Goal: Task Accomplishment & Management: Use online tool/utility

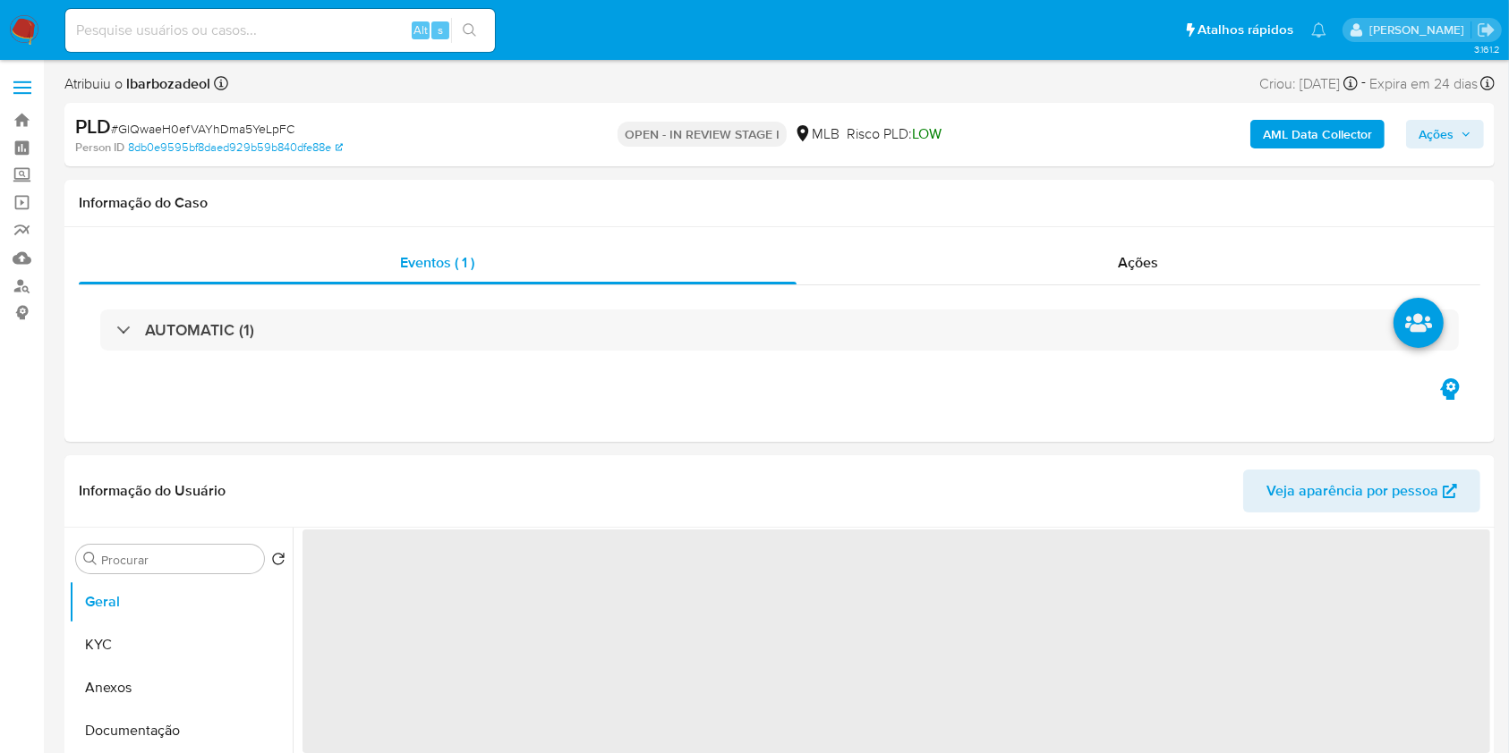
select select "10"
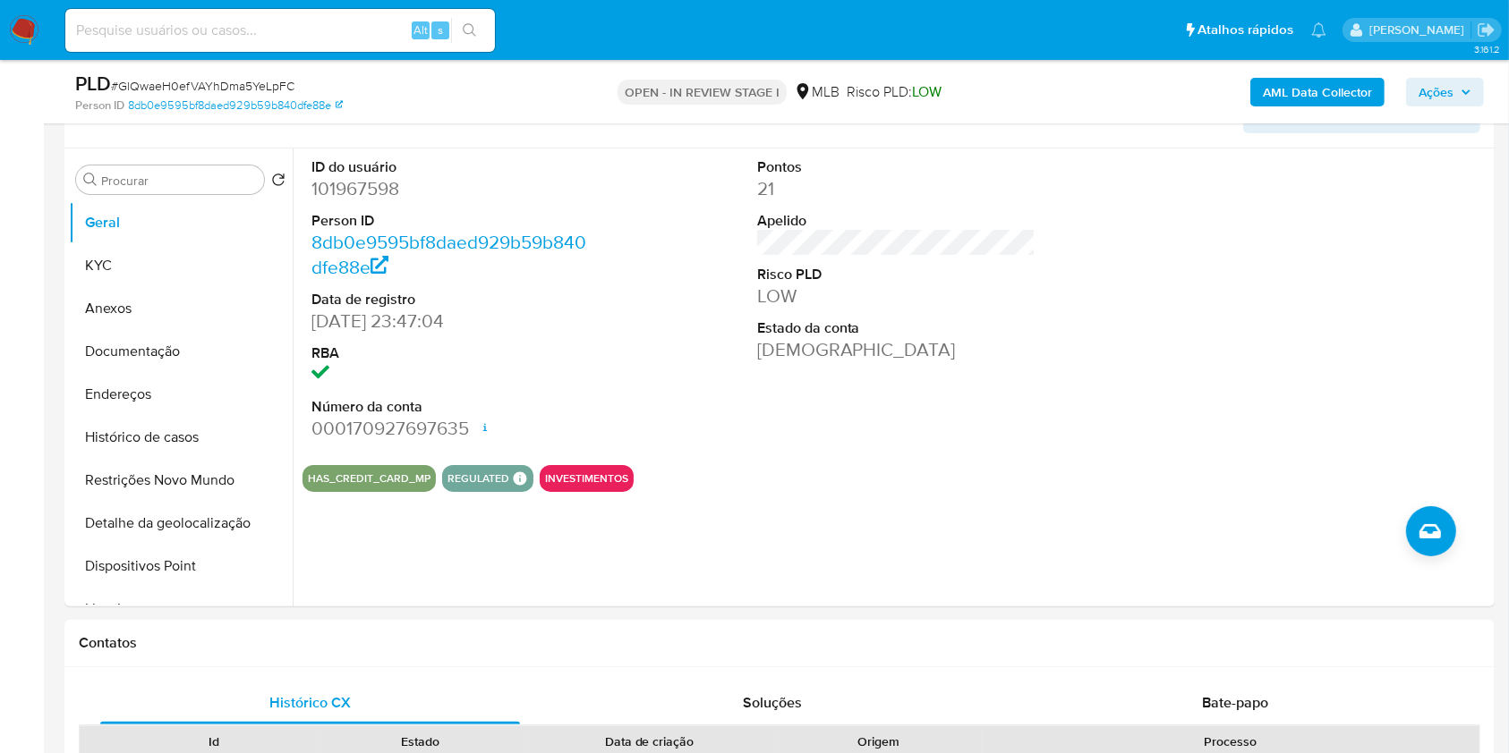
scroll to position [344, 0]
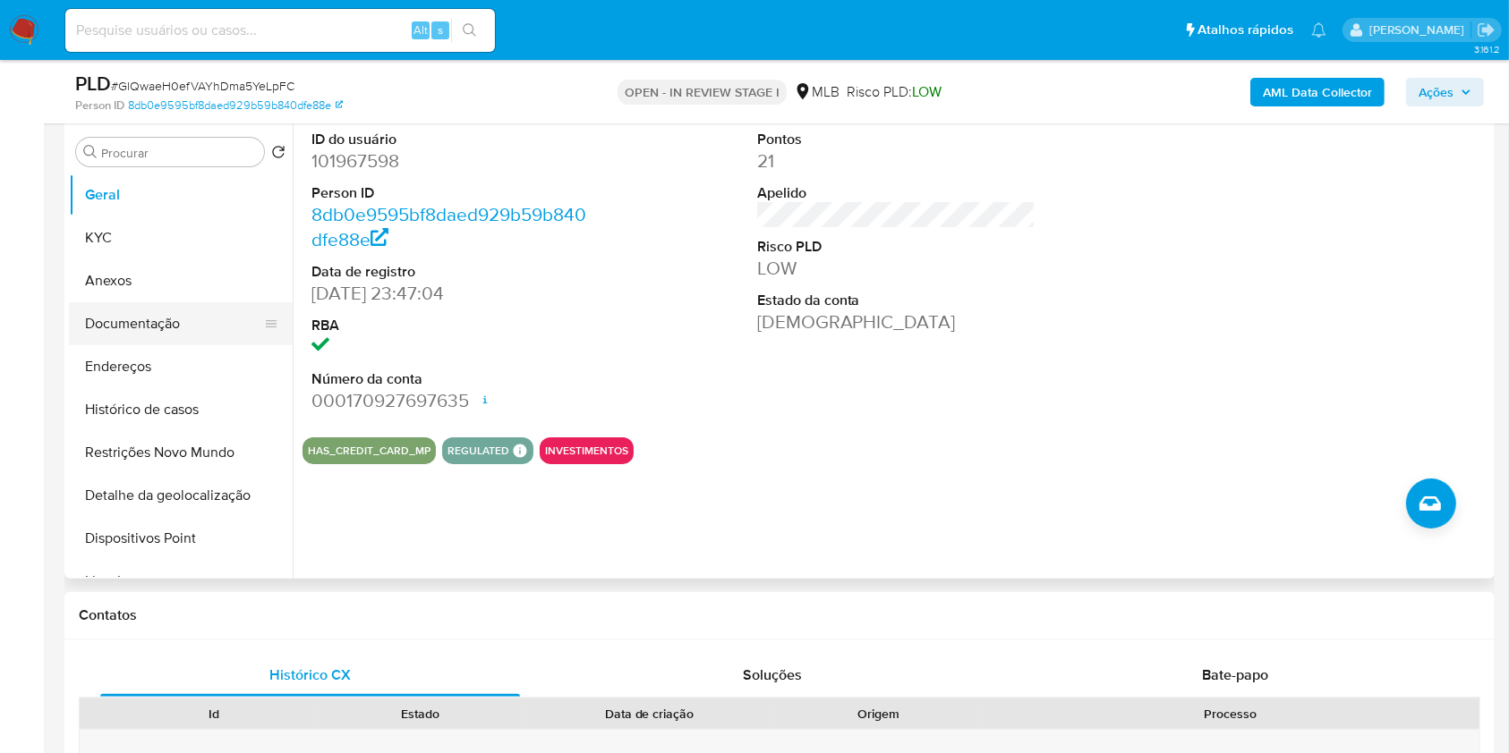
click at [183, 318] on button "Documentação" at bounding box center [173, 323] width 209 height 43
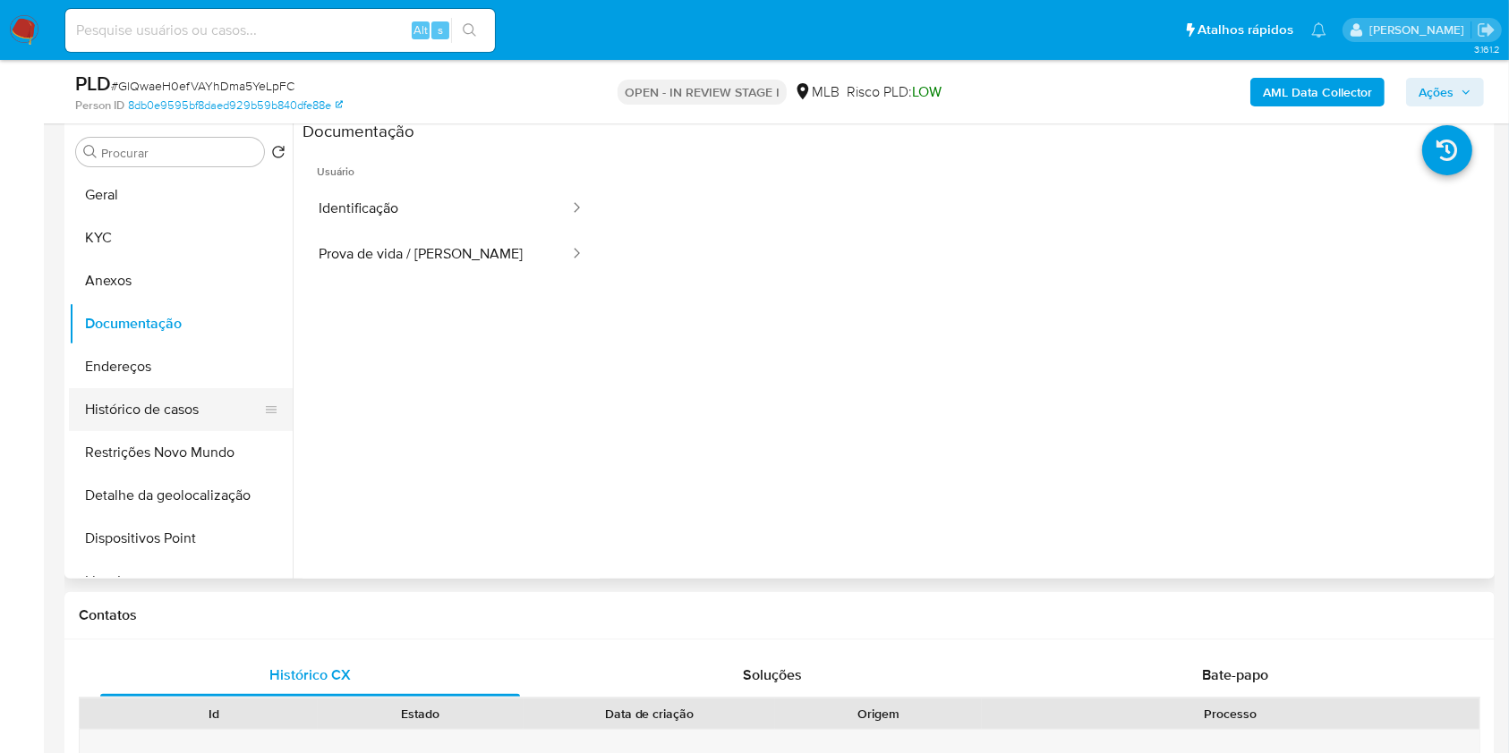
click at [196, 420] on button "Histórico de casos" at bounding box center [173, 409] width 209 height 43
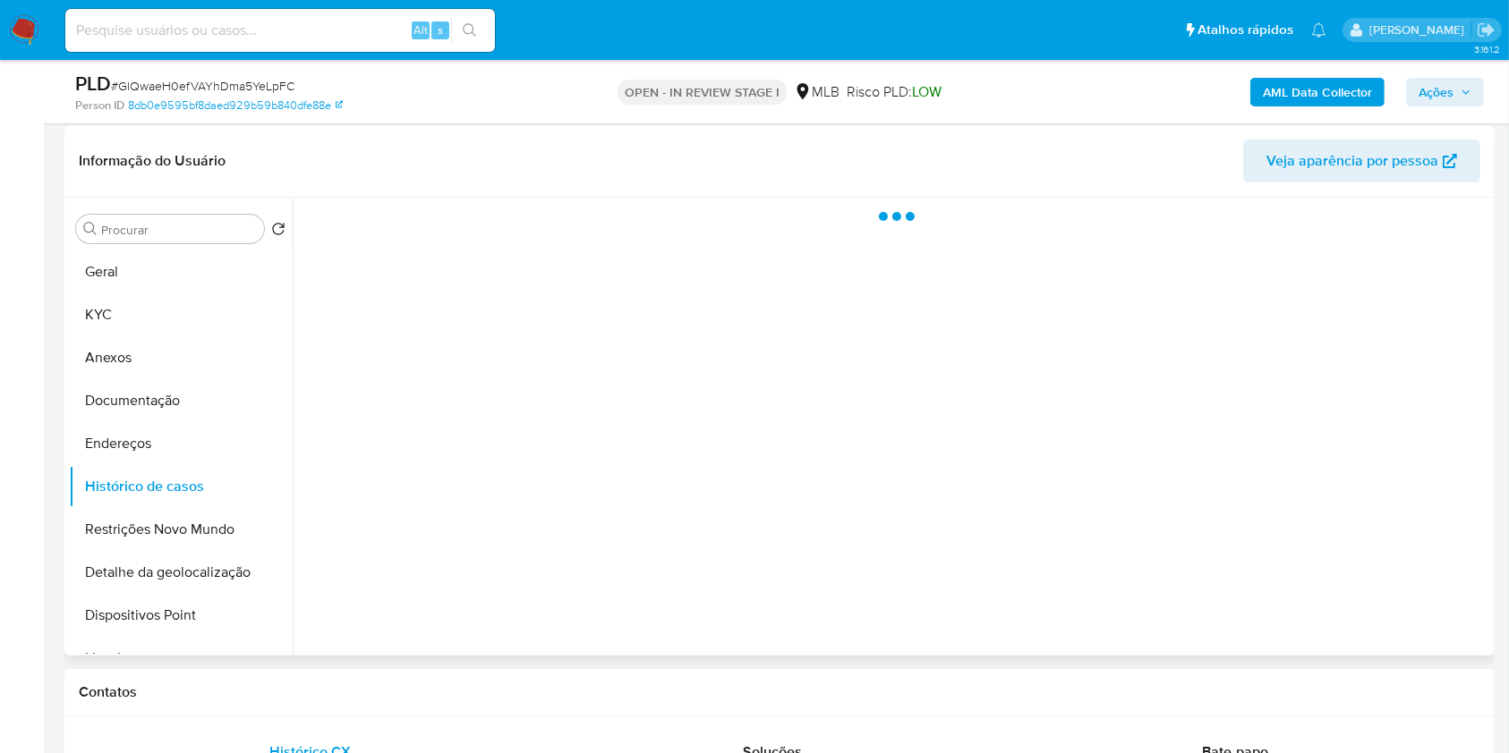
scroll to position [259, 0]
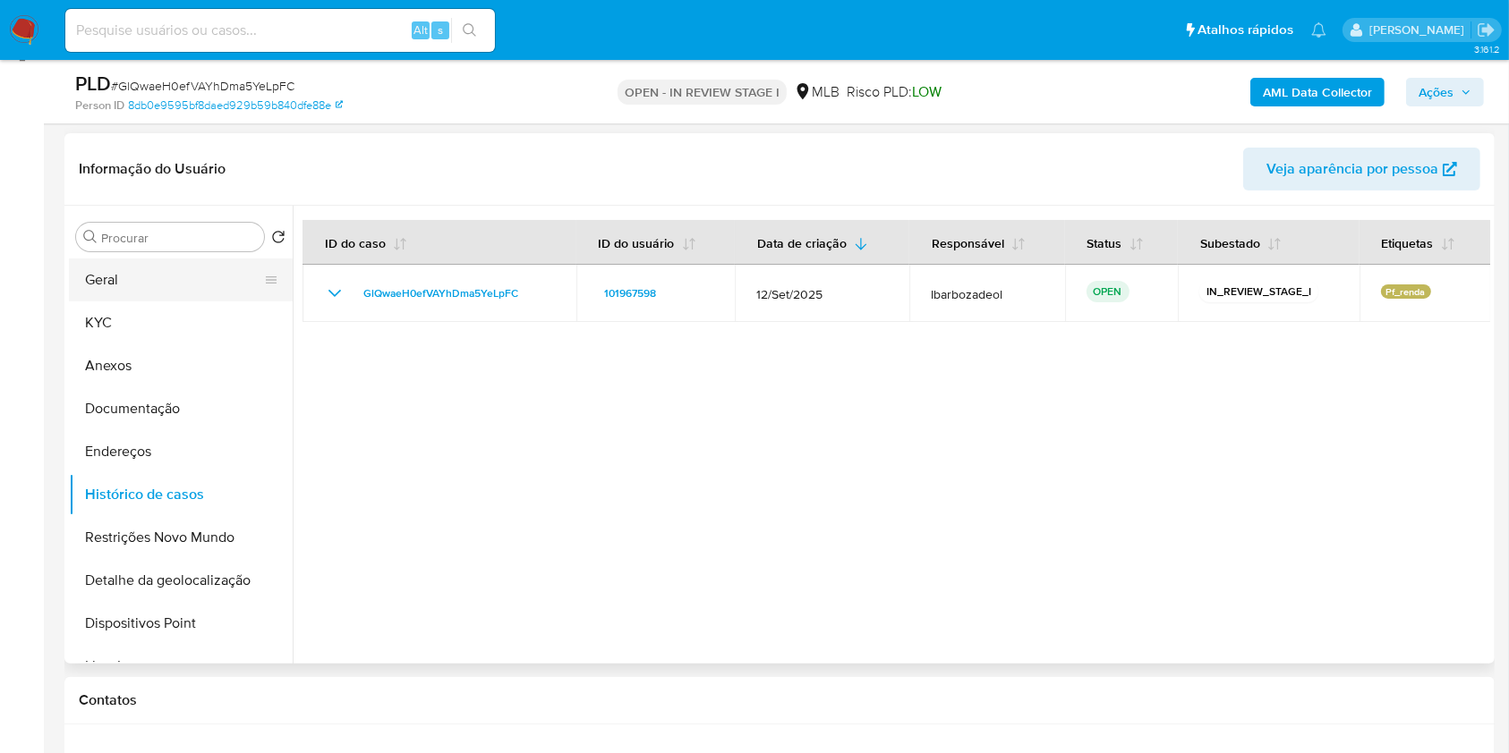
click at [200, 289] on button "Geral" at bounding box center [173, 280] width 209 height 43
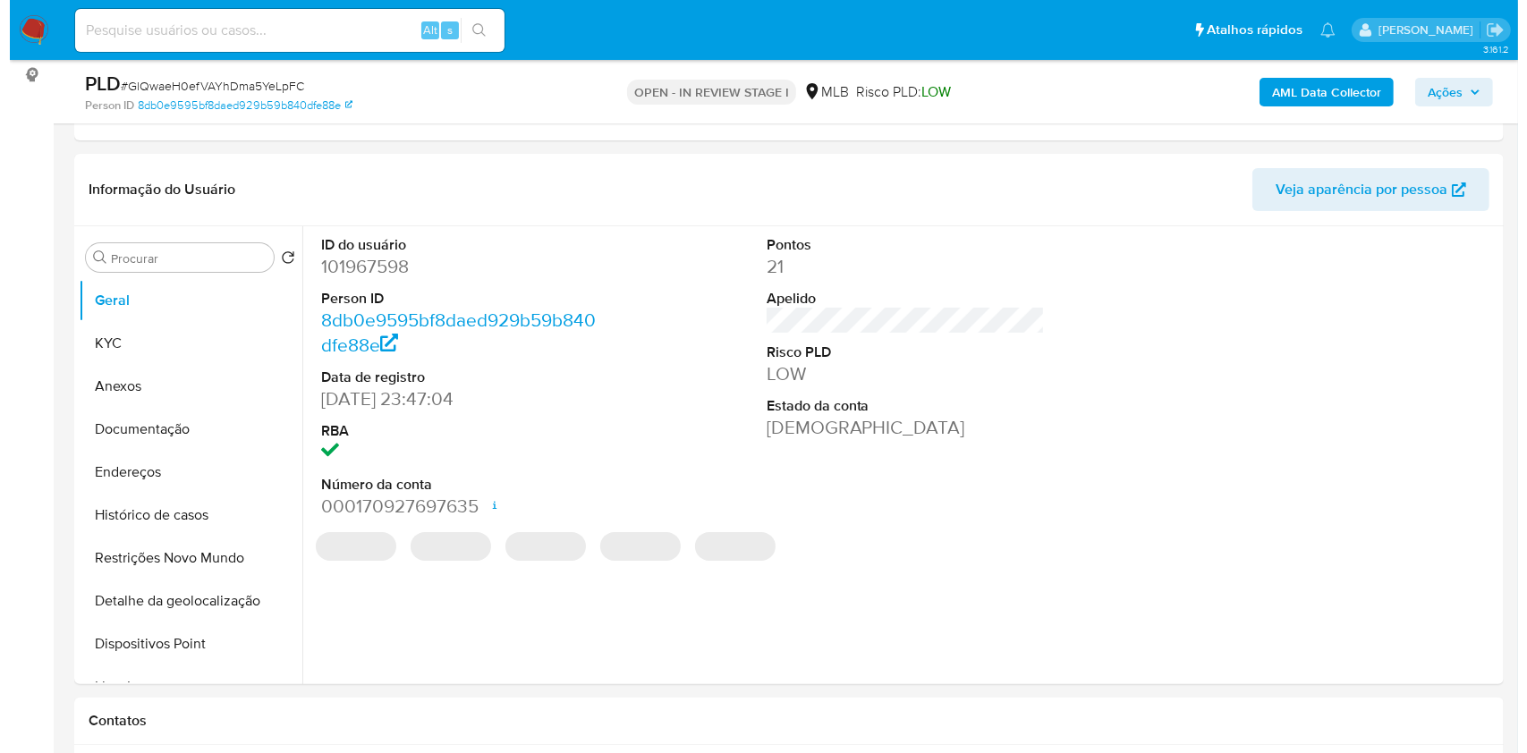
scroll to position [237, 0]
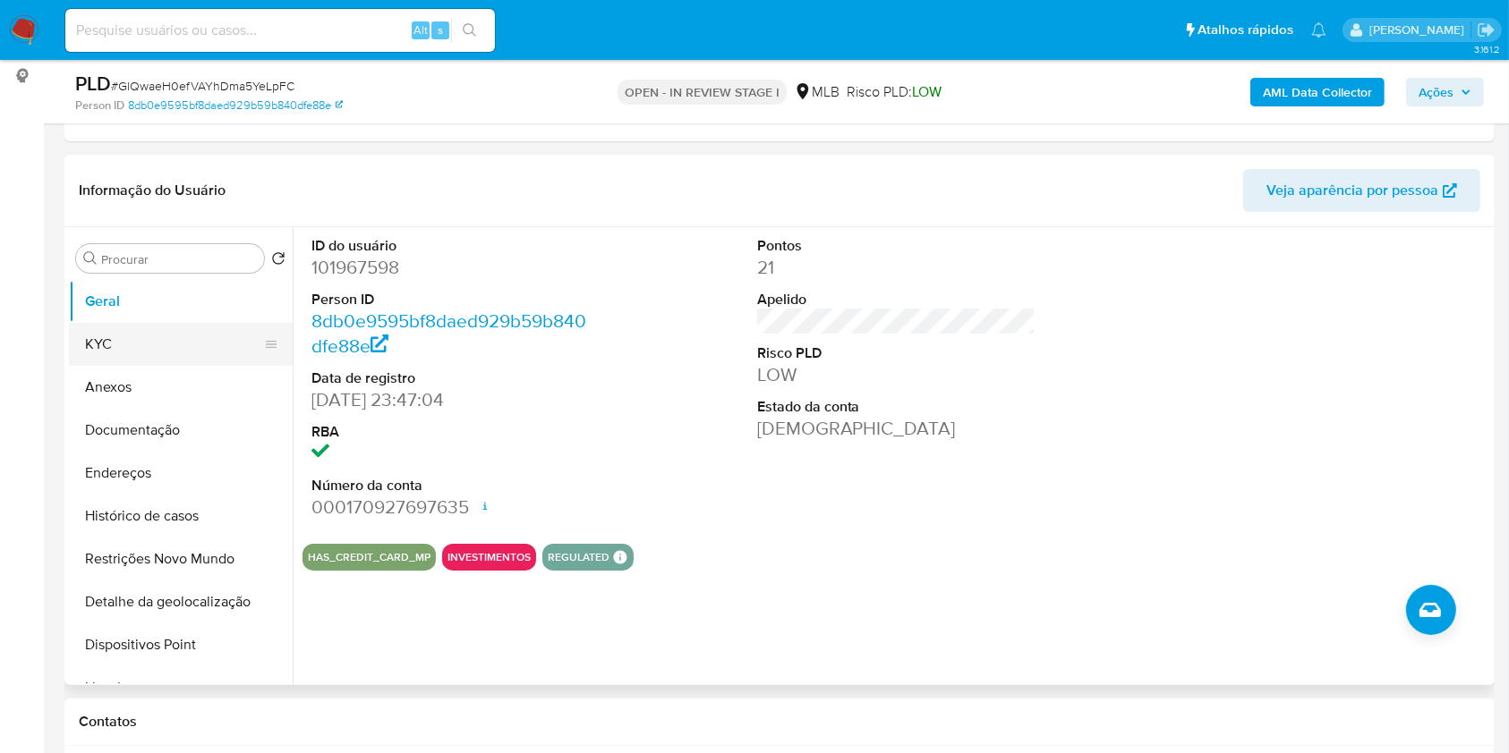
click at [174, 336] on button "KYC" at bounding box center [173, 344] width 209 height 43
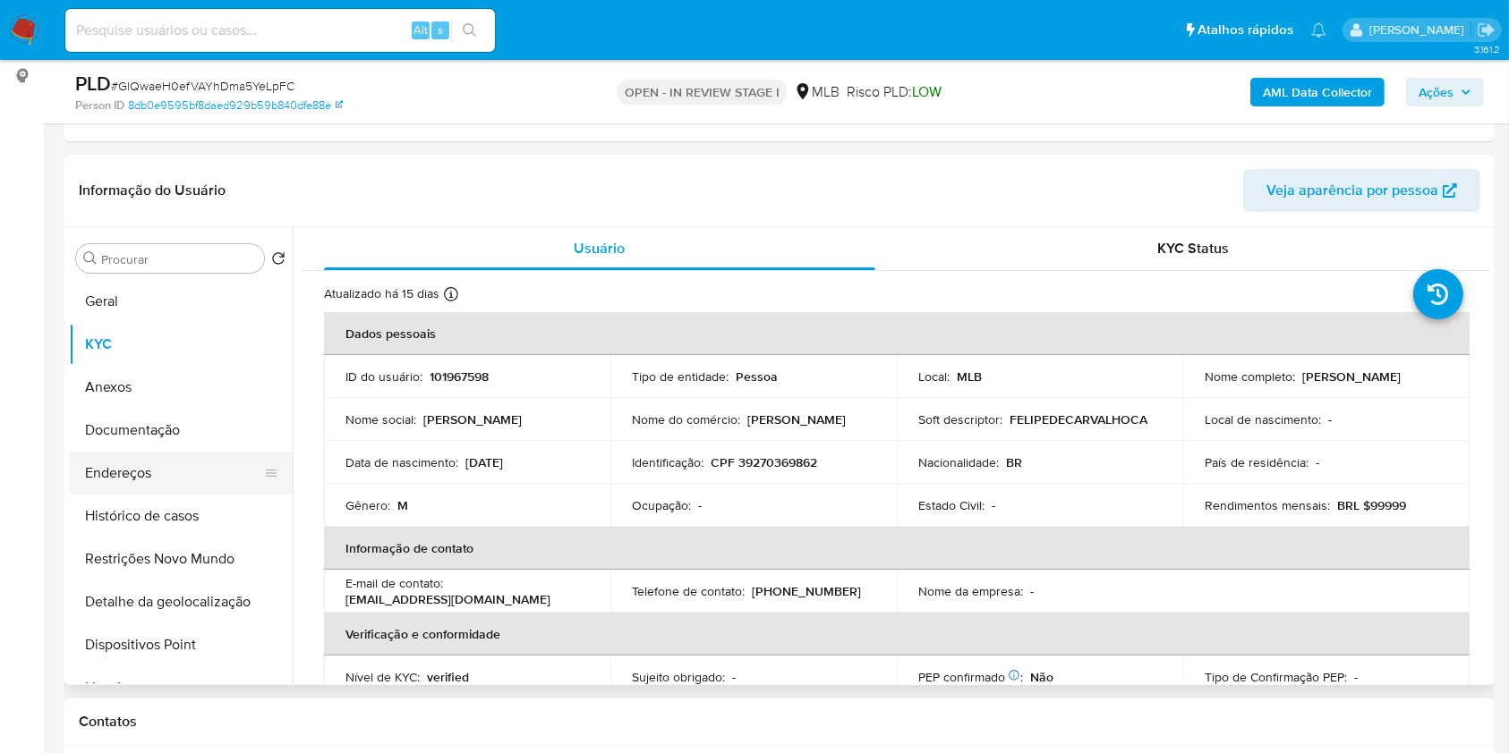
click at [207, 463] on button "Endereços" at bounding box center [173, 473] width 209 height 43
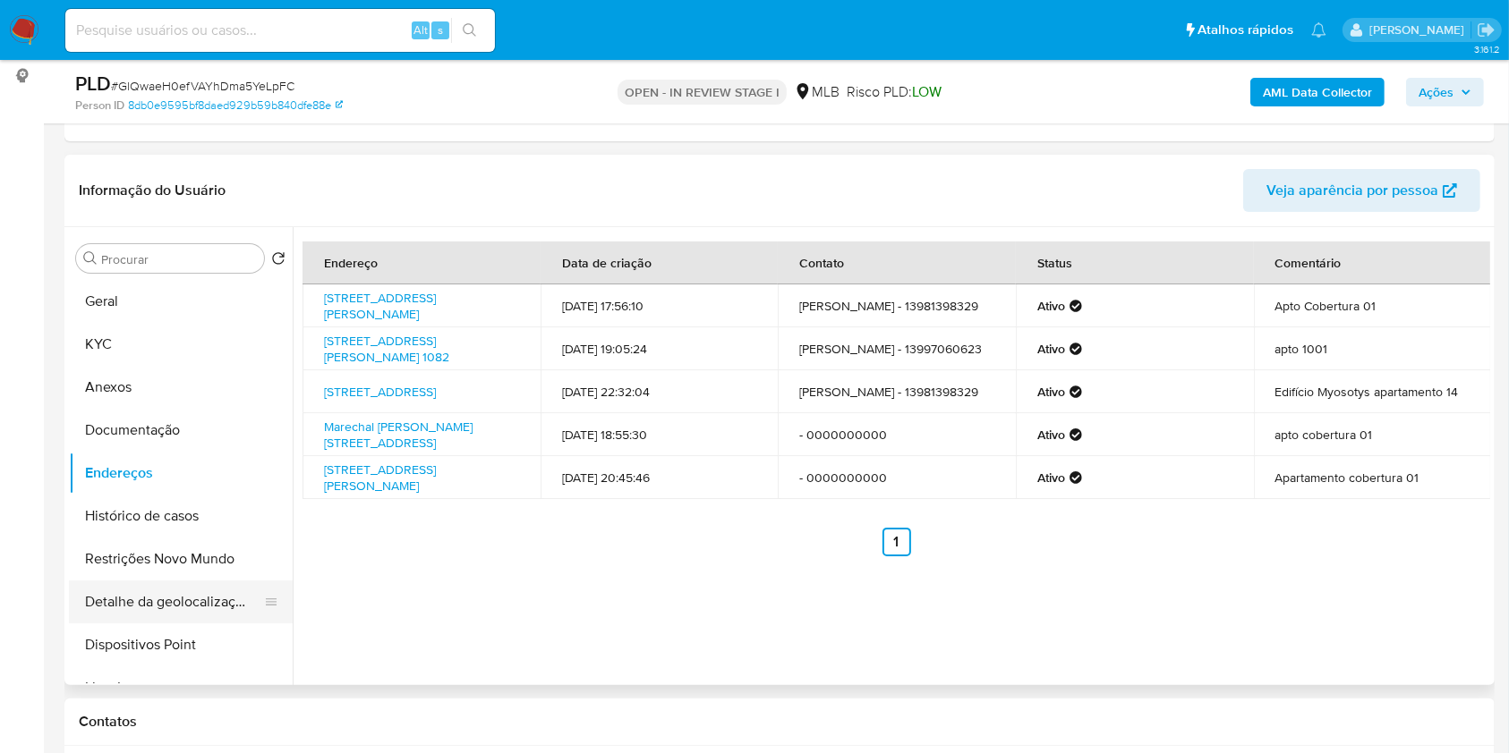
click at [141, 616] on button "Detalhe da geolocalização" at bounding box center [173, 602] width 209 height 43
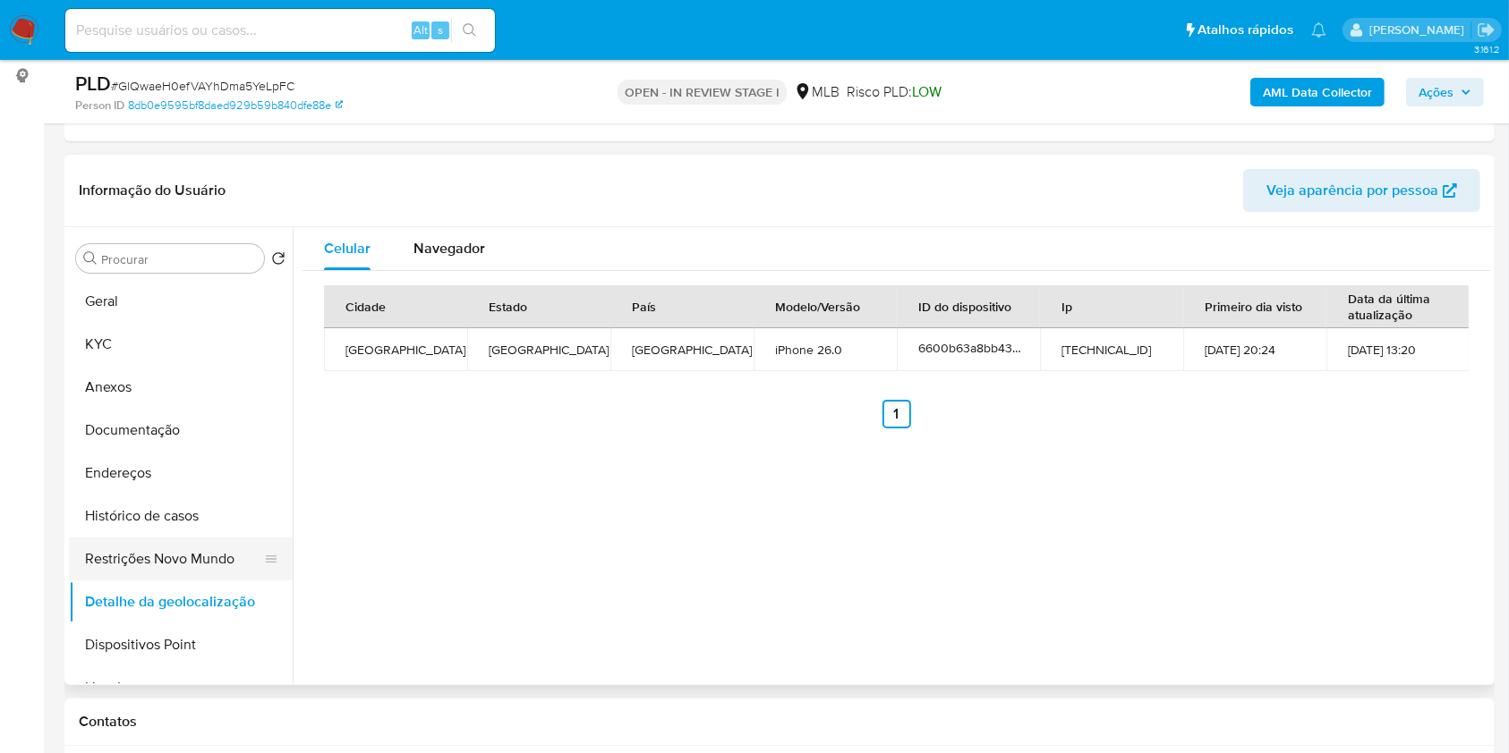
click at [252, 566] on button "Restrições Novo Mundo" at bounding box center [173, 559] width 209 height 43
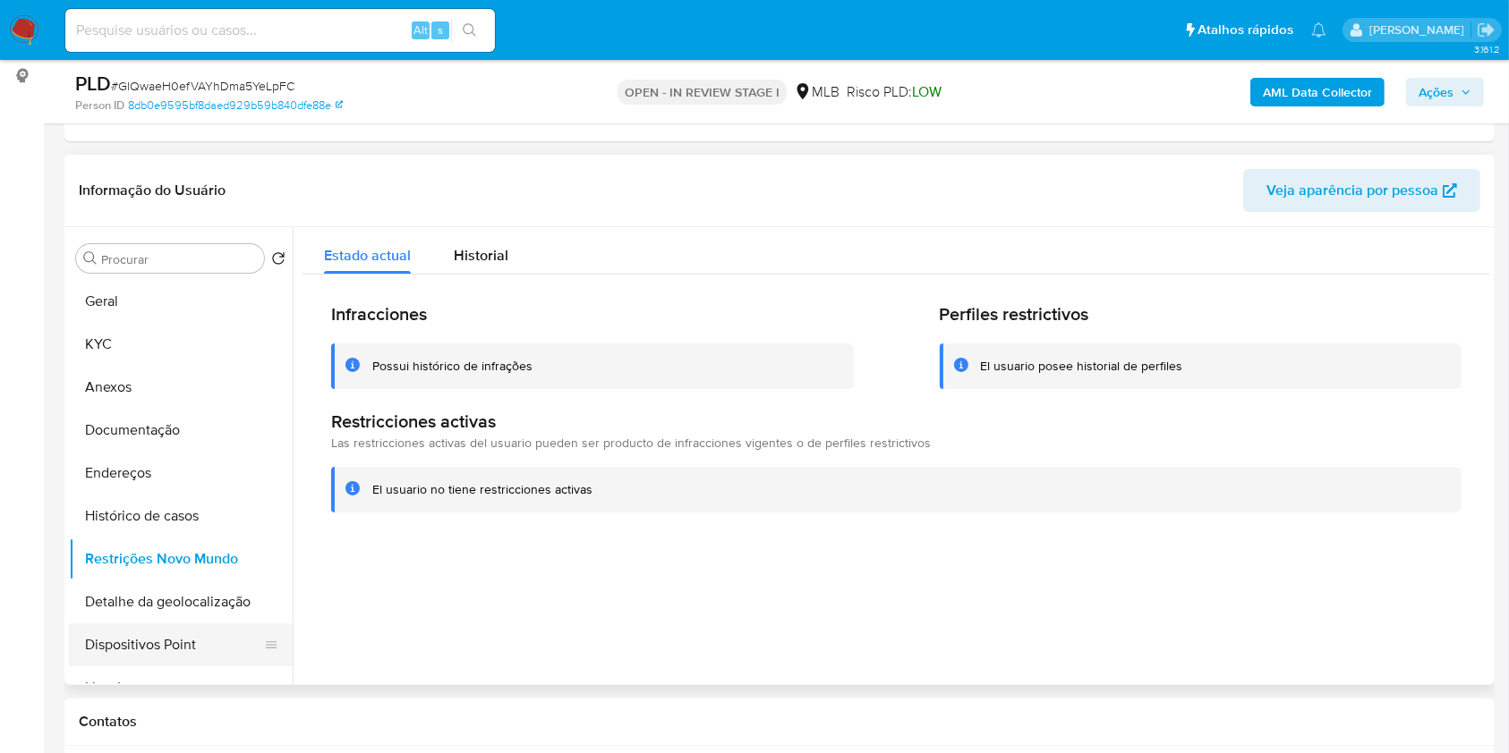
click at [179, 640] on button "Dispositivos Point" at bounding box center [173, 645] width 209 height 43
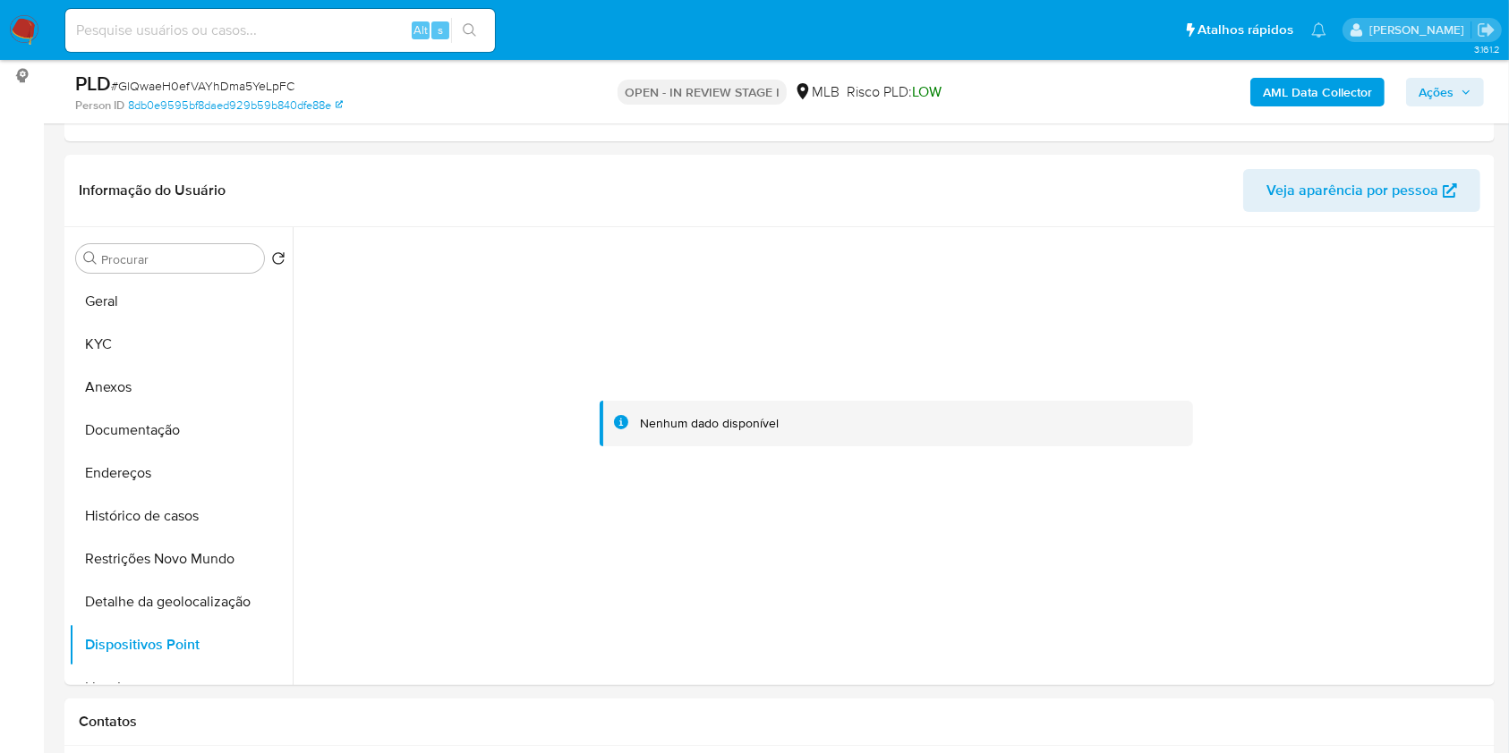
click at [1463, 103] on span "Ações" at bounding box center [1444, 92] width 53 height 25
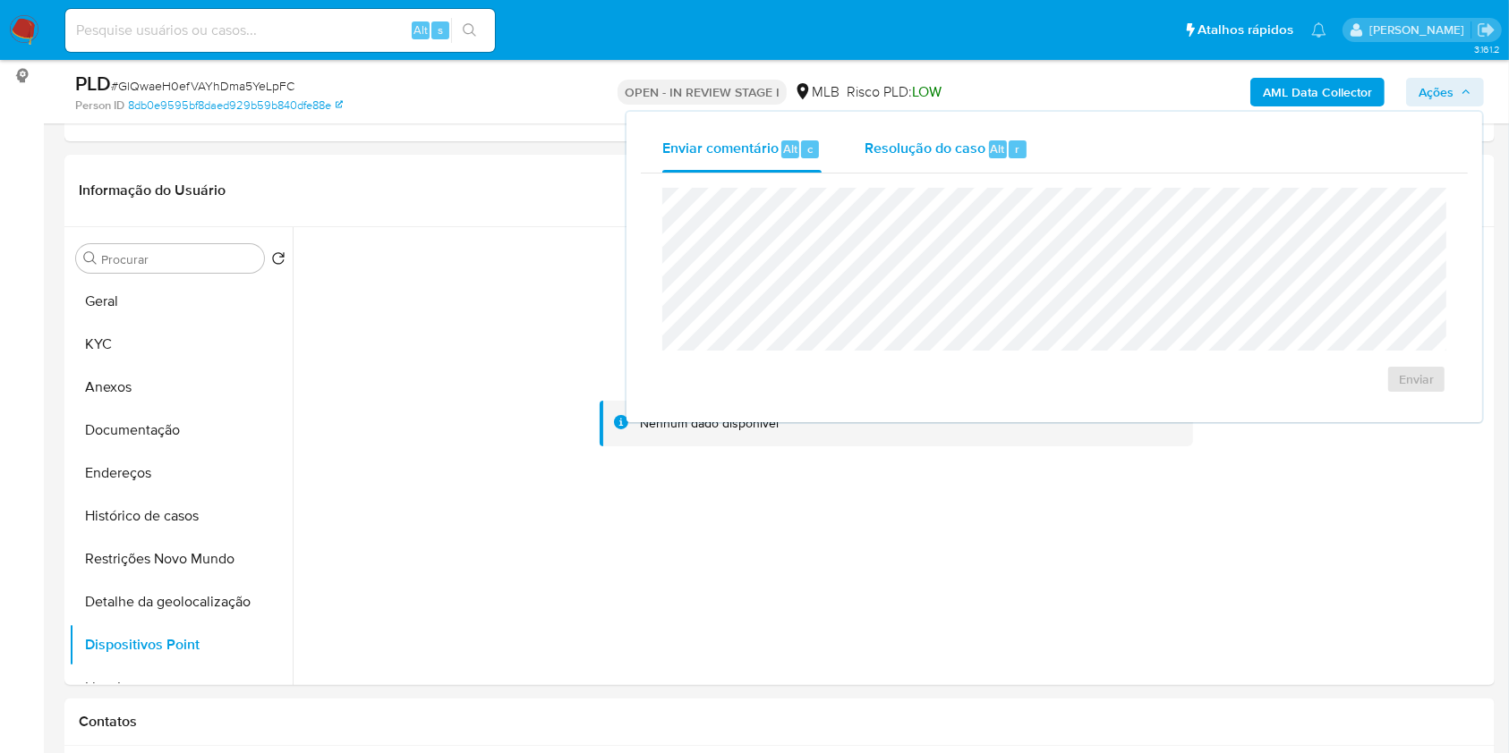
click at [984, 149] on div "Resolução do caso Alt r" at bounding box center [946, 149] width 164 height 47
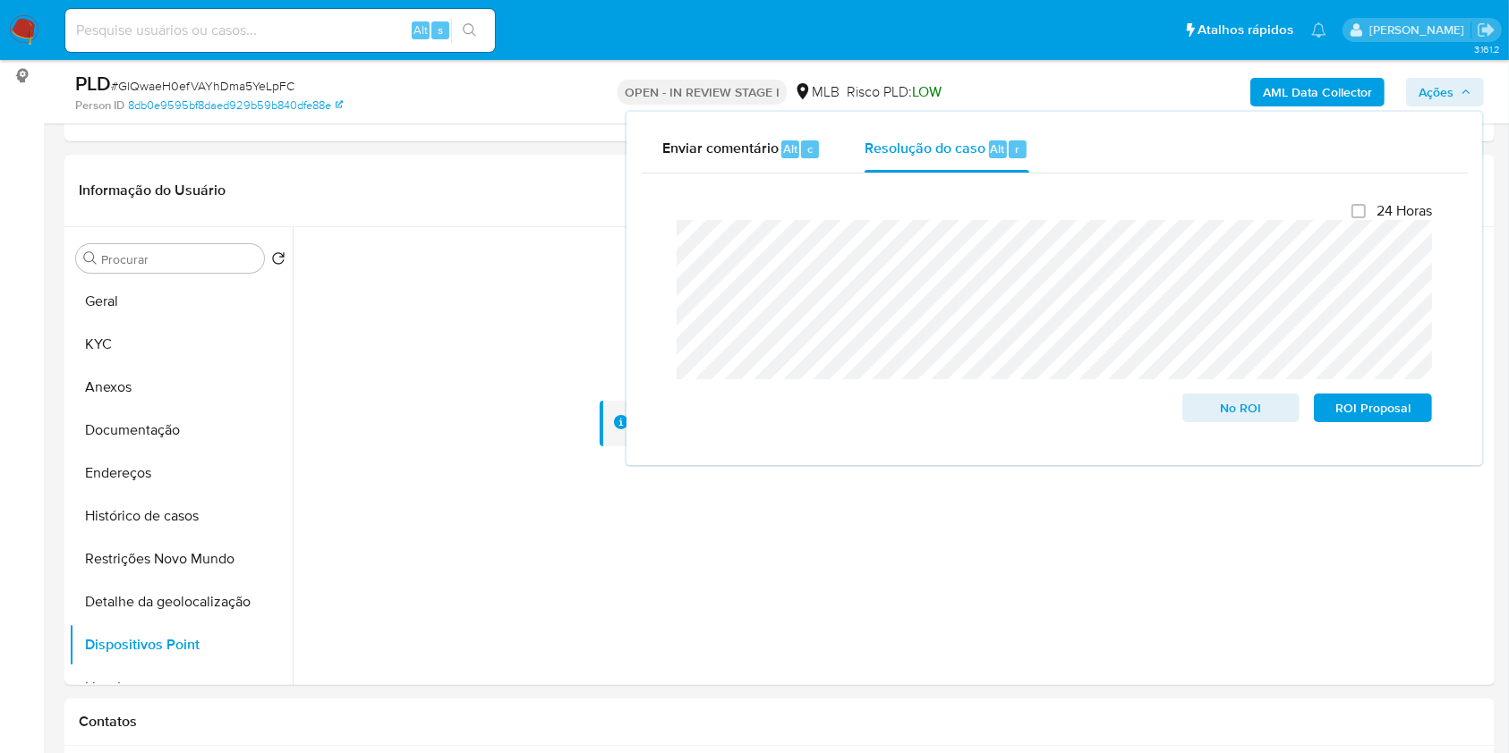
click at [1088, 71] on div "AML Data Collector Ações Enviar comentário Alt c Resolução do caso Alt r Fecham…" at bounding box center [1251, 92] width 464 height 42
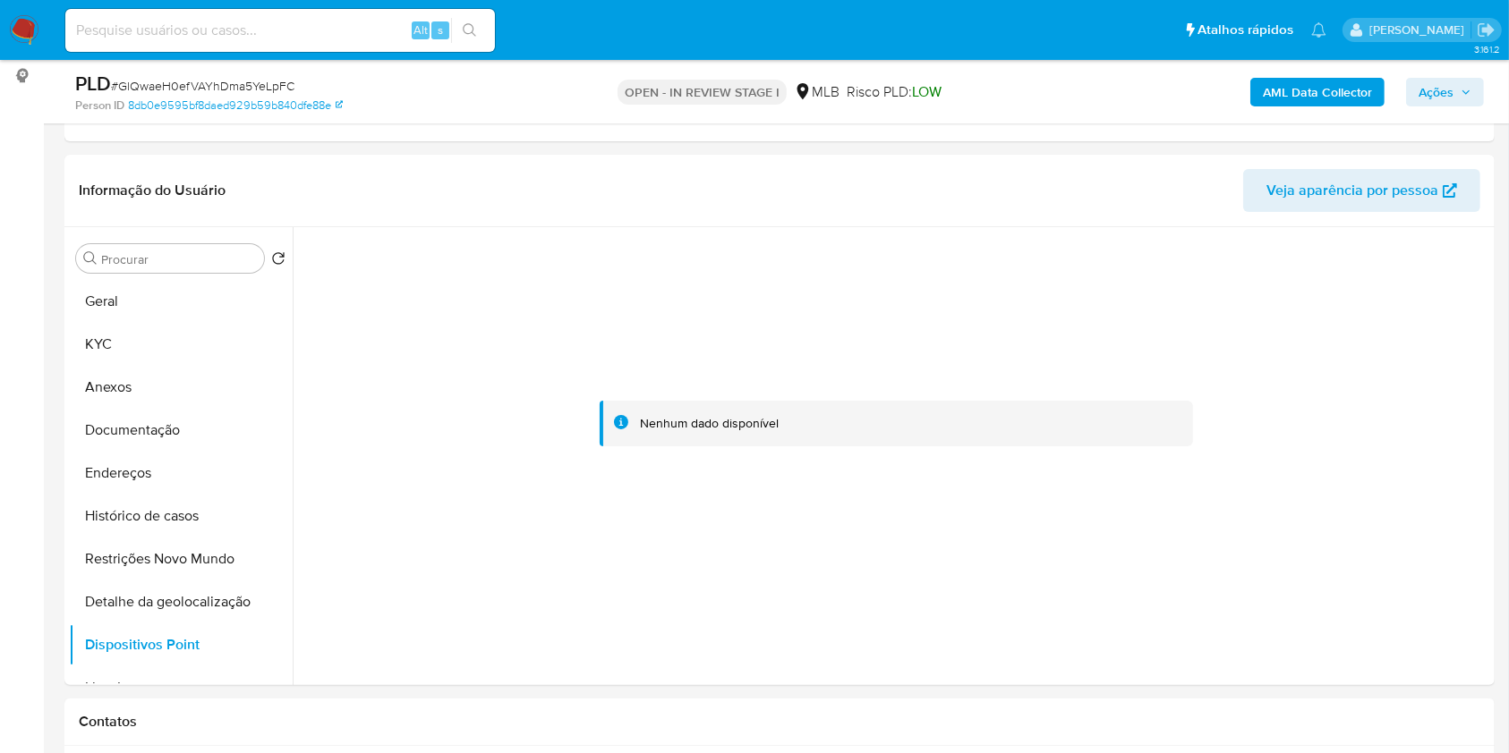
click at [1284, 87] on b "AML Data Collector" at bounding box center [1317, 92] width 109 height 29
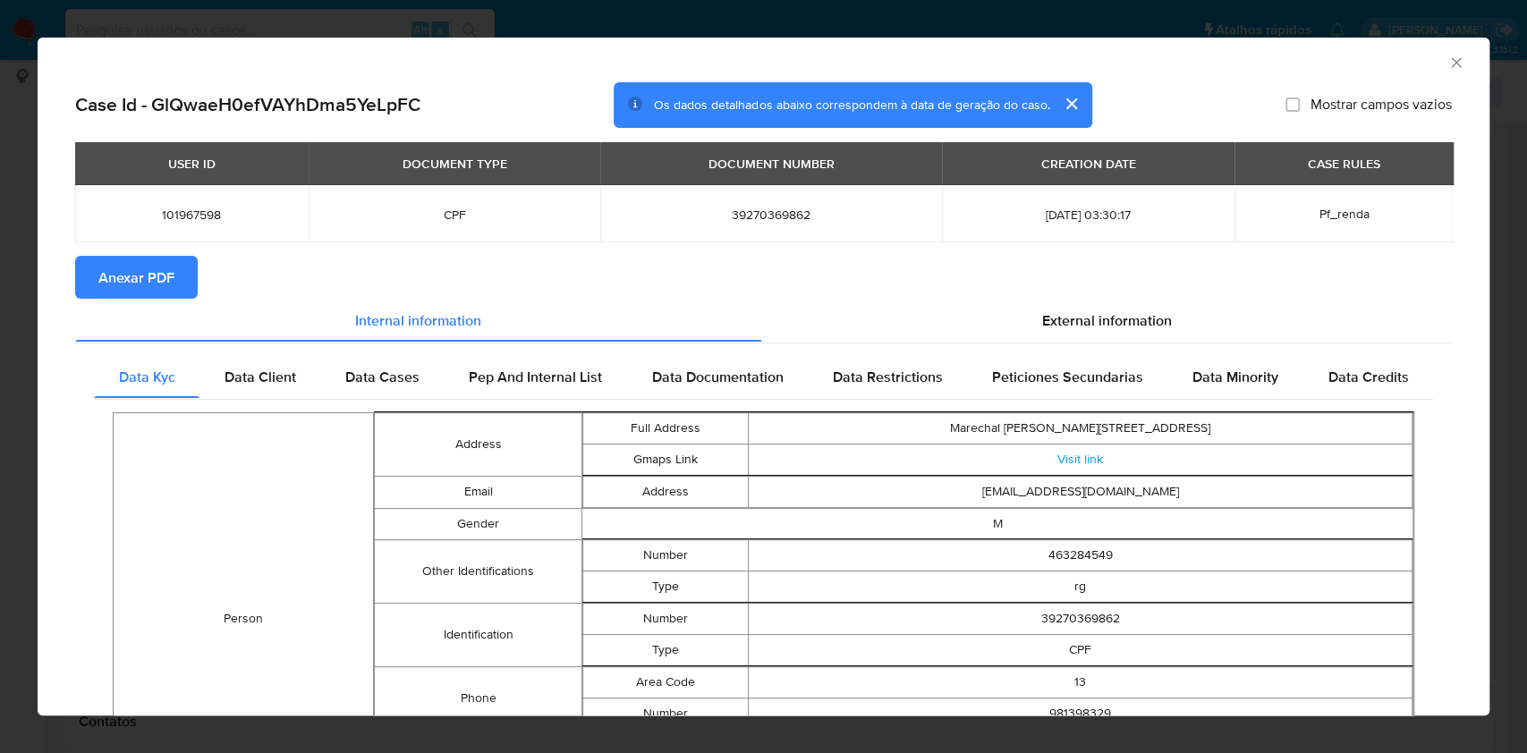
click at [170, 277] on span "Anexar PDF" at bounding box center [136, 277] width 76 height 39
click at [1448, 62] on icon "Fechar a janela" at bounding box center [1457, 63] width 18 height 18
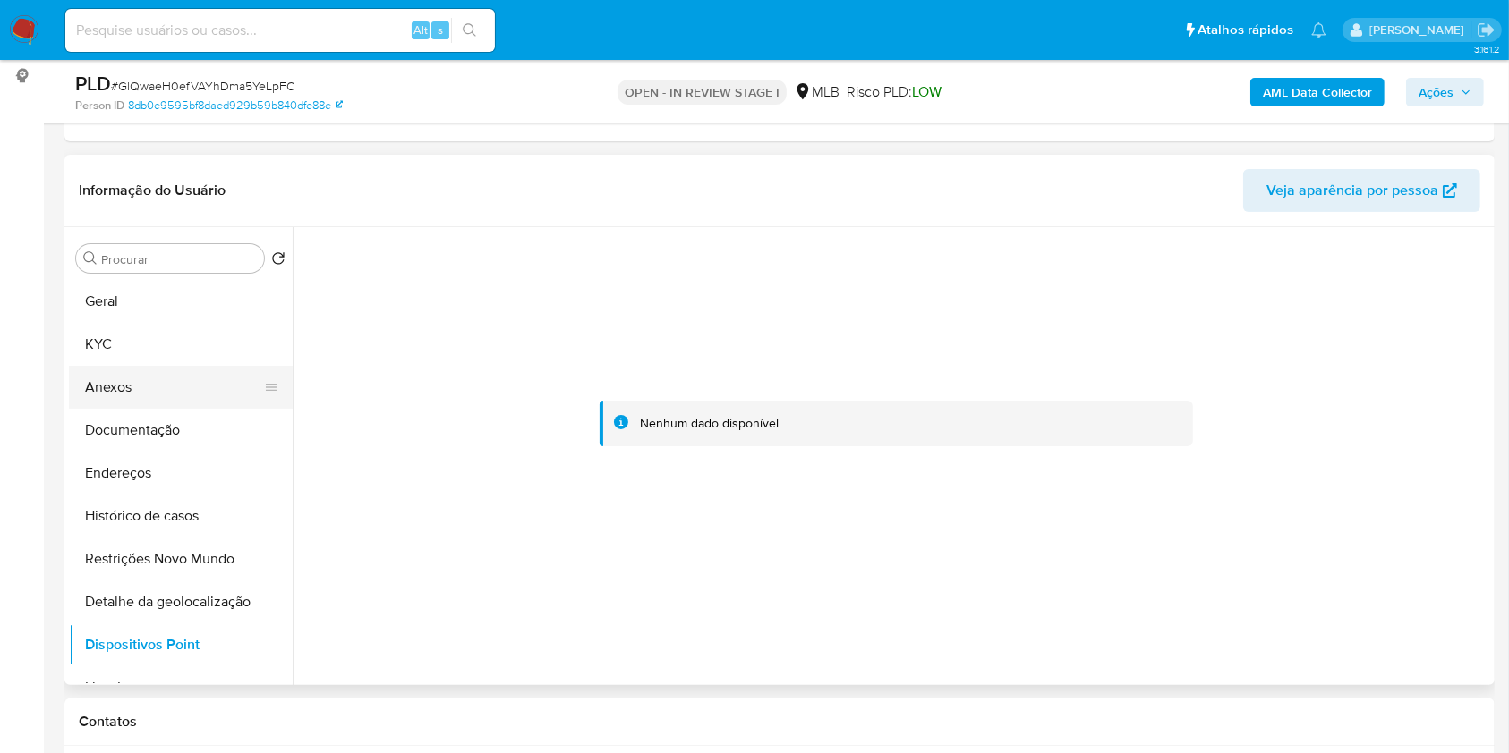
click at [186, 383] on button "Anexos" at bounding box center [173, 387] width 209 height 43
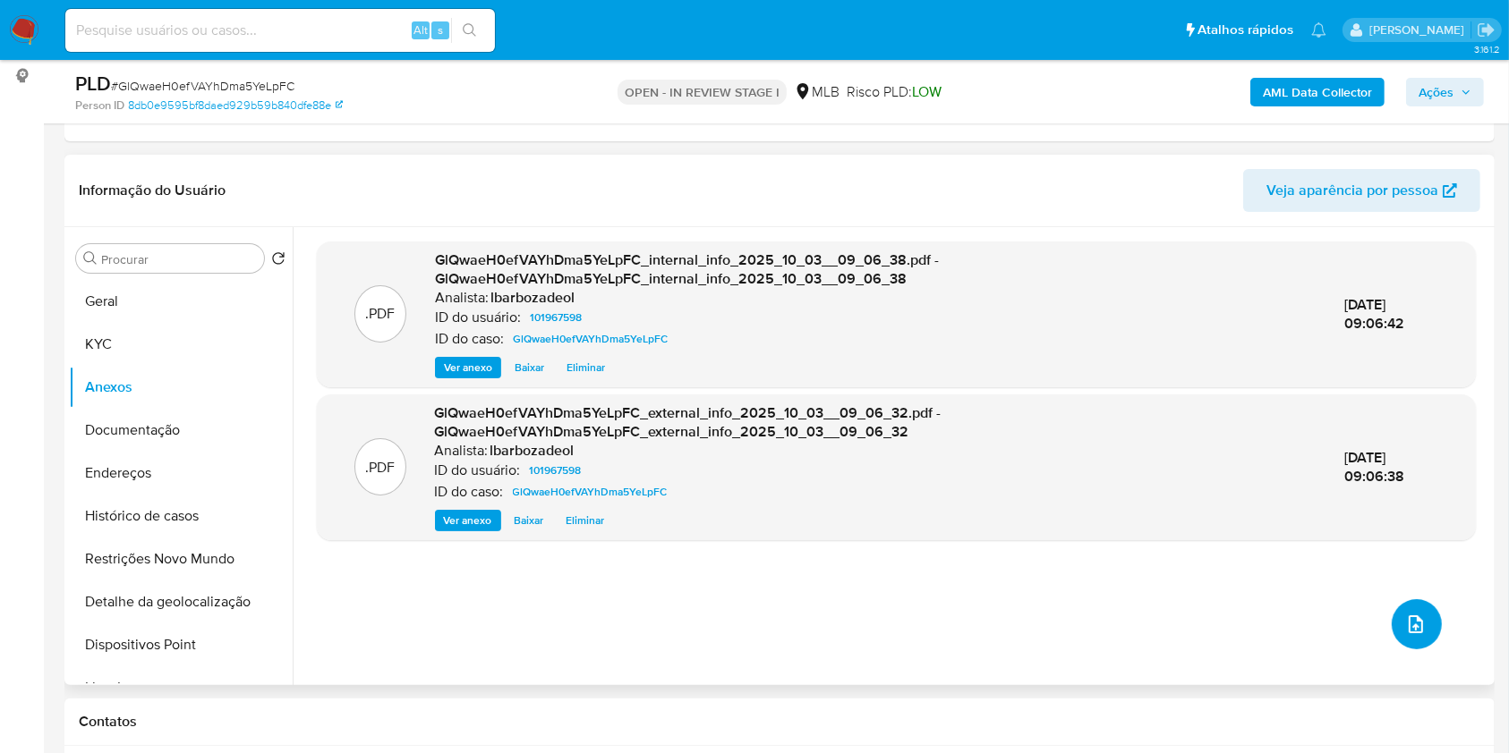
click at [1417, 619] on icon "upload-file" at bounding box center [1415, 624] width 21 height 21
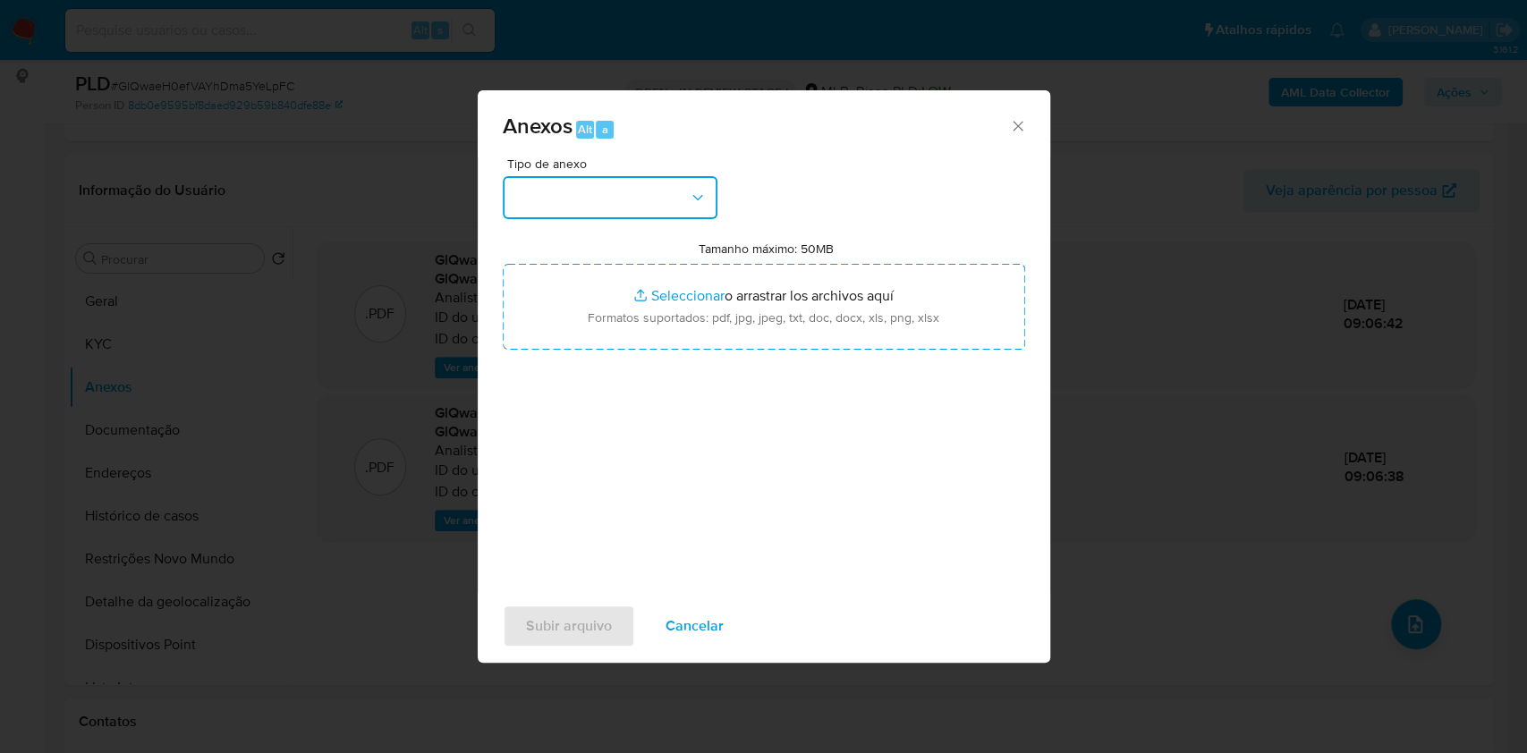
click at [650, 204] on button "button" at bounding box center [610, 197] width 215 height 43
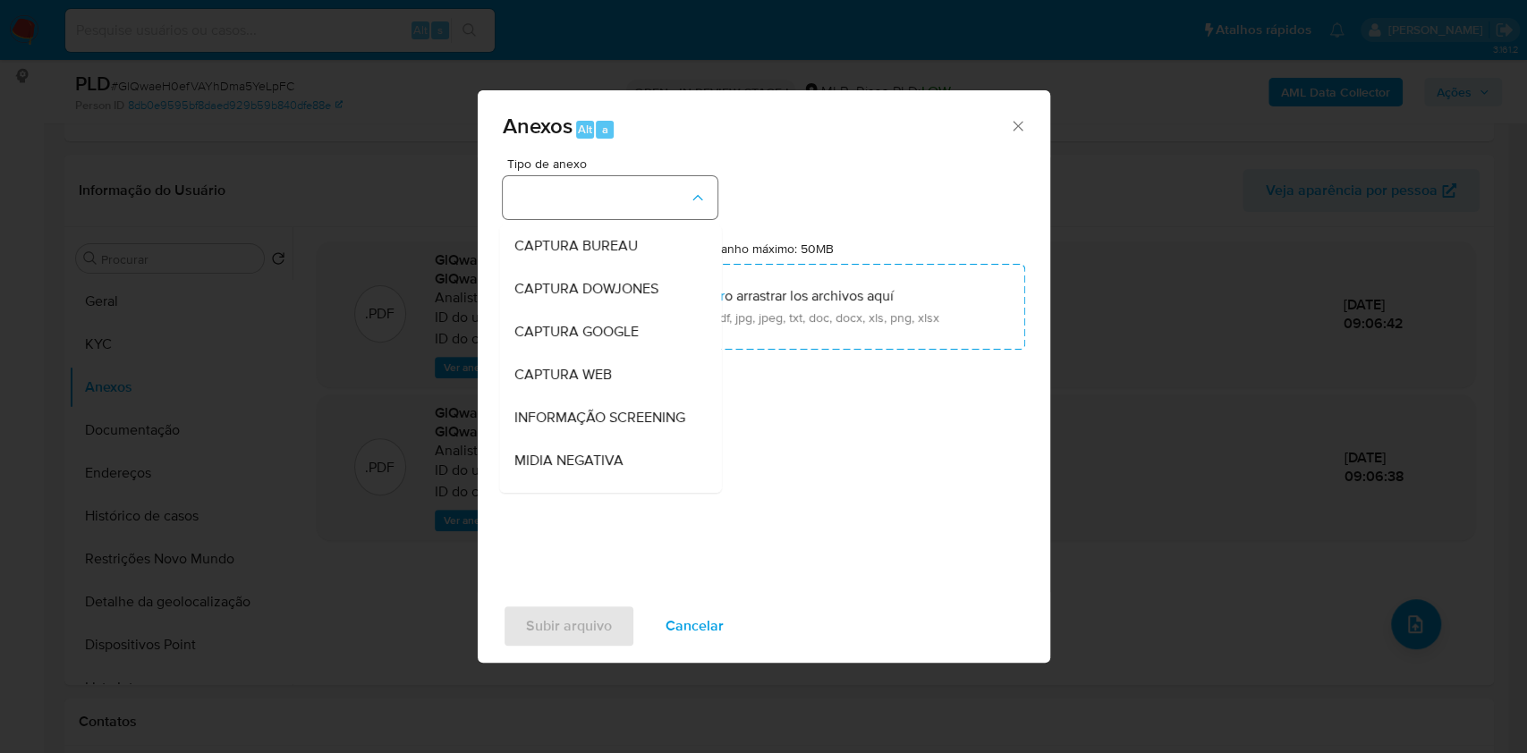
scroll to position [275, 0]
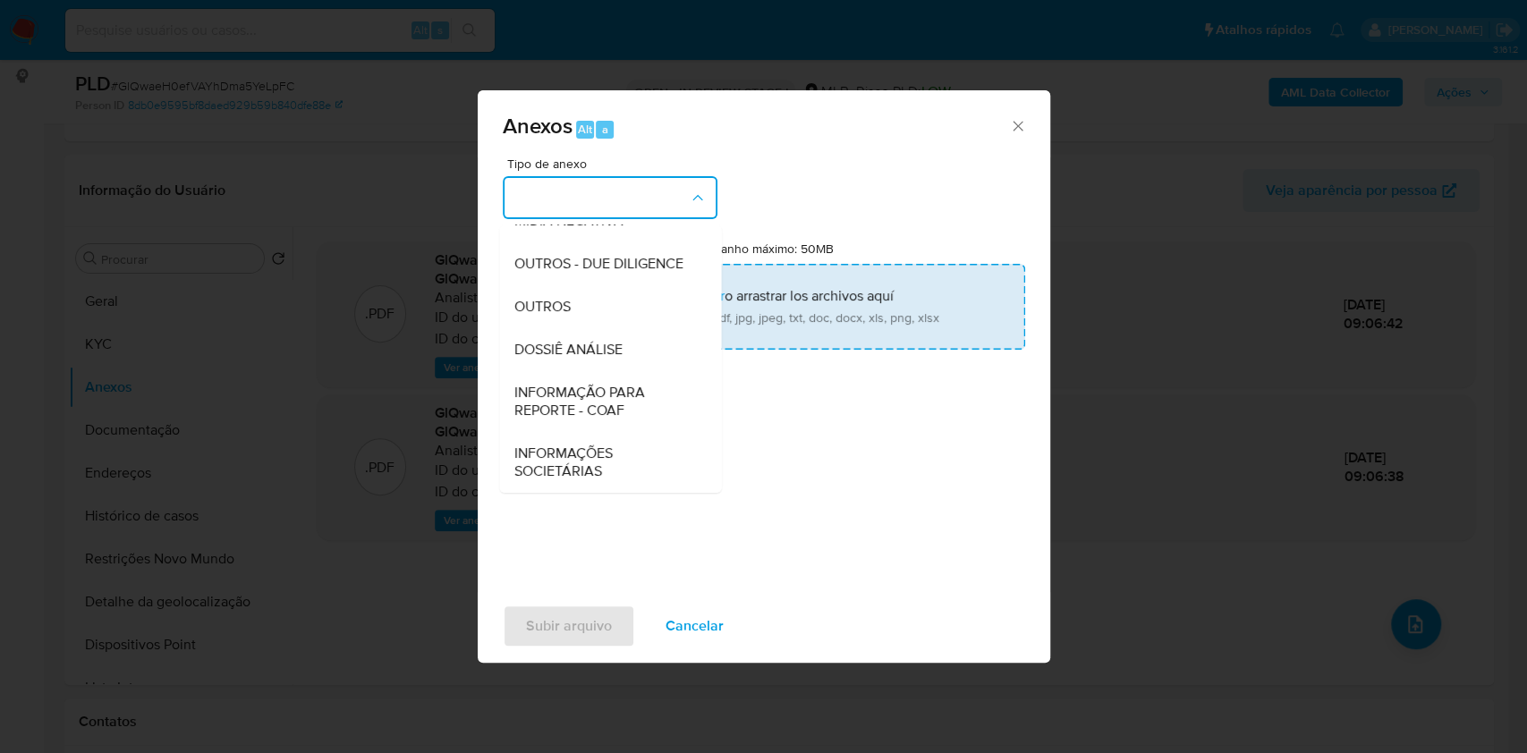
click at [590, 350] on span "DOSSIÊ ANÁLISE" at bounding box center [568, 350] width 108 height 18
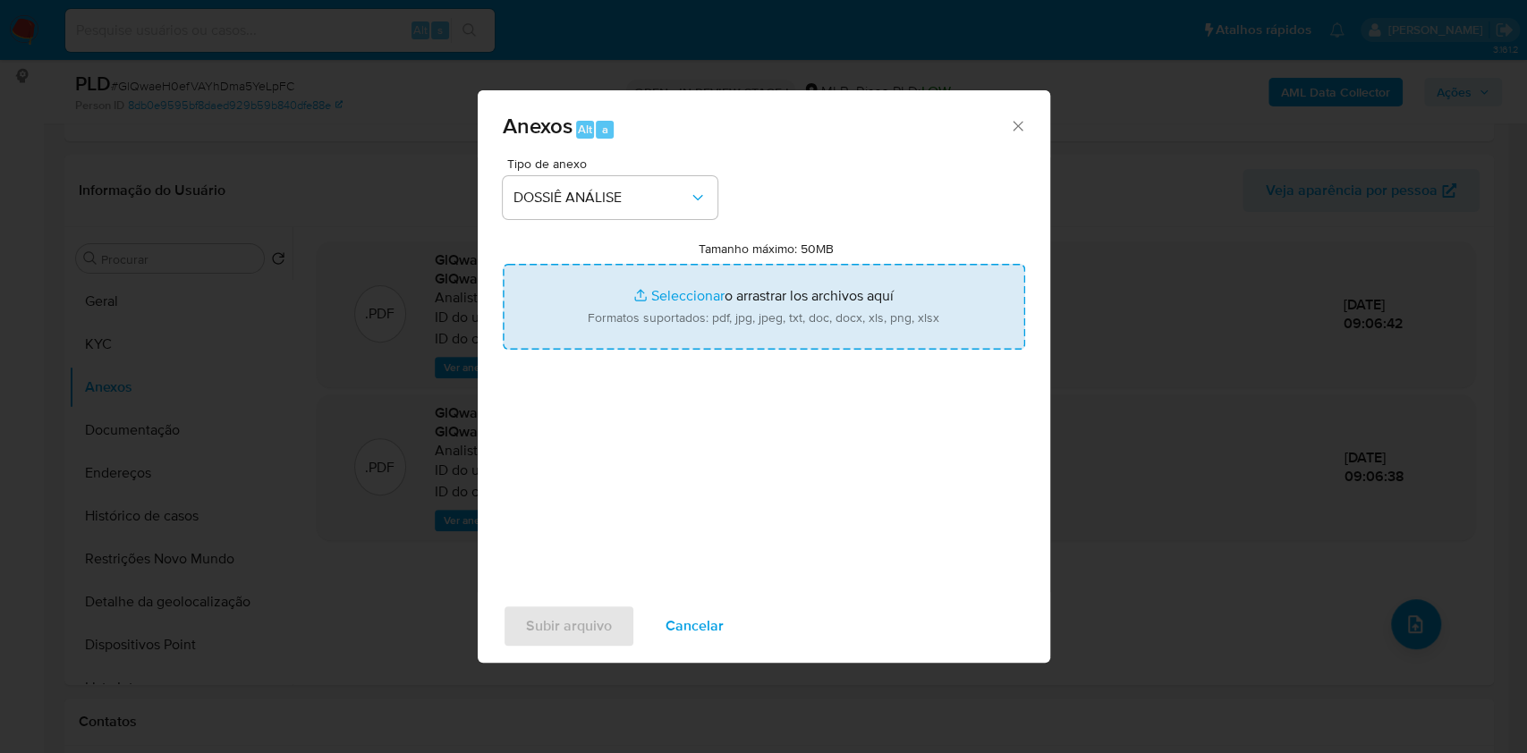
click at [632, 288] on input "Tamanho máximo: 50MB Seleccionar archivos" at bounding box center [764, 307] width 523 height 86
type input "C:\fakepath\SAR - XXXX - CPF 39270369862 - FELIPE DE CARVALHO CAVALCANTI DE FAR…"
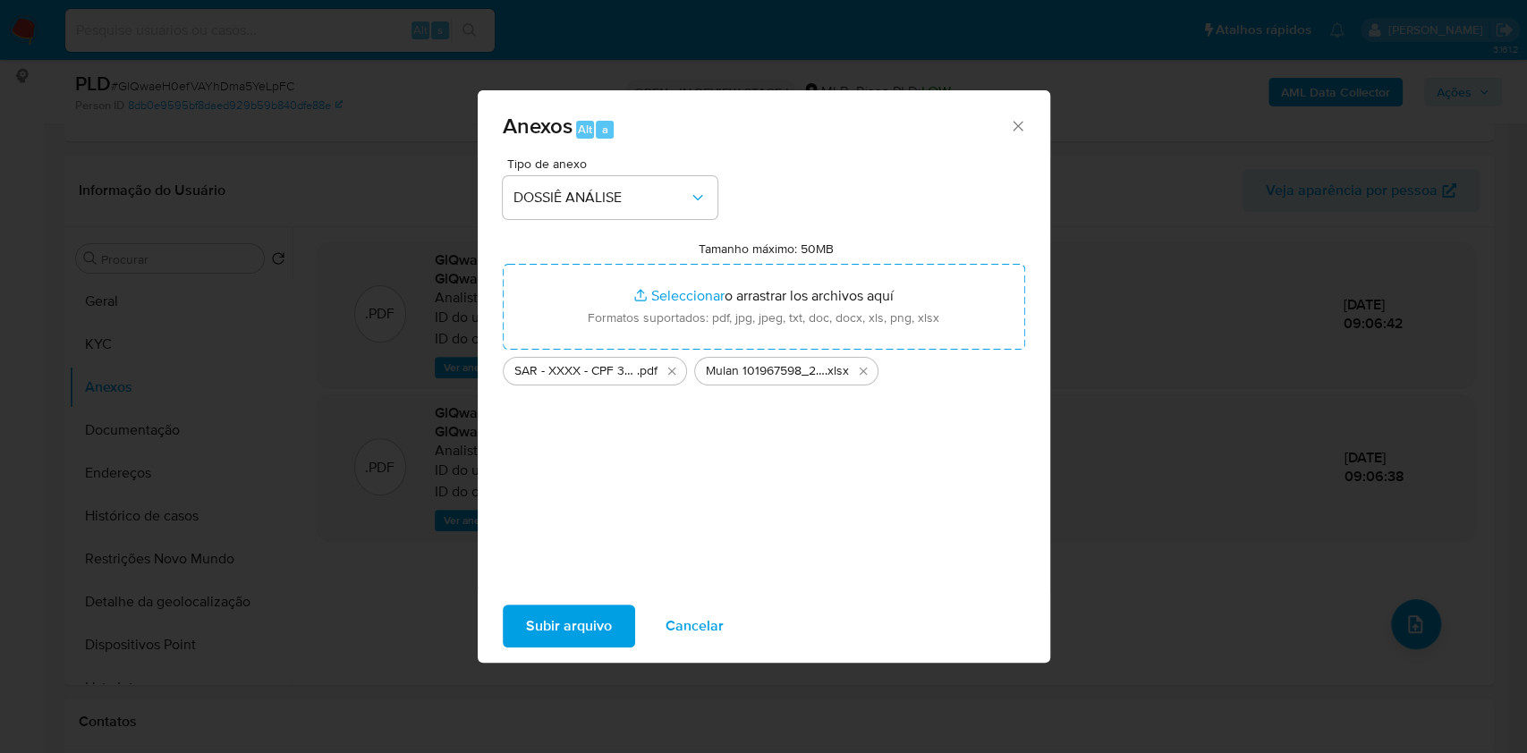
click at [606, 620] on span "Subir arquivo" at bounding box center [569, 626] width 86 height 39
click at [594, 625] on span "Subir arquivo" at bounding box center [569, 626] width 86 height 39
click at [1271, 579] on div "Anexos Alt a Tipo de anexo DOSSIÊ ANÁLISE Tamanho máximo: 50MB Seleccionar arch…" at bounding box center [763, 376] width 1527 height 753
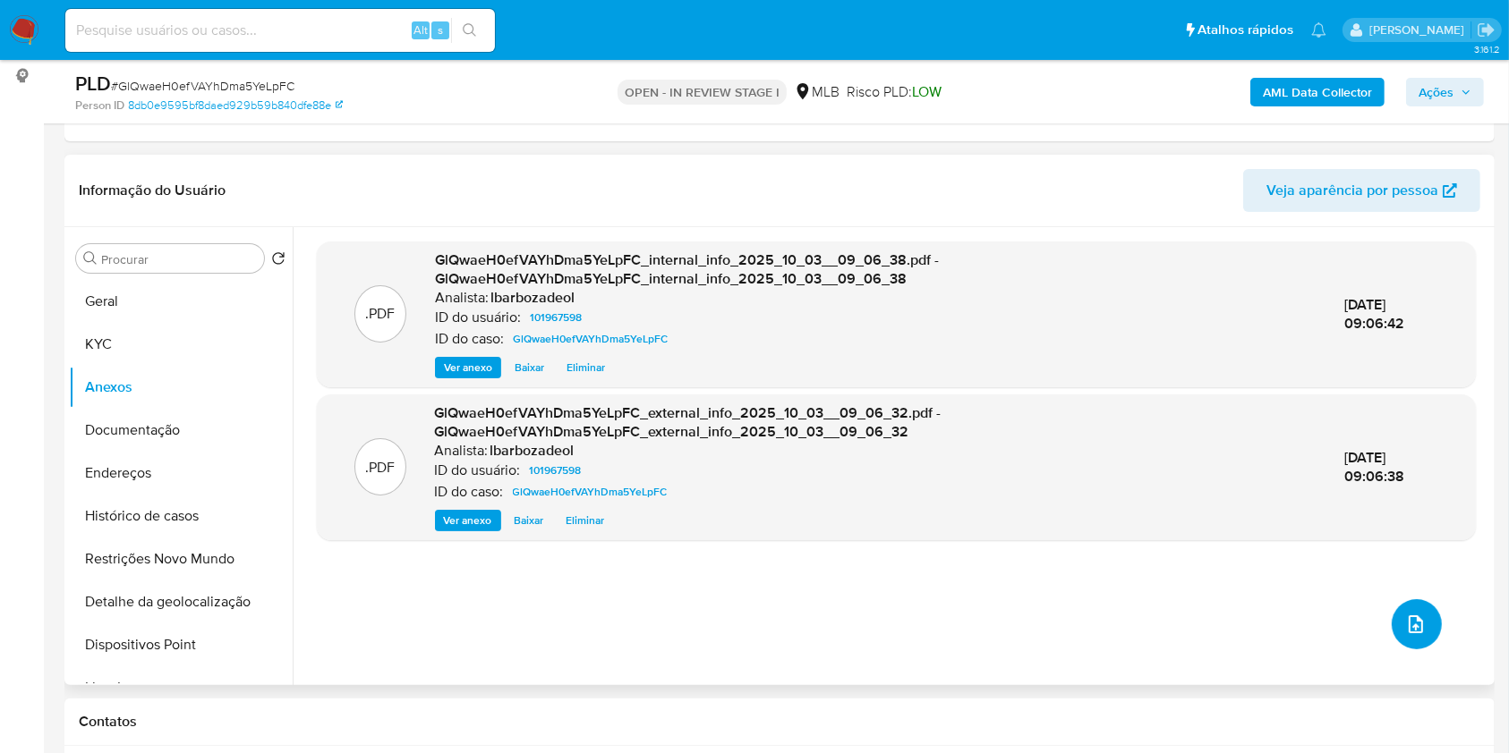
click at [1420, 615] on button "upload-file" at bounding box center [1416, 624] width 50 height 50
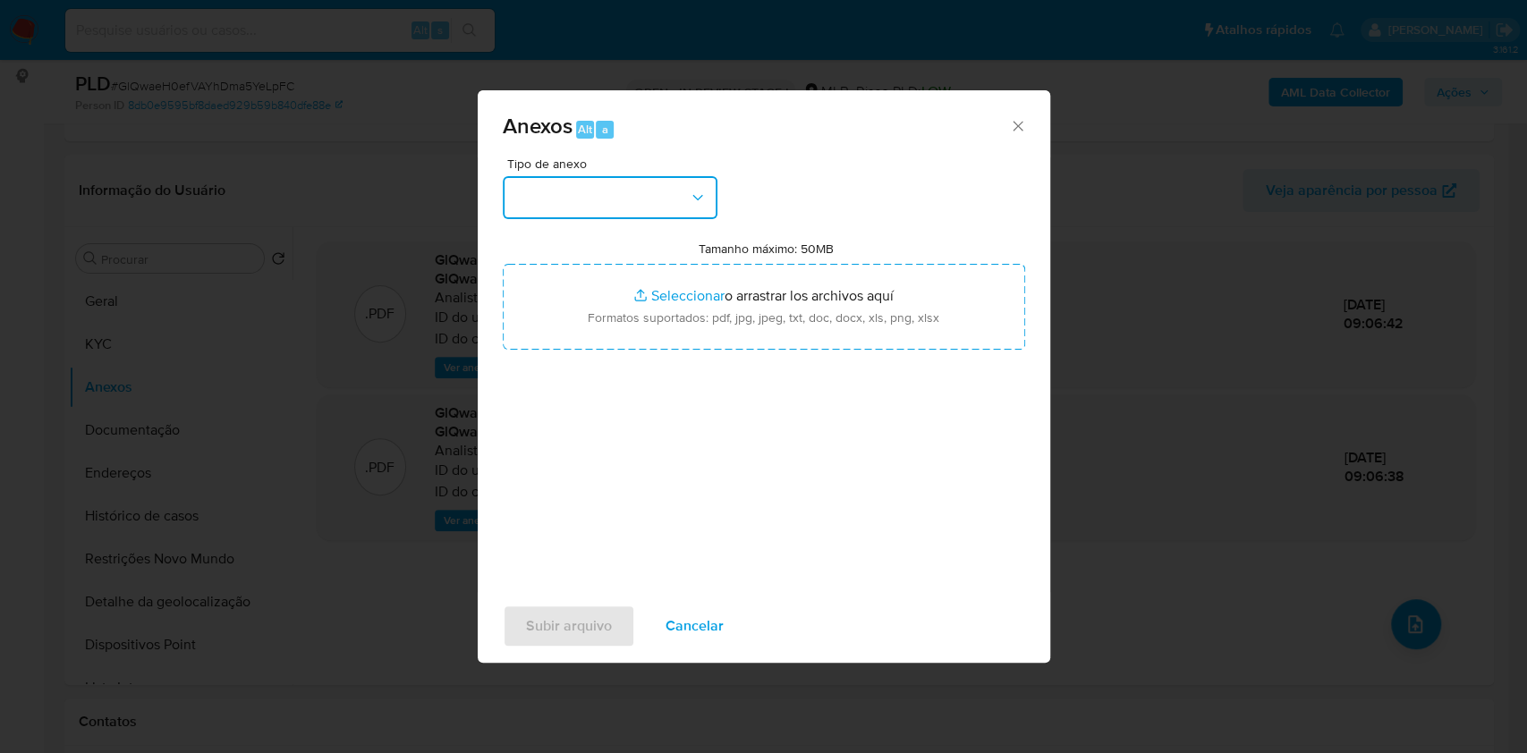
click at [683, 201] on button "button" at bounding box center [610, 197] width 215 height 43
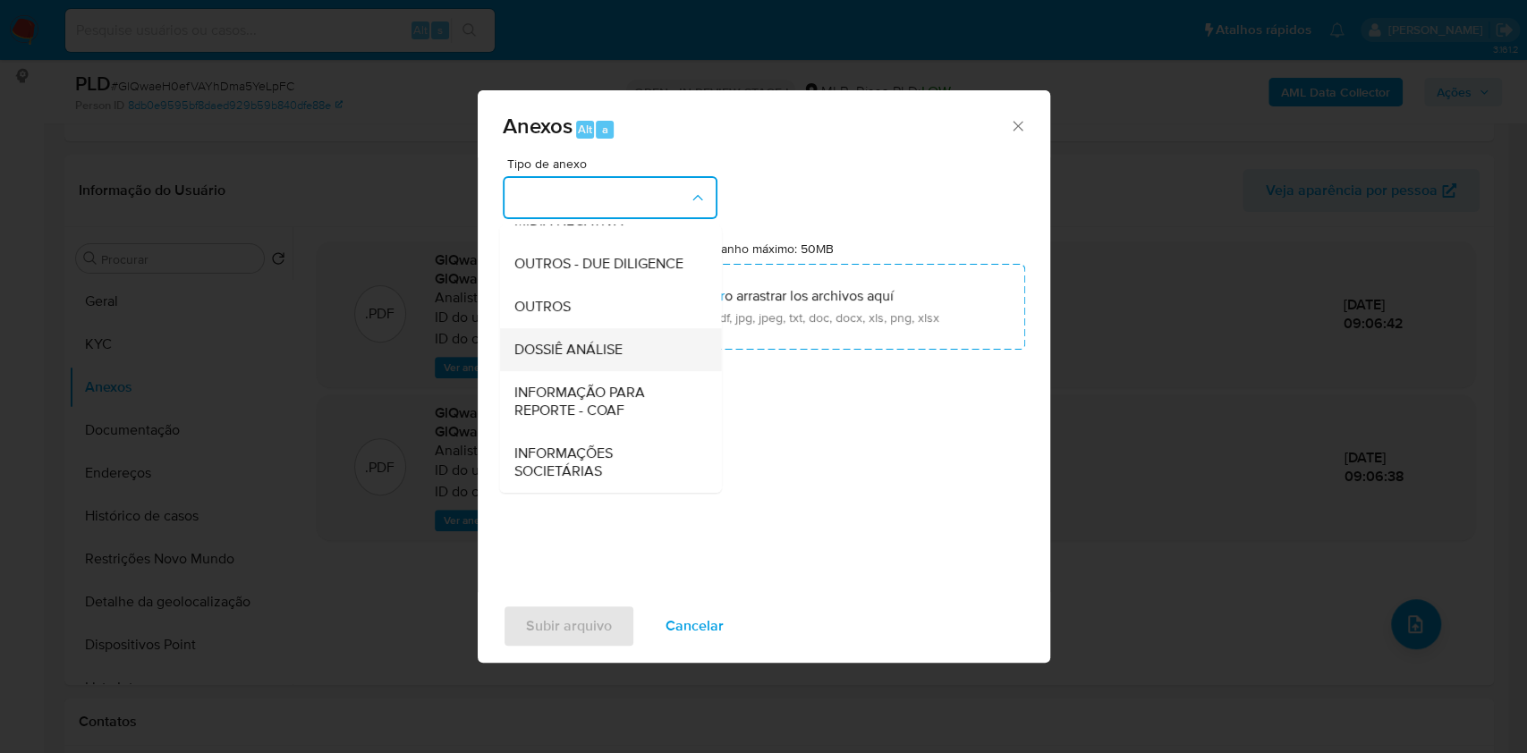
click at [615, 333] on div "DOSSIÊ ANÁLISE" at bounding box center [605, 349] width 183 height 43
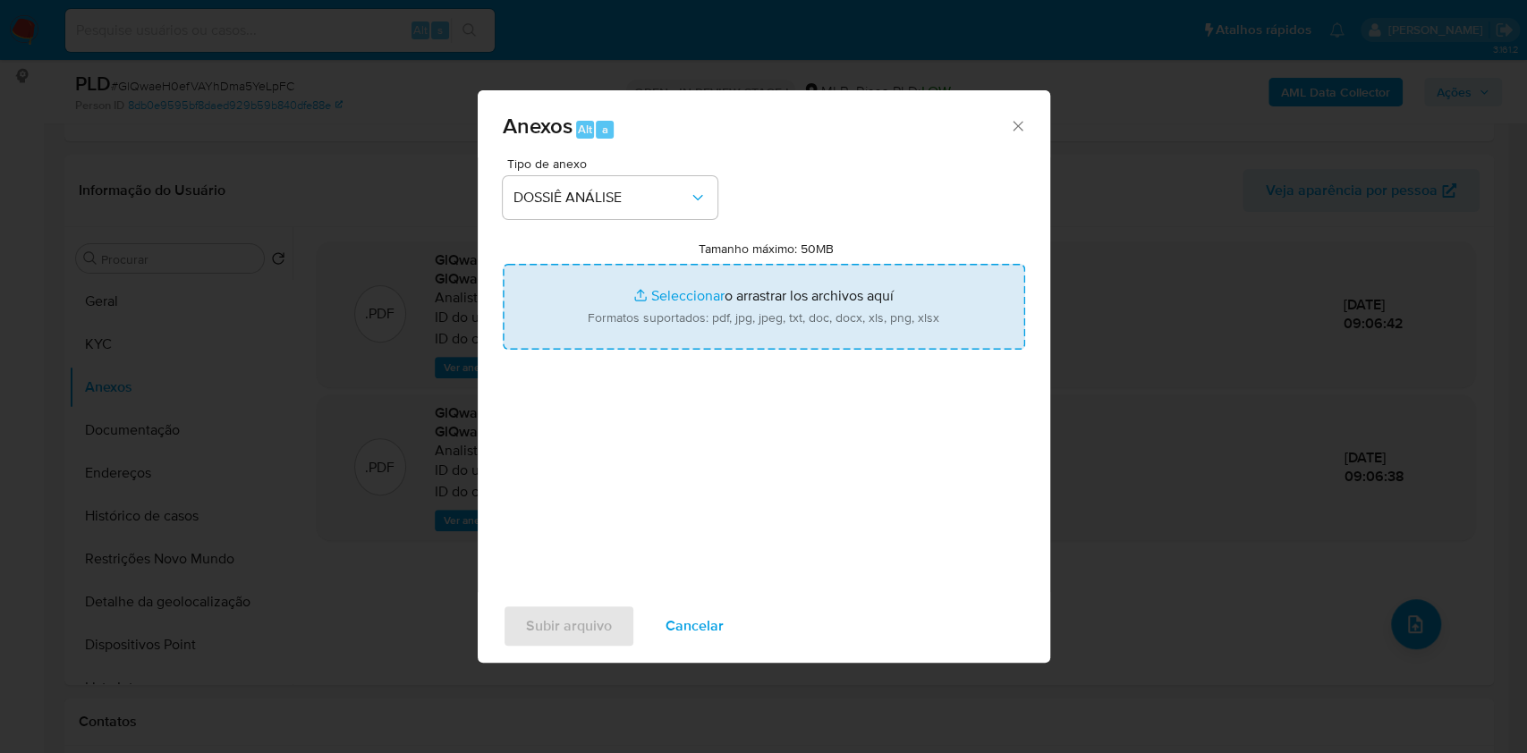
click at [745, 293] on input "Tamanho máximo: 50MB Seleccionar archivos" at bounding box center [764, 307] width 523 height 86
type input "C:\fakepath\SAR - XXXX - CPF 39270369862 - FELIPE DE CARVALHO CAVALCANTI DE FAR…"
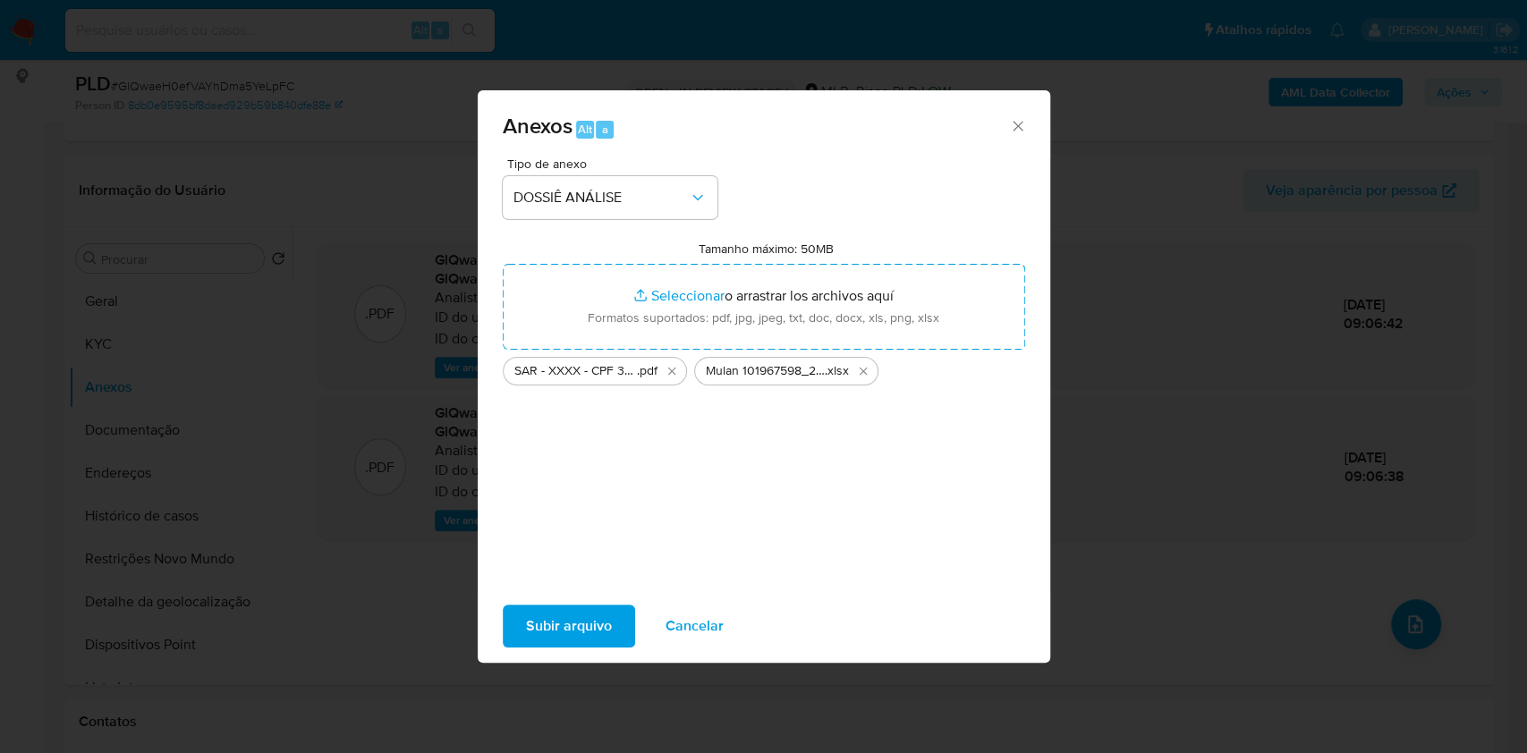
click at [559, 618] on span "Subir arquivo" at bounding box center [569, 626] width 86 height 39
click at [565, 640] on span "Subir arquivo" at bounding box center [569, 626] width 86 height 39
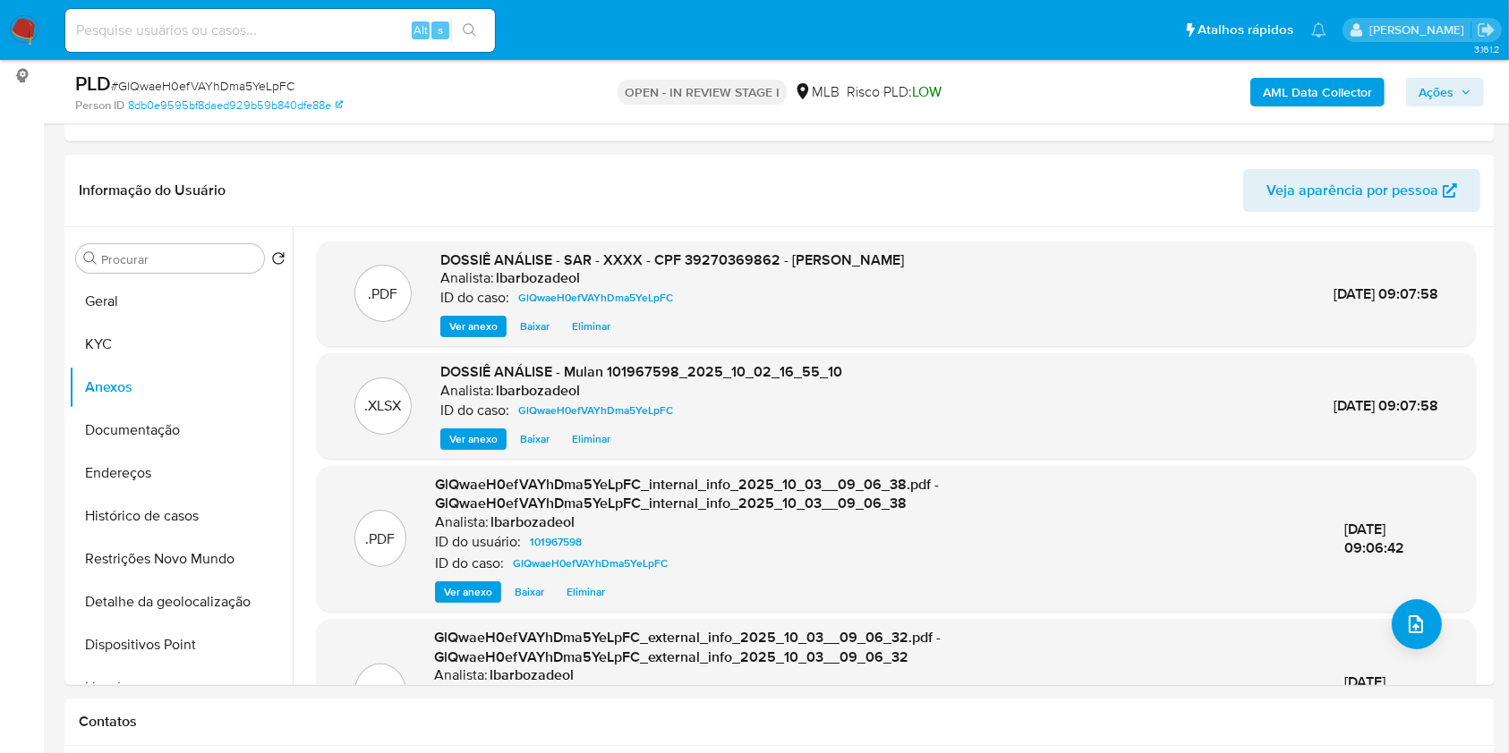
click at [1435, 94] on span "Ações" at bounding box center [1435, 92] width 35 height 29
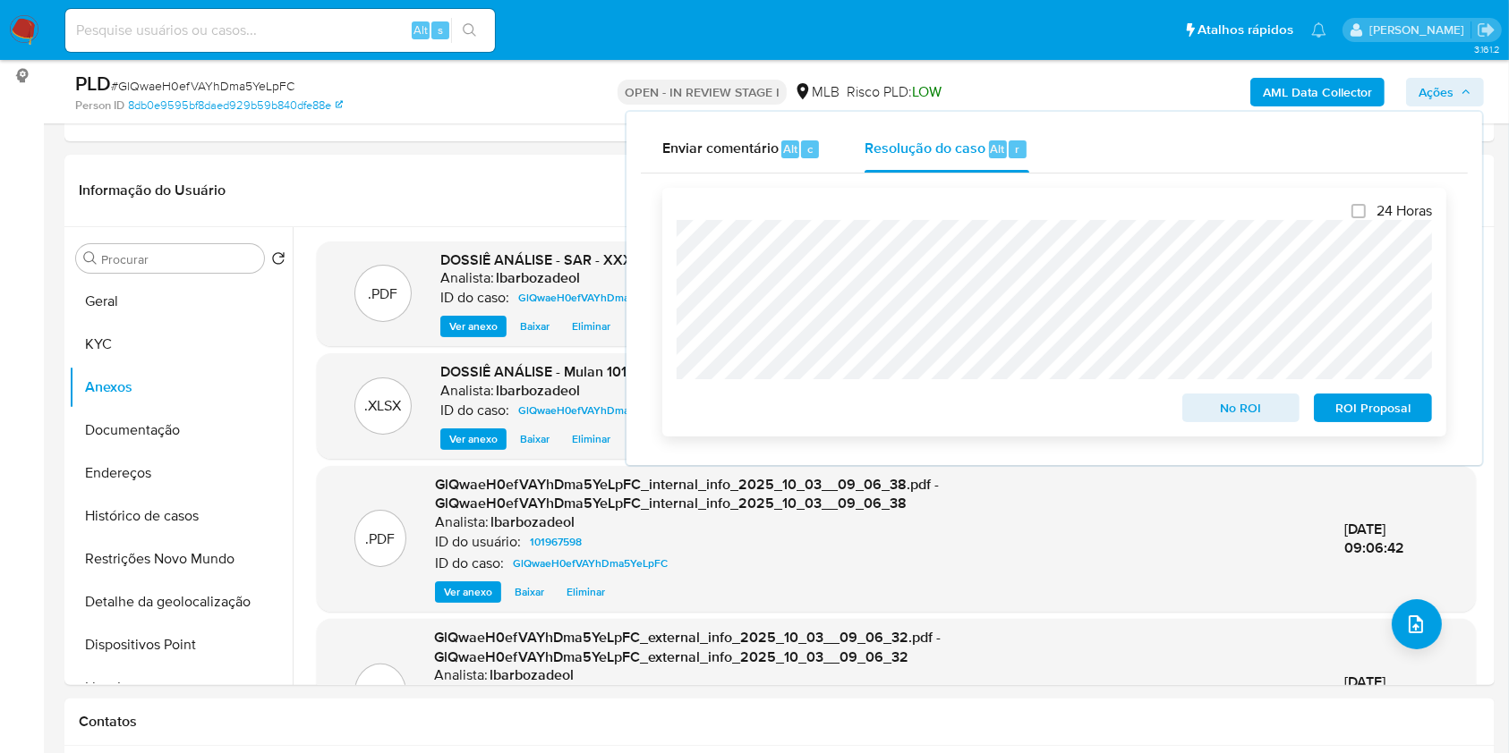
click at [1360, 414] on span "ROI Proposal" at bounding box center [1372, 407] width 93 height 25
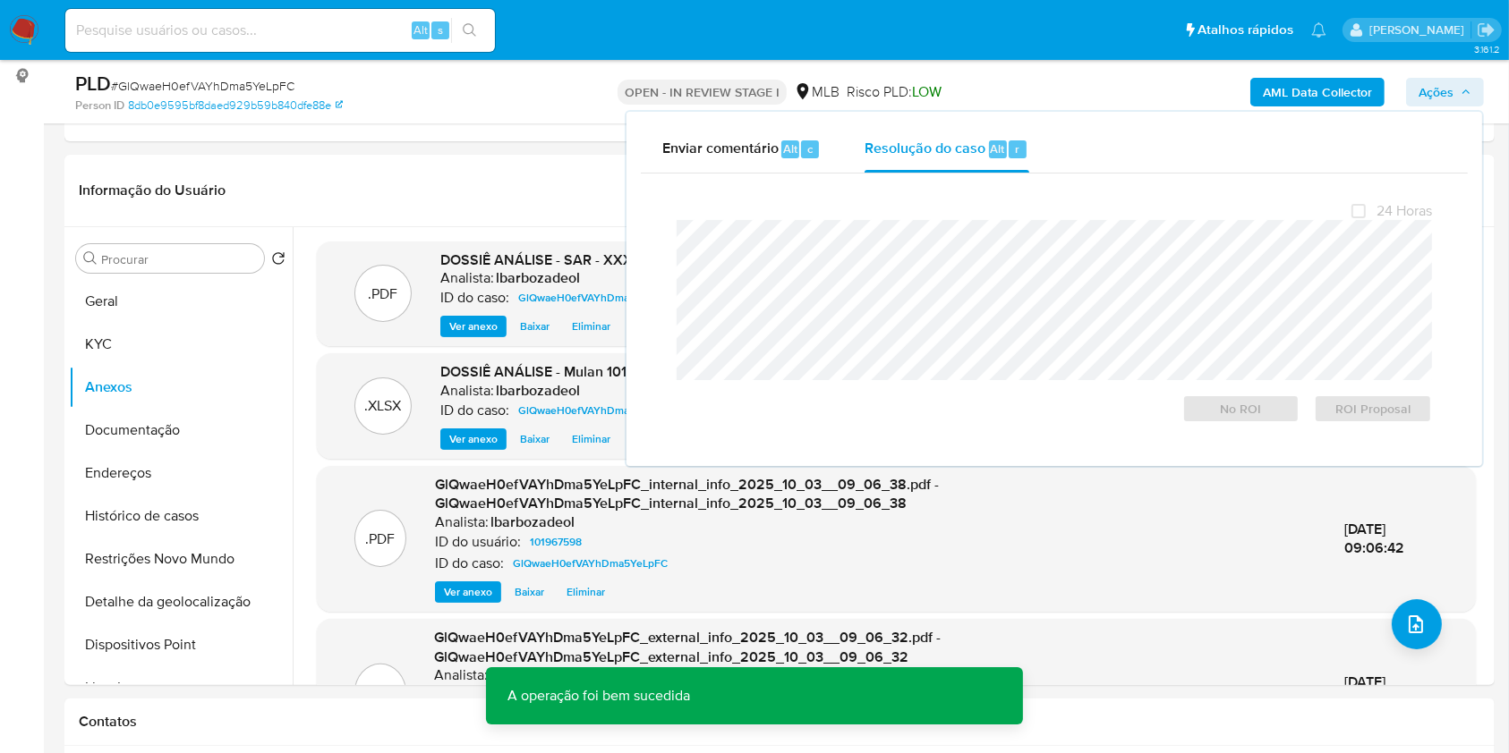
scroll to position [0, 0]
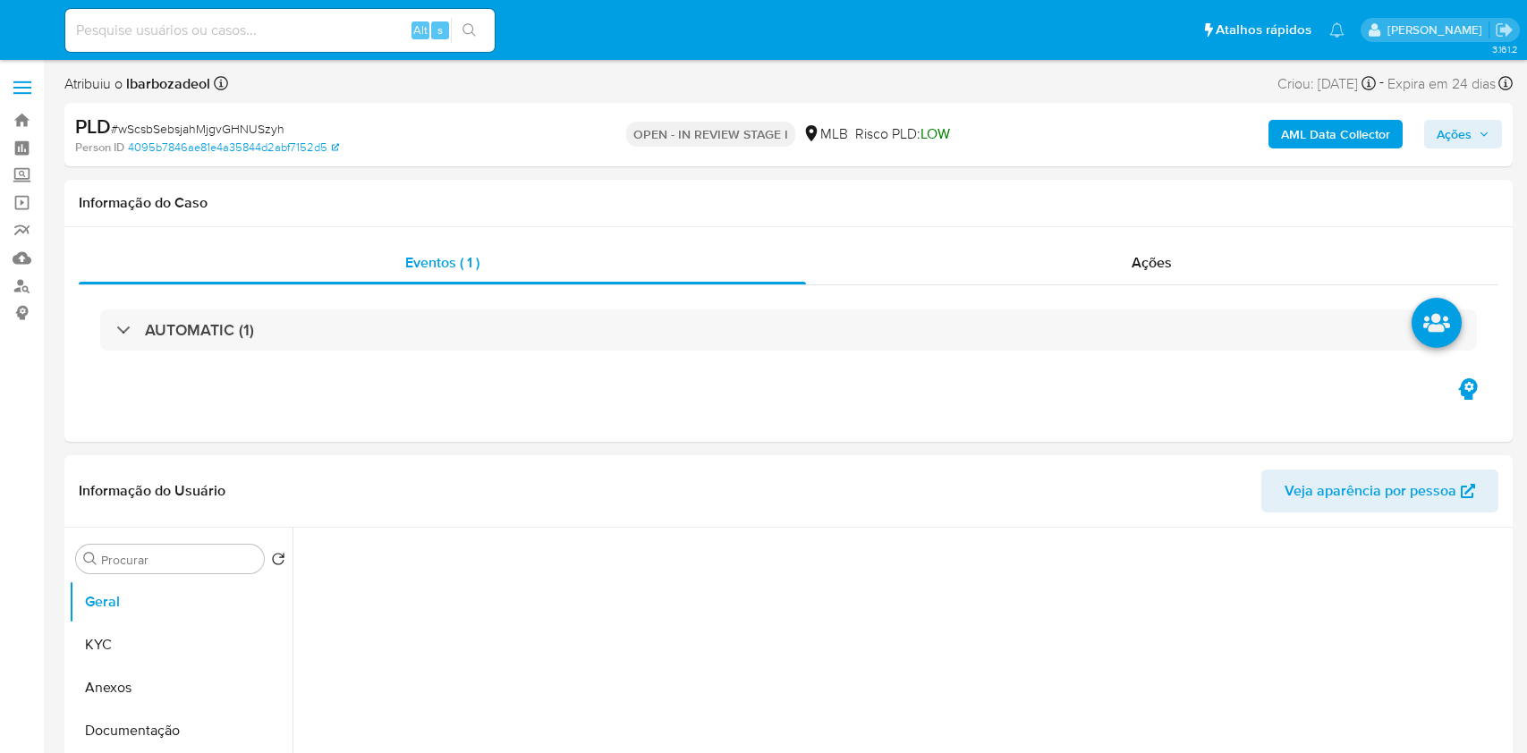
select select "10"
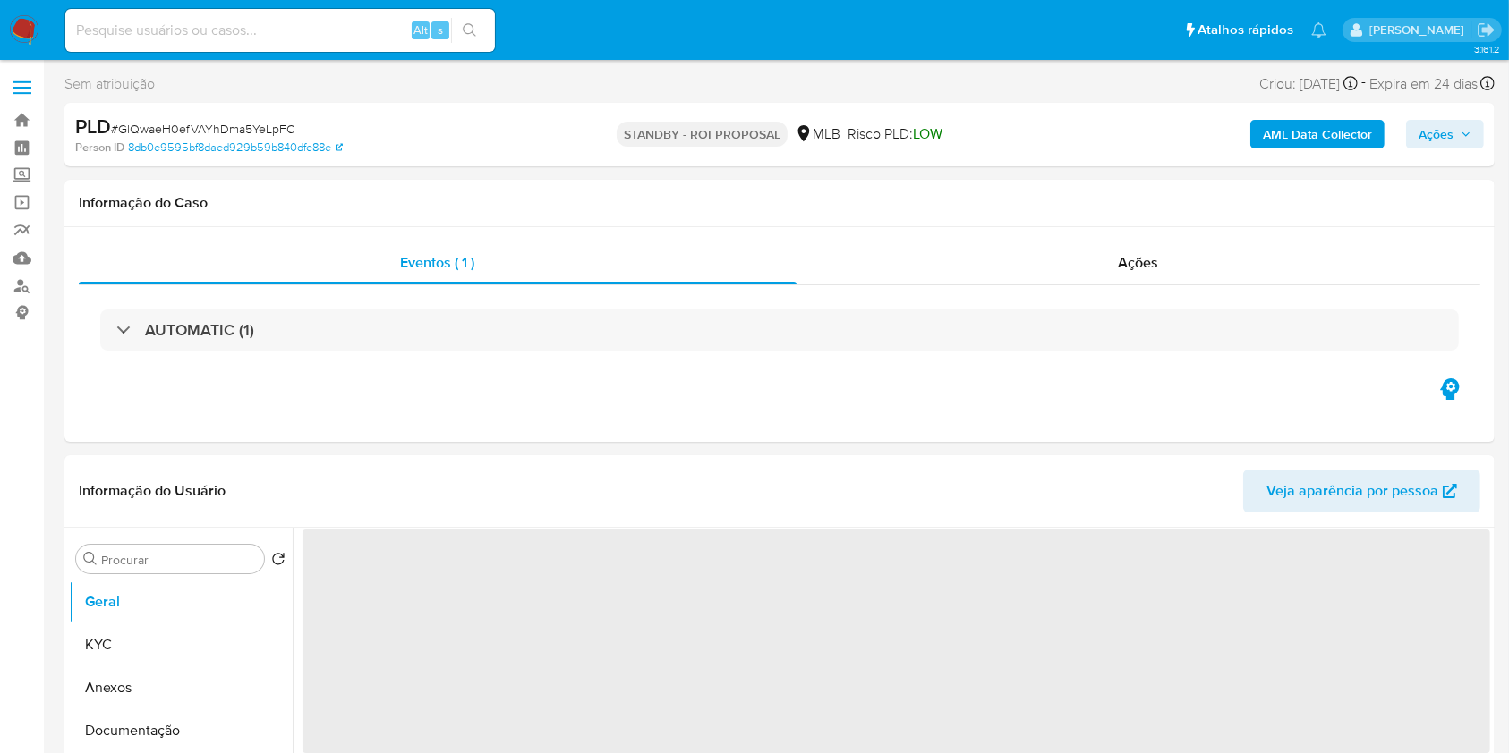
select select "10"
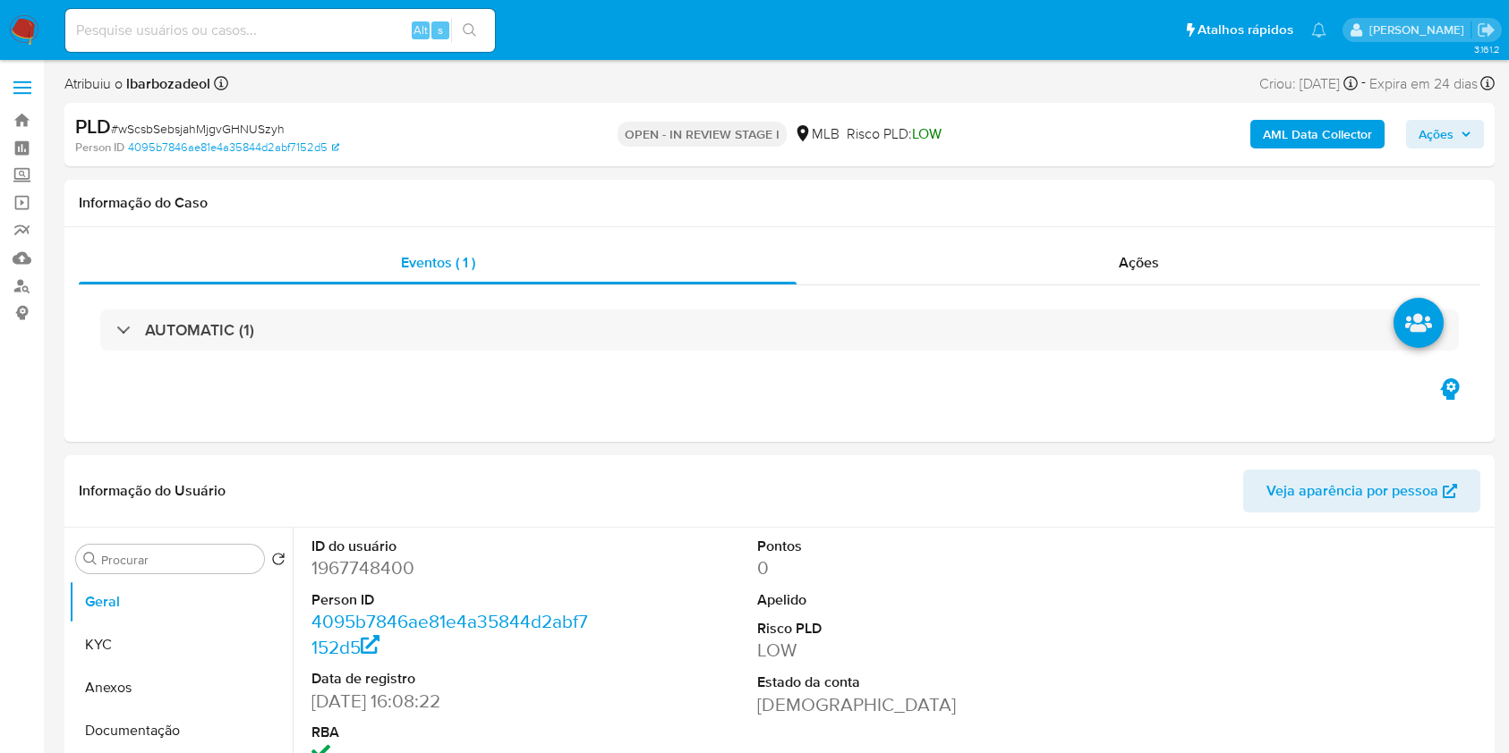
select select "10"
click at [1428, 565] on div at bounding box center [1341, 679] width 297 height 302
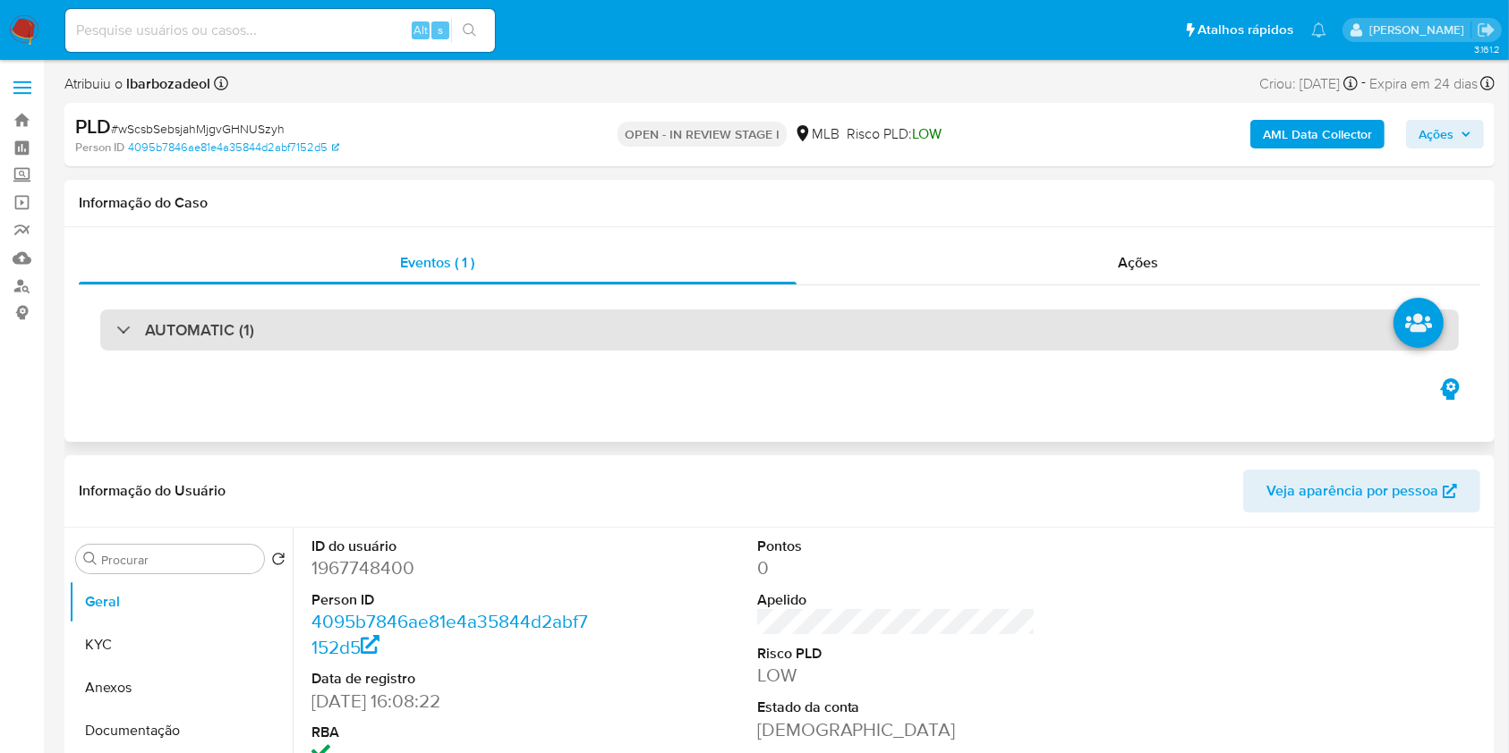
click at [899, 336] on div "AUTOMATIC (1)" at bounding box center [779, 330] width 1358 height 41
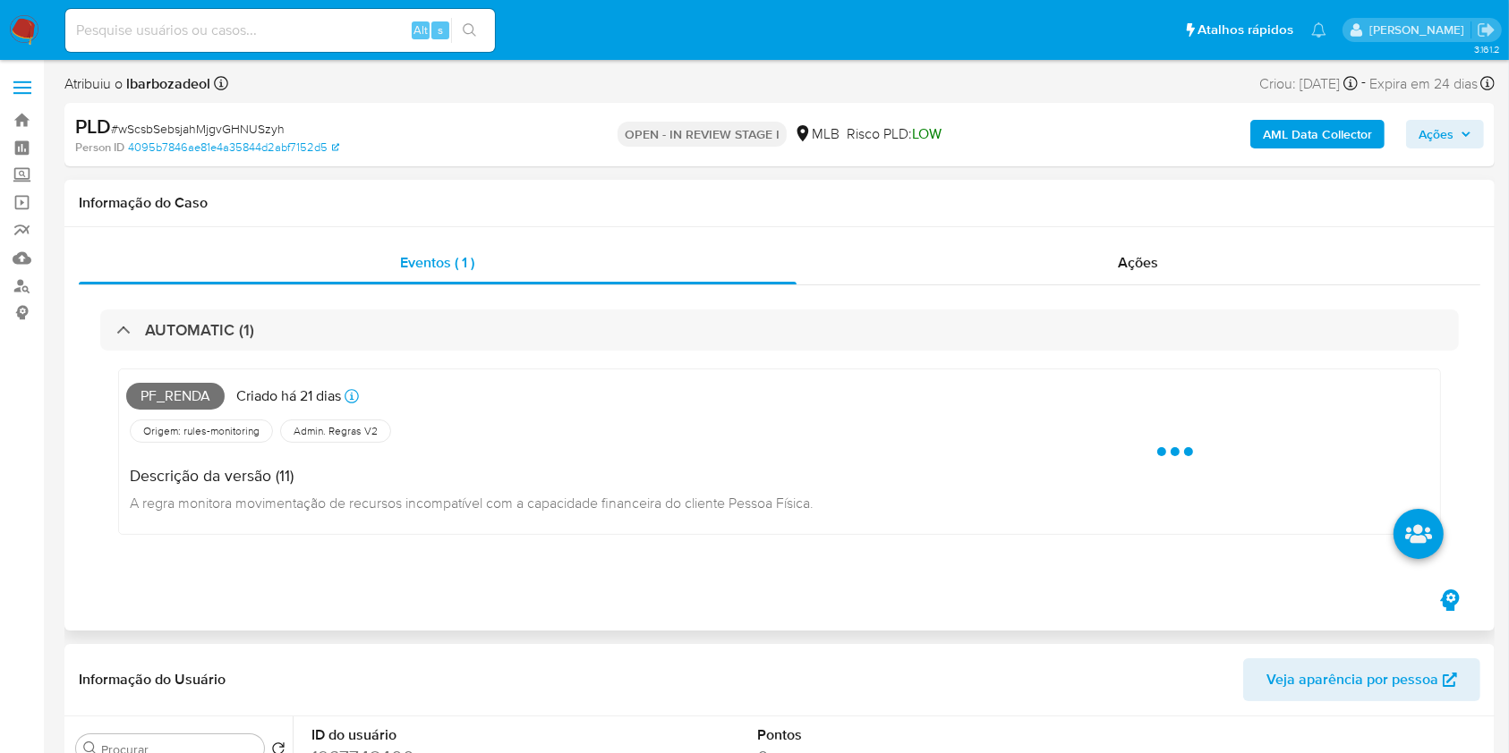
click at [194, 399] on span "Pf_renda" at bounding box center [175, 396] width 98 height 27
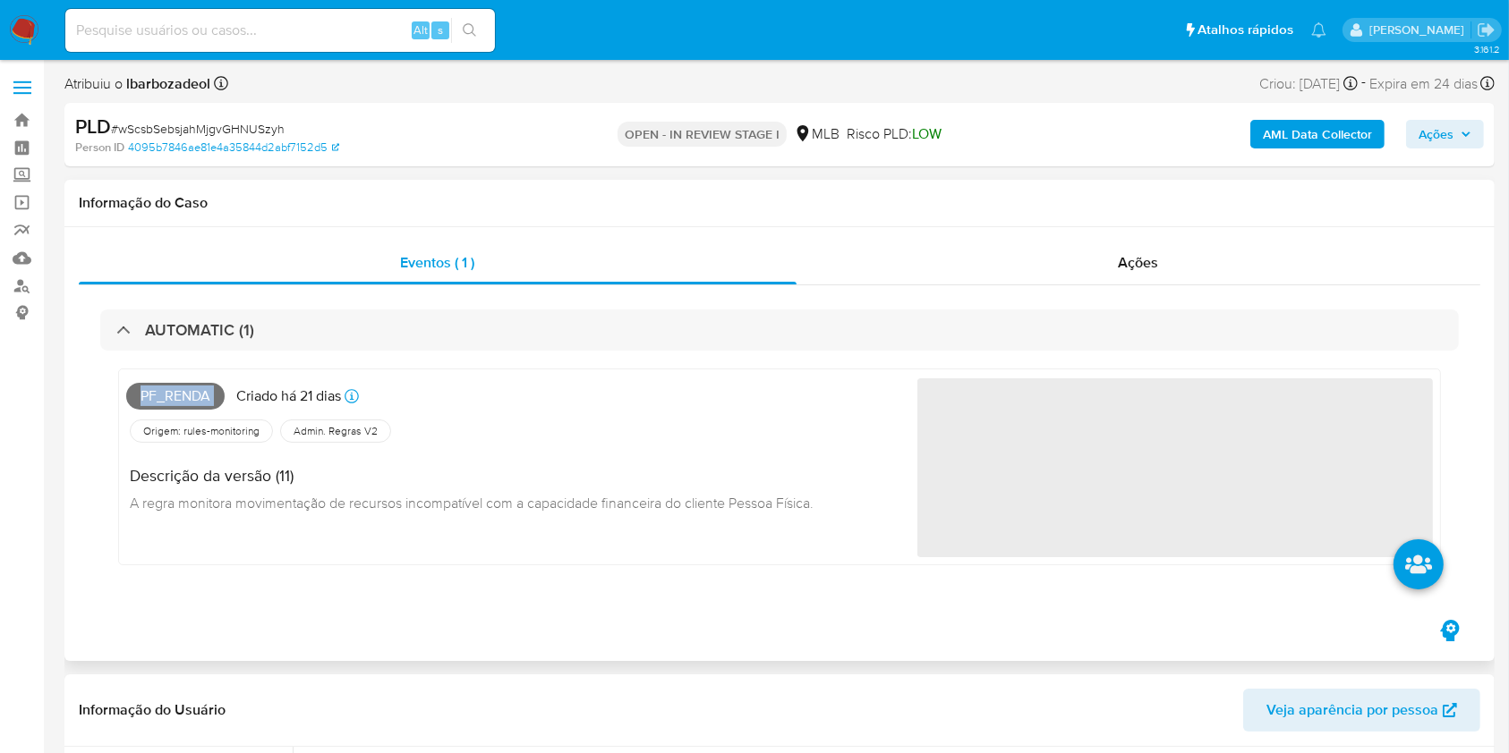
copy span "Pf_renda"
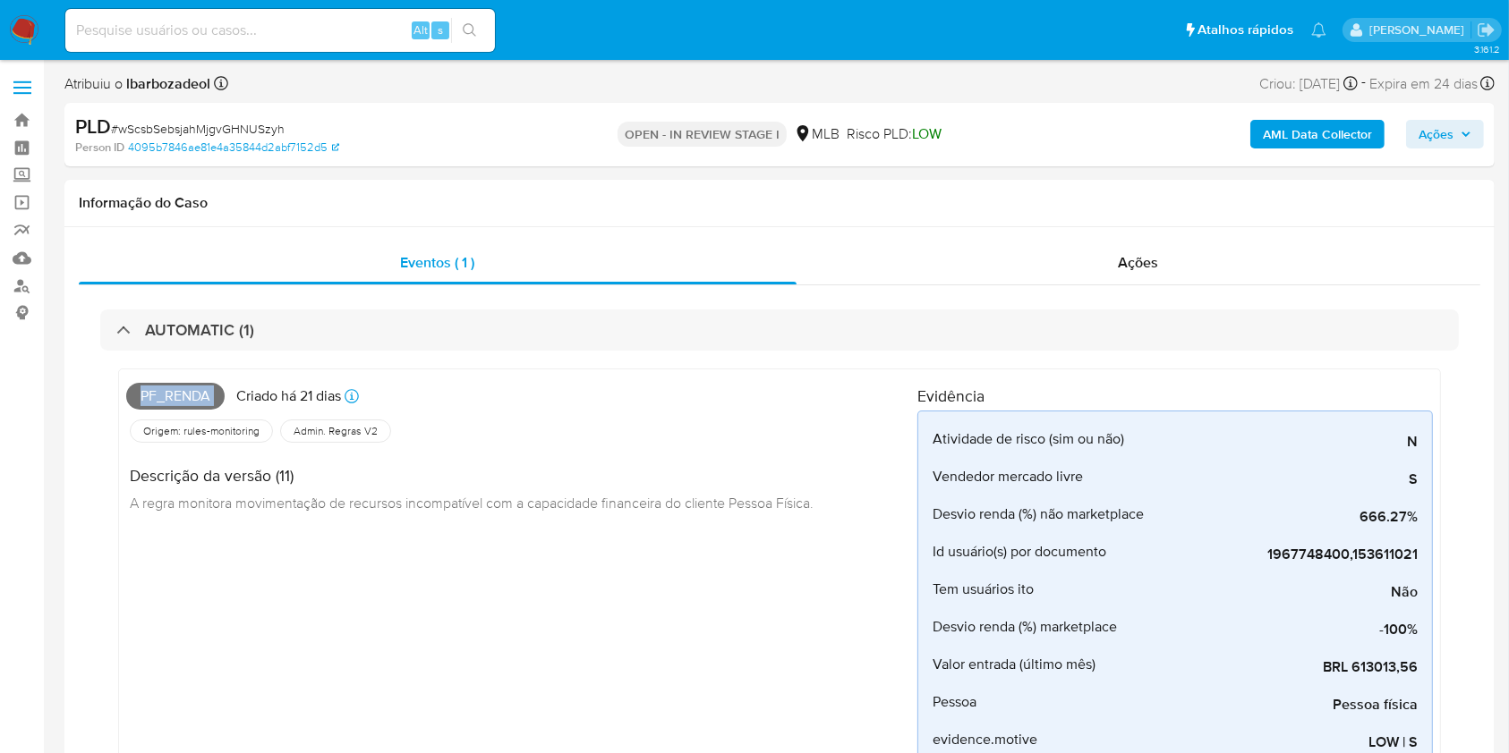
click at [1436, 140] on span "Ações" at bounding box center [1435, 134] width 35 height 29
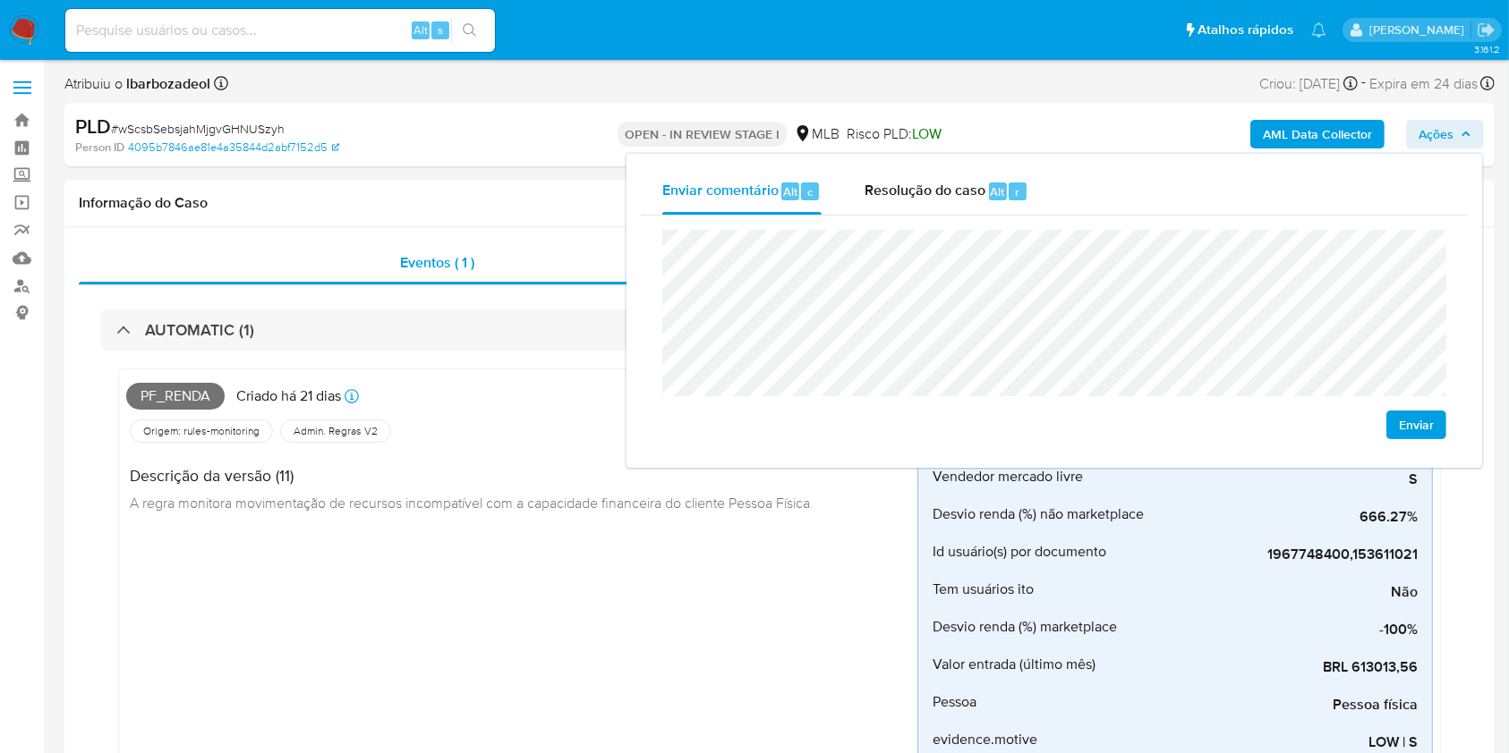
click at [396, 141] on div "Person ID 4095b7846ae81e4a35844d2abf7152d5" at bounding box center [307, 148] width 464 height 16
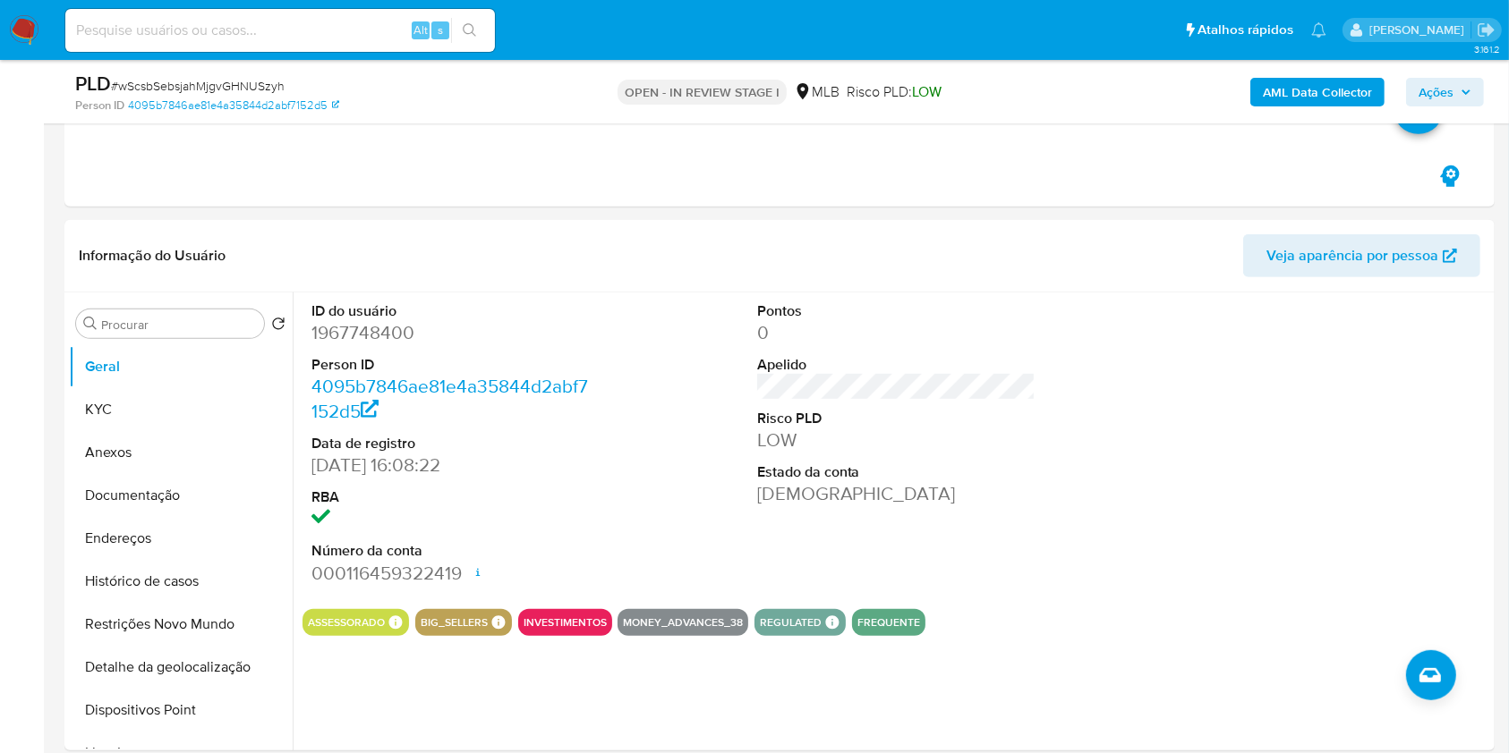
scroll to position [858, 0]
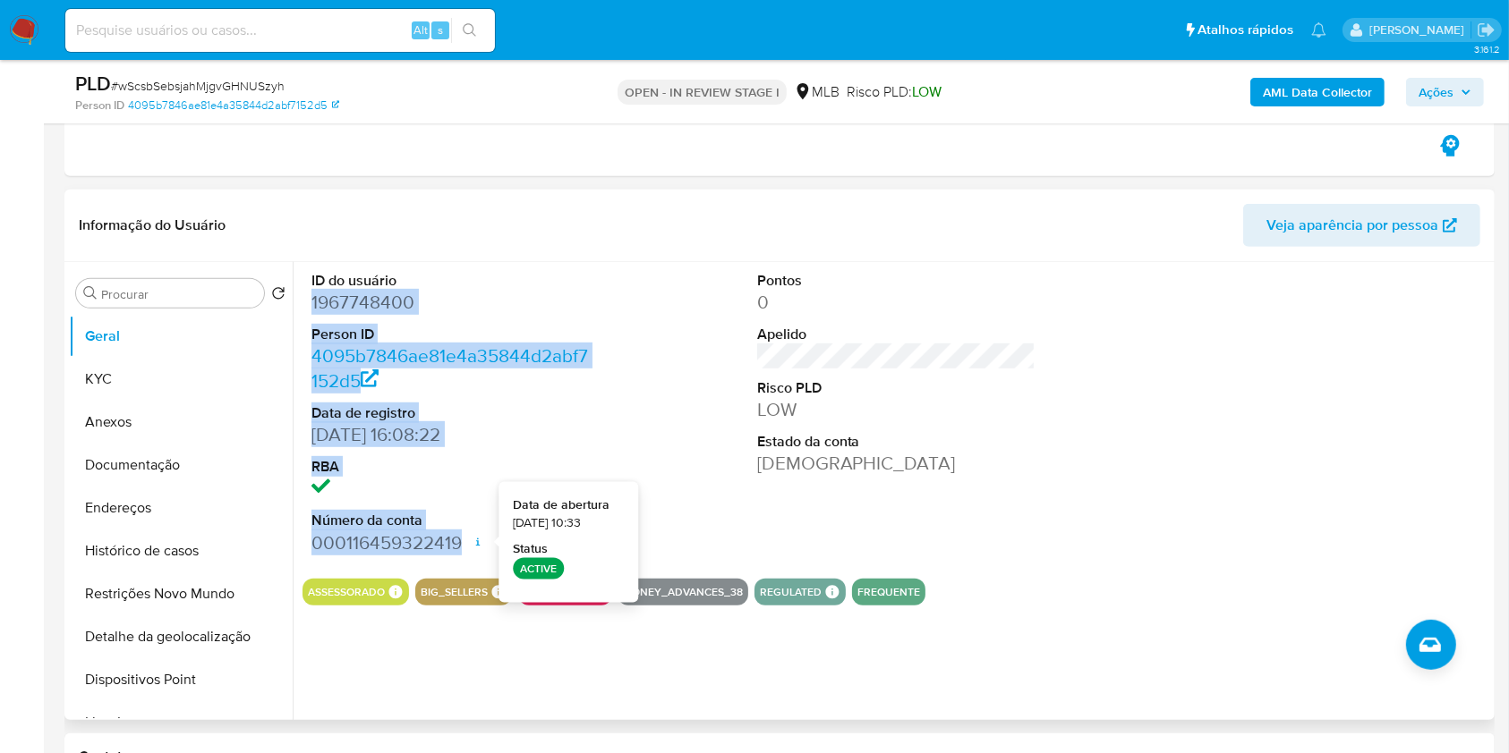
drag, startPoint x: 310, startPoint y: 301, endPoint x: 485, endPoint y: 533, distance: 291.3
click at [485, 533] on div "ID do usuário 1967748400 Person ID 4095b7846ae81e4a35844d2abf7152d5 Data de reg…" at bounding box center [450, 413] width 297 height 302
copy dl "1967748400 Person ID 4095b7846ae81e4a35844d2abf7152d5 Data de registro 28/08/20…"
click at [1465, 98] on span "Ações" at bounding box center [1444, 92] width 53 height 25
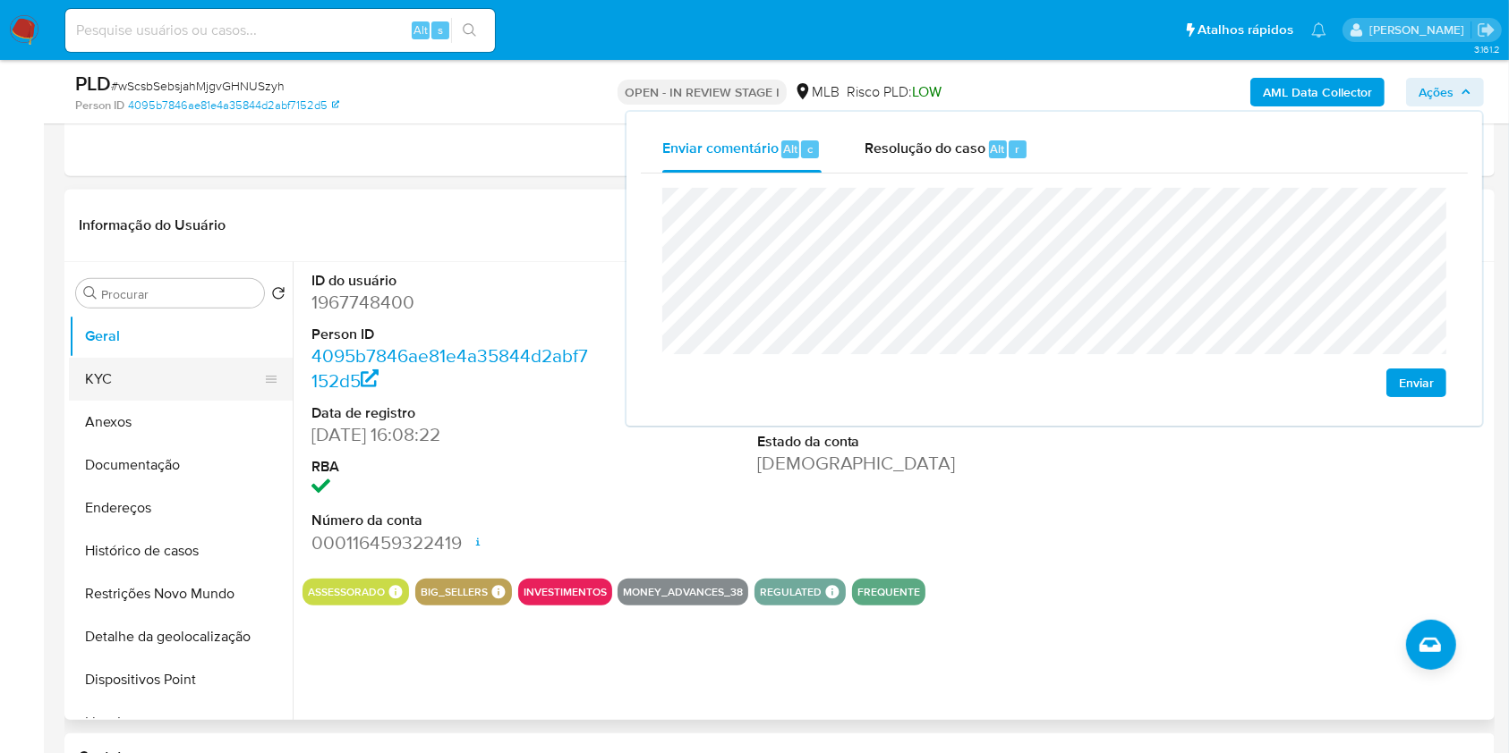
click at [189, 391] on button "KYC" at bounding box center [173, 379] width 209 height 43
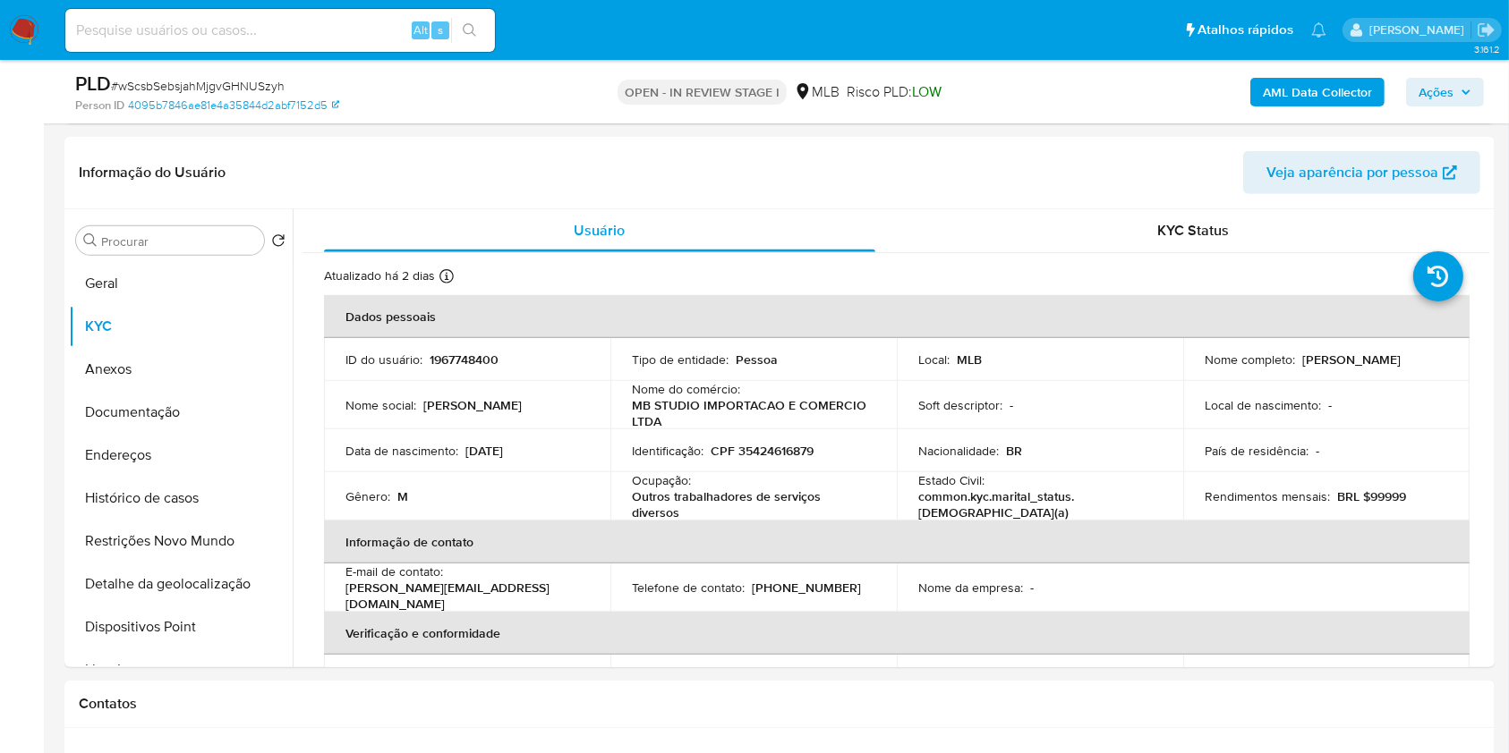
scroll to position [913, 0]
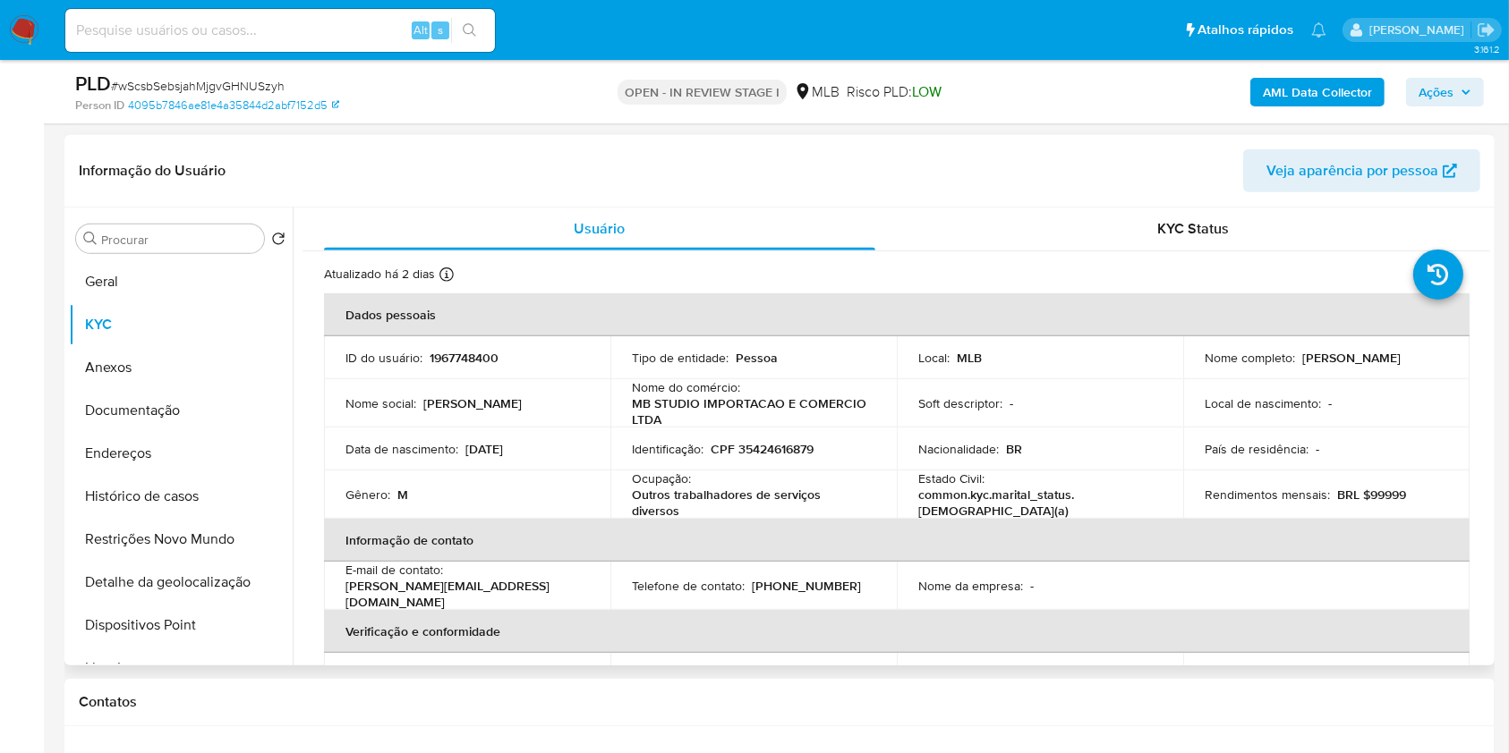
click at [777, 444] on p "CPF 35424616879" at bounding box center [761, 449] width 103 height 16
copy p "35424616879"
click at [1432, 90] on span "Ações" at bounding box center [1435, 92] width 35 height 29
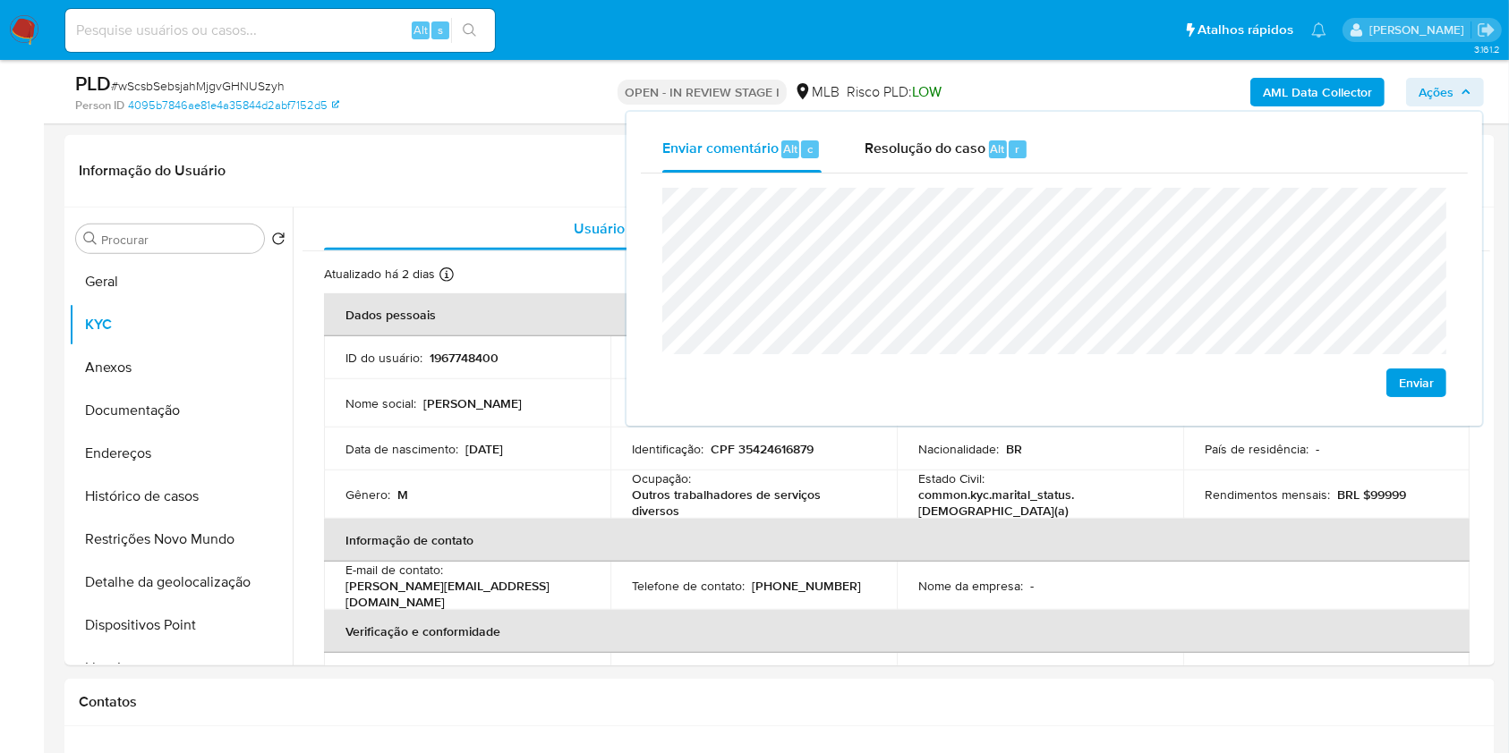
click at [1229, 356] on div "Enviar" at bounding box center [1054, 292] width 784 height 209
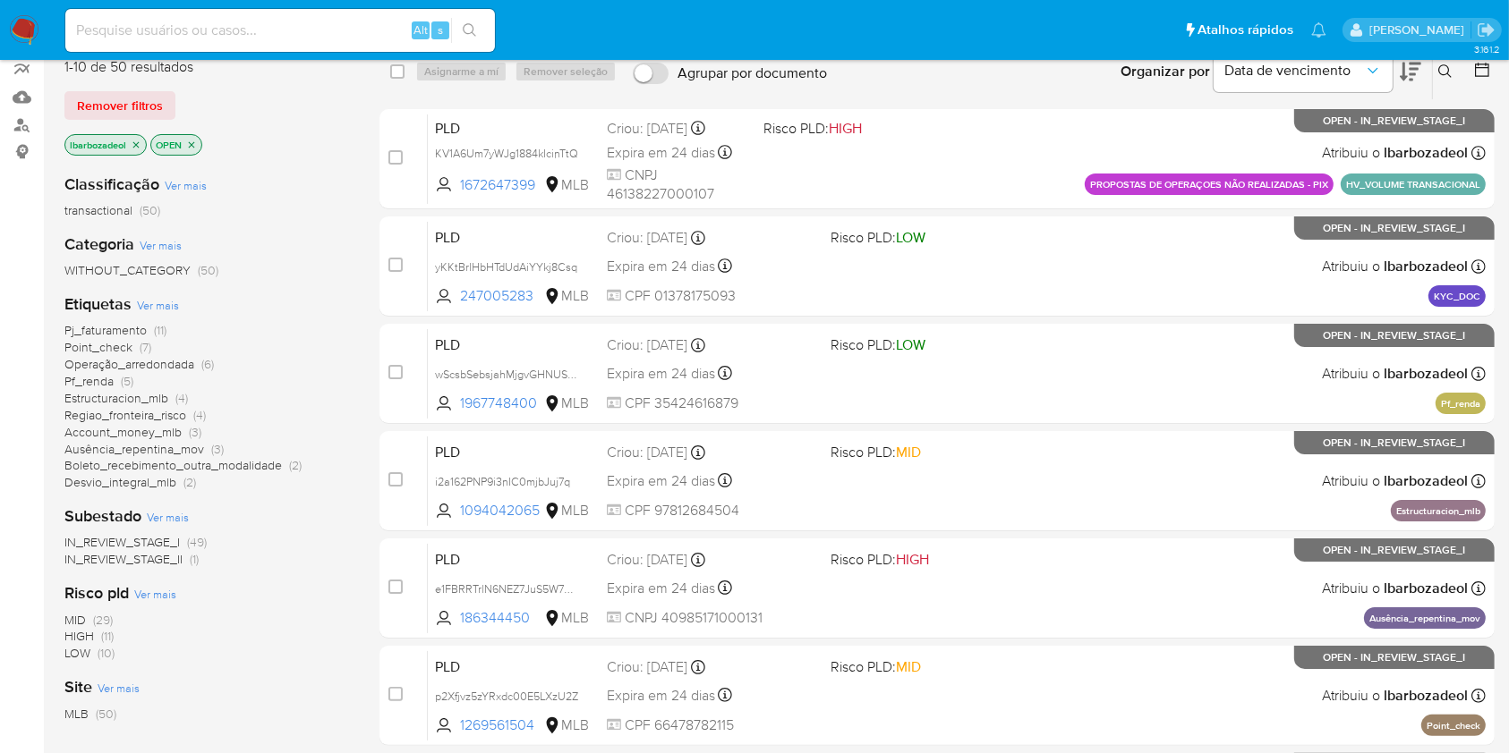
scroll to position [159, 0]
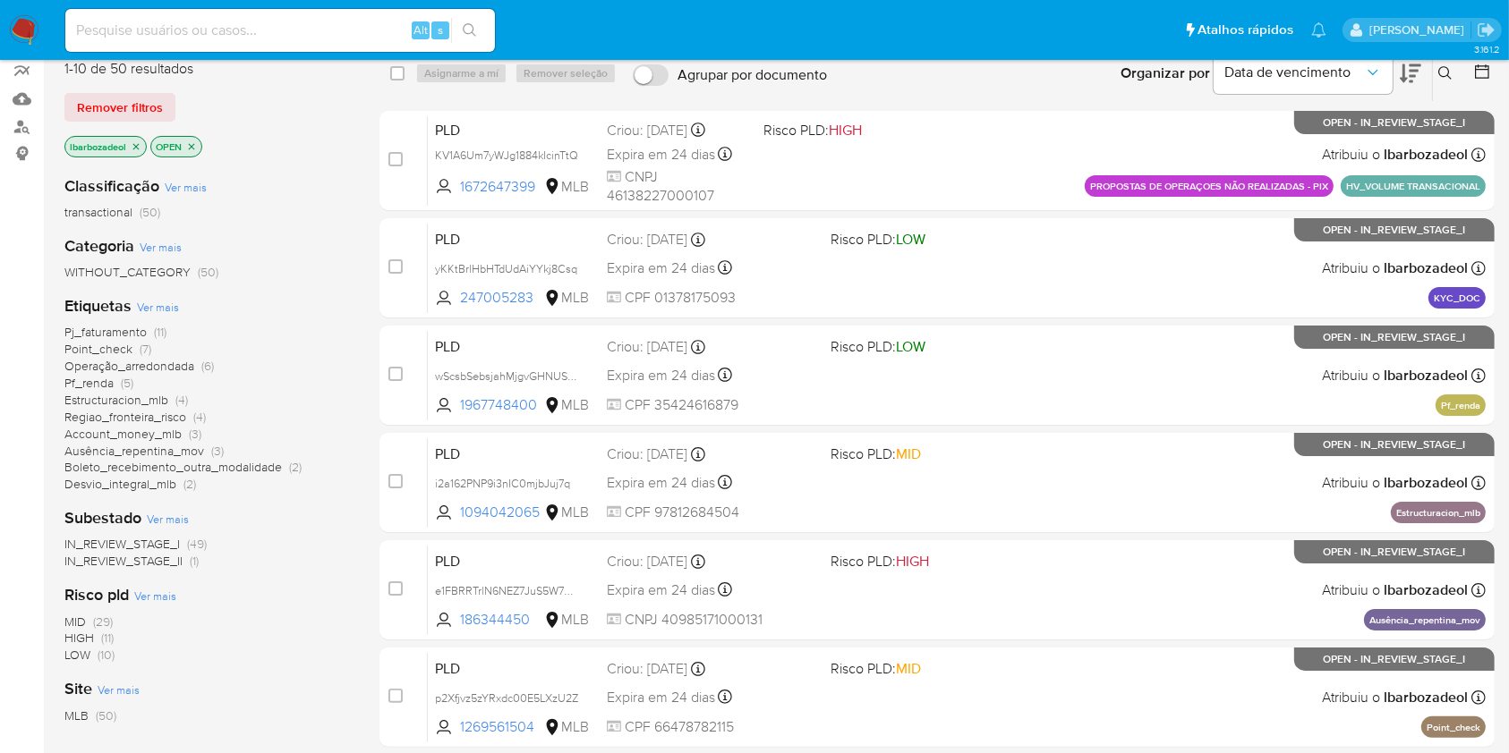
click at [162, 329] on span "(11)" at bounding box center [160, 332] width 13 height 18
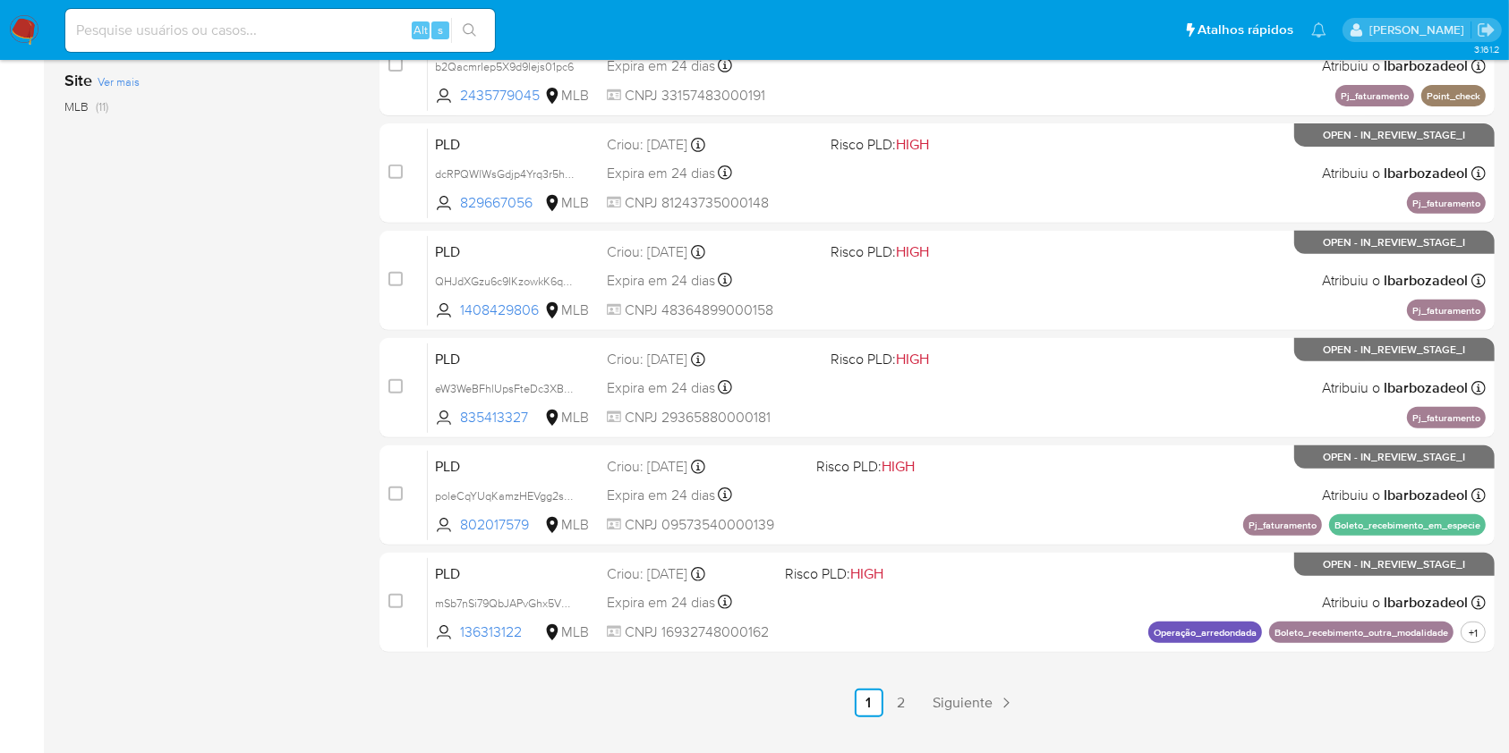
scroll to position [723, 0]
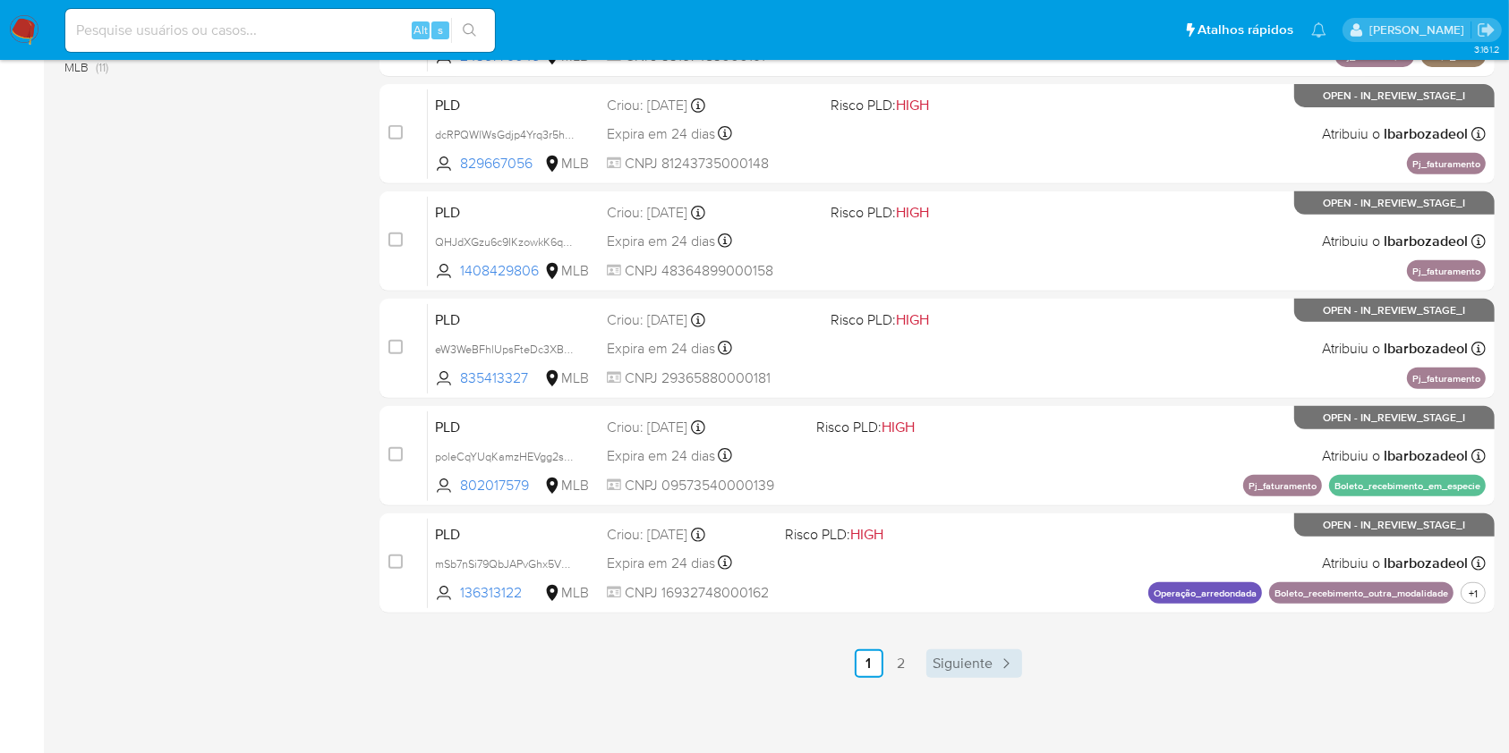
click at [952, 661] on span "Siguiente" at bounding box center [963, 664] width 60 height 14
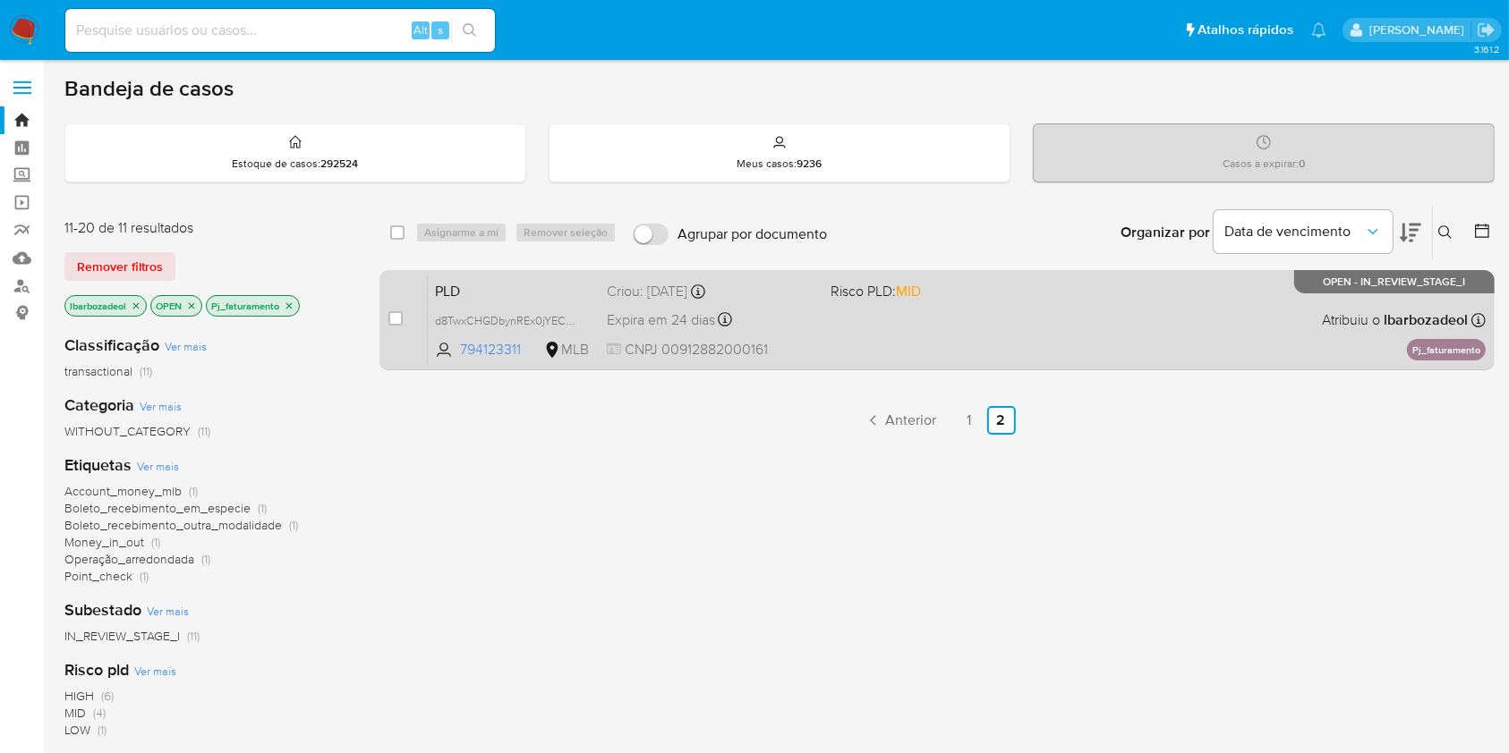
click at [962, 348] on div "PLD d8TwxCHGDbynREx0jYECOweM 794123311 MLB Risco PLD: MID Criou: 12/09/2025 Cri…" at bounding box center [957, 320] width 1058 height 90
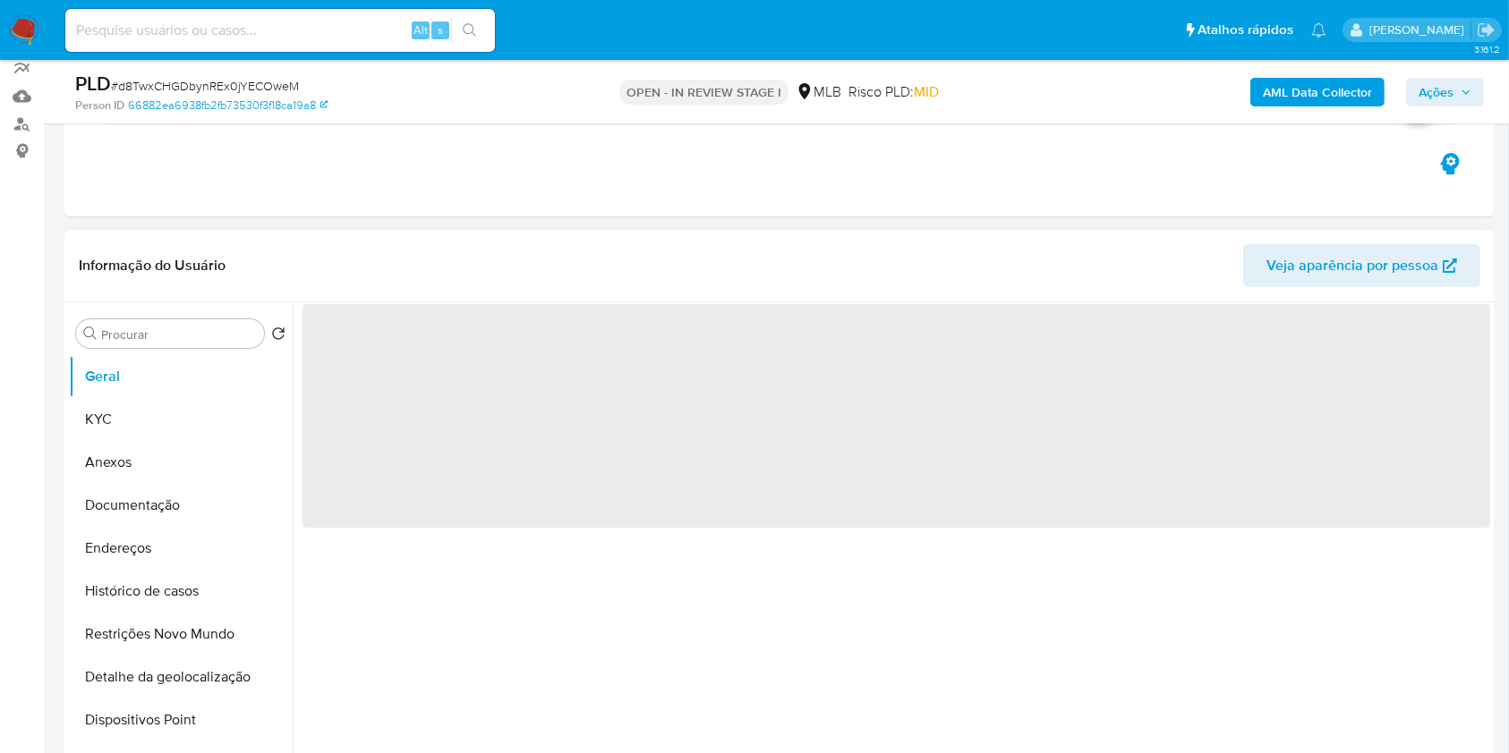
scroll to position [212, 0]
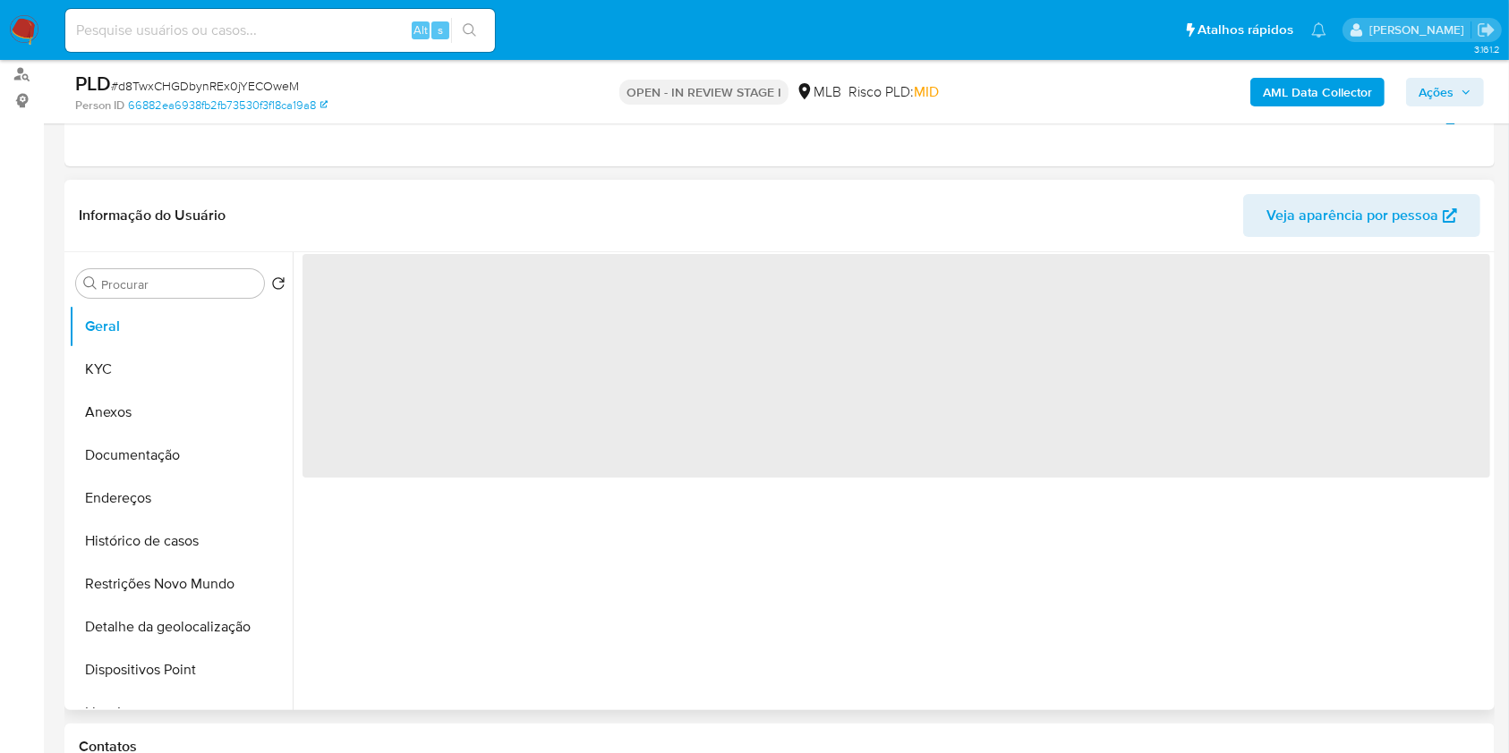
select select "10"
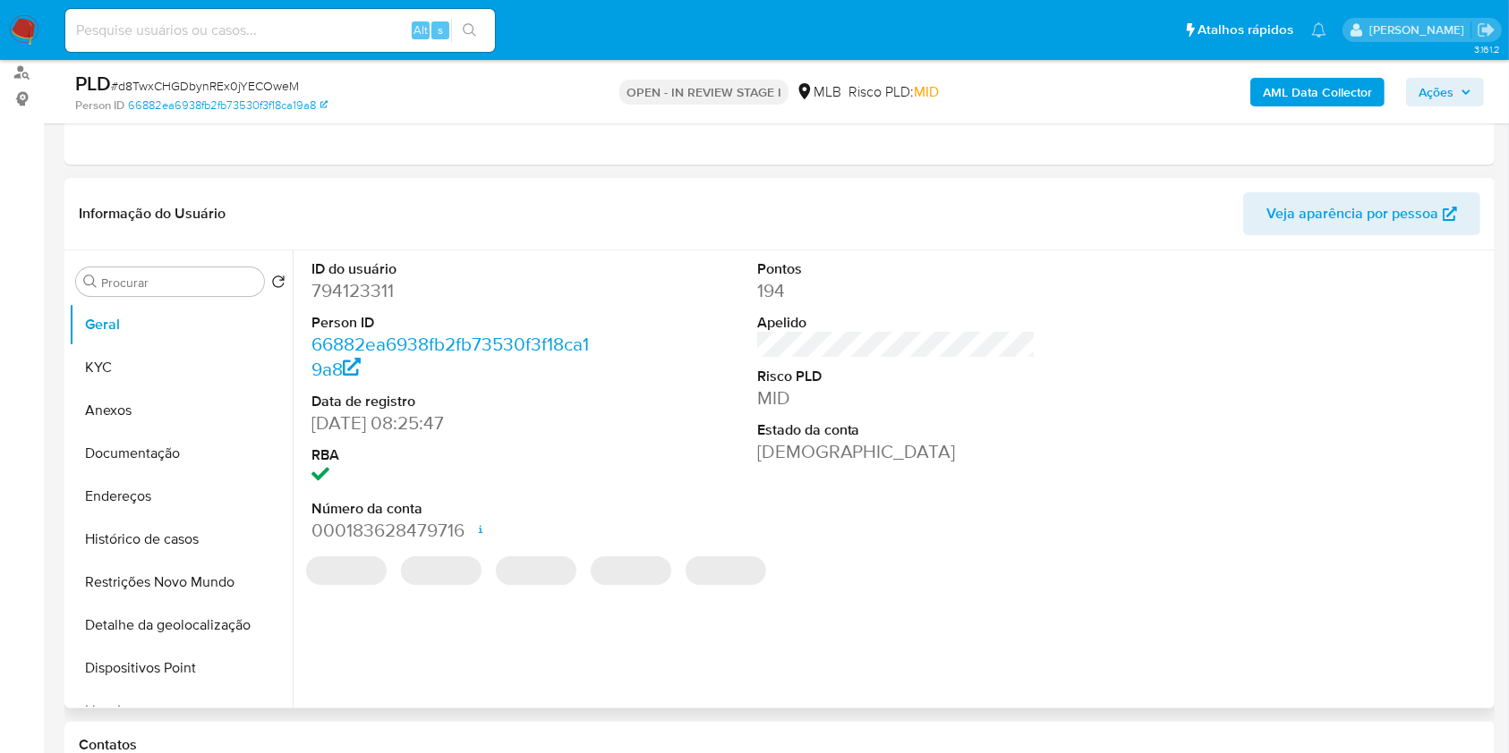
scroll to position [216, 0]
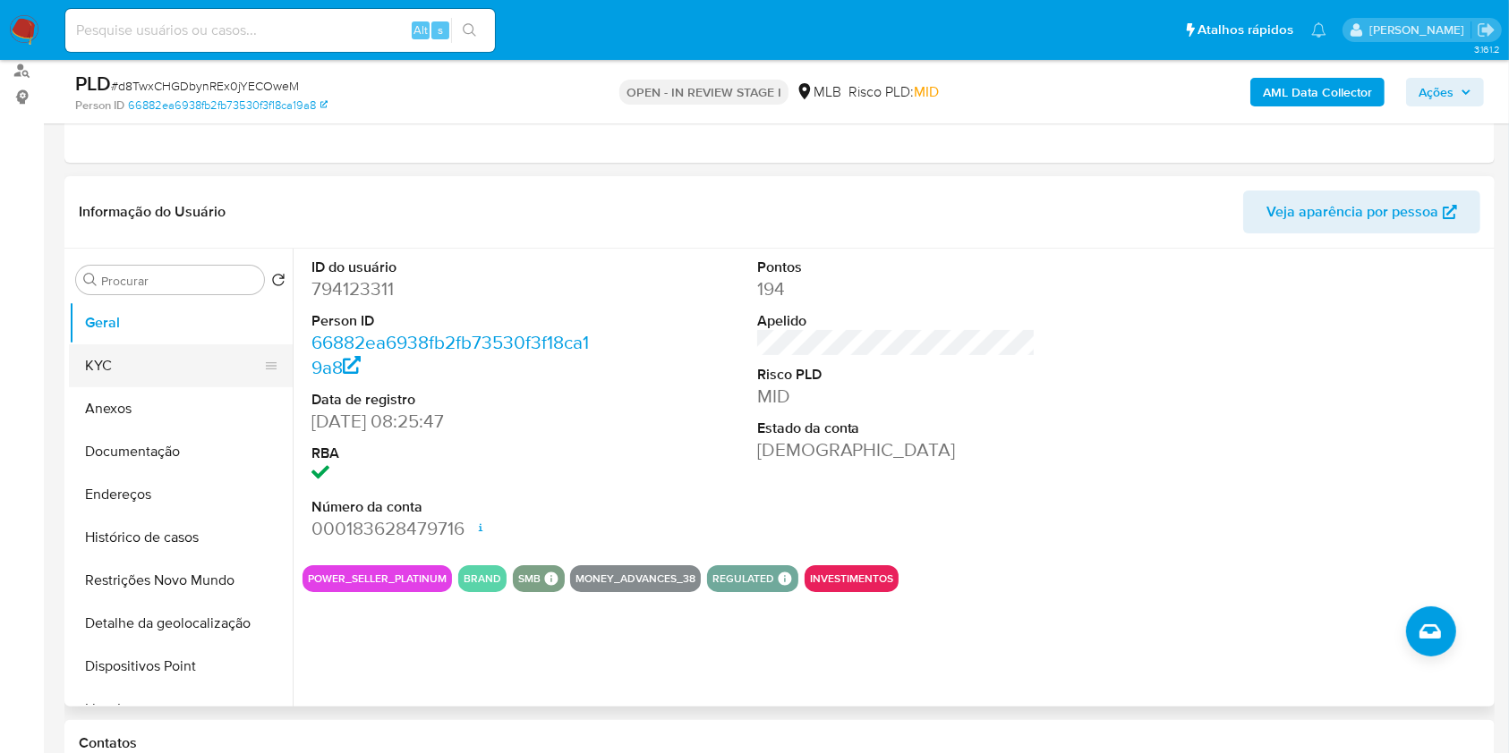
click at [200, 353] on button "KYC" at bounding box center [173, 365] width 209 height 43
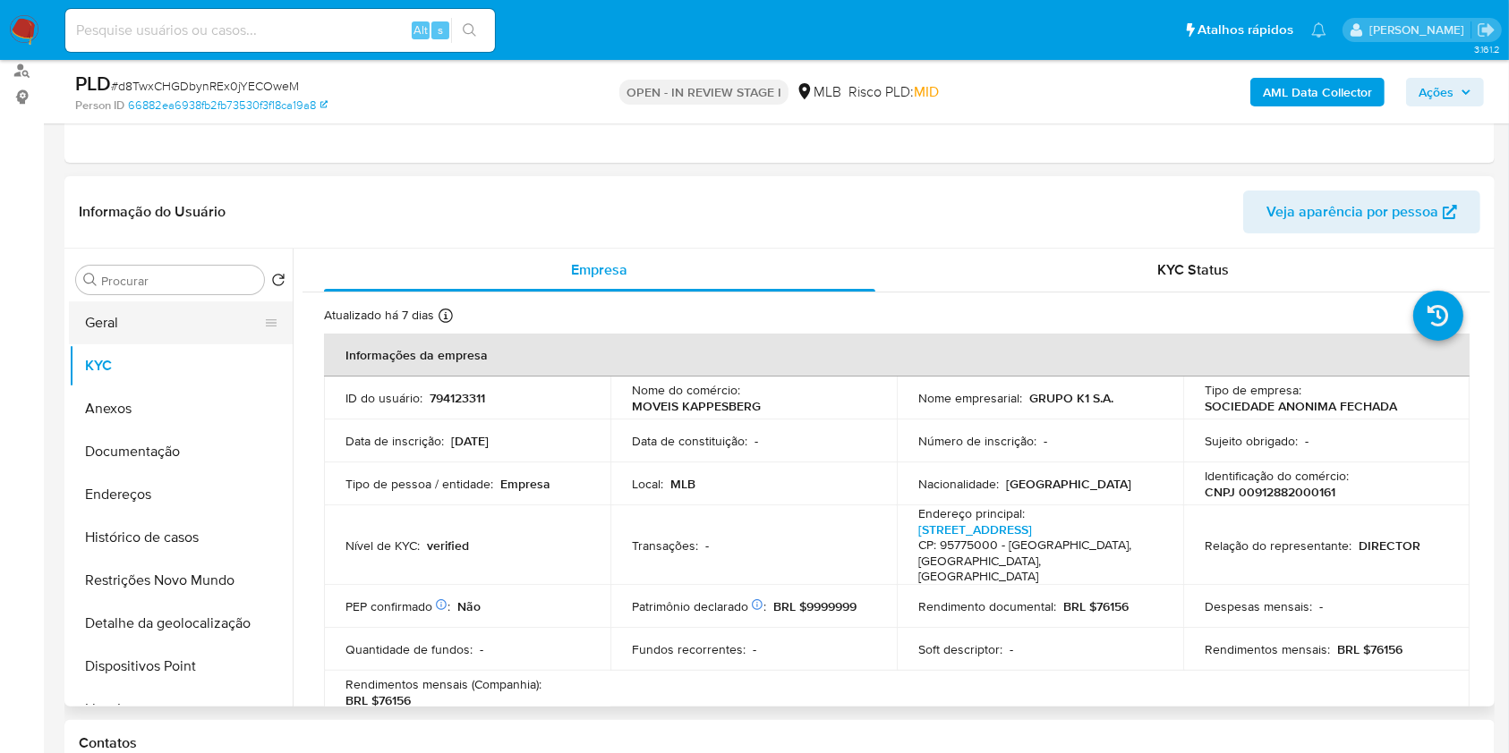
click at [185, 311] on button "Geral" at bounding box center [173, 323] width 209 height 43
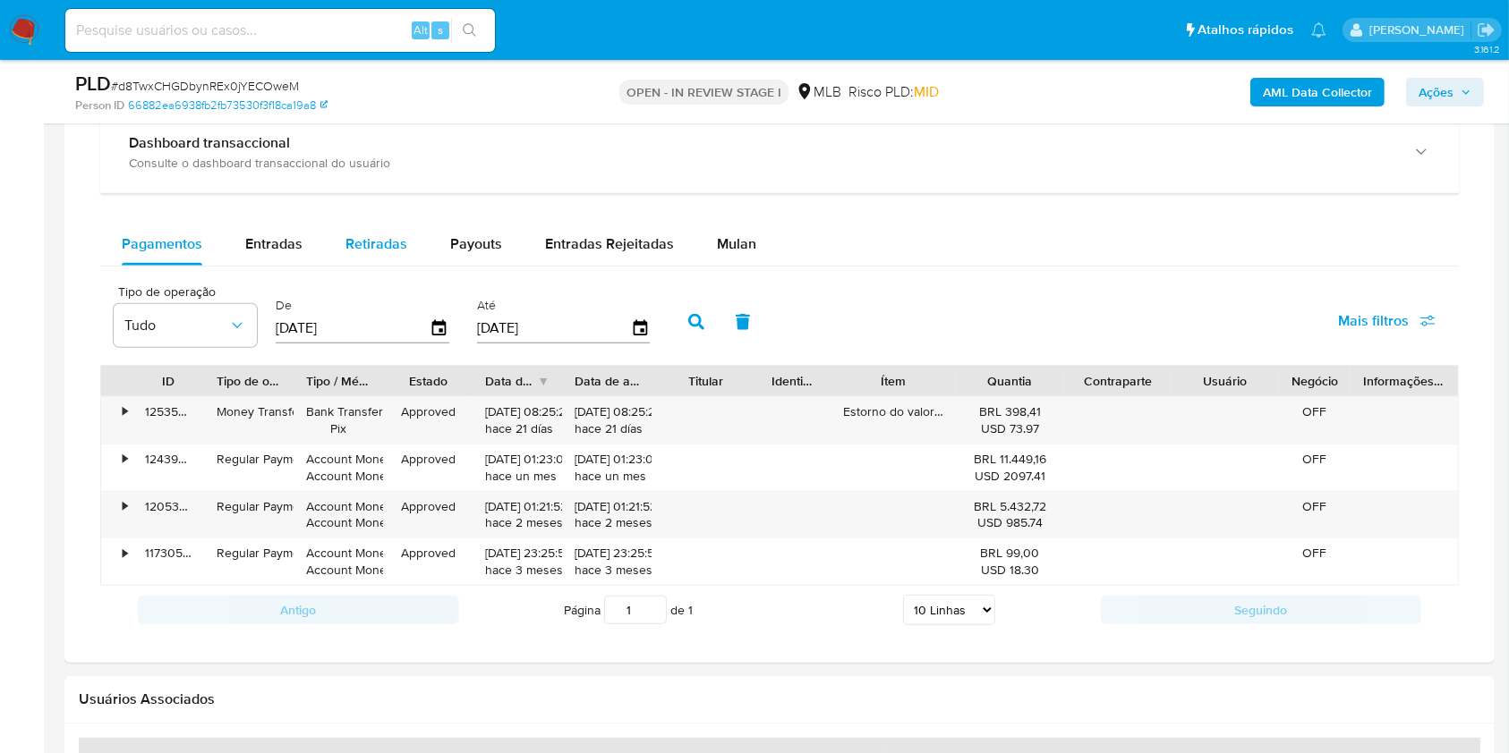
scroll to position [1409, 0]
drag, startPoint x: 234, startPoint y: 233, endPoint x: 272, endPoint y: 234, distance: 37.6
click at [235, 233] on button "Entradas" at bounding box center [274, 242] width 100 height 43
select select "10"
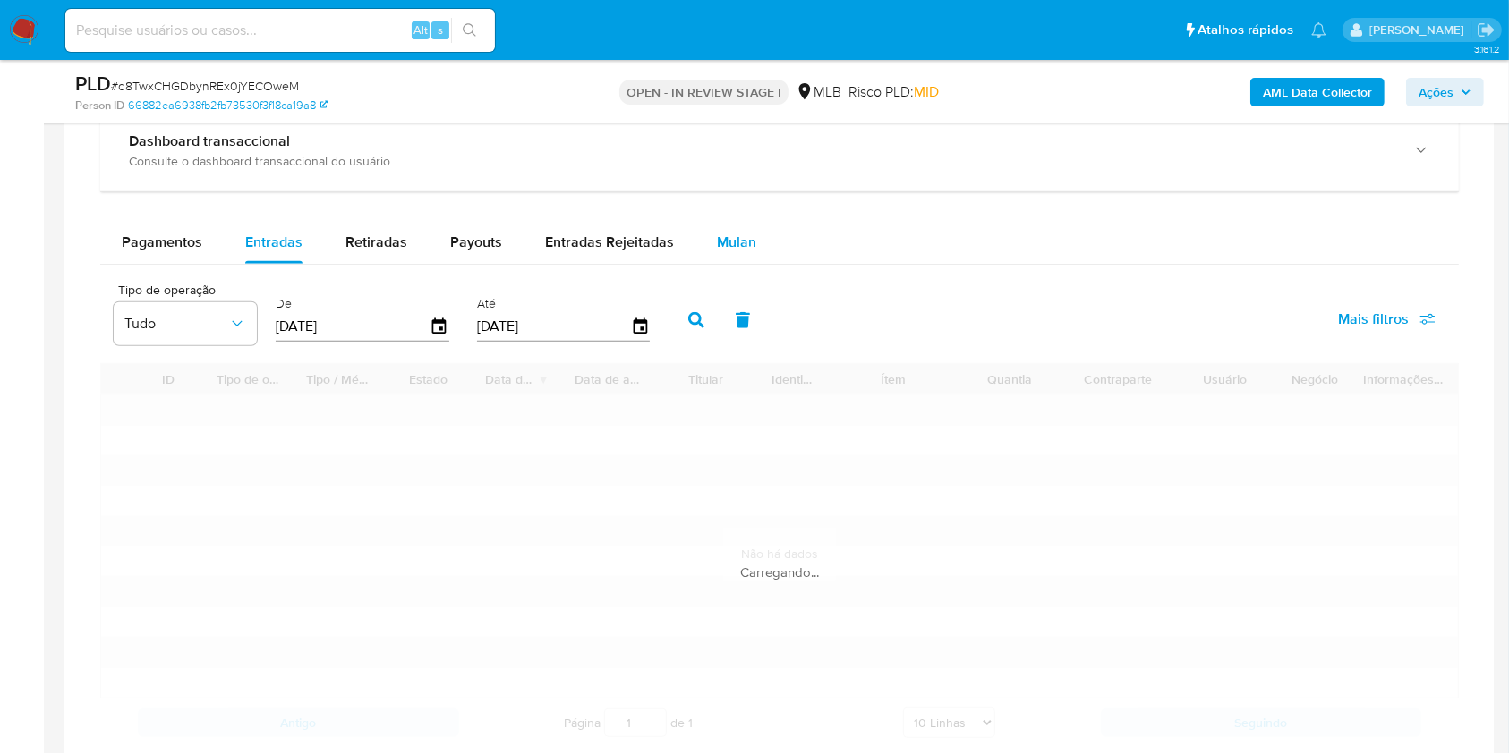
click at [719, 240] on span "Mulan" at bounding box center [736, 242] width 39 height 21
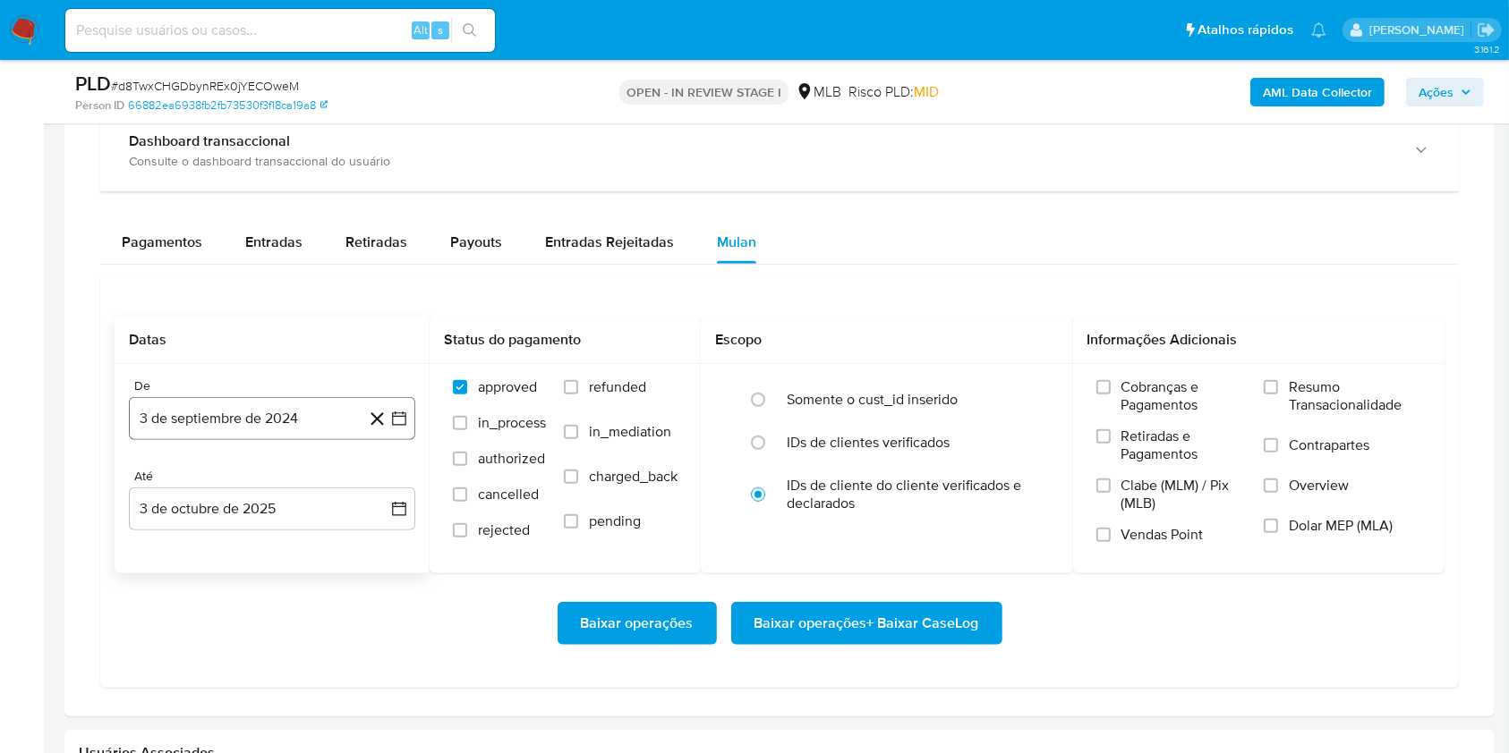
click at [221, 423] on button "3 de septiembre de 2024" at bounding box center [272, 418] width 286 height 43
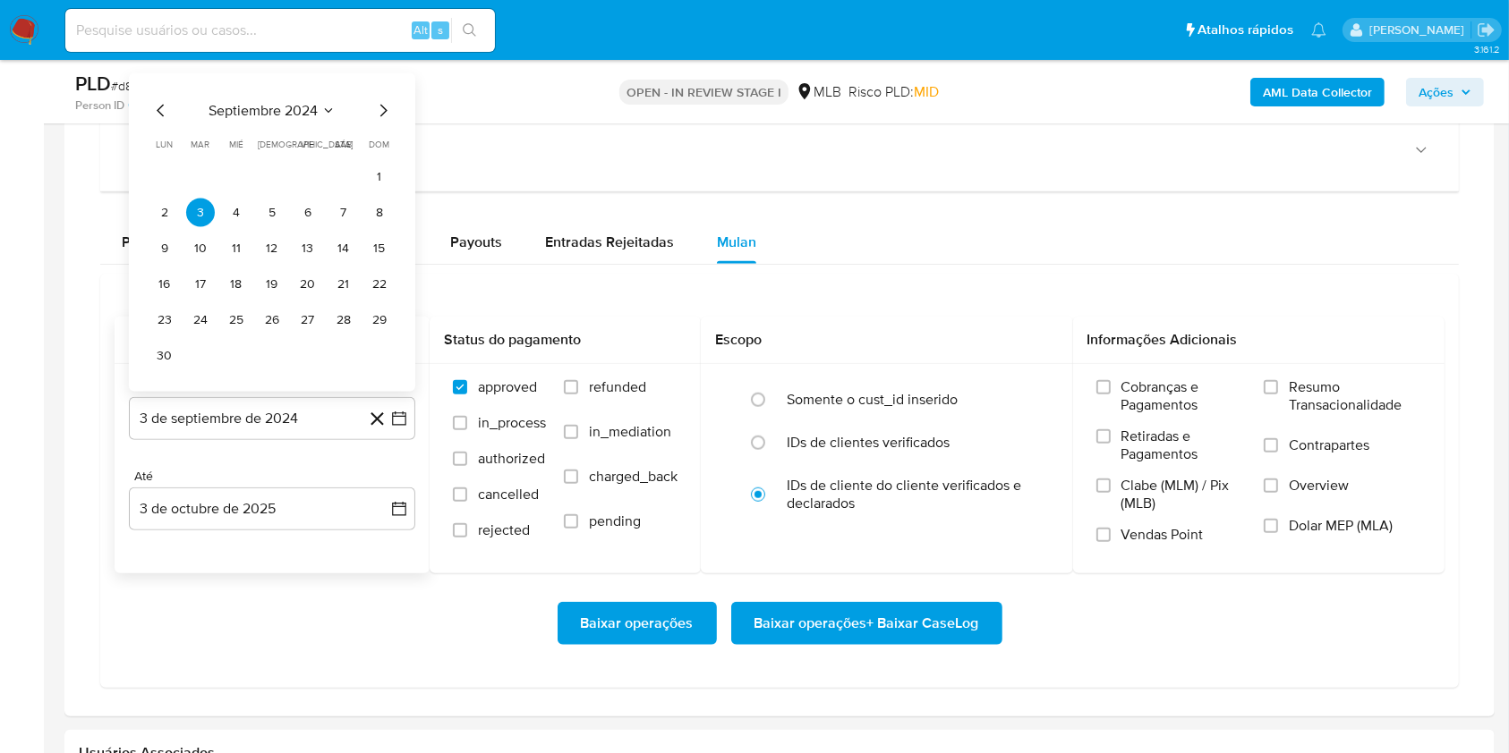
click at [277, 119] on div "septiembre 2024" at bounding box center [271, 110] width 243 height 21
click at [304, 102] on span "septiembre 2024" at bounding box center [262, 111] width 109 height 18
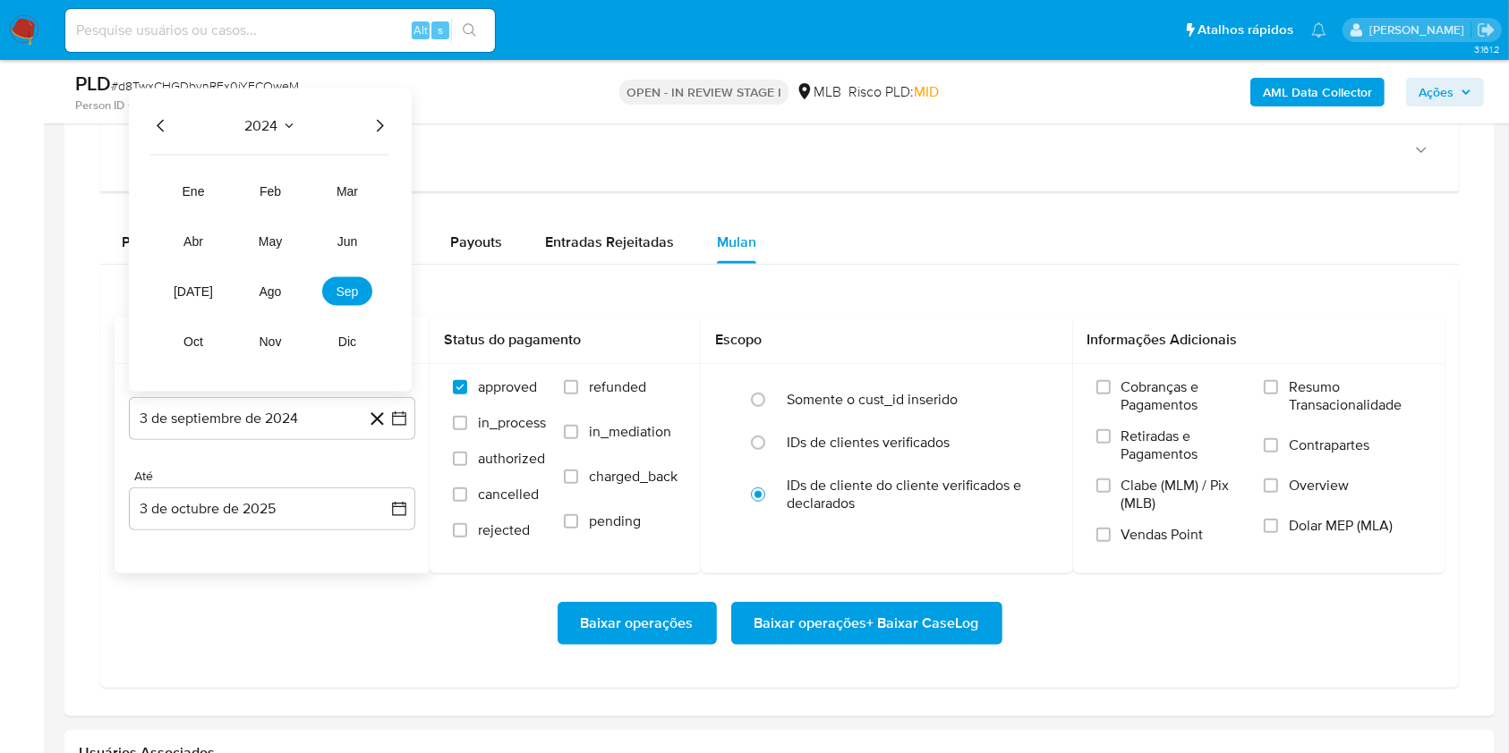
click at [372, 120] on icon "Año siguiente" at bounding box center [379, 125] width 21 height 21
click at [267, 290] on span "ago" at bounding box center [270, 292] width 22 height 14
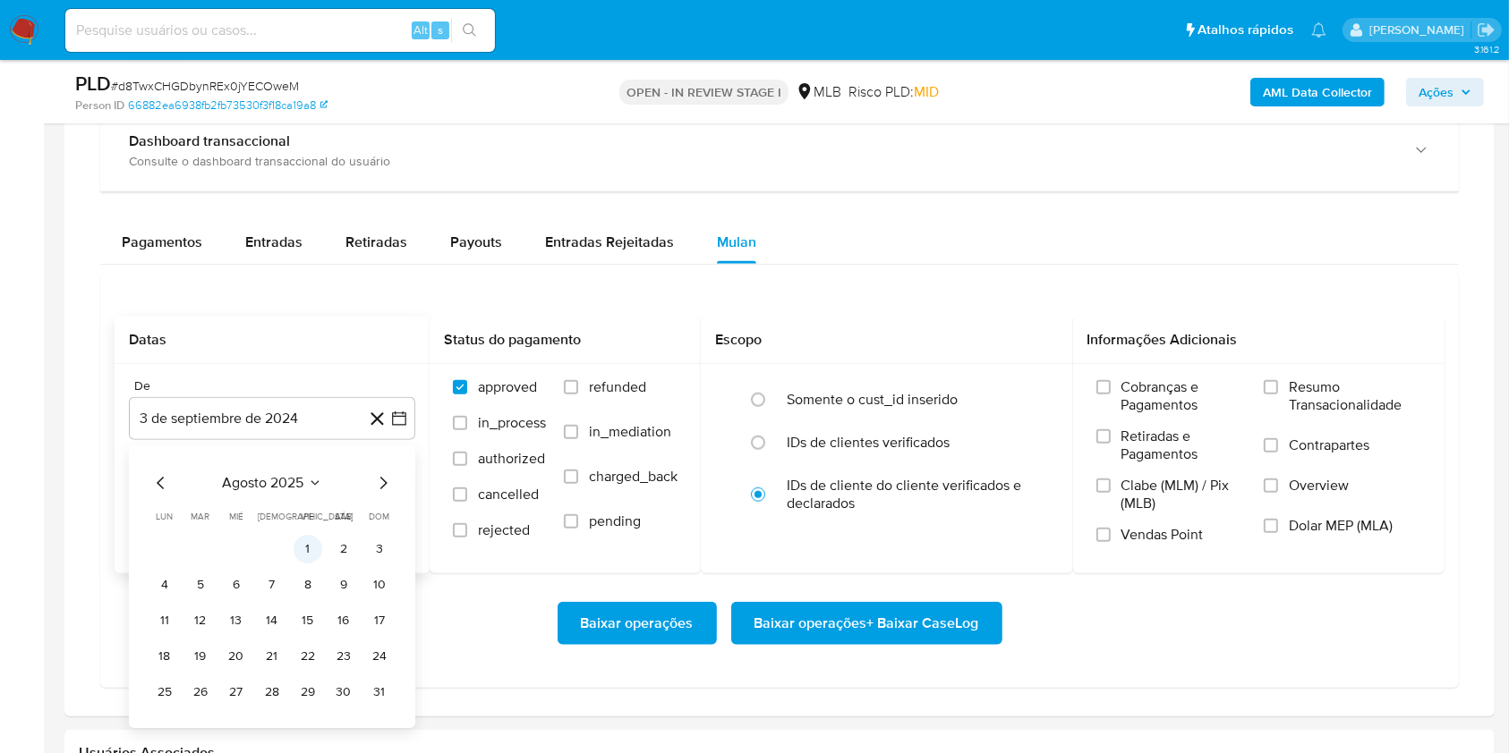
click at [305, 548] on button "1" at bounding box center [307, 549] width 29 height 29
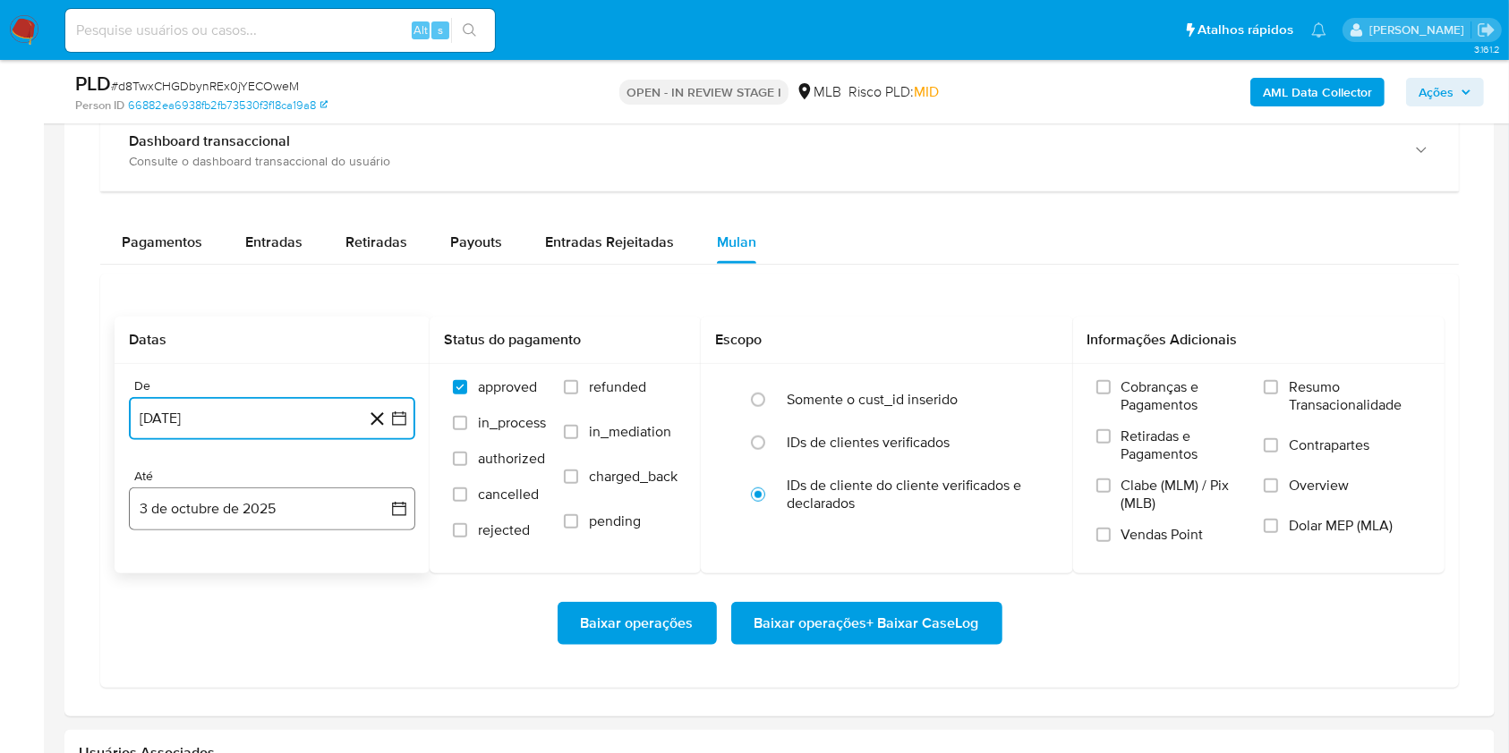
click at [289, 521] on button "3 de octubre de 2025" at bounding box center [272, 509] width 286 height 43
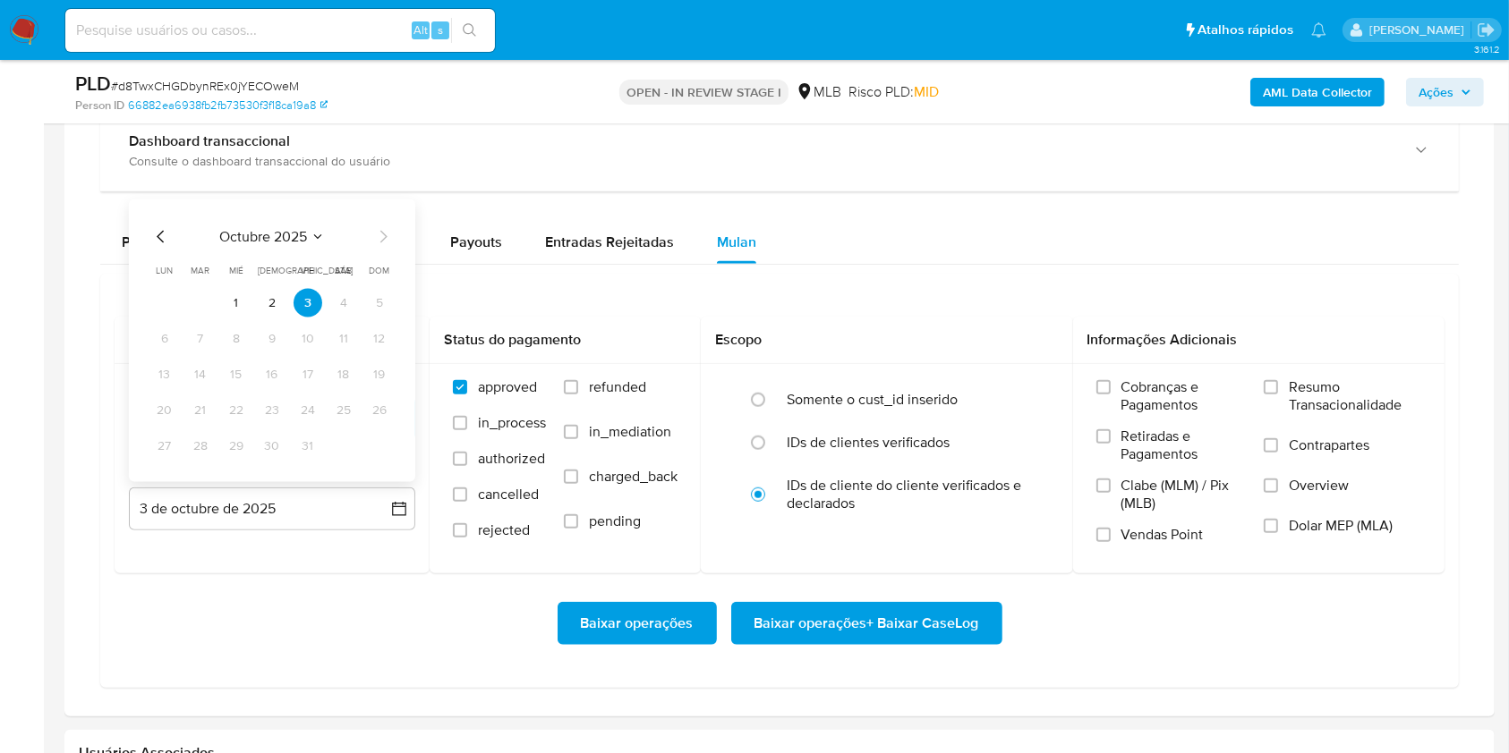
click at [275, 301] on button "2" at bounding box center [272, 303] width 29 height 29
click at [1331, 404] on span "Resumo Transacionalidade" at bounding box center [1354, 396] width 132 height 36
click at [1278, 395] on input "Resumo Transacionalidade" at bounding box center [1270, 387] width 14 height 14
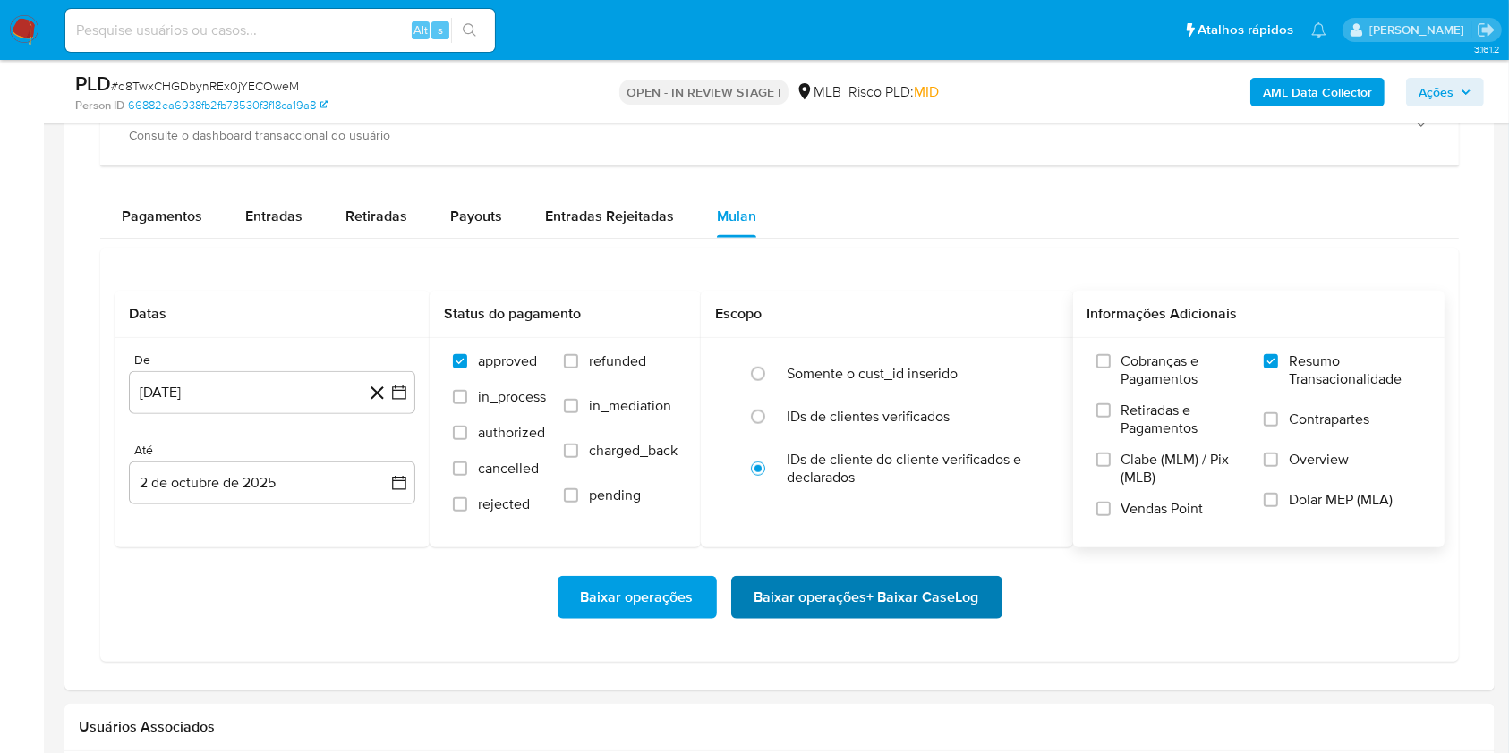
scroll to position [1436, 0]
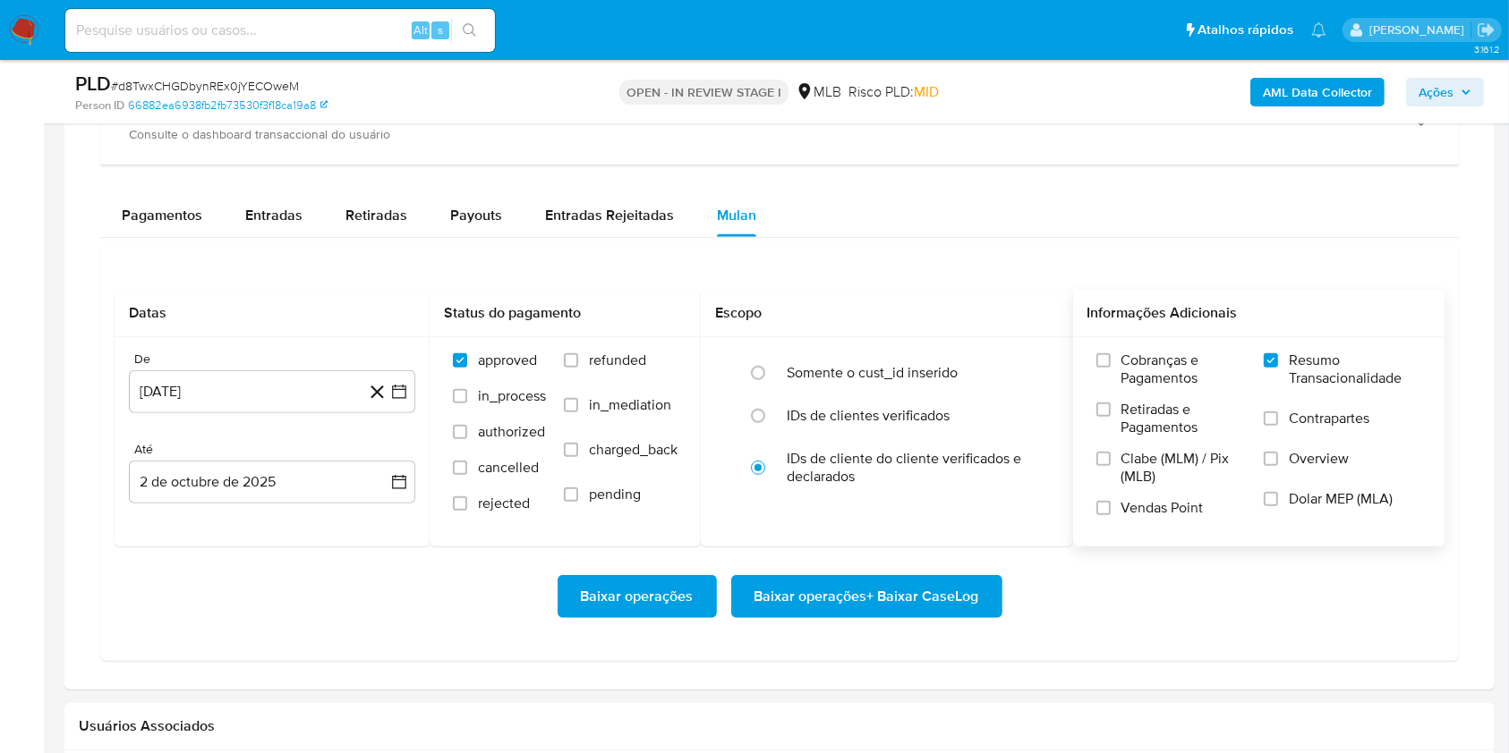
click at [861, 597] on span "Baixar operações + Baixar CaseLog" at bounding box center [866, 596] width 225 height 39
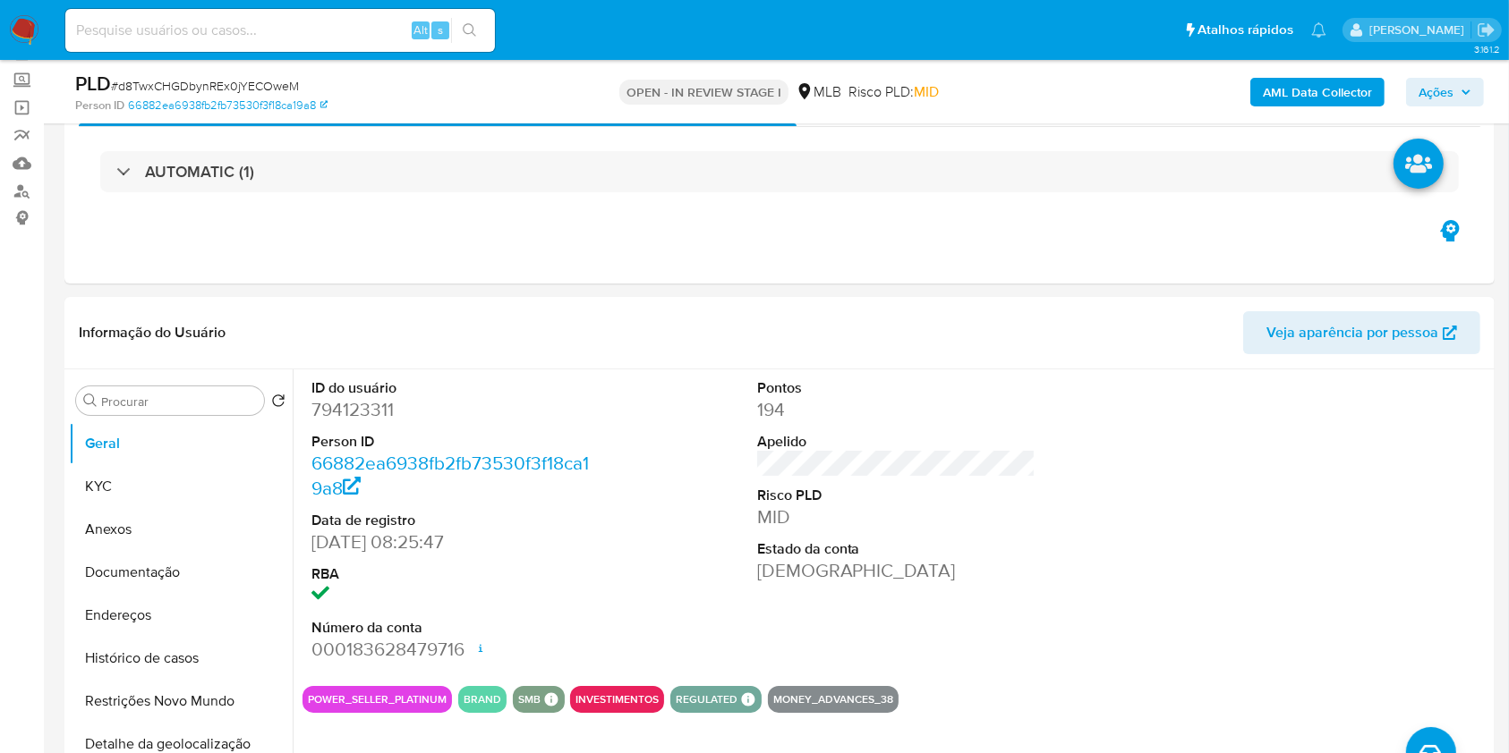
scroll to position [0, 0]
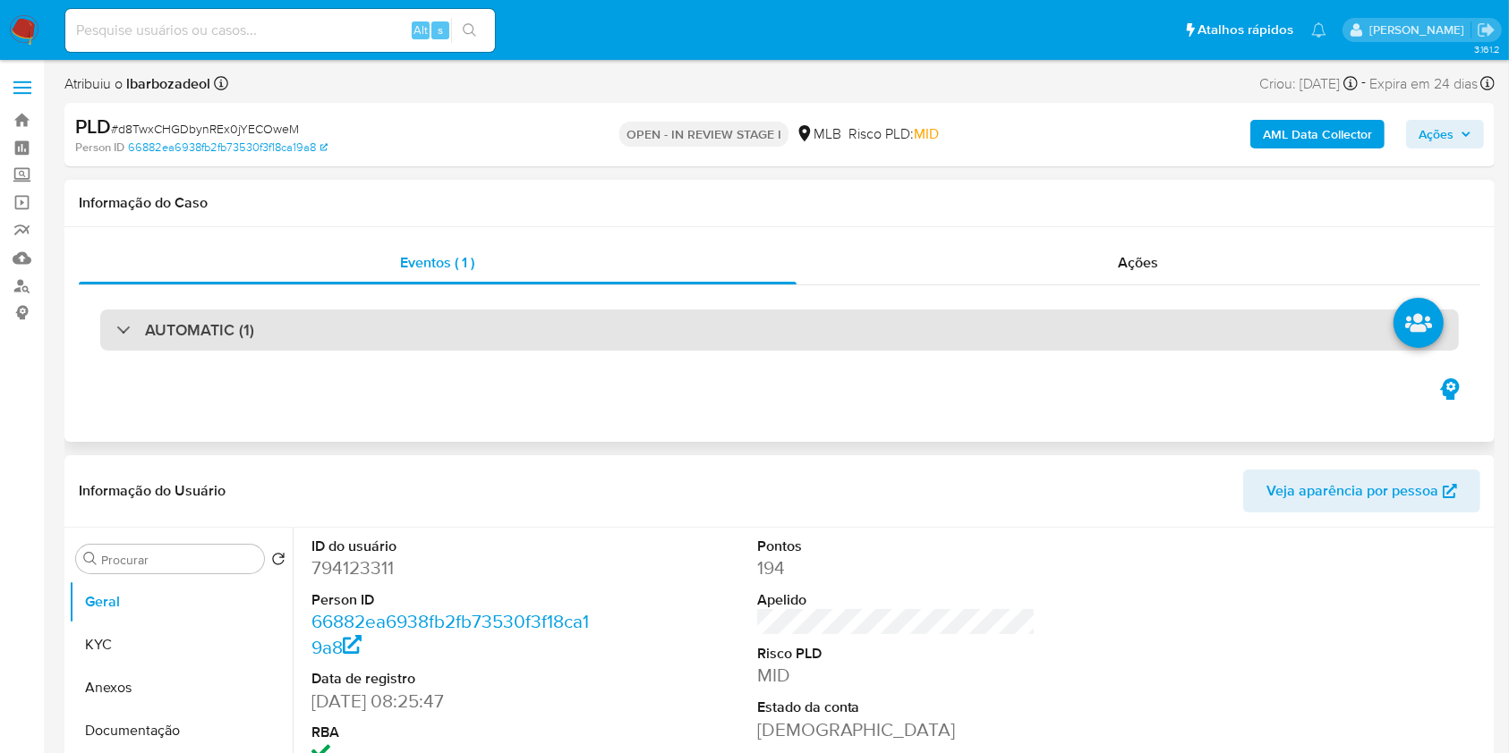
click at [757, 322] on div "AUTOMATIC (1)" at bounding box center [779, 330] width 1358 height 41
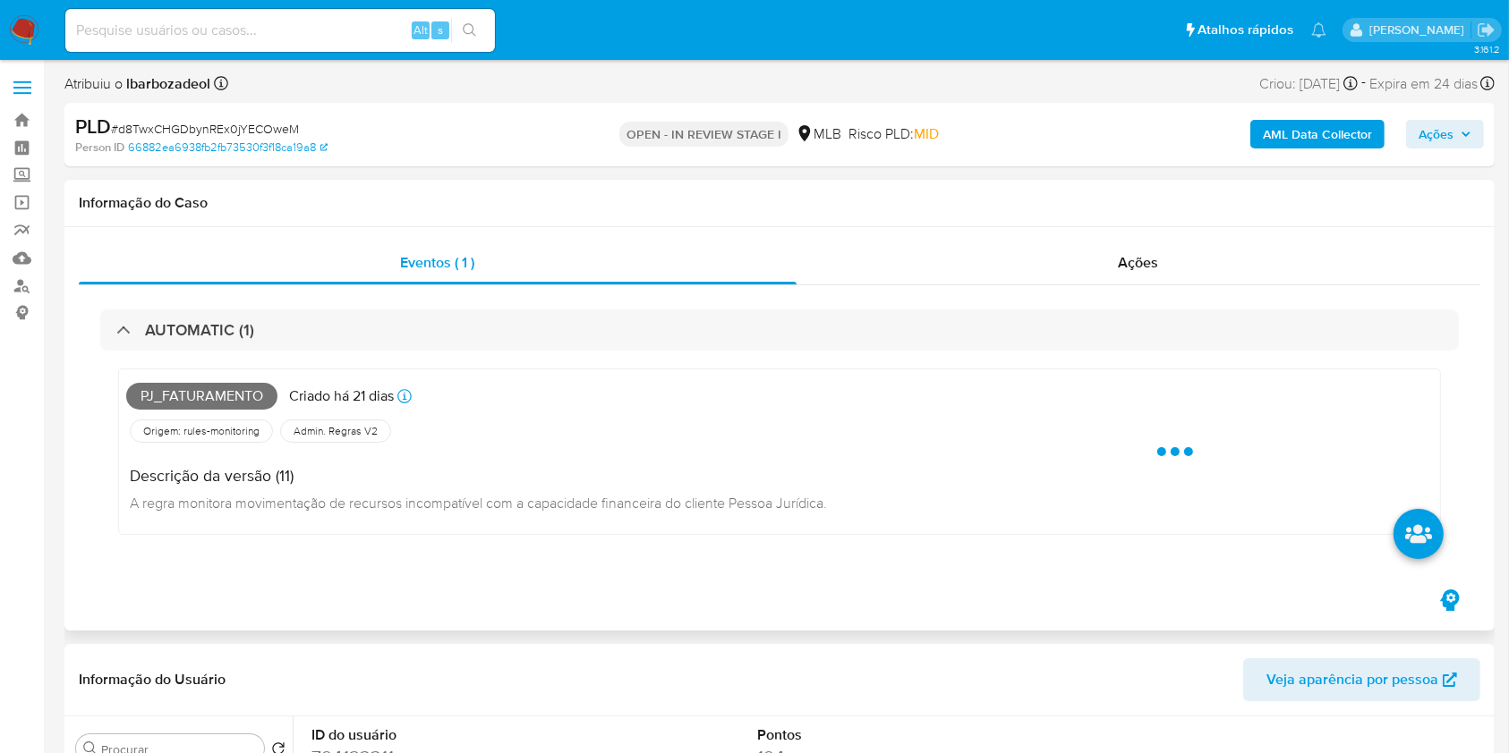
click at [236, 394] on span "Pj_faturamento" at bounding box center [201, 396] width 151 height 27
copy span "Pj_faturamento"
click at [1461, 139] on icon "button" at bounding box center [1465, 134] width 11 height 11
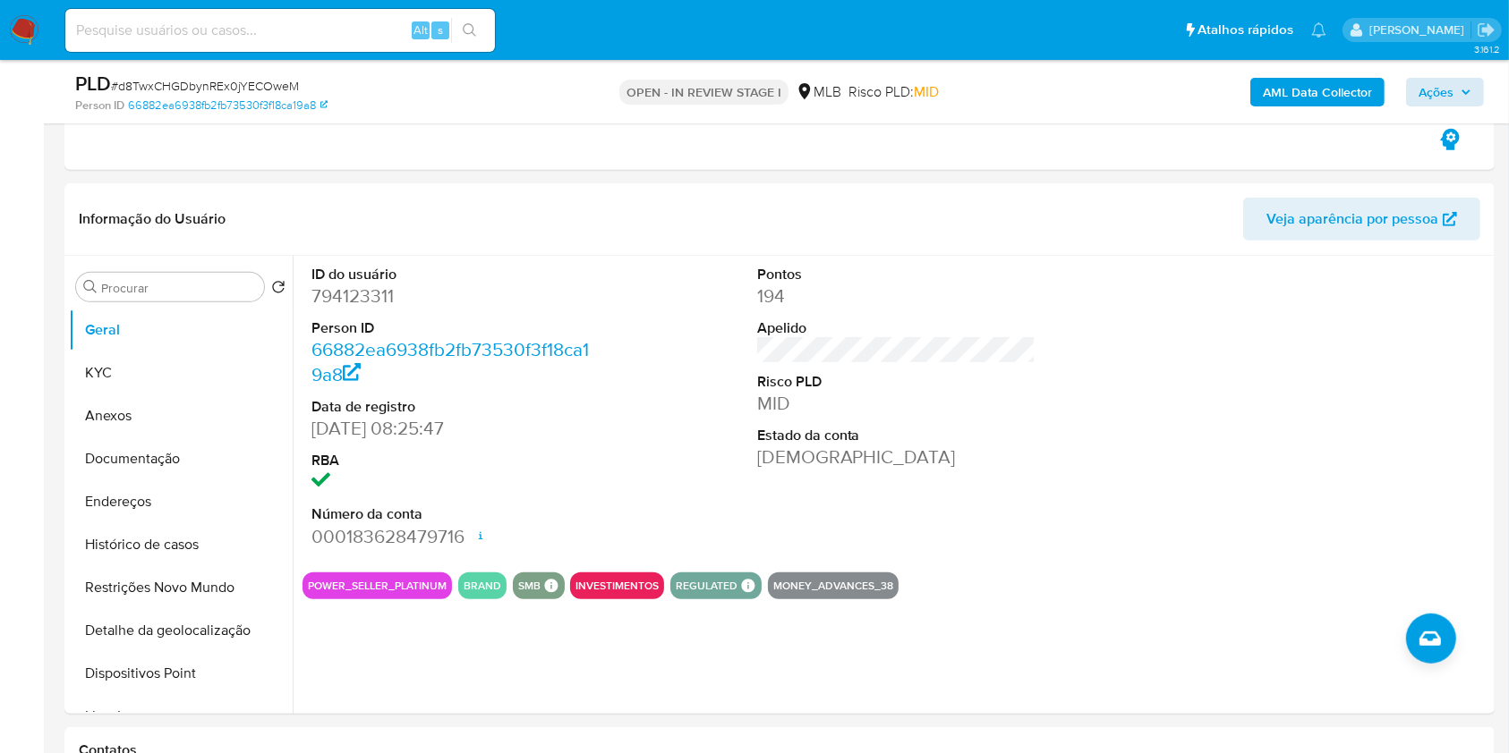
scroll to position [788, 0]
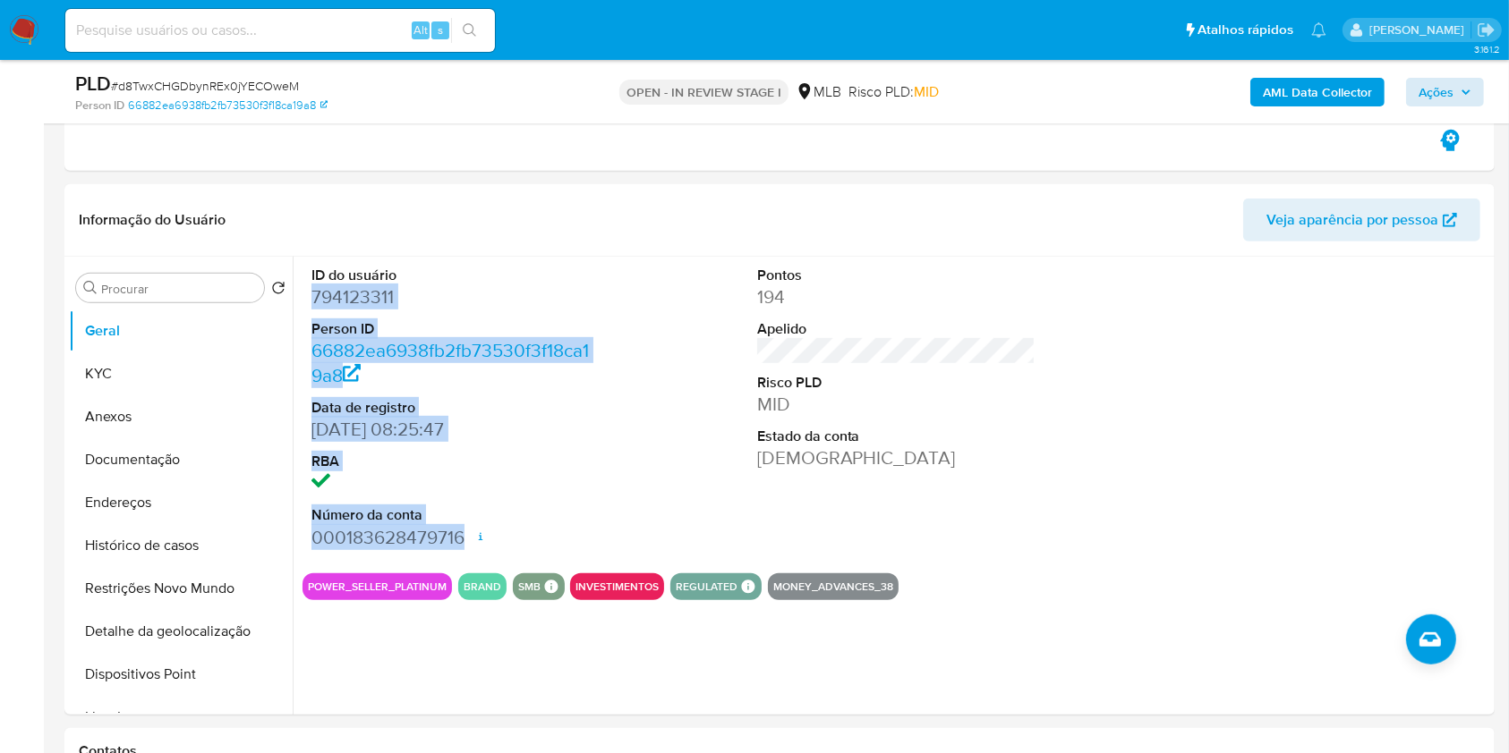
drag, startPoint x: 309, startPoint y: 290, endPoint x: 464, endPoint y: 539, distance: 293.4
click at [464, 539] on div "ID do usuário 794123311 Person ID 66882ea6938fb2fb73530f3f18ca19a8 Data de regi…" at bounding box center [450, 408] width 297 height 302
copy dl "794123311 Person ID 66882ea6938fb2fb73530f3f18ca19a8 Data de registro 20/07/202…"
click at [1418, 94] on span "Ações" at bounding box center [1435, 92] width 35 height 29
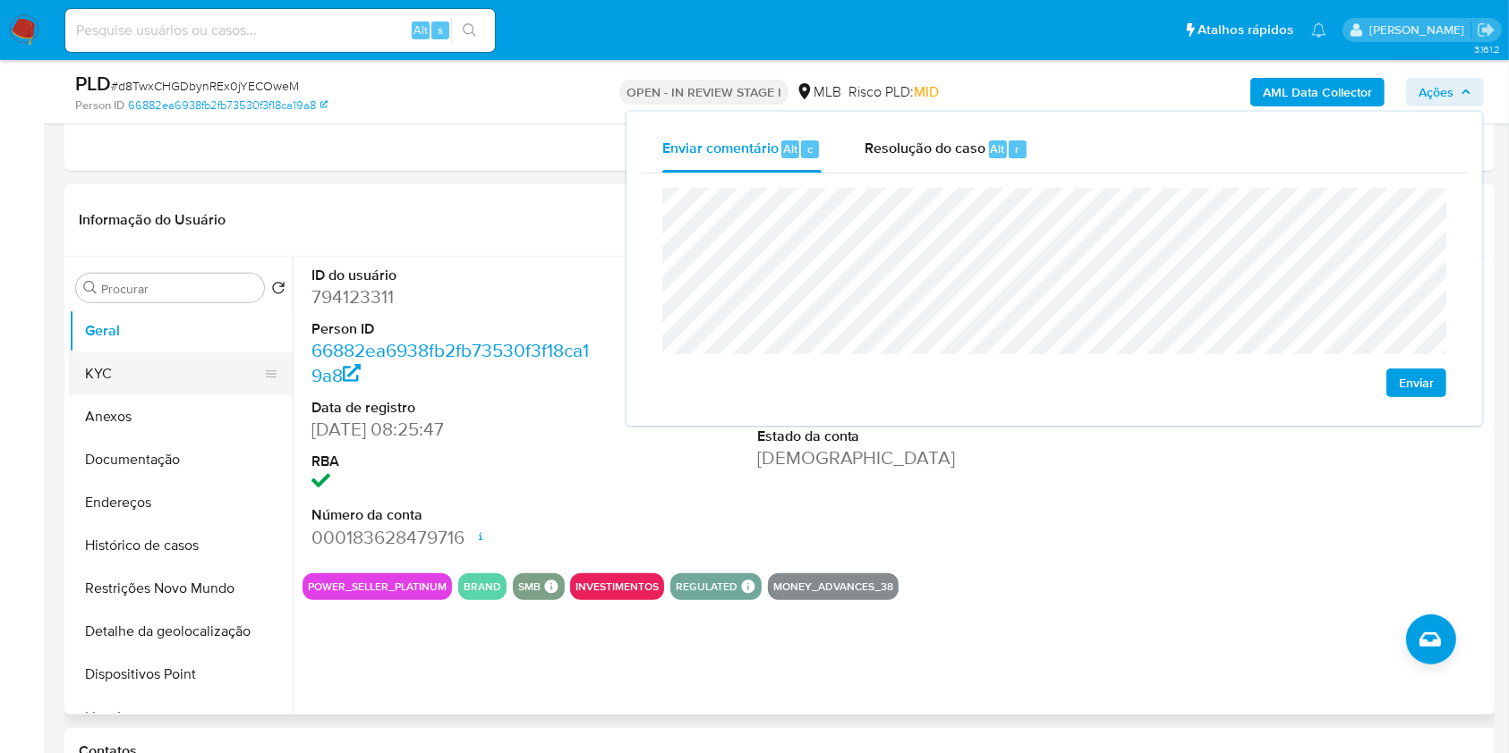
click at [188, 372] on button "KYC" at bounding box center [173, 374] width 209 height 43
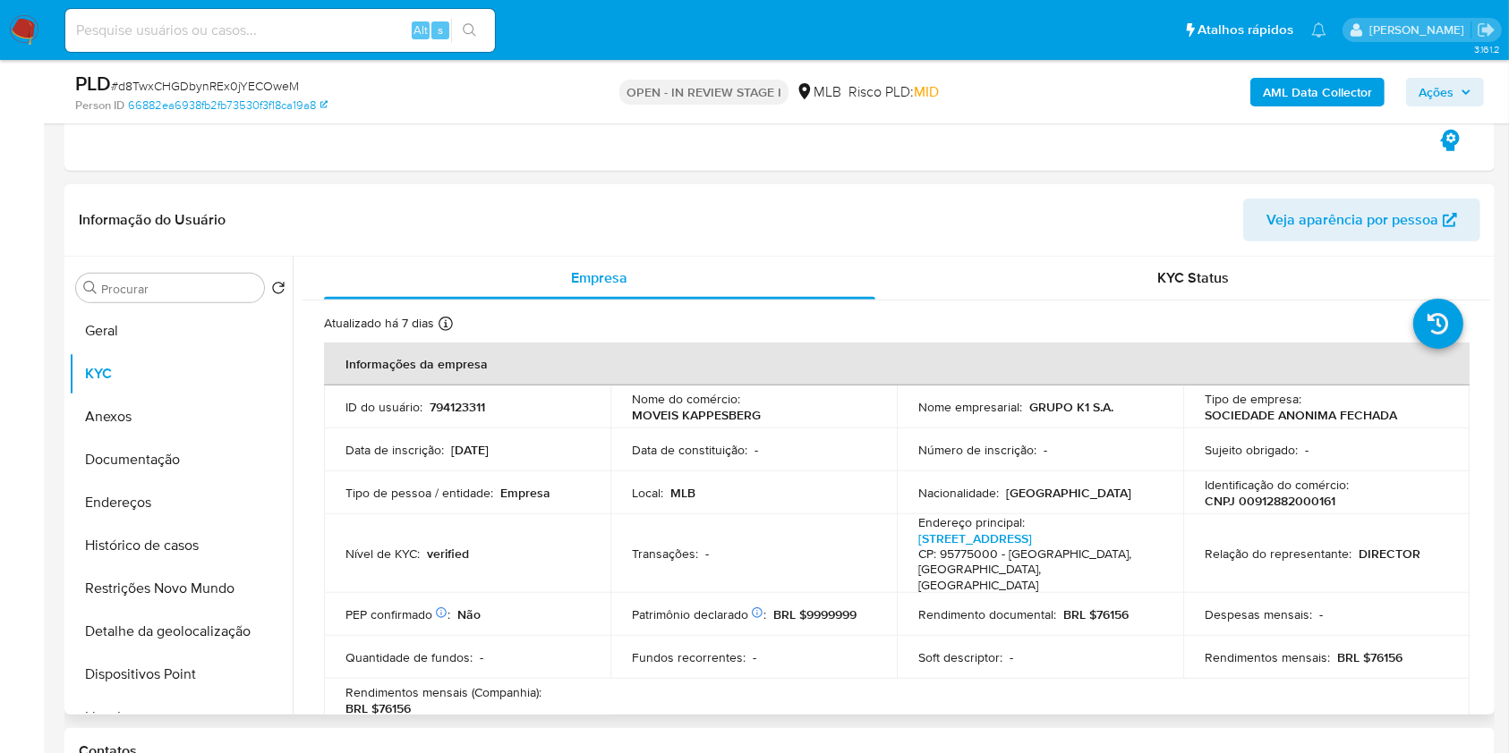
click at [1284, 496] on p "CNPJ 00912882000161" at bounding box center [1269, 501] width 131 height 16
copy p "00912882000161"
click at [1453, 75] on div "AML Data Collector Ações" at bounding box center [1251, 92] width 464 height 42
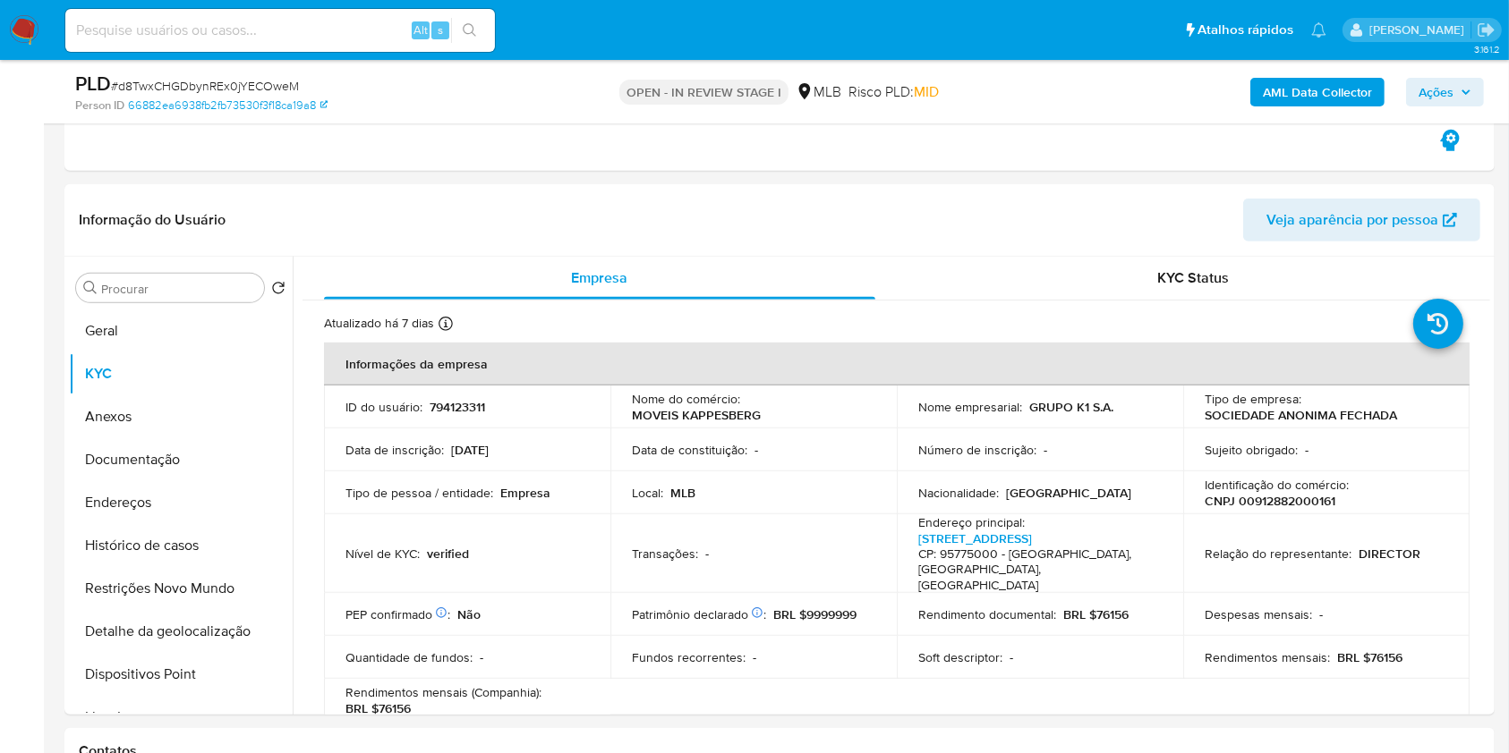
click at [1442, 82] on span "Ações" at bounding box center [1435, 92] width 35 height 29
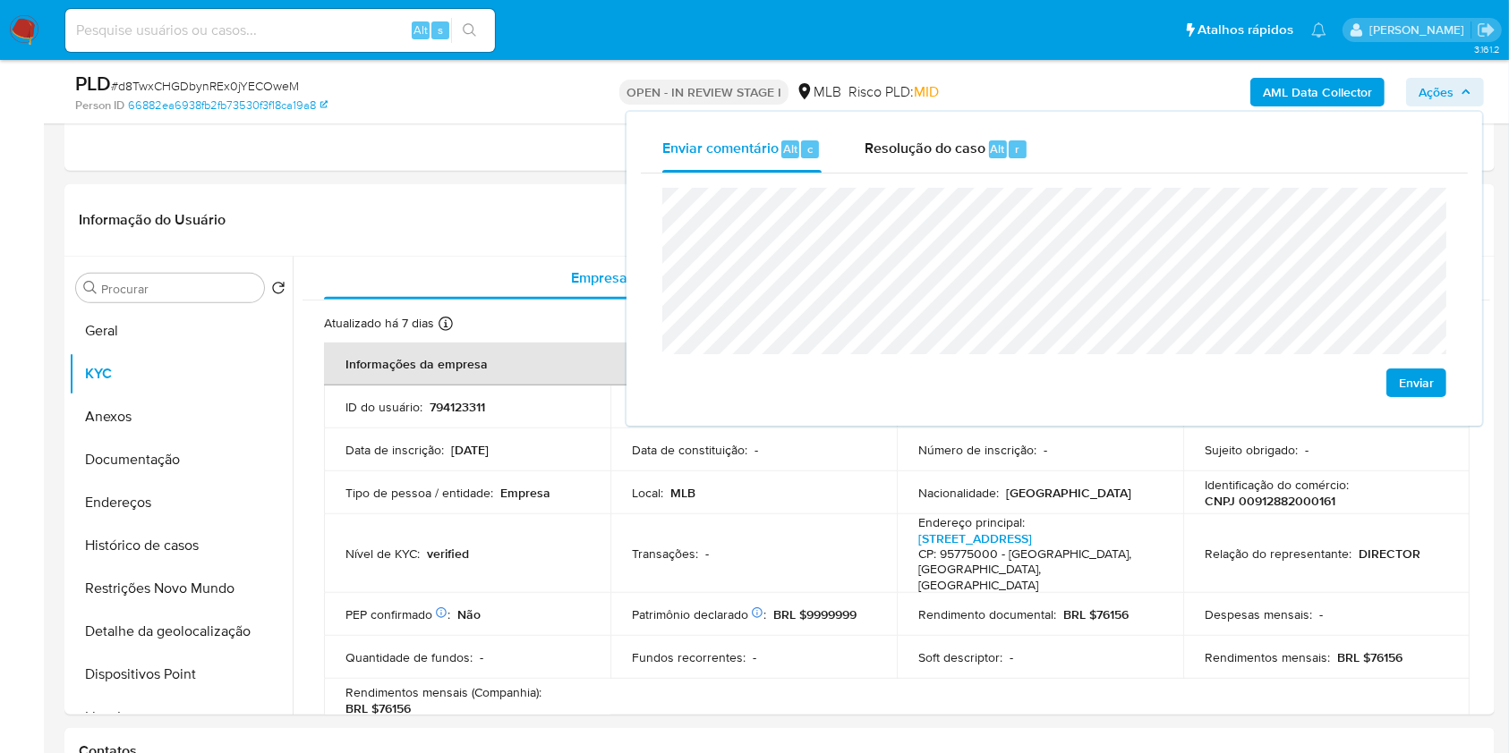
click at [0, 0] on lt-em "econômica" at bounding box center [0, 0] width 0 height 0
click at [871, 472] on td "Local : MLB" at bounding box center [753, 493] width 286 height 43
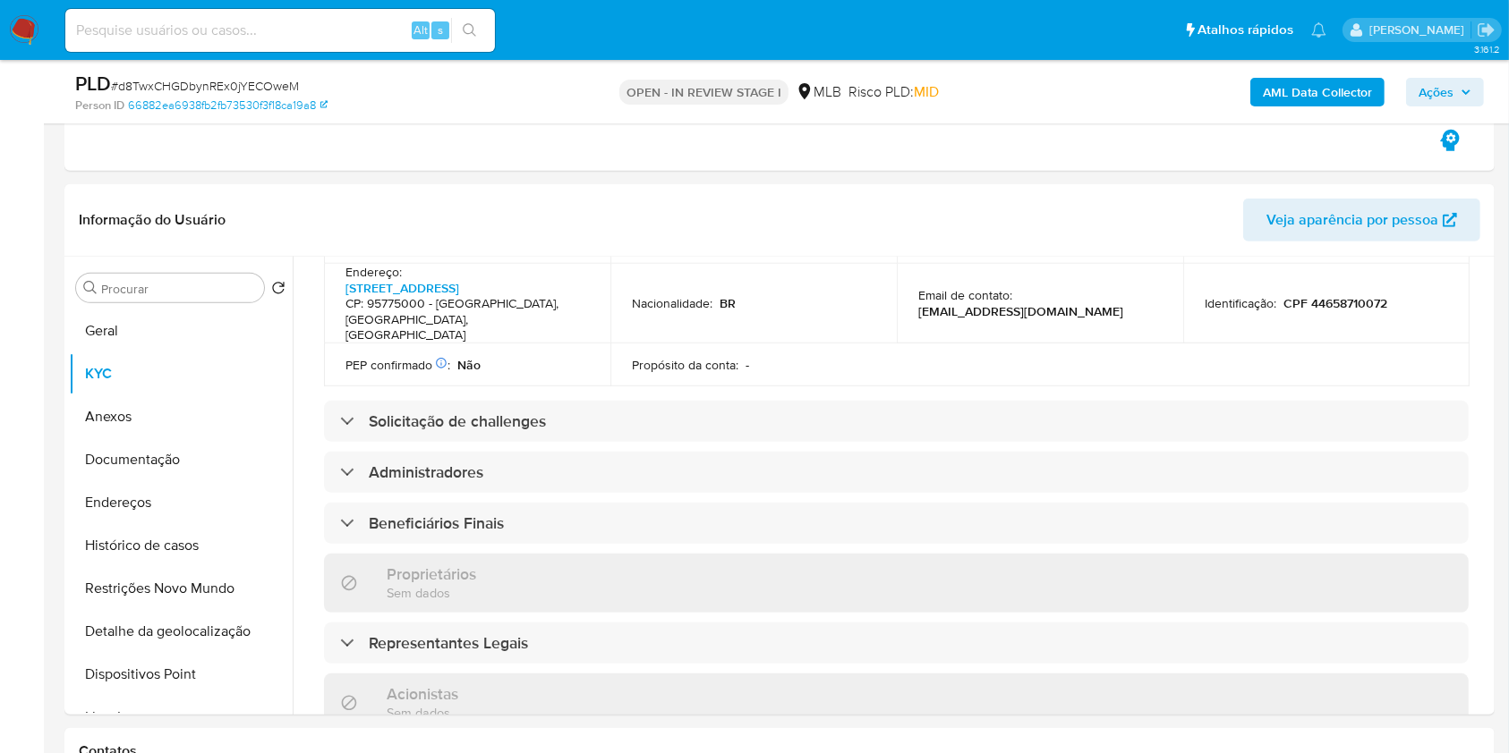
scroll to position [637, 0]
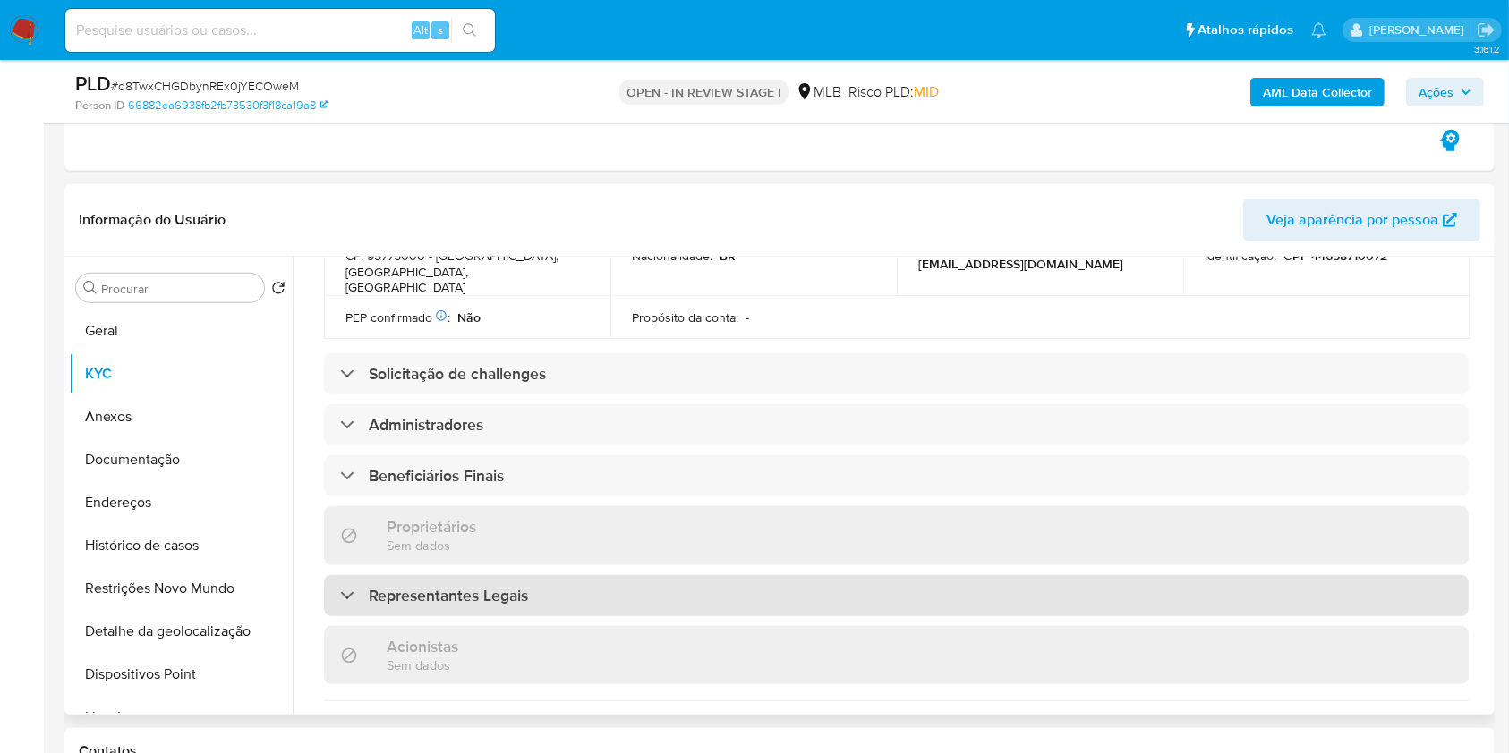
click at [700, 575] on div "Representantes Legais" at bounding box center [896, 595] width 1144 height 41
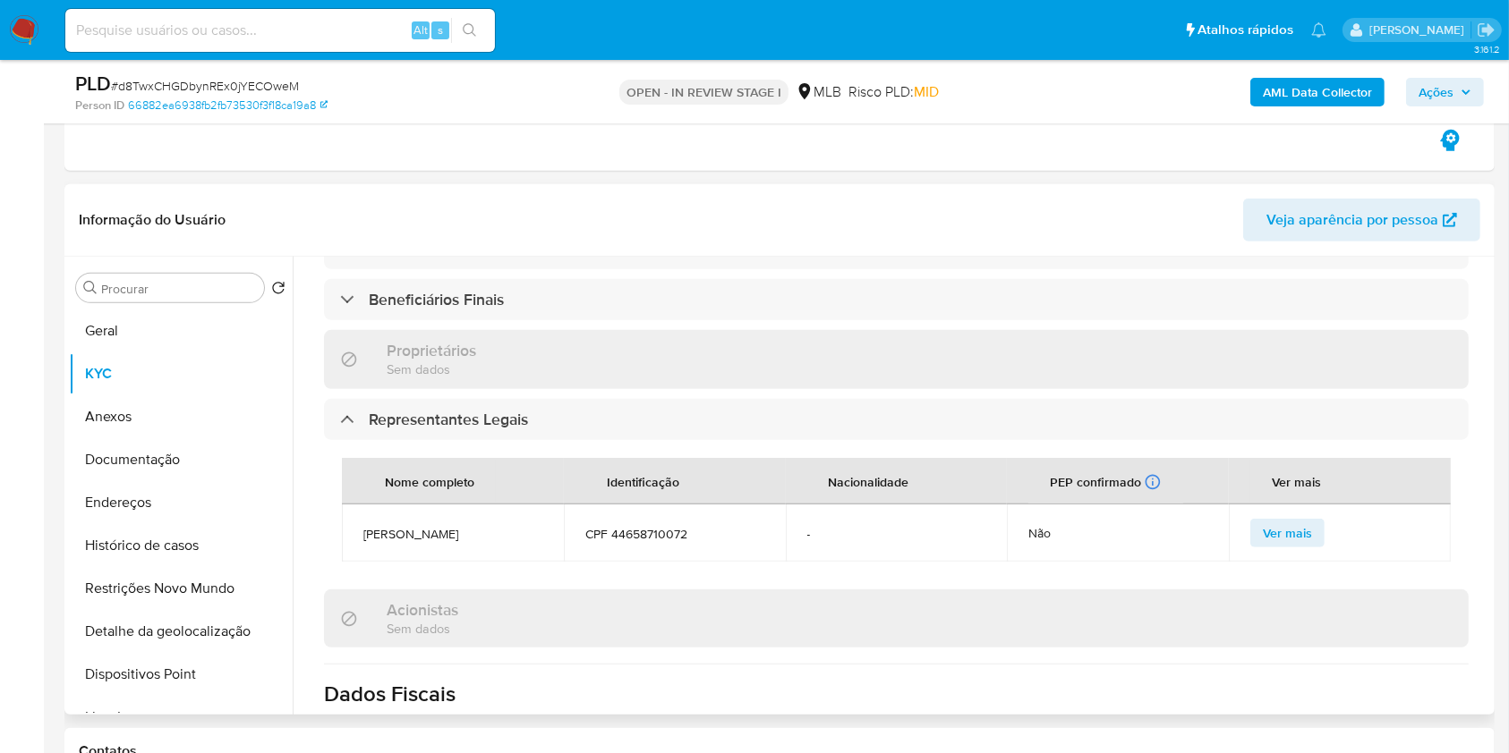
scroll to position [842, 0]
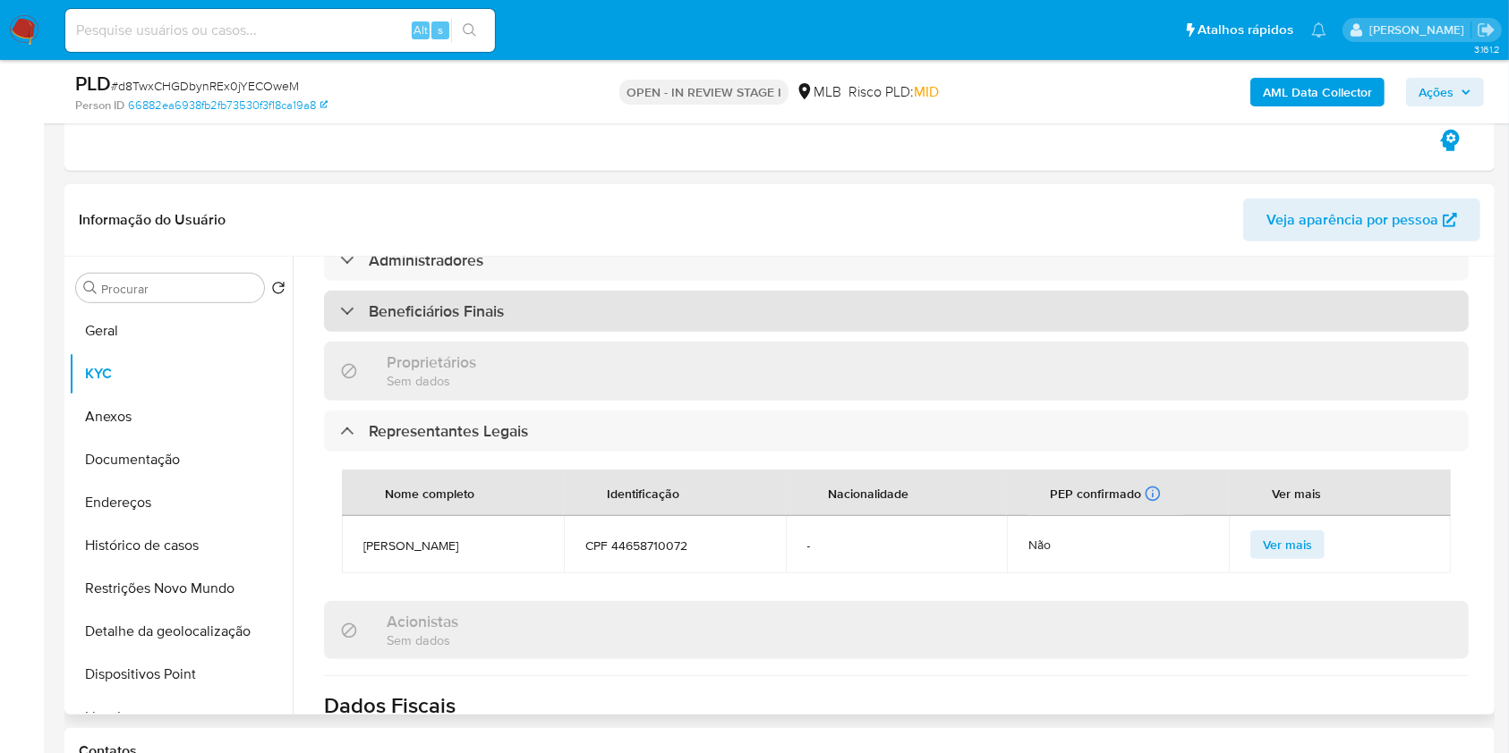
click at [642, 291] on div "Beneficiários Finais" at bounding box center [896, 311] width 1144 height 41
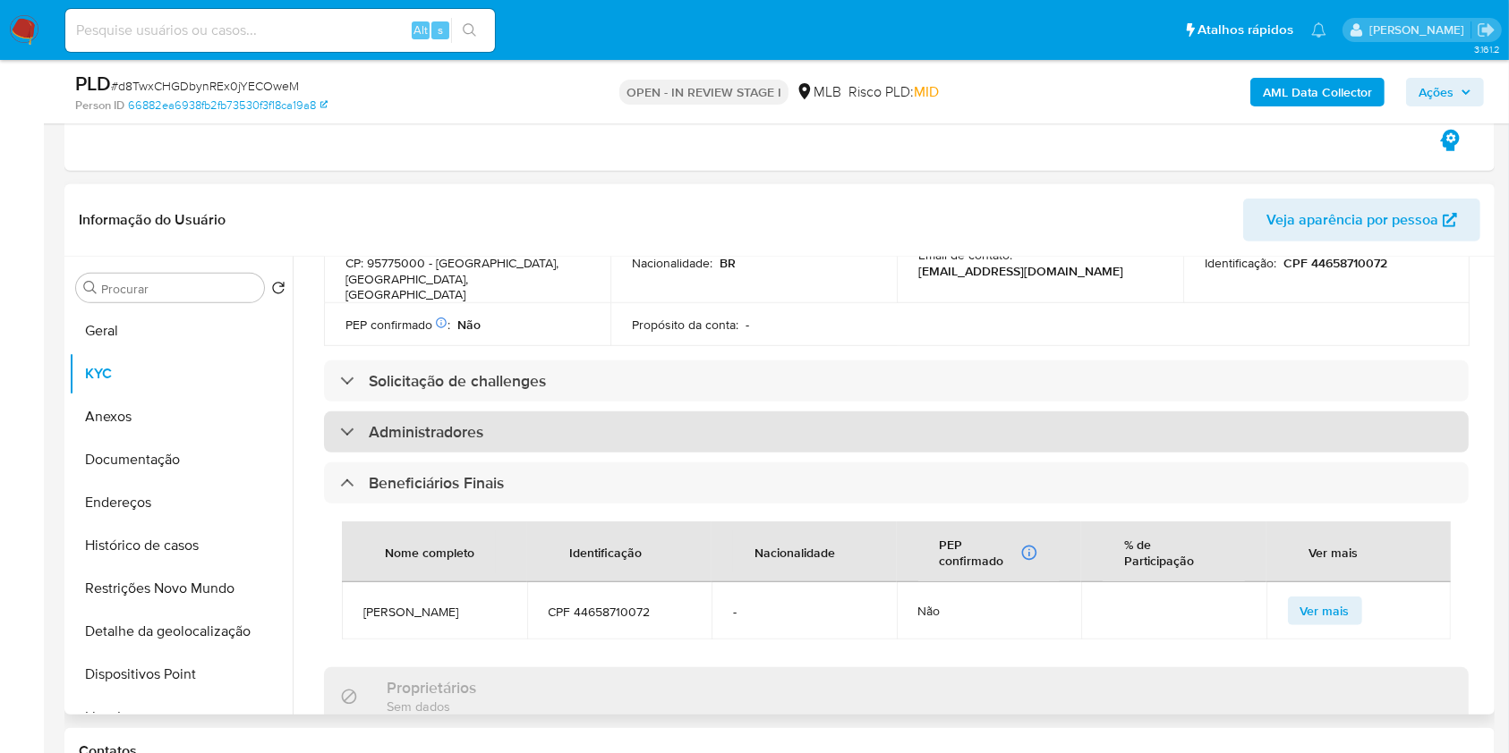
scroll to position [667, 0]
click at [644, 414] on div "Administradores" at bounding box center [896, 434] width 1144 height 41
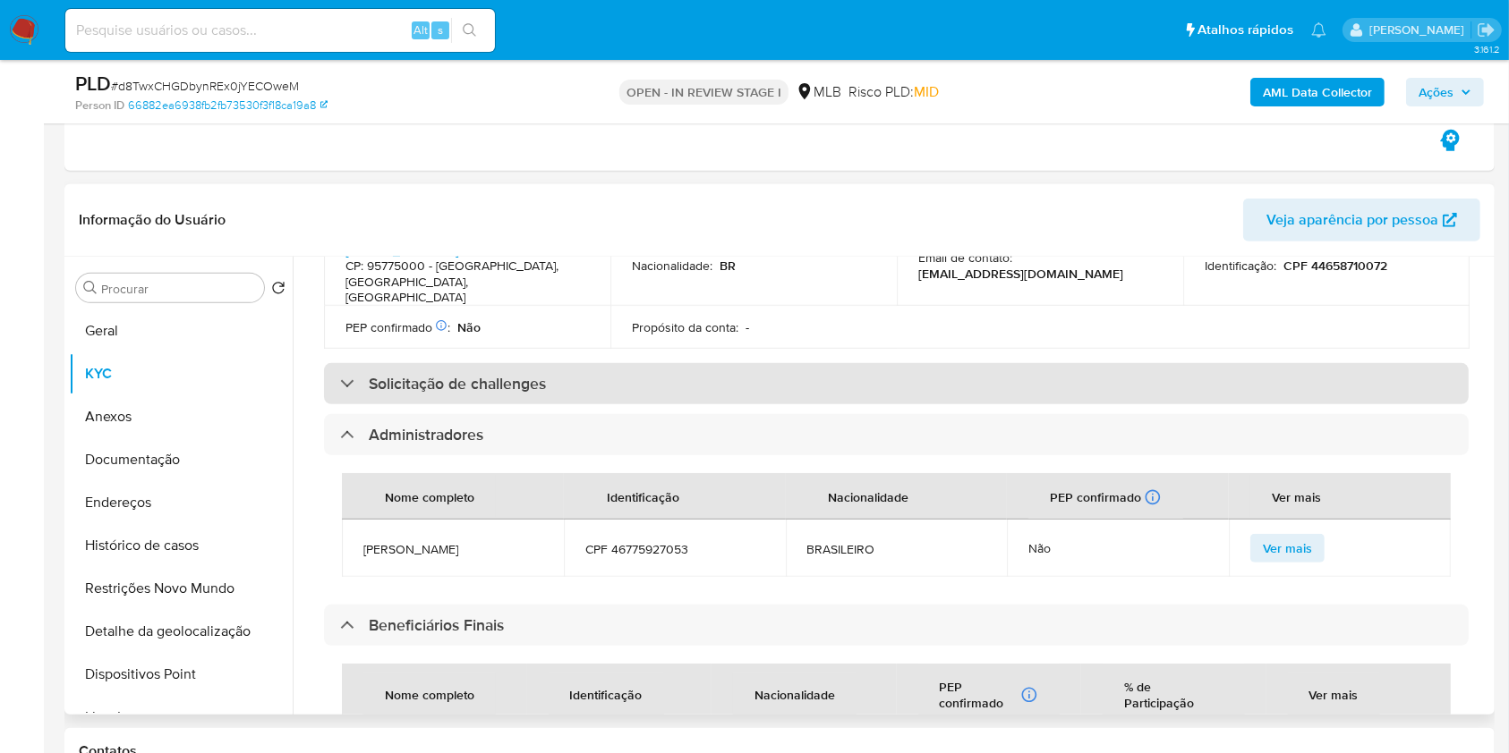
click at [670, 363] on div "Solicitação de challenges" at bounding box center [896, 383] width 1144 height 41
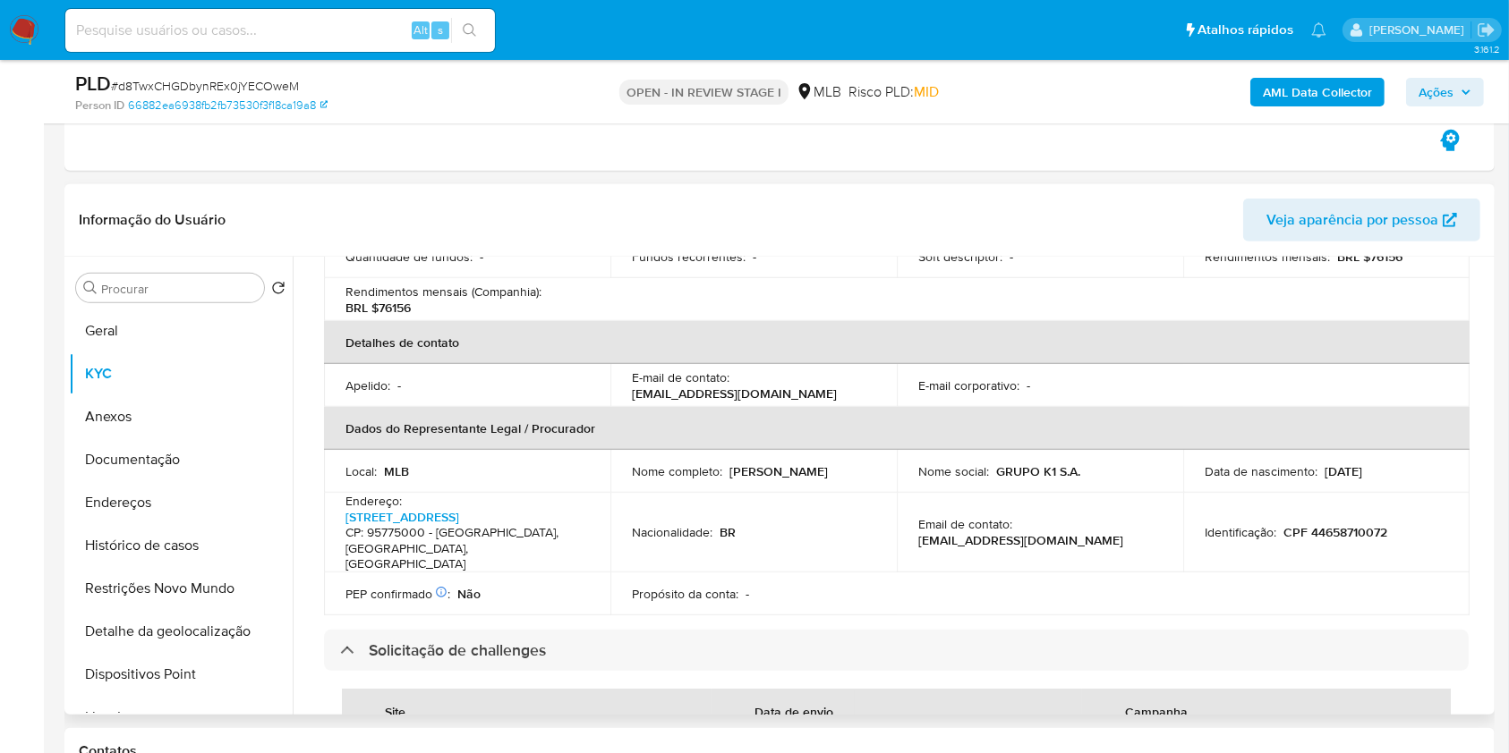
scroll to position [402, 0]
click at [1355, 523] on p "CPF 44658710072" at bounding box center [1335, 531] width 104 height 16
copy p "44658710072"
click at [1429, 88] on span "Ações" at bounding box center [1435, 92] width 35 height 29
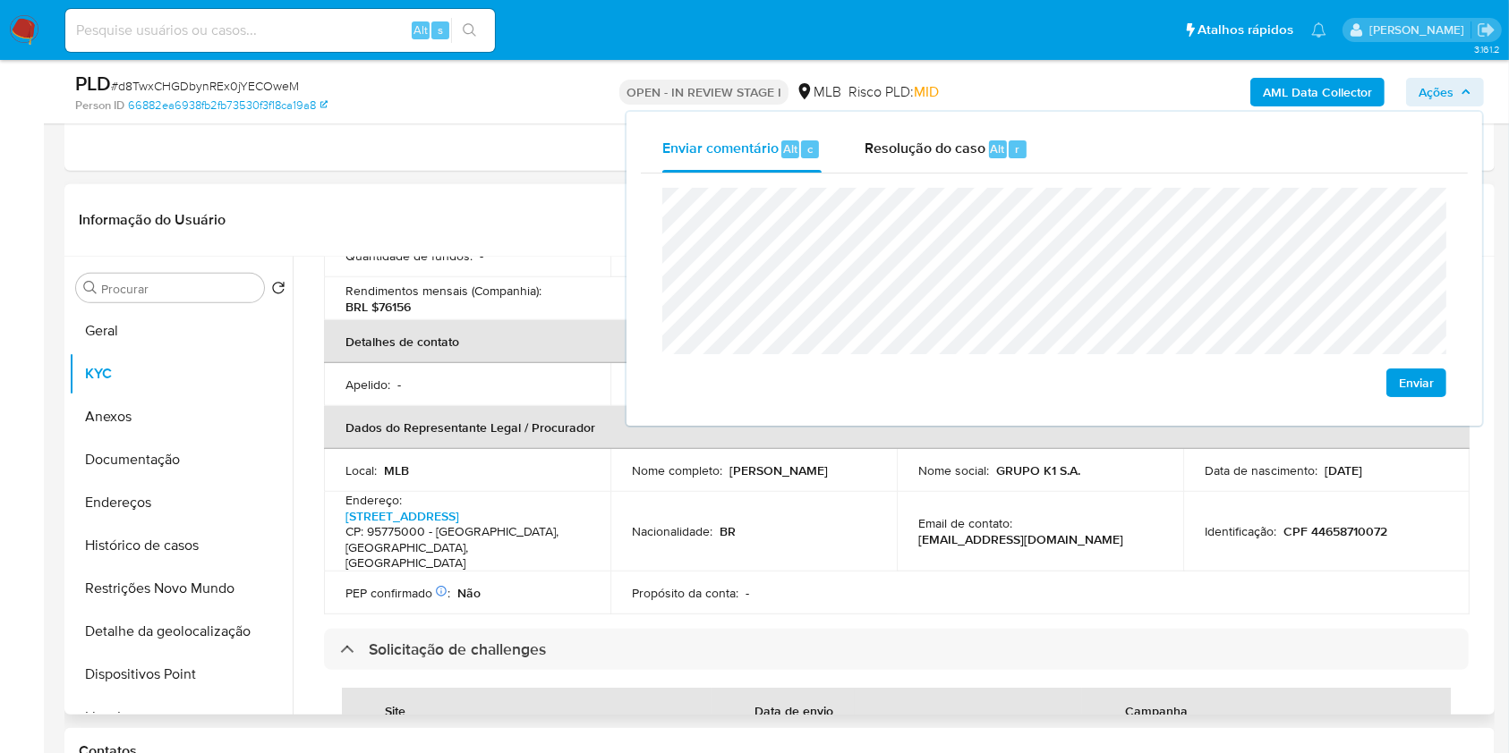
click at [465, 524] on h4 "CP: 95775000 - Tupandi, Rio Grande Do Sul, Brasil" at bounding box center [463, 547] width 236 height 47
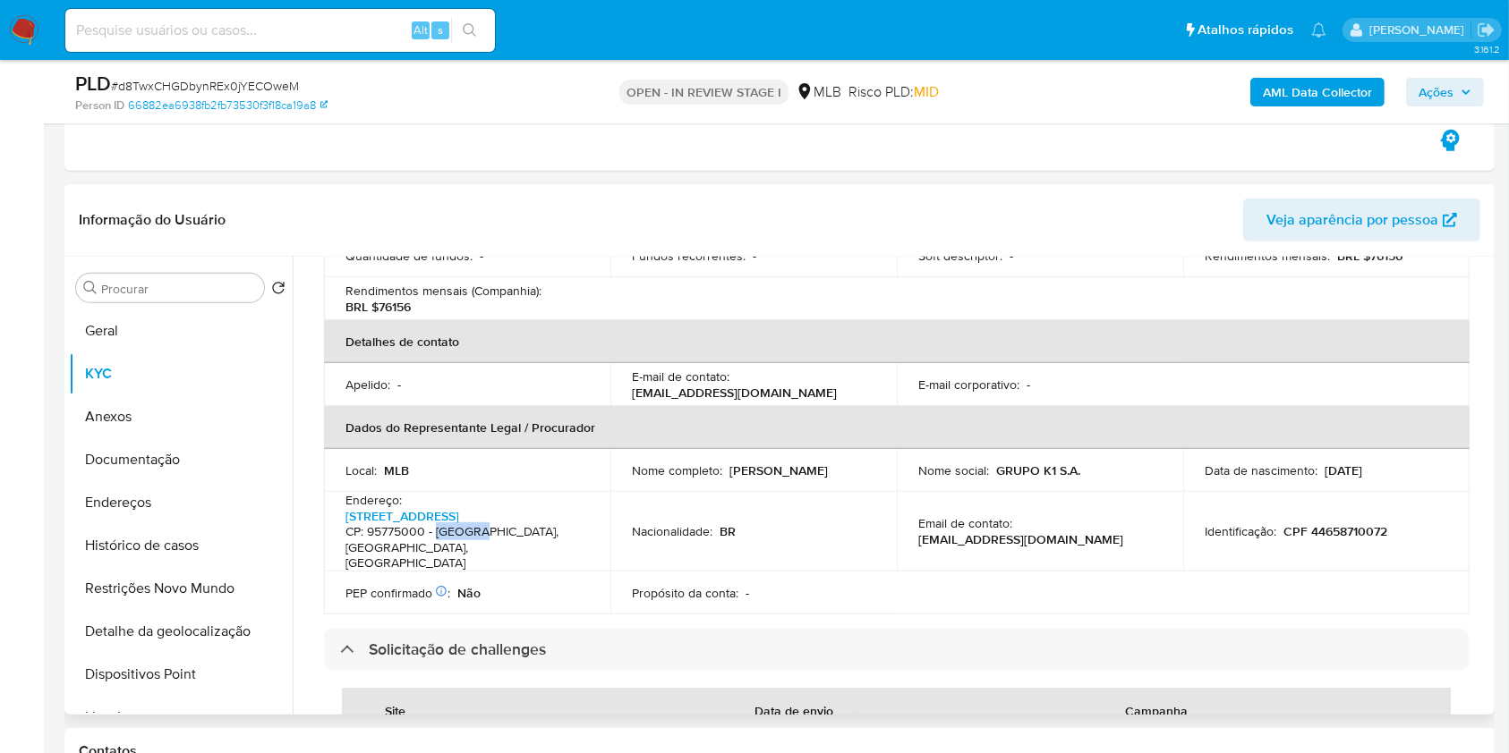
copy h4 "Tupandi"
click at [1467, 91] on icon "button" at bounding box center [1465, 91] width 7 height 4
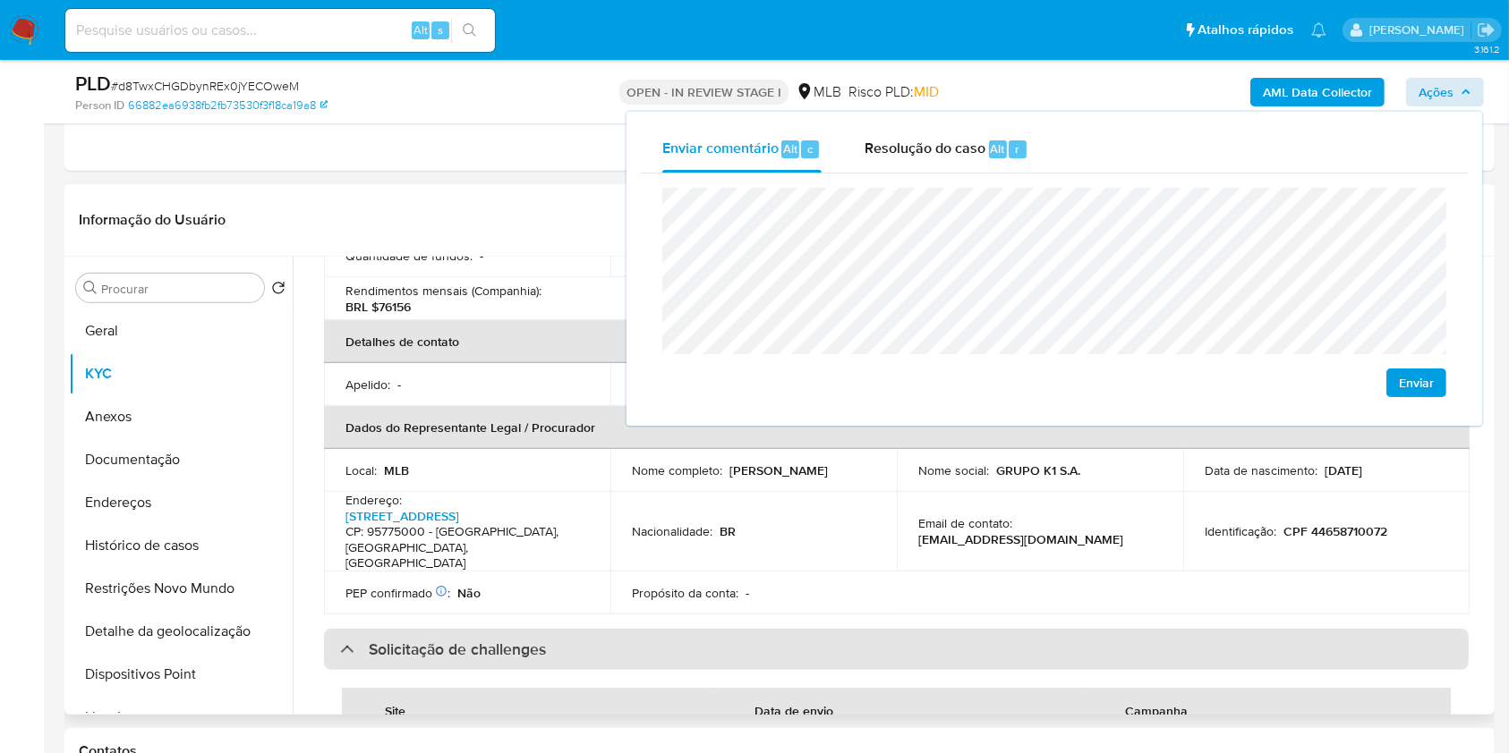
click at [1030, 629] on div "Solicitação de challenges" at bounding box center [896, 649] width 1144 height 41
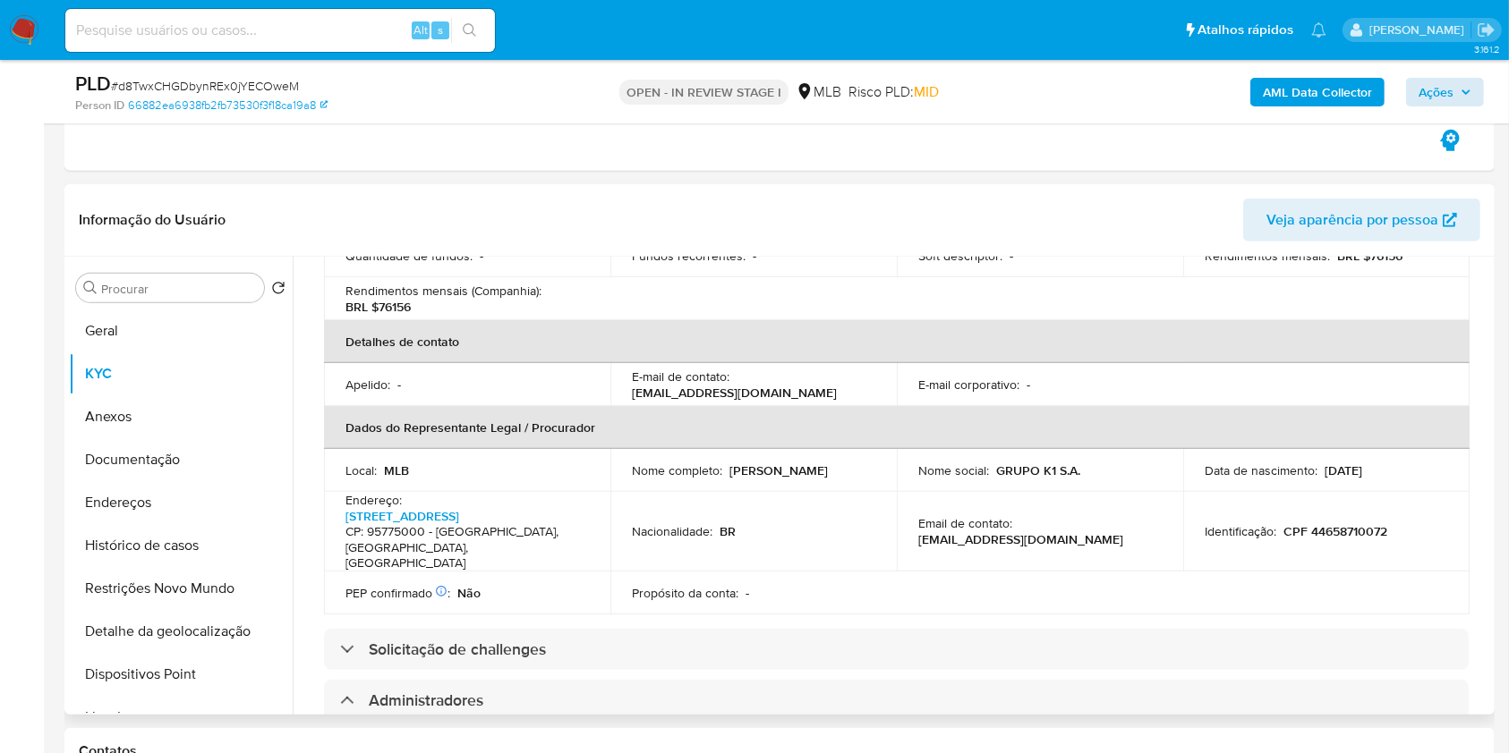
scroll to position [50, 0]
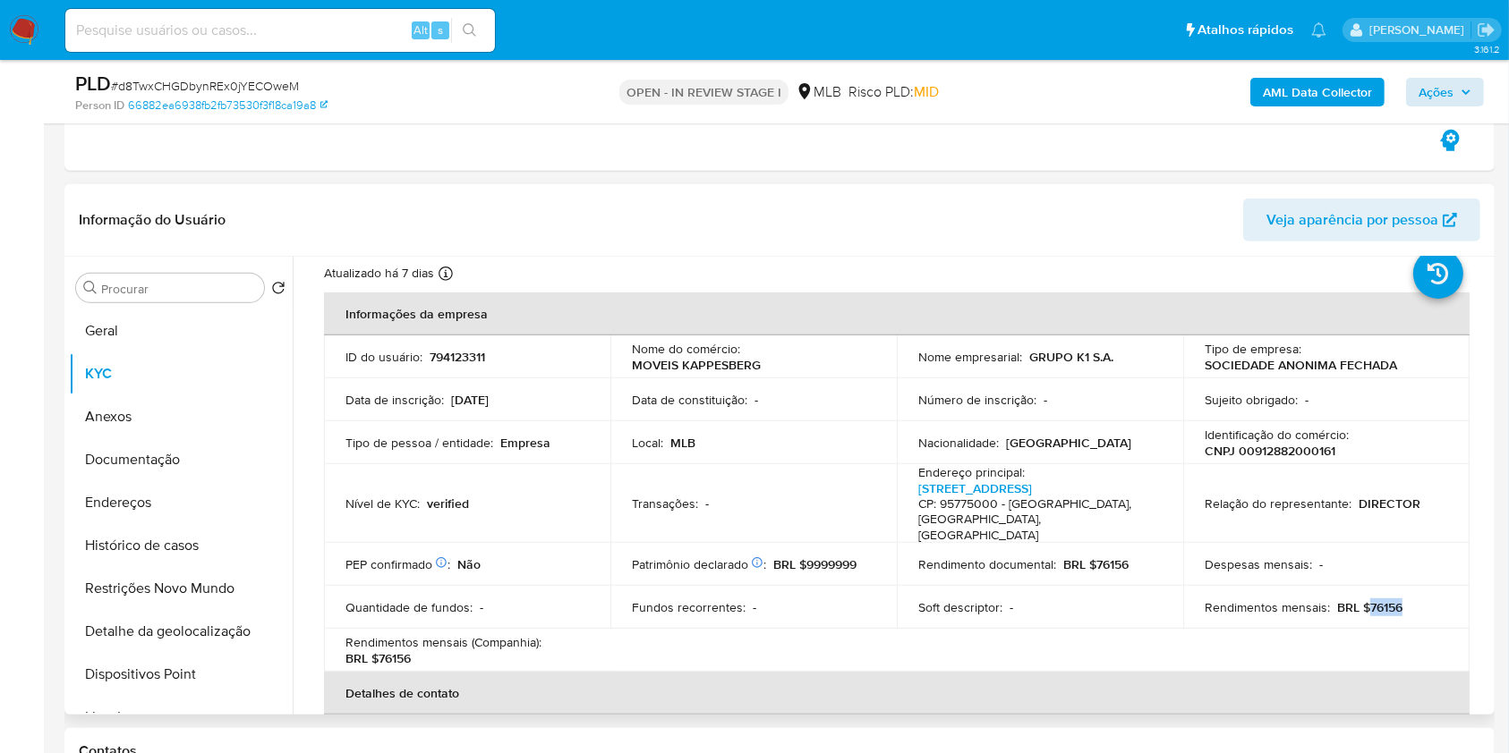
drag, startPoint x: 1364, startPoint y: 596, endPoint x: 1417, endPoint y: 591, distance: 53.9
click at [1415, 599] on div "Rendimentos mensais : BRL $76156" at bounding box center [1325, 607] width 243 height 16
copy p "76156"
click at [1440, 86] on span "Ações" at bounding box center [1435, 92] width 35 height 29
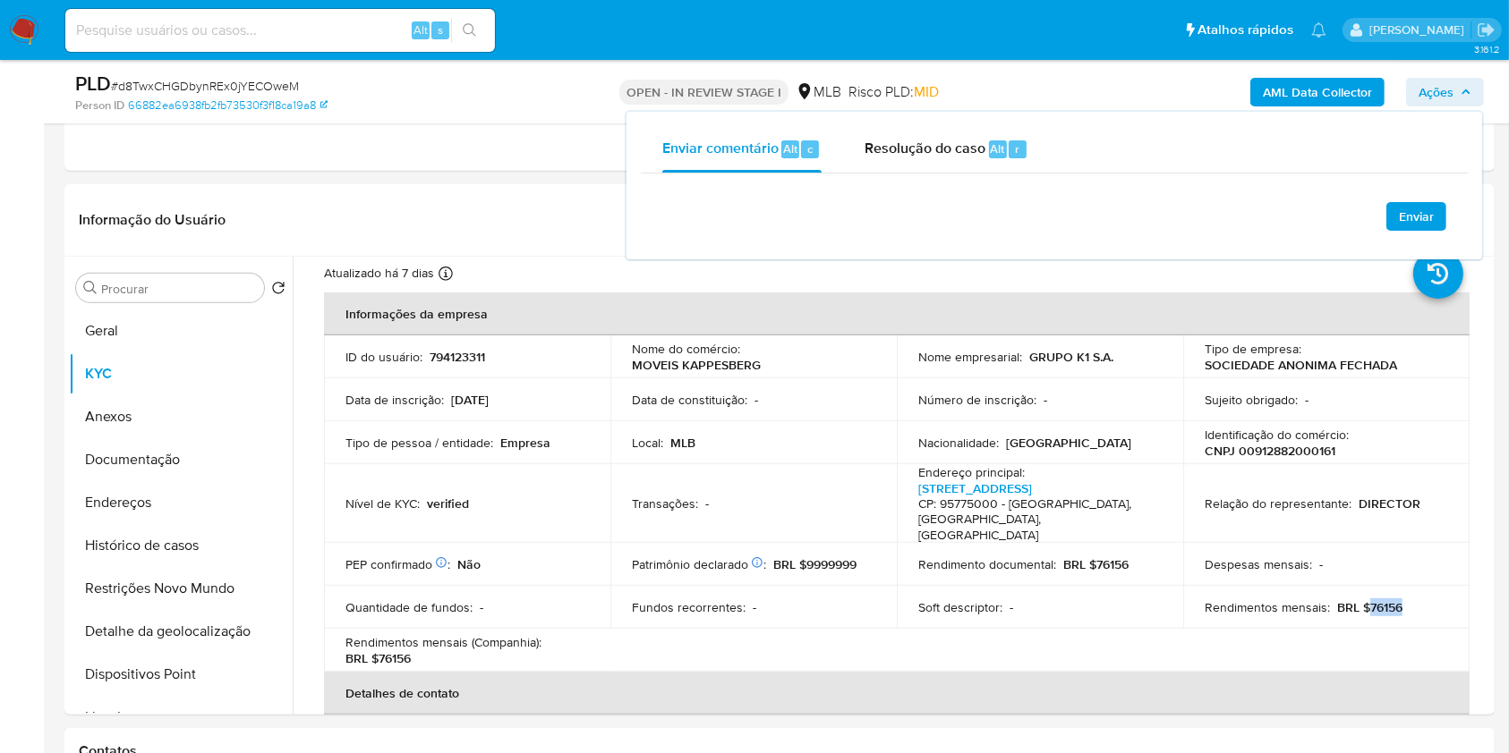
click at [1440, 86] on span "Ações" at bounding box center [1435, 92] width 35 height 29
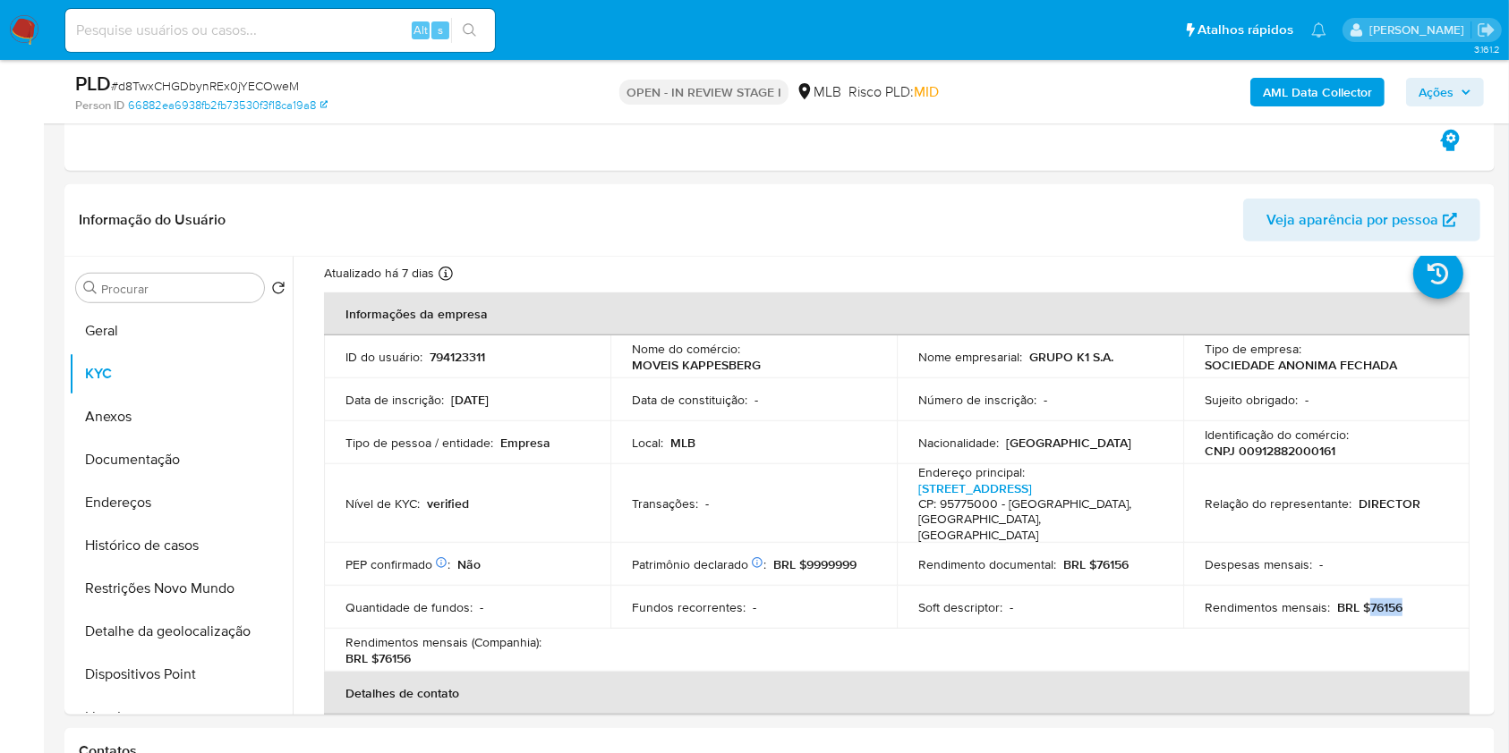
click at [1455, 82] on span "Ações" at bounding box center [1444, 92] width 53 height 25
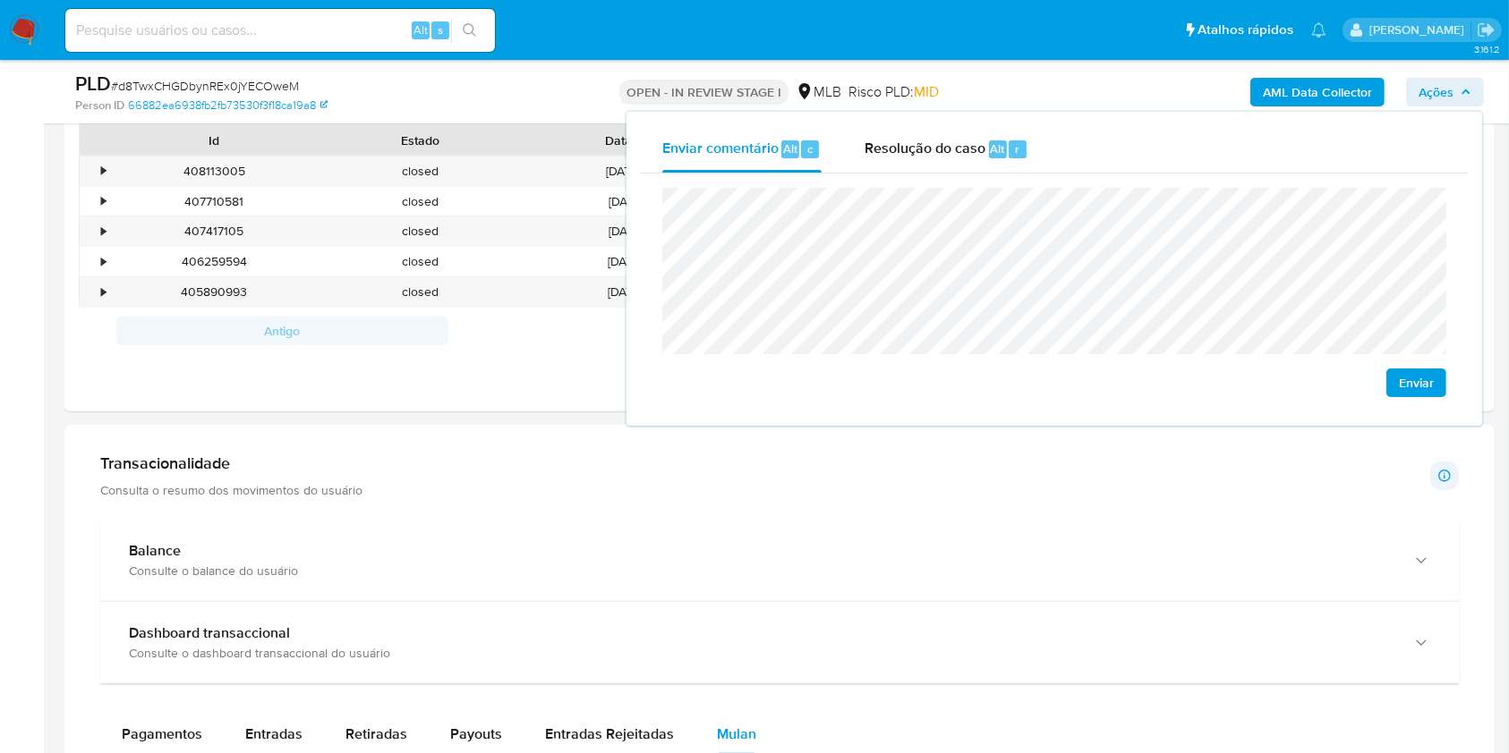
scroll to position [1497, 0]
click at [347, 469] on h1 "Transacionalidade" at bounding box center [231, 465] width 262 height 20
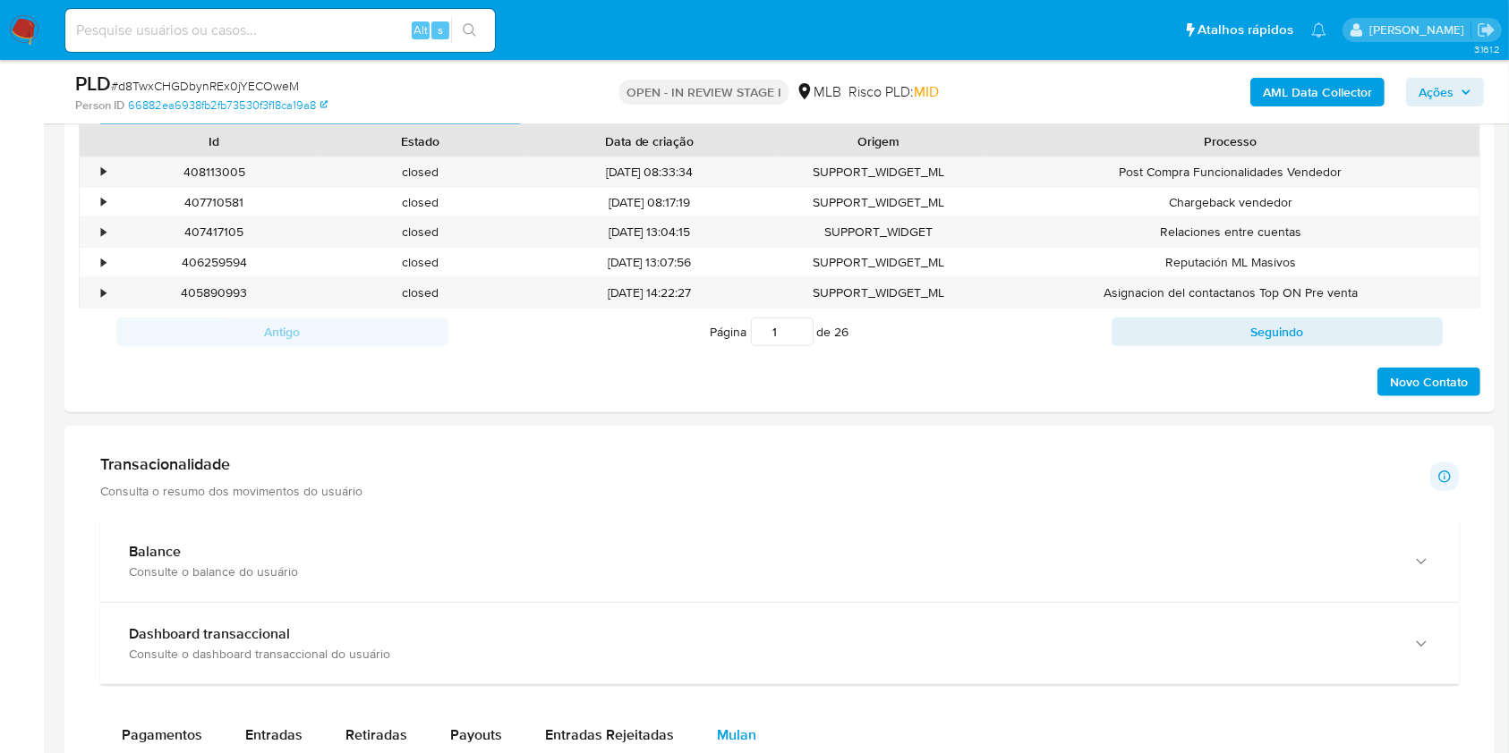
scroll to position [1851, 0]
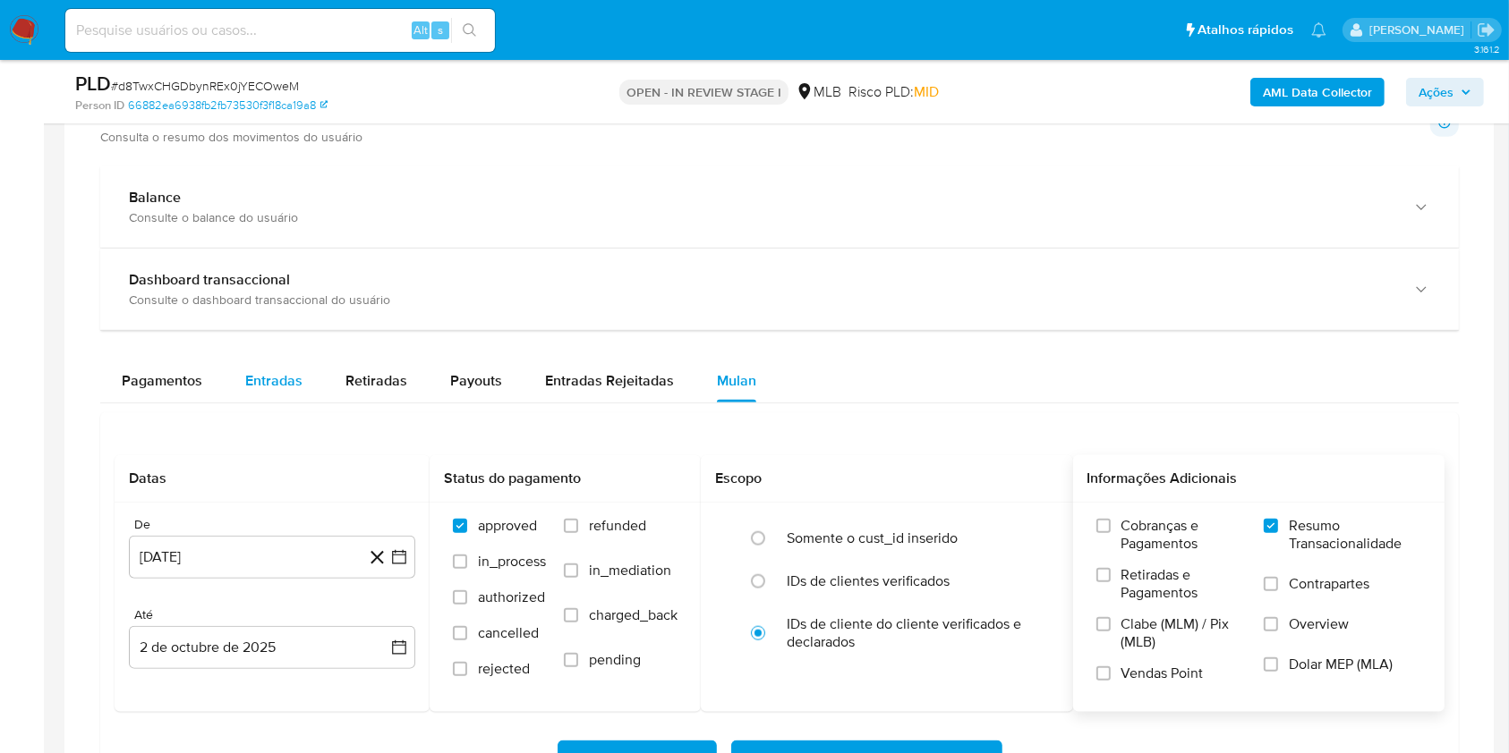
click at [292, 374] on span "Entradas" at bounding box center [273, 380] width 57 height 21
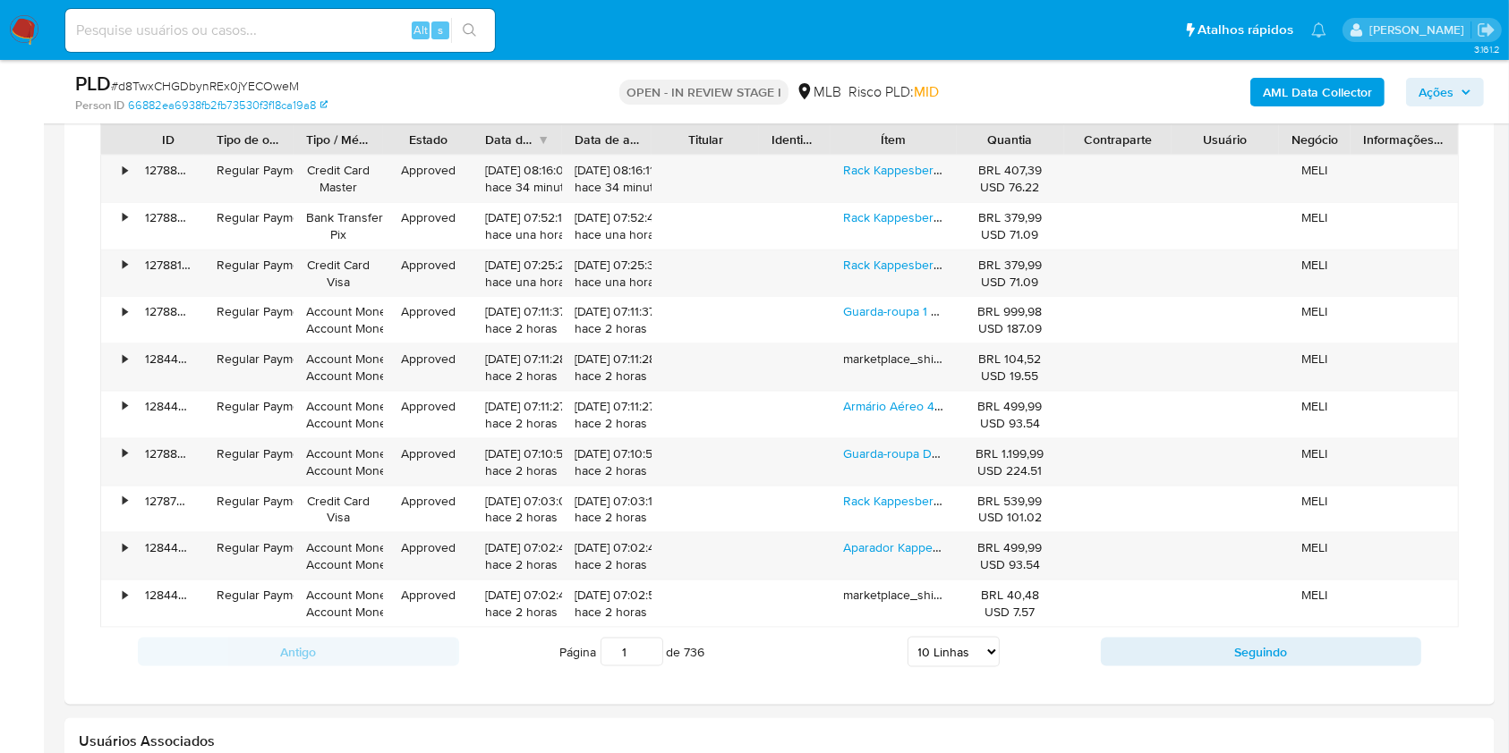
scroll to position [2231, 0]
type button "1"
click at [912, 168] on link "Rack Kappesberg 3 Portas Branco/chumbo 180cm" at bounding box center [981, 169] width 277 height 18
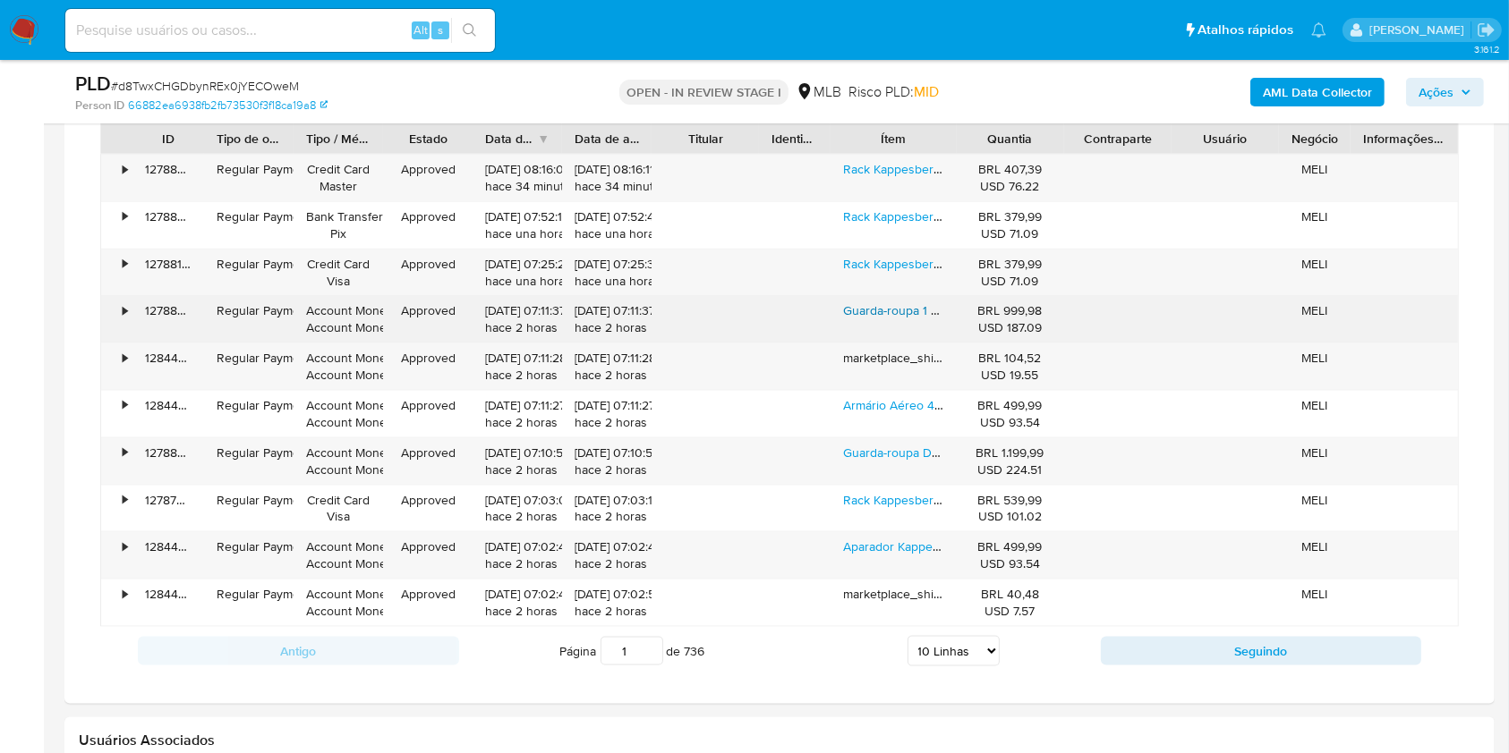
click at [891, 302] on link "Guarda-roupa 1 Porta Kappesberg Adapt Branco 25cm" at bounding box center [993, 311] width 300 height 18
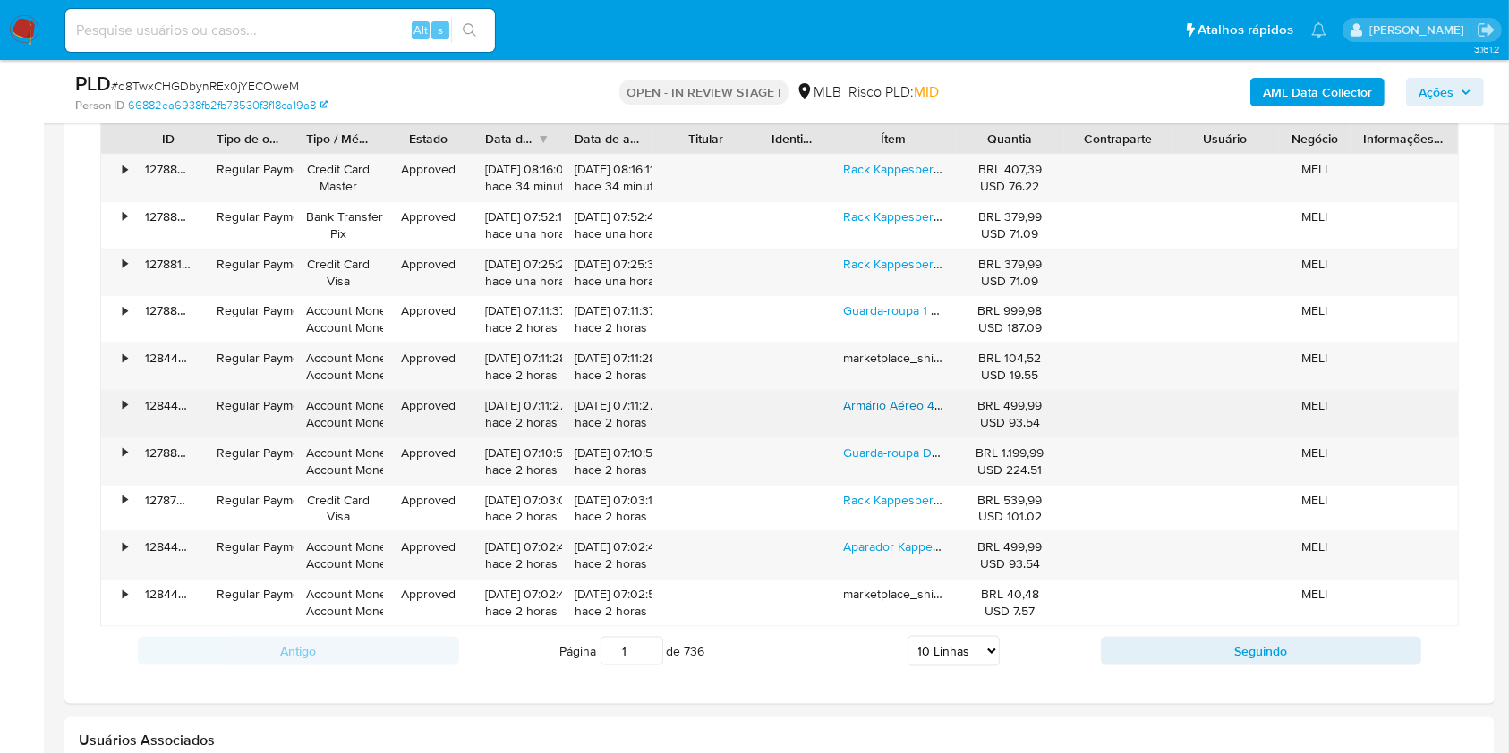
click at [916, 404] on link "Armário Aéreo 4 Portas Kappesberg Adapt Branco 155cm" at bounding box center [1002, 405] width 318 height 18
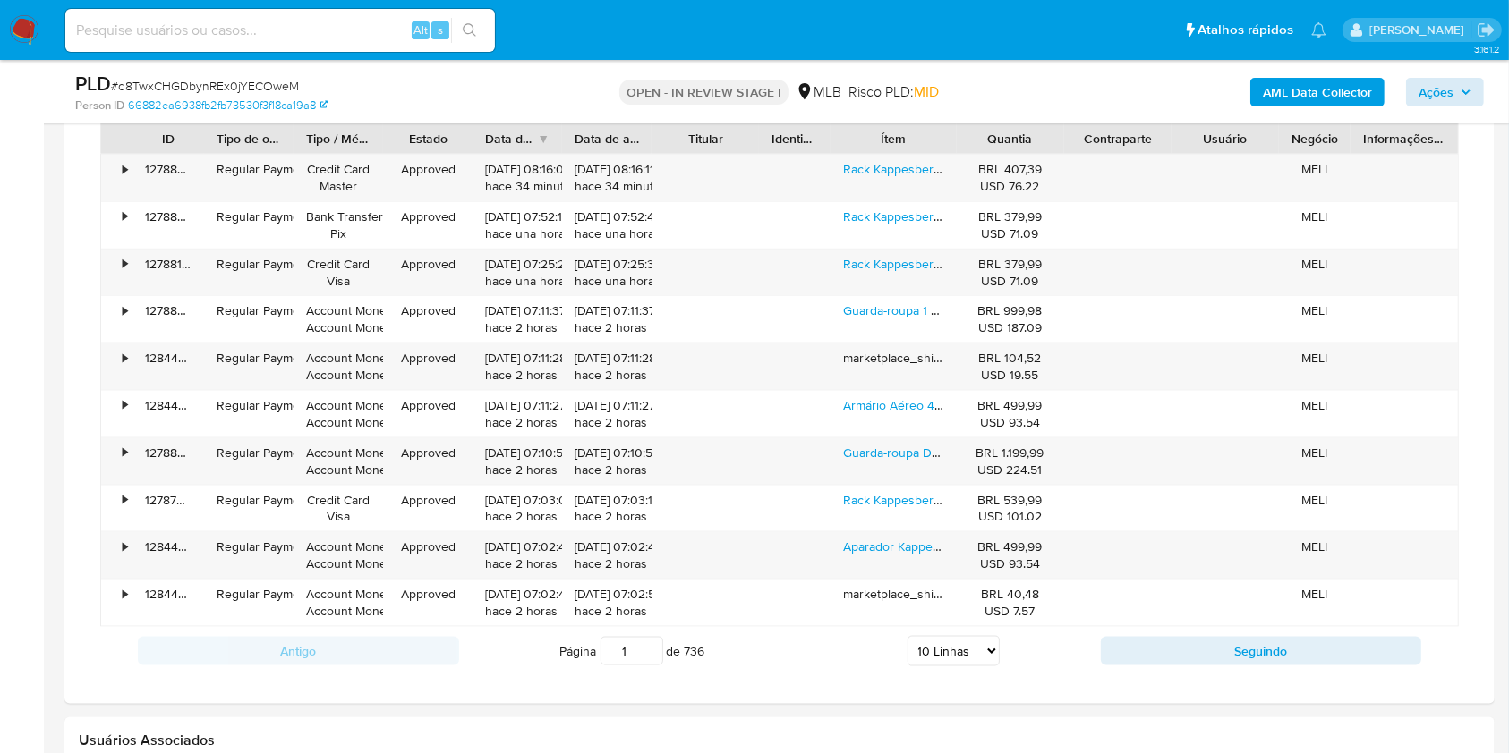
drag, startPoint x: 1457, startPoint y: 107, endPoint x: 1460, endPoint y: 93, distance: 14.8
click at [1460, 93] on div "AML Data Collector Ações" at bounding box center [1251, 92] width 464 height 42
click at [1460, 93] on icon "button" at bounding box center [1465, 92] width 11 height 11
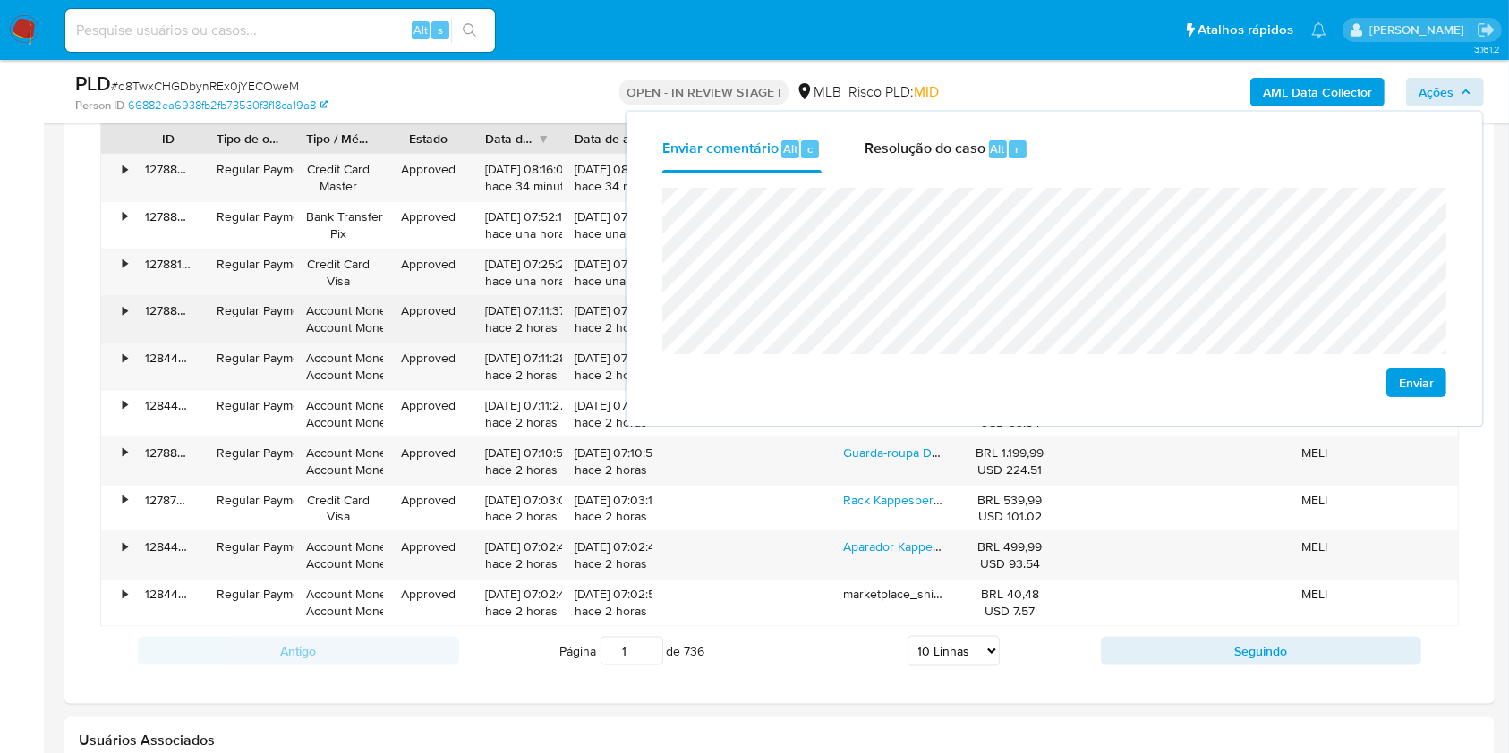
click at [293, 296] on div "• 127880640859 Regular Payment Account Money Account Money Approved 03/10/2025 …" at bounding box center [779, 319] width 1356 height 47
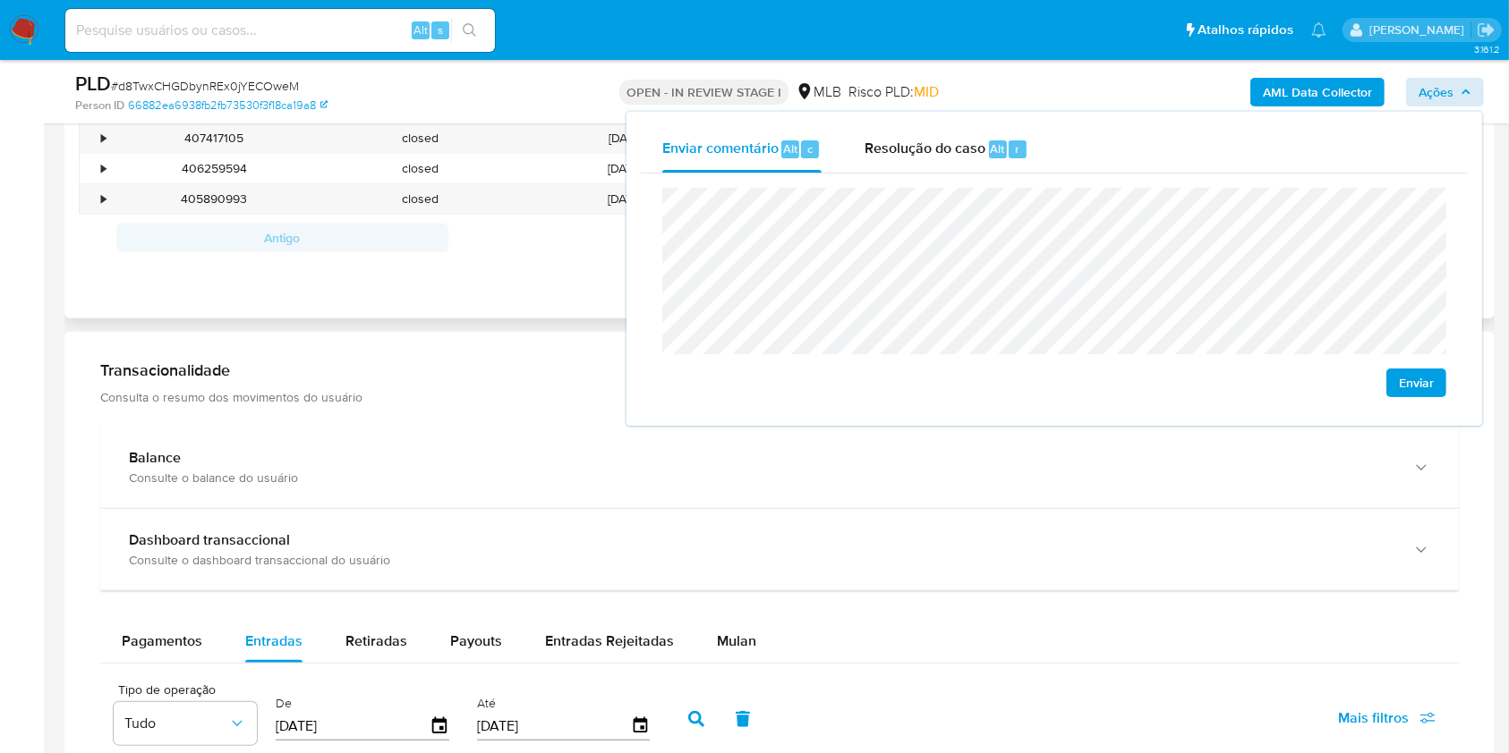
scroll to position [1348, 0]
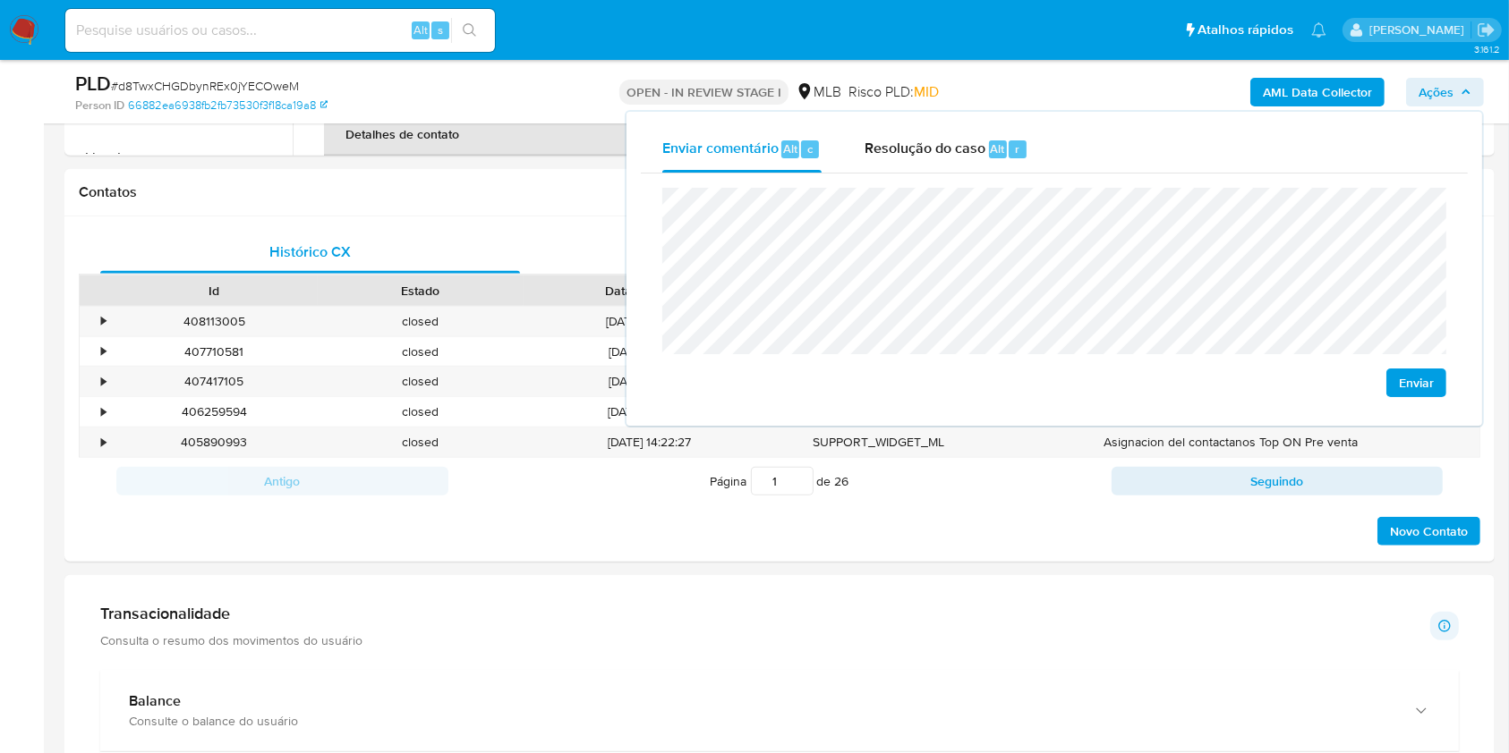
click at [1477, 89] on button "Ações" at bounding box center [1445, 92] width 78 height 29
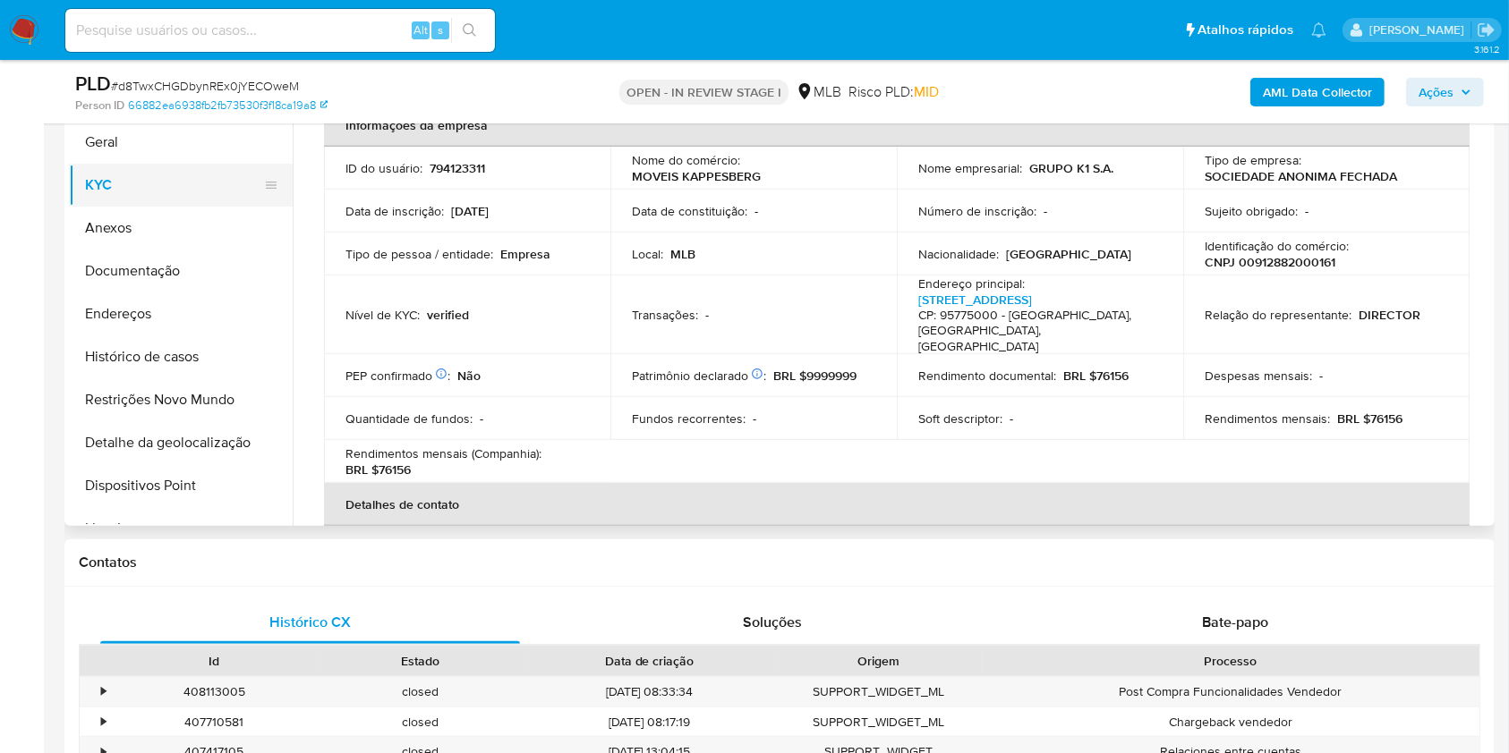
scroll to position [975, 0]
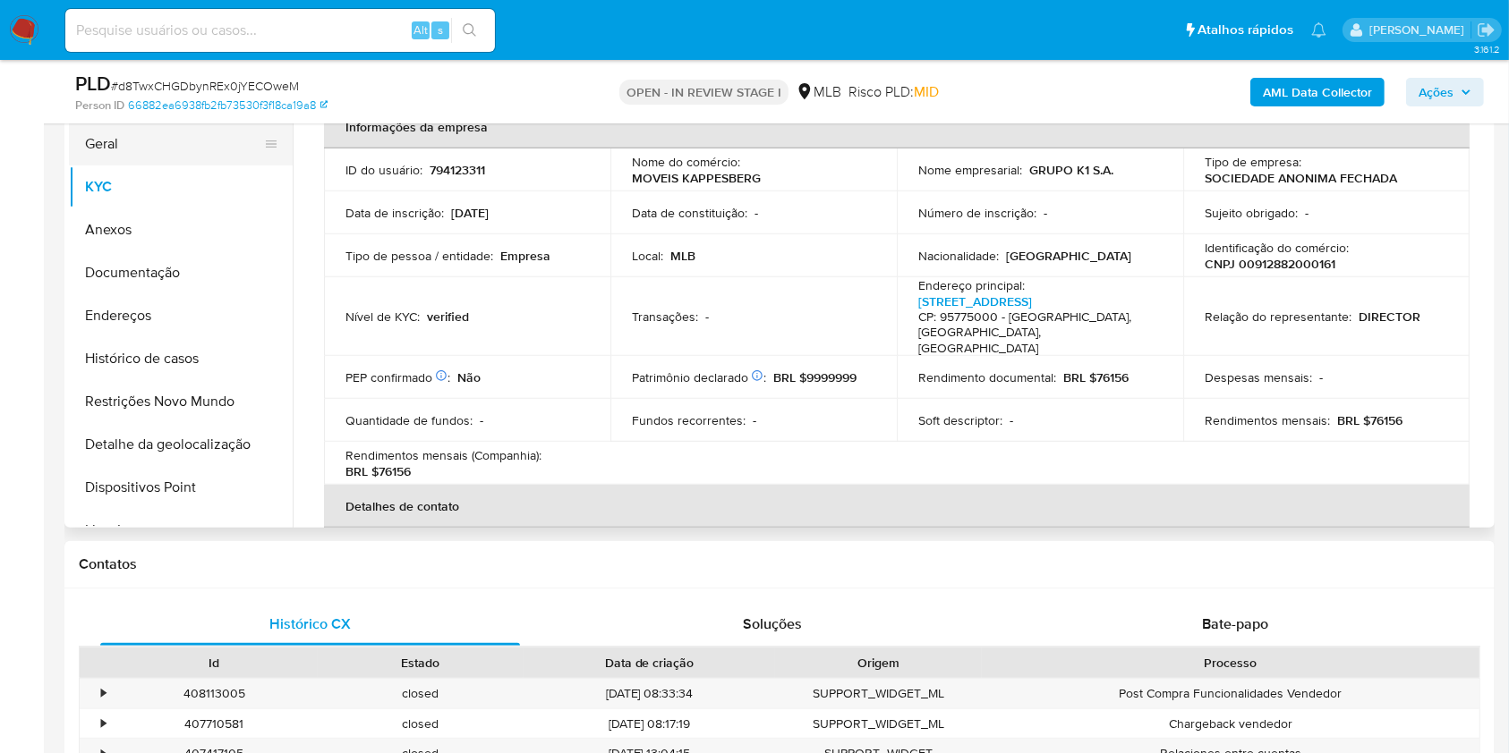
click at [143, 153] on button "Geral" at bounding box center [173, 144] width 209 height 43
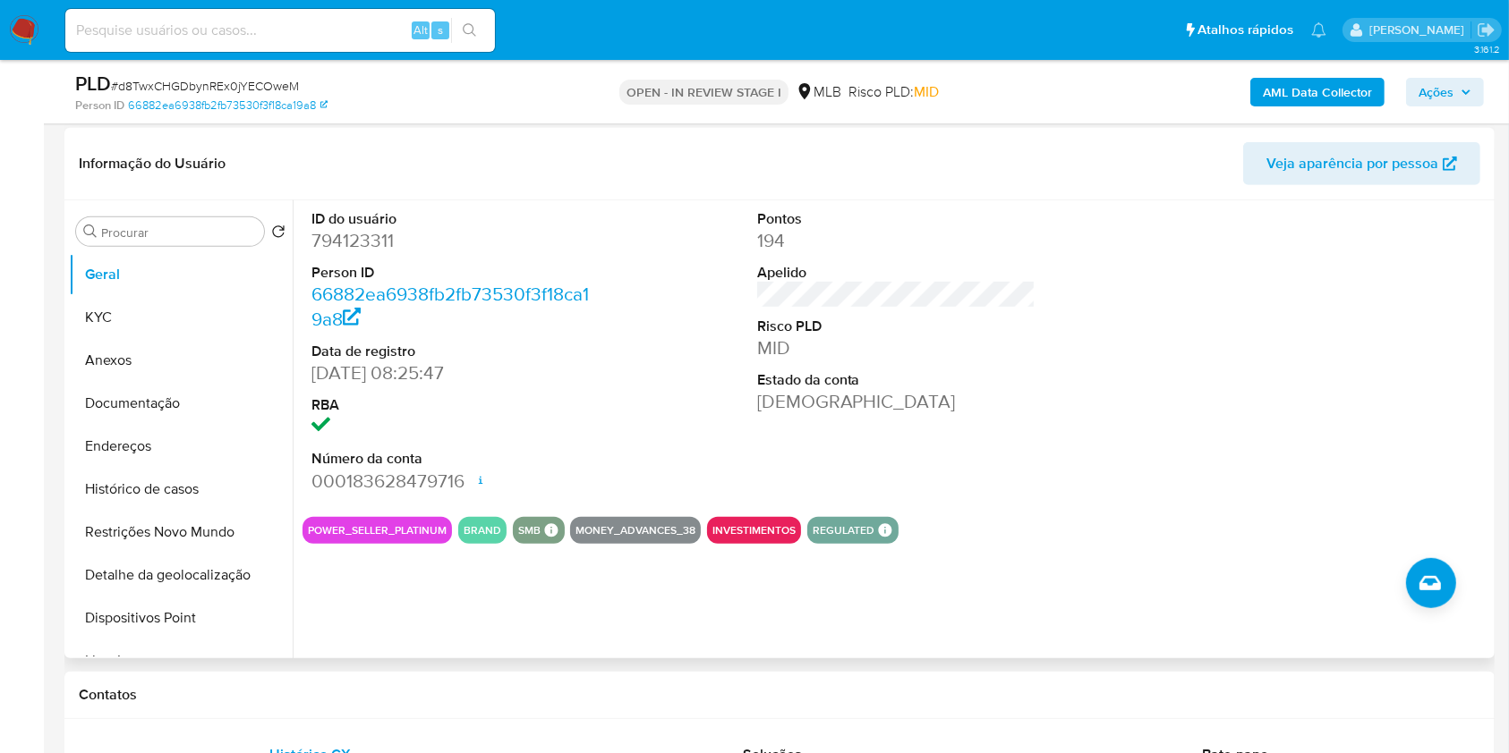
scroll to position [846, 0]
click at [184, 488] on button "Histórico de casos" at bounding box center [173, 488] width 209 height 43
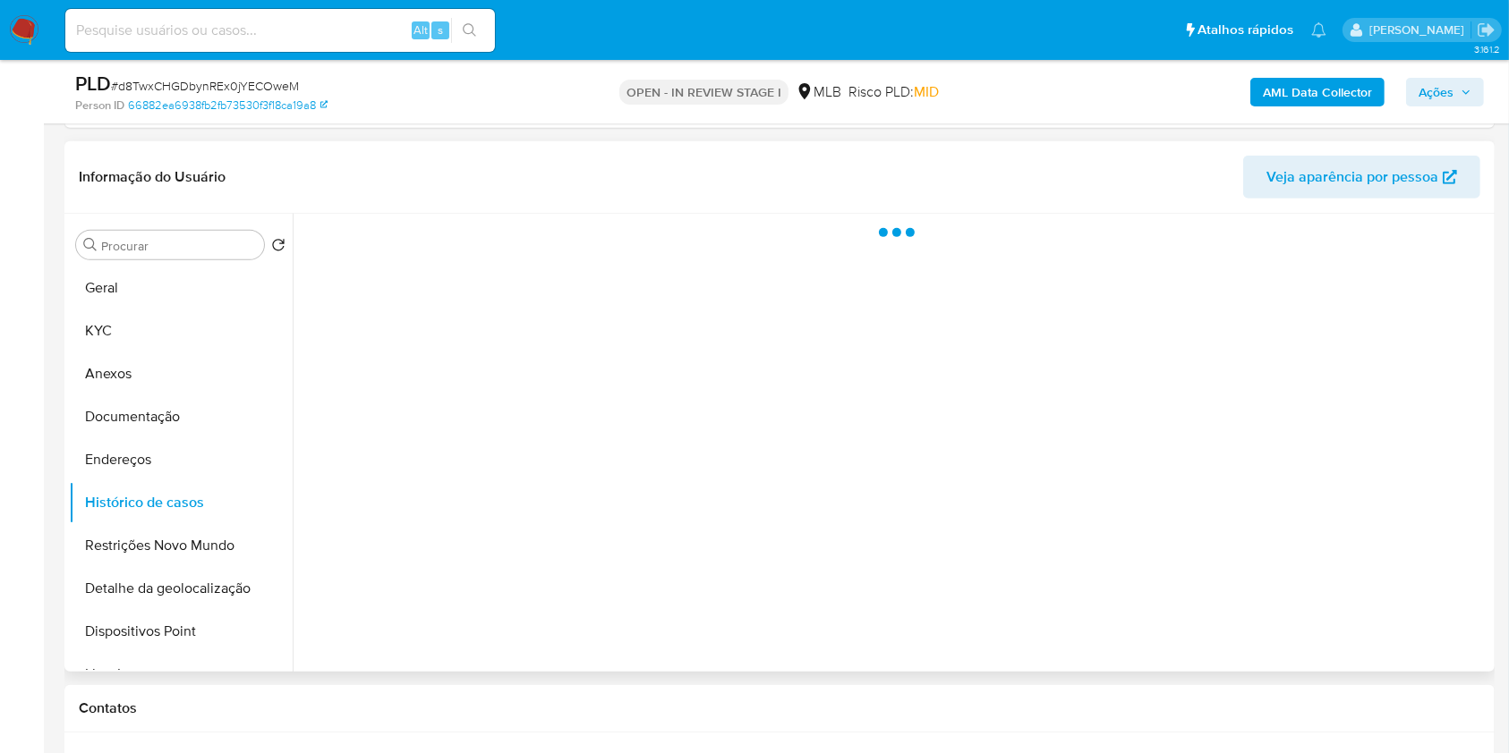
scroll to position [803, 0]
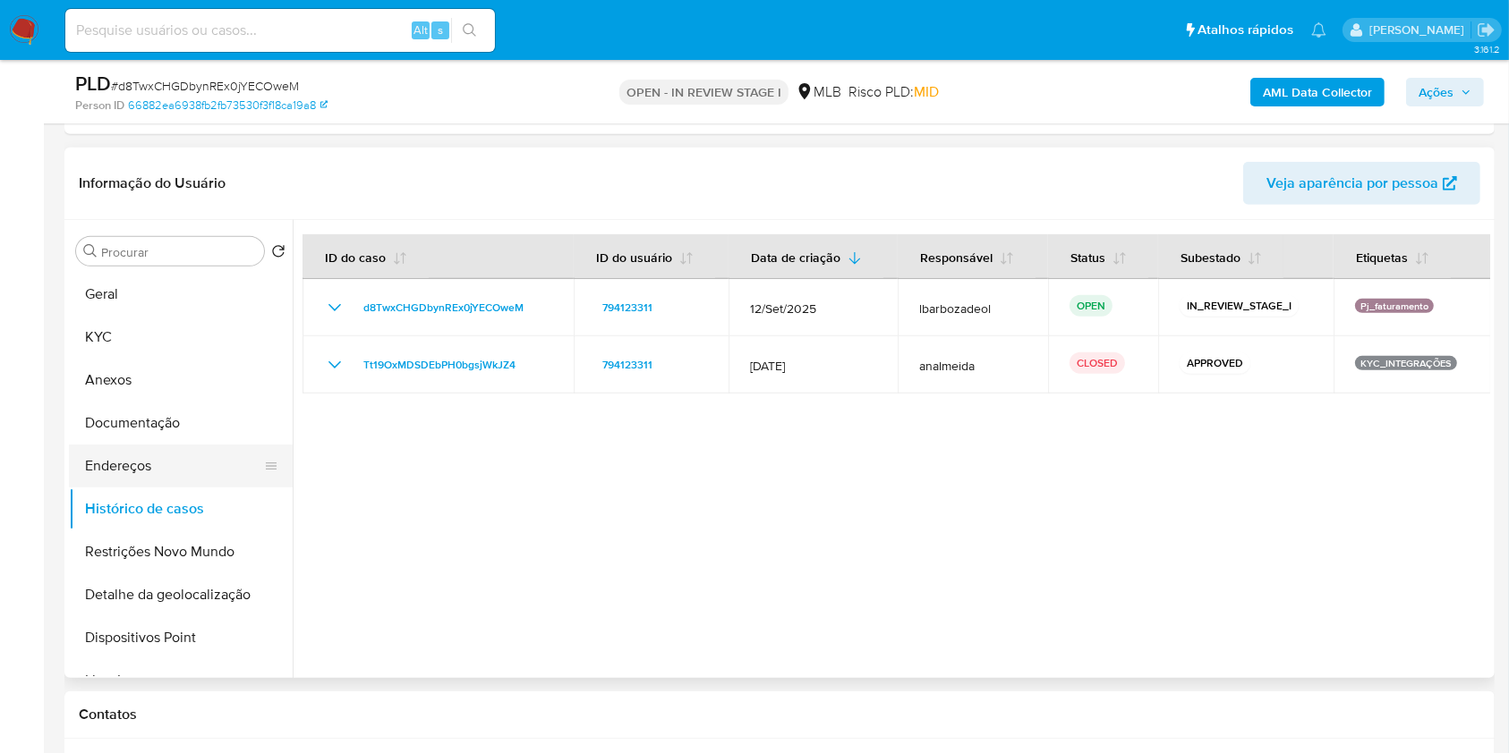
click at [202, 445] on button "Endereços" at bounding box center [173, 466] width 209 height 43
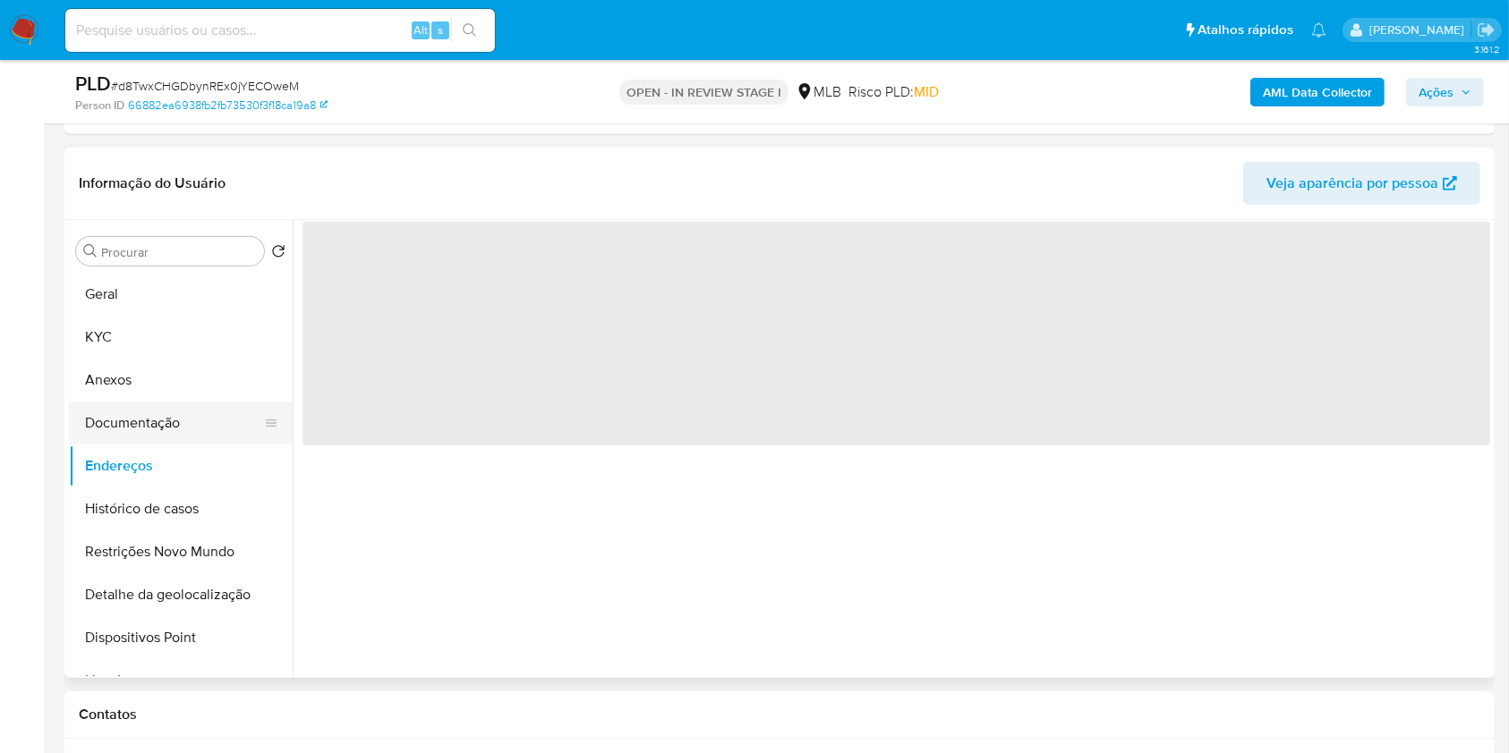
click at [208, 429] on button "Documentação" at bounding box center [173, 423] width 209 height 43
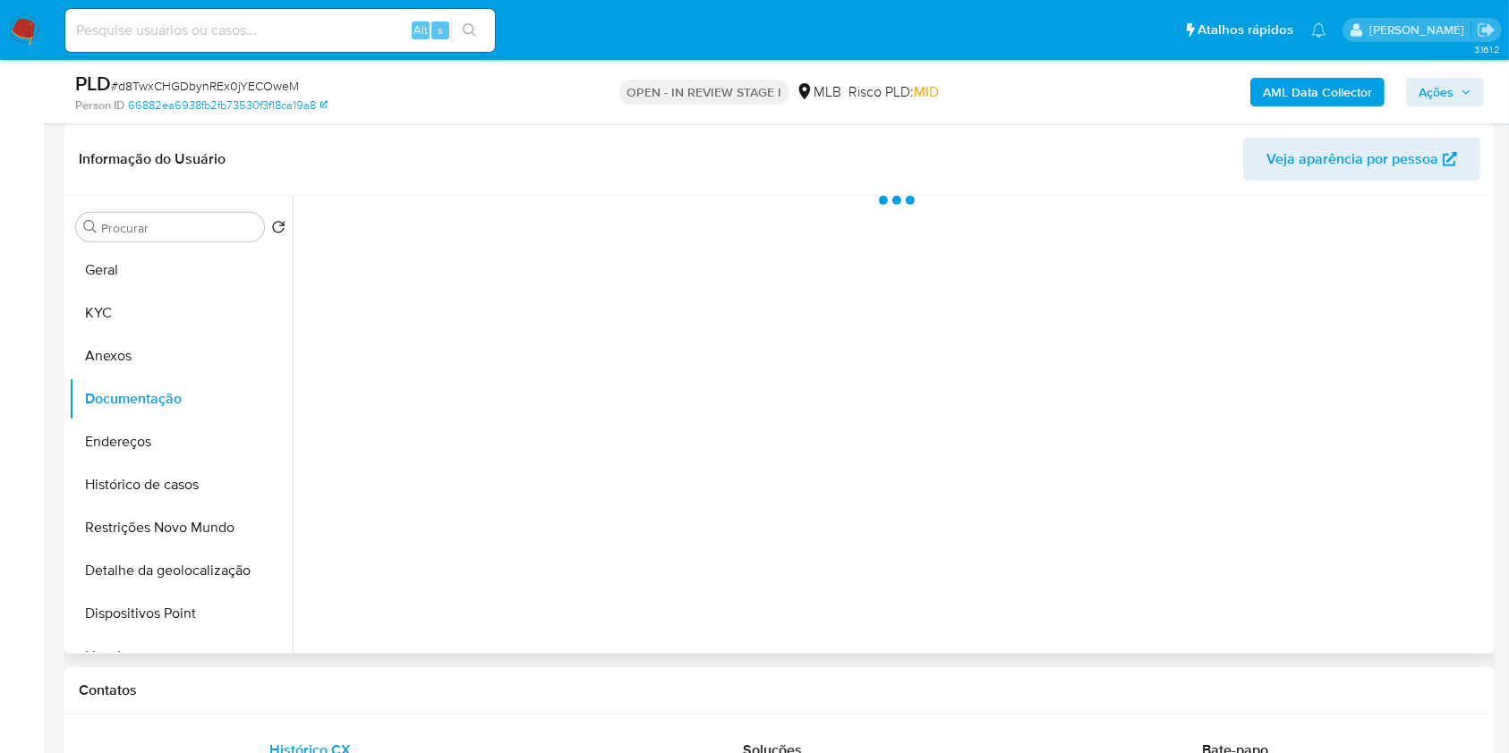
scroll to position [827, 0]
click at [157, 281] on button "Geral" at bounding box center [173, 271] width 209 height 43
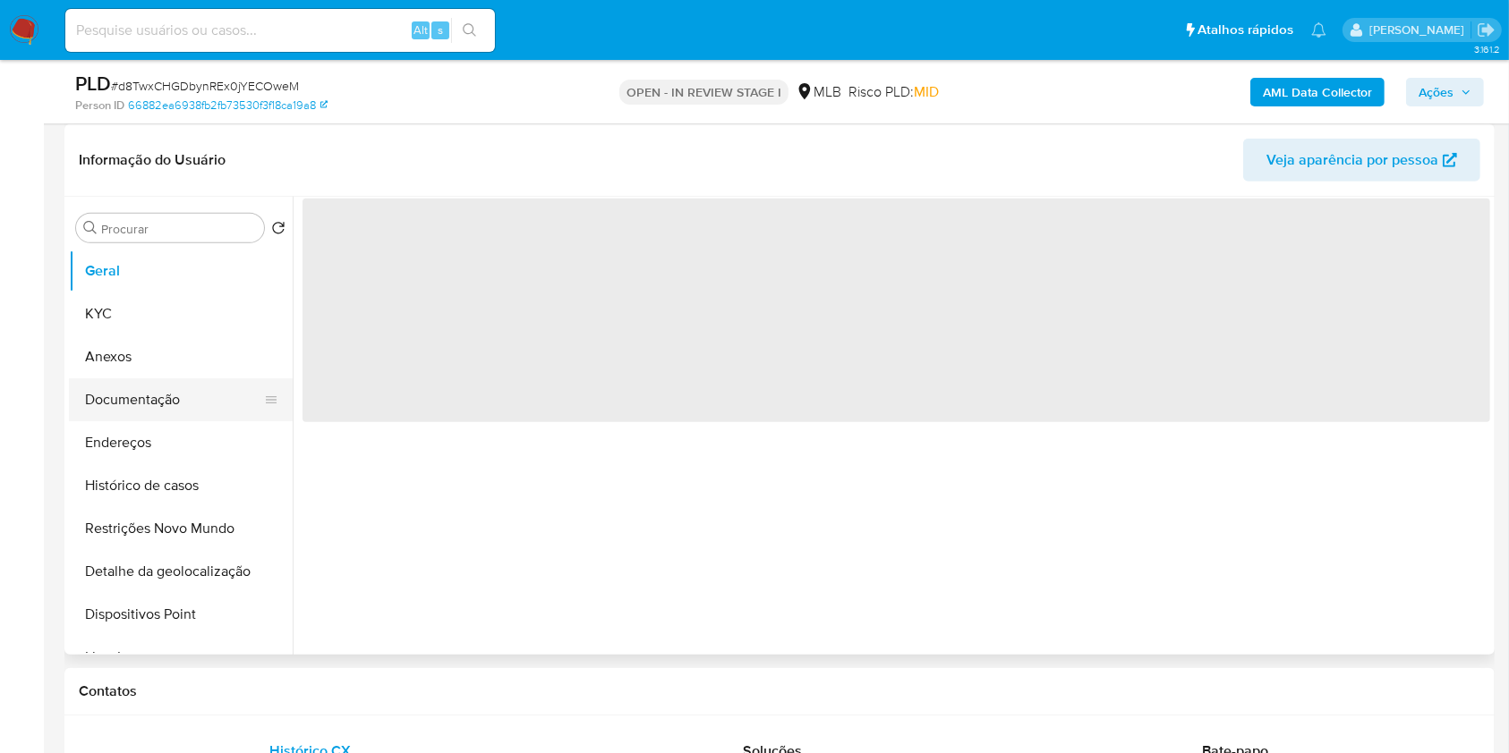
click at [173, 403] on button "Documentação" at bounding box center [173, 399] width 209 height 43
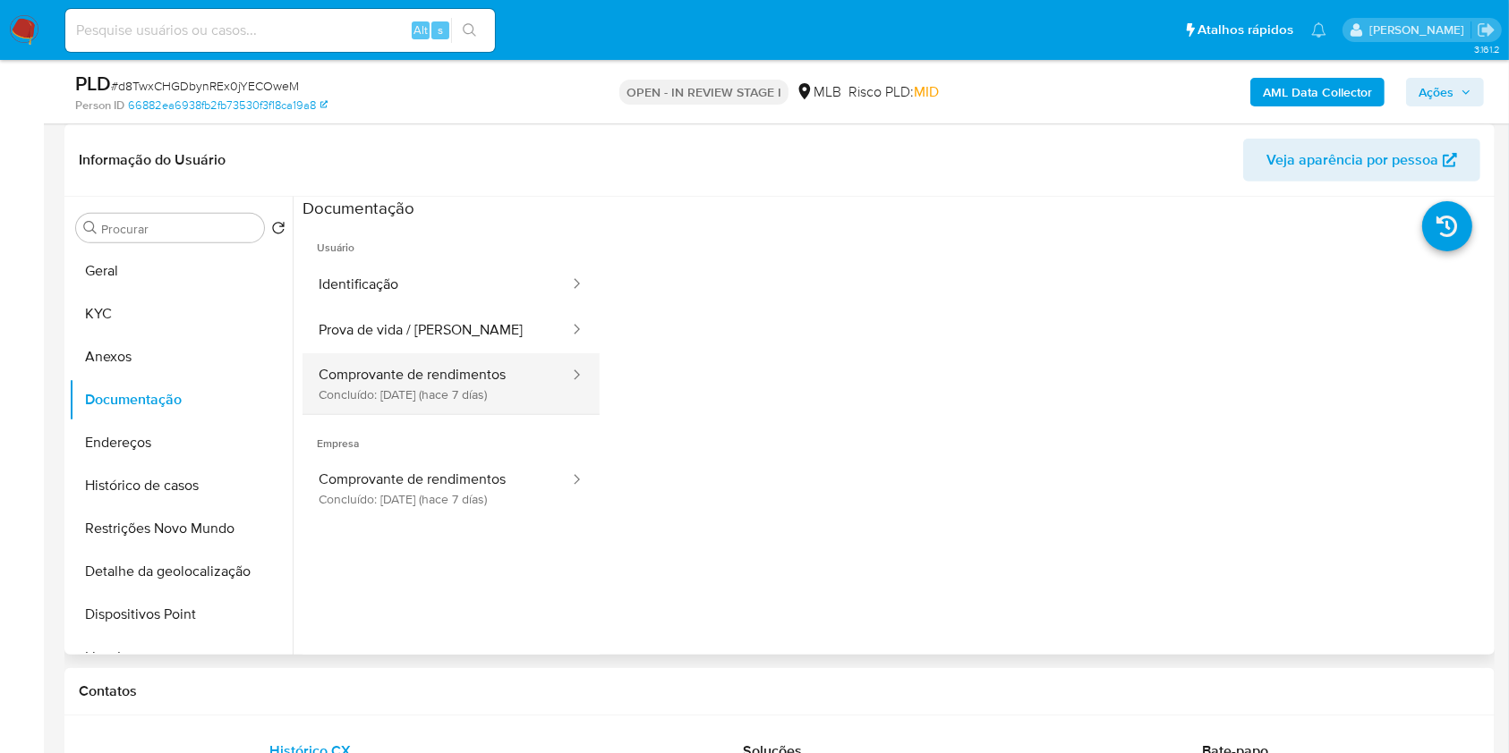
click at [480, 382] on button "Comprovante de rendimentos Concluído: 26/09/2025 (hace 7 días)" at bounding box center [436, 383] width 268 height 61
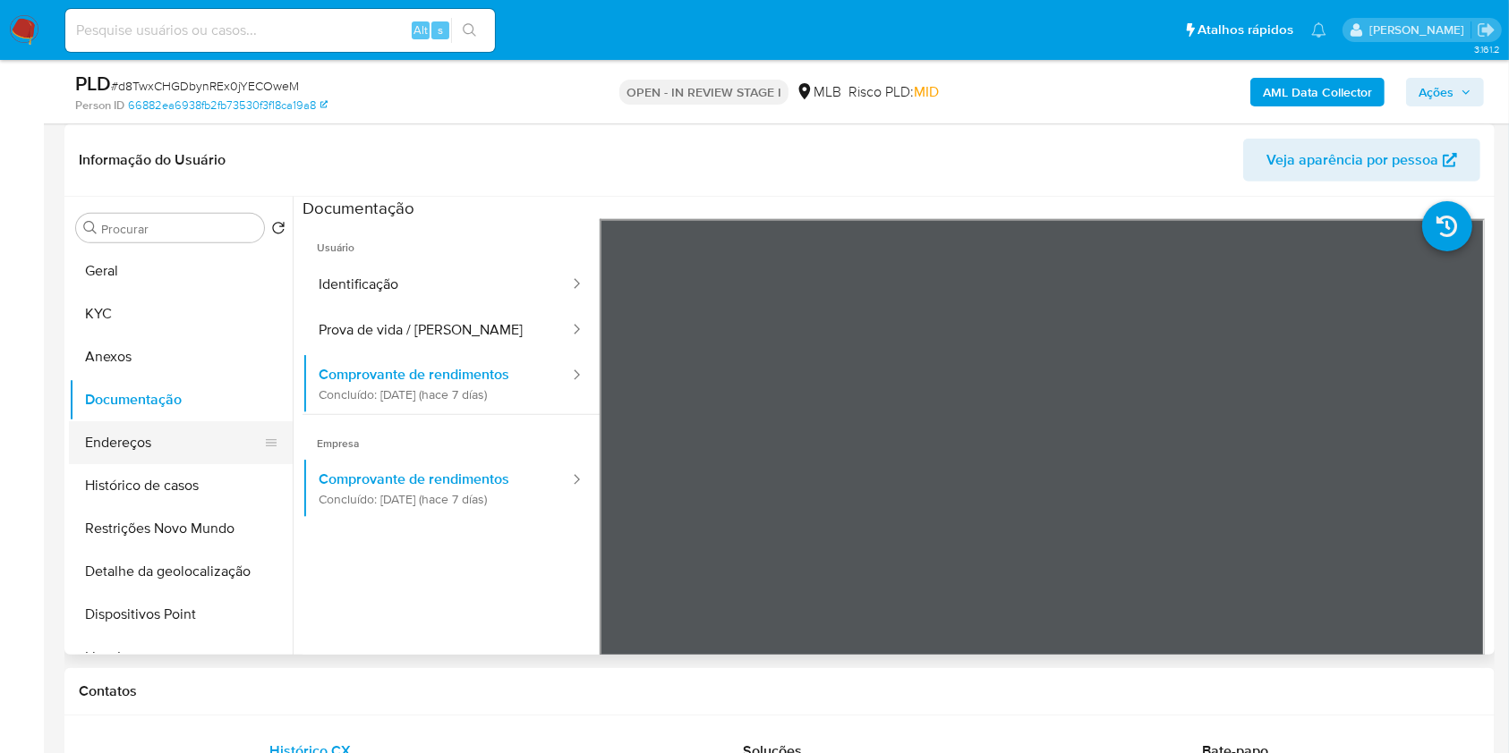
click at [172, 442] on button "Endereços" at bounding box center [173, 442] width 209 height 43
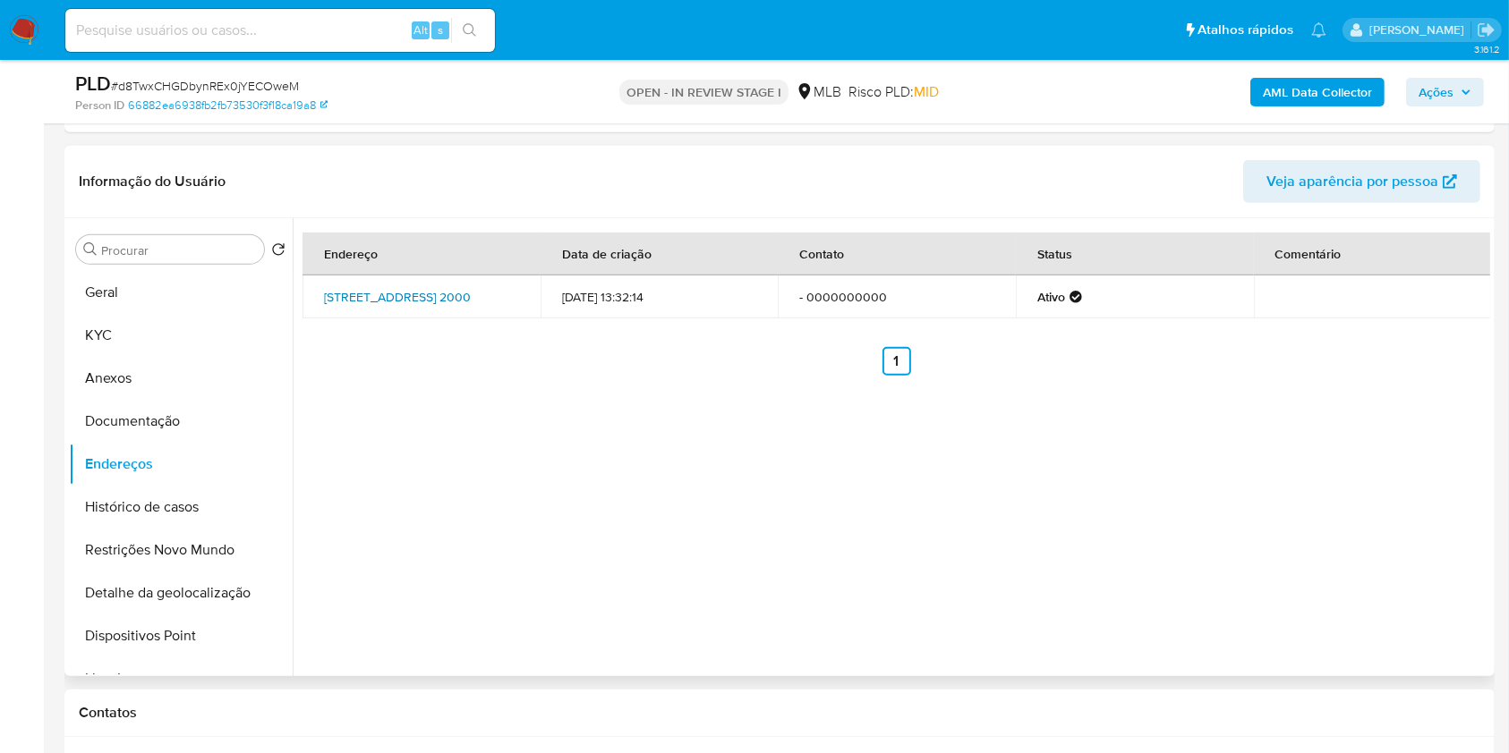
click at [370, 306] on link "Rua Da Emancipação 2000, Tupandi, Rio Grande Do Sul, 95775000, Brasil 2000" at bounding box center [397, 297] width 147 height 18
click at [184, 322] on button "KYC" at bounding box center [173, 335] width 209 height 43
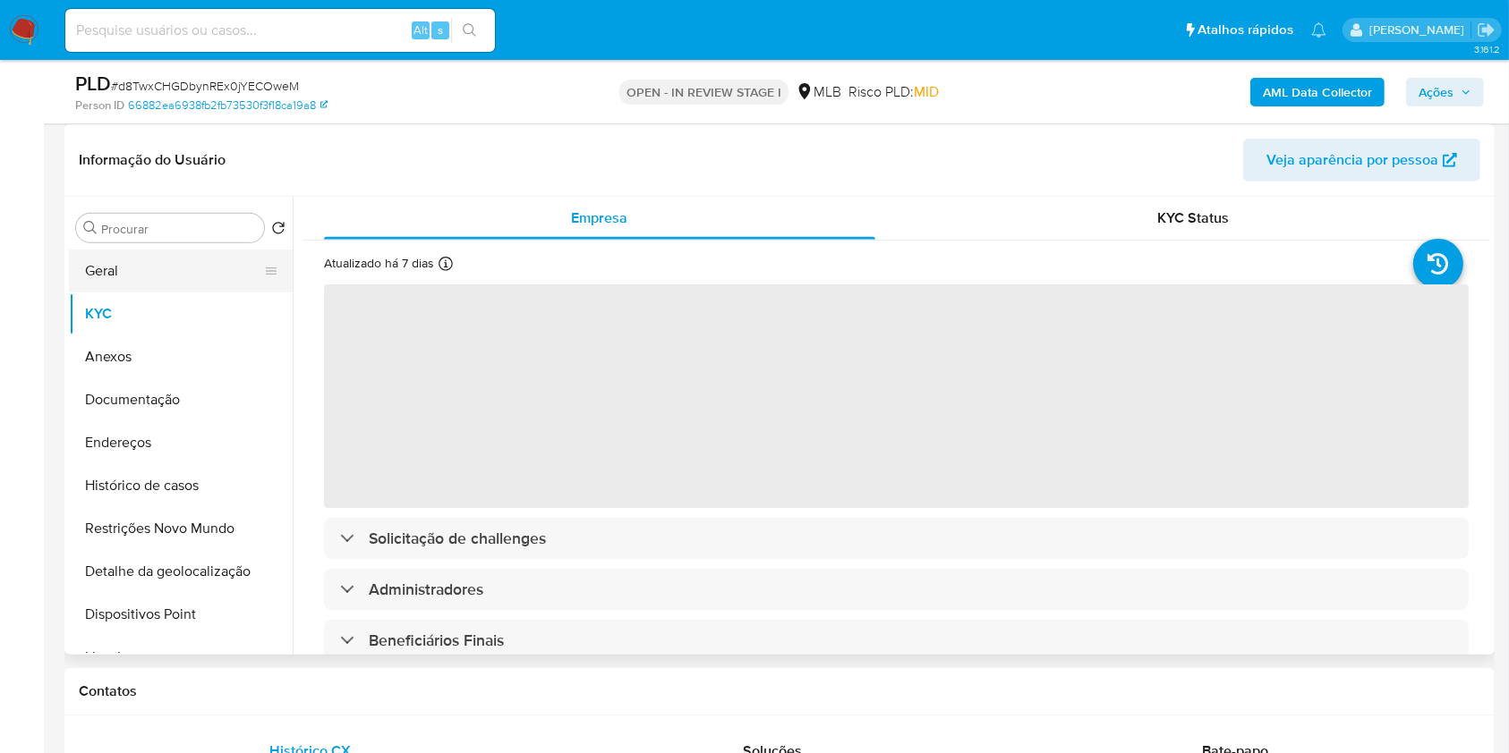
click at [206, 271] on button "Geral" at bounding box center [173, 271] width 209 height 43
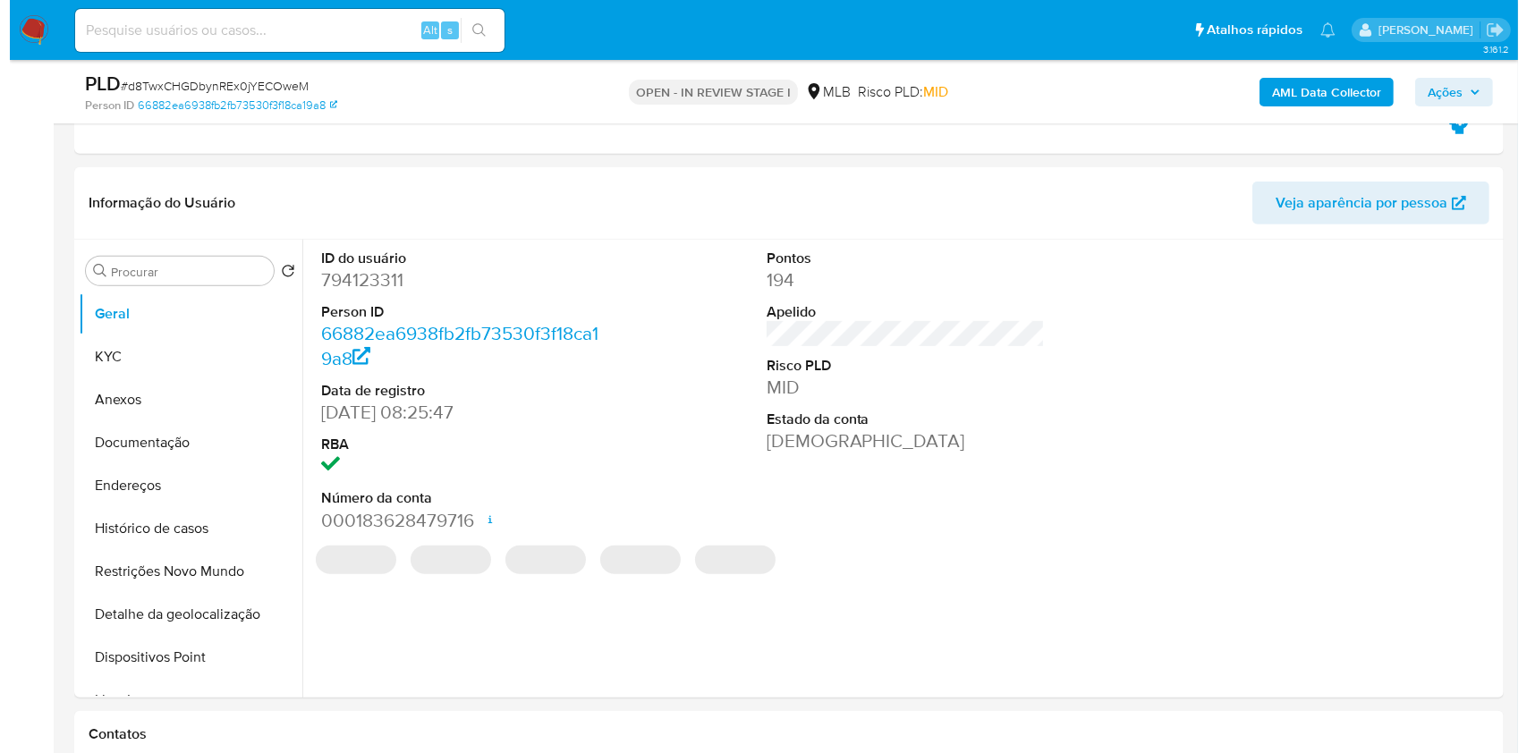
scroll to position [803, 0]
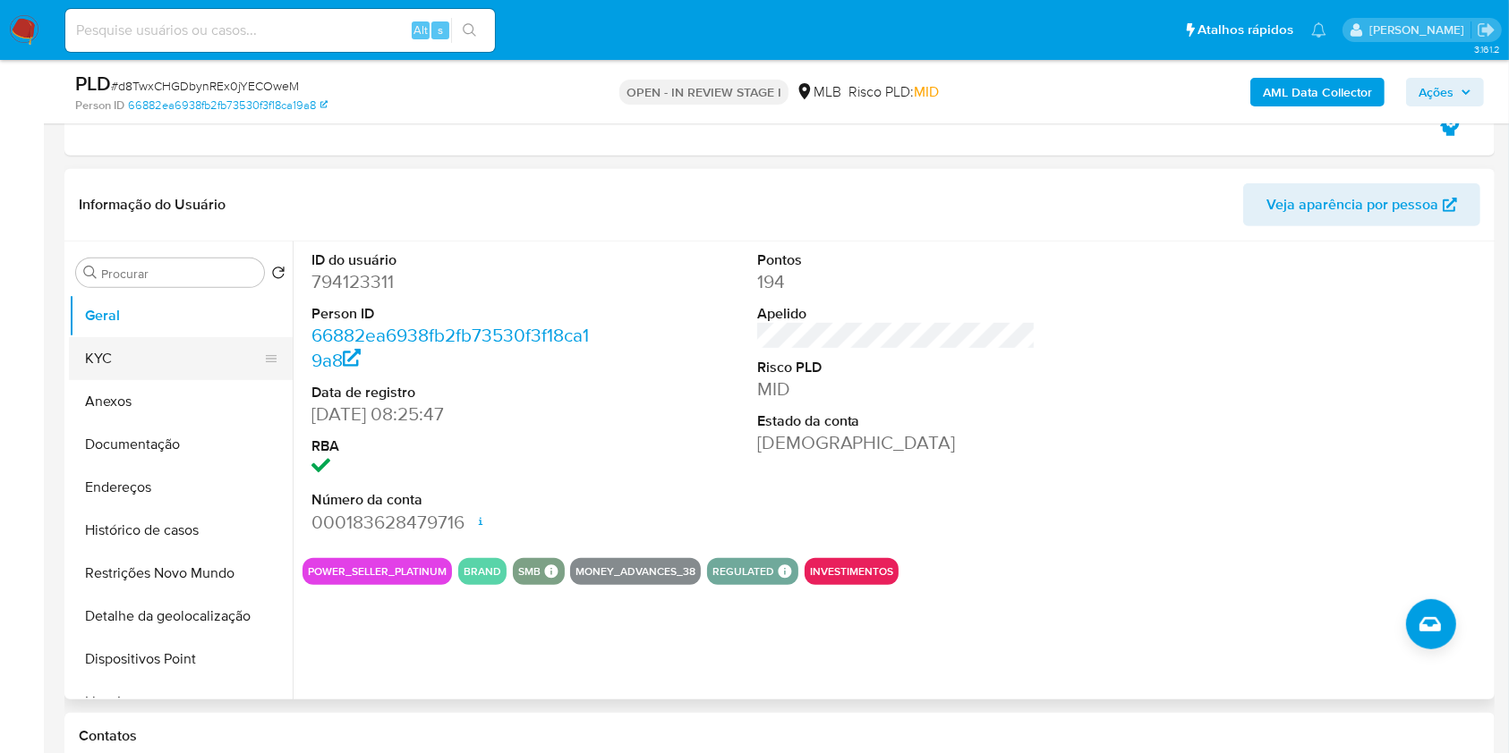
click at [217, 378] on button "KYC" at bounding box center [173, 358] width 209 height 43
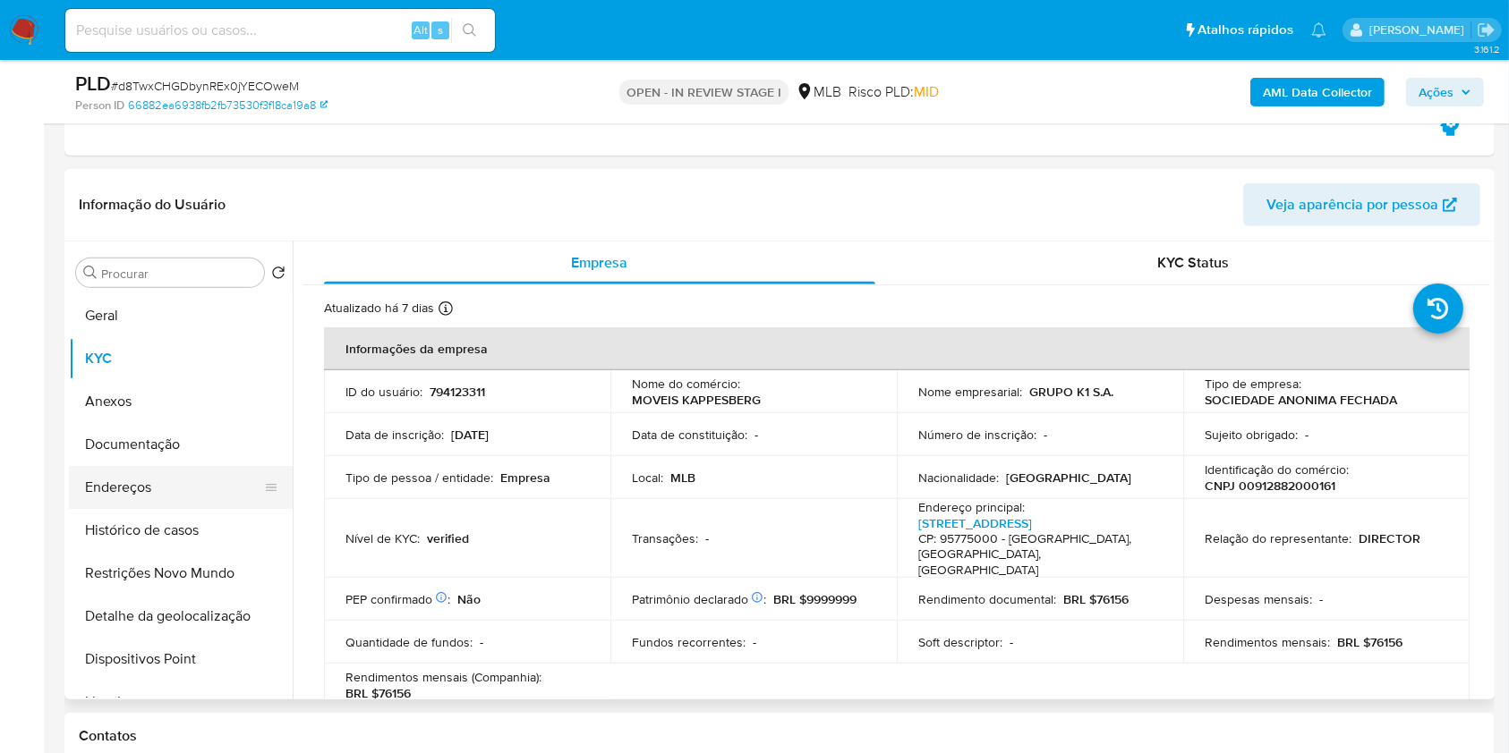
click at [199, 480] on button "Endereços" at bounding box center [173, 487] width 209 height 43
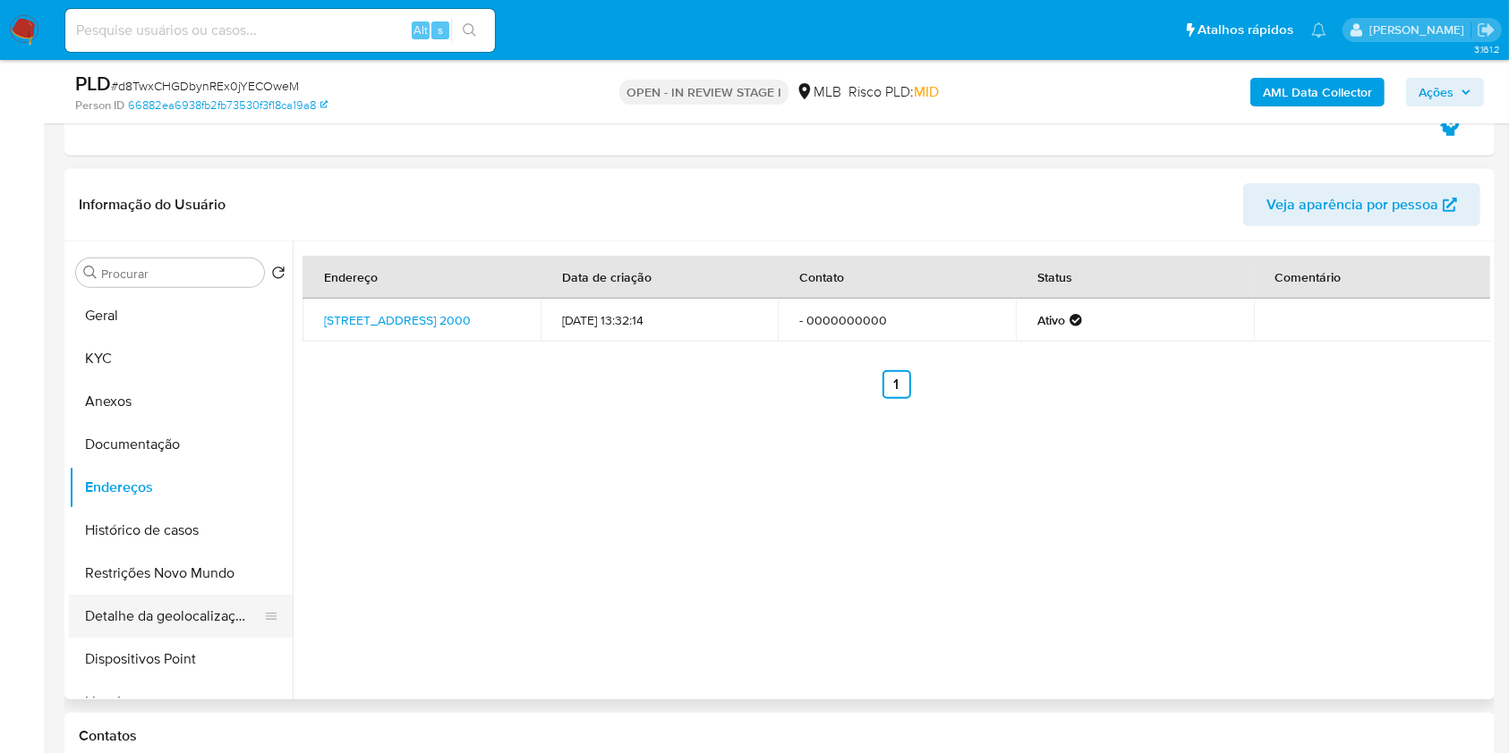
click at [209, 633] on button "Detalhe da geolocalização" at bounding box center [173, 616] width 209 height 43
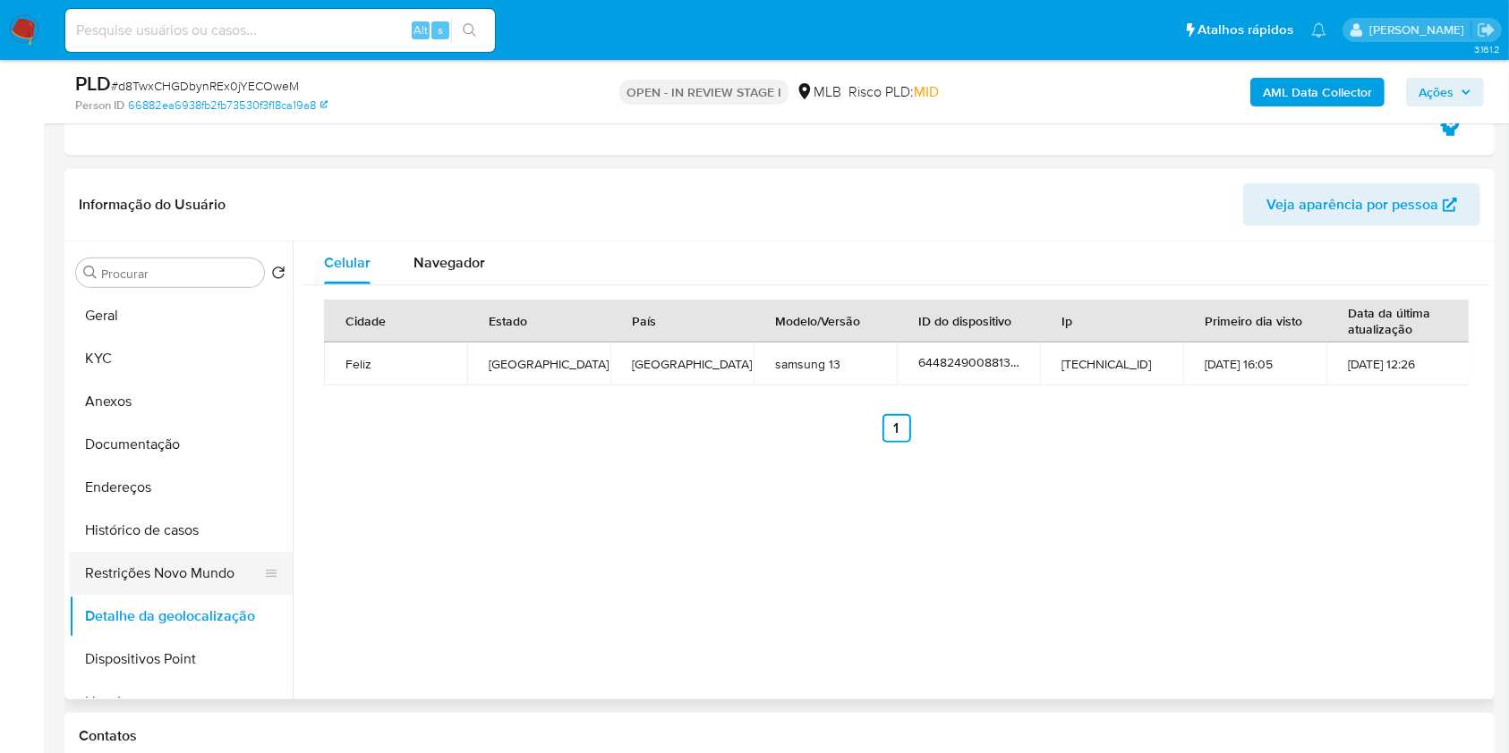
click at [242, 582] on button "Restrições Novo Mundo" at bounding box center [173, 573] width 209 height 43
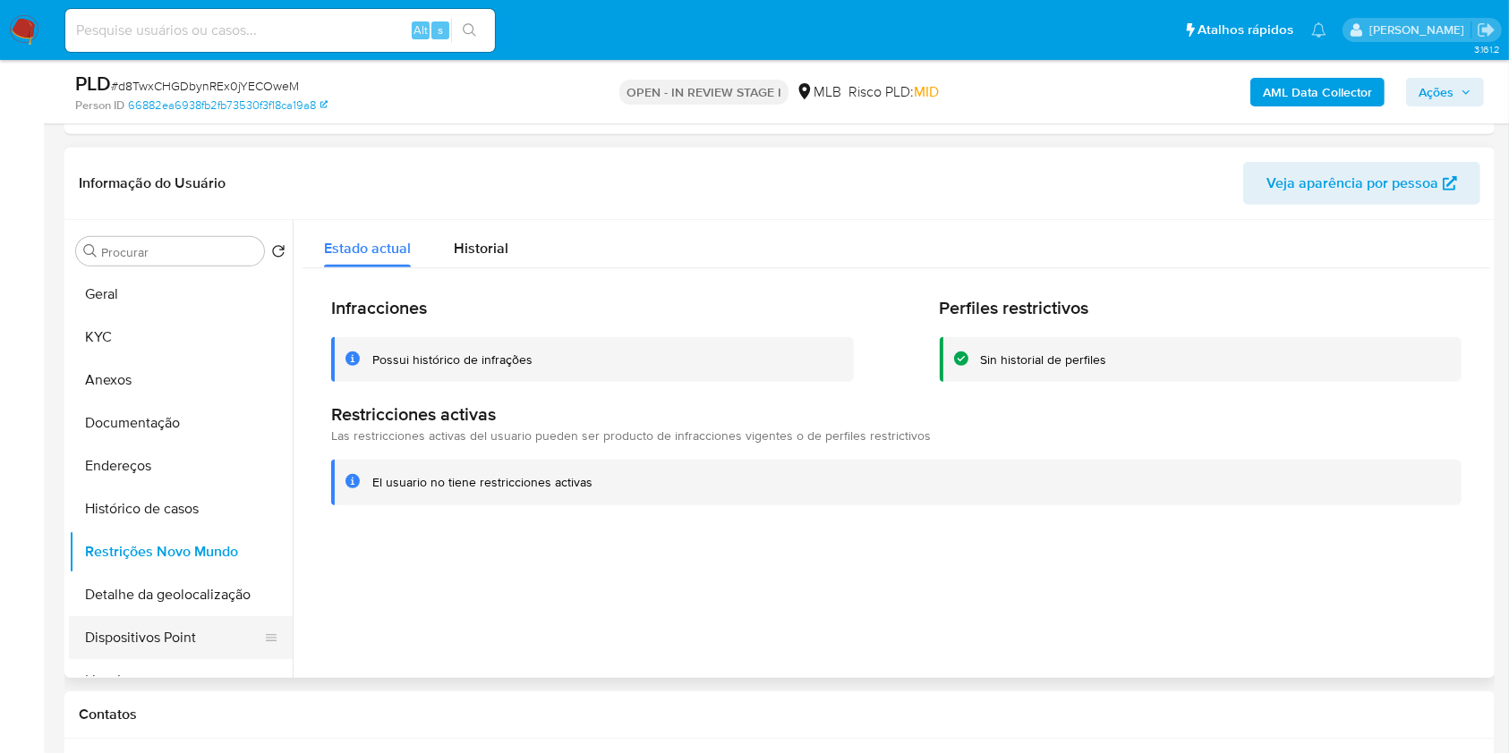
click at [149, 635] on button "Dispositivos Point" at bounding box center [173, 637] width 209 height 43
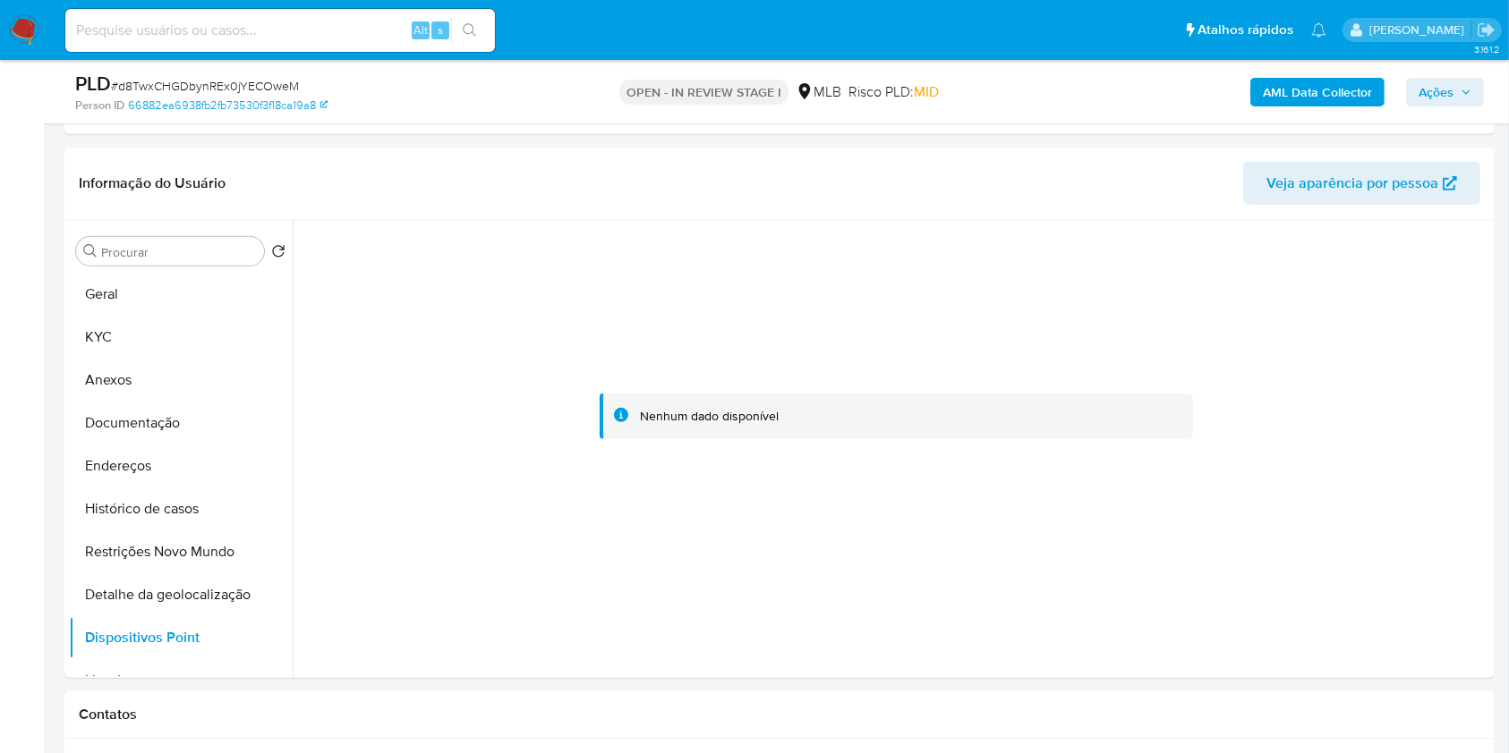
drag, startPoint x: 1429, startPoint y: 82, endPoint x: 1390, endPoint y: 98, distance: 41.4
click at [1430, 82] on span "Ações" at bounding box center [1435, 92] width 35 height 29
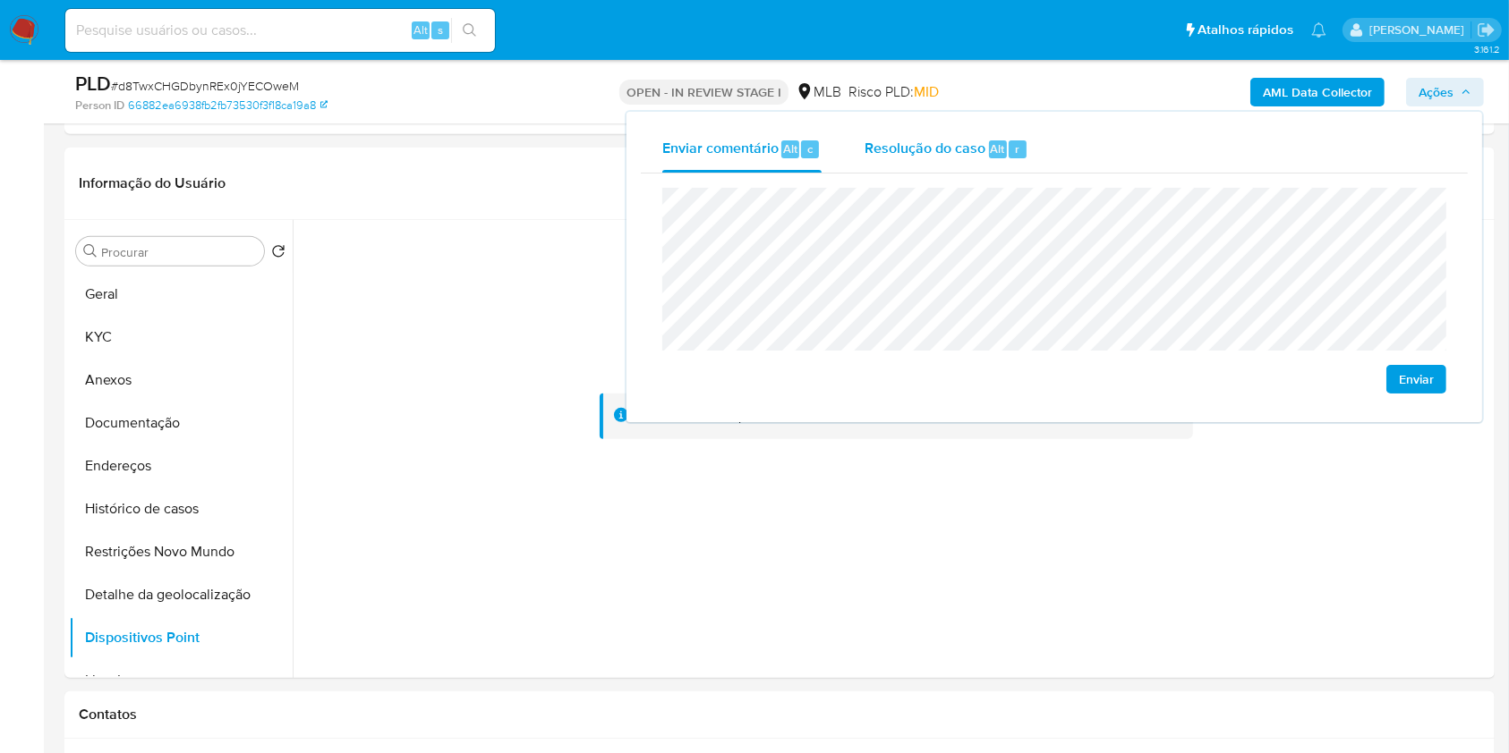
click at [900, 149] on span "Resolução do caso" at bounding box center [924, 148] width 121 height 21
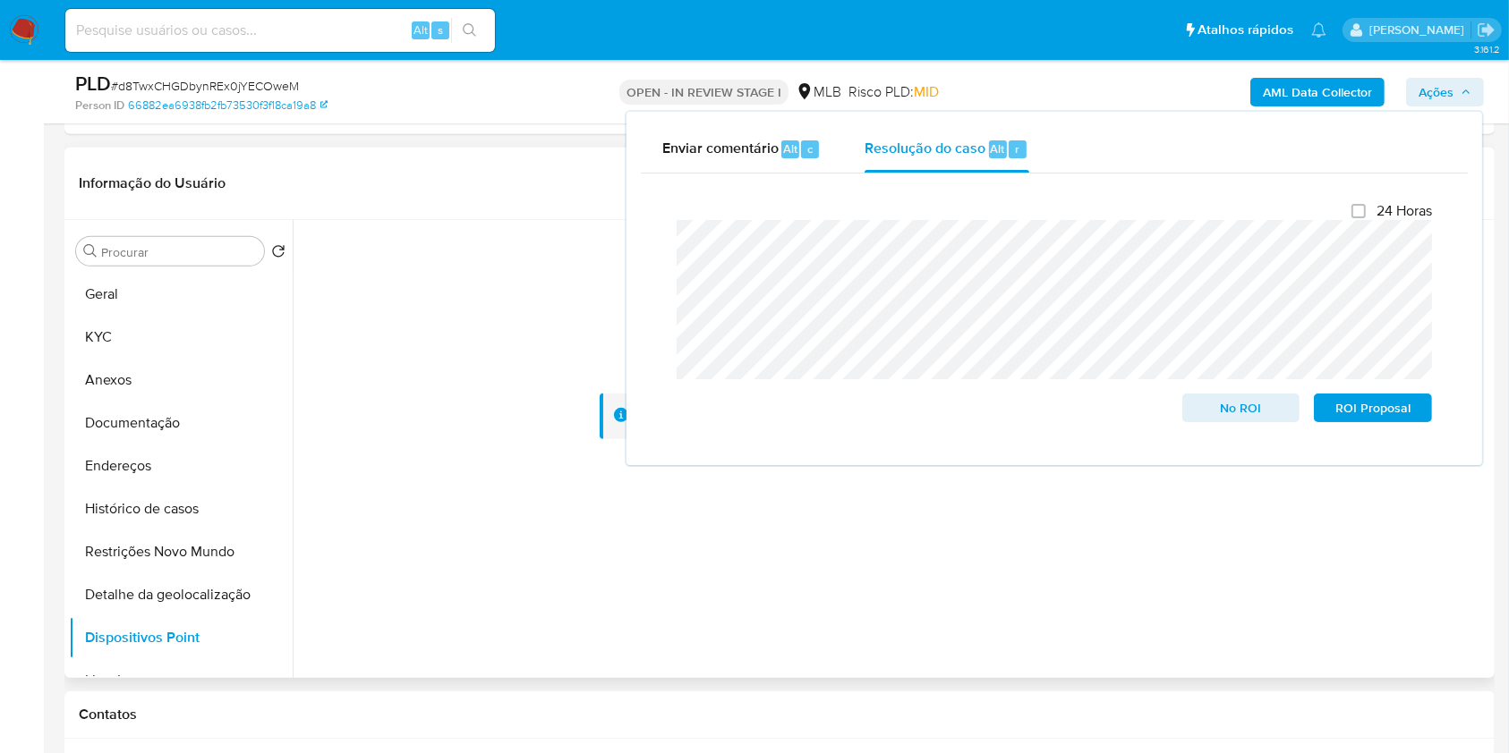
click at [462, 172] on header "Informação do Usuário Veja aparência por pessoa" at bounding box center [779, 183] width 1401 height 43
click at [1280, 90] on b "AML Data Collector" at bounding box center [1317, 92] width 109 height 29
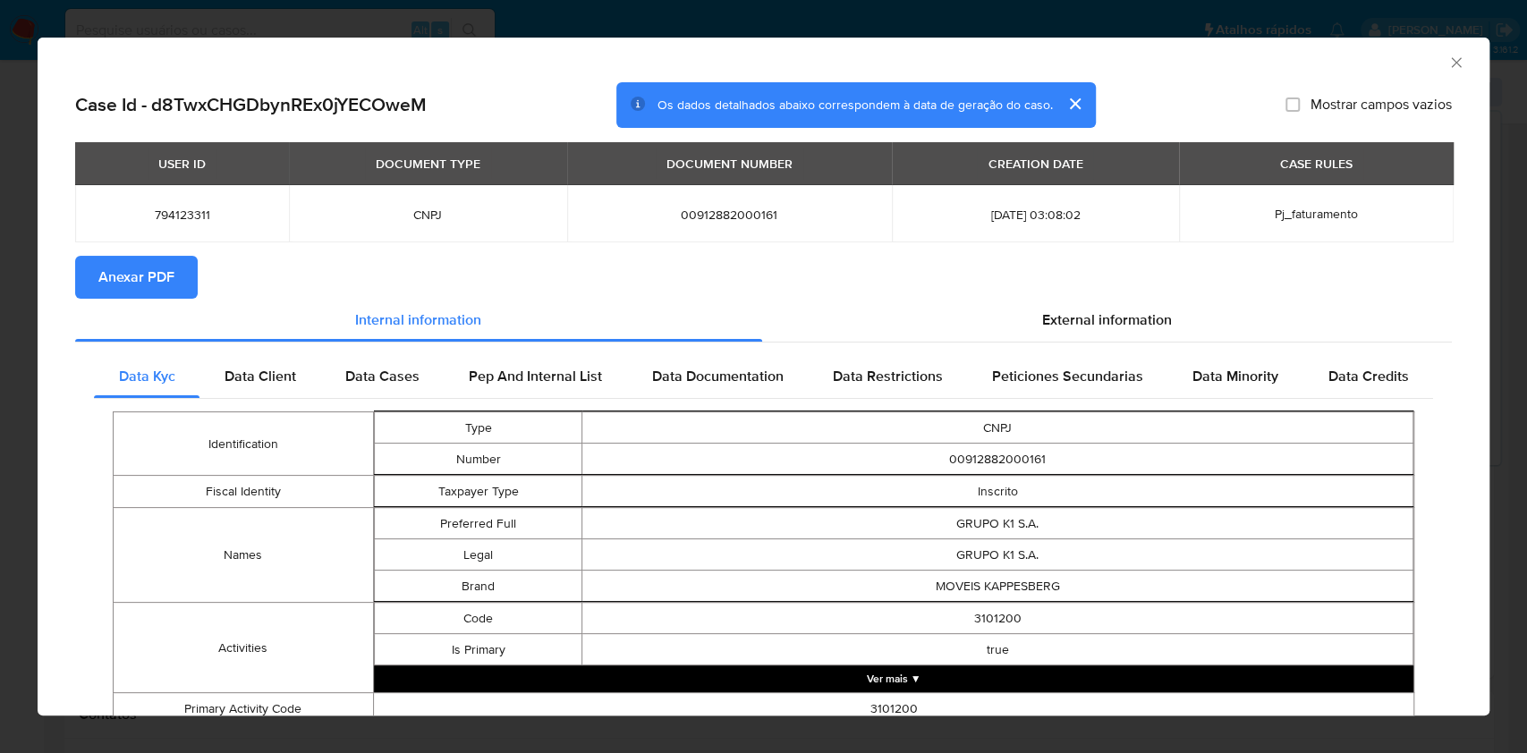
click at [172, 282] on span "Anexar PDF" at bounding box center [136, 277] width 76 height 39
click at [1448, 60] on icon "Fechar a janela" at bounding box center [1457, 63] width 18 height 18
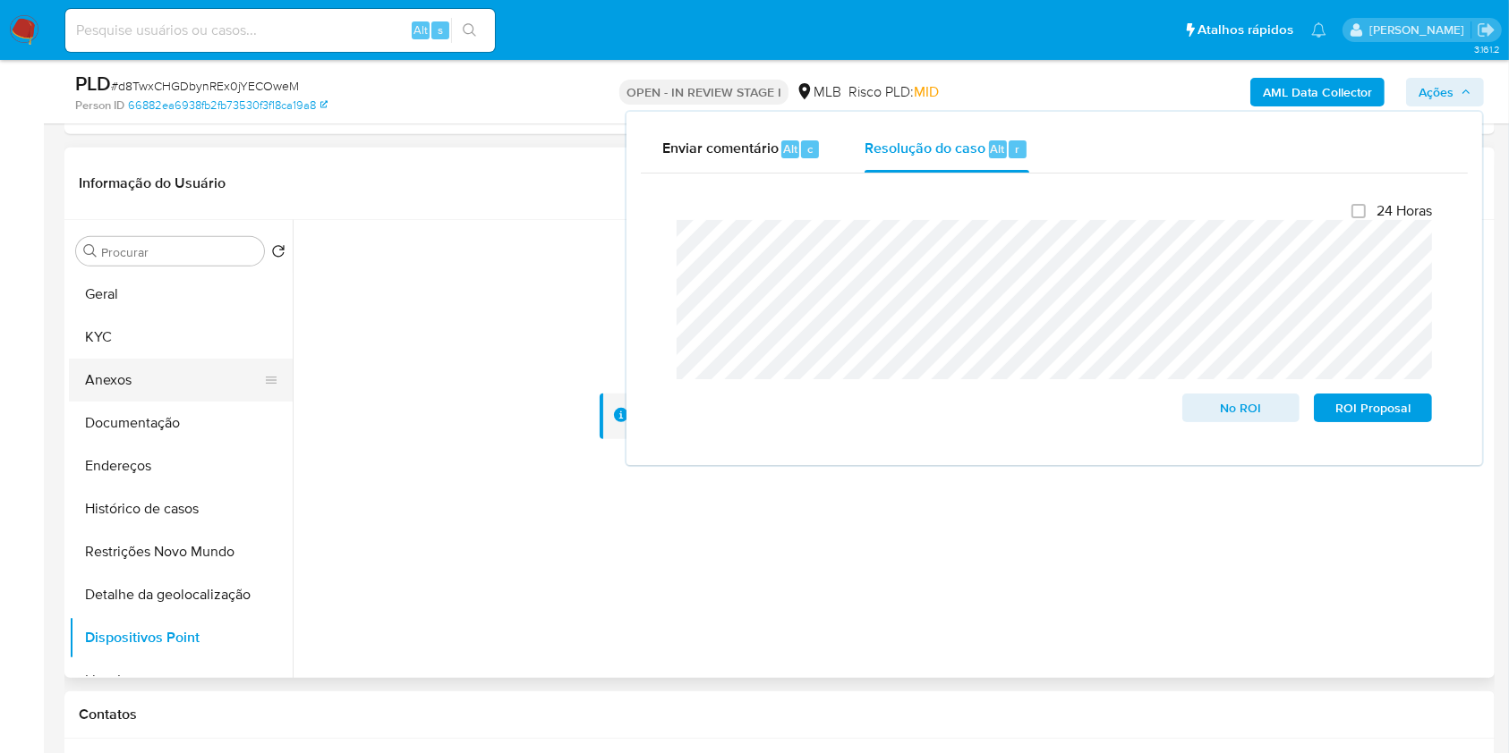
click at [218, 369] on button "Anexos" at bounding box center [173, 380] width 209 height 43
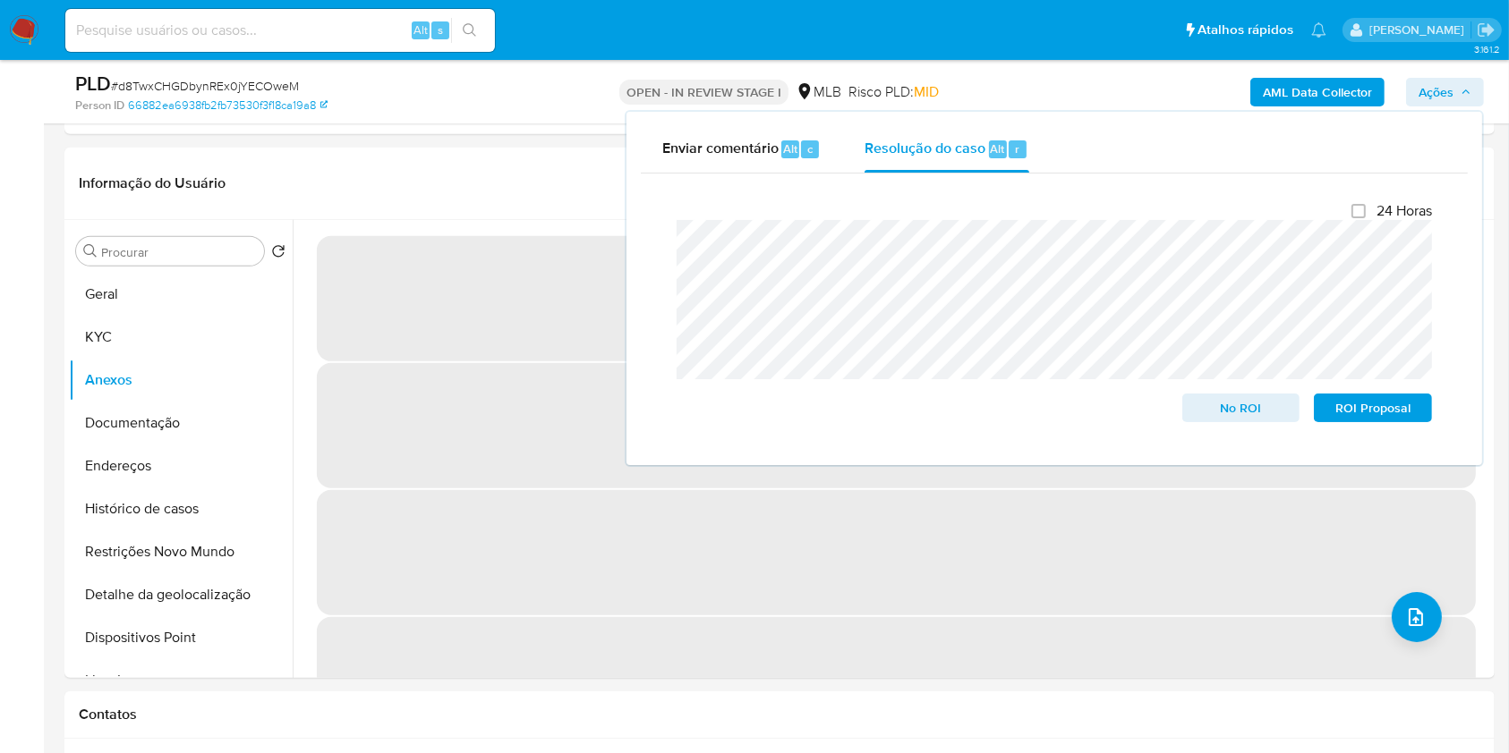
click at [1439, 99] on span "Ações" at bounding box center [1435, 92] width 35 height 29
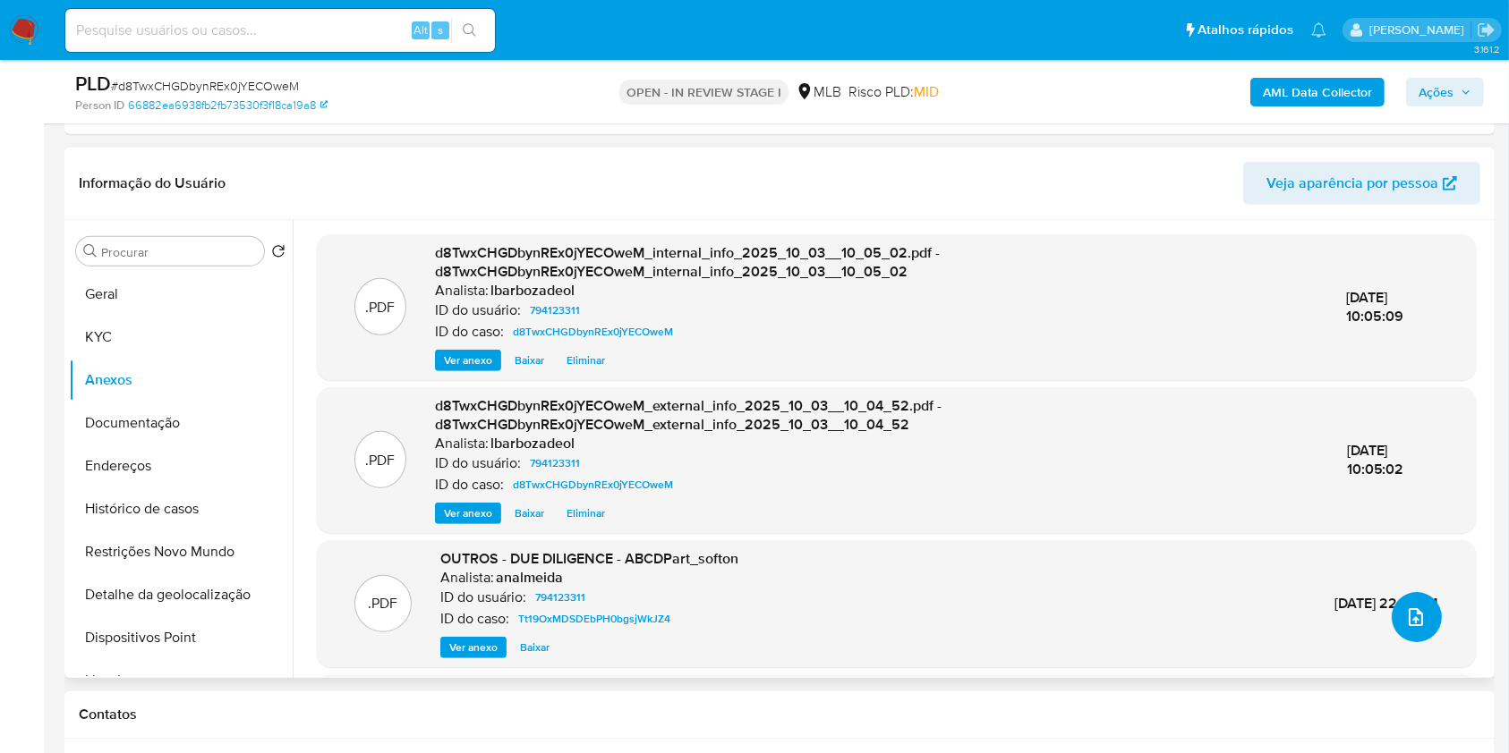
click at [1421, 618] on button "upload-file" at bounding box center [1416, 617] width 50 height 50
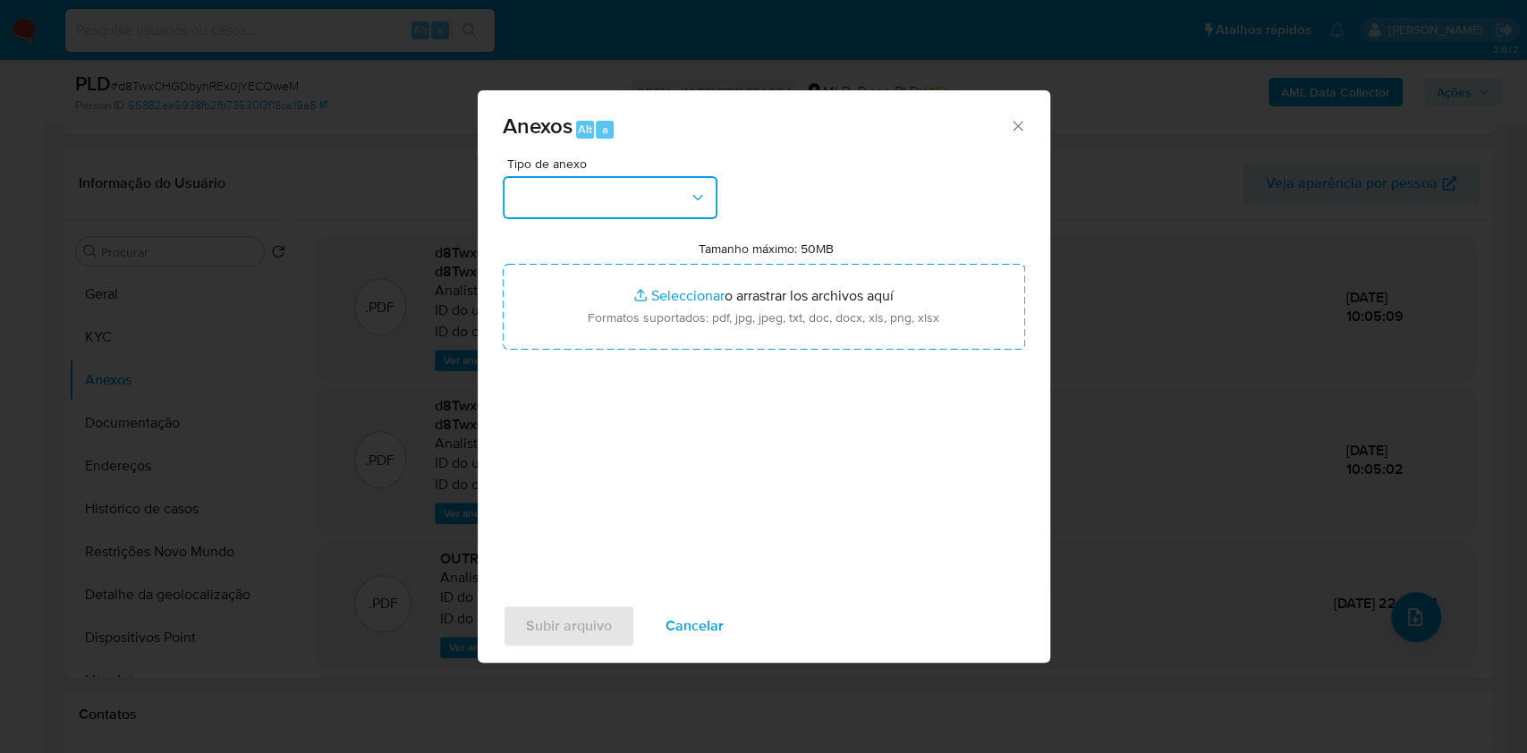
click at [564, 202] on button "button" at bounding box center [610, 197] width 215 height 43
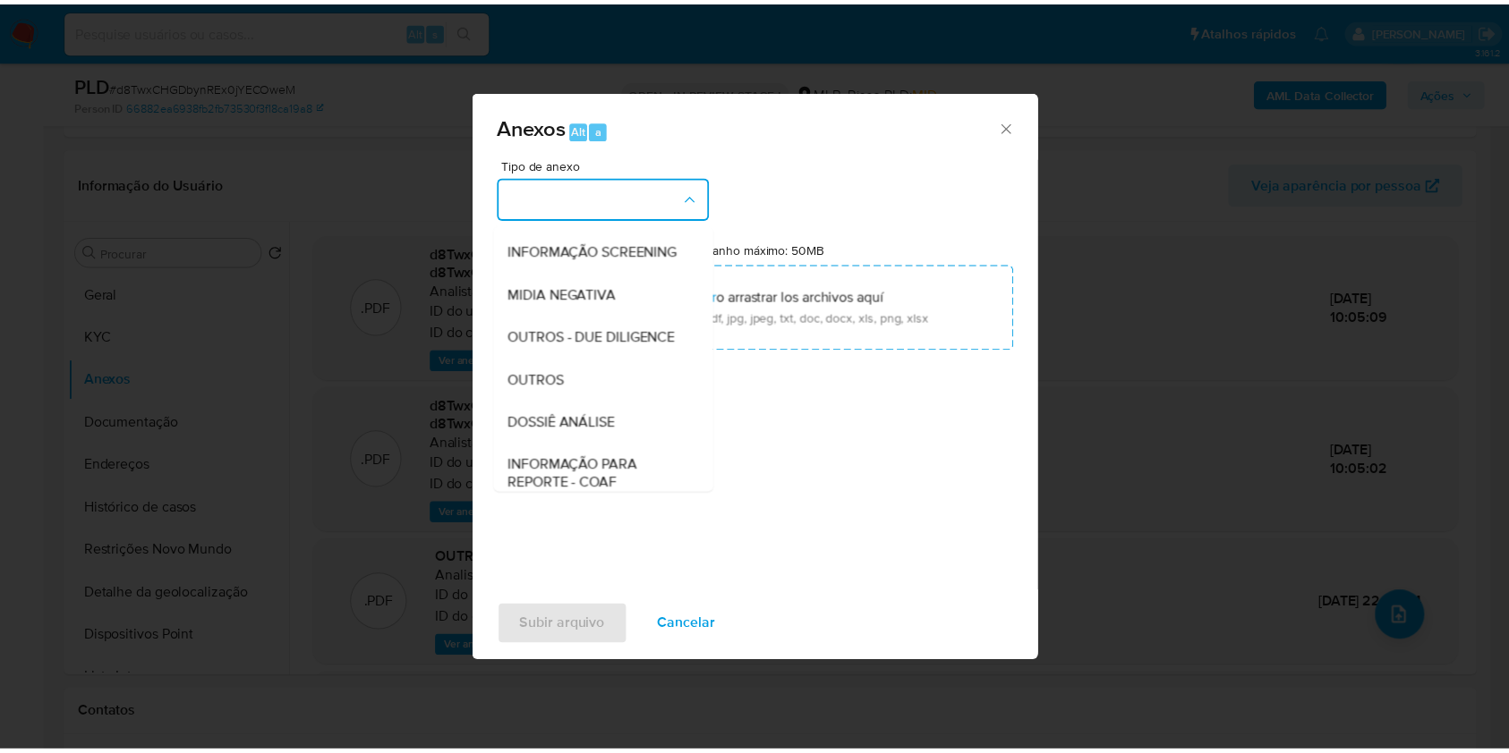
scroll to position [275, 0]
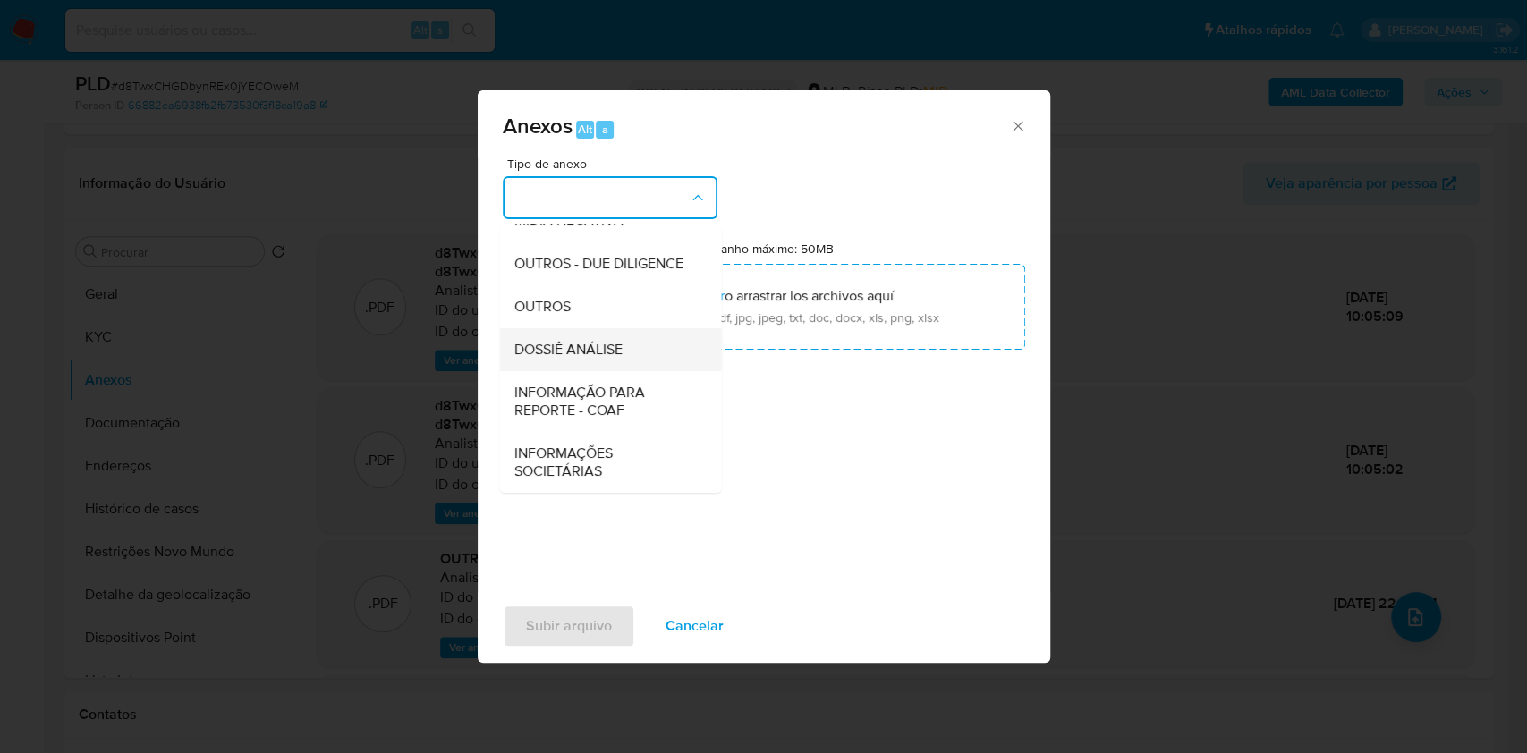
click at [621, 334] on div "DOSSIÊ ANÁLISE" at bounding box center [605, 349] width 183 height 43
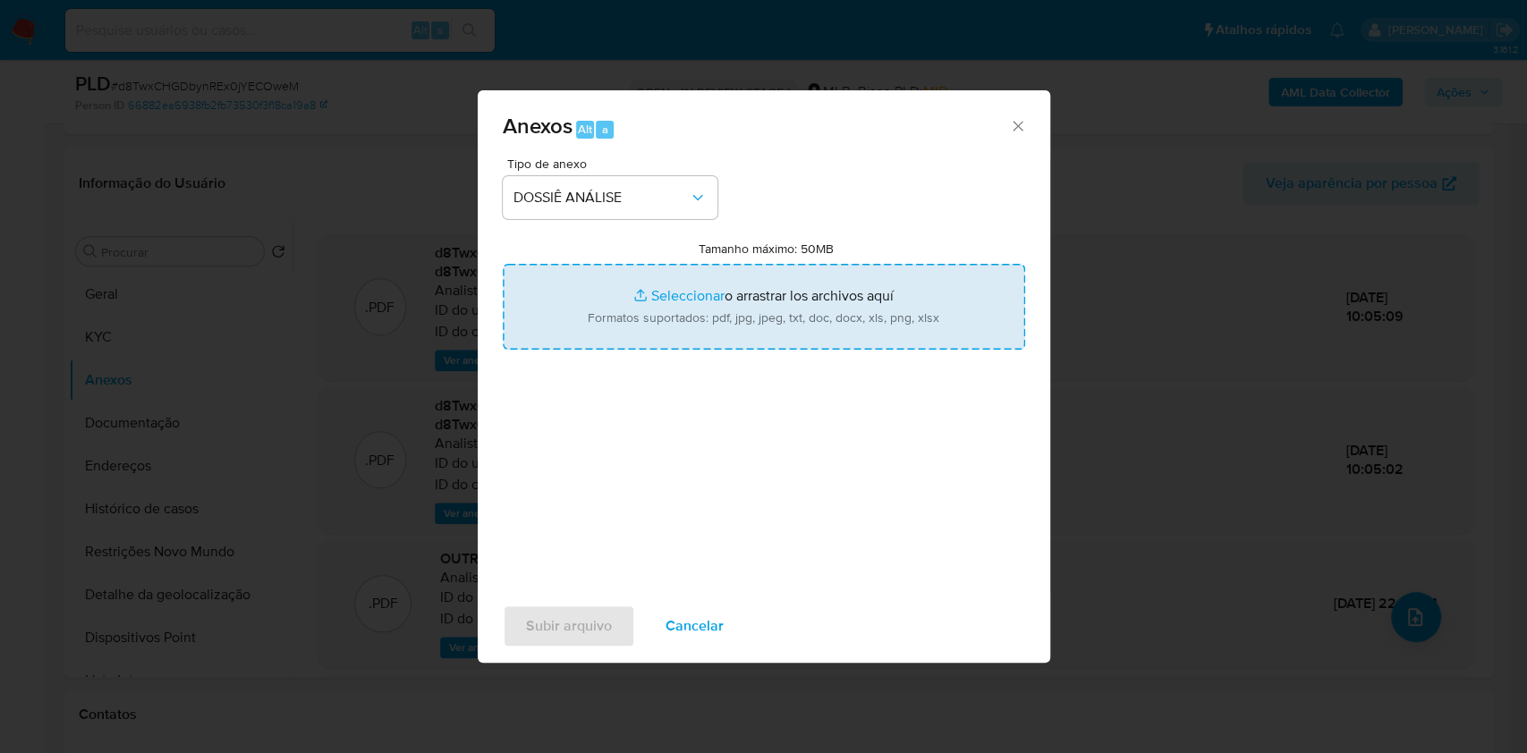
click at [637, 314] on input "Tamanho máximo: 50MB Seleccionar archivos" at bounding box center [764, 307] width 523 height 86
type input "C:\fakepath\Mulan 794123311_2025_10_03_08_40_19.xlsx"
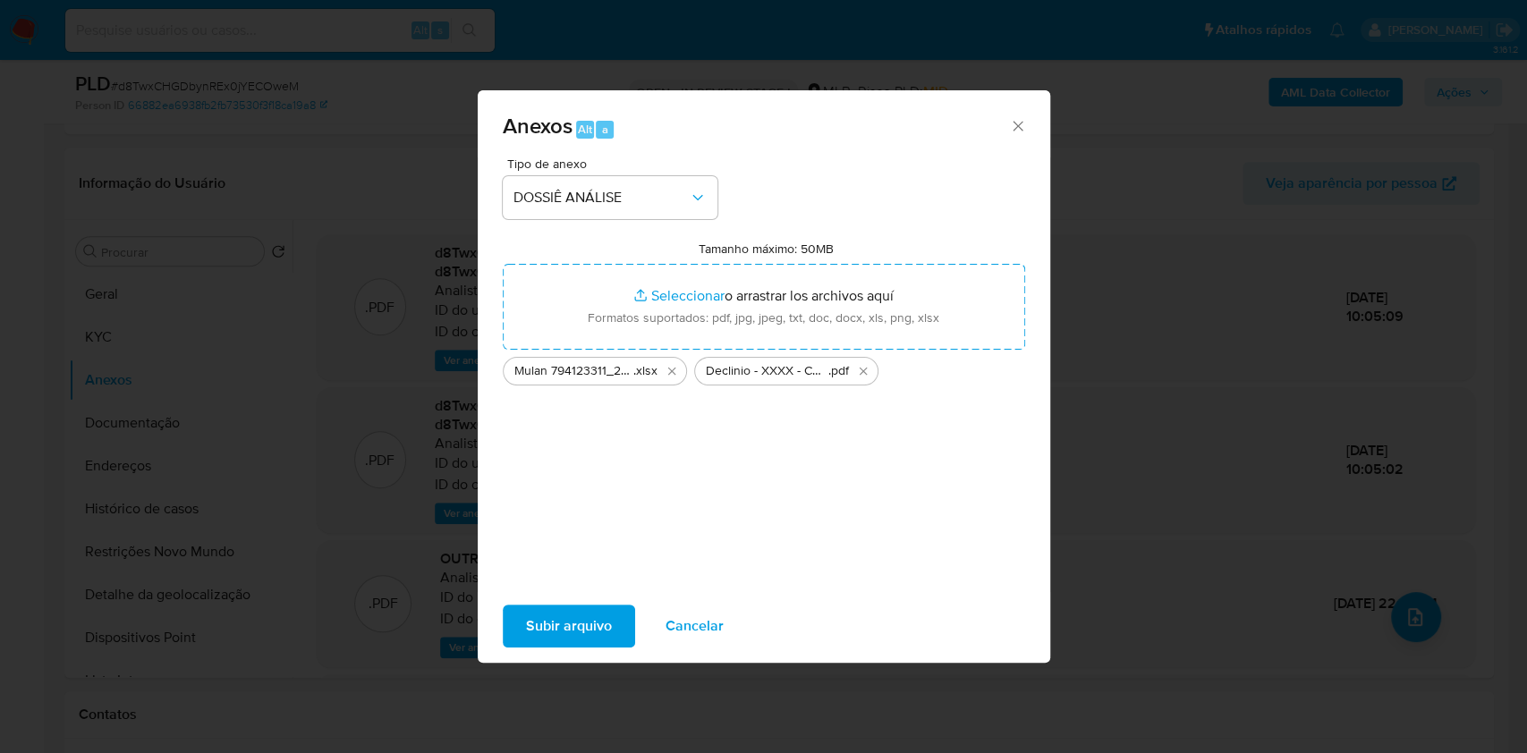
click at [545, 623] on span "Subir arquivo" at bounding box center [569, 626] width 86 height 39
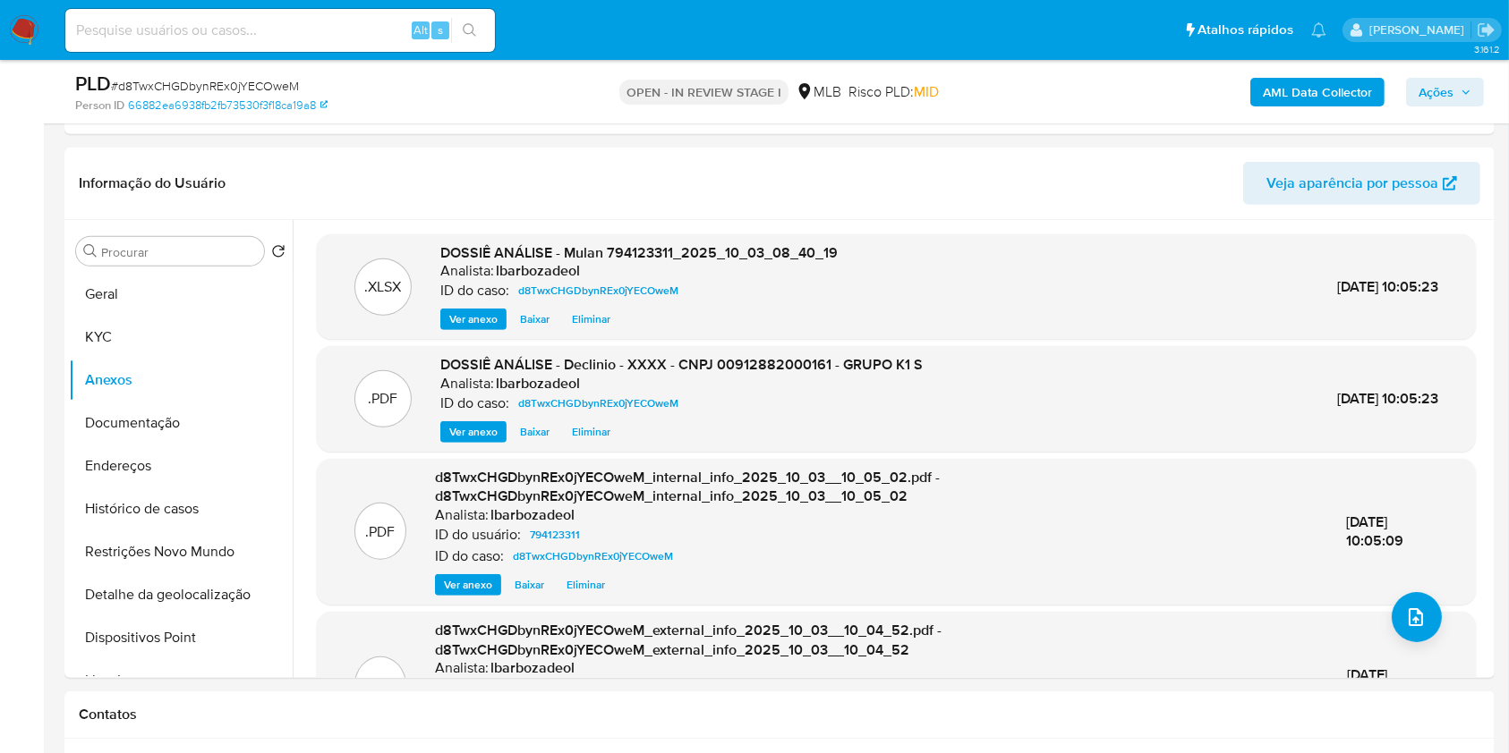
click at [1437, 82] on span "Ações" at bounding box center [1435, 92] width 35 height 29
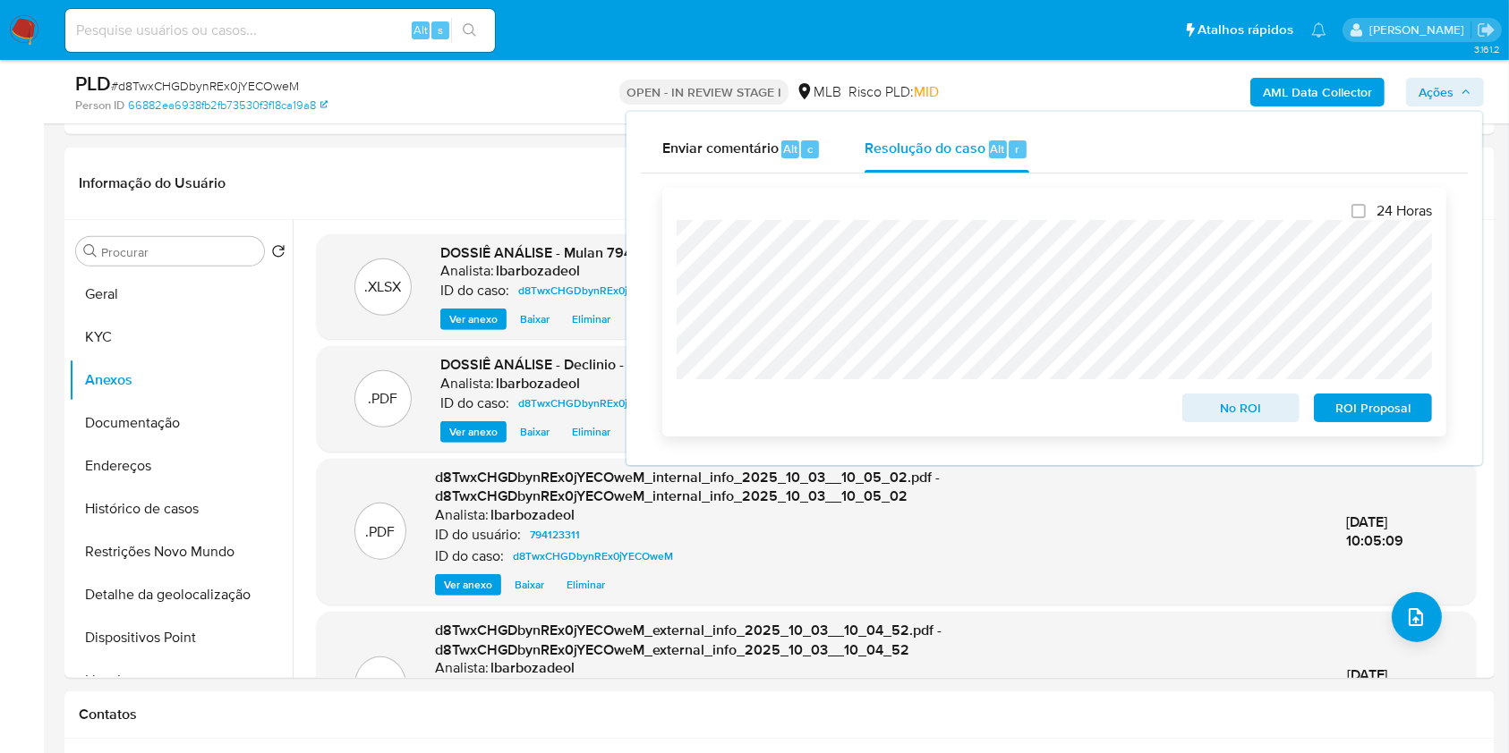
scroll to position [128, 0]
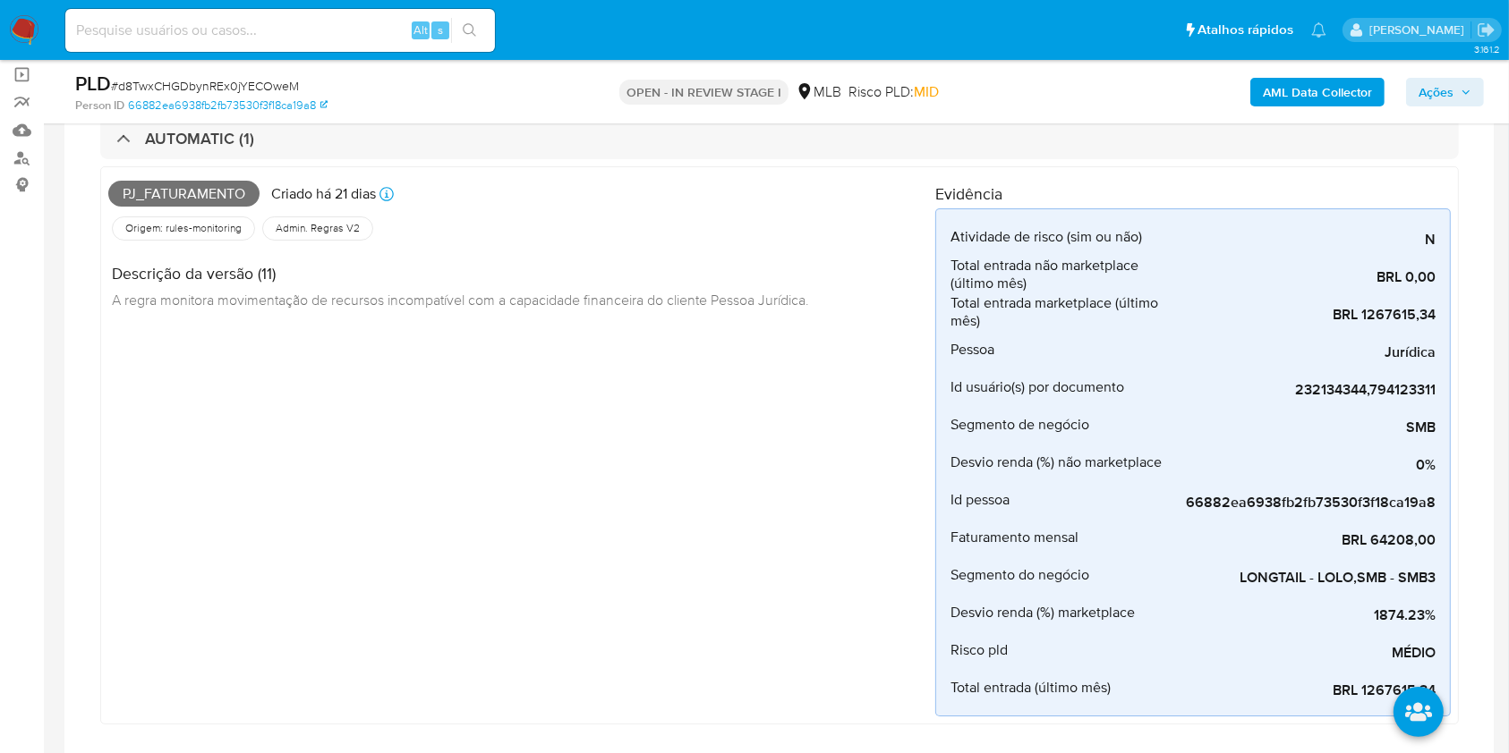
click at [1450, 89] on span "Ações" at bounding box center [1435, 92] width 35 height 29
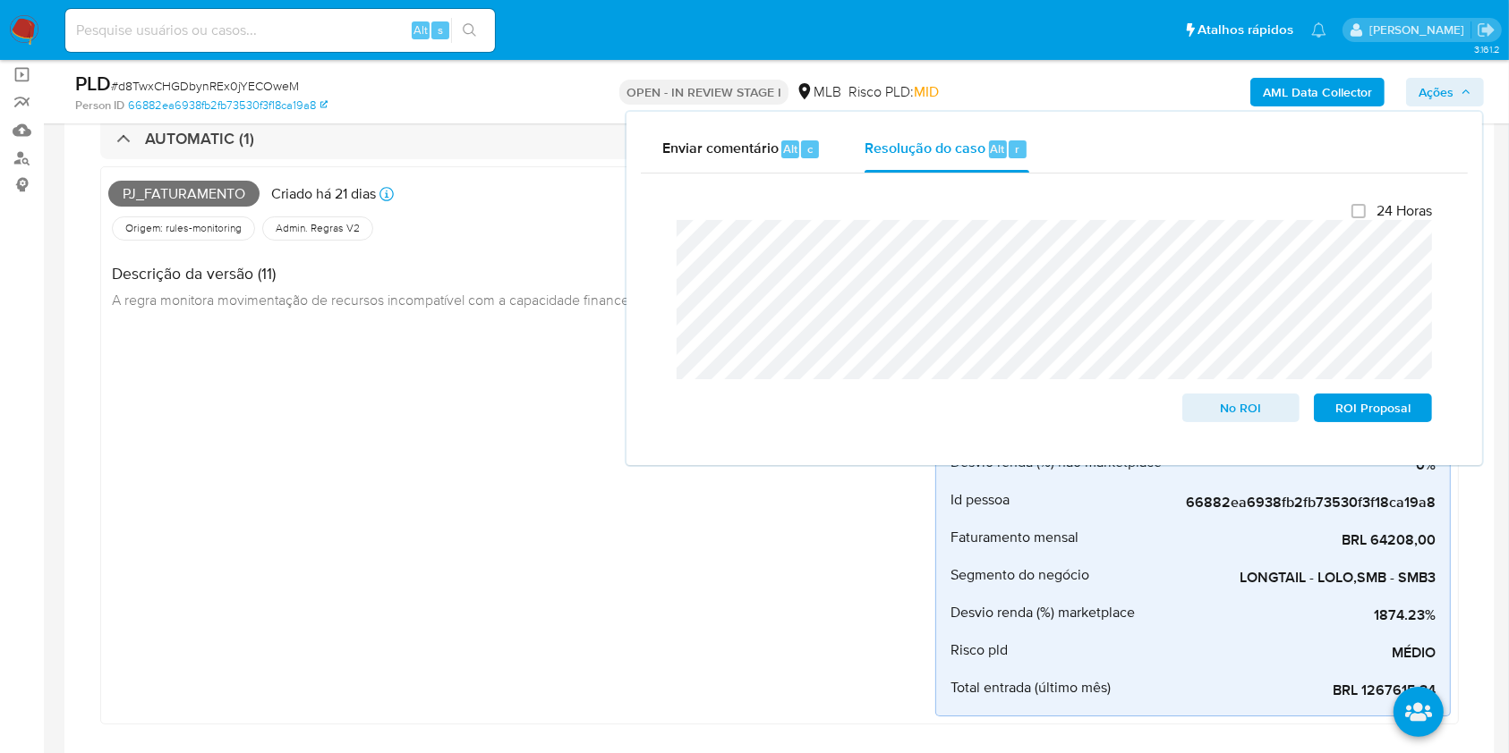
click at [366, 419] on div "Pj_faturamento Criado há 21 dias Criado: 12/09/2025 00:08:01 Origem: rules-moni…" at bounding box center [521, 445] width 827 height 542
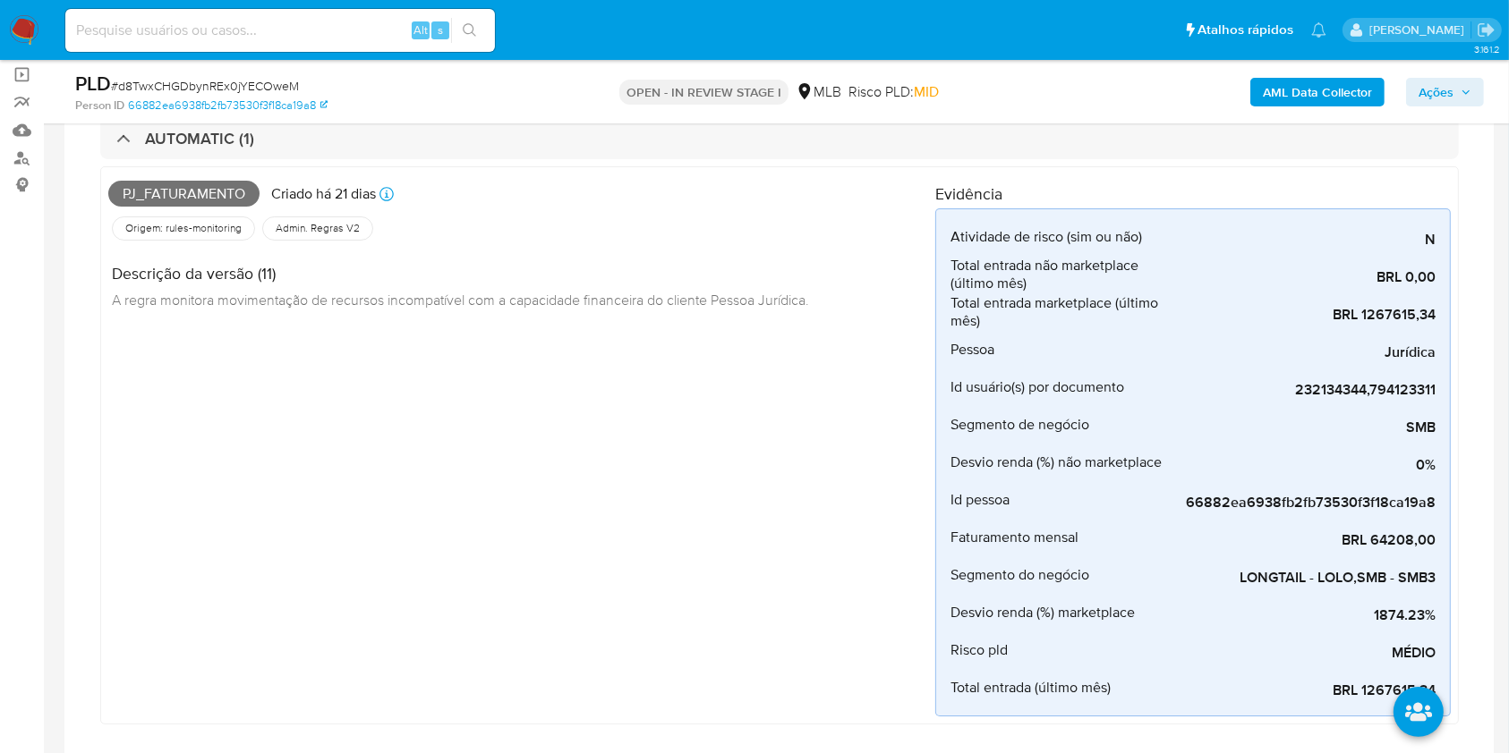
click at [1459, 90] on span "Ações" at bounding box center [1444, 92] width 53 height 25
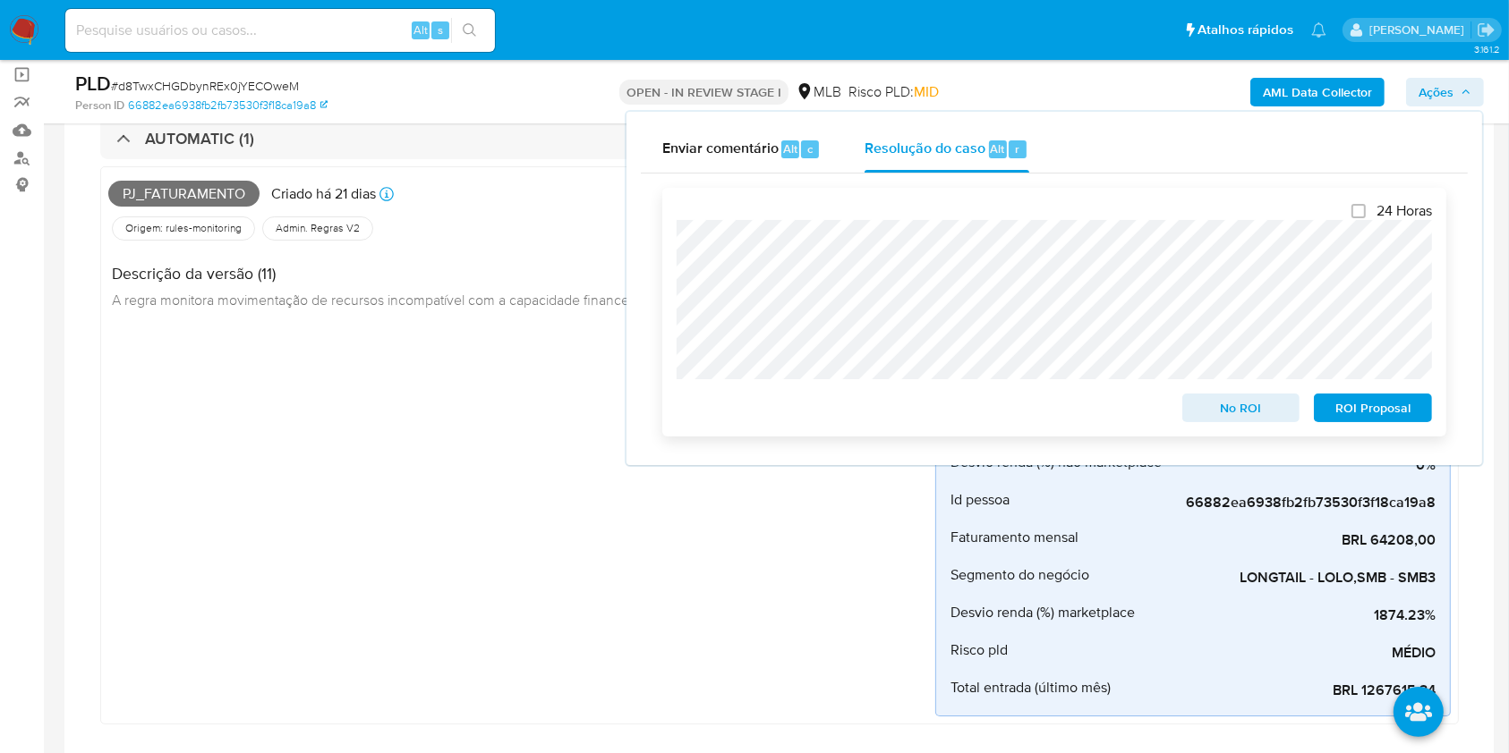
click at [1230, 412] on span "No ROI" at bounding box center [1241, 407] width 93 height 25
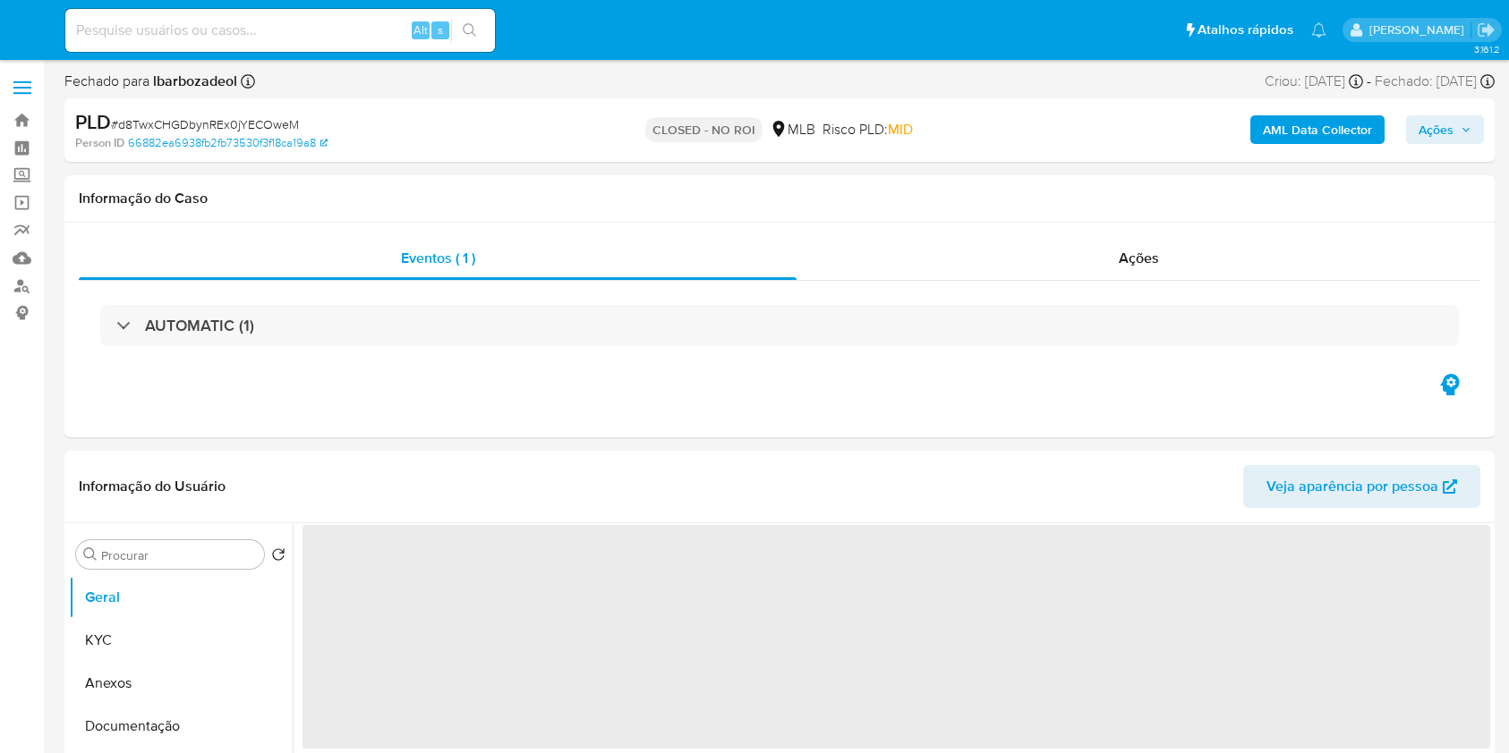
select select "10"
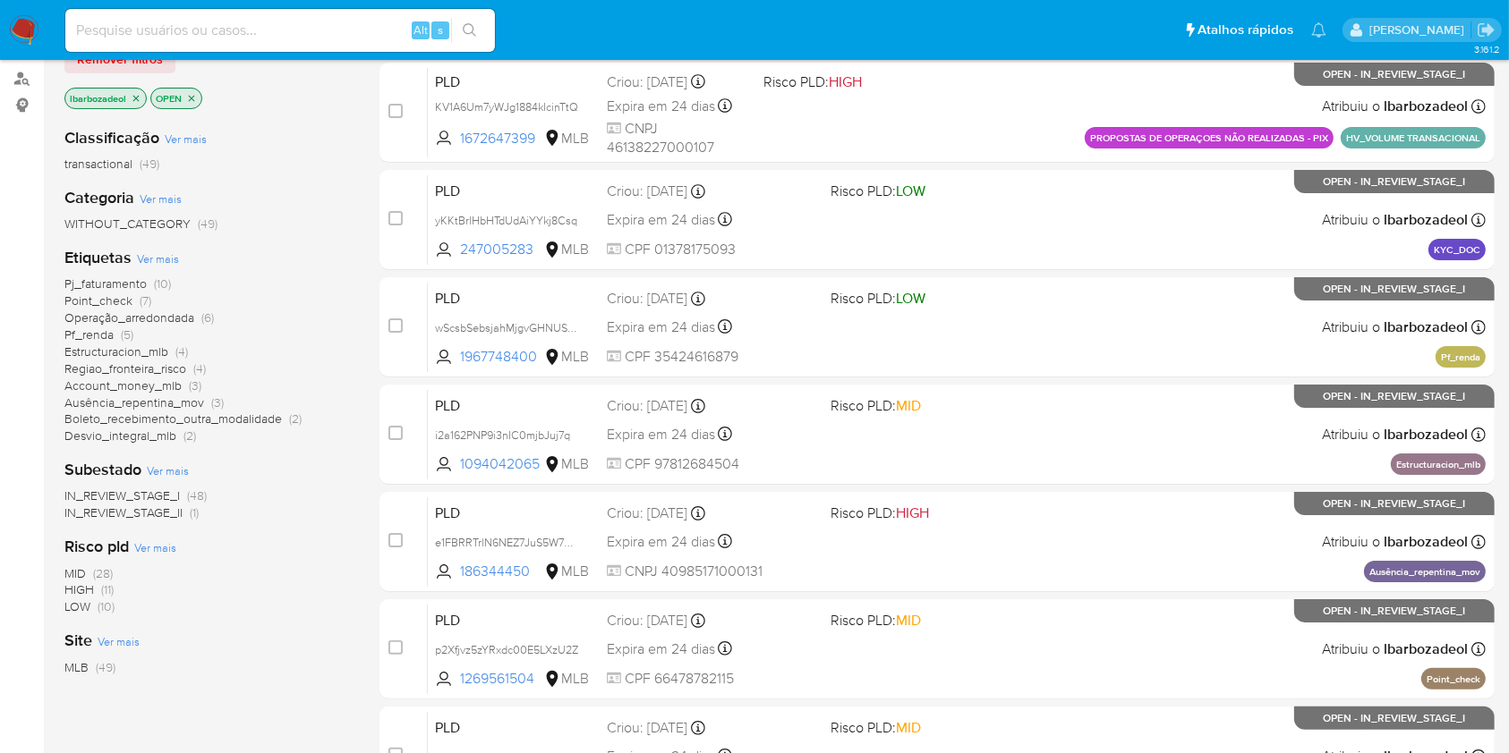
scroll to position [212, 0]
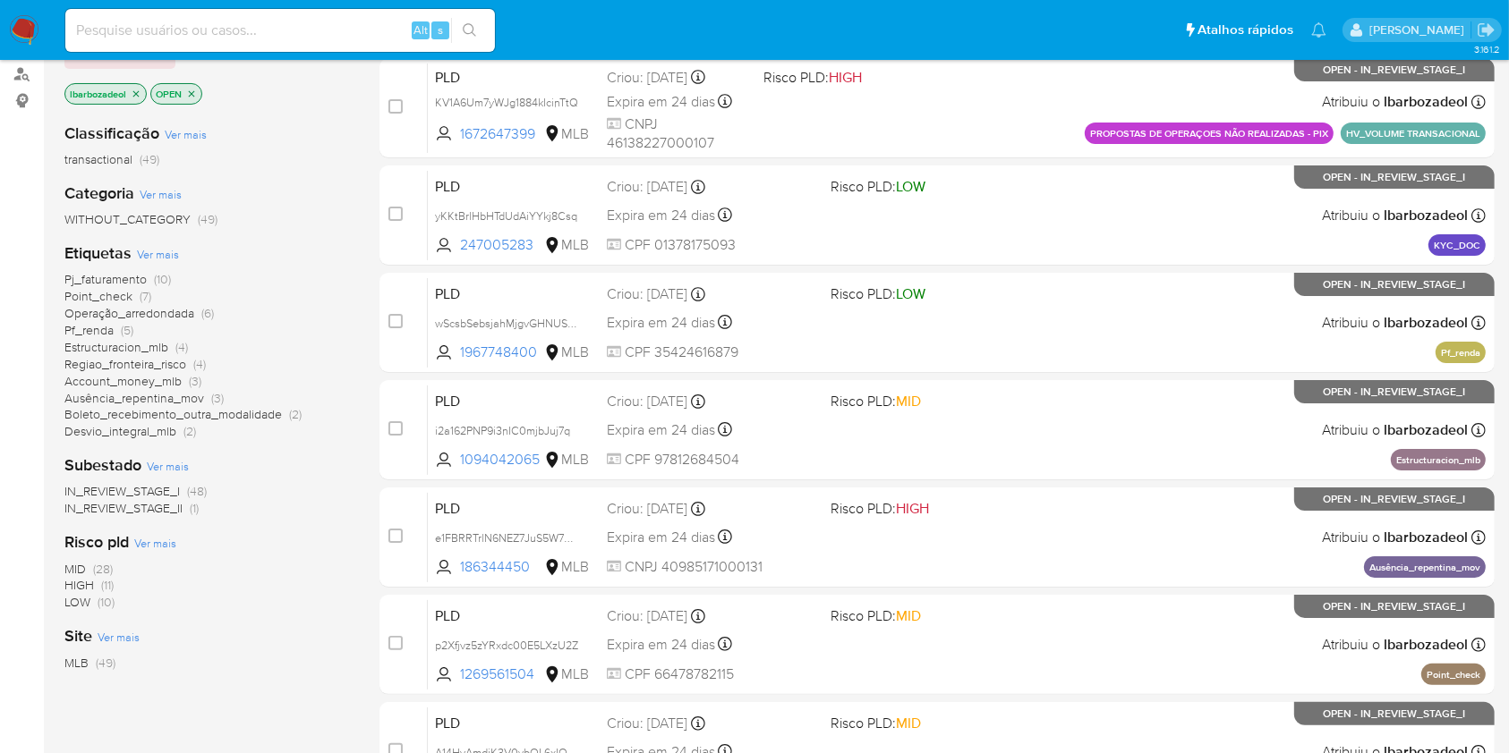
click at [157, 433] on span "Desvio_integral_mlb" at bounding box center [120, 431] width 112 height 18
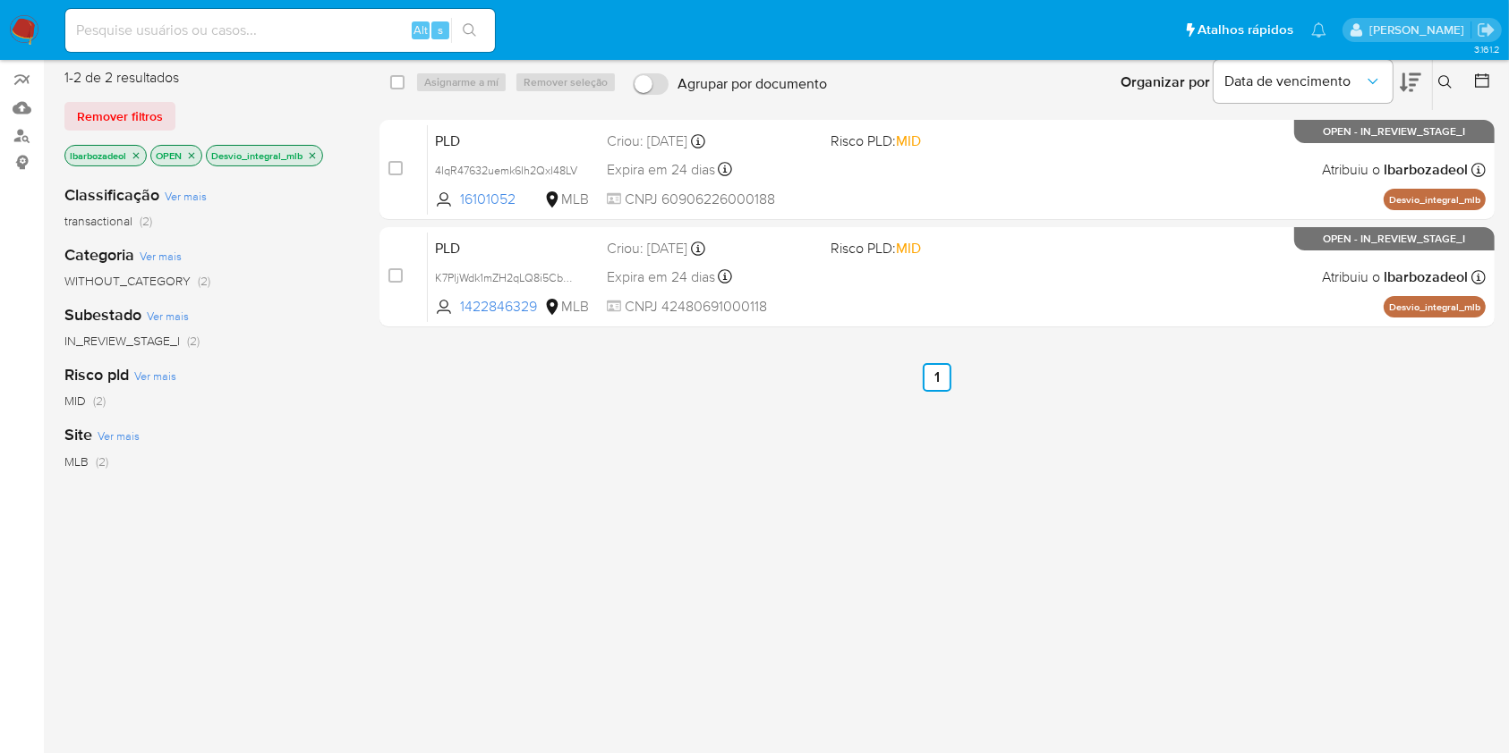
scroll to position [21, 0]
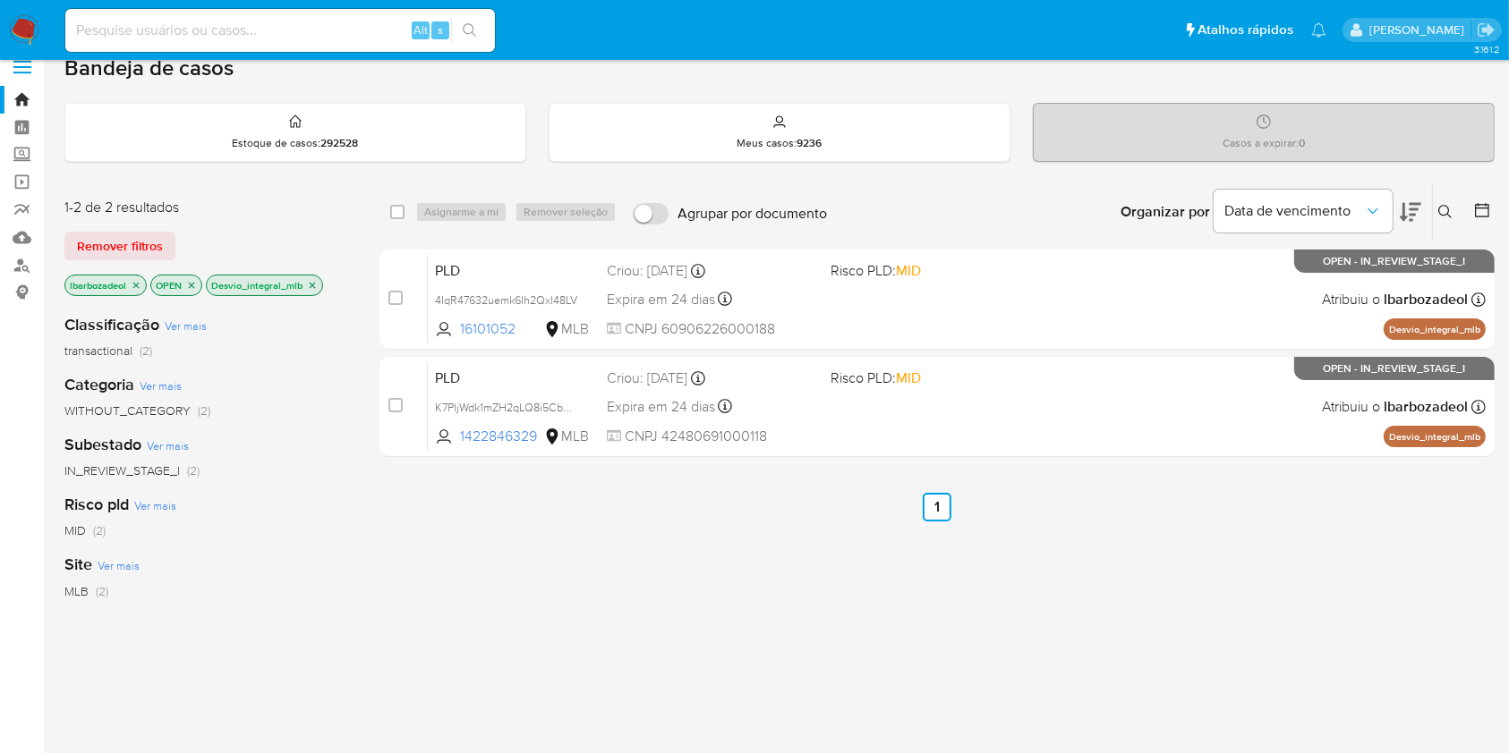
click at [313, 283] on icon "close-filter" at bounding box center [313, 285] width 6 height 6
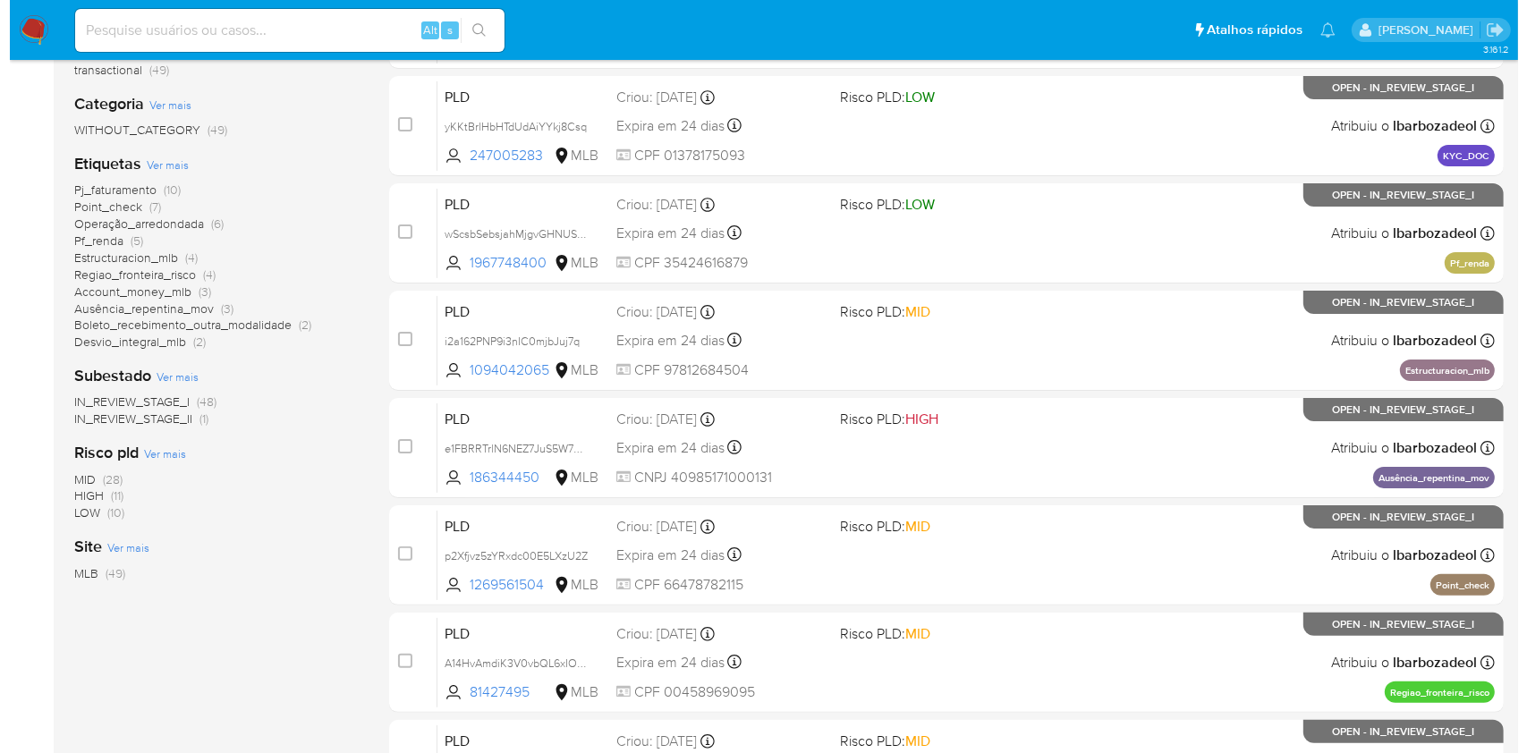
scroll to position [301, 0]
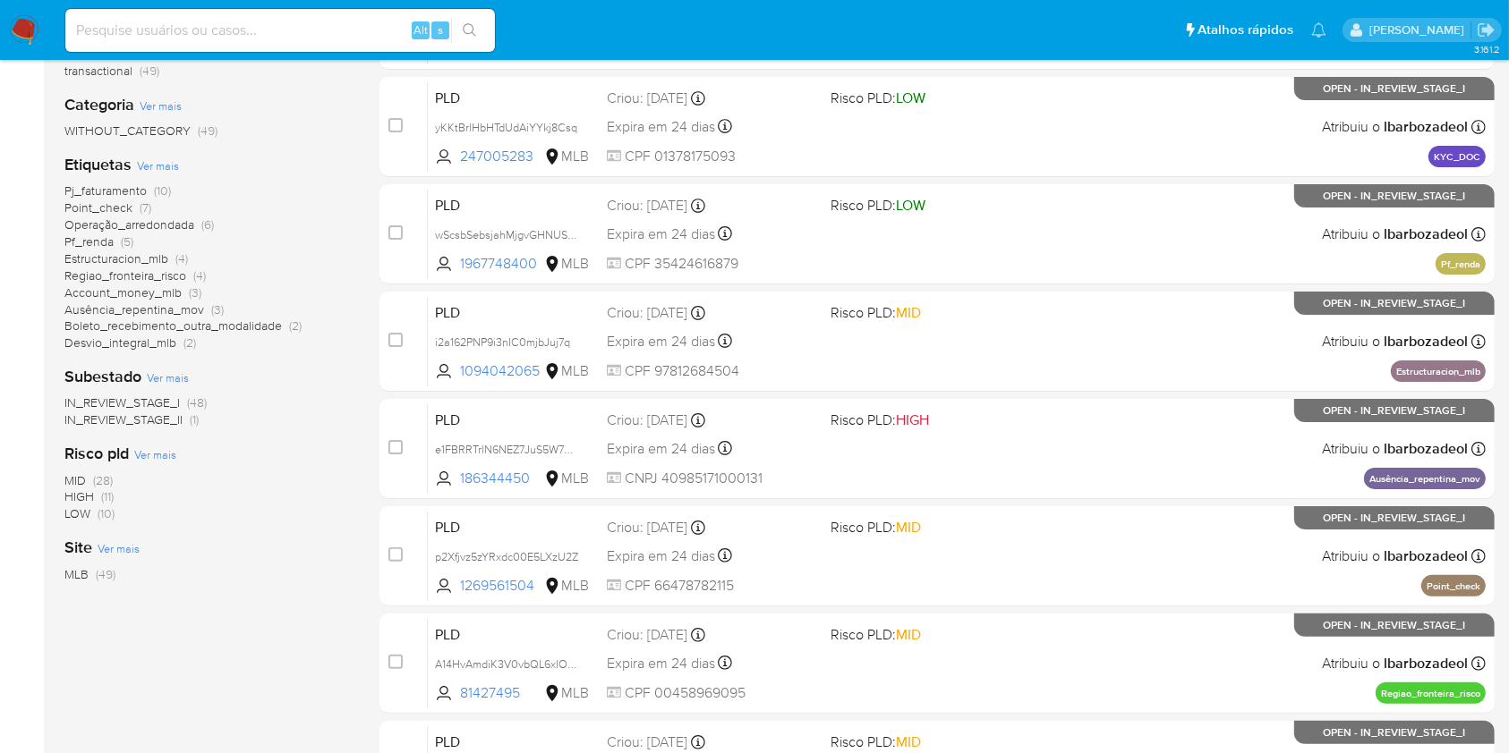
click at [171, 166] on span "Ver mais" at bounding box center [158, 165] width 42 height 16
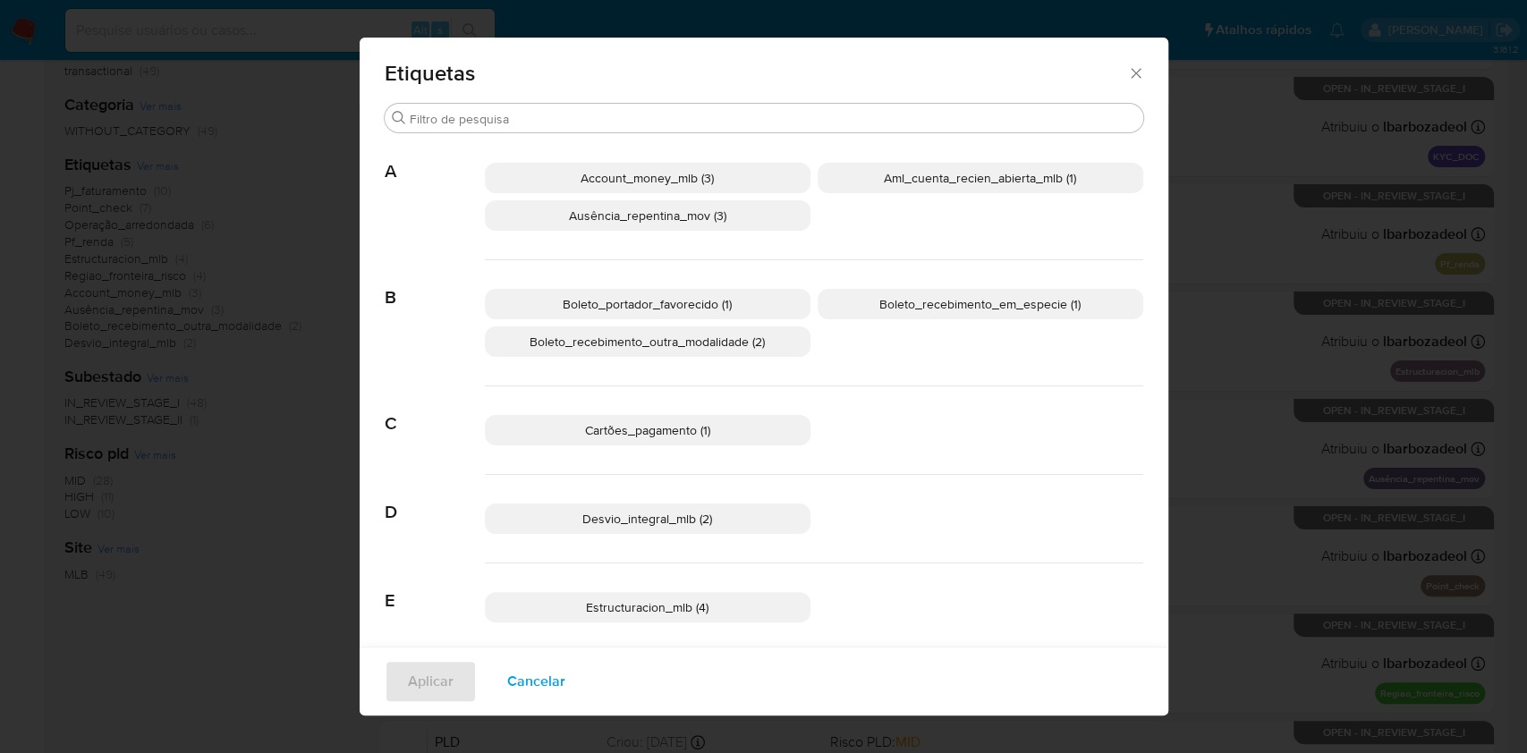
click at [884, 317] on p "Boleto_recebimento_em_especie (1)" at bounding box center [981, 304] width 326 height 30
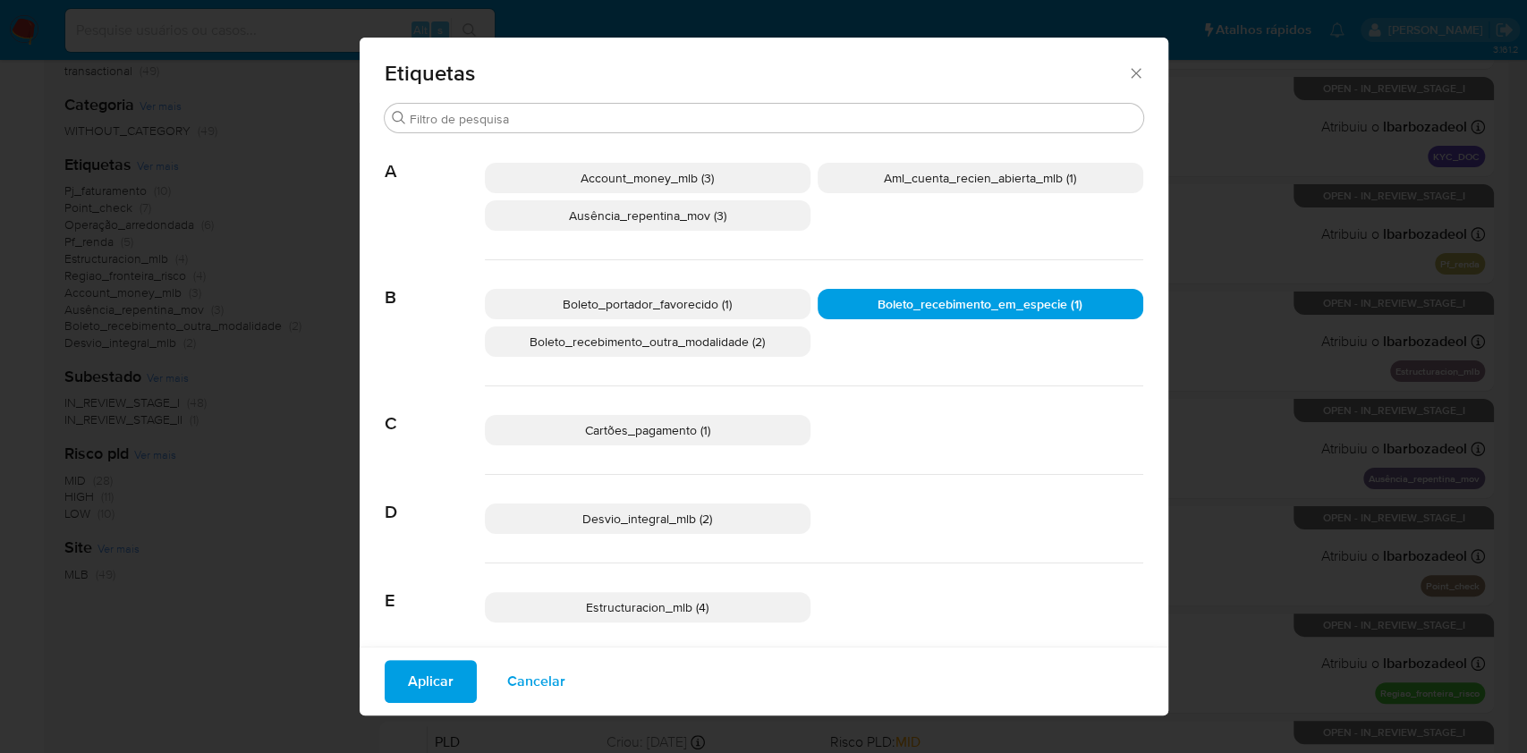
click at [884, 317] on p "Boleto_recebimento_em_especie (1)" at bounding box center [981, 304] width 326 height 30
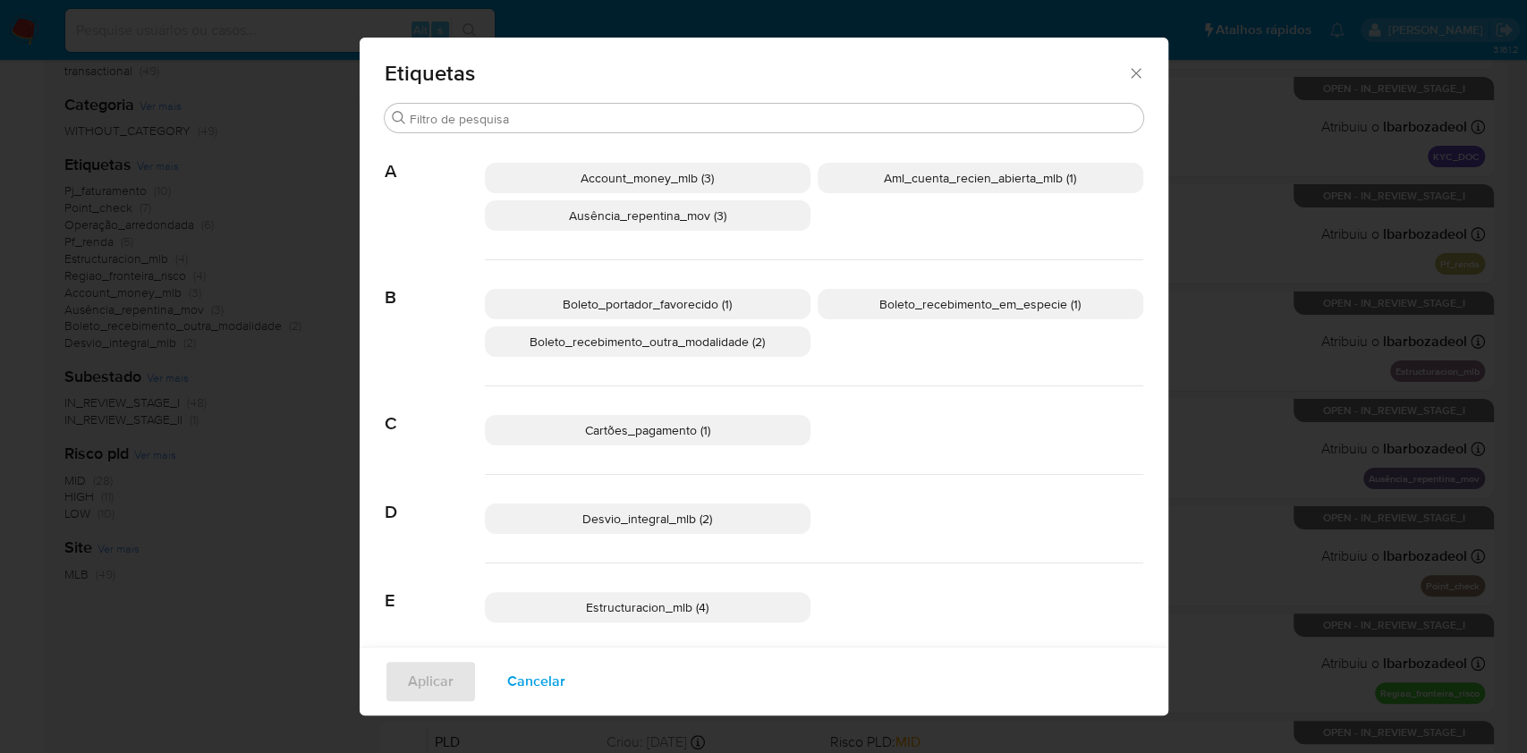
click at [912, 384] on div "Boleto_portador_favorecido (1) Boleto_recebimento_em_especie (1) Boleto_recebim…" at bounding box center [814, 323] width 659 height 126
click at [973, 175] on span "Aml_cuenta_recien_abierta_mlb (1)" at bounding box center [980, 178] width 192 height 18
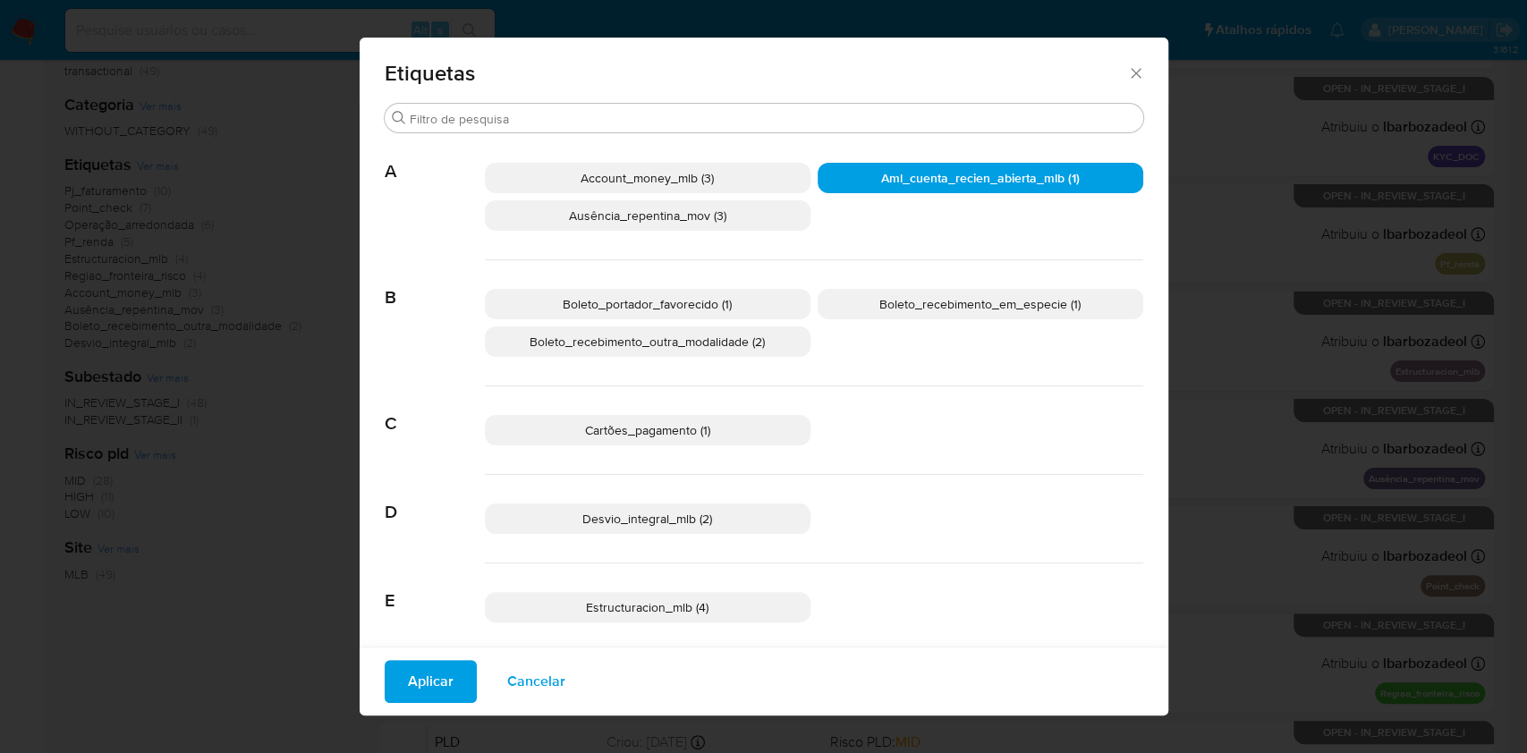
click at [443, 685] on button "Aplicar" at bounding box center [431, 681] width 92 height 43
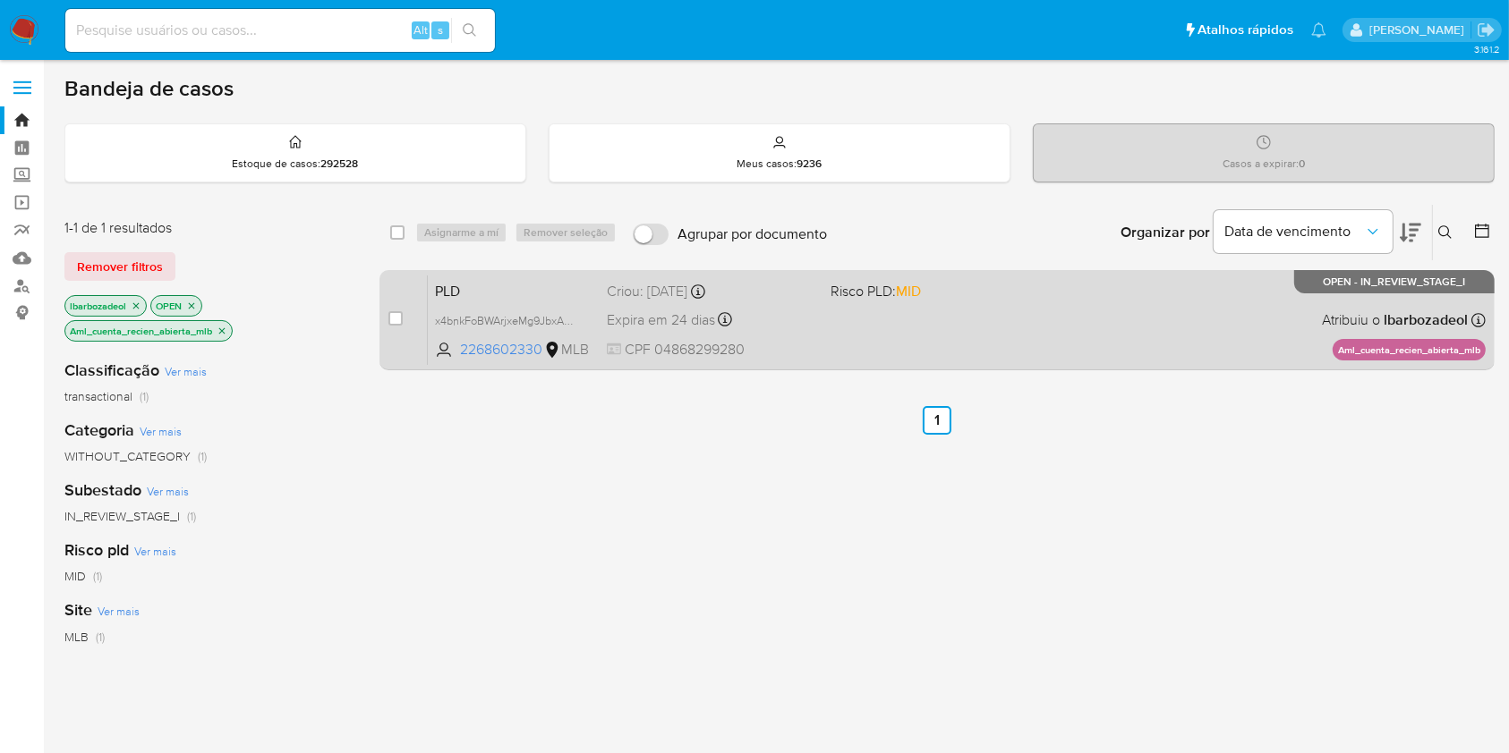
click at [923, 328] on div "PLD x4bnkFoBWArjxeMg9JbxA67d 2268602330 MLB Risco PLD: MID Criou: 12/09/2025 Cr…" at bounding box center [957, 320] width 1058 height 90
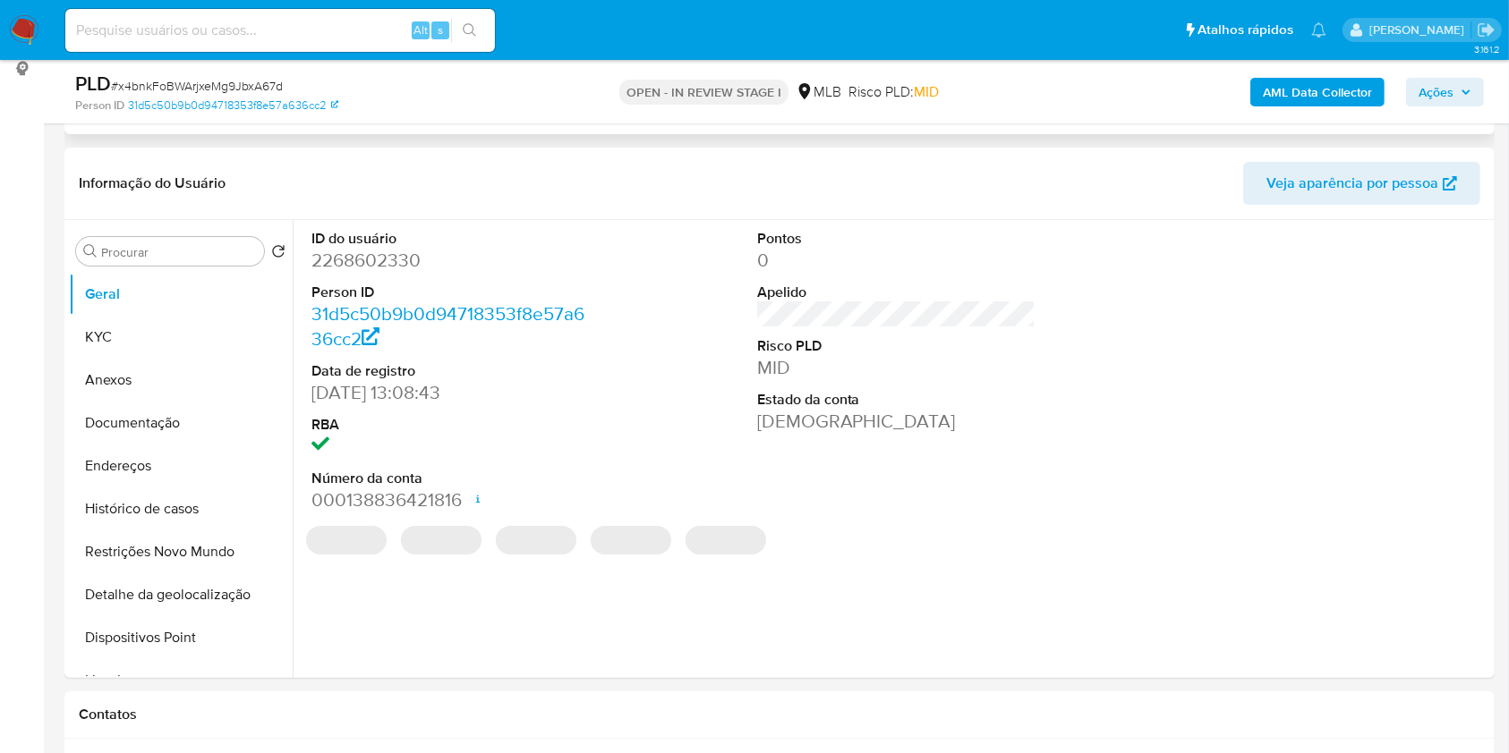
select select "10"
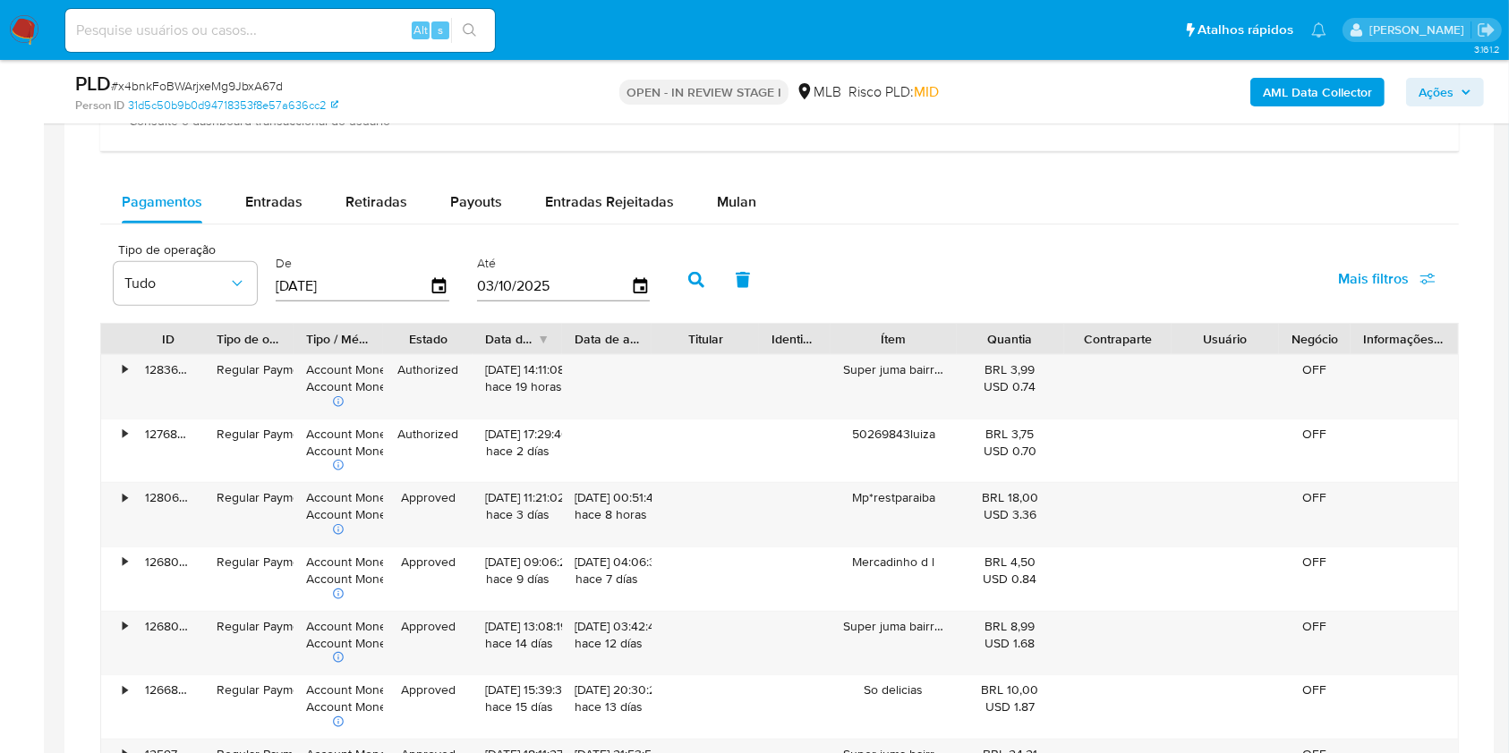
scroll to position [1385, 0]
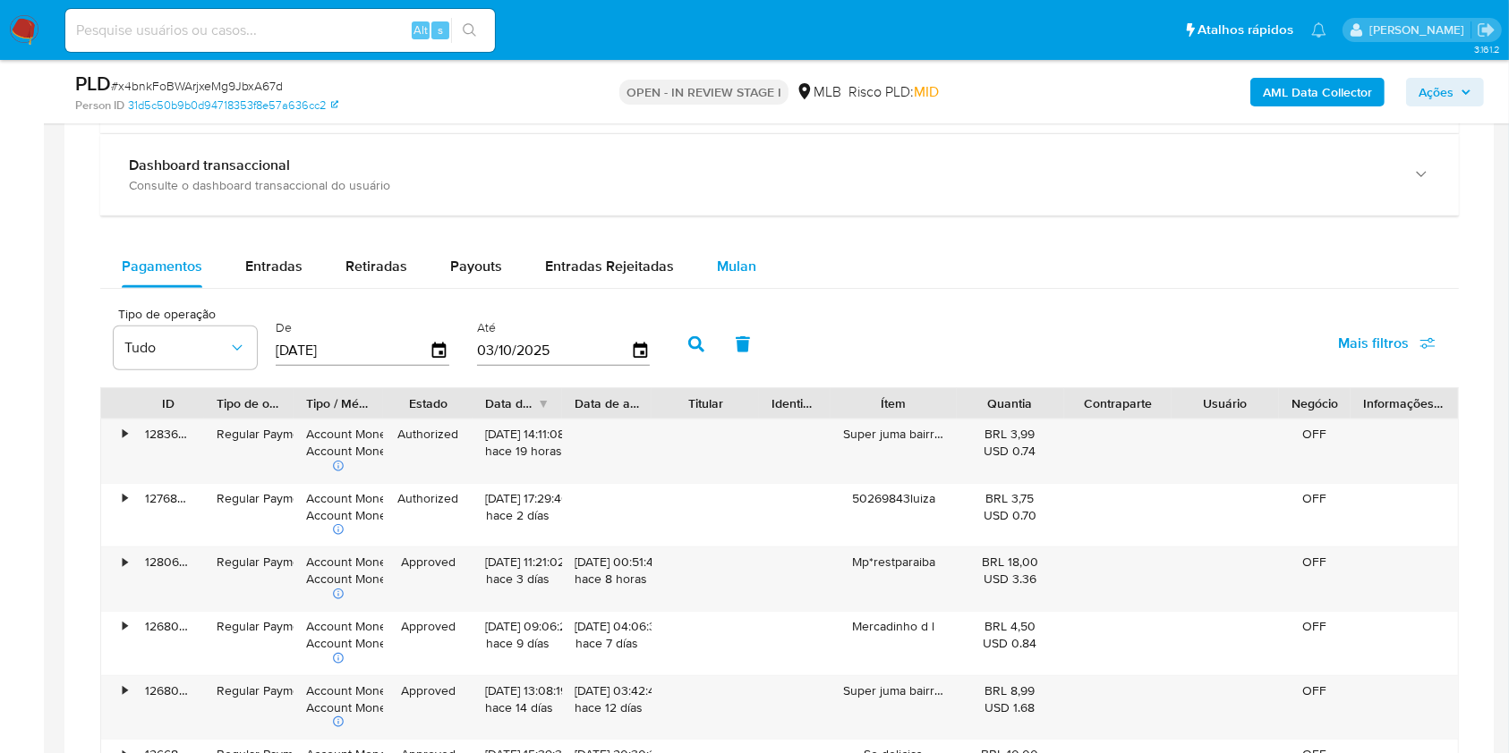
click at [728, 260] on span "Mulan" at bounding box center [736, 266] width 39 height 21
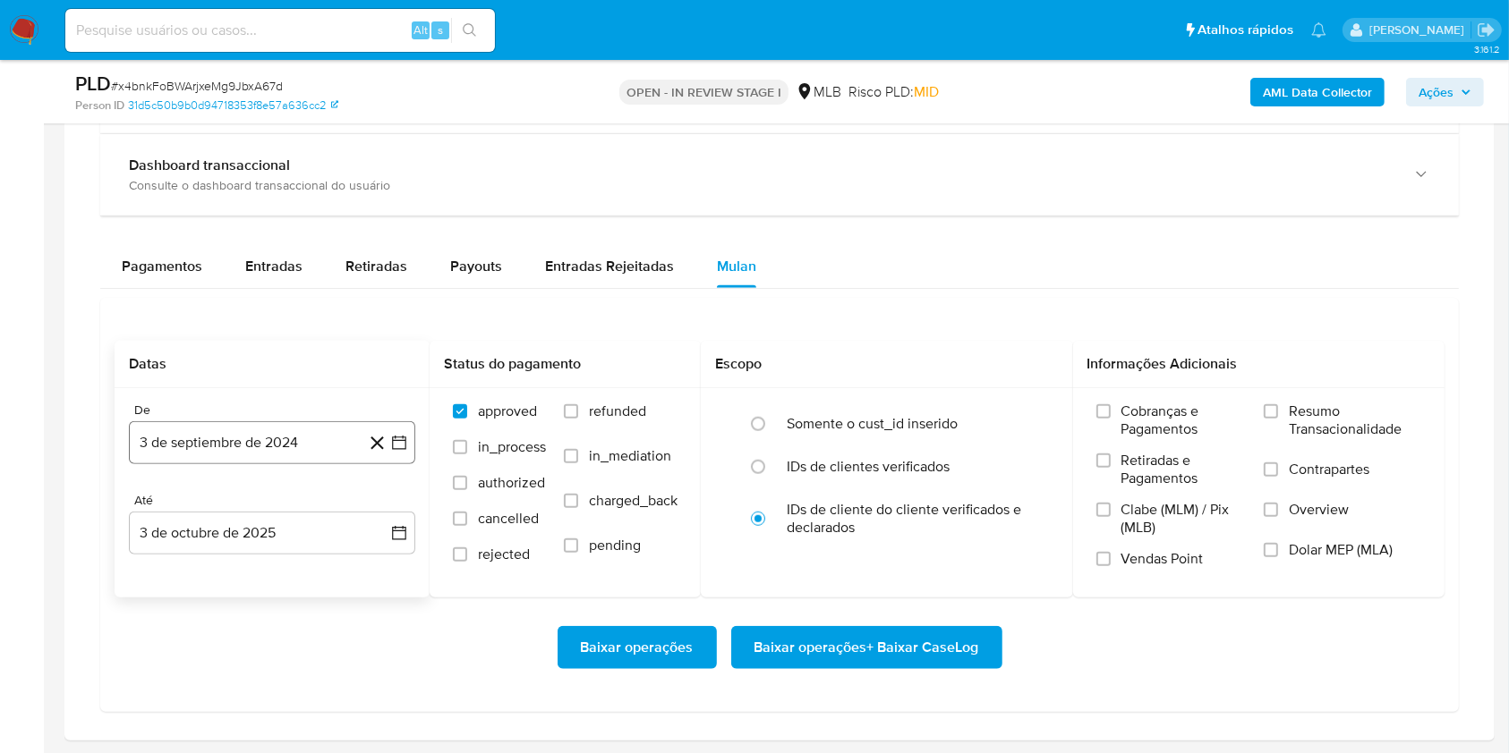
click at [295, 455] on button "3 de septiembre de 2024" at bounding box center [272, 442] width 286 height 43
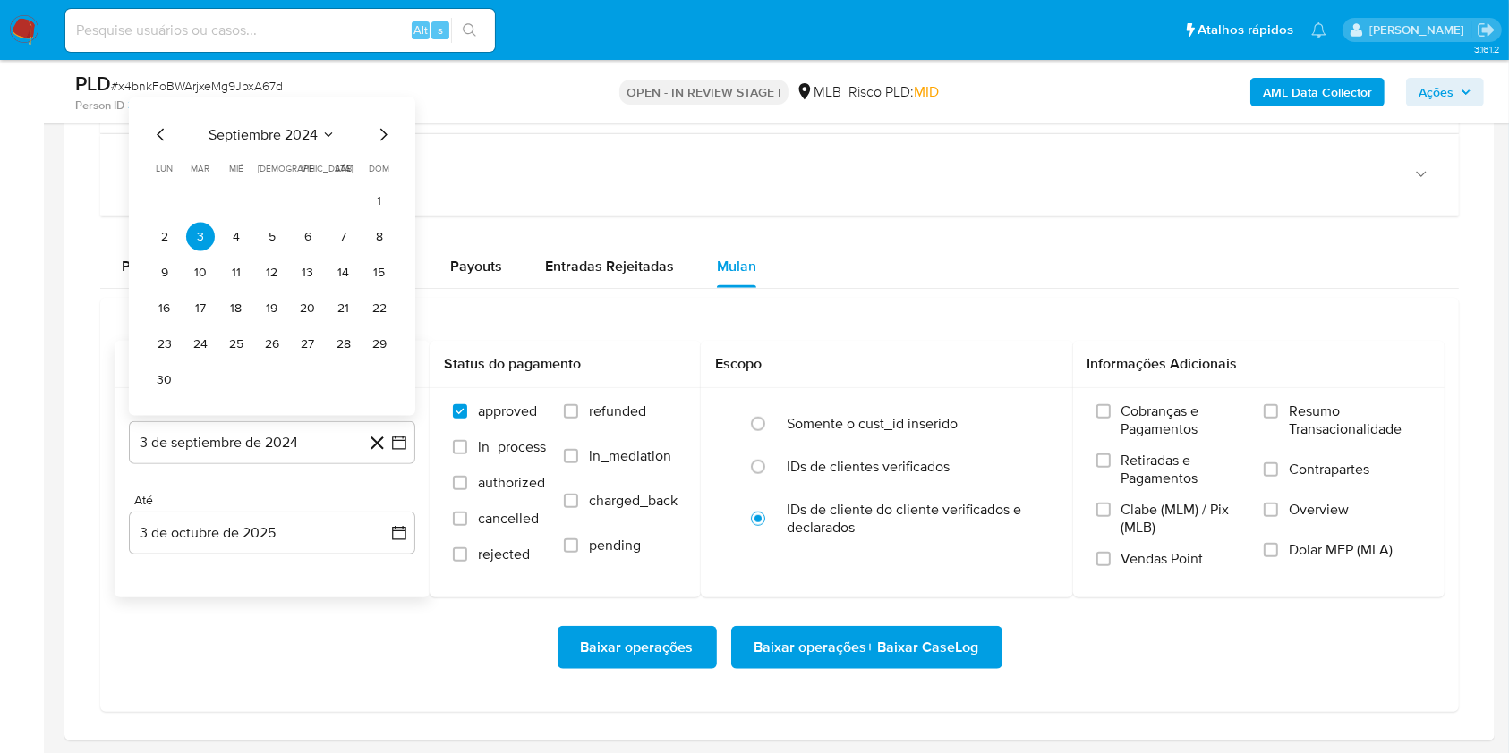
click at [282, 140] on span "septiembre 2024" at bounding box center [262, 135] width 109 height 18
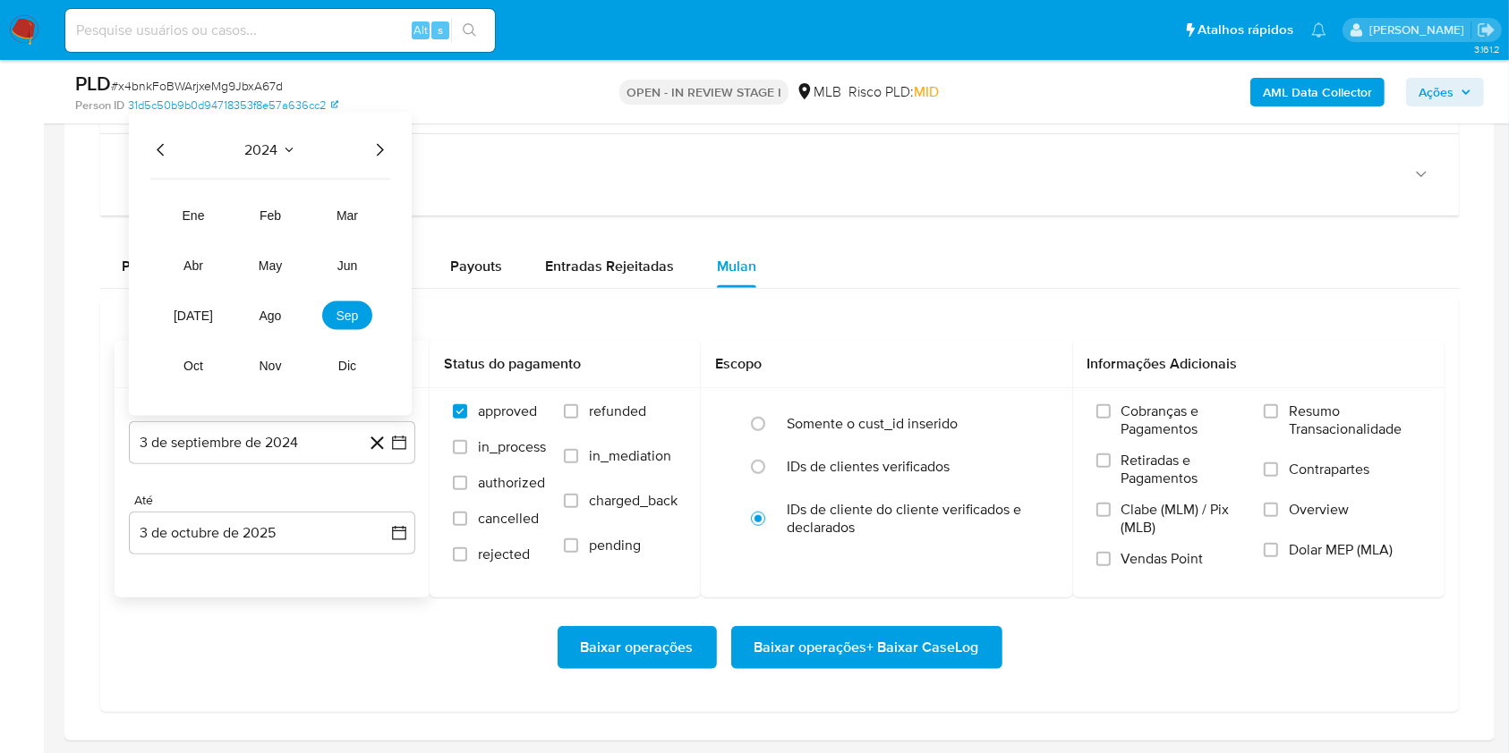
click at [377, 147] on icon "Año siguiente" at bounding box center [379, 150] width 21 height 21
click at [268, 312] on span "ago" at bounding box center [270, 316] width 22 height 14
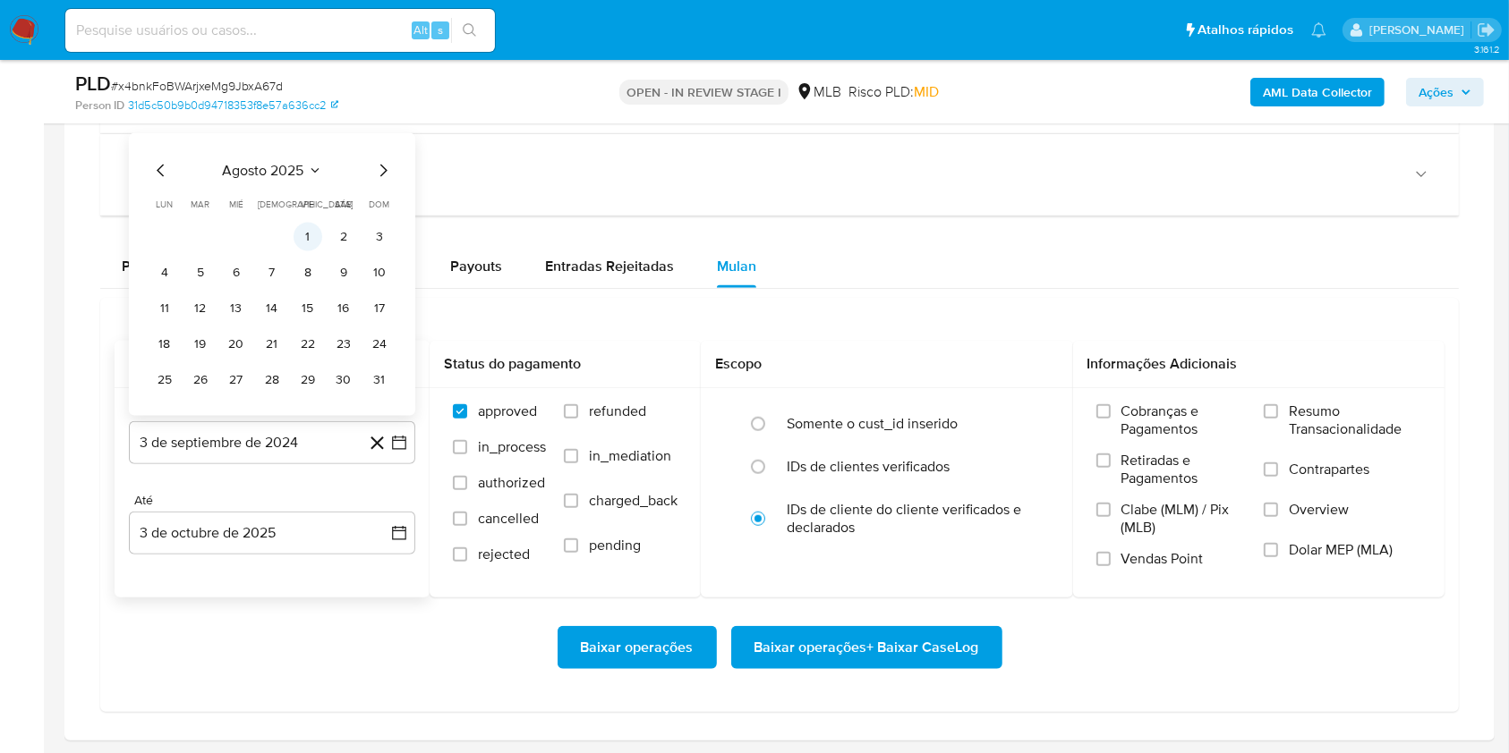
click at [302, 240] on button "1" at bounding box center [307, 237] width 29 height 29
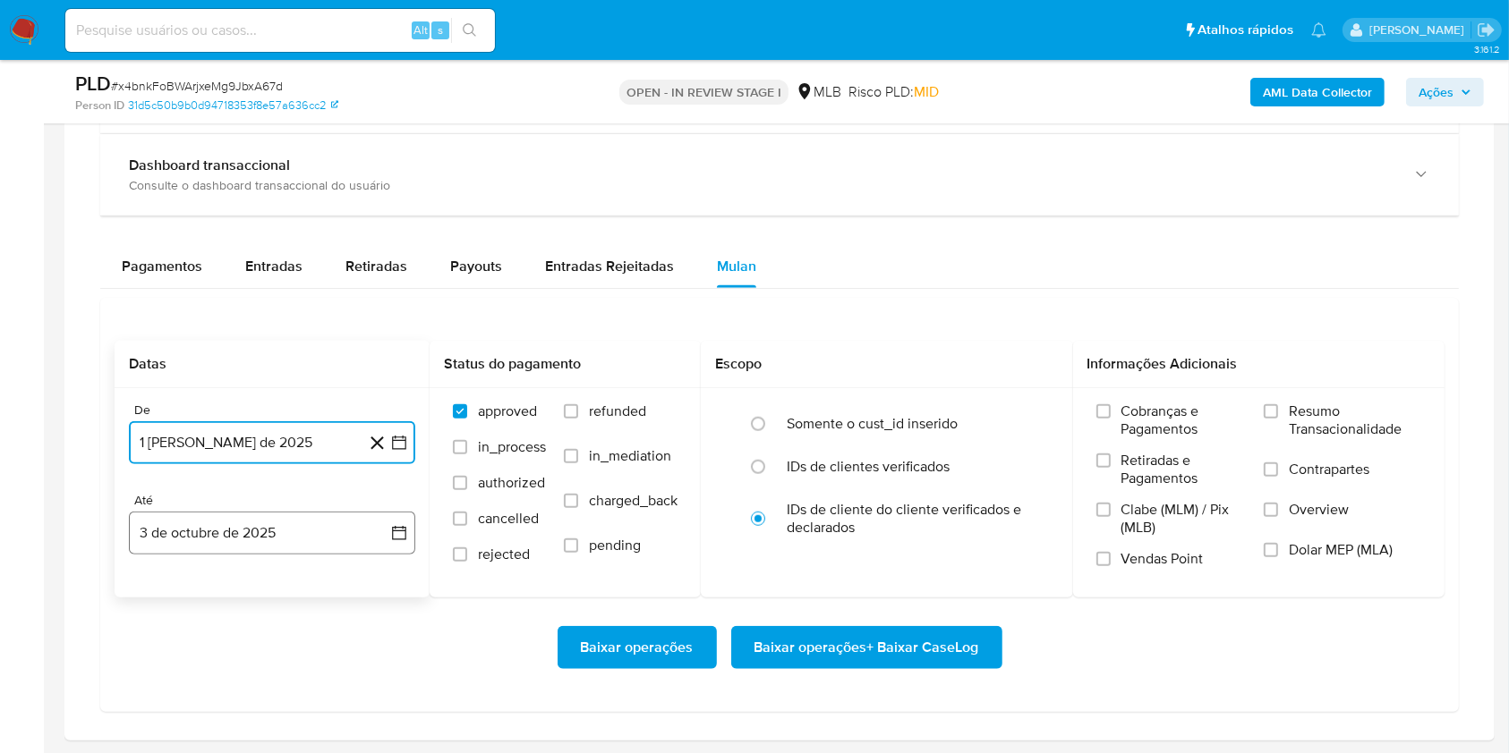
click at [281, 512] on button "3 de octubre de 2025" at bounding box center [272, 533] width 286 height 43
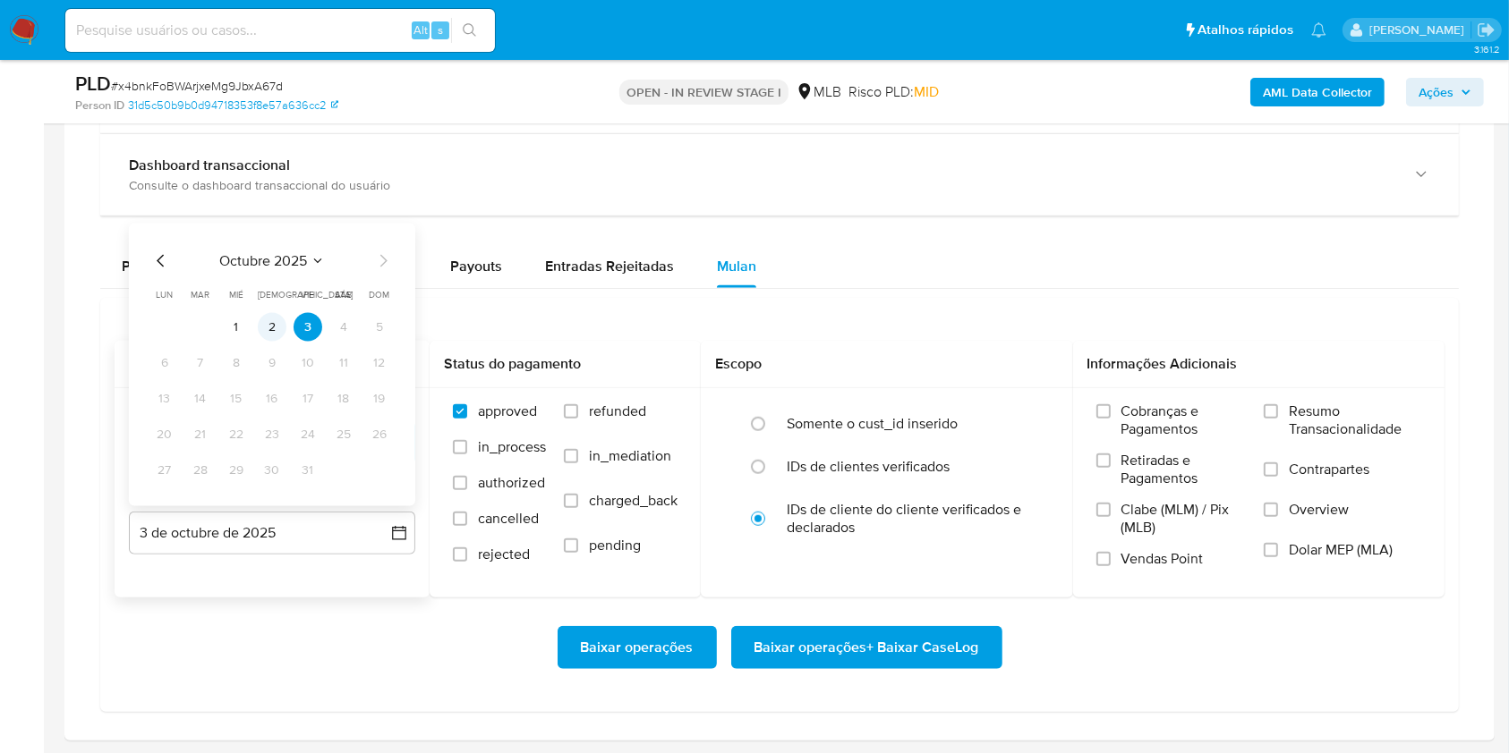
click at [275, 319] on button "2" at bounding box center [272, 327] width 29 height 29
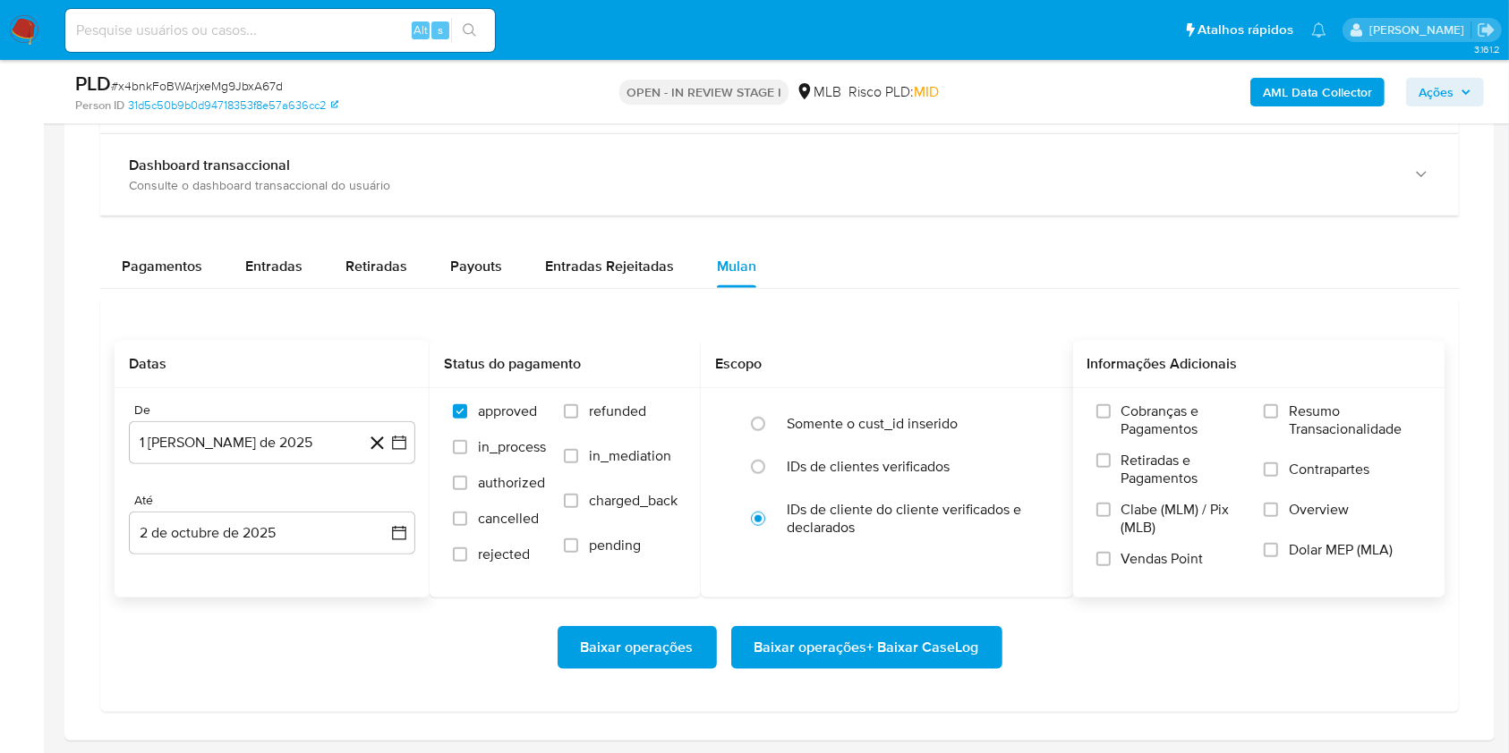
click at [1310, 427] on span "Resumo Transacionalidade" at bounding box center [1354, 421] width 132 height 36
click at [1278, 419] on input "Resumo Transacionalidade" at bounding box center [1270, 411] width 14 height 14
click at [907, 645] on span "Baixar operações + Baixar CaseLog" at bounding box center [866, 647] width 225 height 39
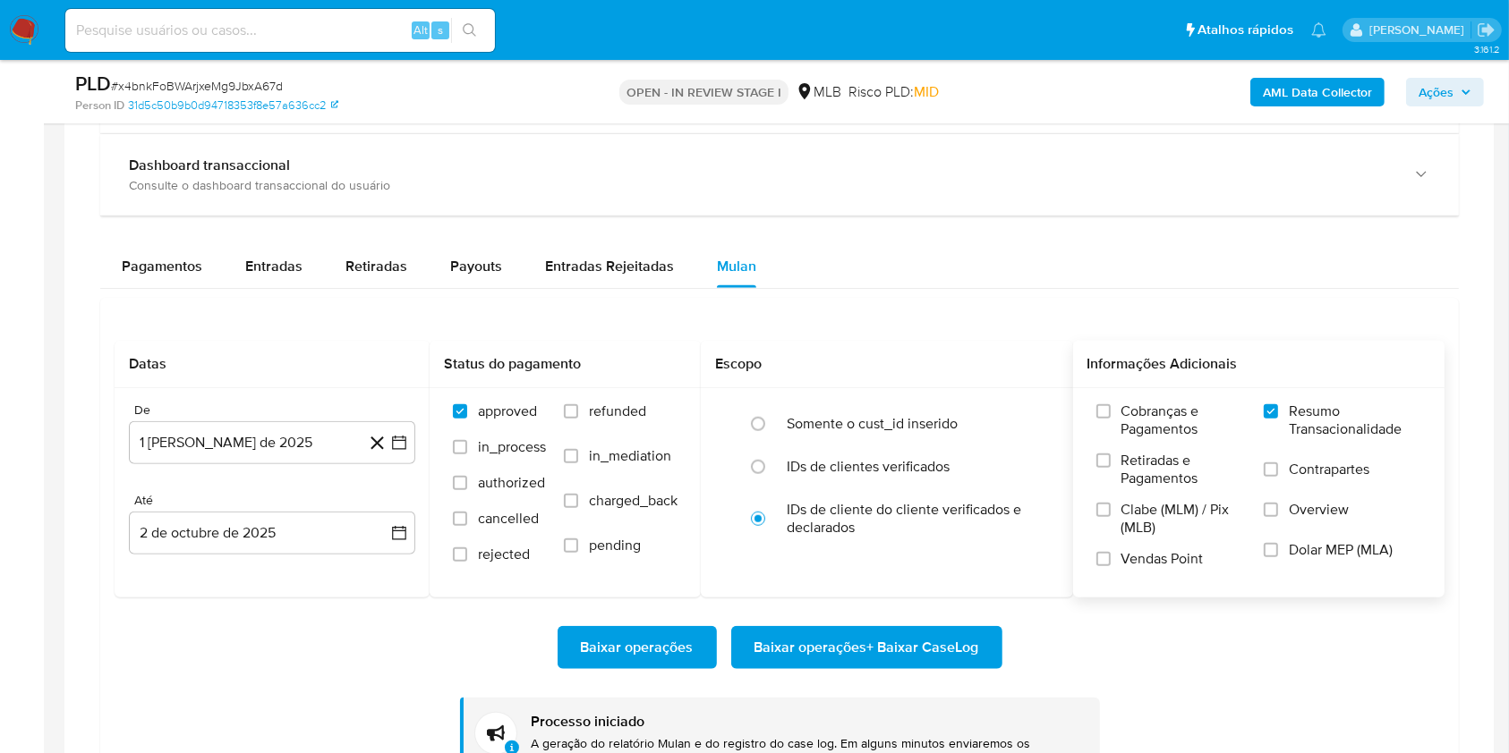
drag, startPoint x: 271, startPoint y: 344, endPoint x: 1020, endPoint y: 329, distance: 749.1
click at [1020, 329] on div "Datas De 1 de agosto de 2025 1-08-2025 Até 2 de octubre de 2025 2-10-2025 Statu…" at bounding box center [779, 556] width 1358 height 516
click at [66, 431] on div at bounding box center [779, 400] width 1430 height 886
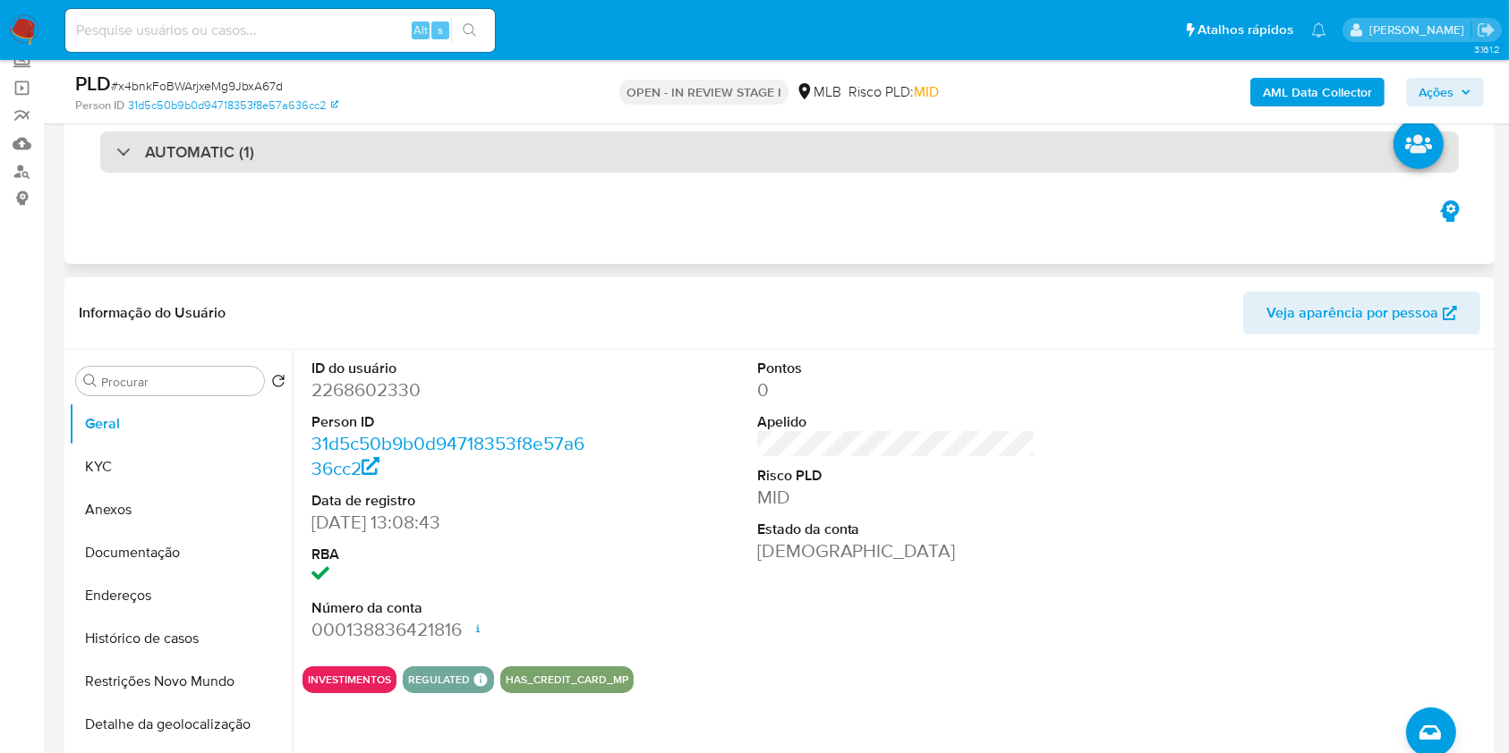
scroll to position [114, 0]
click at [759, 168] on div "AUTOMATIC (1)" at bounding box center [779, 152] width 1358 height 41
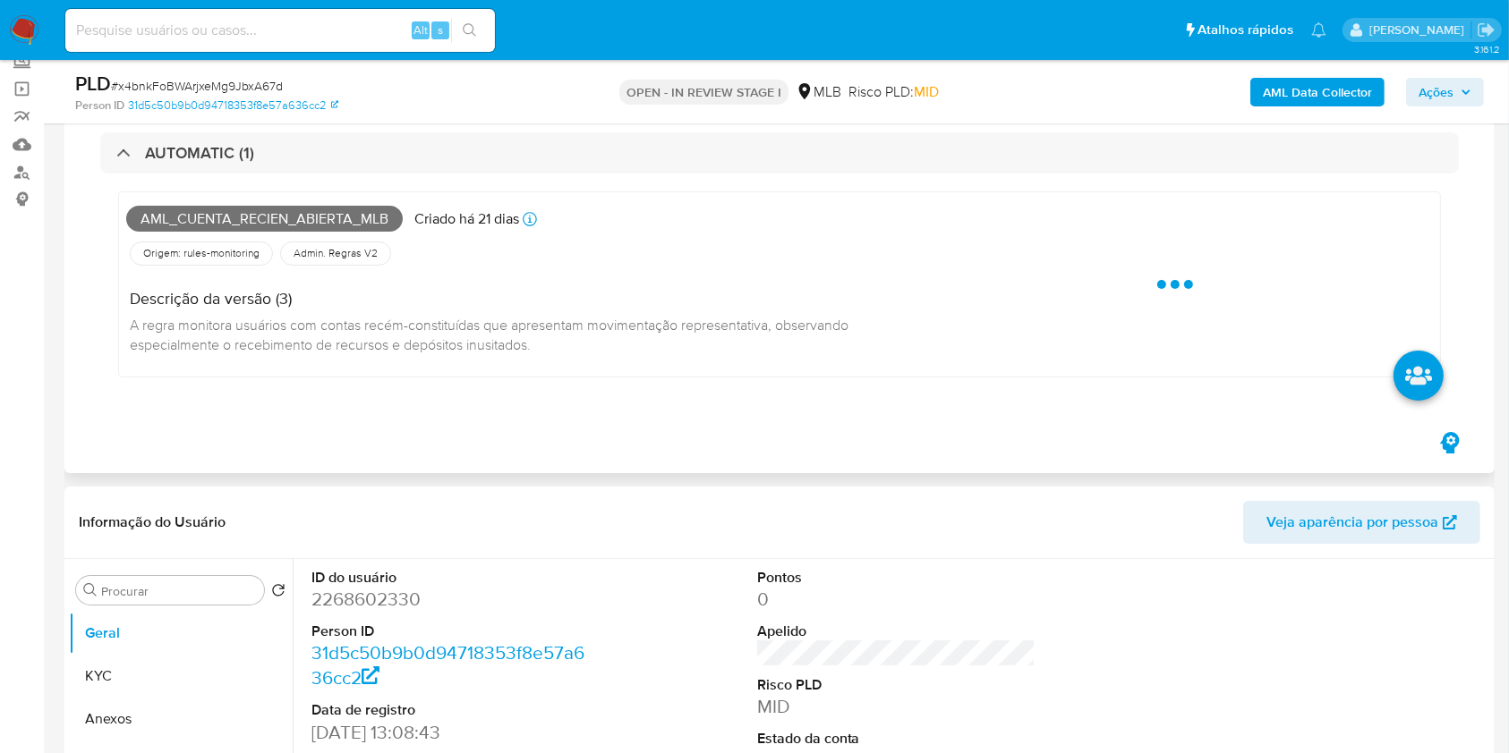
click at [322, 219] on span "Aml_cuenta_recien_abierta_mlb" at bounding box center [264, 219] width 276 height 27
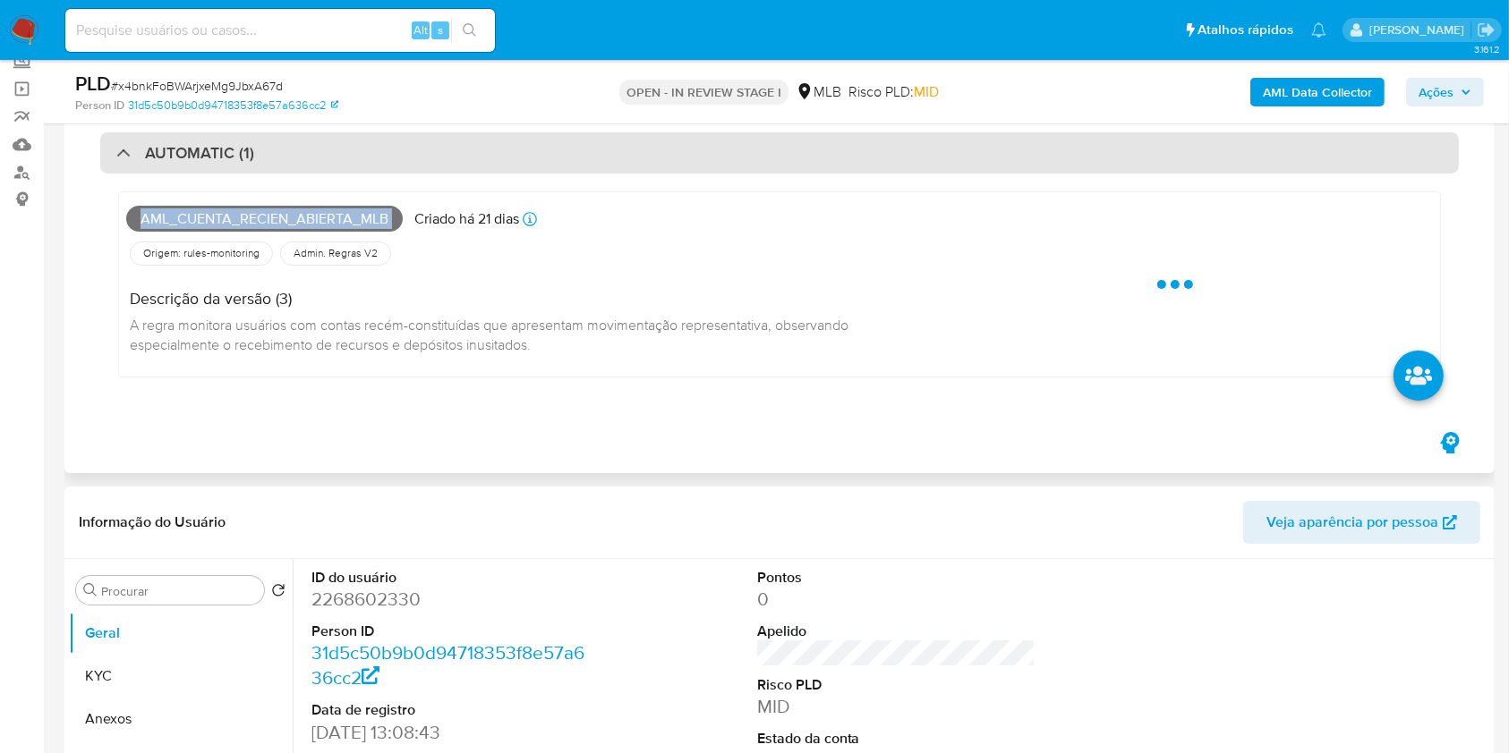
copy span "Aml_cuenta_recien_abierta_mlb"
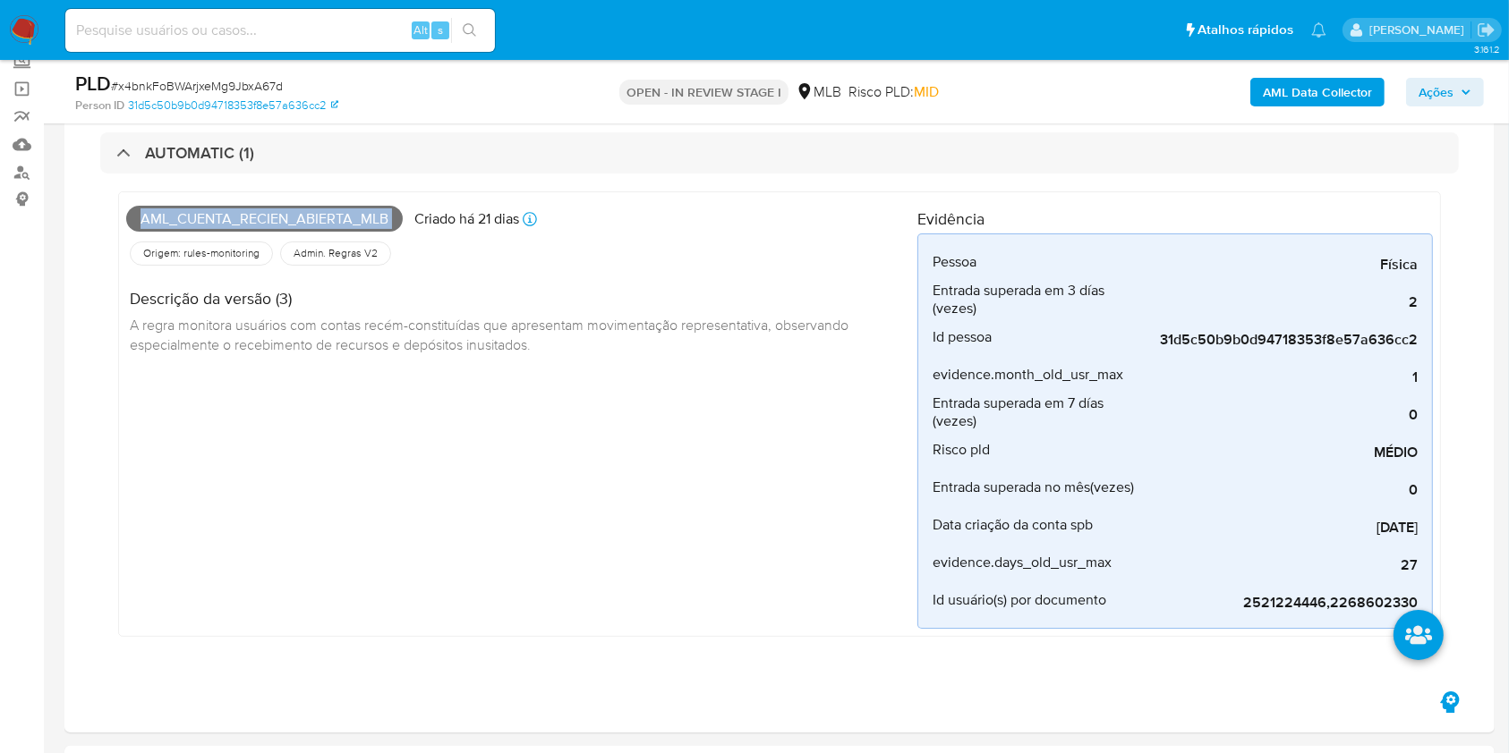
click at [1406, 94] on button "Ações" at bounding box center [1445, 92] width 78 height 29
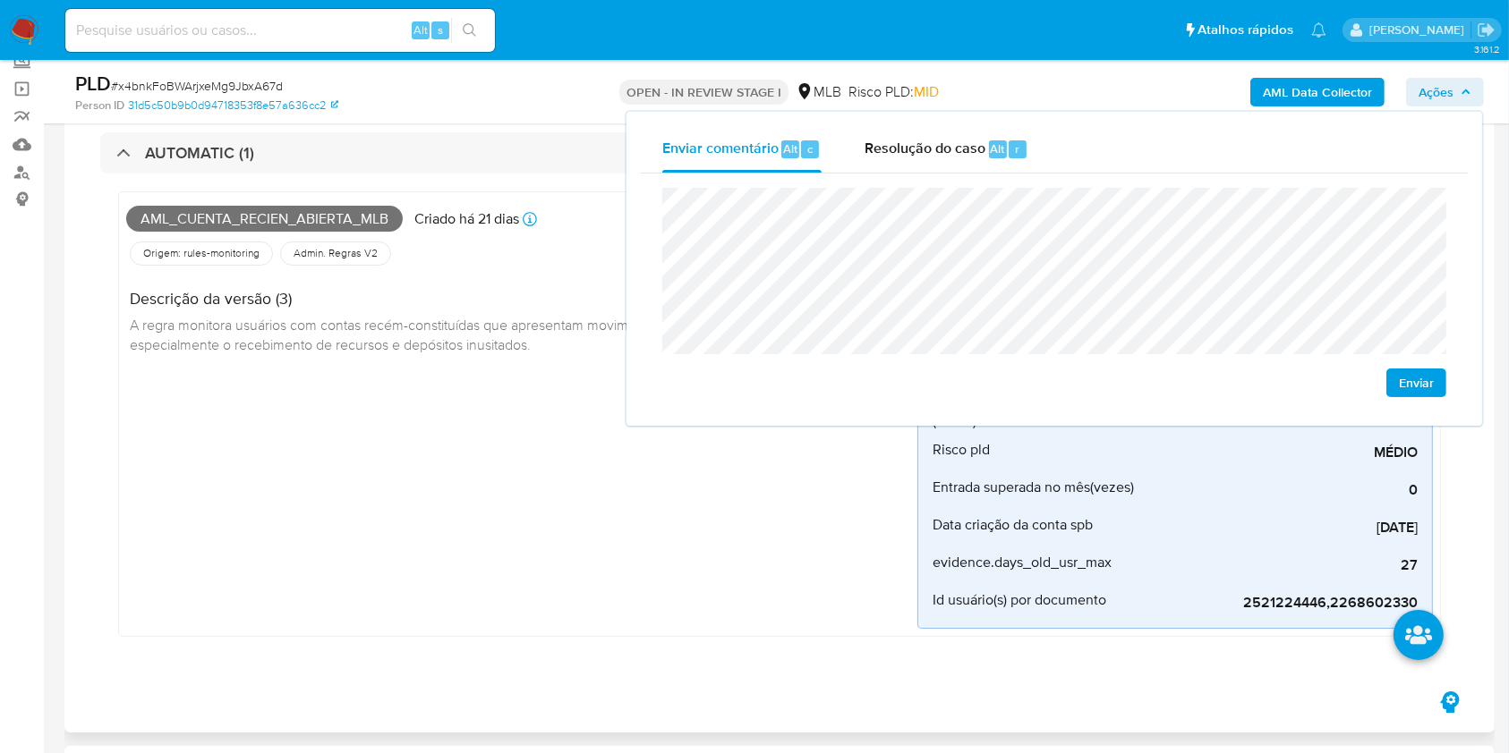
click at [415, 410] on div "Aml_cuenta_recien_abierta_mlb Criado há 21 dias Criado: 12/09/2025 00:14:01 Ori…" at bounding box center [521, 414] width 791 height 429
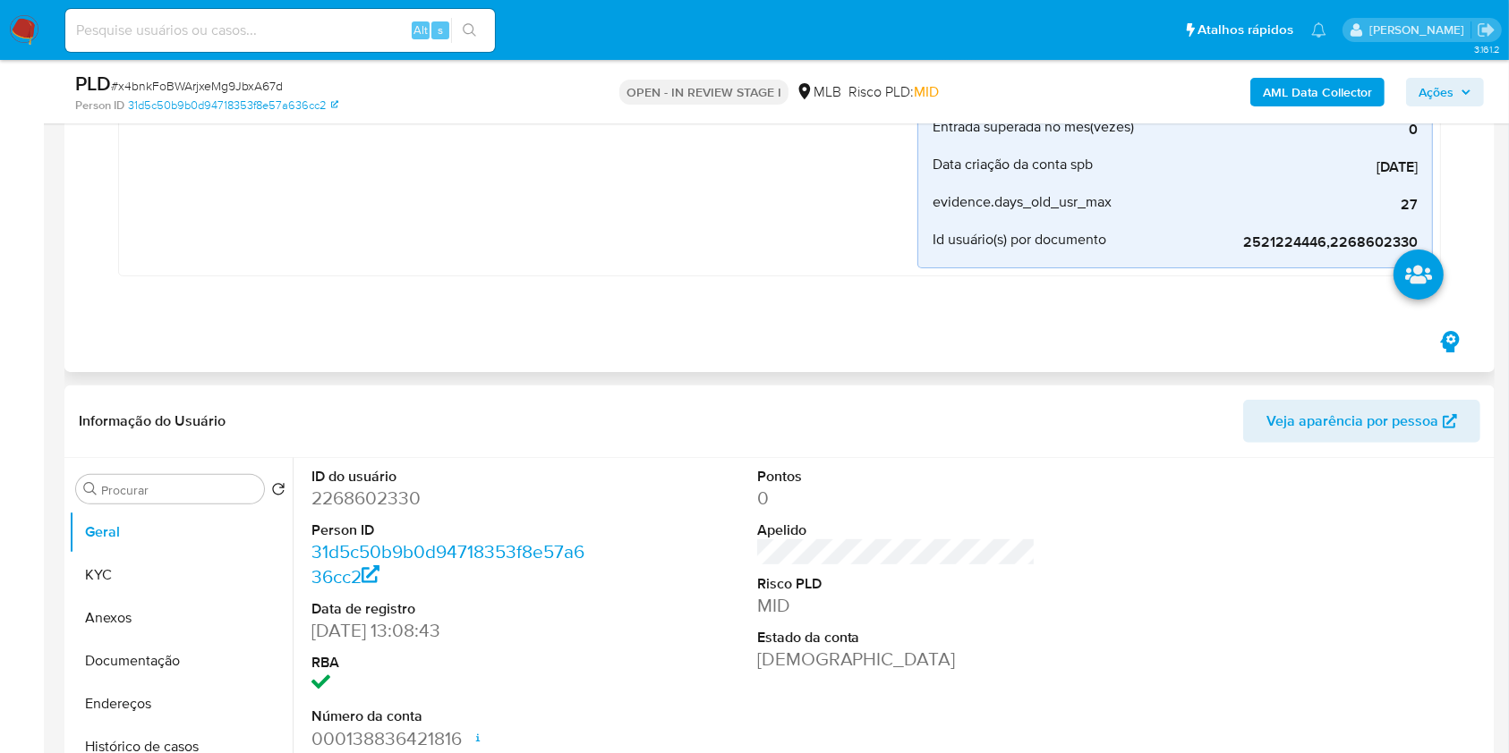
scroll to position [744, 0]
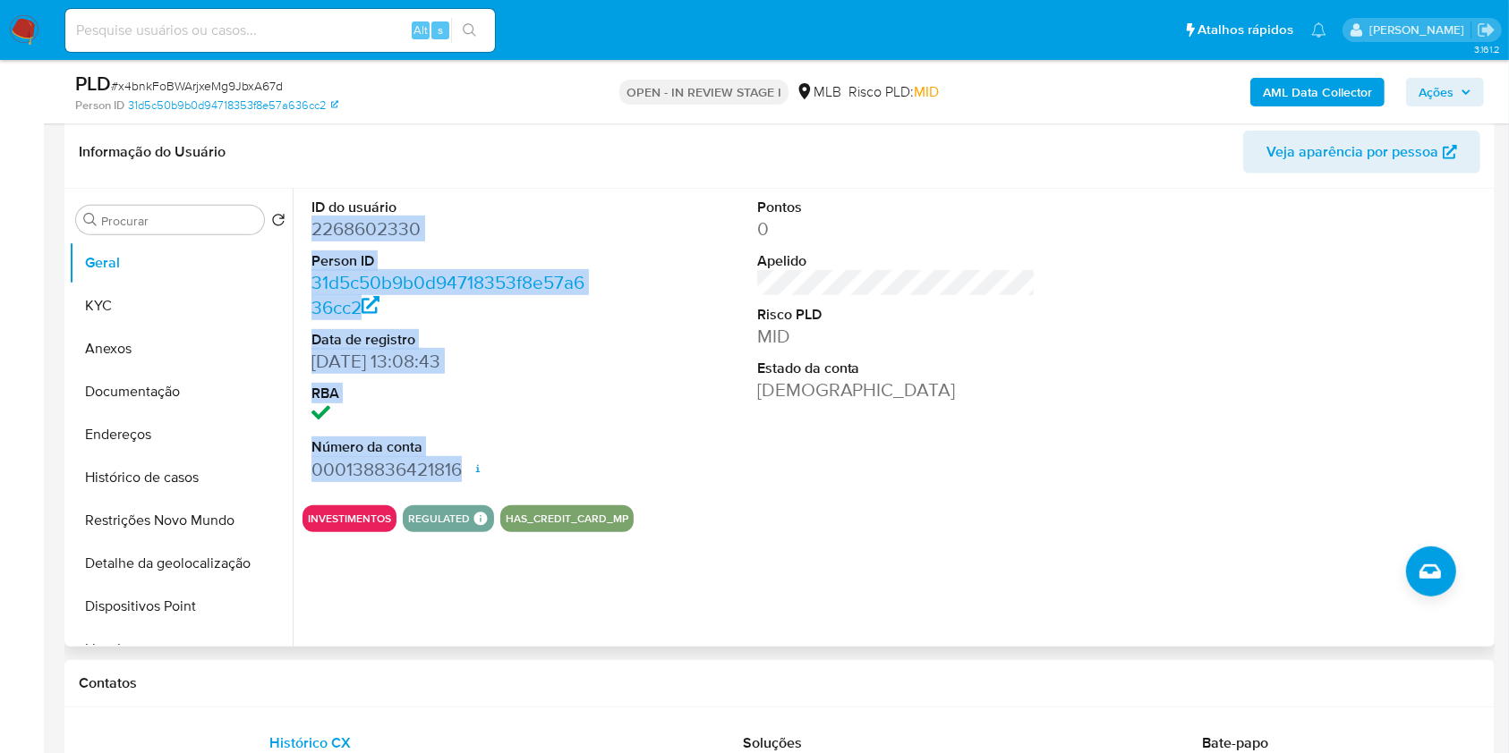
drag, startPoint x: 305, startPoint y: 225, endPoint x: 458, endPoint y: 464, distance: 284.4
click at [458, 464] on div "ID do usuário 2268602330 Person ID 31d5c50b9b0d94718353f8e57a636cc2 Data de reg…" at bounding box center [450, 340] width 297 height 302
copy dl "2268602330 Person ID 31d5c50b9b0d94718353f8e57a636cc2 Data de registro 13/02/20…"
click at [1458, 90] on span "Ações" at bounding box center [1444, 92] width 53 height 25
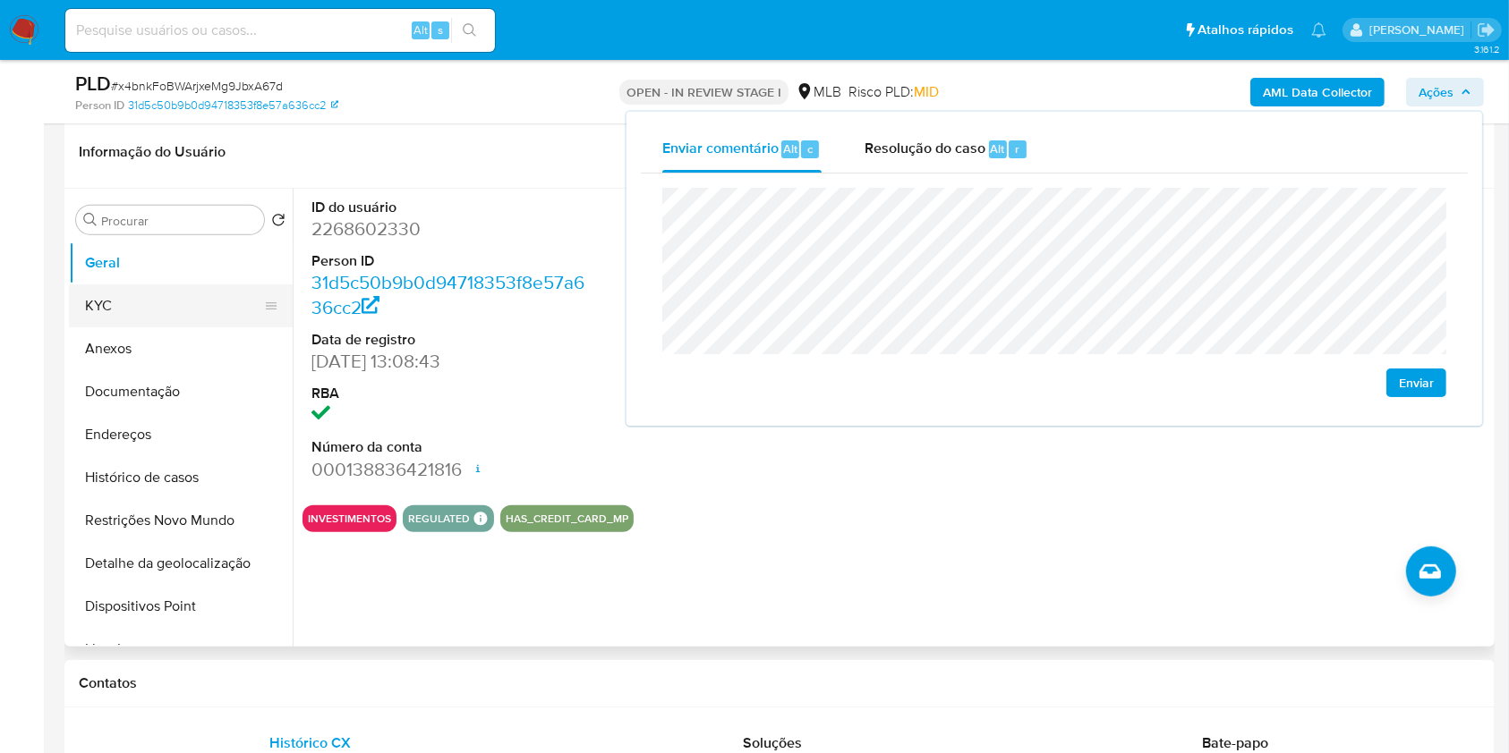
click at [150, 313] on button "KYC" at bounding box center [173, 306] width 209 height 43
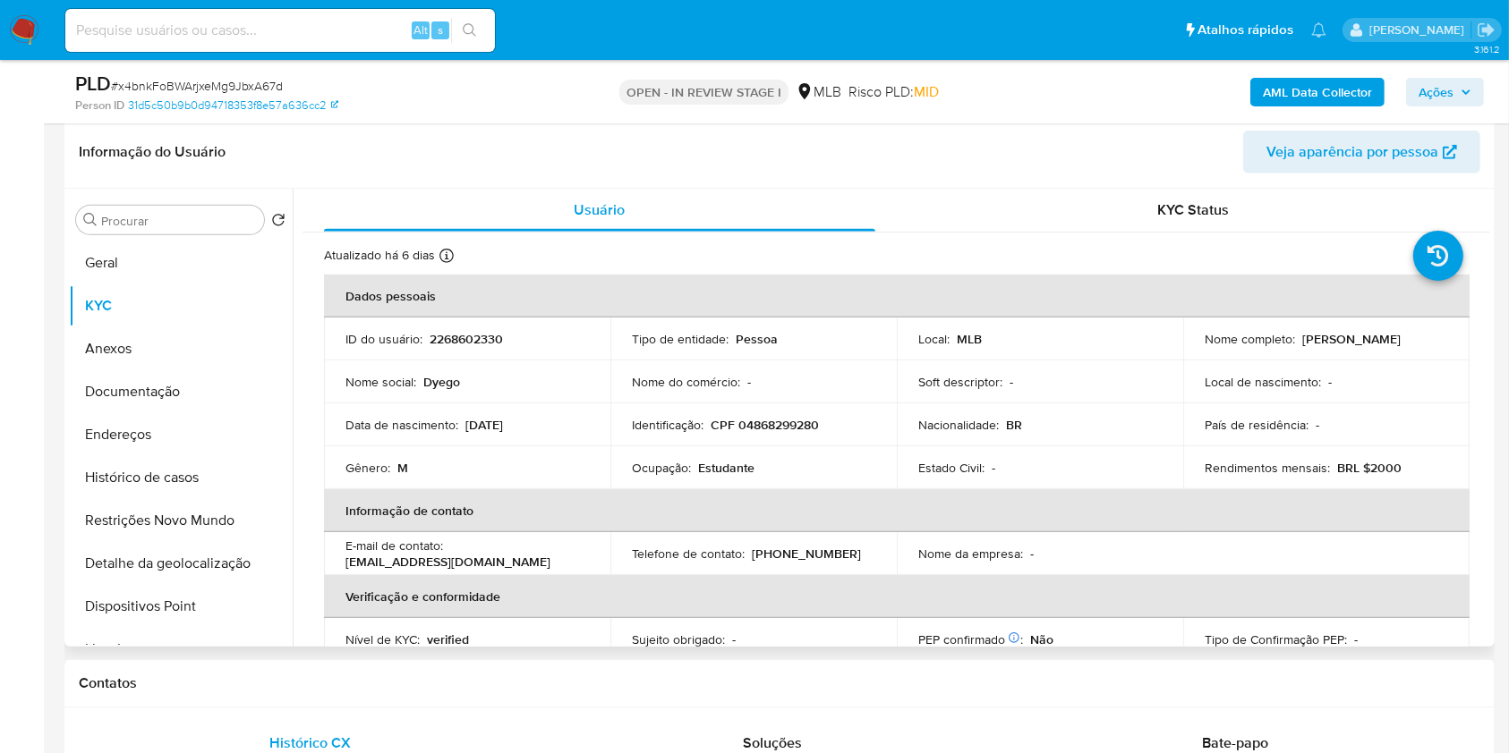
click at [771, 422] on p "CPF 04868299280" at bounding box center [764, 425] width 108 height 16
copy p "04868299280"
click at [1436, 97] on span "Ações" at bounding box center [1435, 92] width 35 height 29
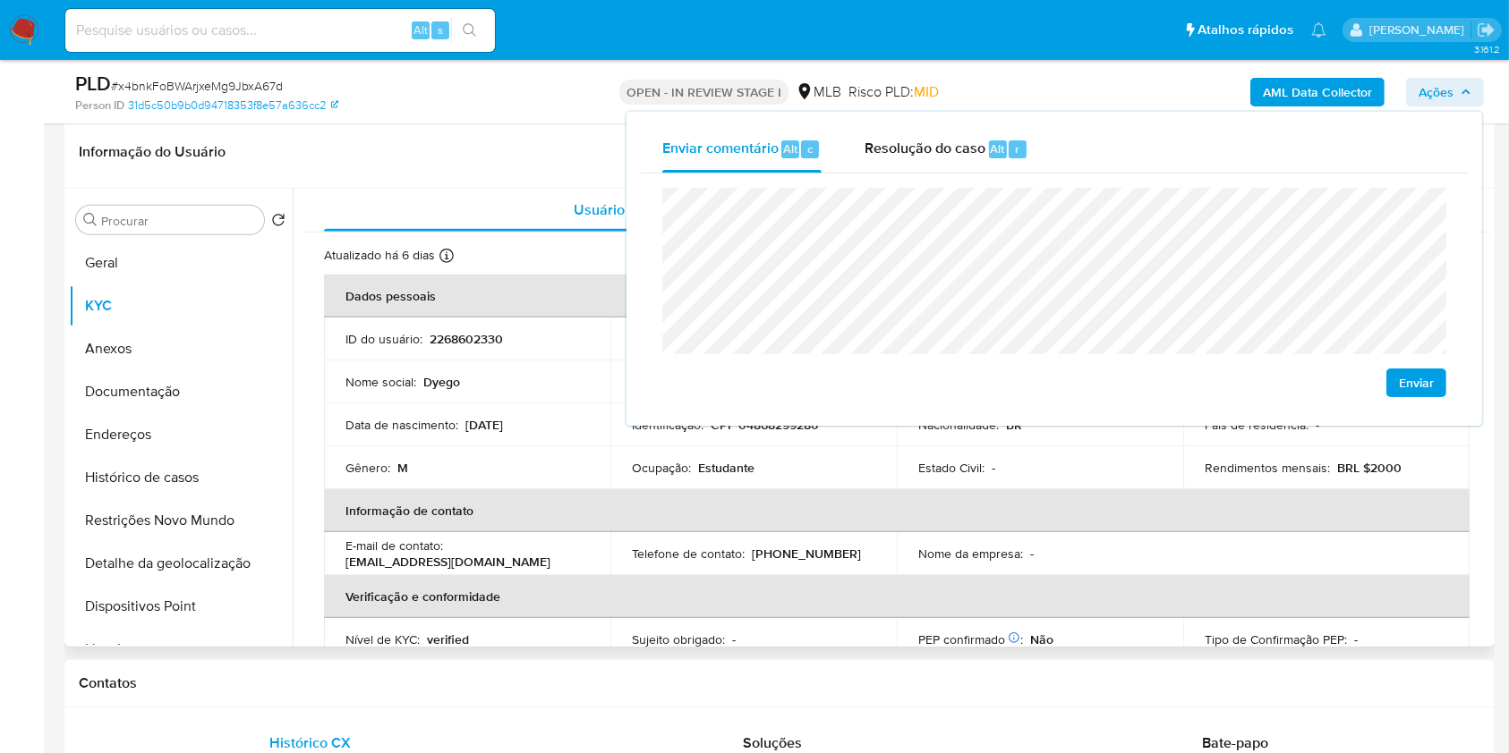
click at [710, 465] on p "Estudante" at bounding box center [726, 468] width 56 height 16
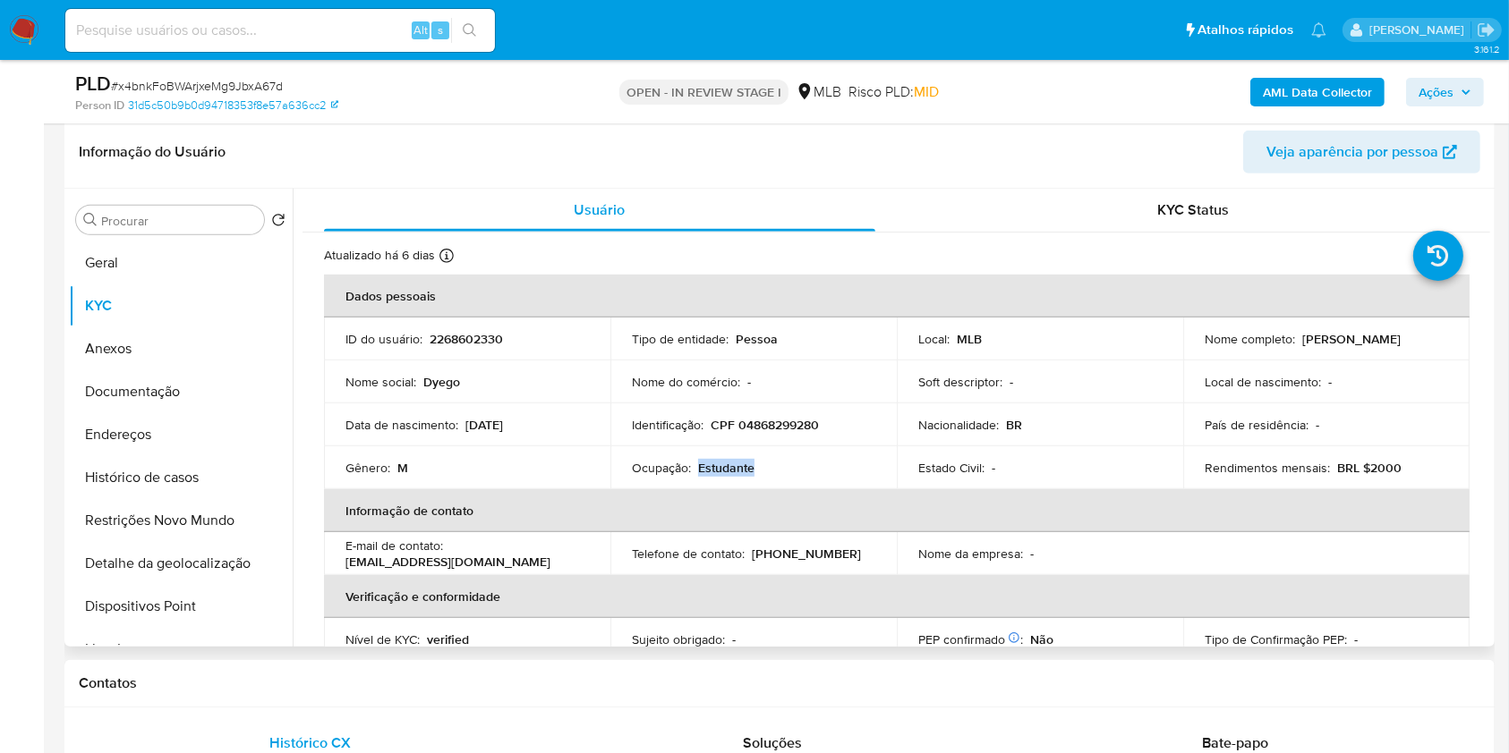
click at [710, 465] on p "Estudante" at bounding box center [726, 468] width 56 height 16
copy p "Estudante"
click at [1439, 91] on span "Ações" at bounding box center [1435, 92] width 35 height 29
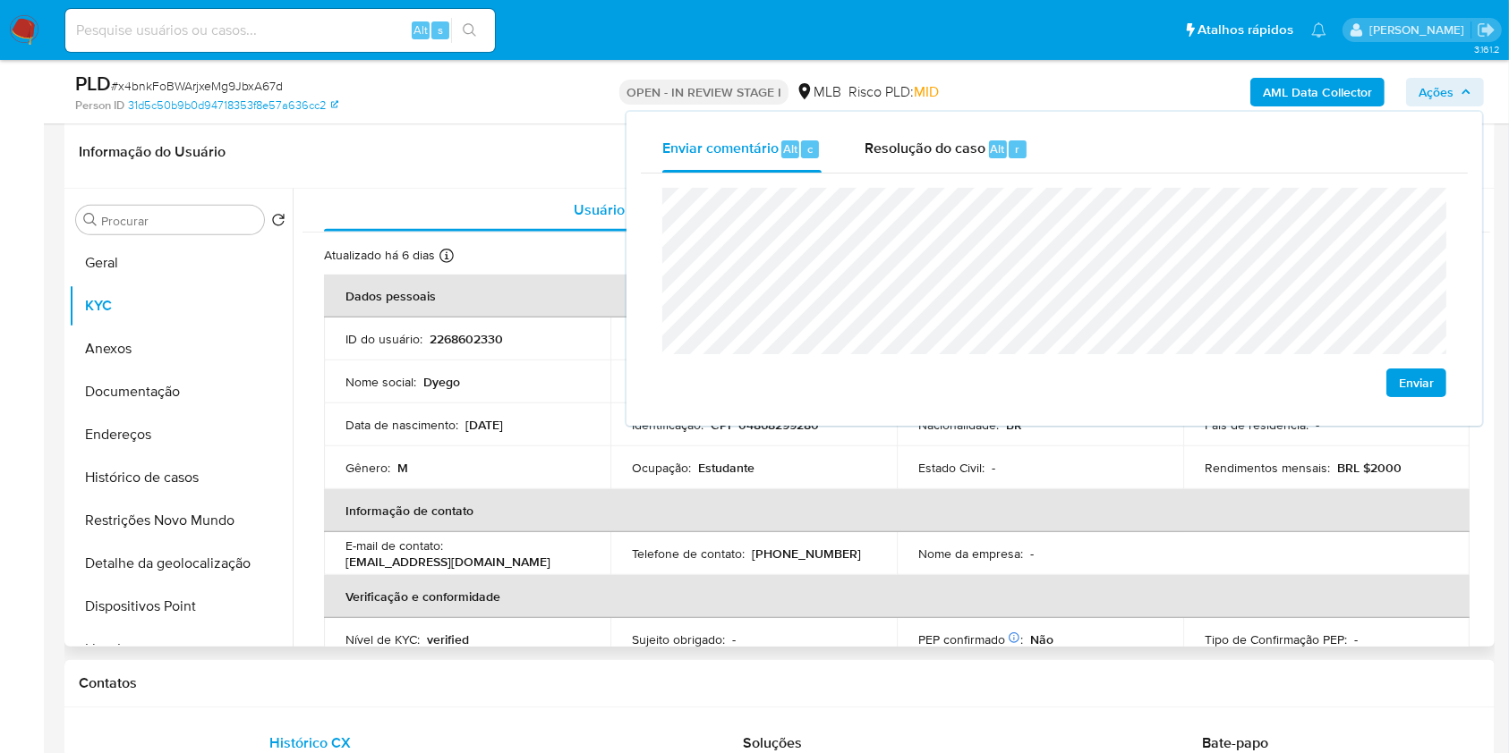
click at [812, 467] on div "Ocupação : Estudante" at bounding box center [753, 468] width 243 height 16
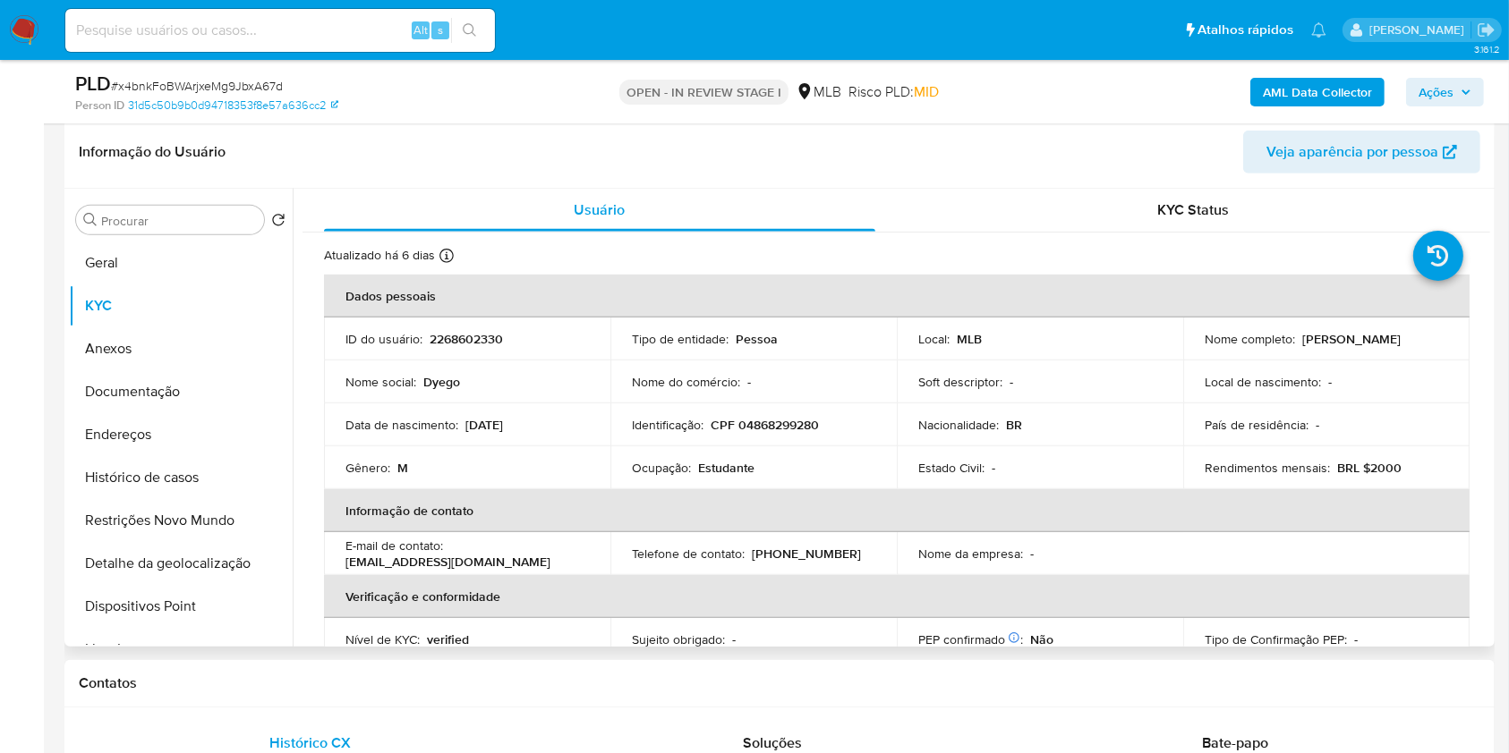
scroll to position [778, 0]
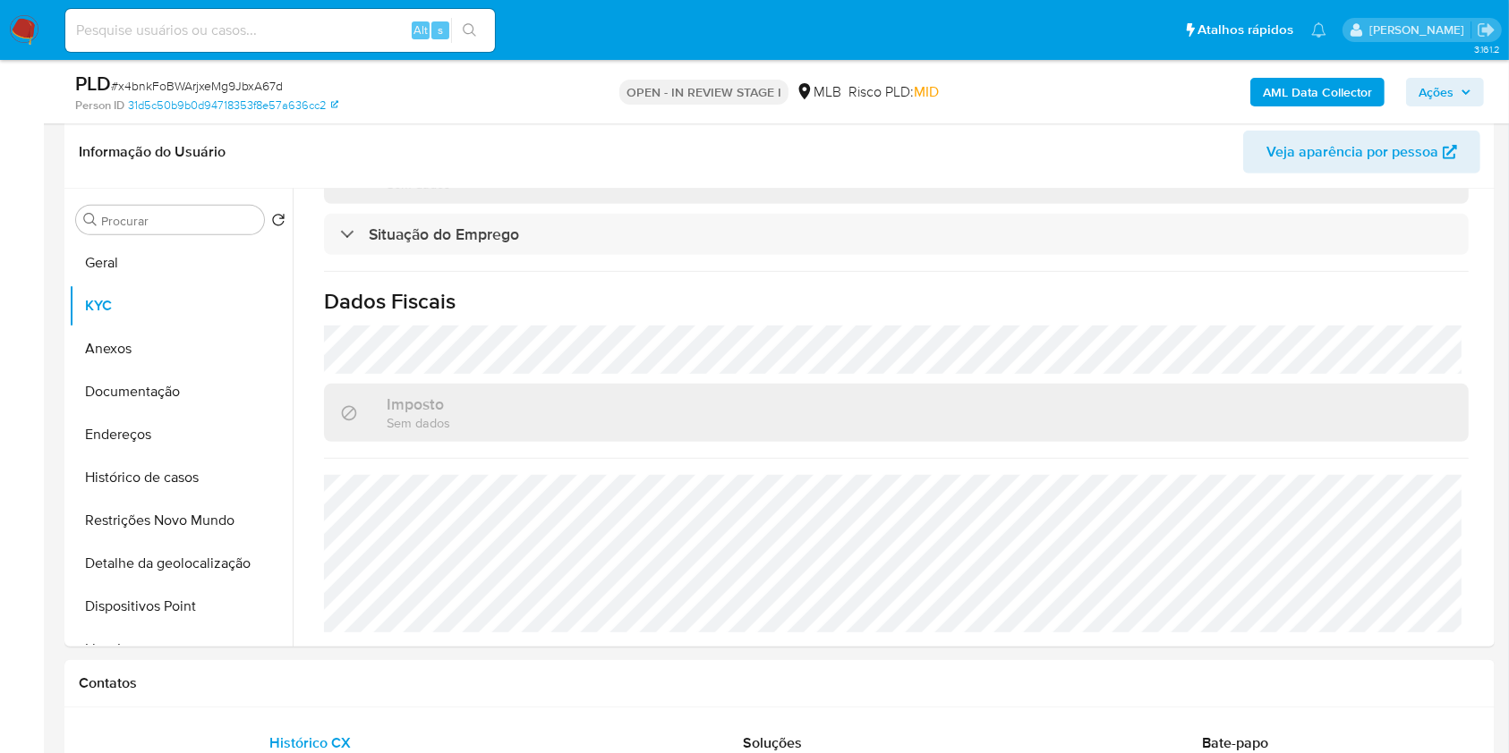
click at [1460, 88] on icon "button" at bounding box center [1465, 92] width 11 height 11
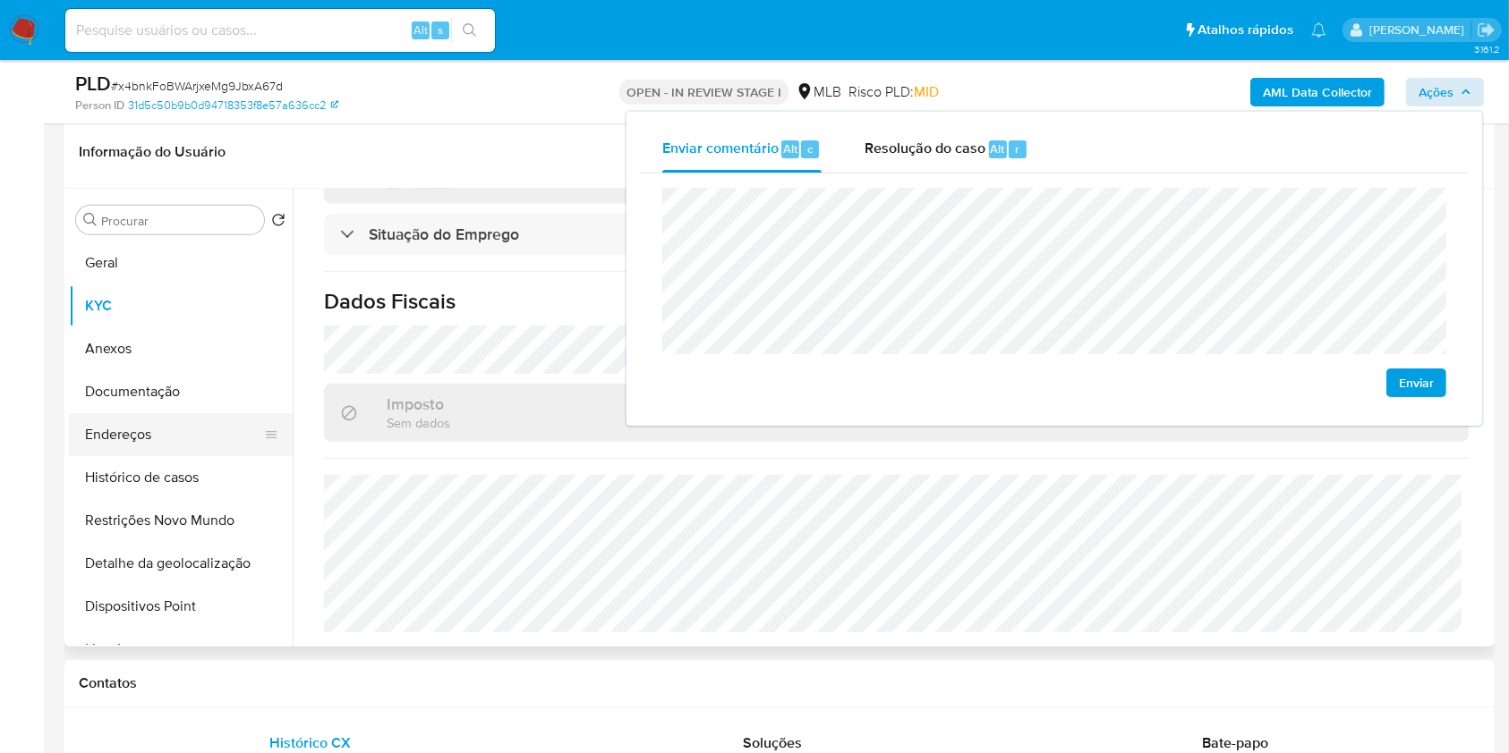
click at [144, 429] on button "Endereços" at bounding box center [173, 434] width 209 height 43
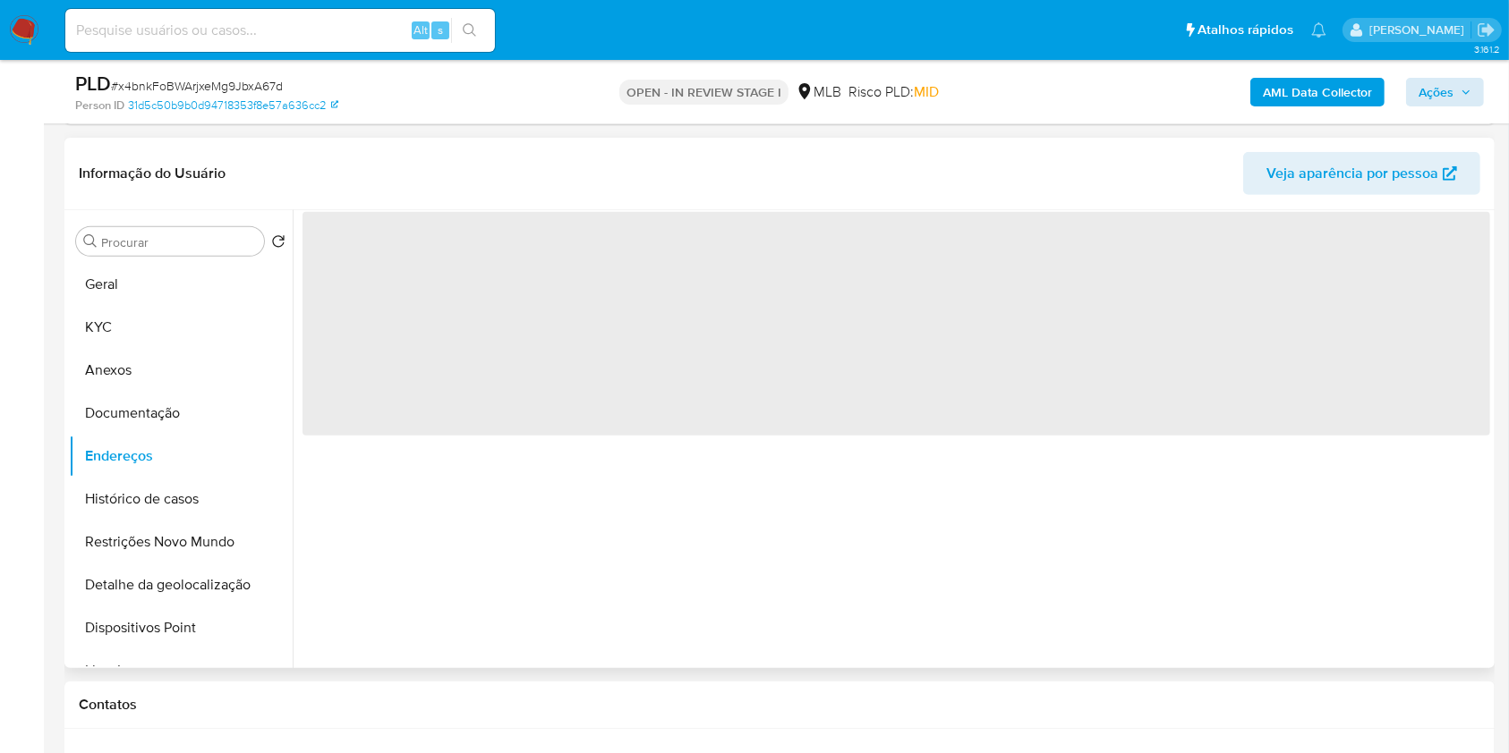
scroll to position [677, 0]
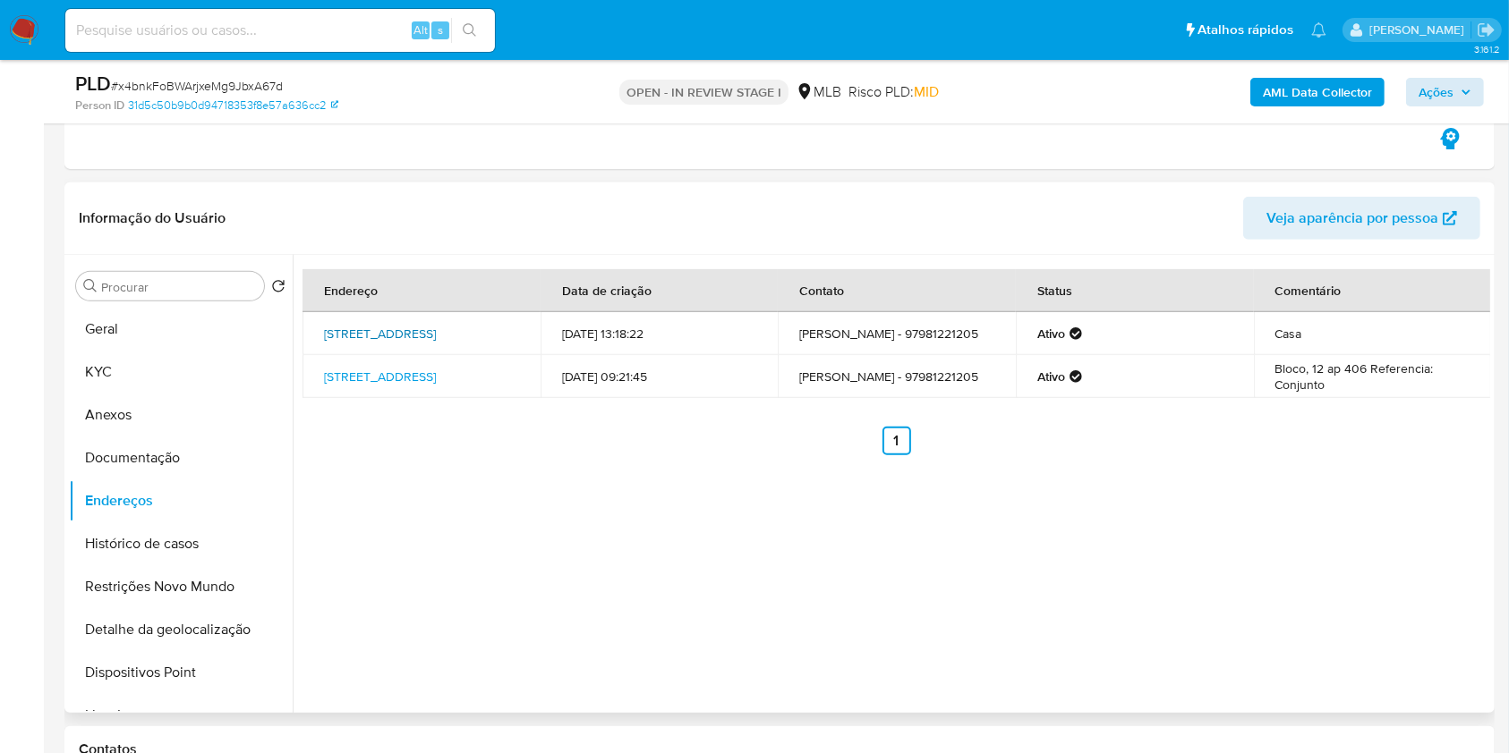
click at [436, 327] on link "Rua Cordilheira Dos Andes 56, Manaus, Amazonas, 69048170, Brasil 56" at bounding box center [380, 334] width 112 height 18
click at [402, 373] on link "Rua 6 12, Manaus, Amazonas, 69015766, Brasil 12" at bounding box center [380, 377] width 112 height 18
click at [163, 419] on button "Anexos" at bounding box center [173, 415] width 209 height 43
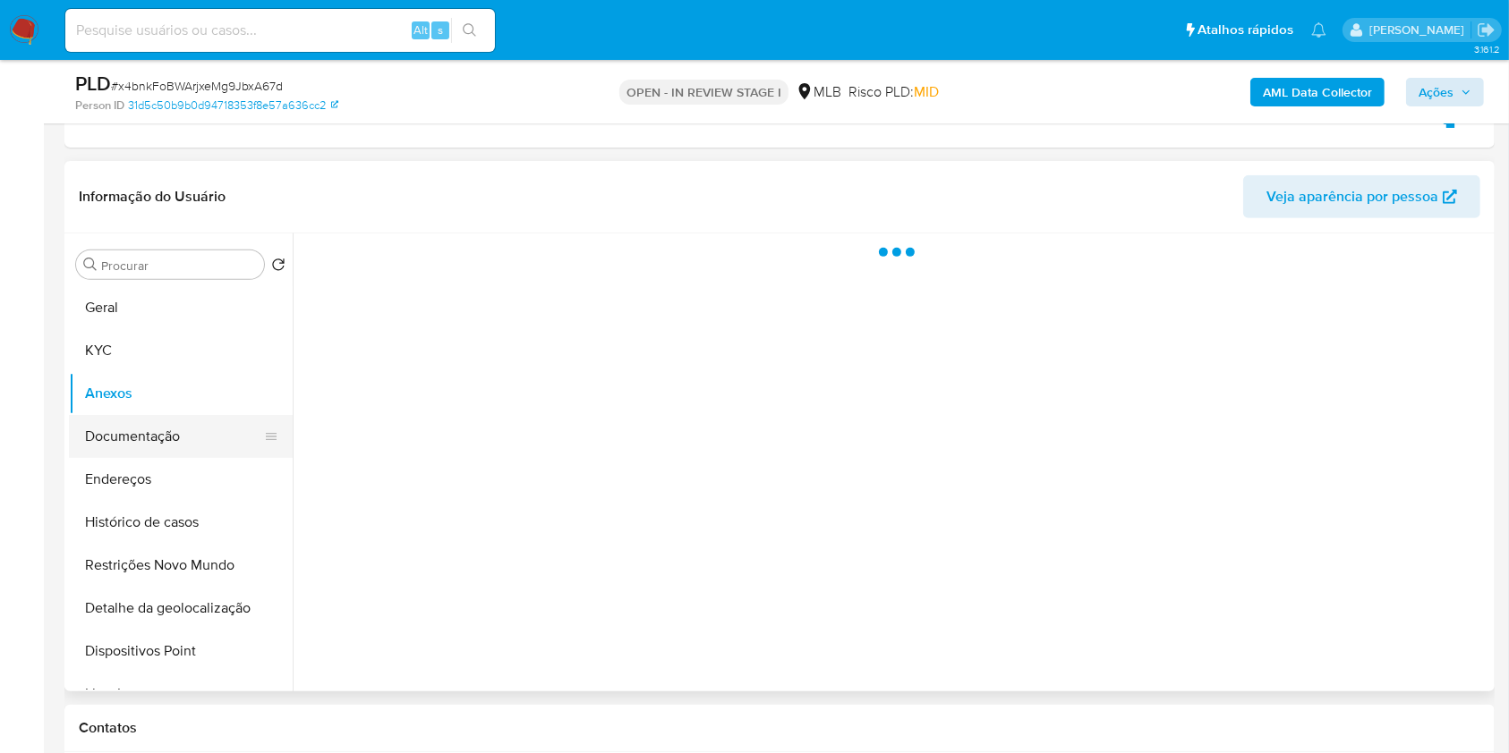
click at [162, 429] on button "Documentação" at bounding box center [173, 436] width 209 height 43
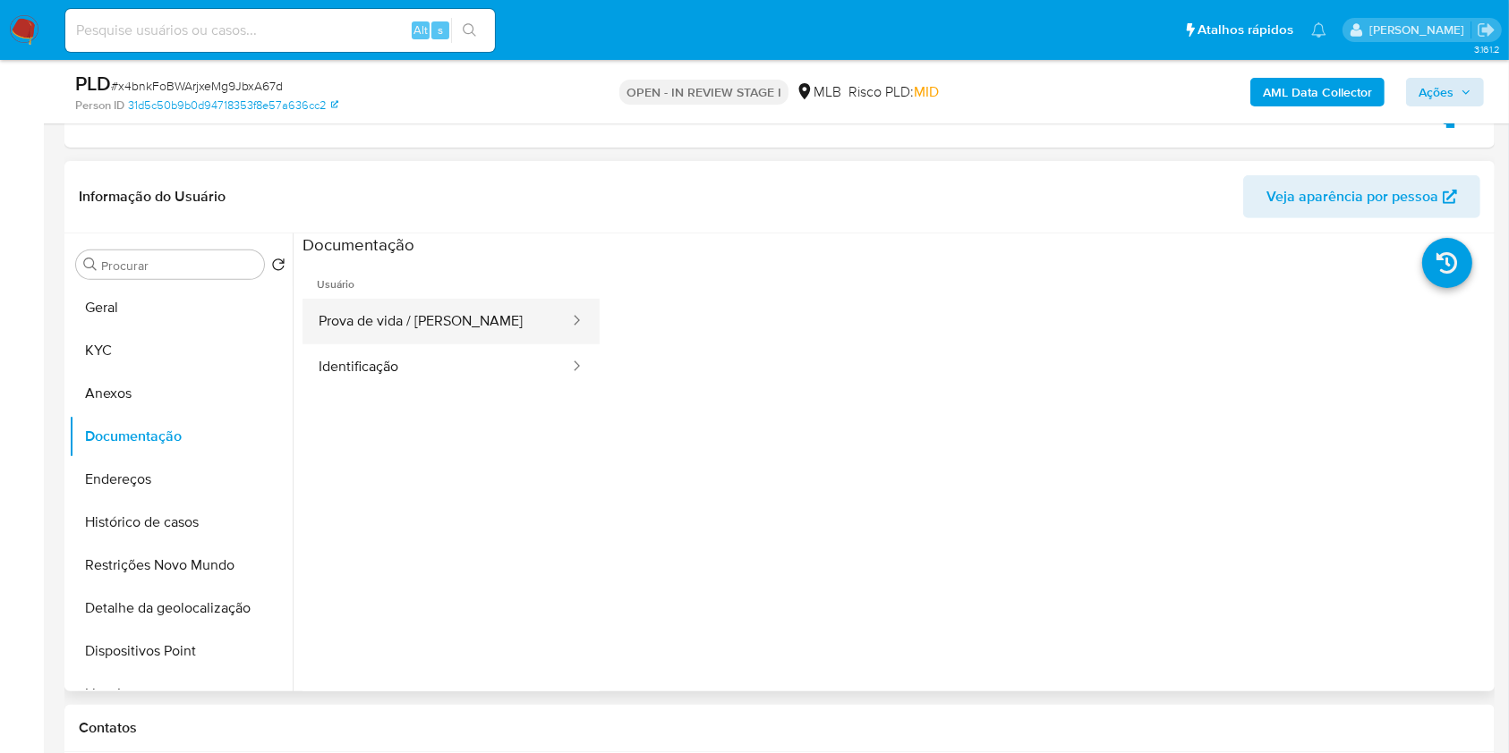
click at [494, 323] on button "Prova de vida / Selfie" at bounding box center [436, 322] width 268 height 46
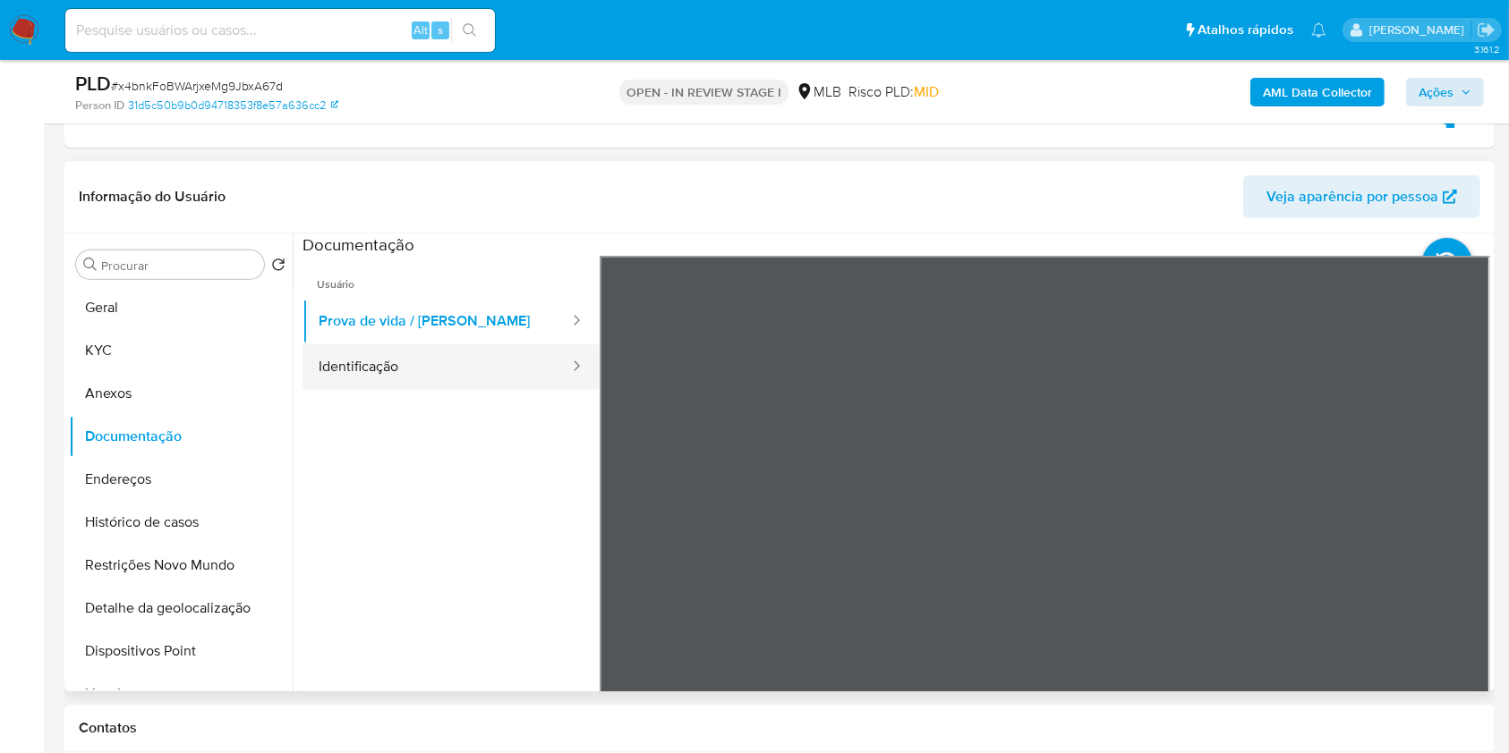
click at [429, 367] on button "Identificação" at bounding box center [436, 367] width 268 height 46
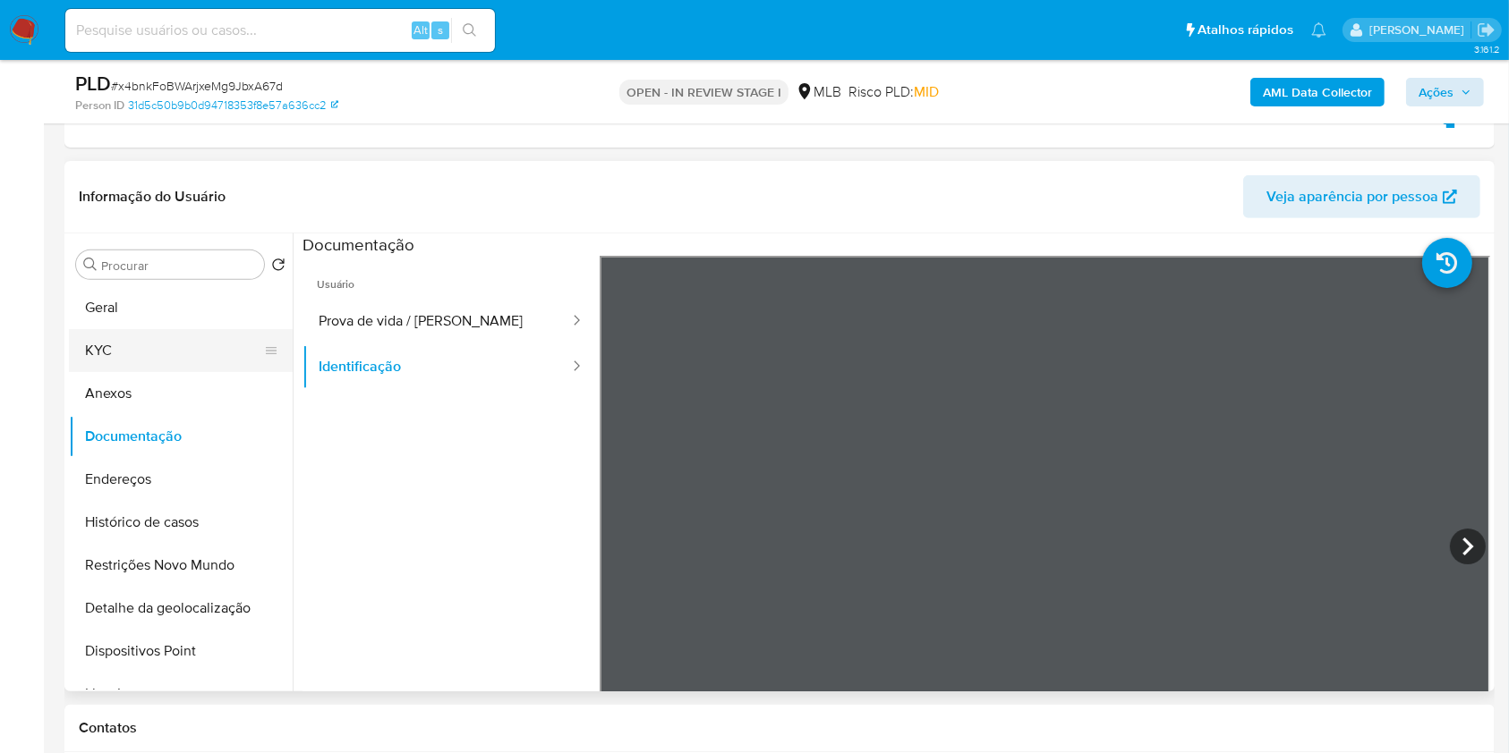
click at [101, 340] on button "KYC" at bounding box center [173, 350] width 209 height 43
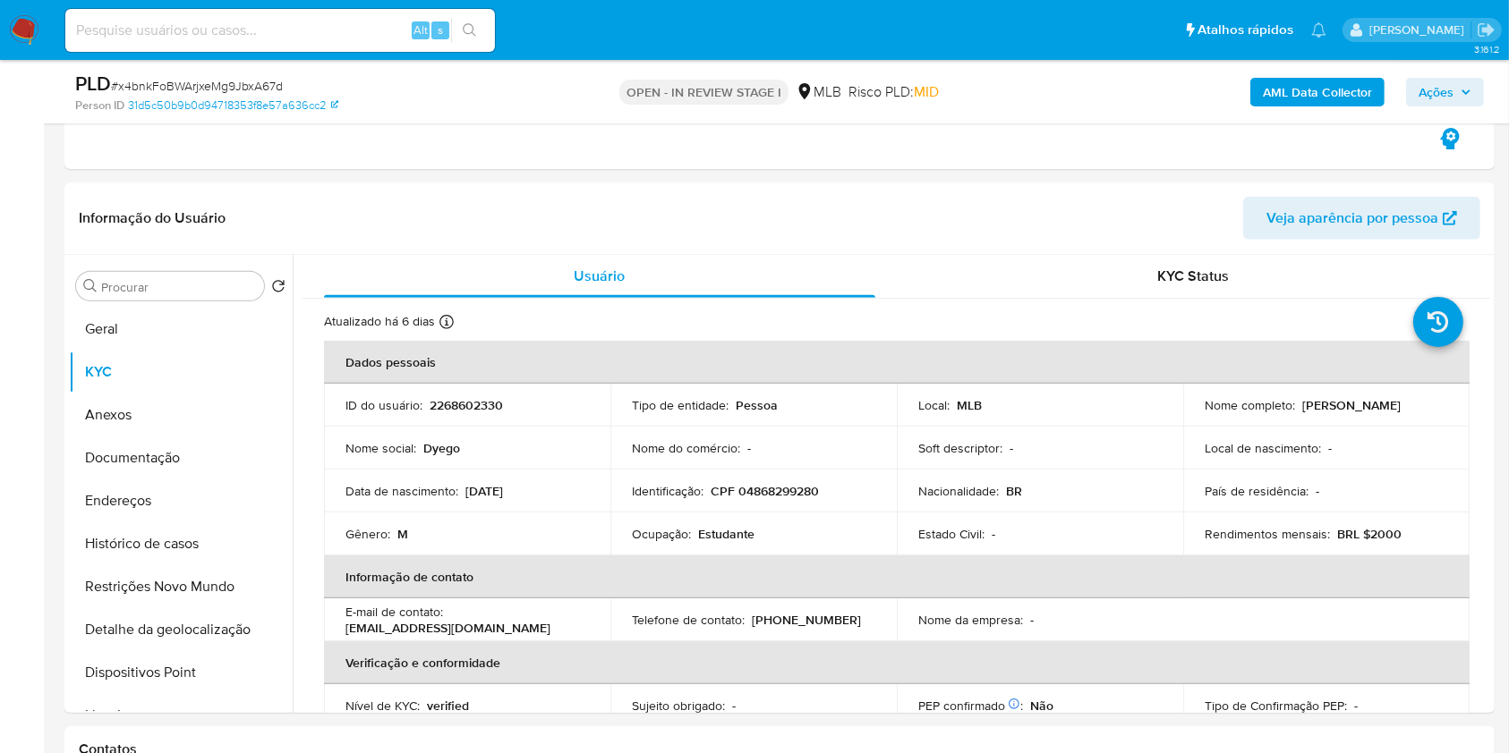
click at [1438, 91] on span "Ações" at bounding box center [1435, 92] width 35 height 29
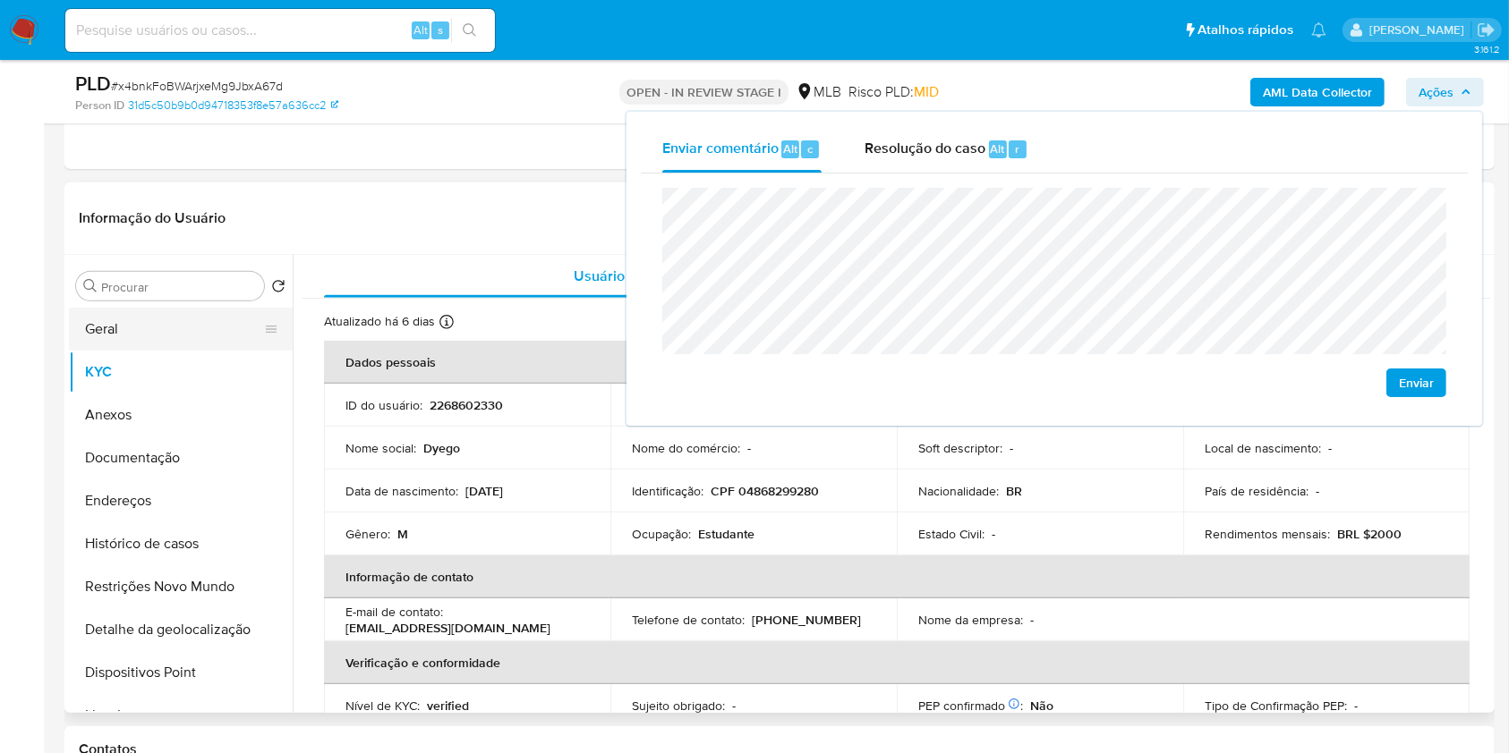
click at [107, 319] on button "Geral" at bounding box center [173, 329] width 209 height 43
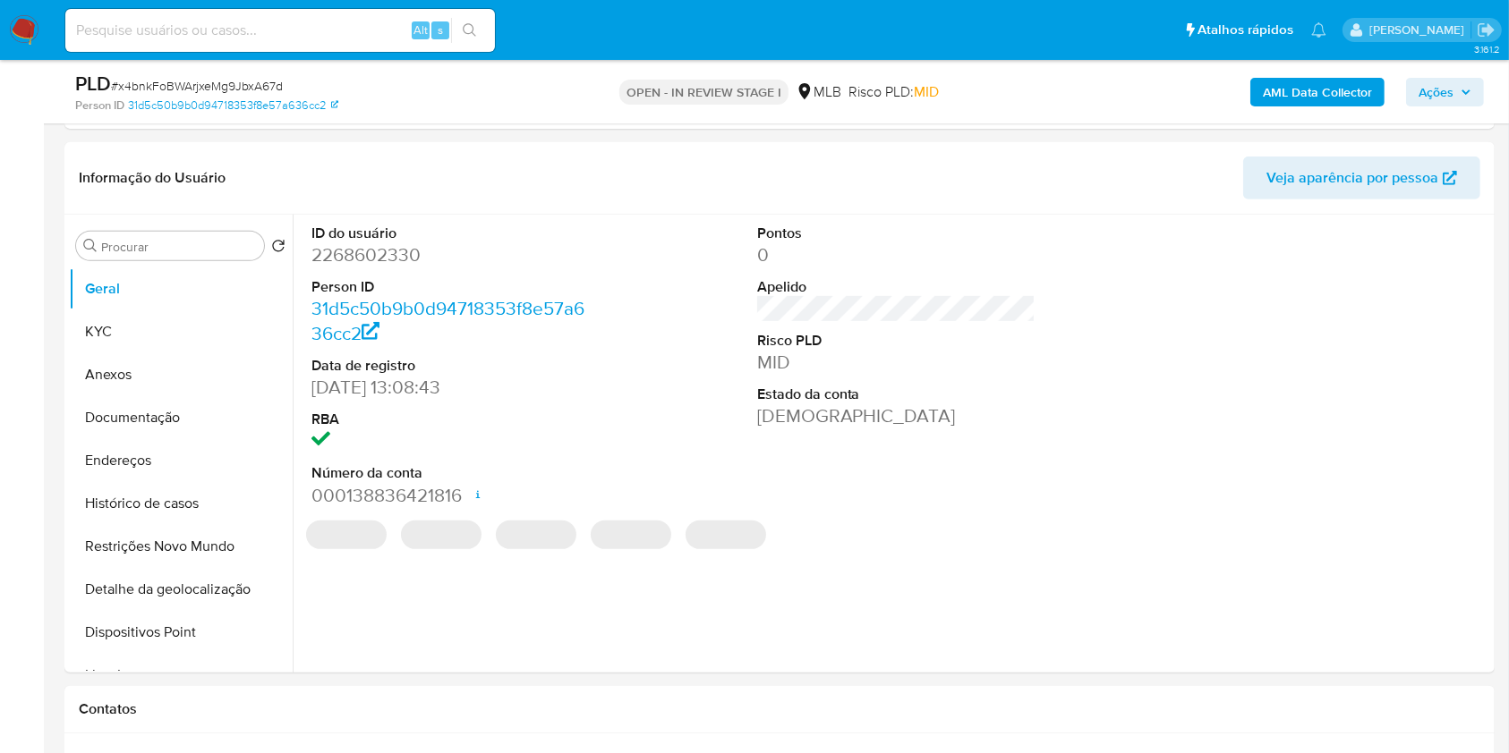
scroll to position [719, 0]
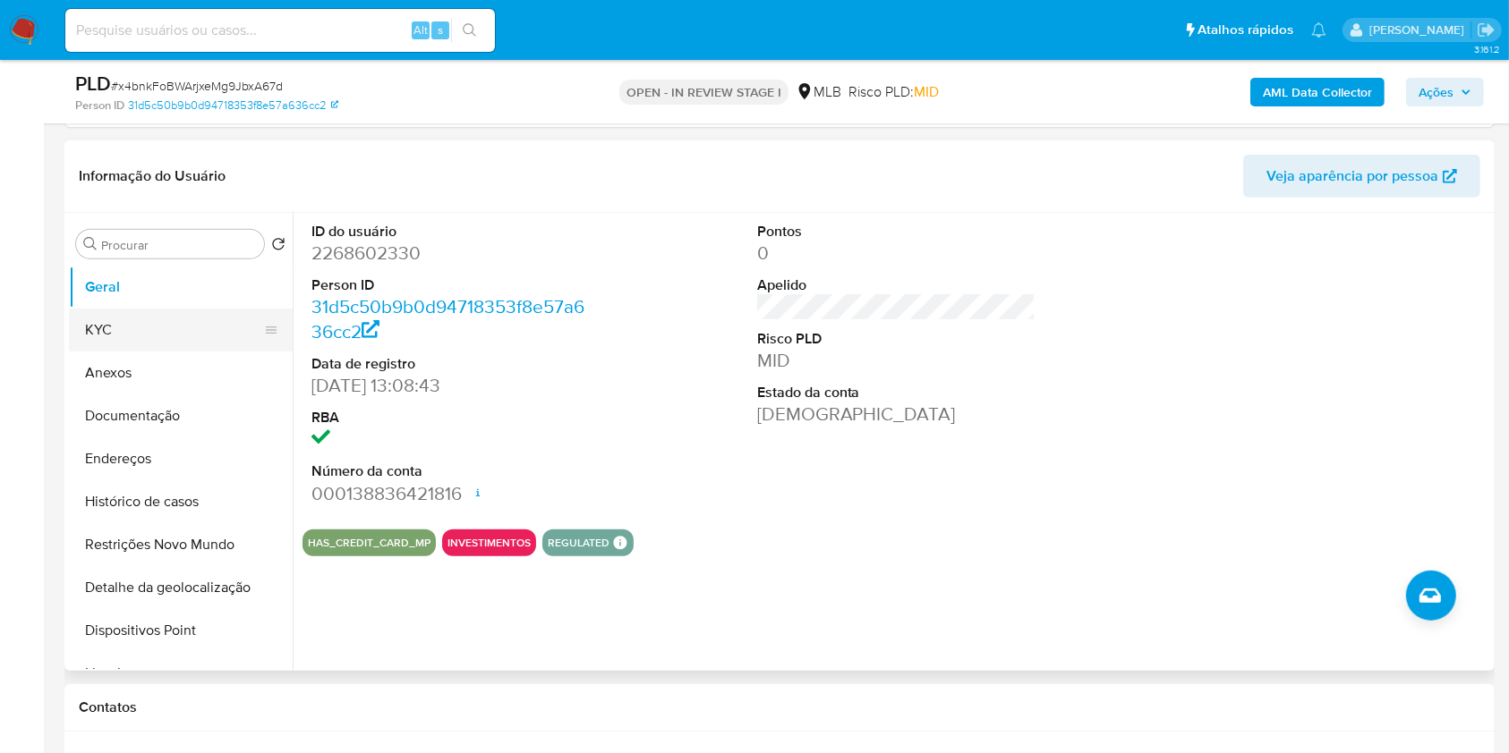
click at [166, 331] on button "KYC" at bounding box center [173, 330] width 209 height 43
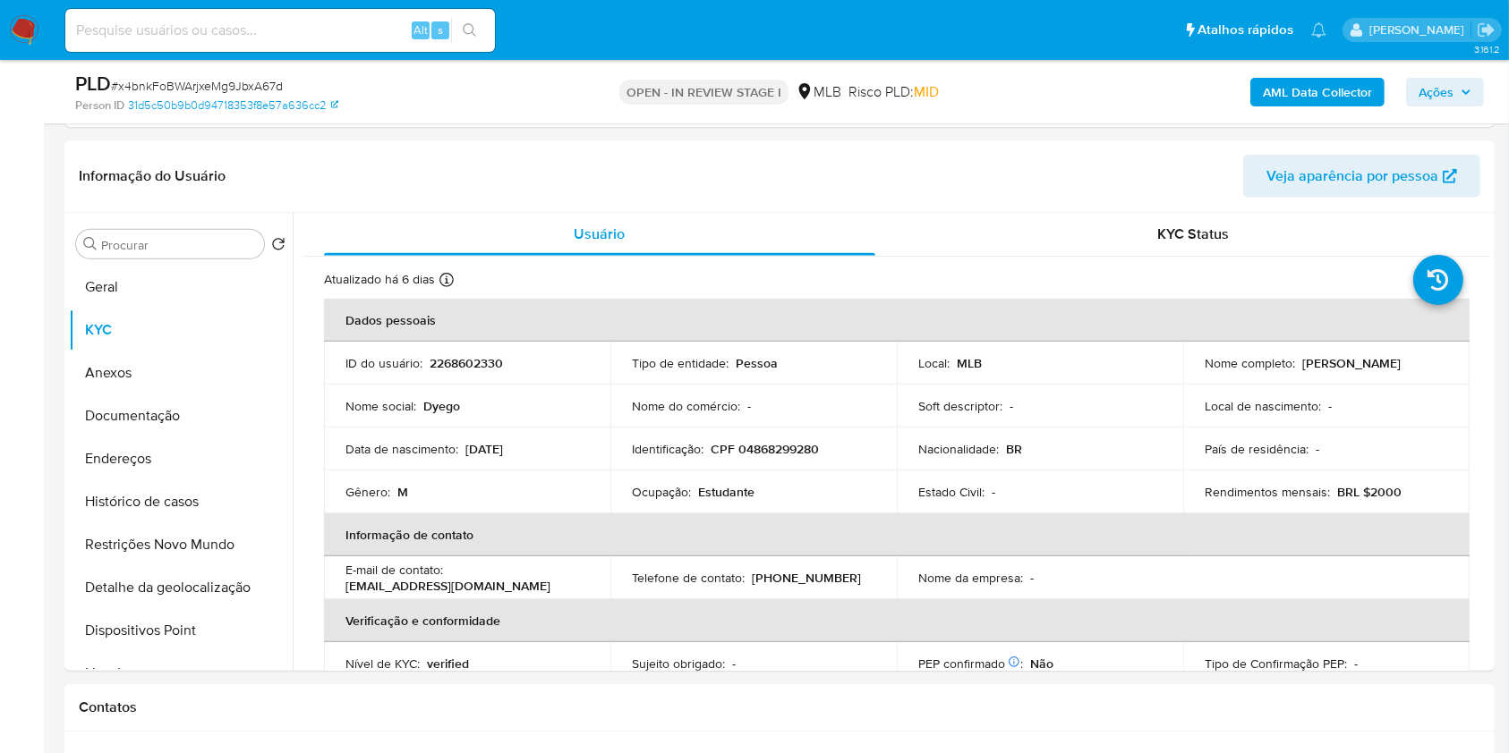
scroll to position [778, 0]
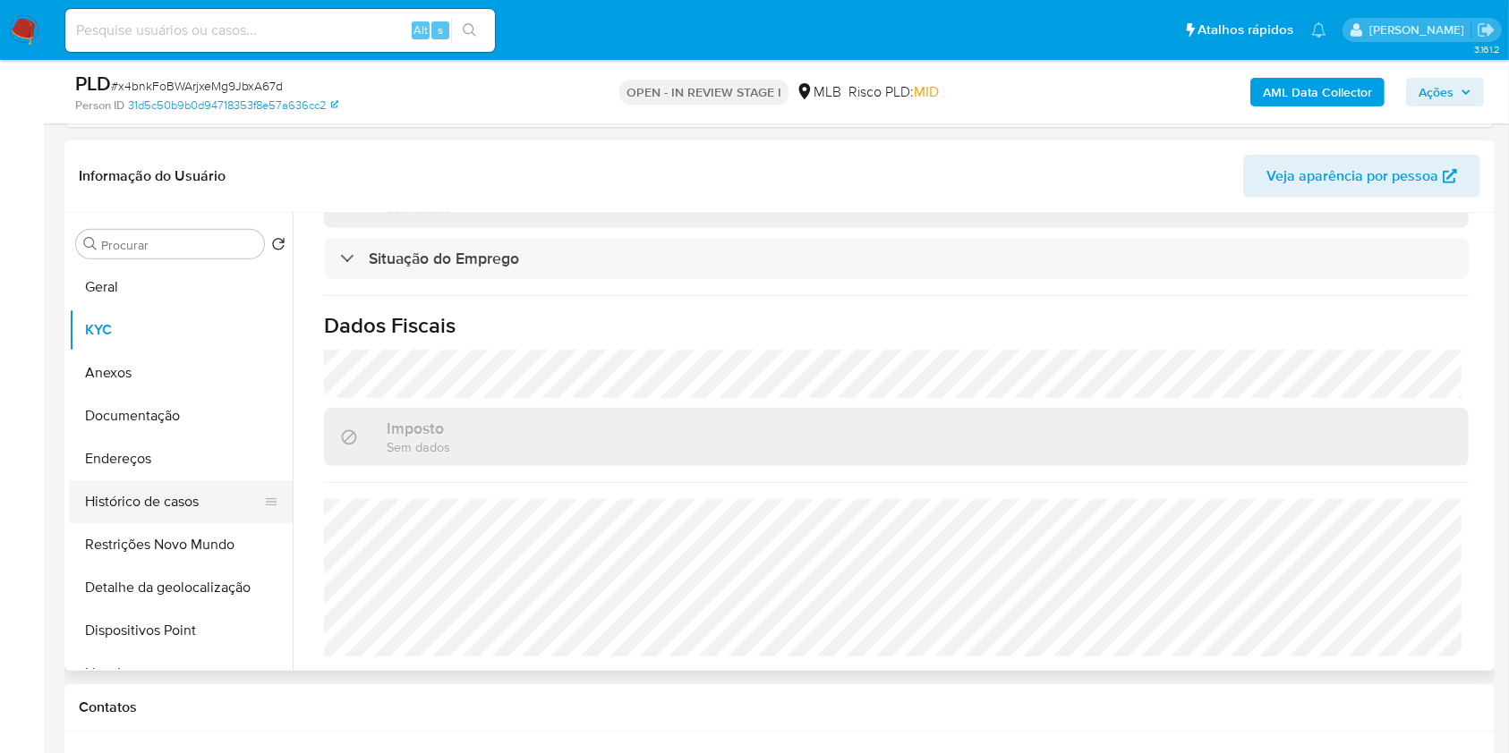
click at [195, 493] on button "Histórico de casos" at bounding box center [173, 501] width 209 height 43
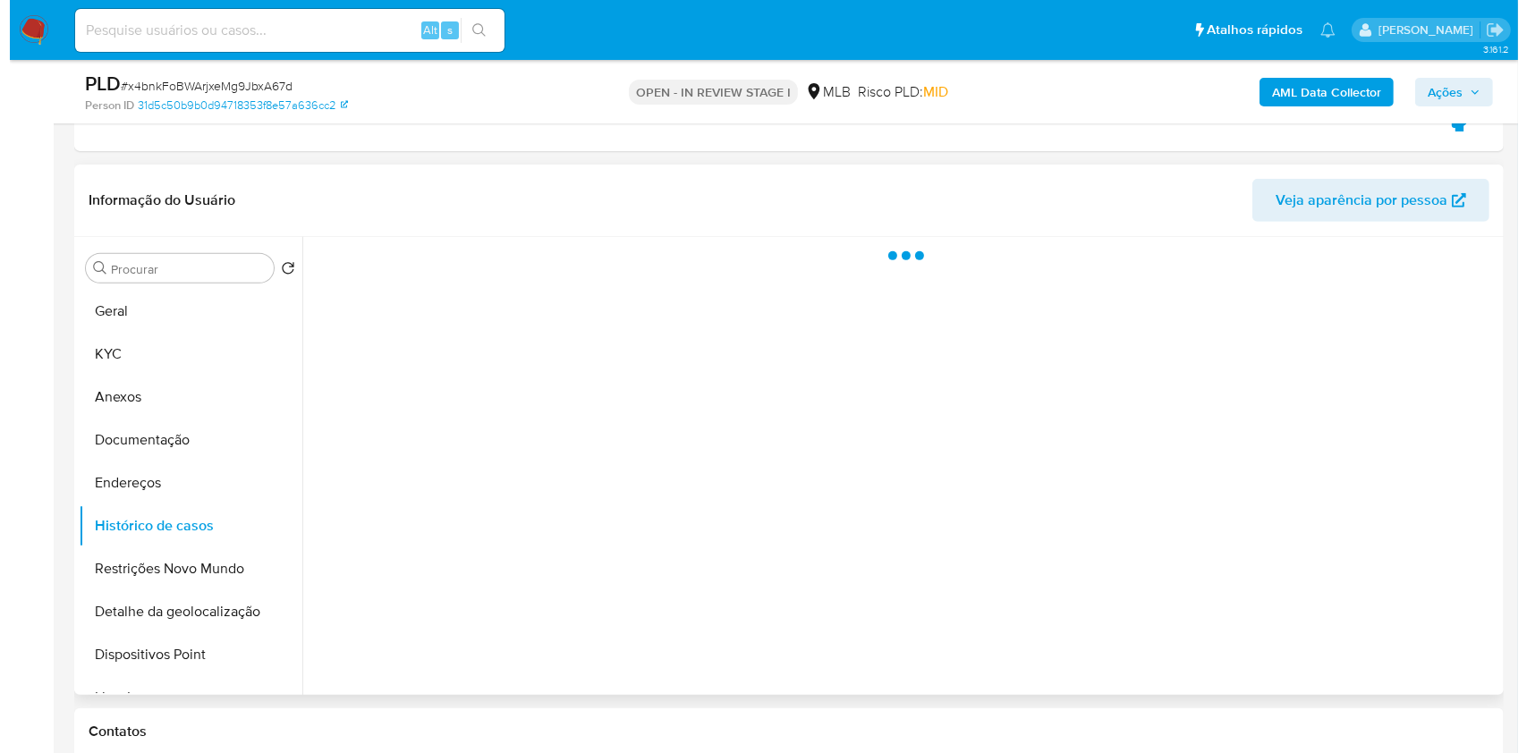
scroll to position [675, 0]
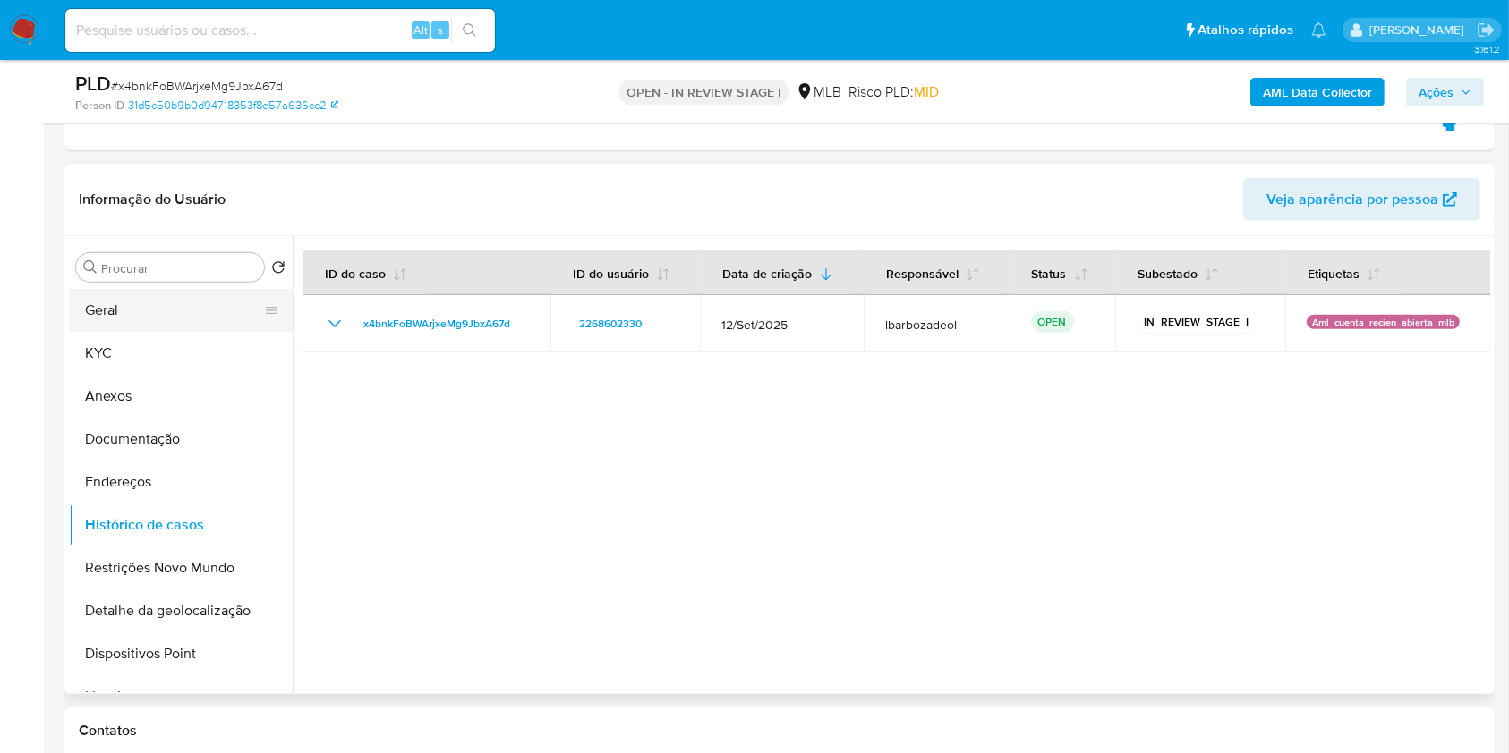
click at [176, 317] on button "Geral" at bounding box center [173, 310] width 209 height 43
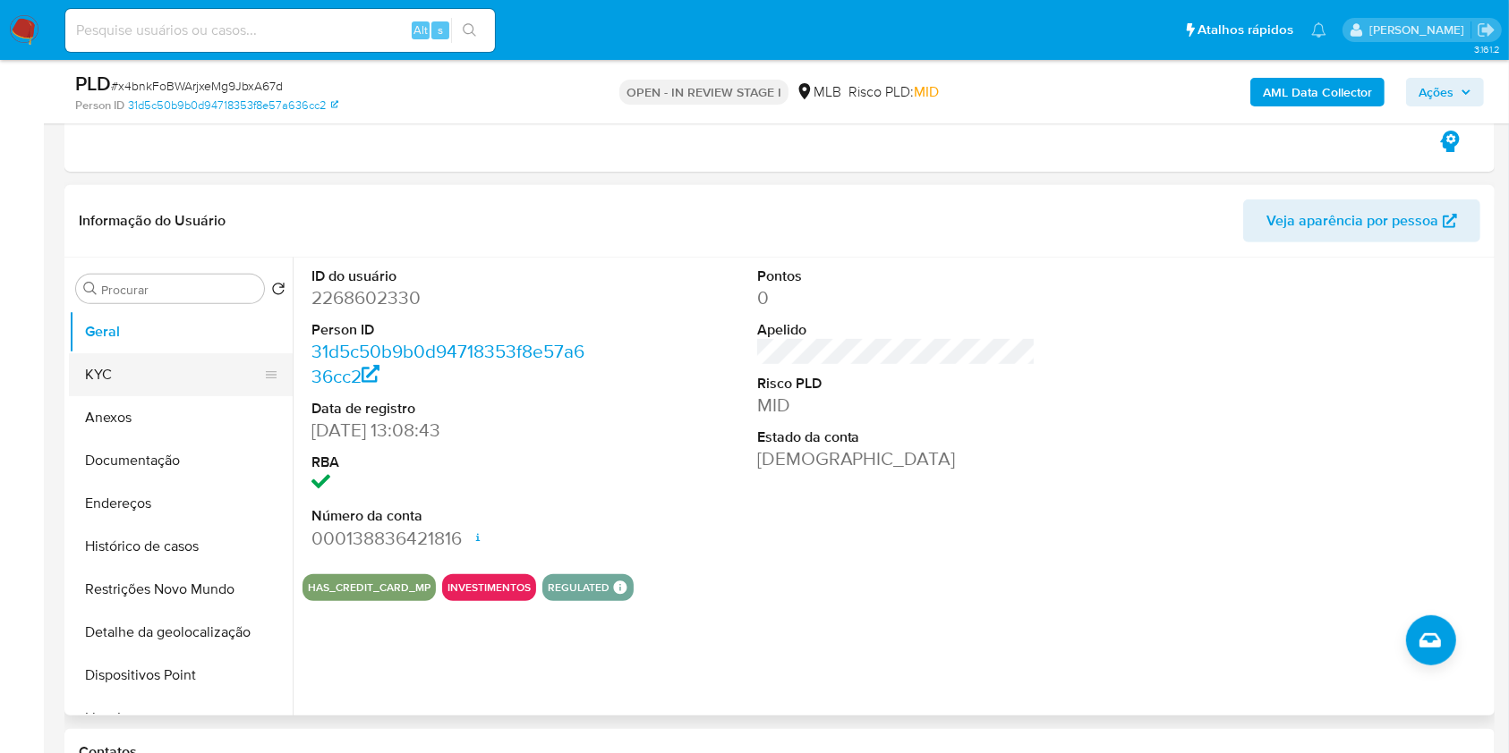
click at [166, 367] on button "KYC" at bounding box center [173, 374] width 209 height 43
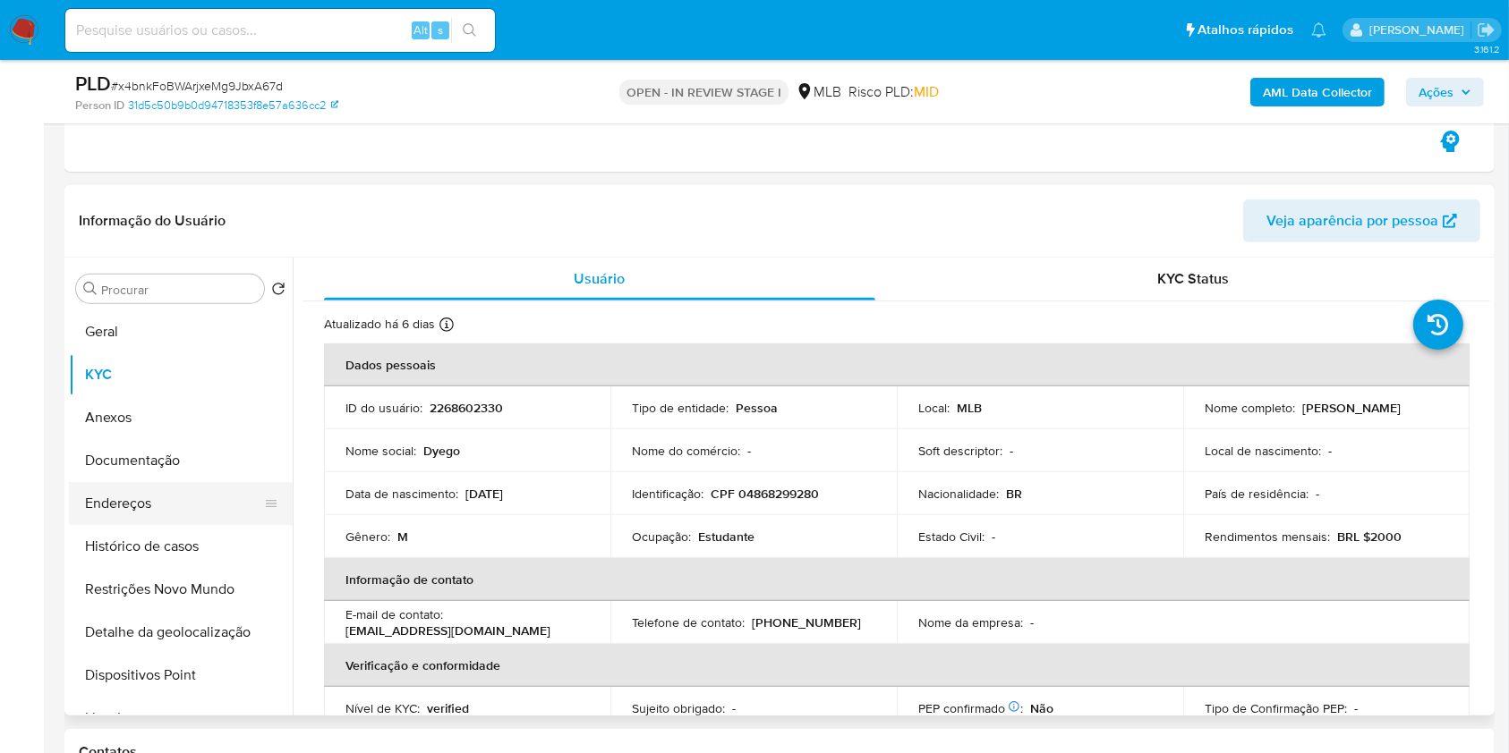
drag, startPoint x: 754, startPoint y: 18, endPoint x: 212, endPoint y: 497, distance: 723.3
click at [212, 497] on button "Endereços" at bounding box center [173, 503] width 209 height 43
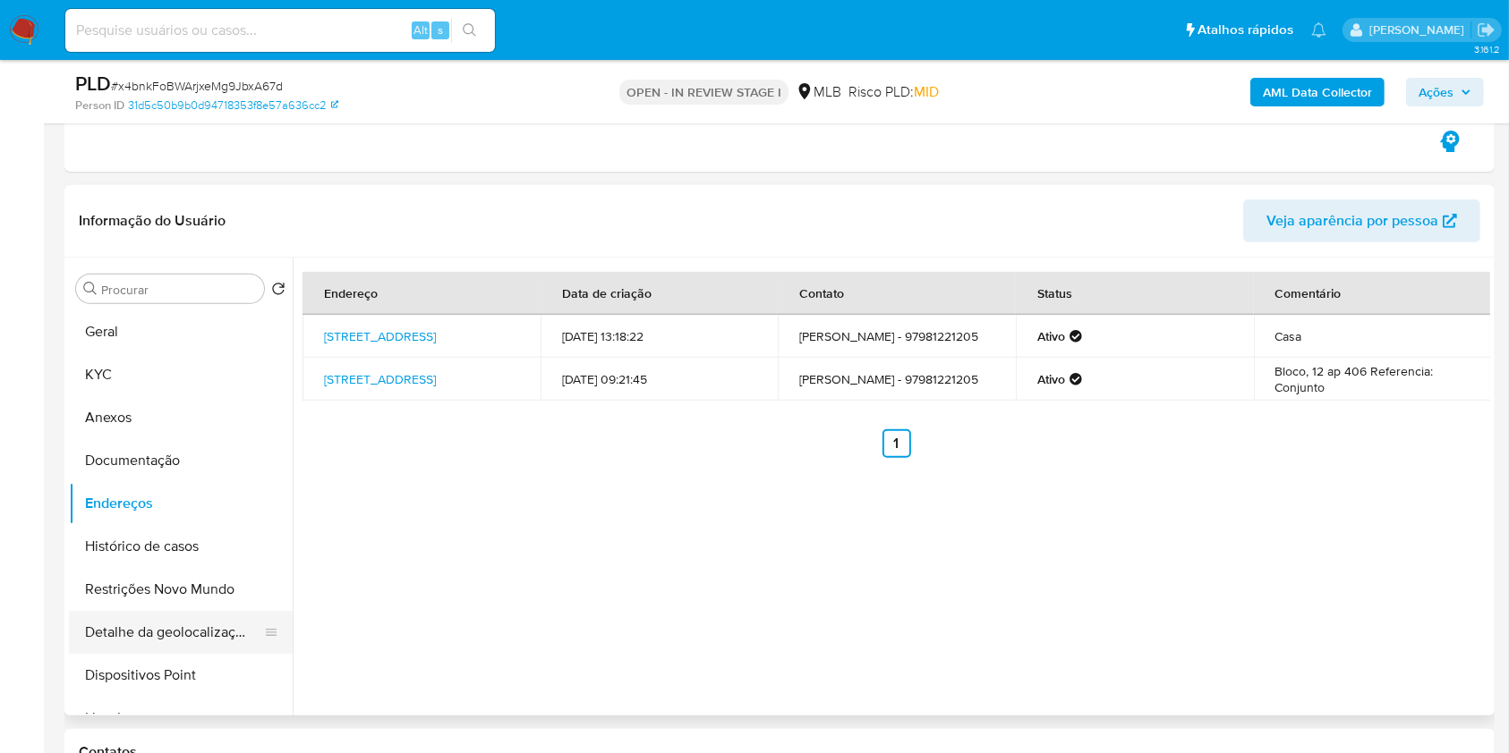
click at [195, 633] on button "Detalhe da geolocalização" at bounding box center [173, 632] width 209 height 43
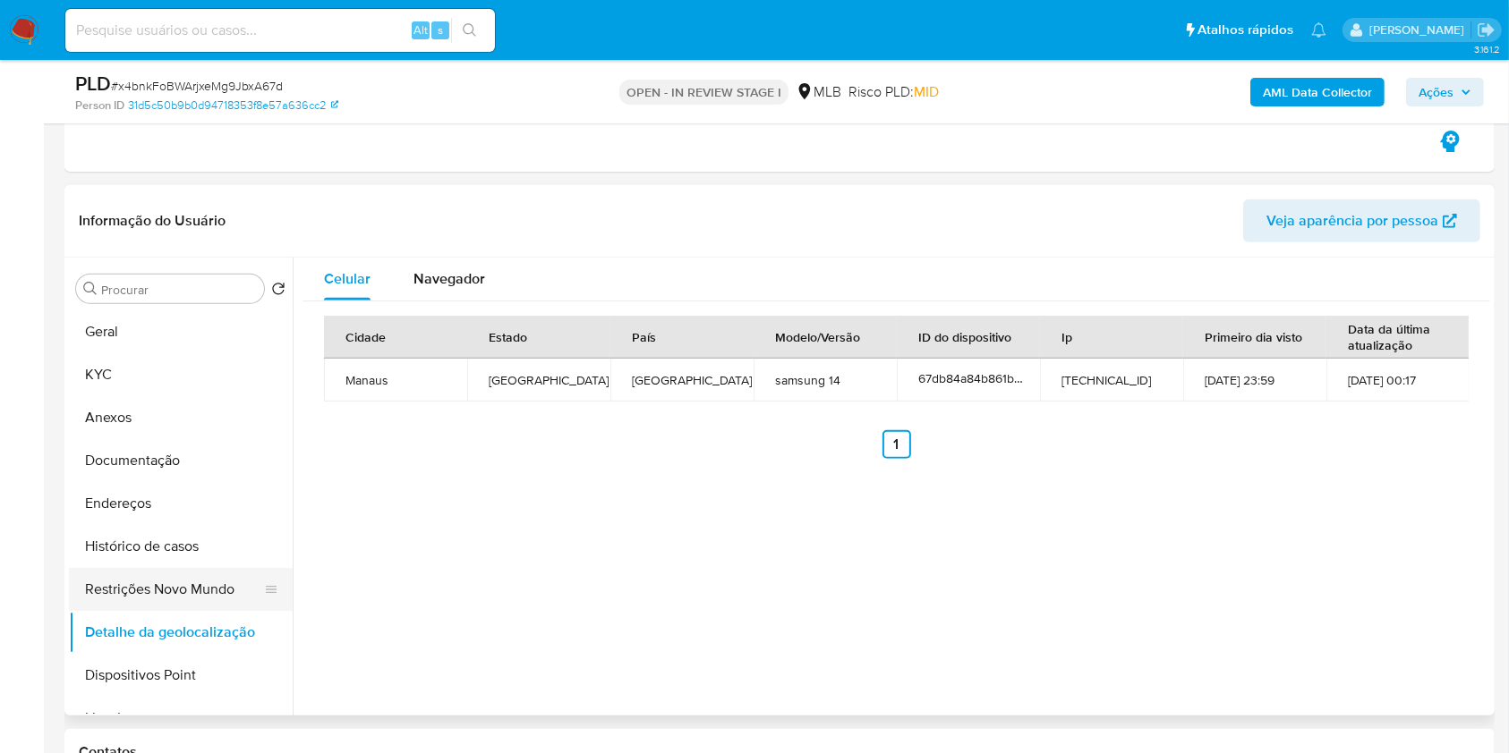
click at [200, 574] on button "Restrições Novo Mundo" at bounding box center [173, 589] width 209 height 43
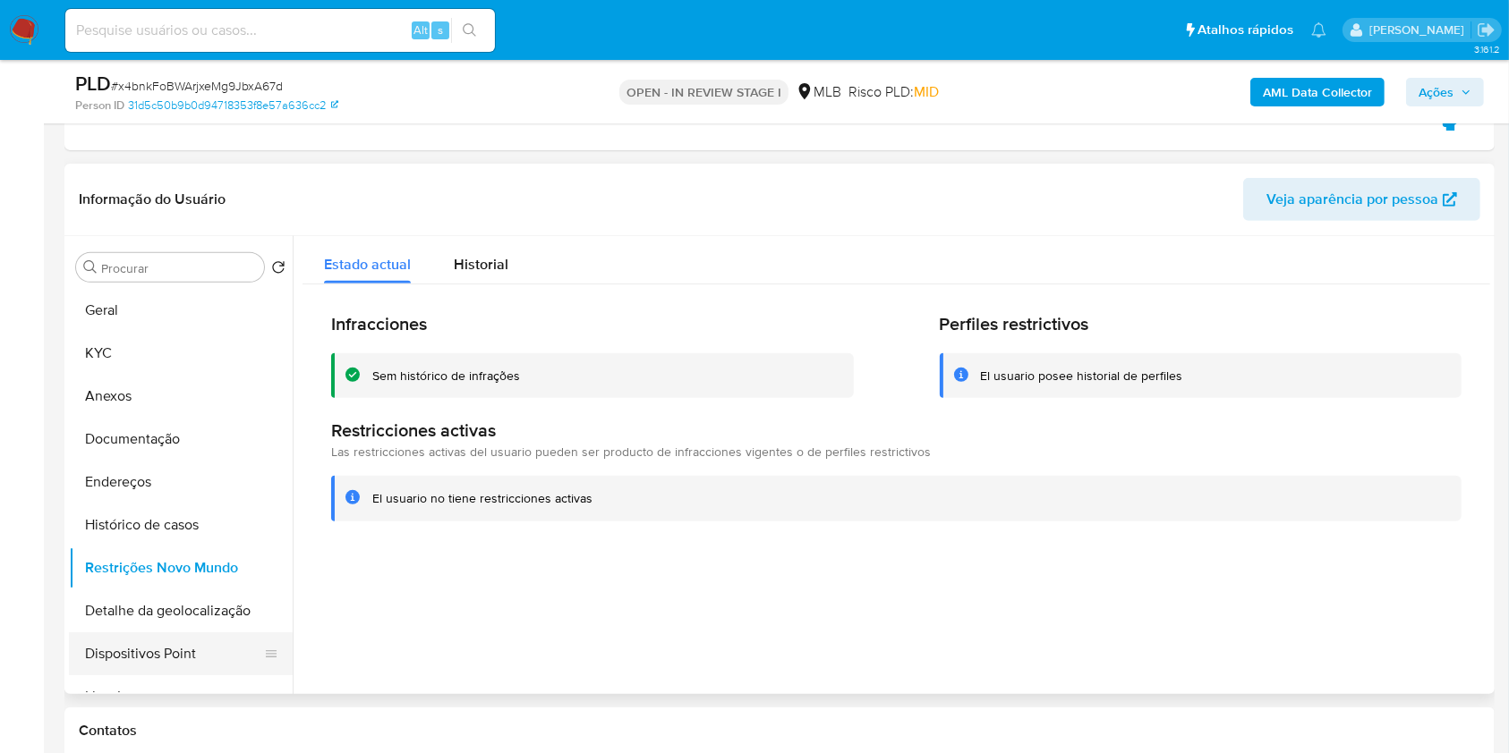
click at [234, 641] on button "Dispositivos Point" at bounding box center [173, 654] width 209 height 43
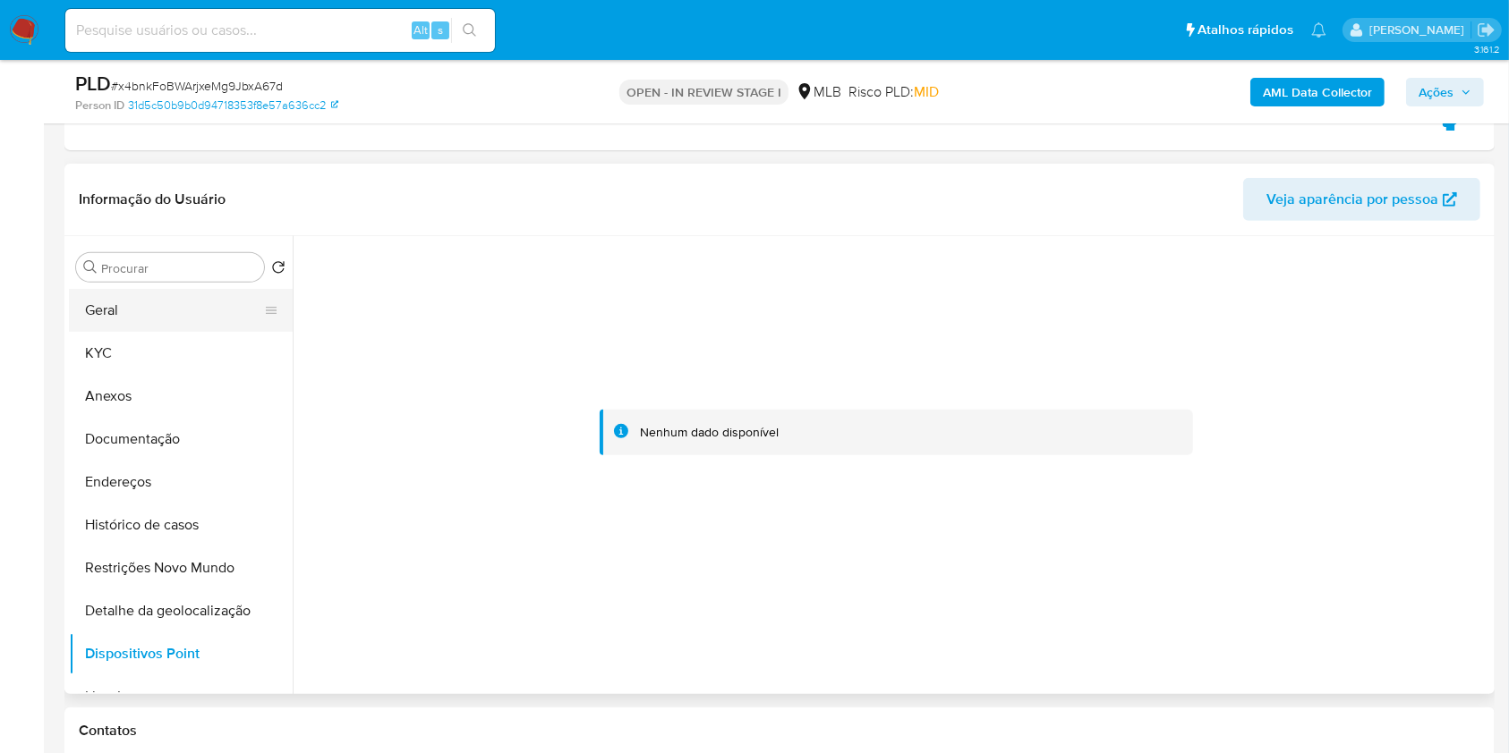
click at [207, 309] on button "Geral" at bounding box center [173, 310] width 209 height 43
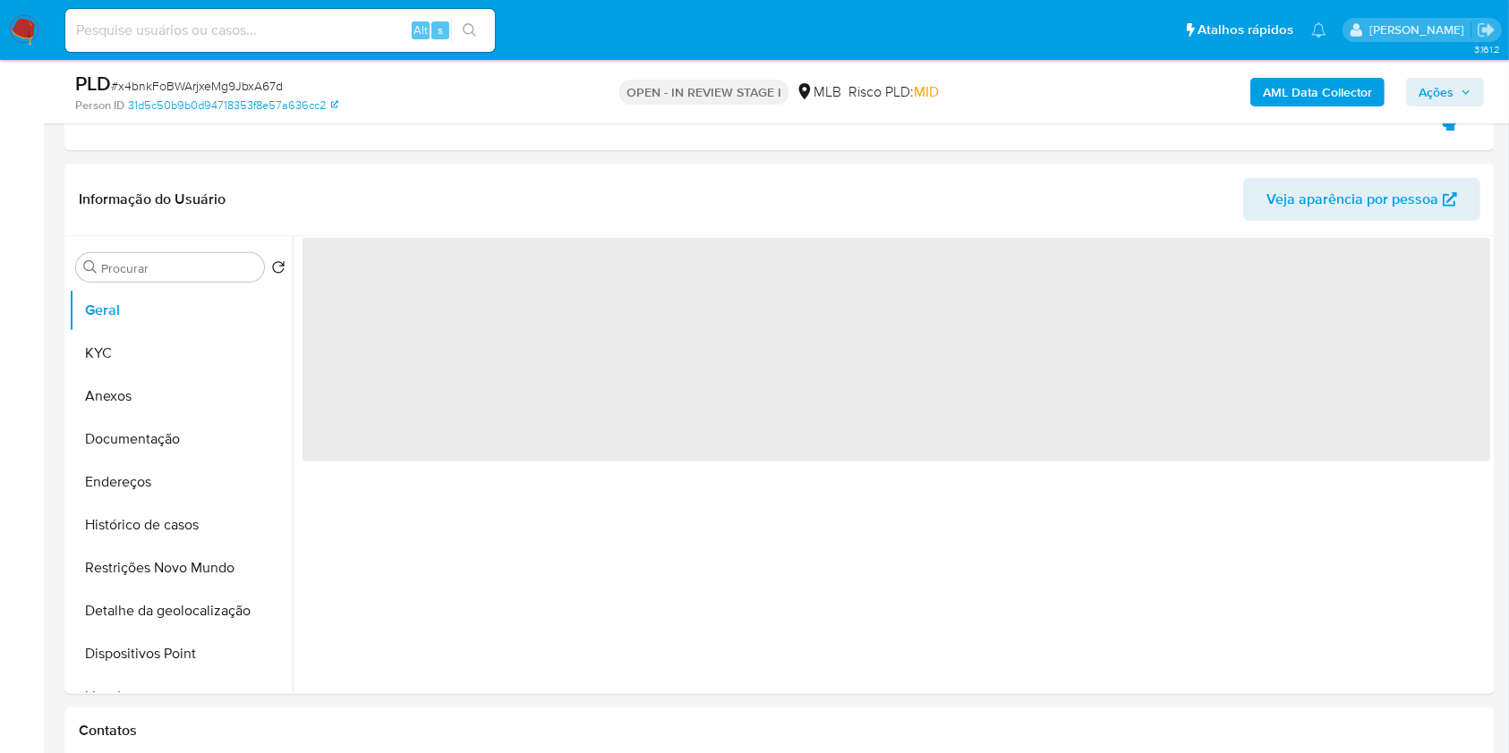
click at [1429, 98] on span "Ações" at bounding box center [1435, 92] width 35 height 29
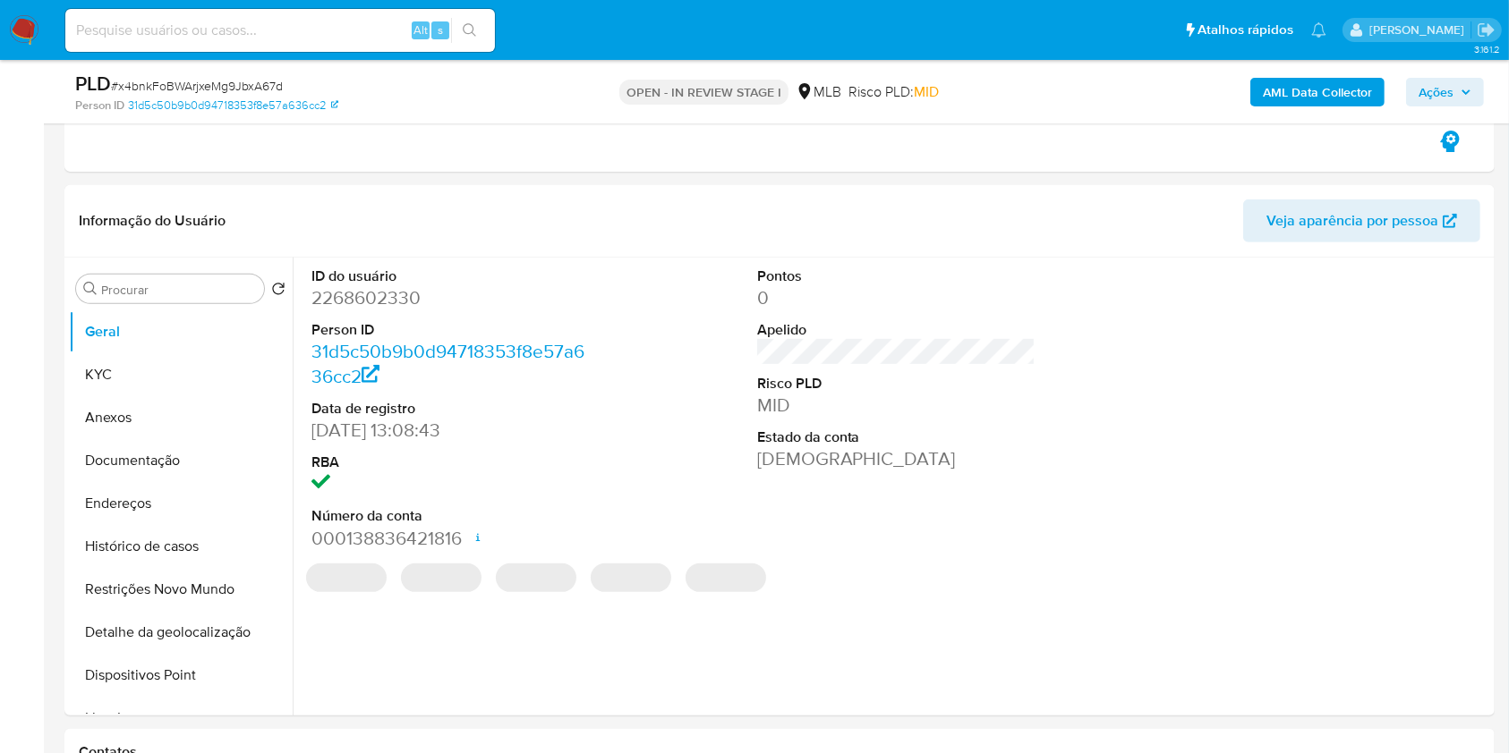
click at [1437, 91] on span "Ações" at bounding box center [1435, 92] width 35 height 29
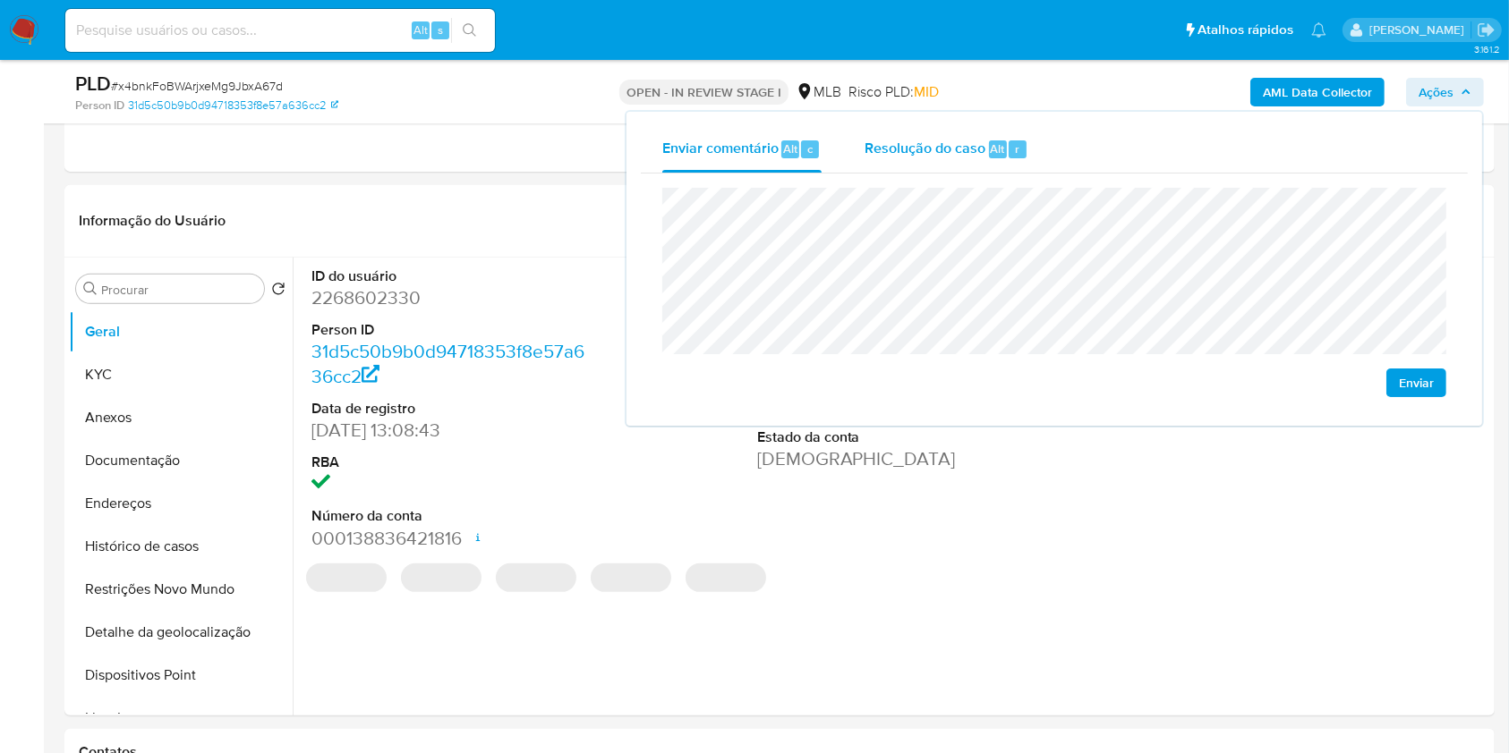
click at [965, 143] on span "Resolução do caso" at bounding box center [924, 148] width 121 height 21
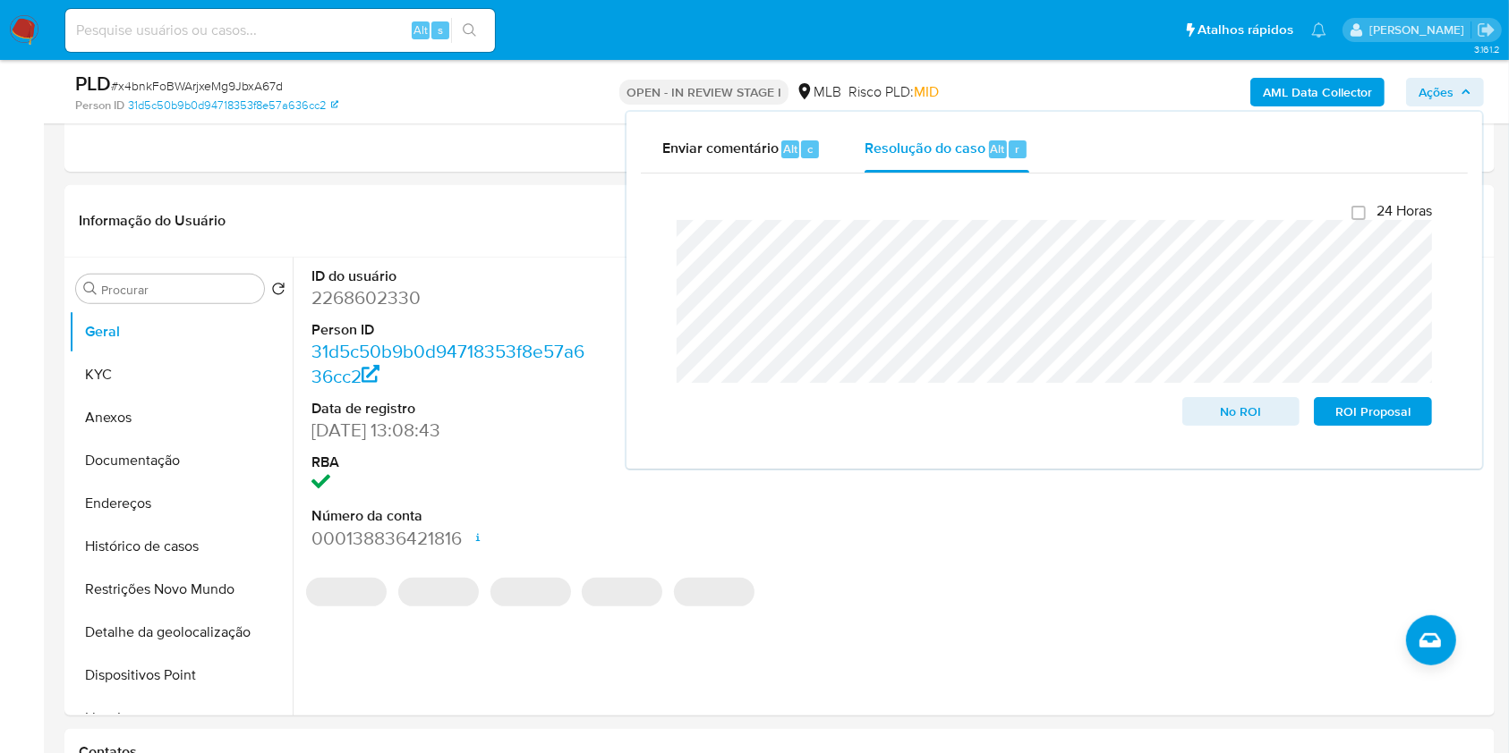
click at [1041, 82] on div "AML Data Collector Ações Enviar comentário Alt c Resolução do caso Alt r Fecham…" at bounding box center [1251, 92] width 464 height 42
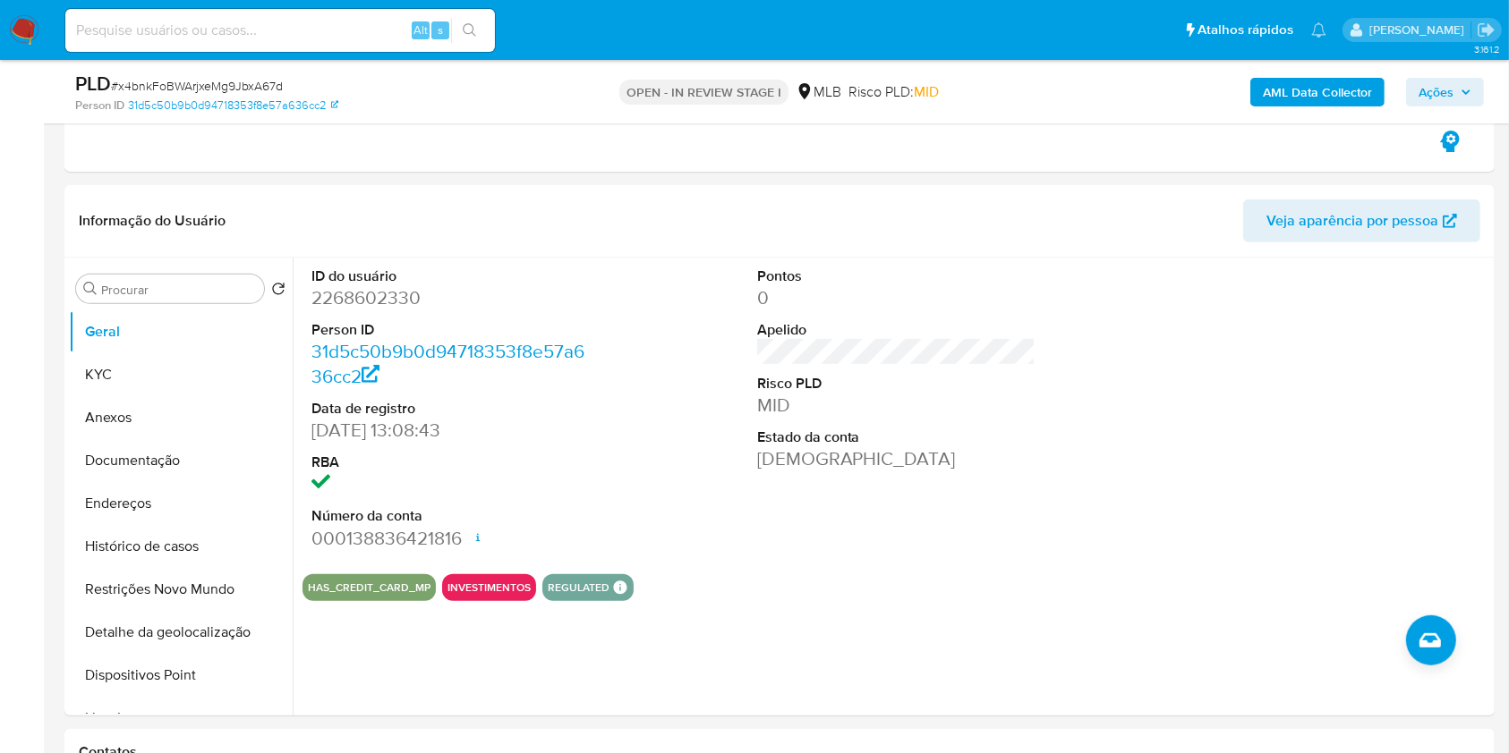
click at [1300, 85] on b "AML Data Collector" at bounding box center [1317, 92] width 109 height 29
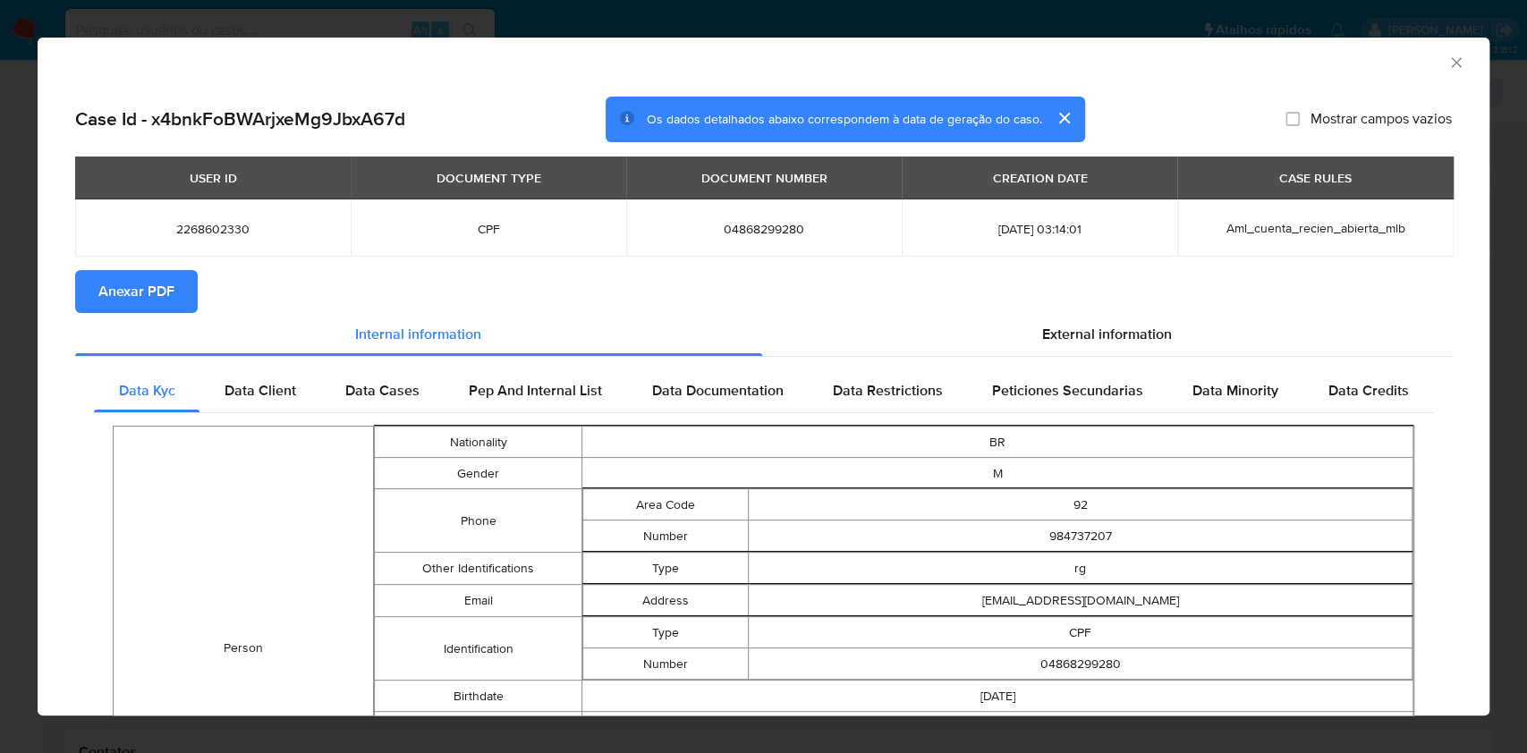
click at [174, 301] on button "Anexar PDF" at bounding box center [136, 291] width 123 height 43
click at [1448, 67] on icon "Fechar a janela" at bounding box center [1457, 63] width 18 height 18
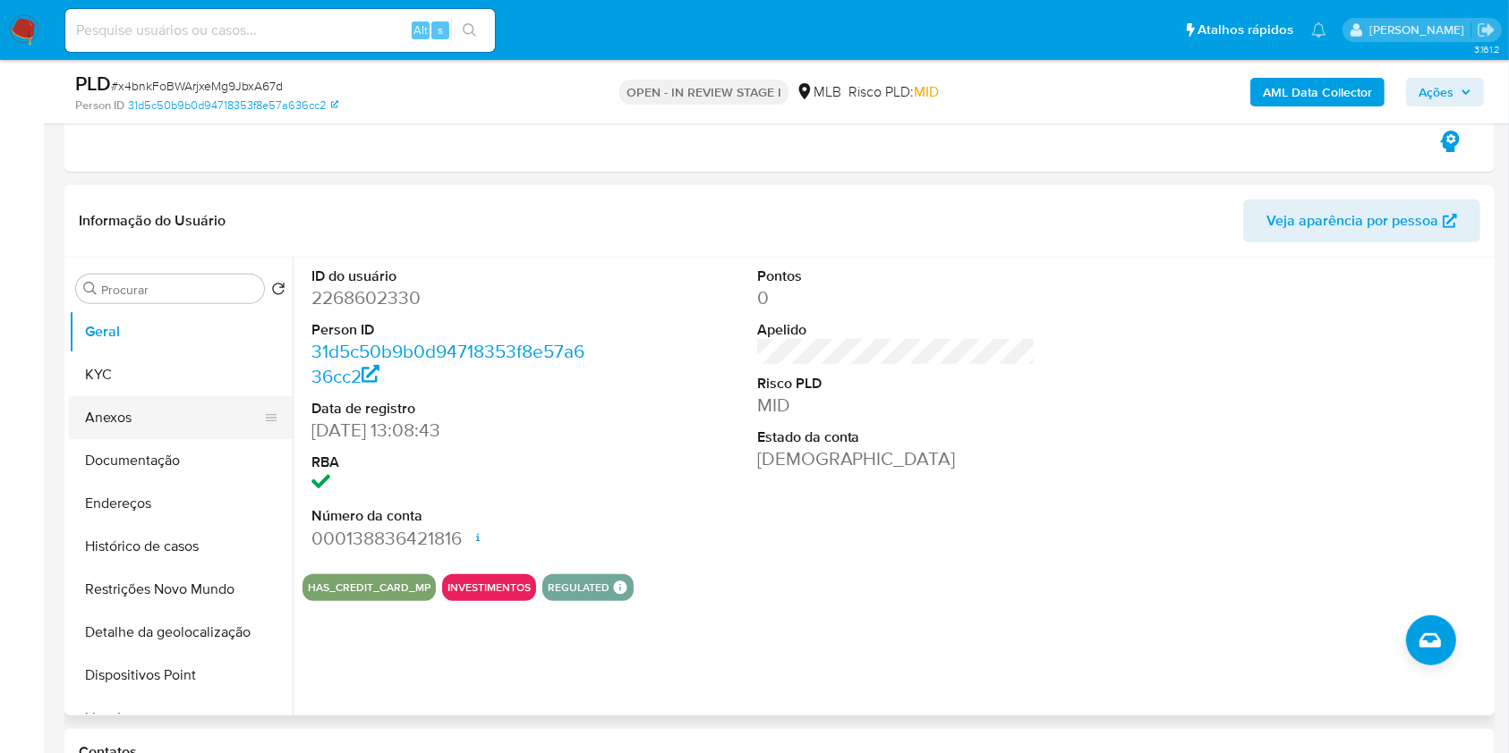
click at [139, 412] on button "Anexos" at bounding box center [173, 417] width 209 height 43
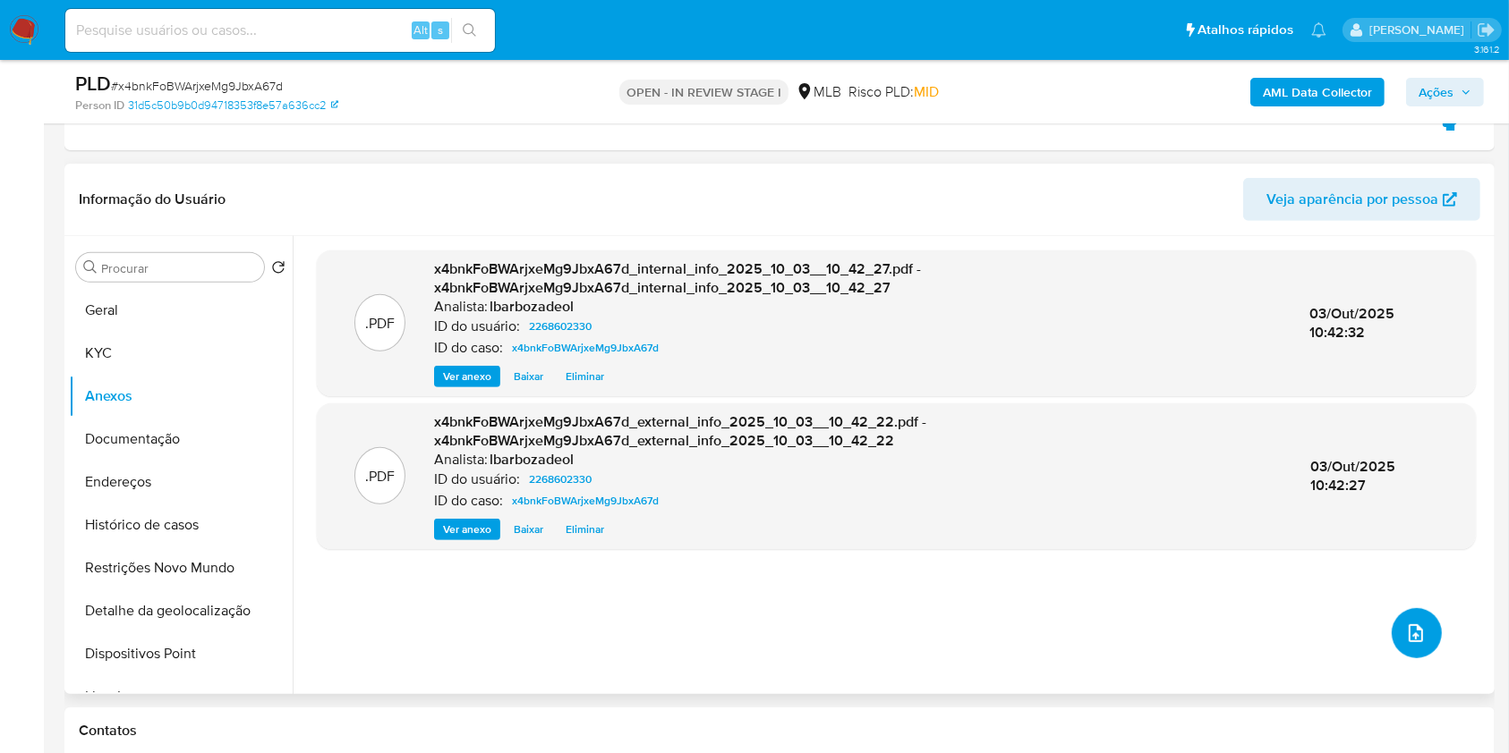
click at [1405, 628] on icon "upload-file" at bounding box center [1415, 633] width 21 height 21
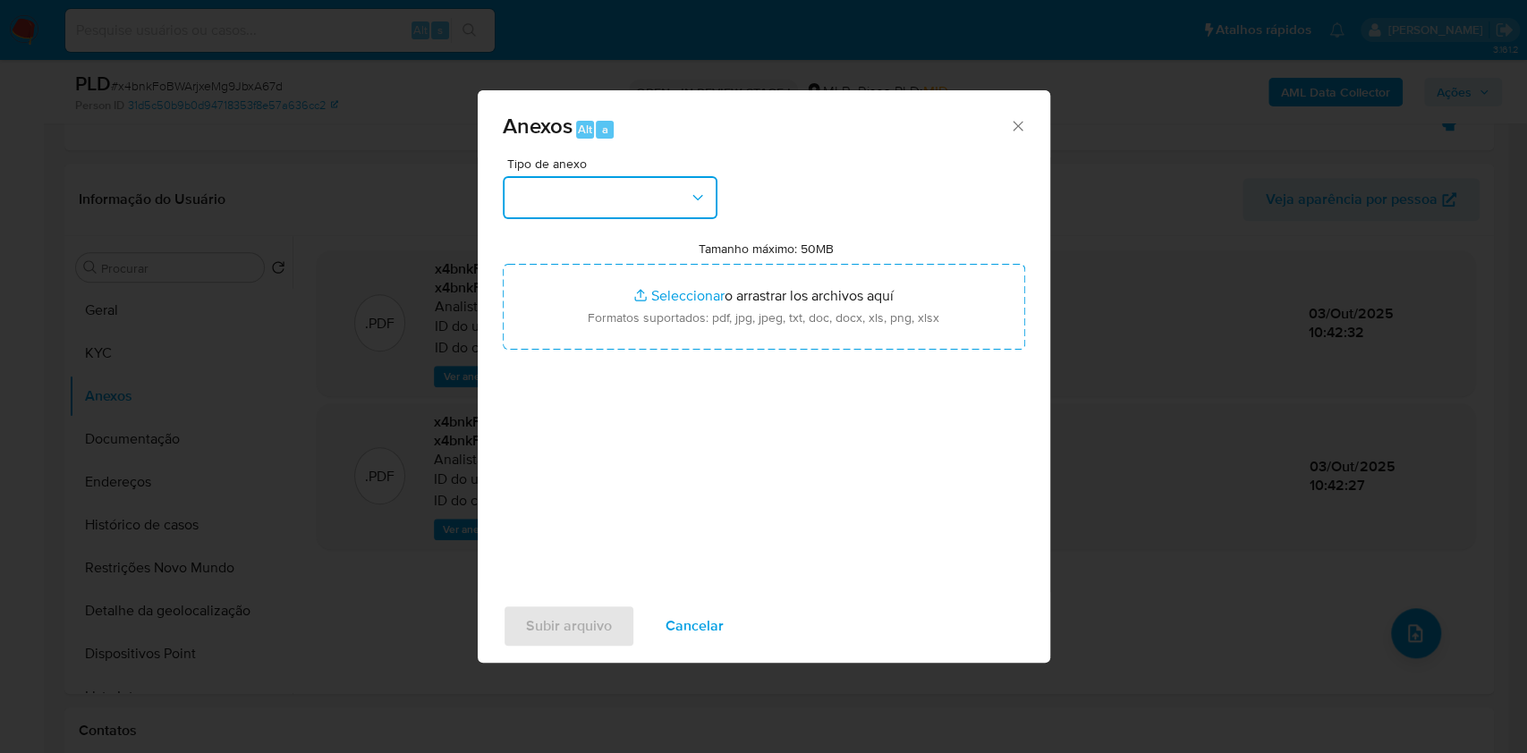
click at [667, 202] on button "button" at bounding box center [610, 197] width 215 height 43
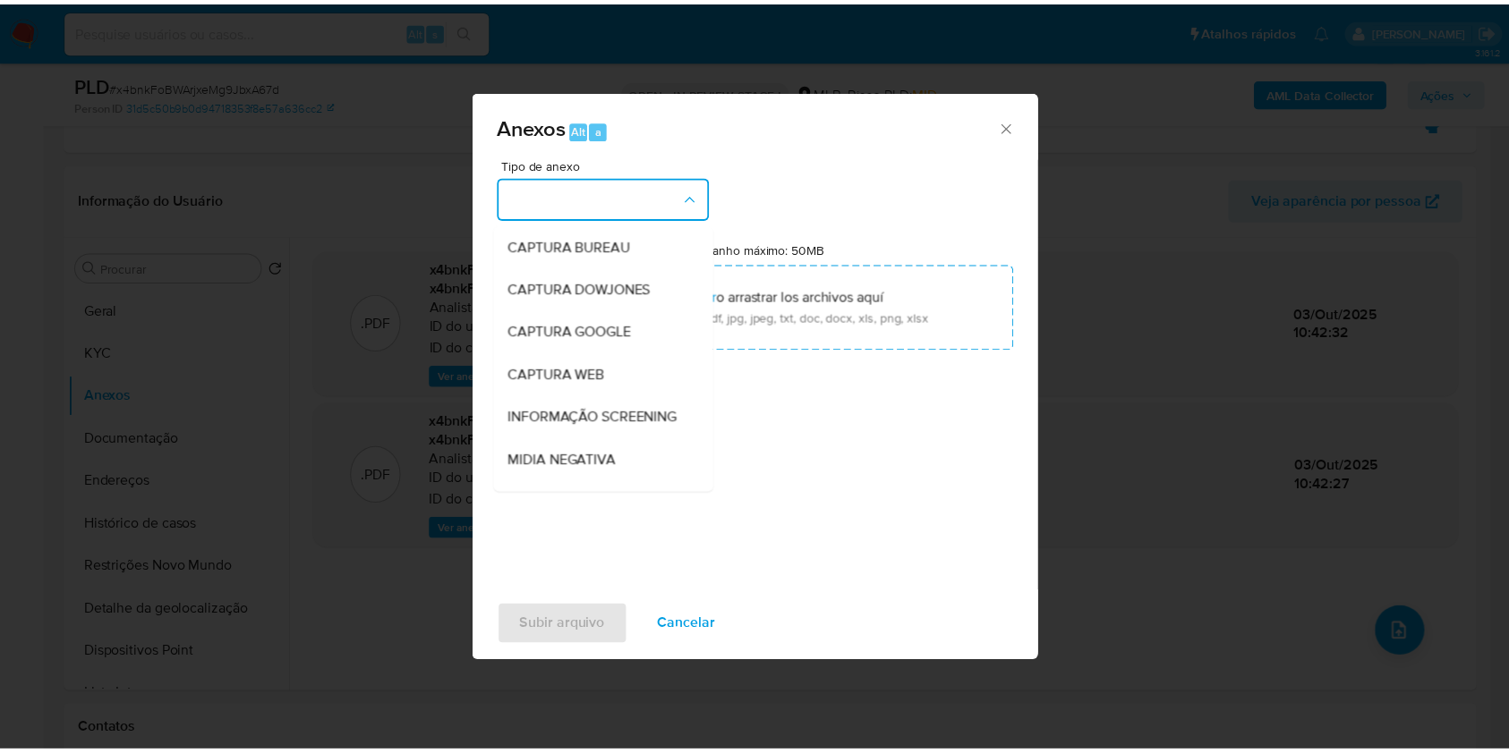
scroll to position [275, 0]
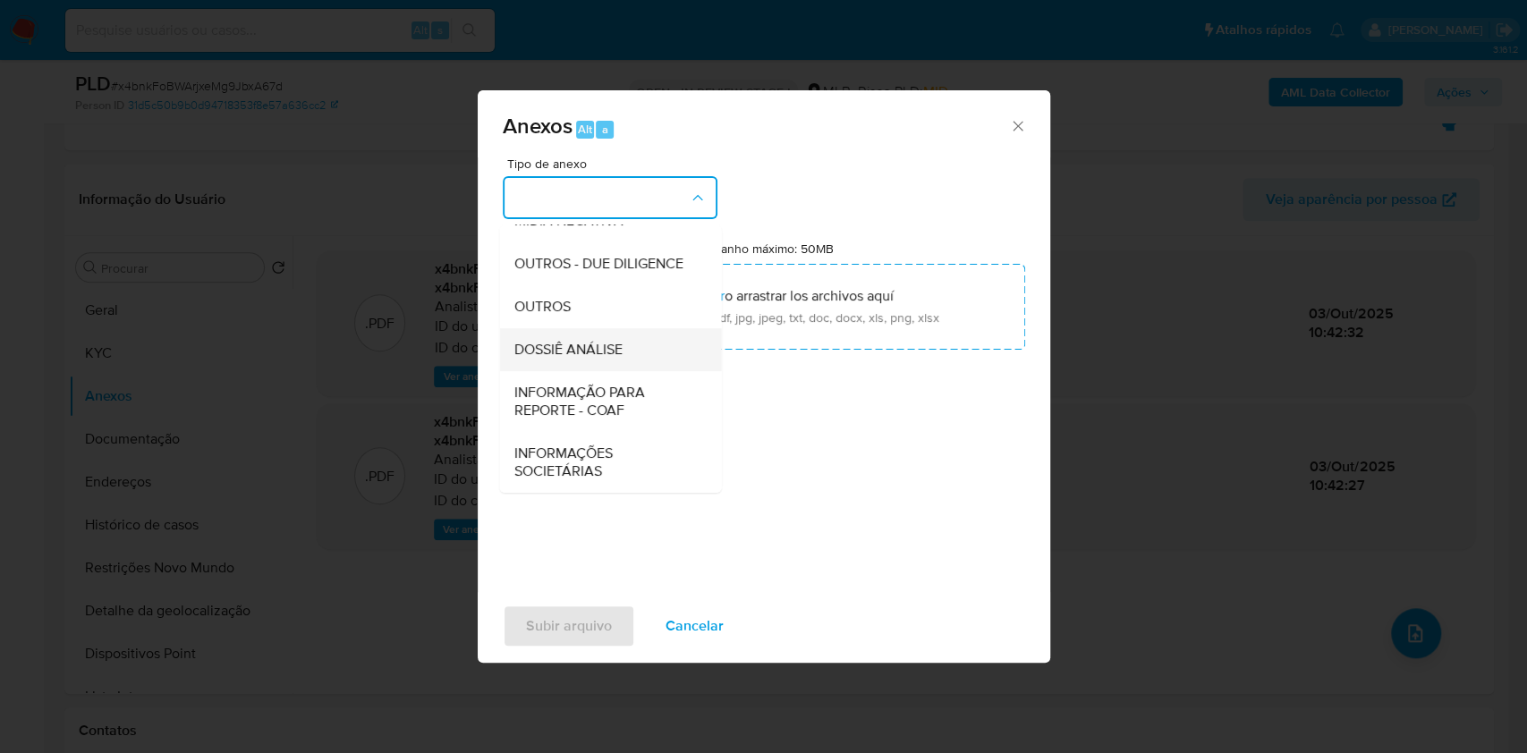
click at [591, 370] on div "DOSSIÊ ANÁLISE" at bounding box center [605, 349] width 183 height 43
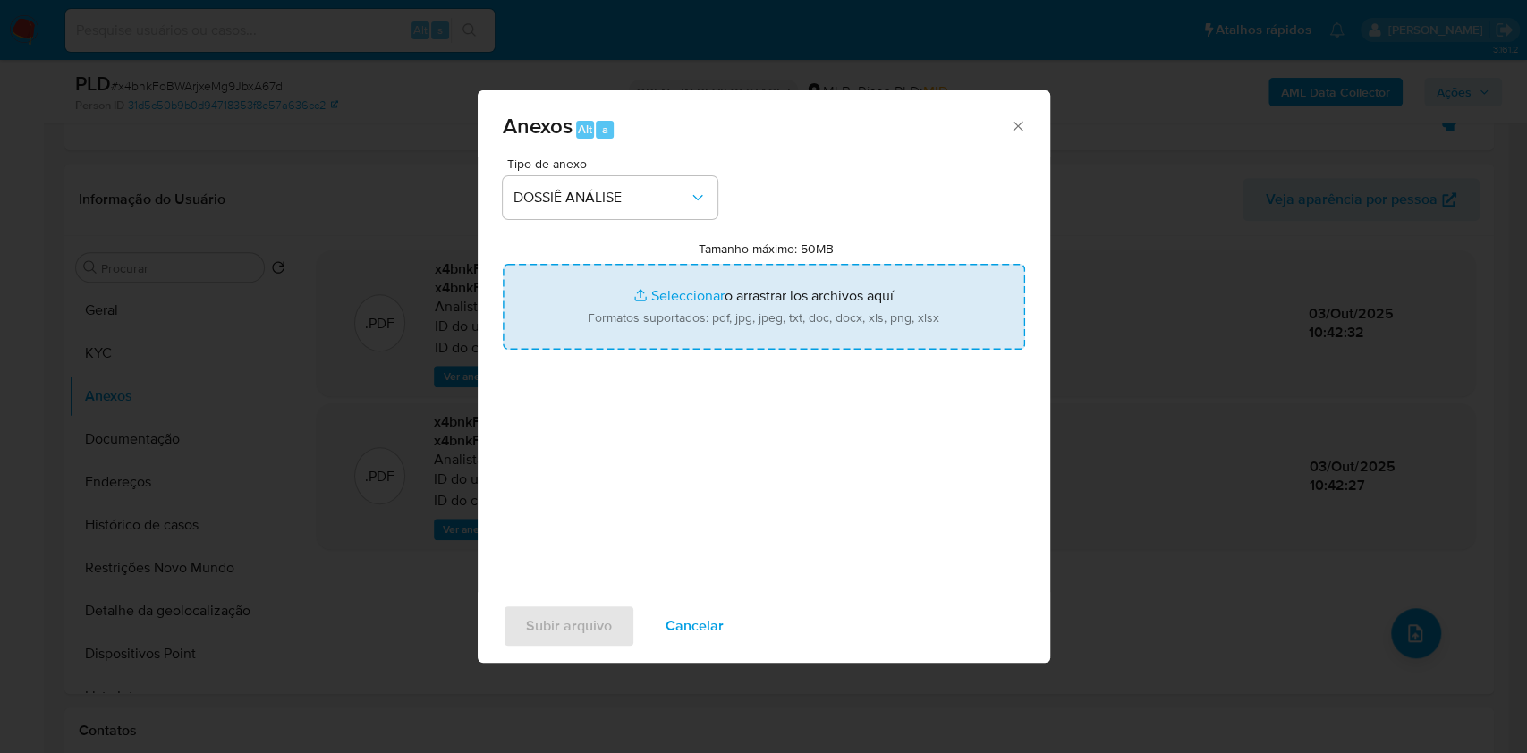
click at [661, 331] on input "Tamanho máximo: 50MB Seleccionar archivos" at bounding box center [764, 307] width 523 height 86
type input "C:\fakepath\SAR - XXXX - CPF 04868299280 - DYEGO SILVA DE ARAUJO.pdf"
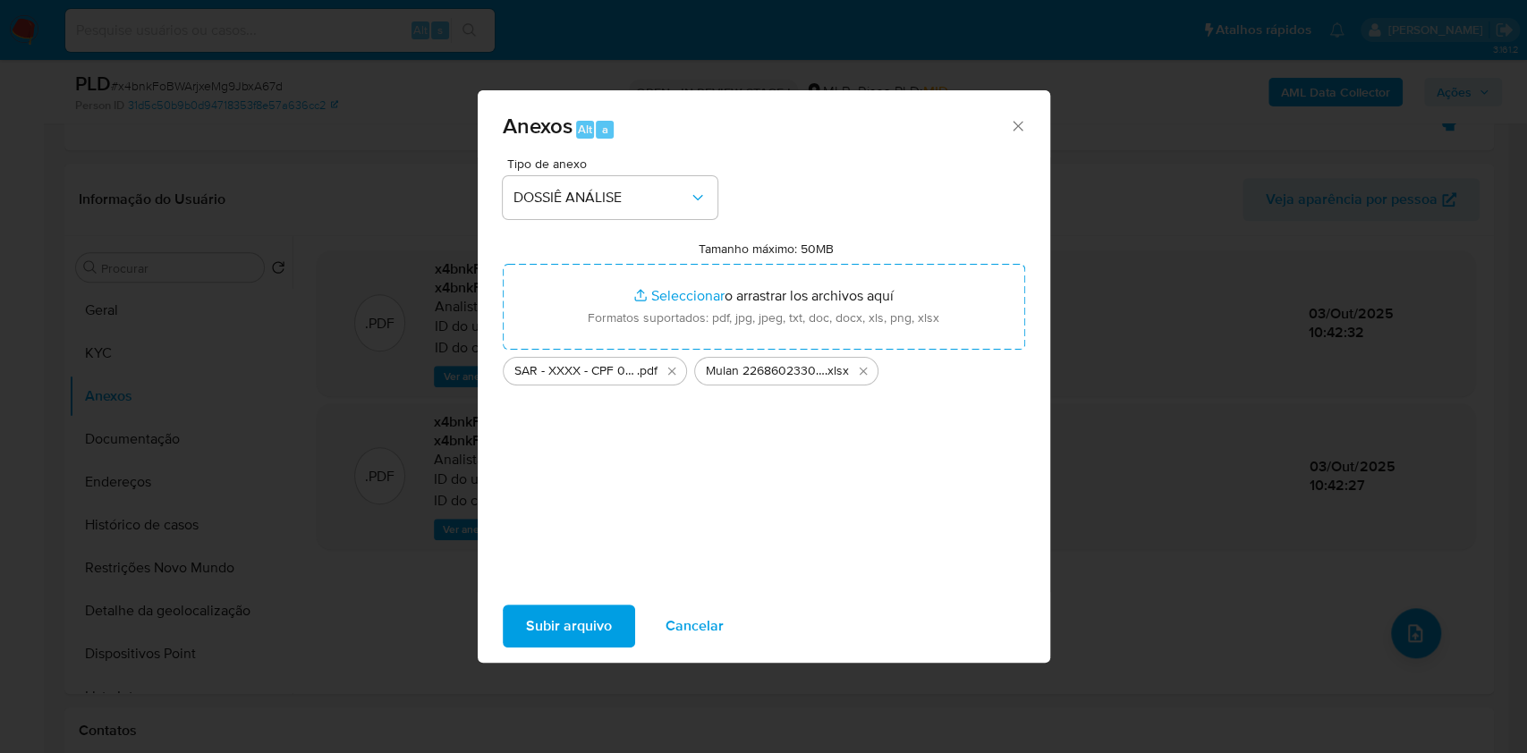
click at [591, 641] on span "Subir arquivo" at bounding box center [569, 626] width 86 height 39
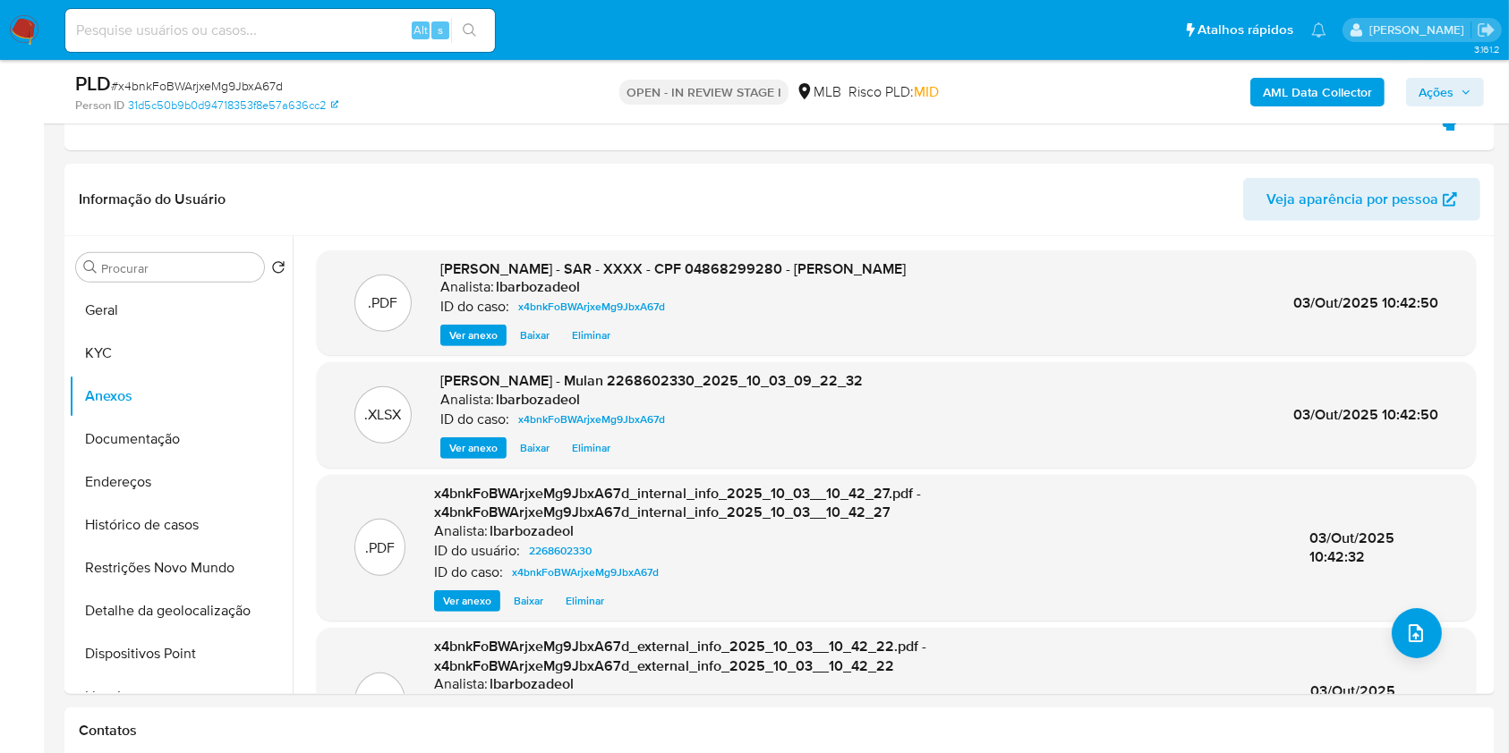
click at [1415, 89] on button "Ações" at bounding box center [1445, 92] width 78 height 29
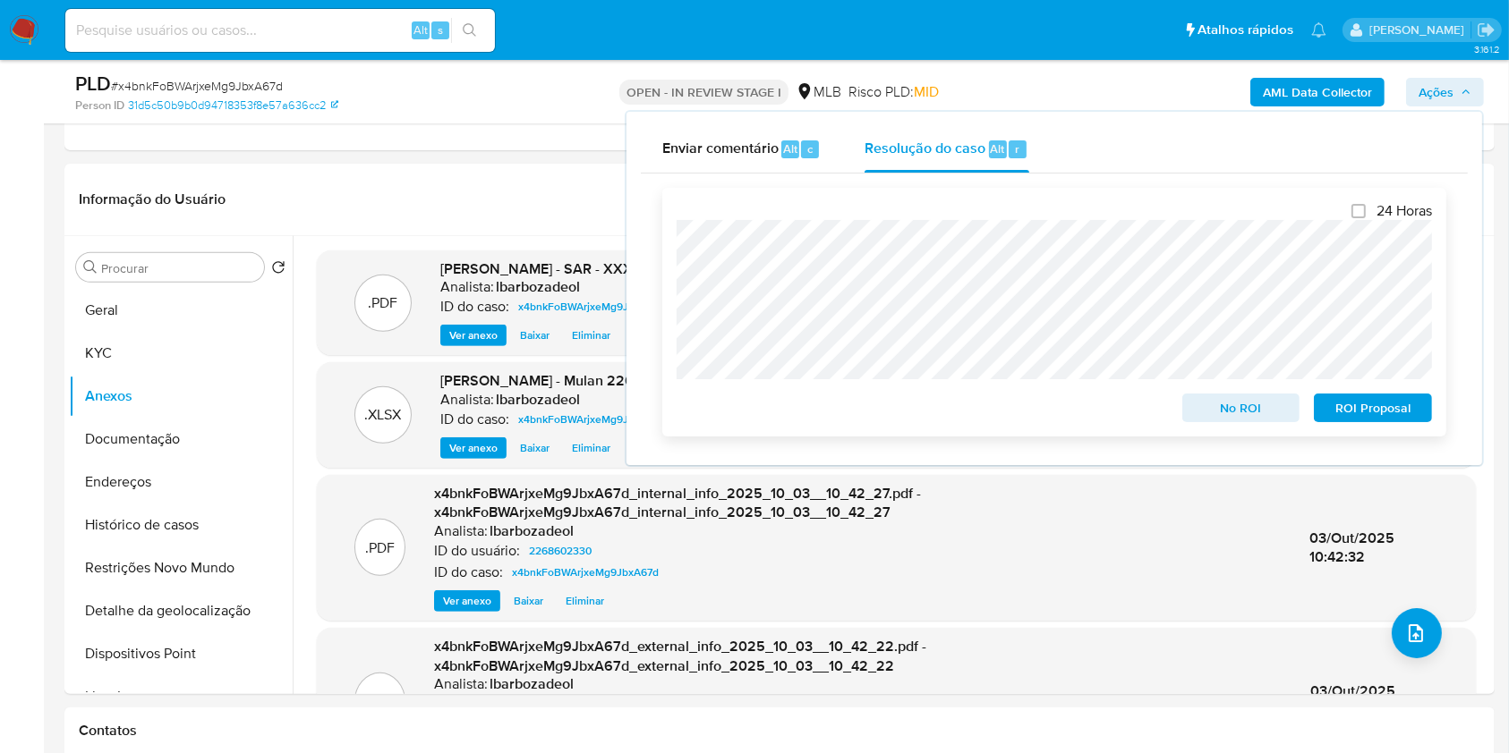
click at [1345, 409] on span "ROI Proposal" at bounding box center [1372, 407] width 93 height 25
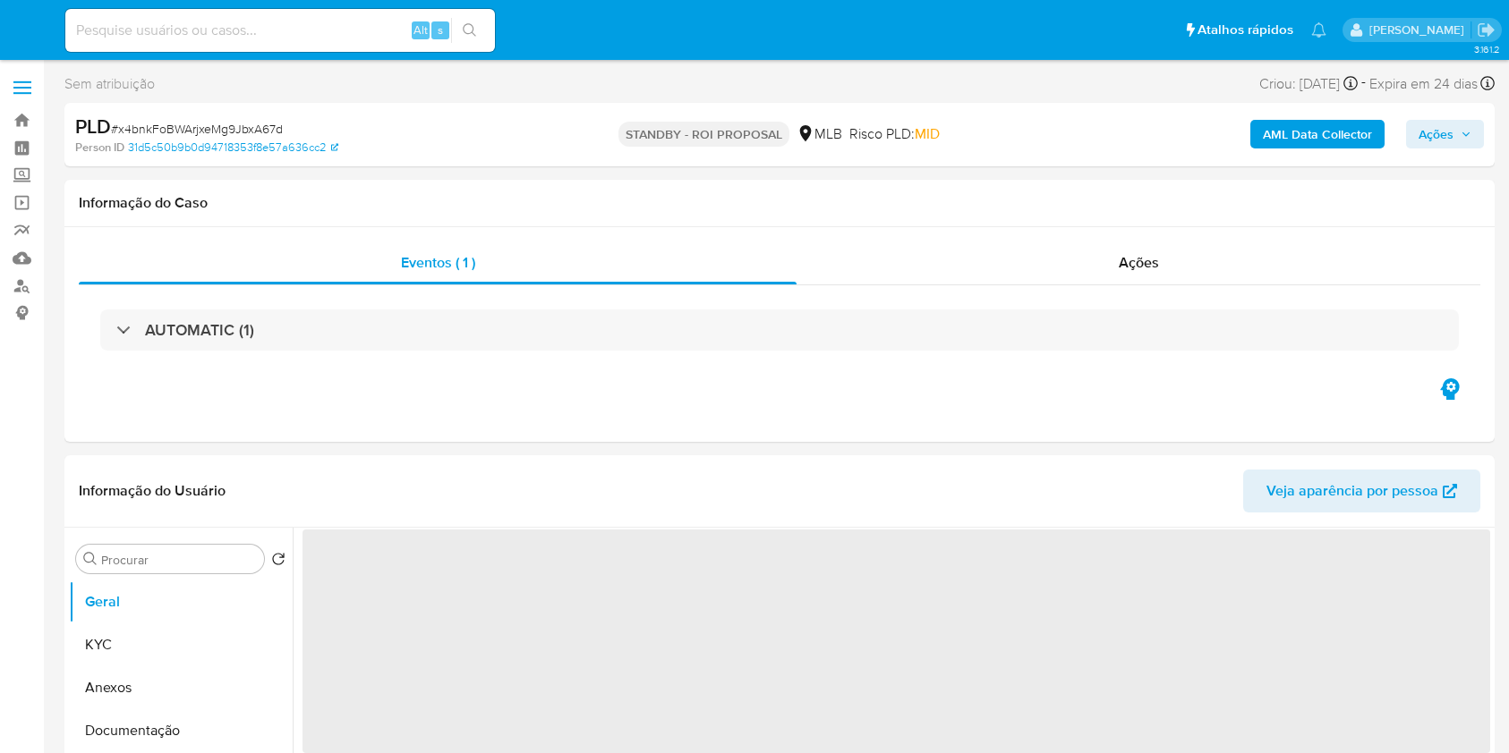
select select "10"
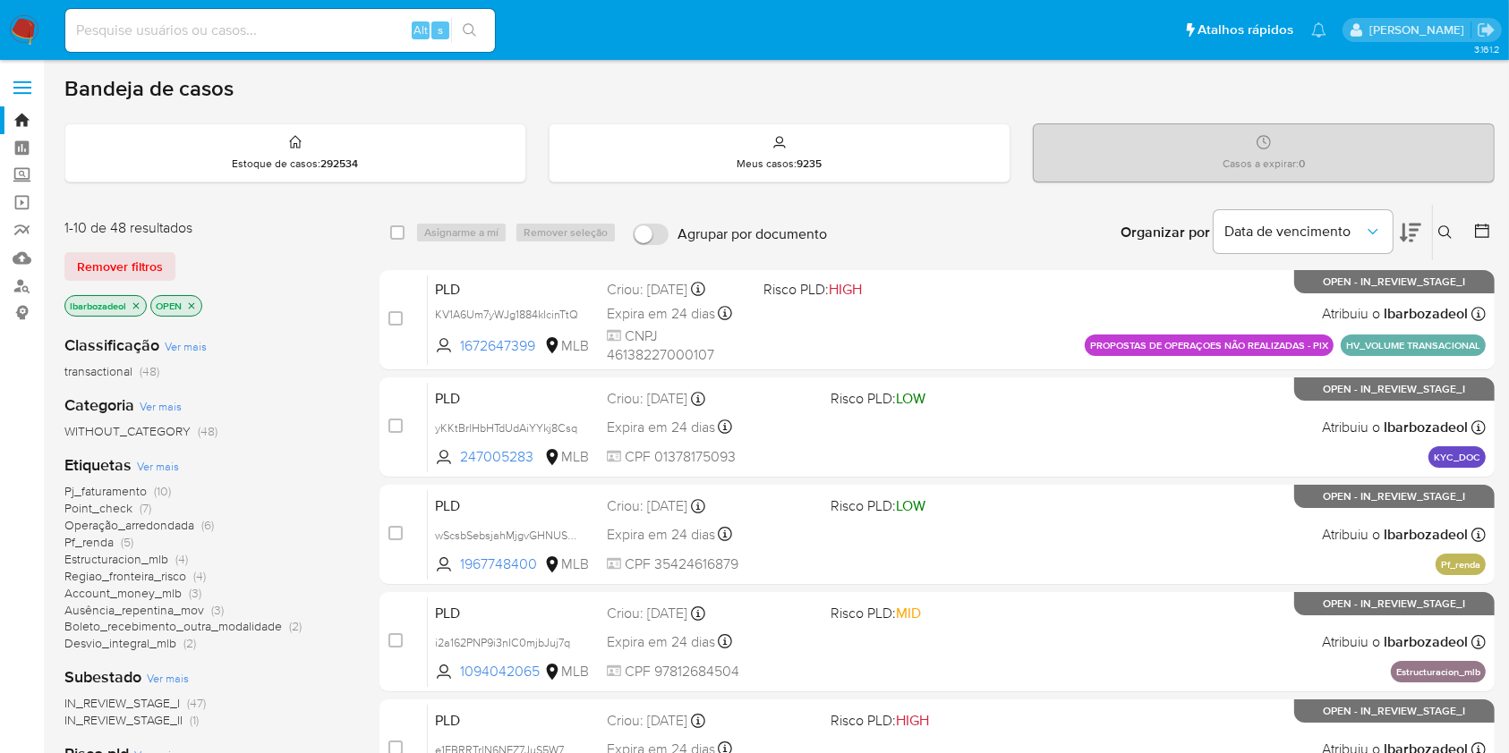
click at [167, 472] on span "Ver mais" at bounding box center [158, 466] width 42 height 16
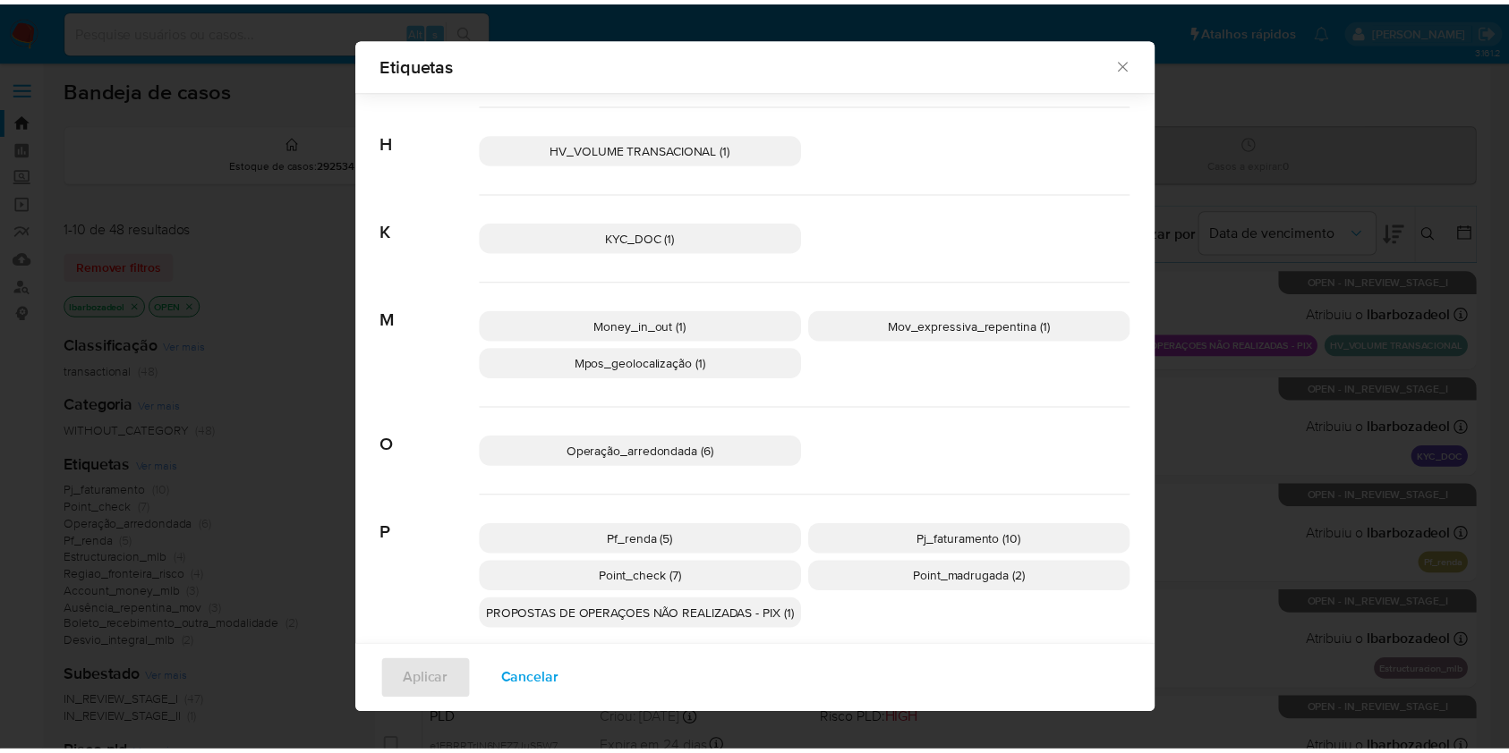
scroll to position [587, 0]
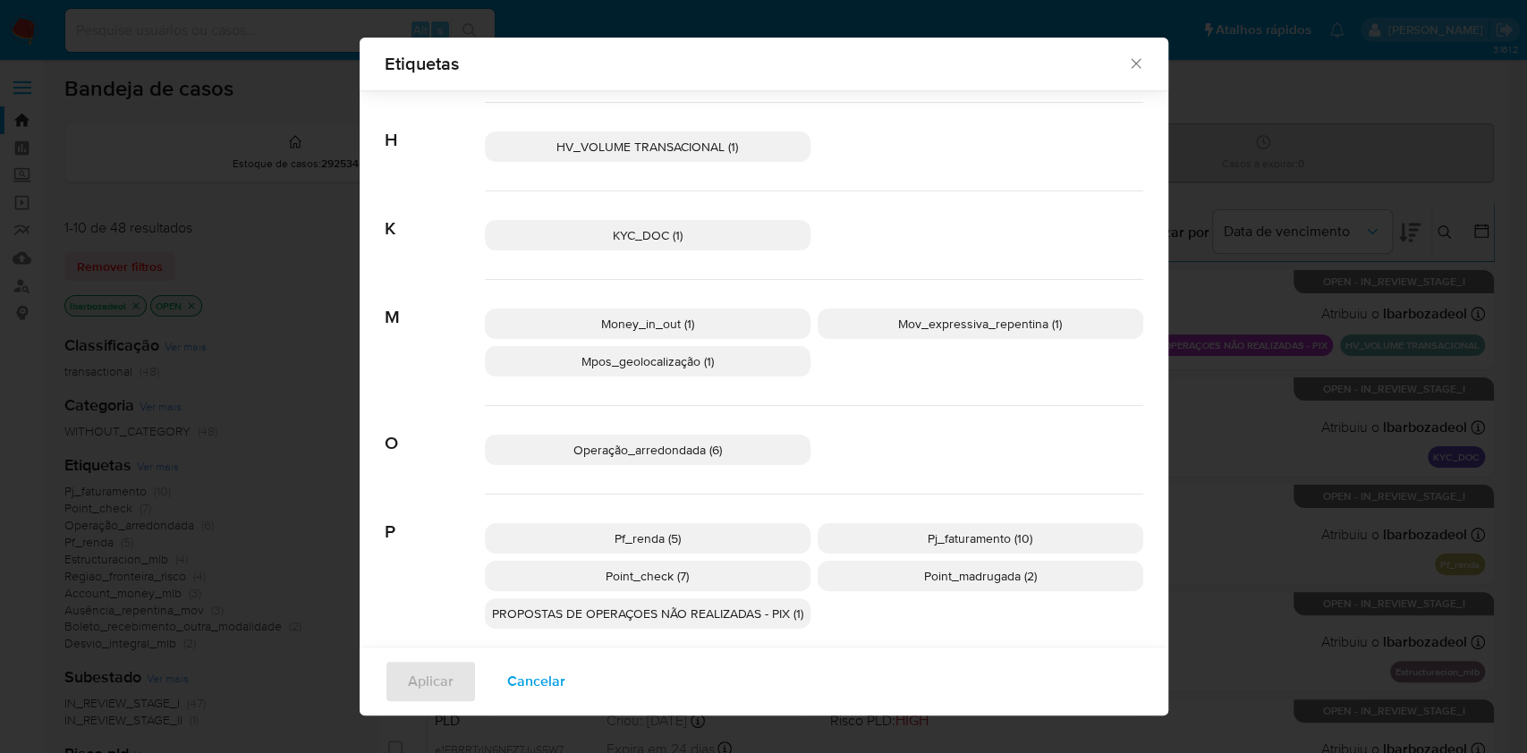
click at [768, 319] on p "Money_in_out (1)" at bounding box center [648, 324] width 326 height 30
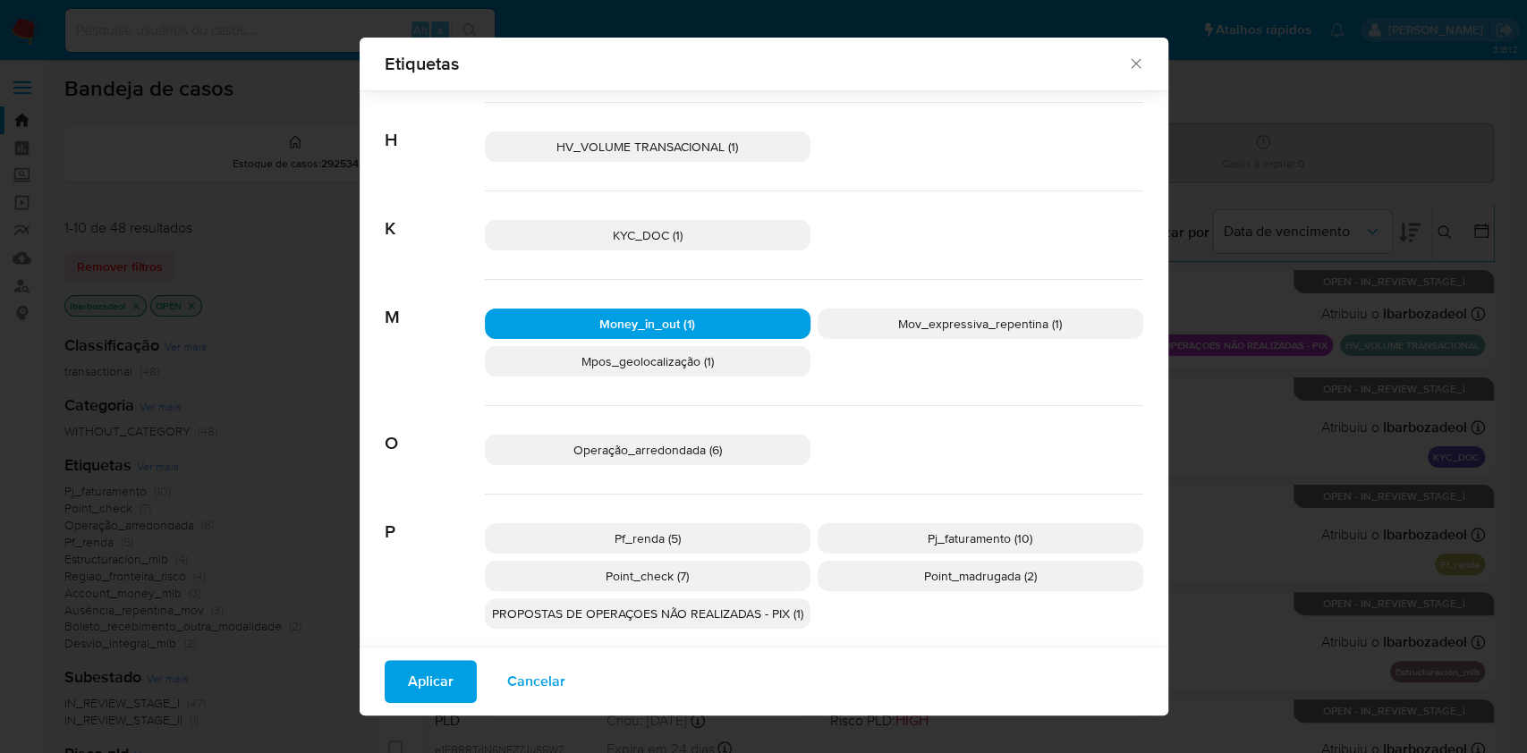
click at [450, 657] on div "Aplicar Cancelar" at bounding box center [764, 681] width 809 height 69
click at [445, 666] on button "Aplicar" at bounding box center [431, 681] width 92 height 43
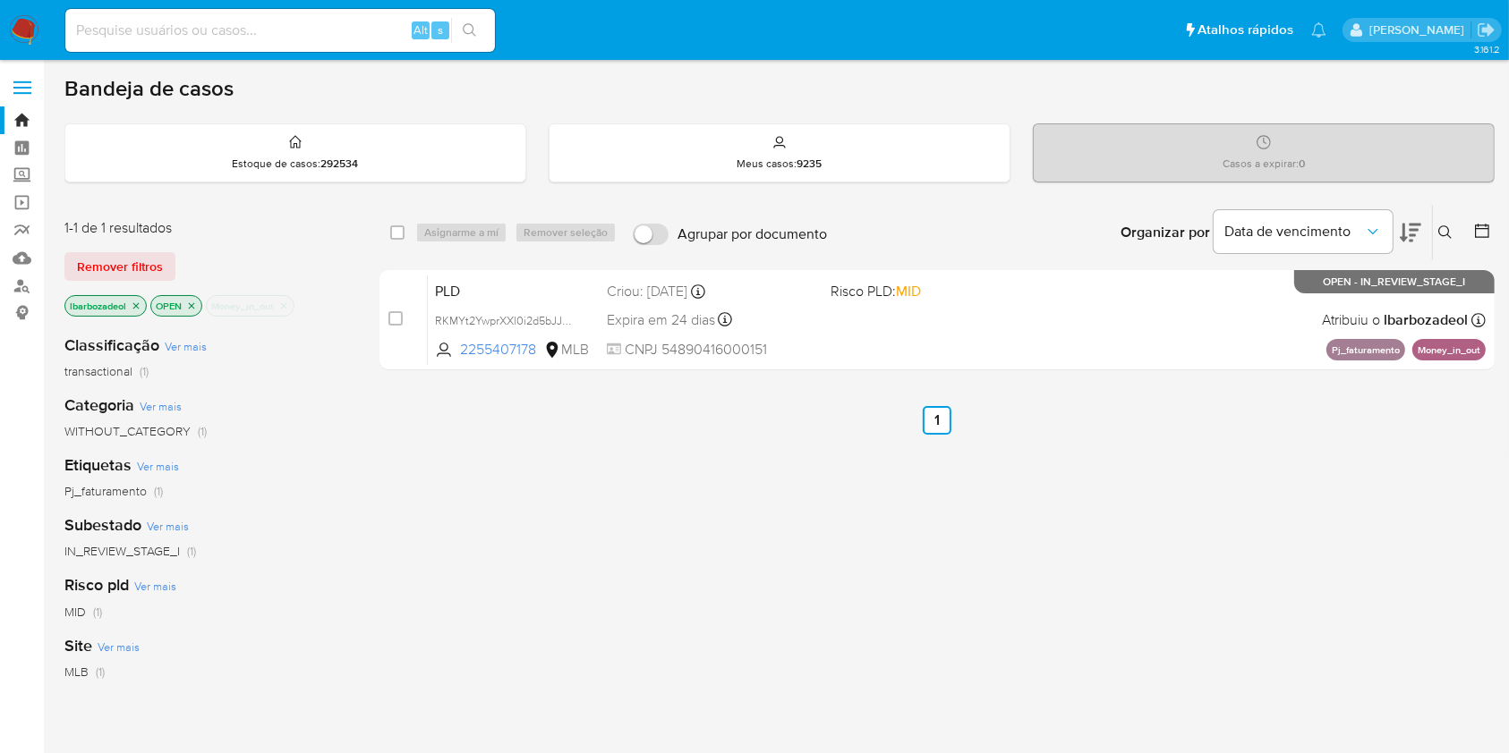
click at [285, 304] on icon "close-filter" at bounding box center [284, 305] width 6 height 6
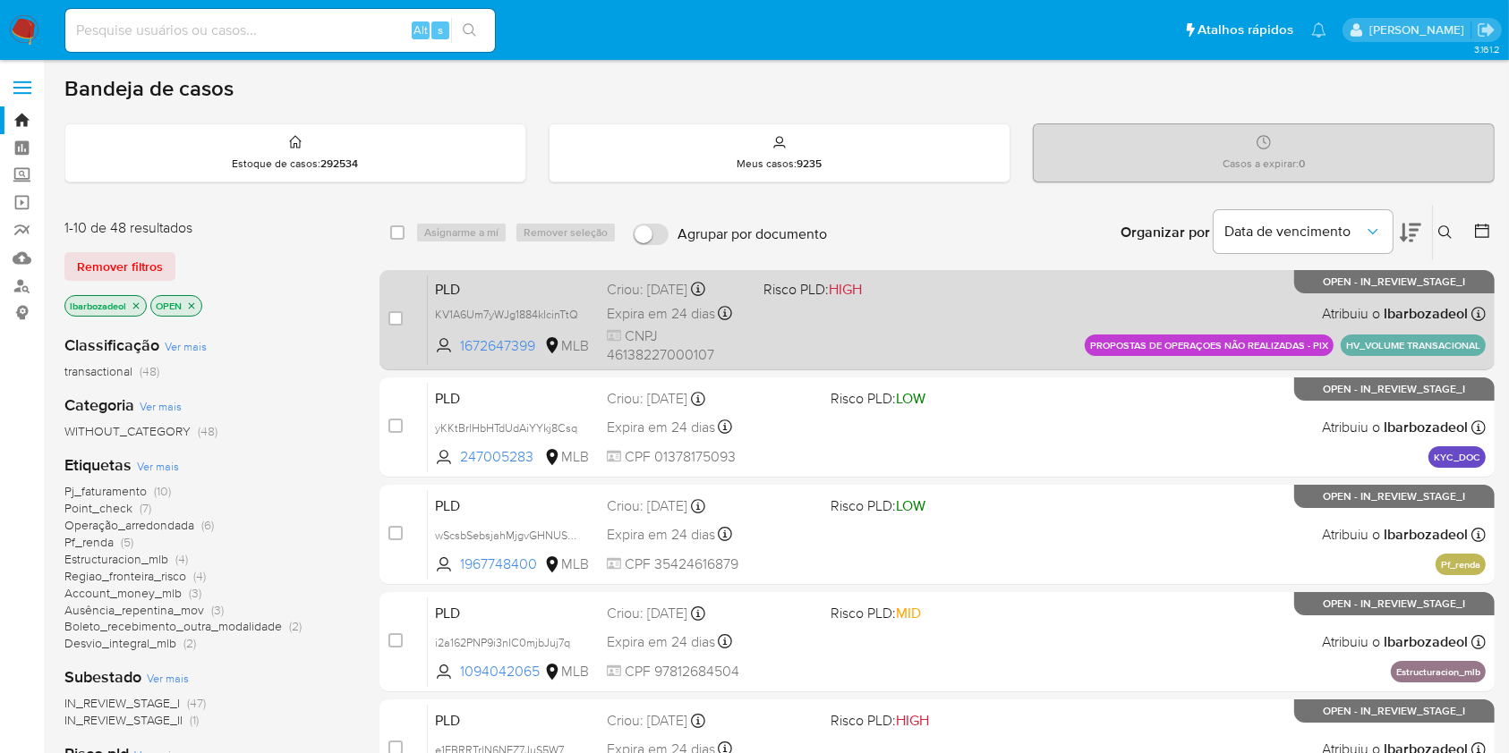
click at [886, 340] on div "PLD KV1A6Um7yWJg1884kIcinTtQ 1672647399 MLB Risco PLD: HIGH Criou: 12/09/2025 C…" at bounding box center [957, 320] width 1058 height 90
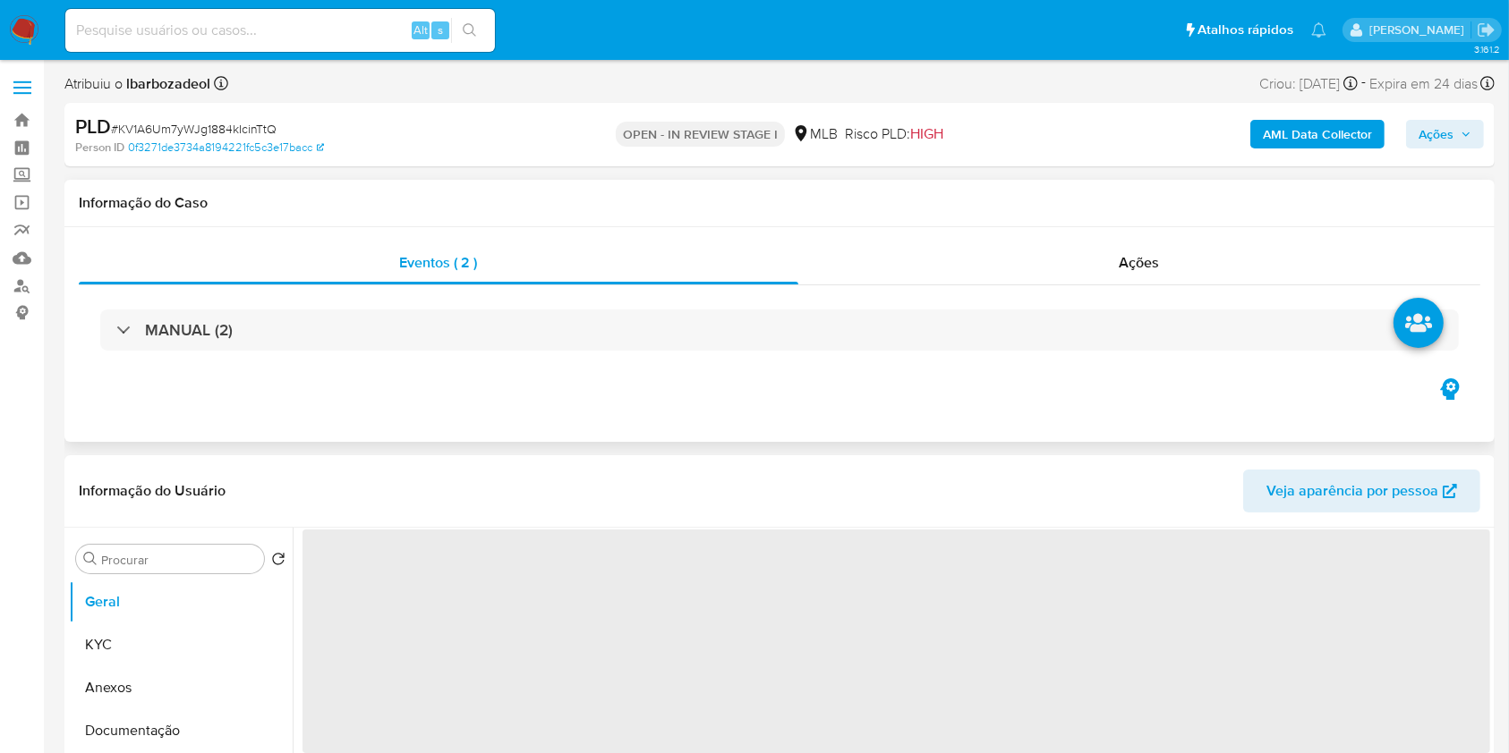
select select "10"
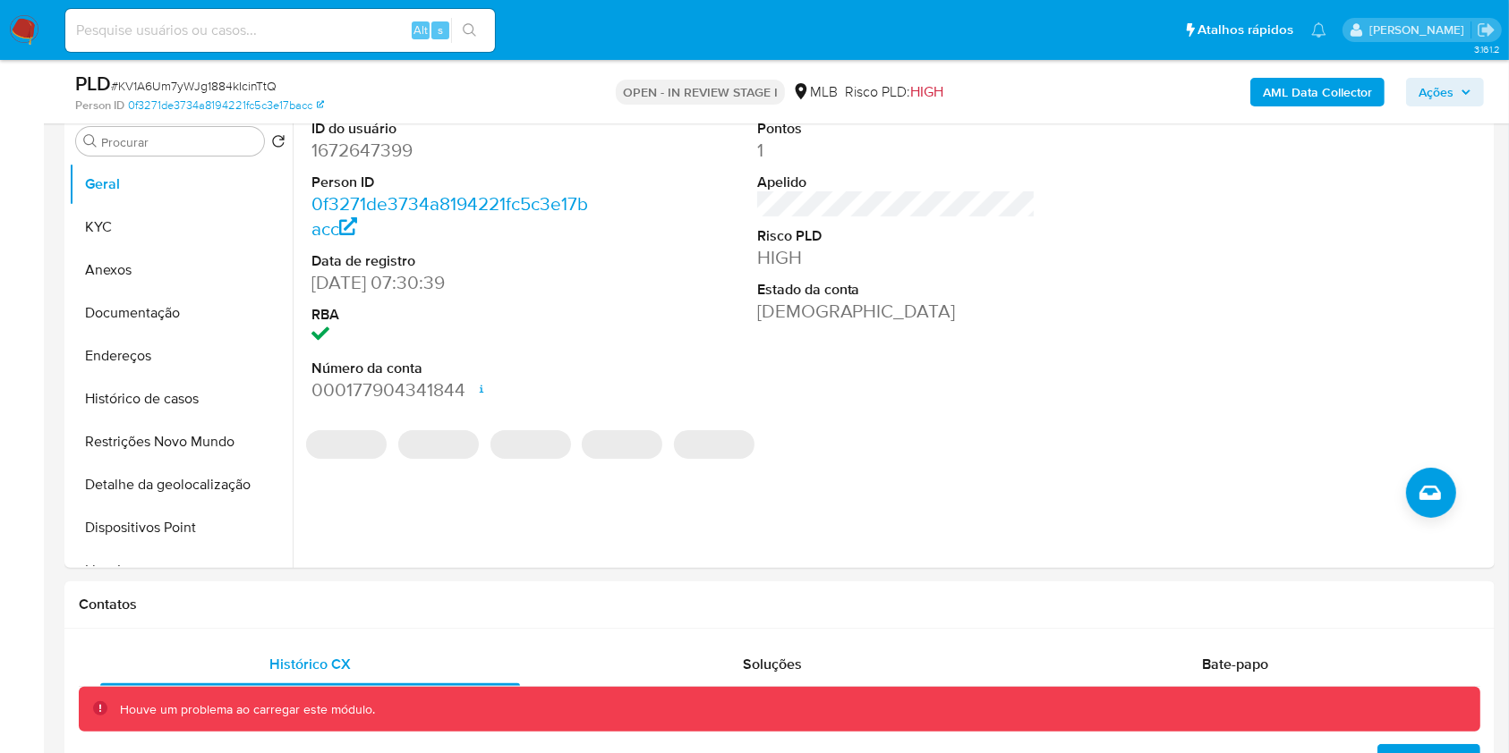
scroll to position [291, 0]
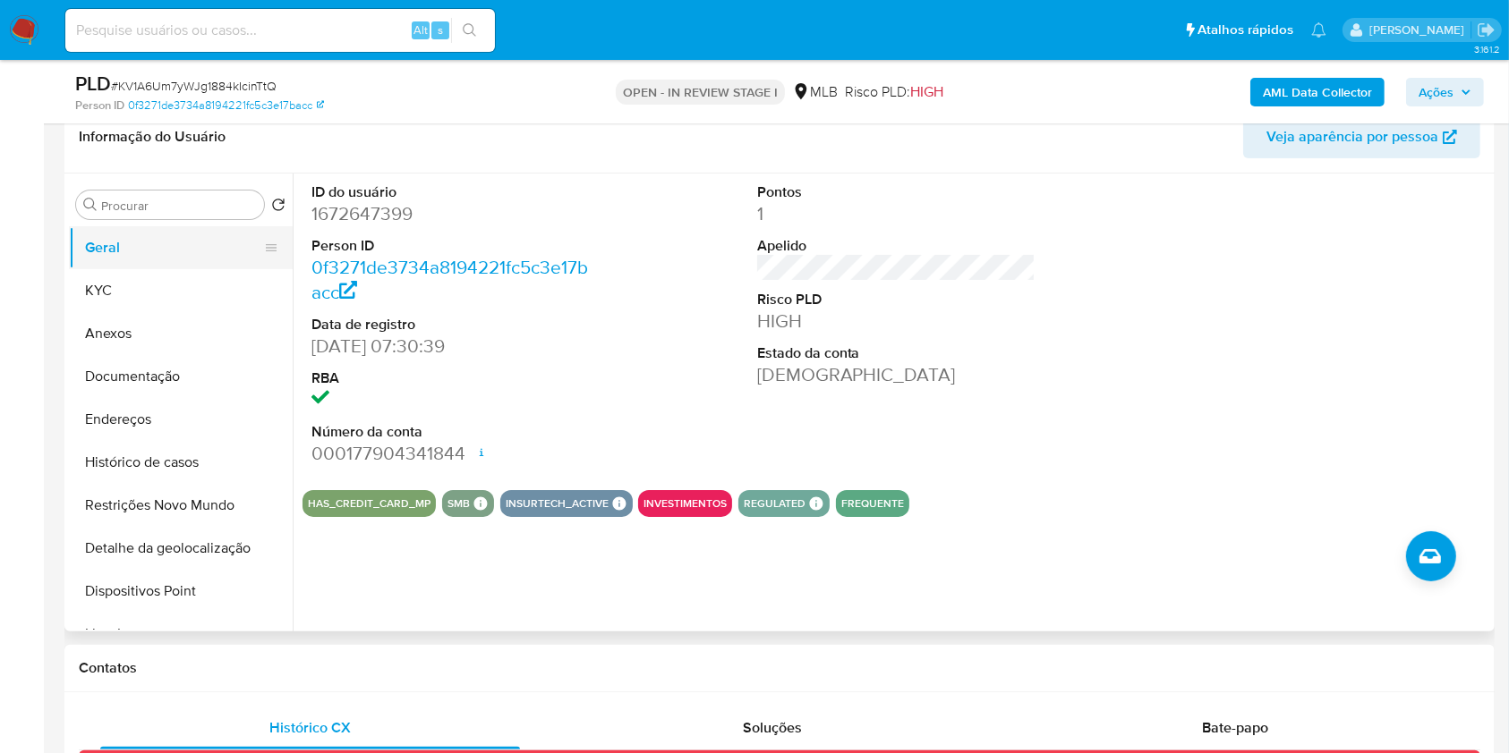
click at [127, 263] on button "Geral" at bounding box center [173, 247] width 209 height 43
click at [144, 281] on button "KYC" at bounding box center [173, 290] width 209 height 43
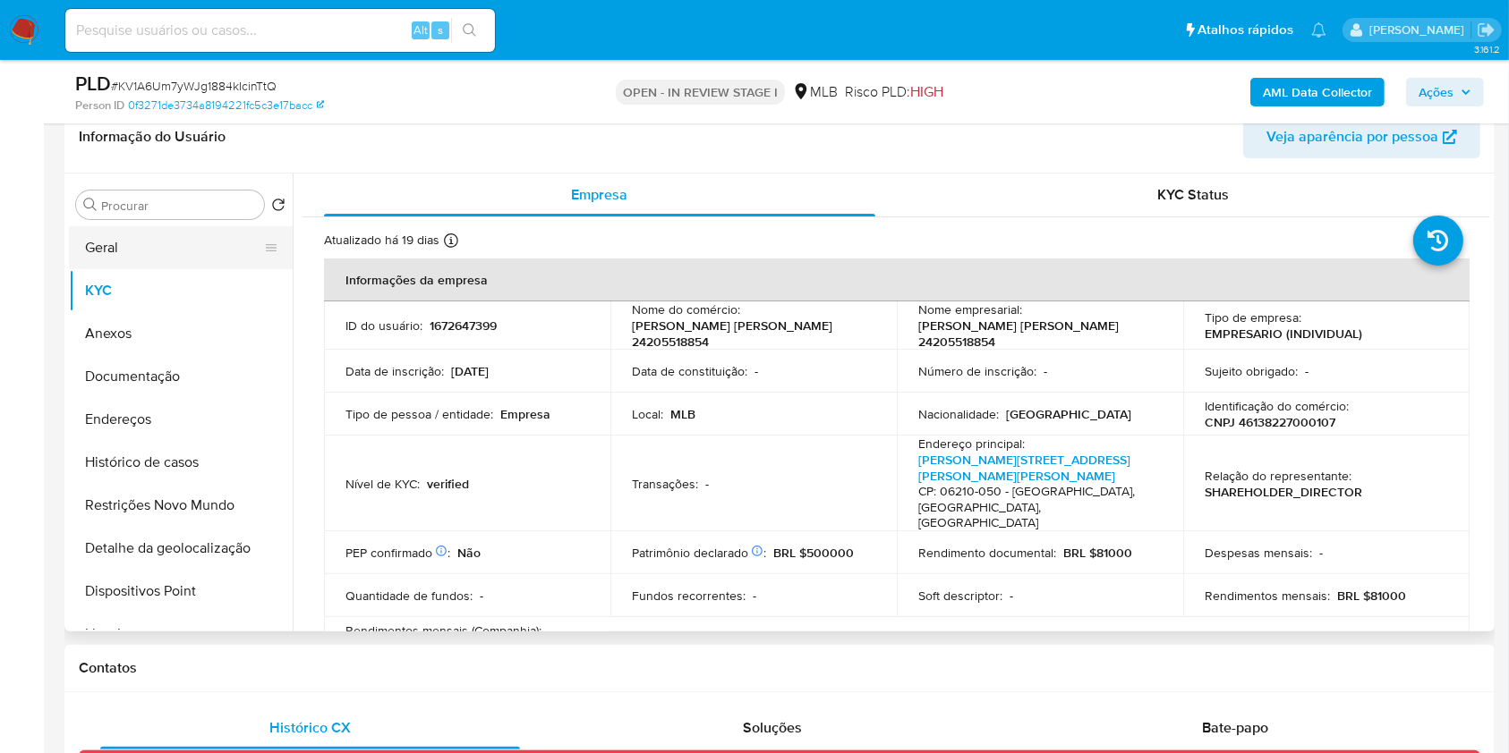
click at [126, 251] on button "Geral" at bounding box center [173, 247] width 209 height 43
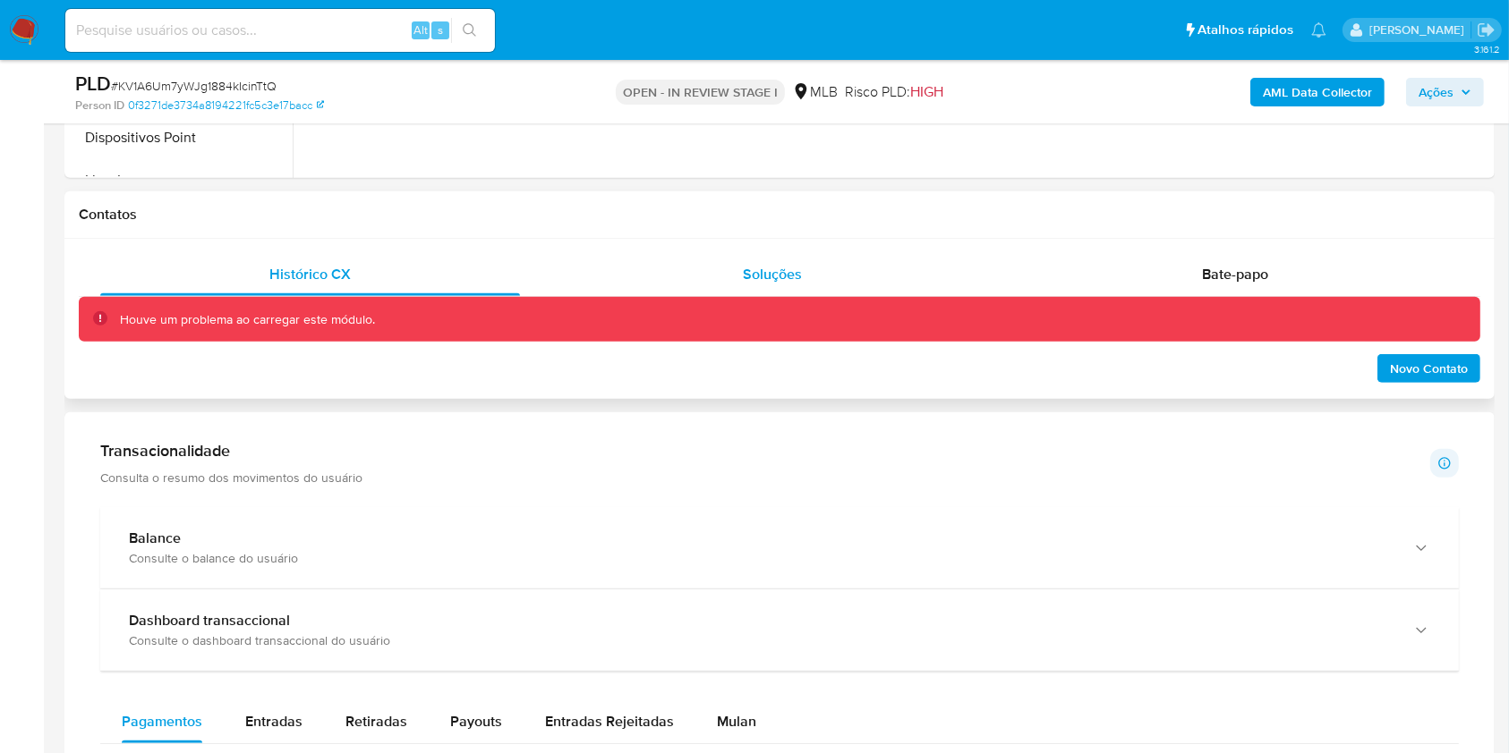
scroll to position [1200, 0]
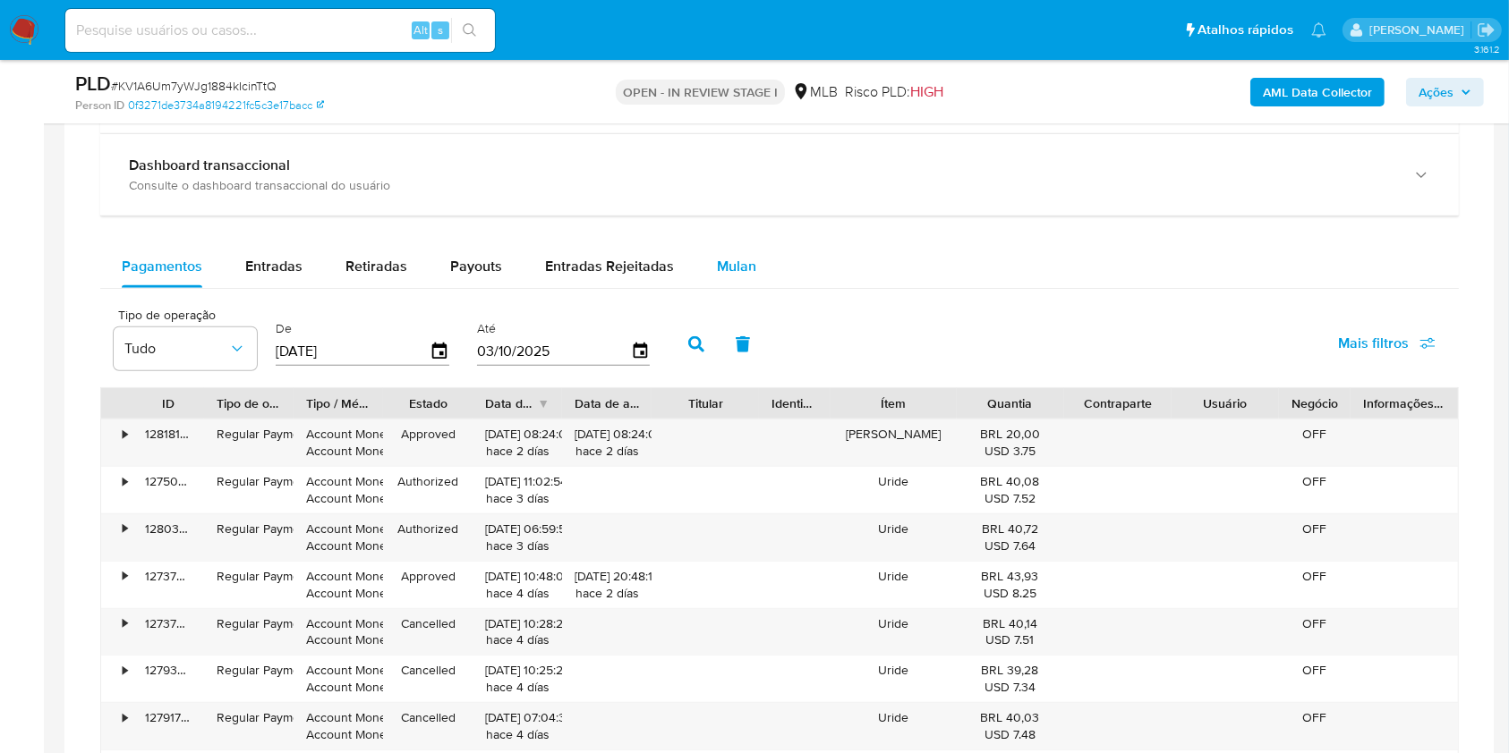
click at [721, 271] on span "Mulan" at bounding box center [736, 266] width 39 height 21
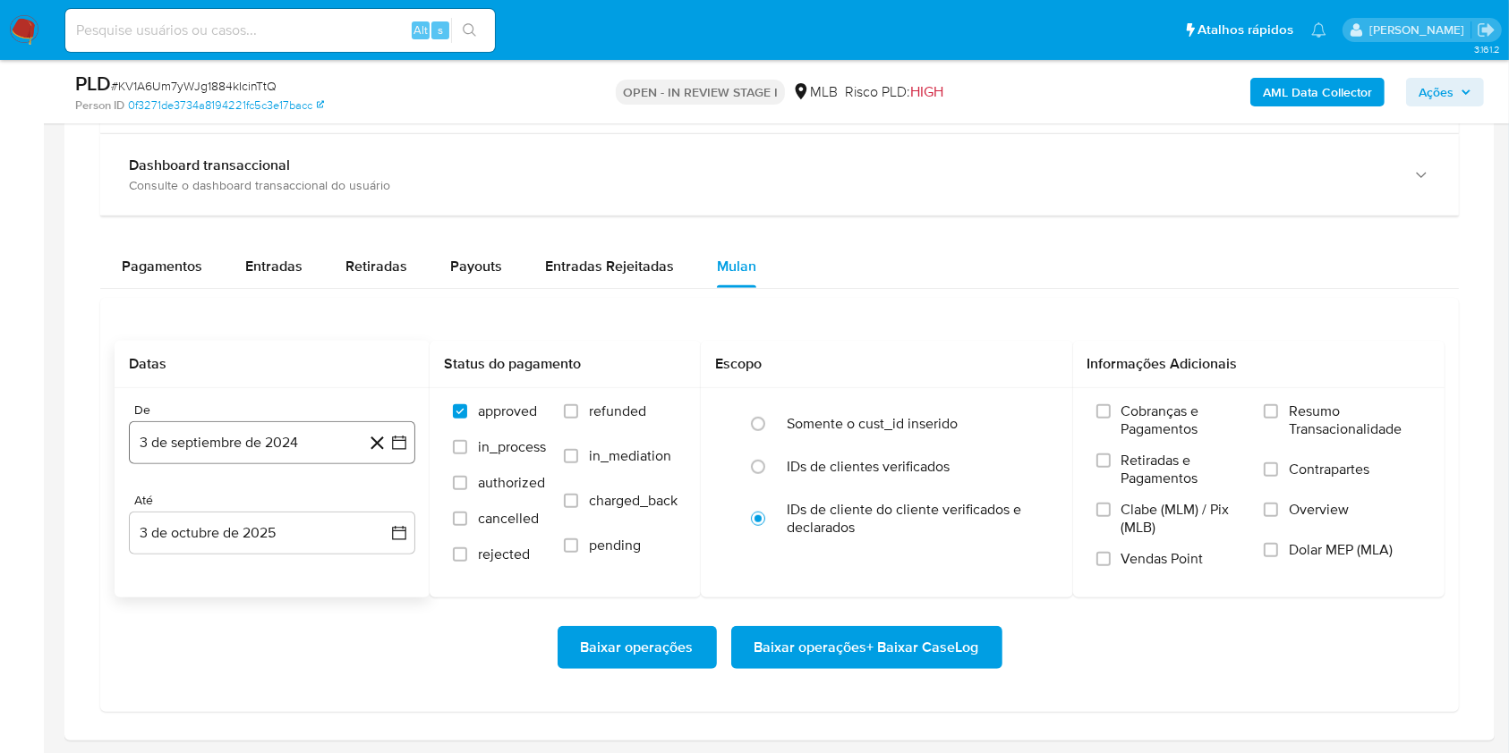
click at [276, 434] on button "3 de septiembre de 2024" at bounding box center [272, 442] width 286 height 43
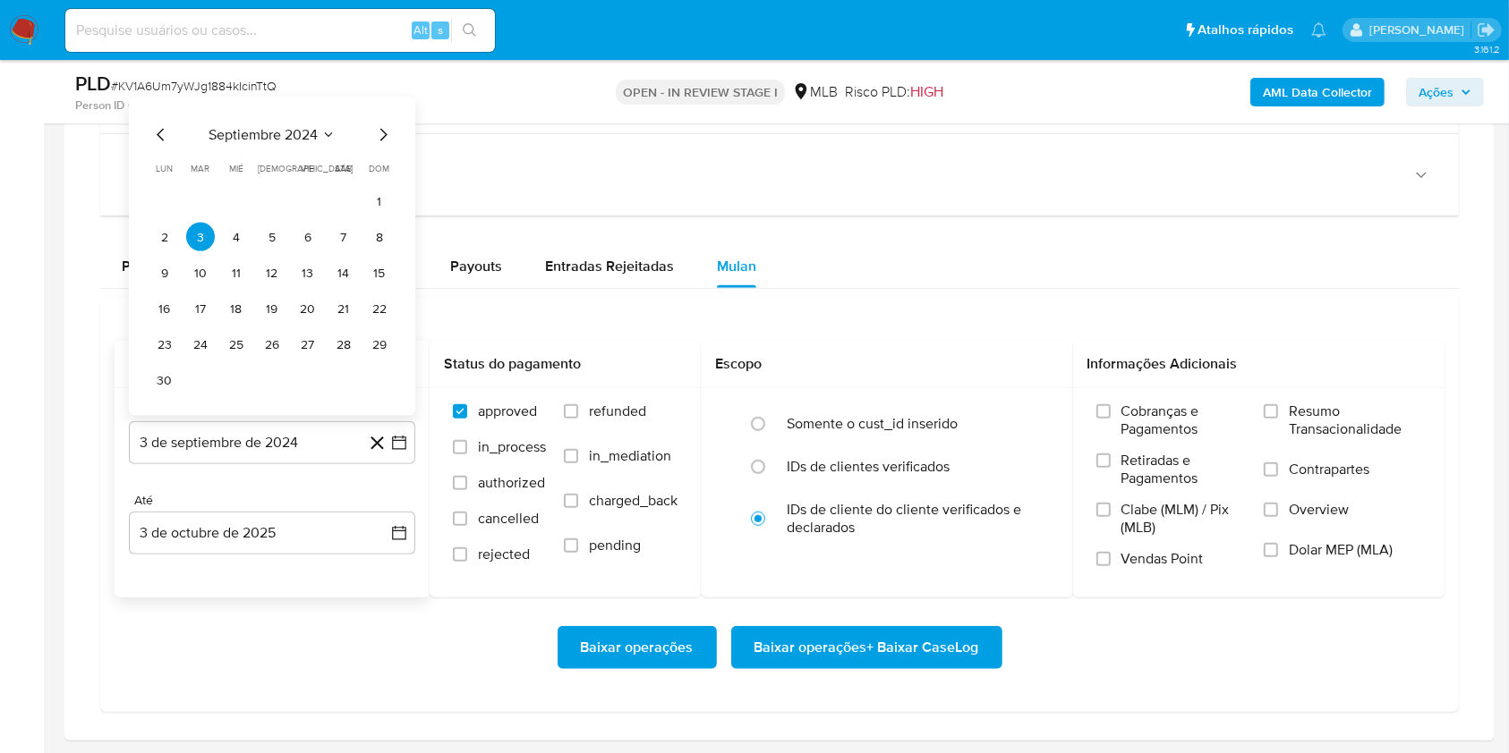
click at [270, 129] on span "septiembre 2024" at bounding box center [262, 135] width 109 height 18
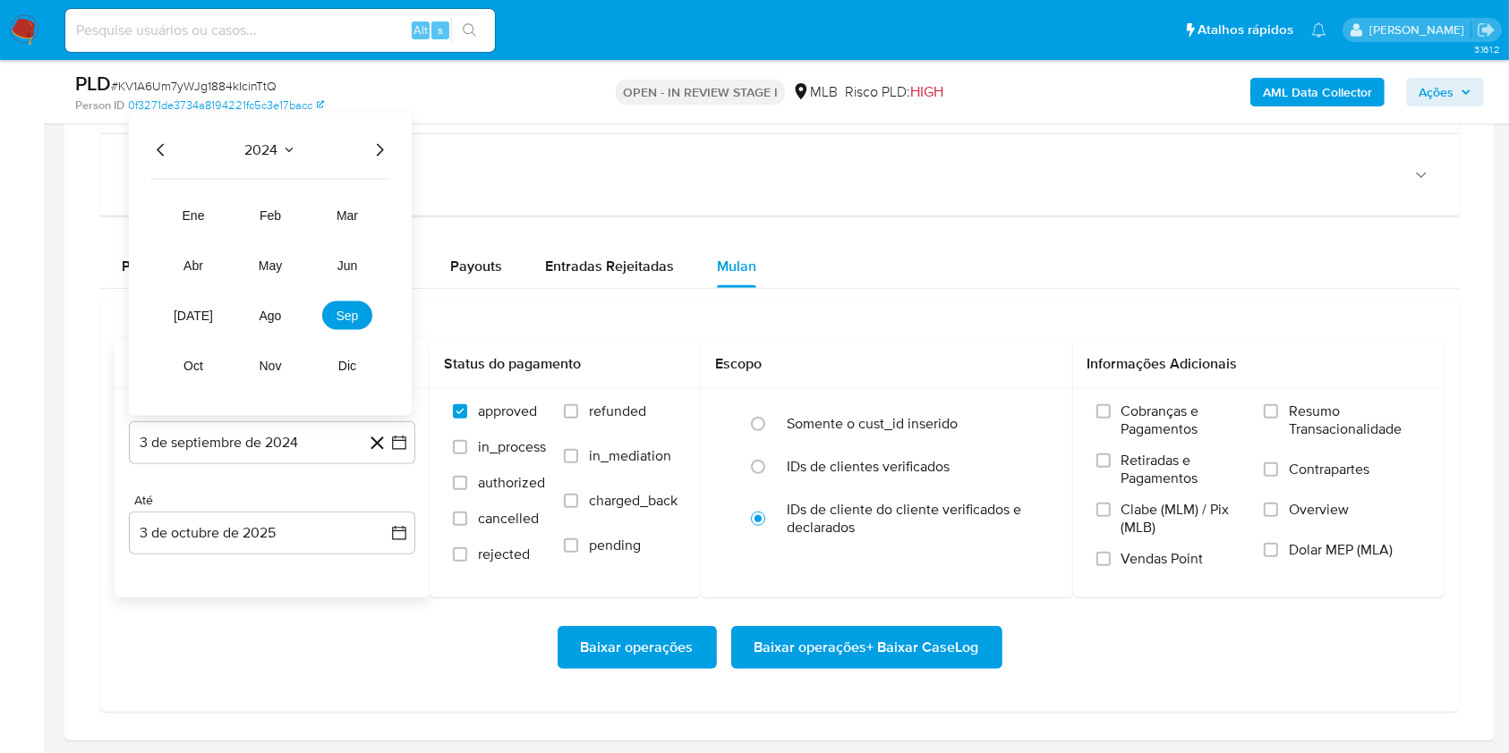
click at [380, 147] on icon "Año siguiente" at bounding box center [379, 150] width 21 height 21
click at [274, 313] on span "ago" at bounding box center [270, 316] width 22 height 14
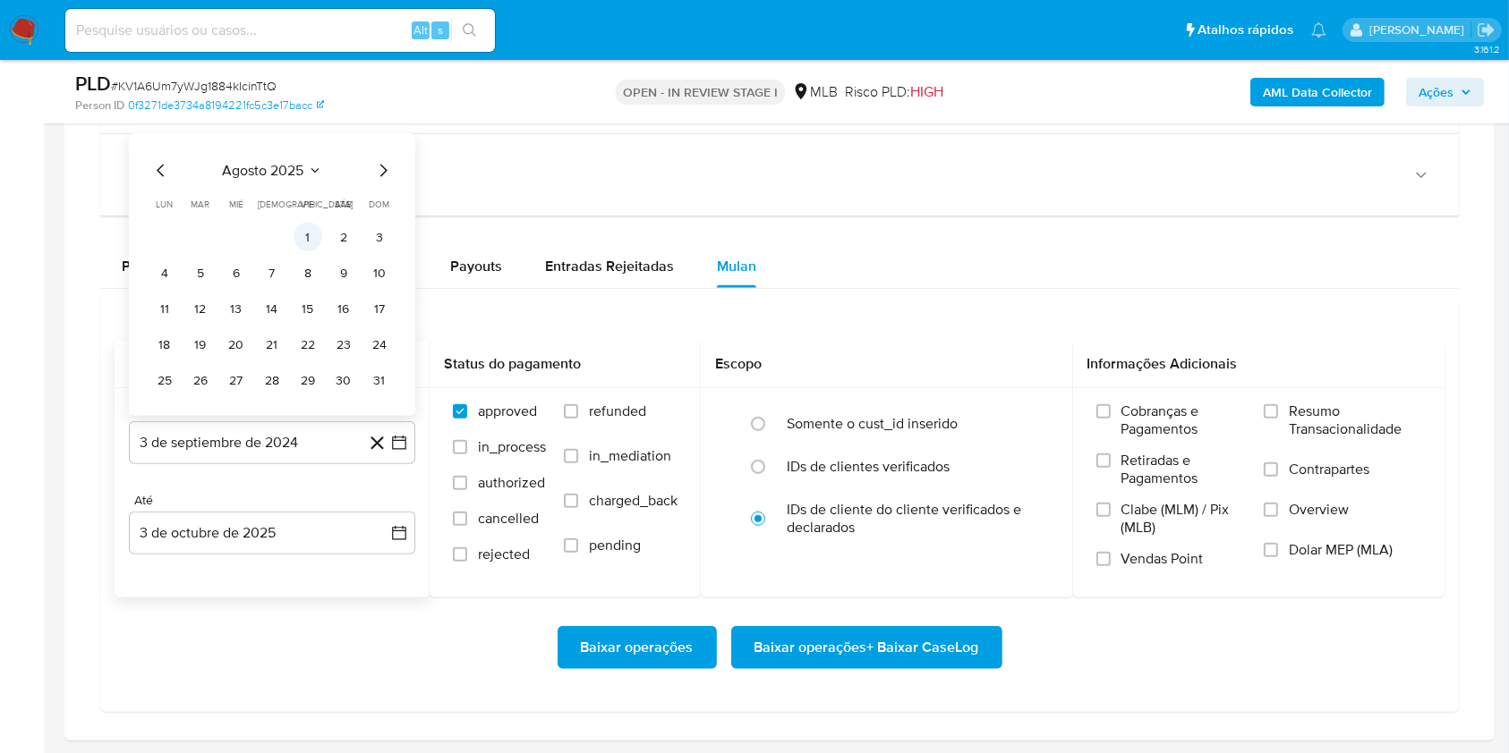
click at [307, 234] on button "1" at bounding box center [307, 237] width 29 height 29
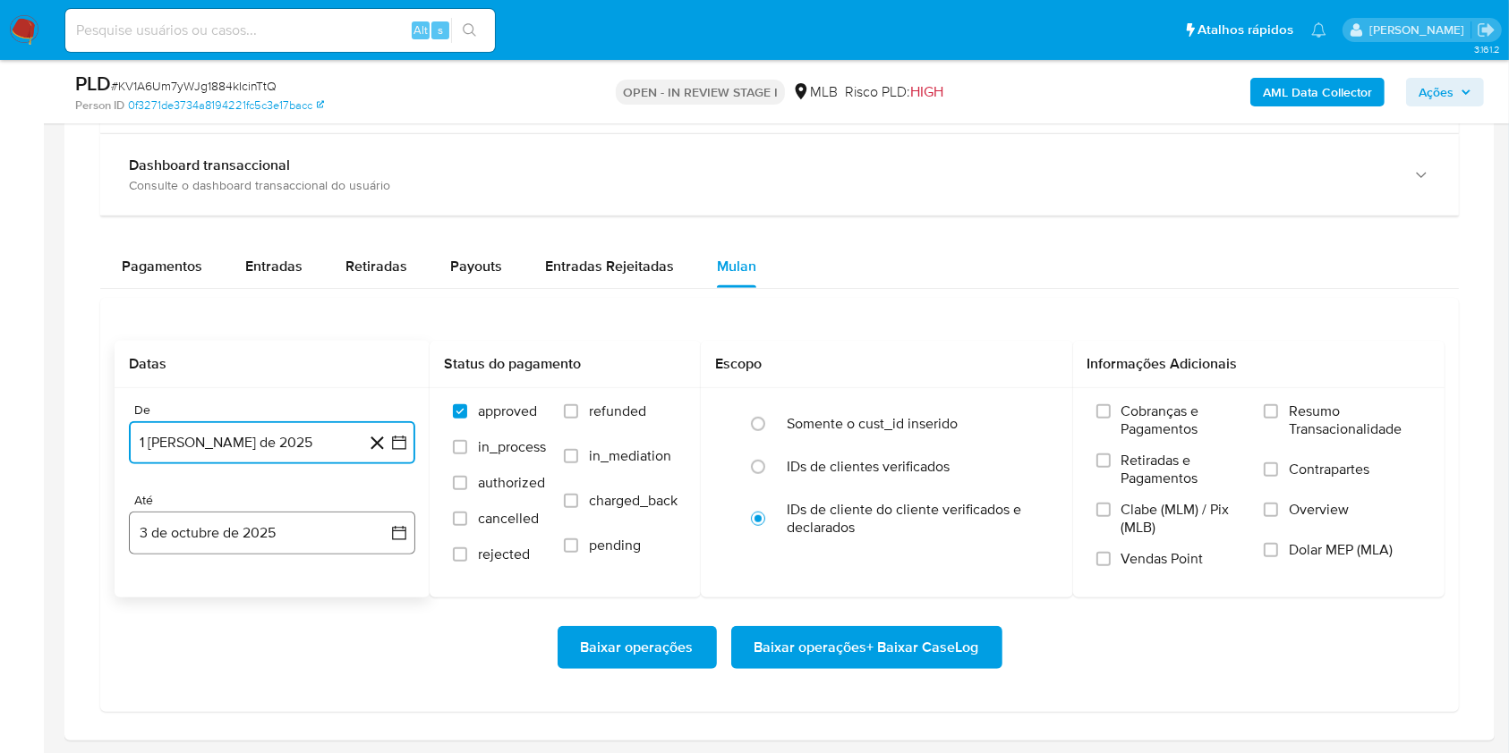
click at [293, 536] on button "3 de octubre de 2025" at bounding box center [272, 533] width 286 height 43
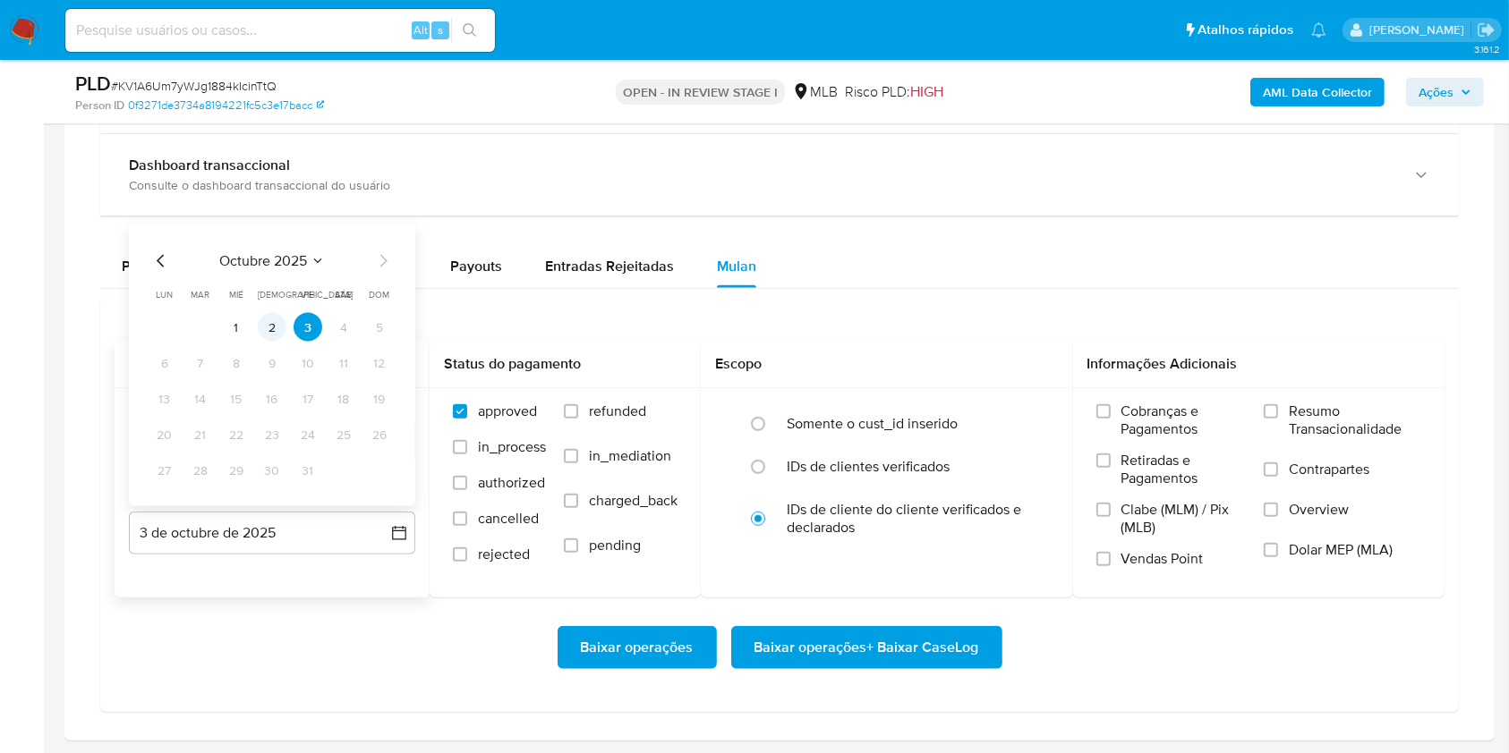
click at [281, 332] on button "2" at bounding box center [272, 327] width 29 height 29
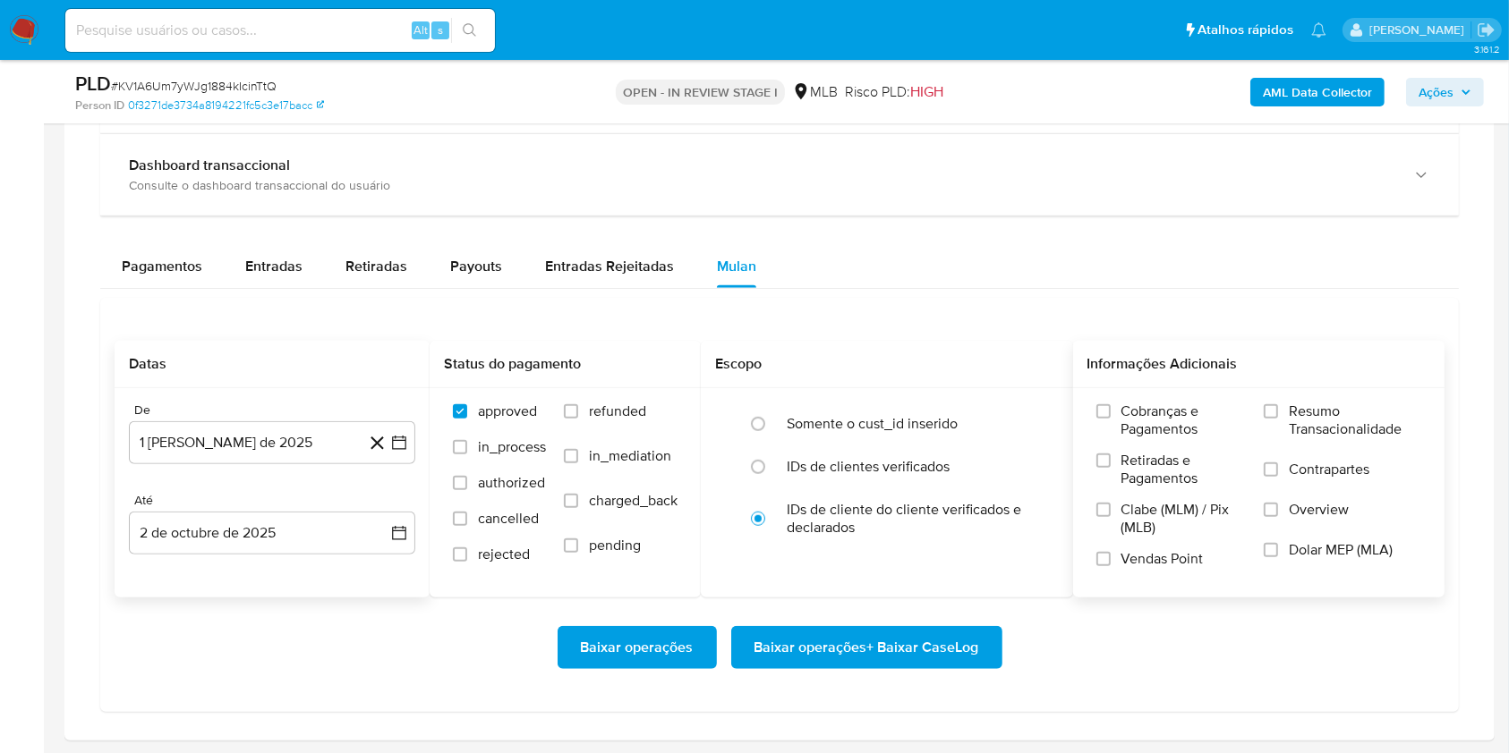
click at [1331, 425] on span "Resumo Transacionalidade" at bounding box center [1354, 421] width 132 height 36
click at [1278, 419] on input "Resumo Transacionalidade" at bounding box center [1270, 411] width 14 height 14
click at [939, 655] on span "Baixar operações + Baixar CaseLog" at bounding box center [866, 647] width 225 height 39
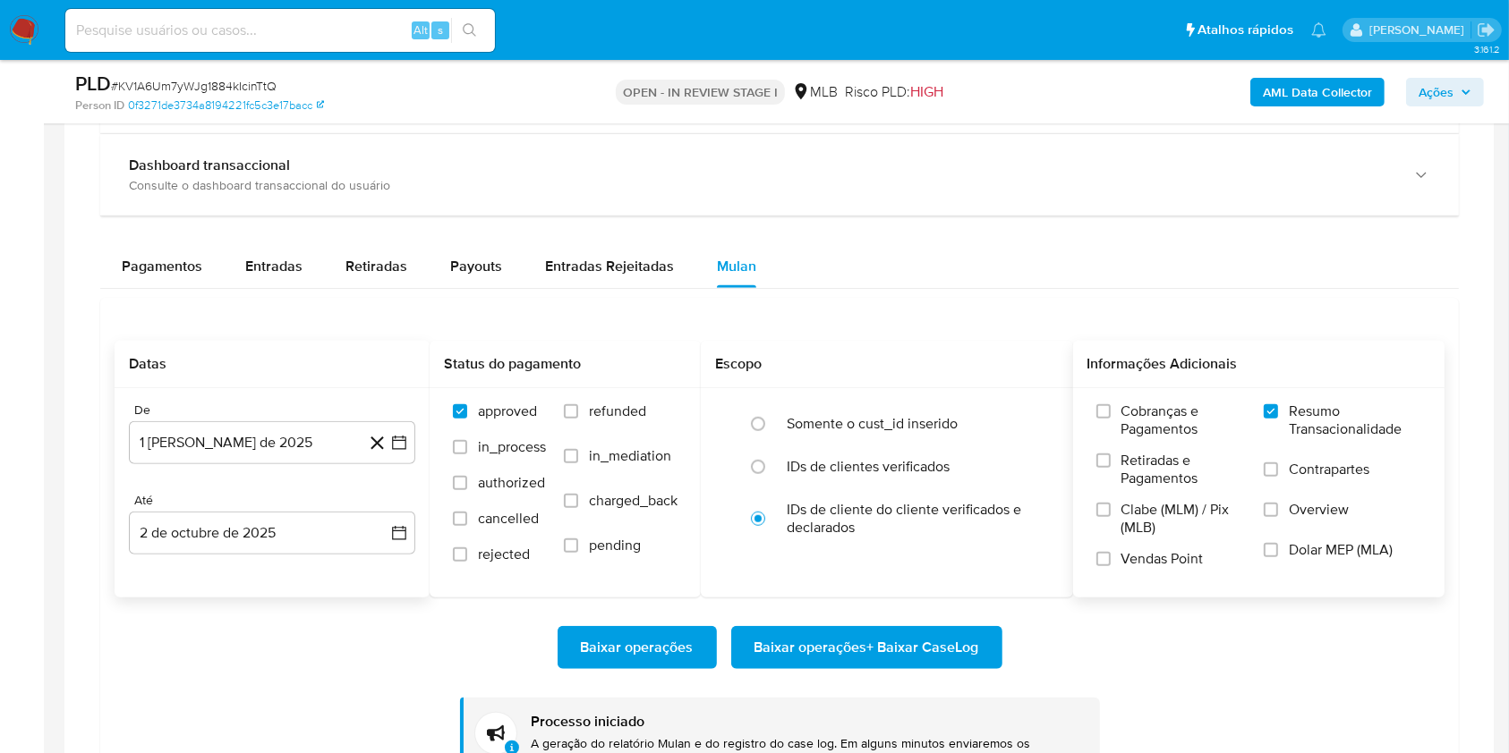
click at [37, 339] on aside "Bandeja Painel Screening Pesquisa em Listas Watchlist Ferramentas Operações em …" at bounding box center [22, 237] width 44 height 2874
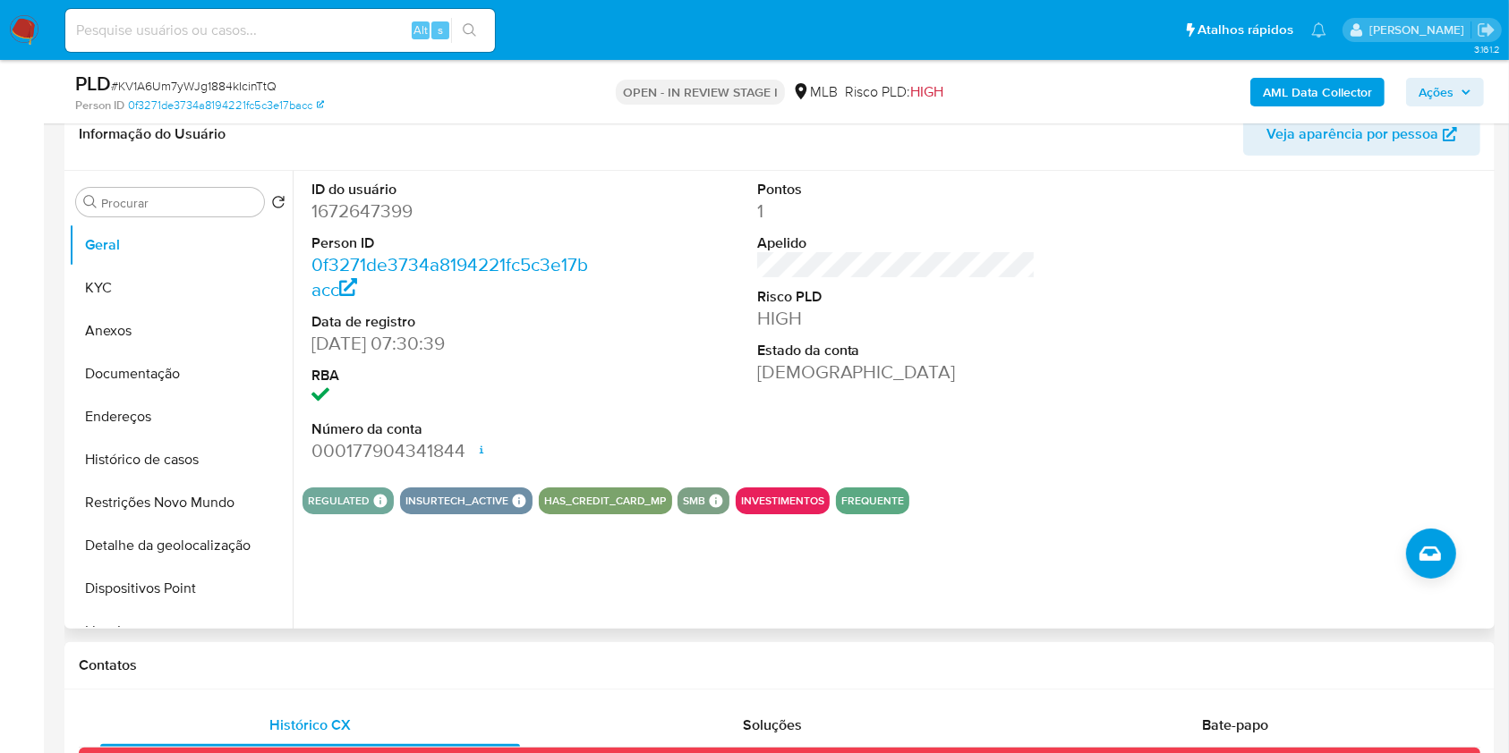
scroll to position [0, 0]
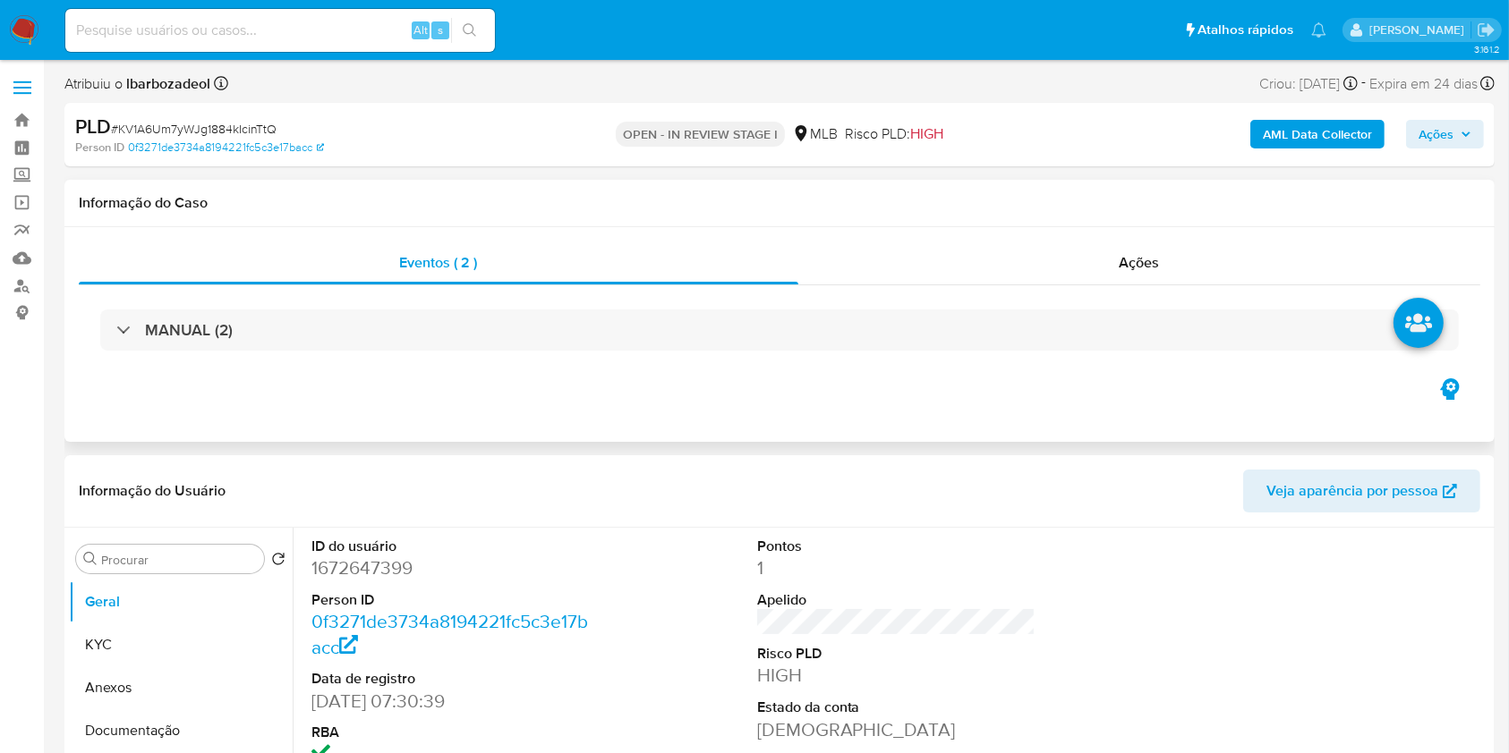
click at [472, 353] on div "MANUAL (2)" at bounding box center [779, 329] width 1401 height 89
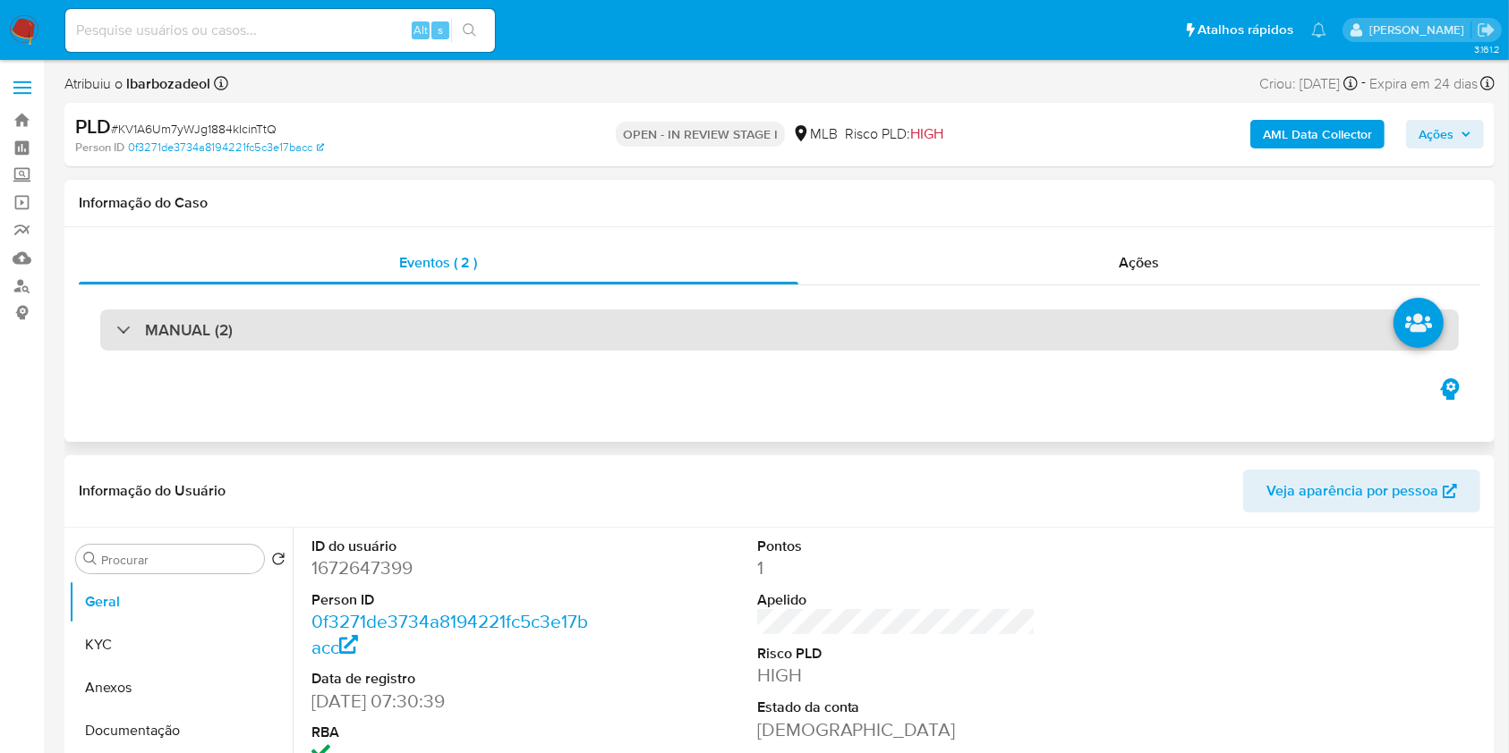
click at [480, 330] on div "MANUAL (2)" at bounding box center [779, 330] width 1358 height 41
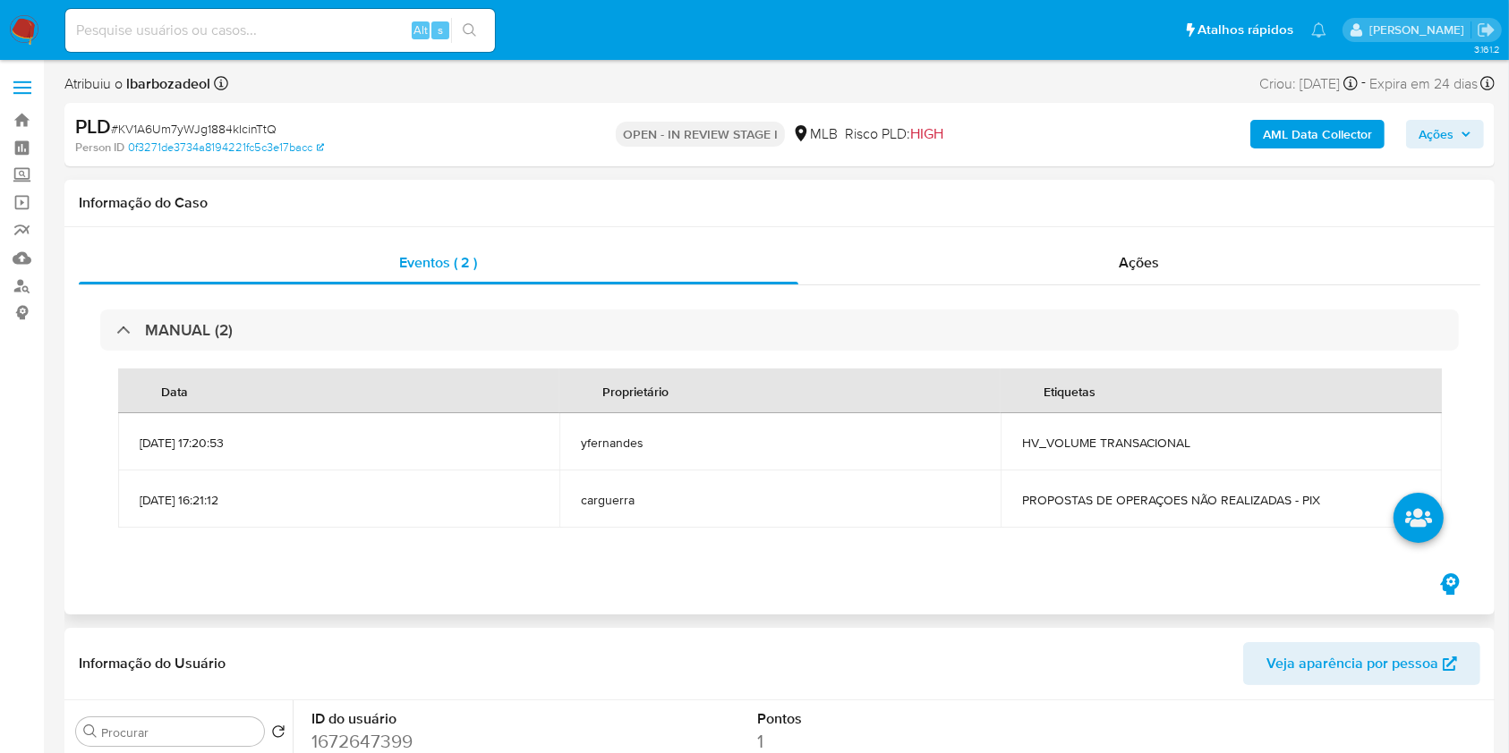
click at [1082, 442] on span "HV_VOLUME TRANSACIONAL" at bounding box center [1221, 443] width 398 height 16
click at [1083, 442] on span "HV_VOLUME TRANSACIONAL" at bounding box center [1221, 443] width 398 height 16
copy span "HV_VOLUME TRANSACIONAL"
click at [1443, 131] on span "Ações" at bounding box center [1435, 134] width 35 height 29
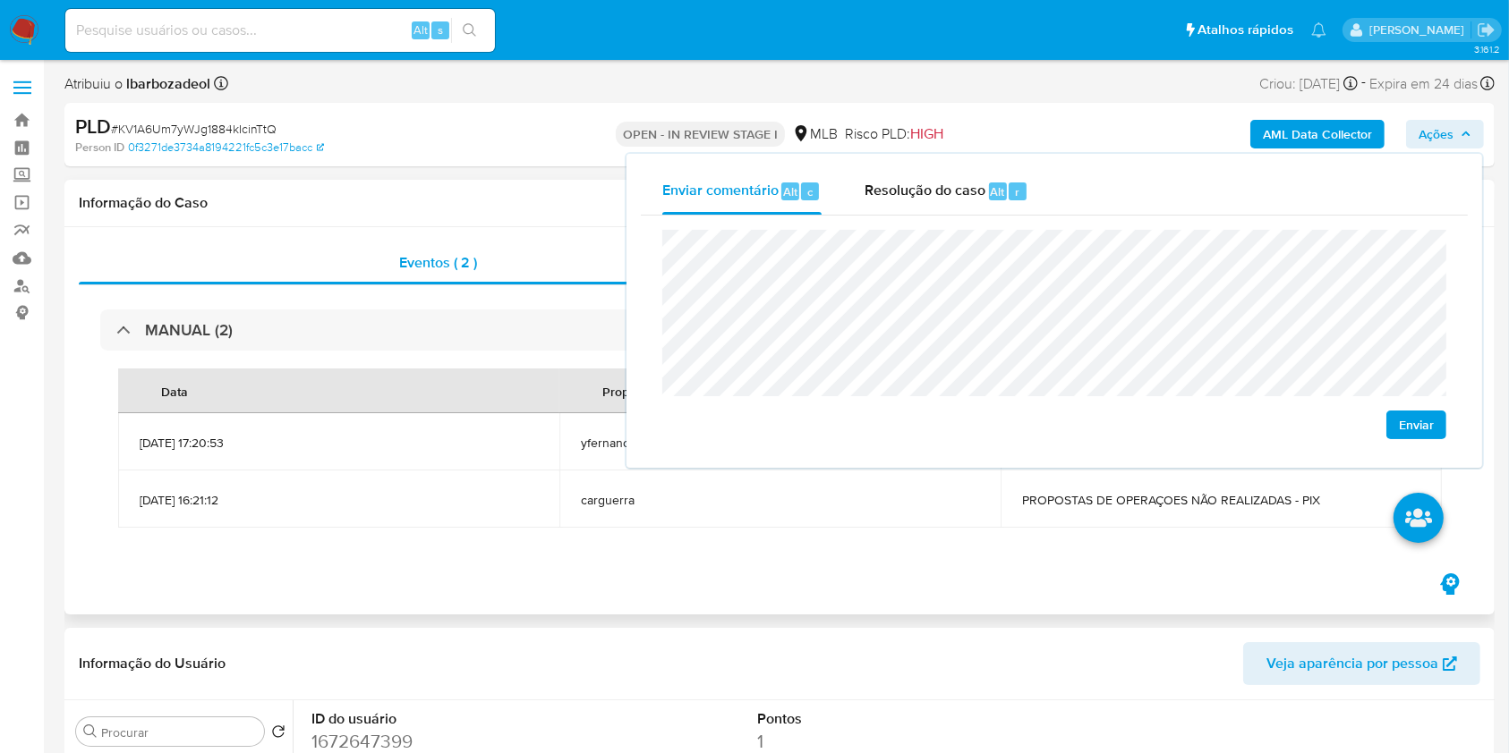
click at [1152, 480] on td "PROPOSTAS DE OPERAÇOES NÃO REALIZADAS - PIX" at bounding box center [1220, 499] width 441 height 57
drag, startPoint x: 1148, startPoint y: 487, endPoint x: 1145, endPoint y: 497, distance: 10.2
click at [1146, 494] on td "PROPOSTAS DE OPERAÇOES NÃO REALIZADAS - PIX" at bounding box center [1220, 499] width 441 height 57
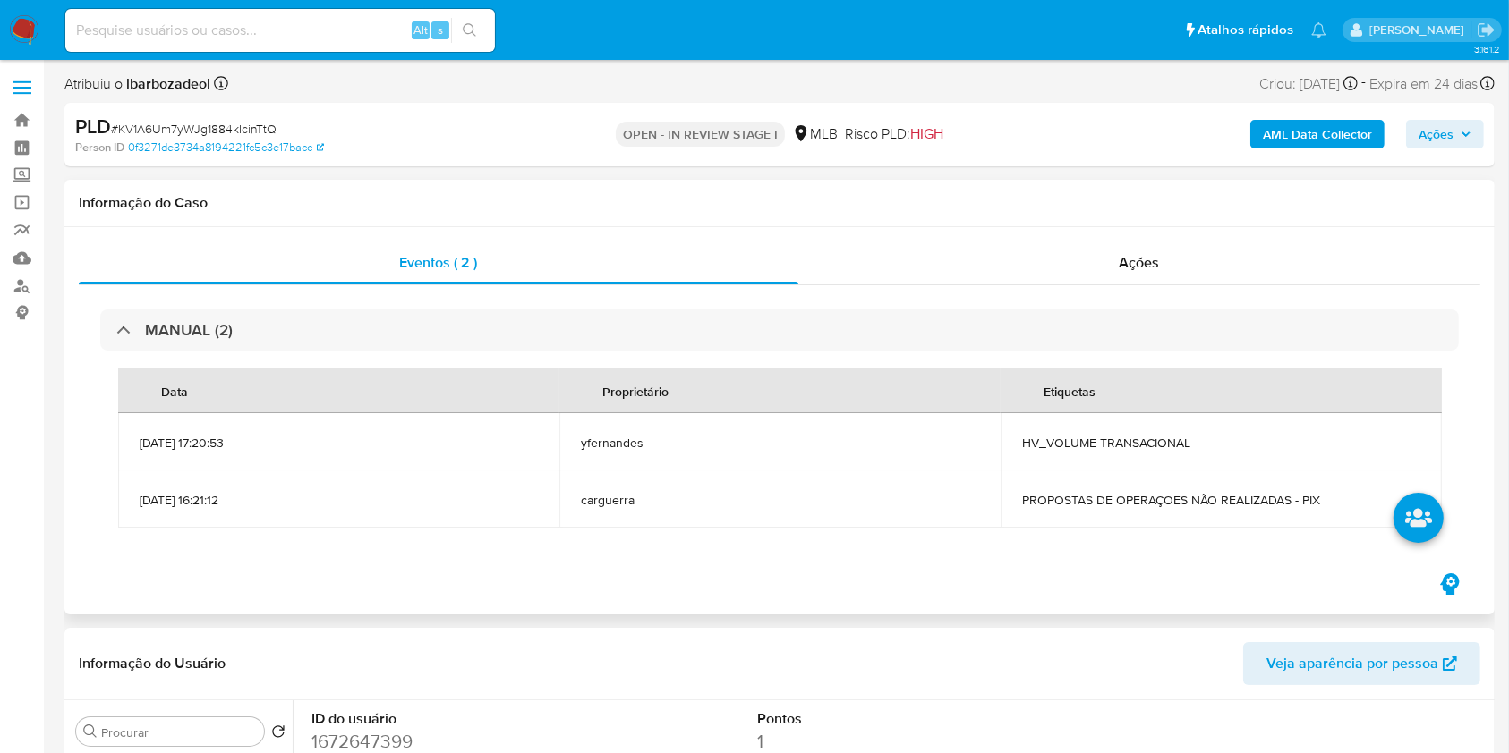
click at [1144, 497] on span "PROPOSTAS DE OPERAÇOES NÃO REALIZADAS - PIX" at bounding box center [1221, 500] width 398 height 16
click at [1143, 497] on span "PROPOSTAS DE OPERAÇOES NÃO REALIZADAS - PIX" at bounding box center [1221, 500] width 398 height 16
copy span "PROPOSTAS DE OPERAÇOES NÃO REALIZADAS - PIX"
click at [1432, 125] on span "Ações" at bounding box center [1435, 134] width 35 height 29
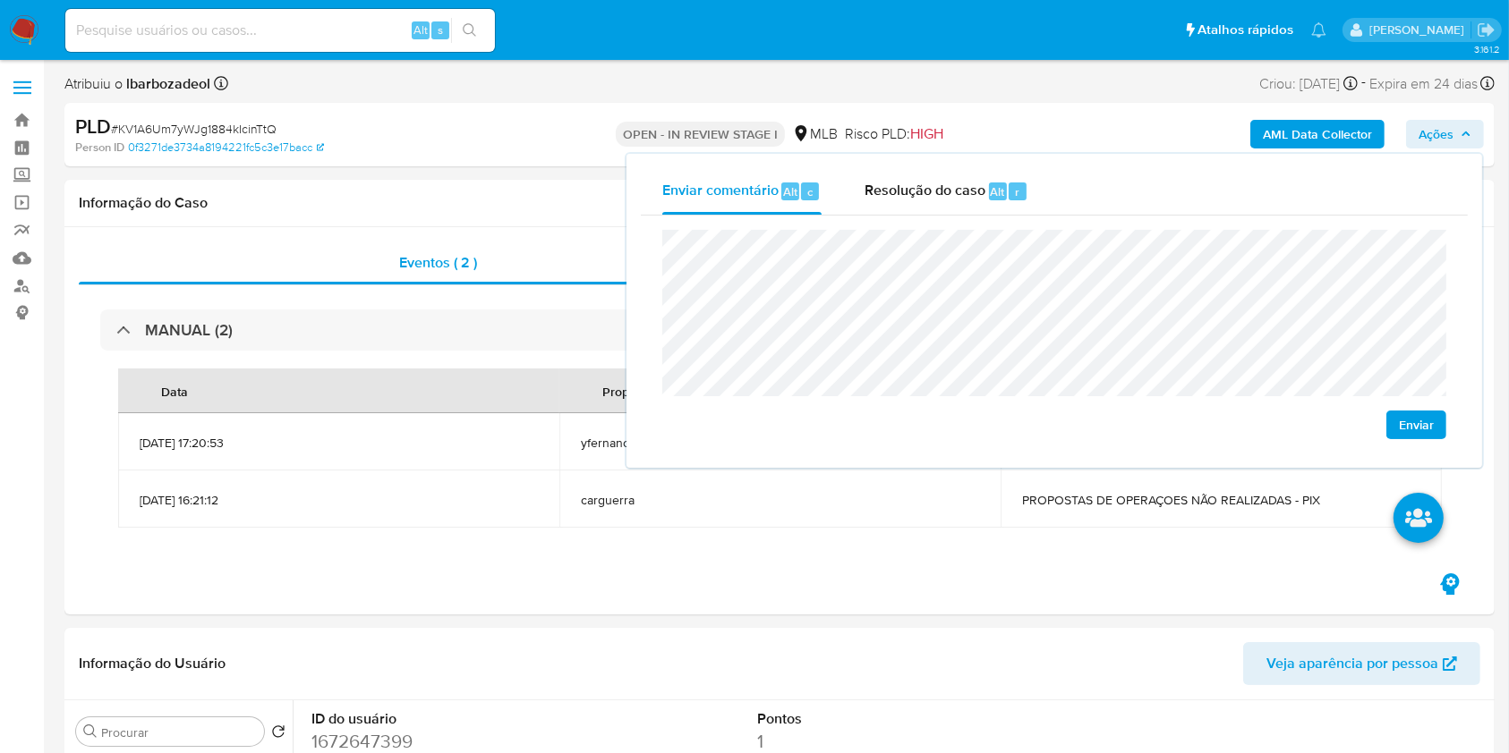
click at [463, 149] on div "Person ID 0f3271de3734a8194221fc5c3e17bacc" at bounding box center [307, 148] width 464 height 16
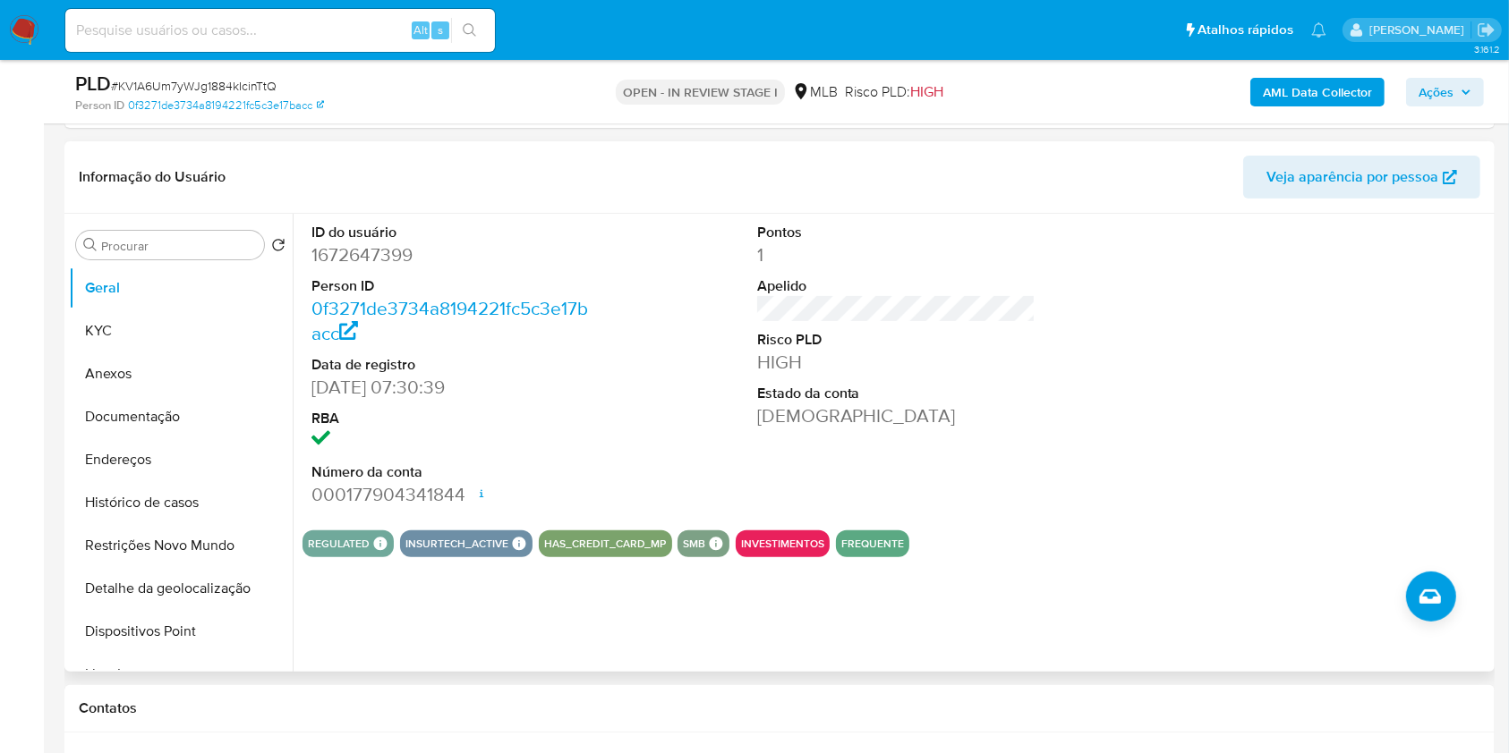
scroll to position [424, 0]
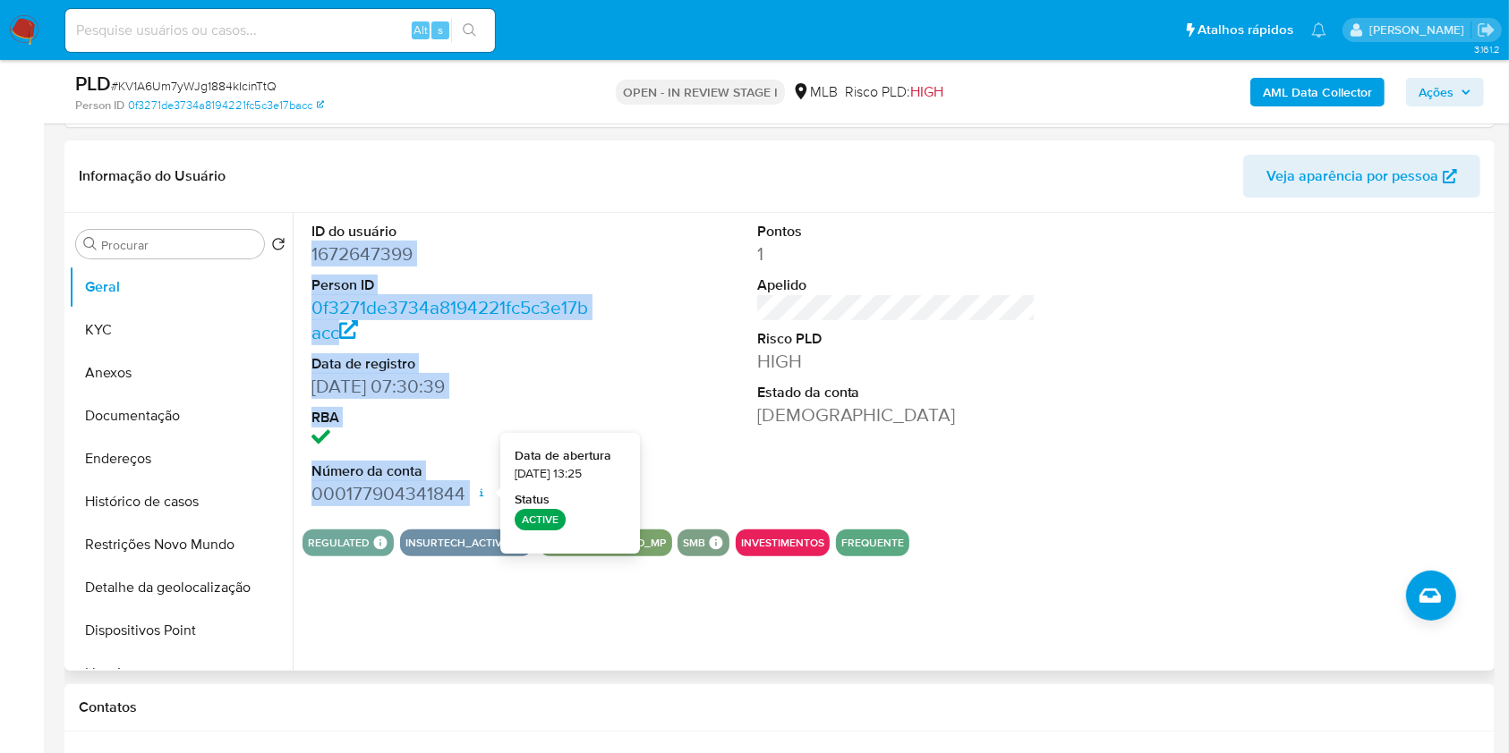
drag, startPoint x: 303, startPoint y: 251, endPoint x: 480, endPoint y: 487, distance: 294.0
click at [480, 490] on div "ID do usuário 1672647399 Person ID 0f3271de3734a8194221fc5c3e17bacc Data de reg…" at bounding box center [450, 364] width 297 height 302
copy dl "1672647399 Person ID 0f3271de3734a8194221fc5c3e17bacc Data de registro 08/02/20…"
click at [1456, 90] on span "Ações" at bounding box center [1444, 92] width 53 height 25
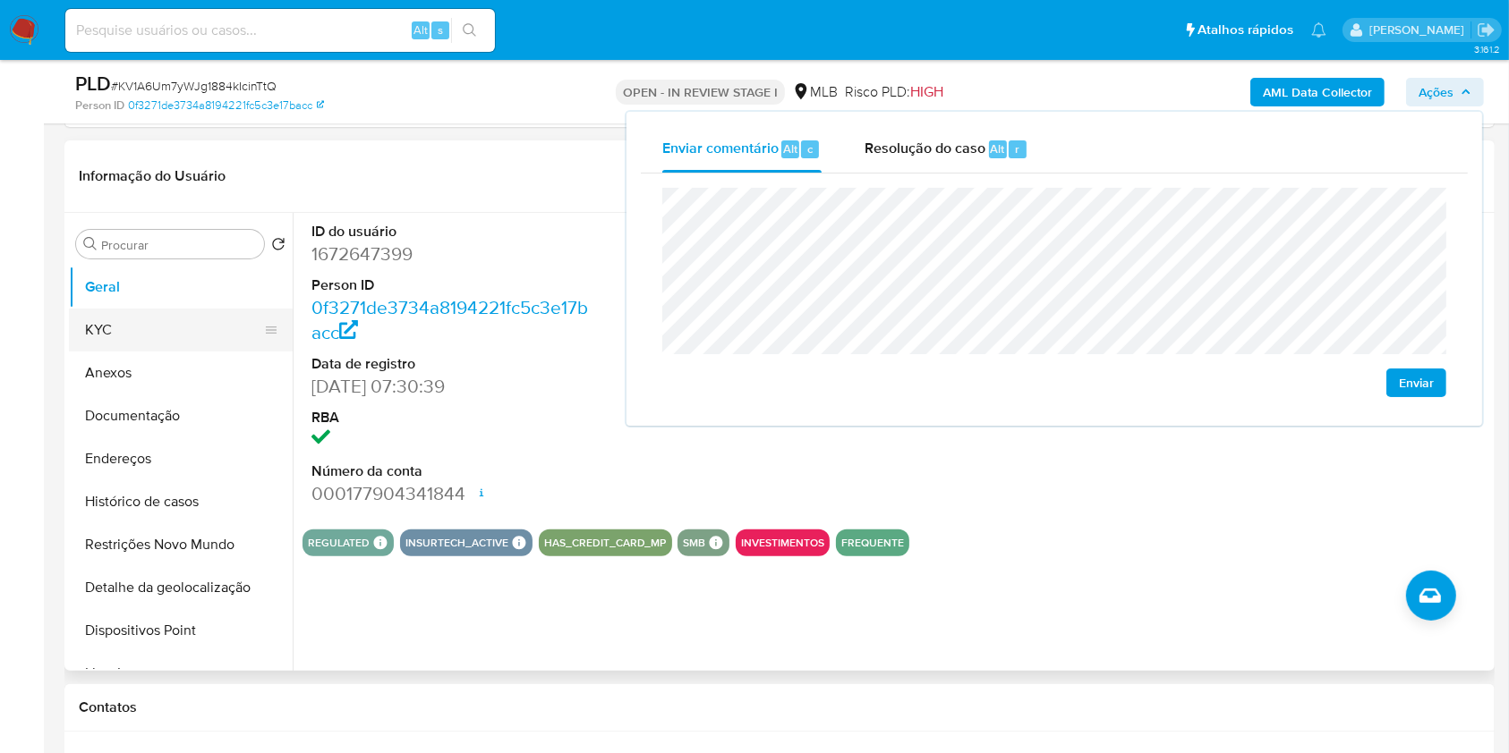
click at [148, 321] on button "KYC" at bounding box center [173, 330] width 209 height 43
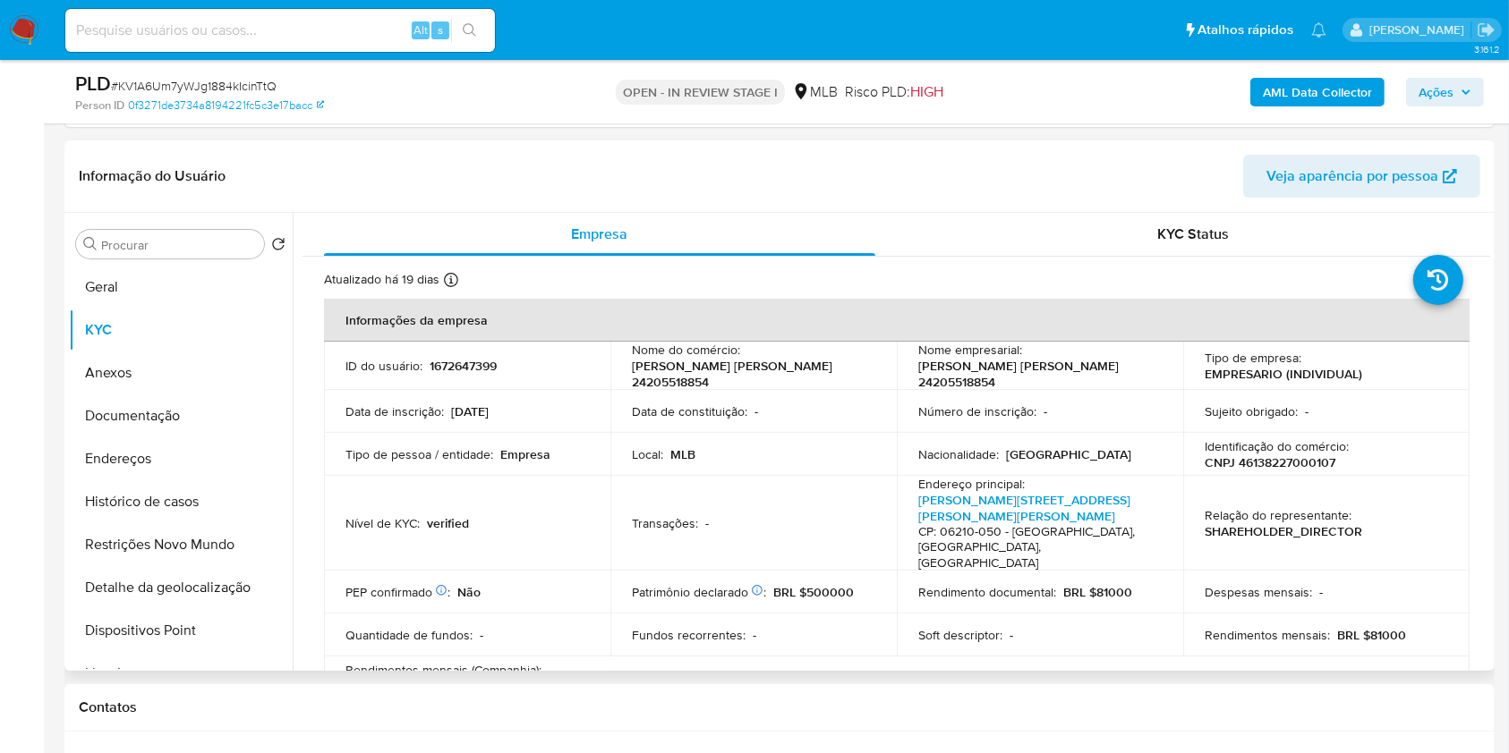
click at [1256, 460] on p "CNPJ 46138227000107" at bounding box center [1269, 463] width 131 height 16
copy p "46138227000107"
click at [1455, 88] on span "Ações" at bounding box center [1444, 92] width 53 height 25
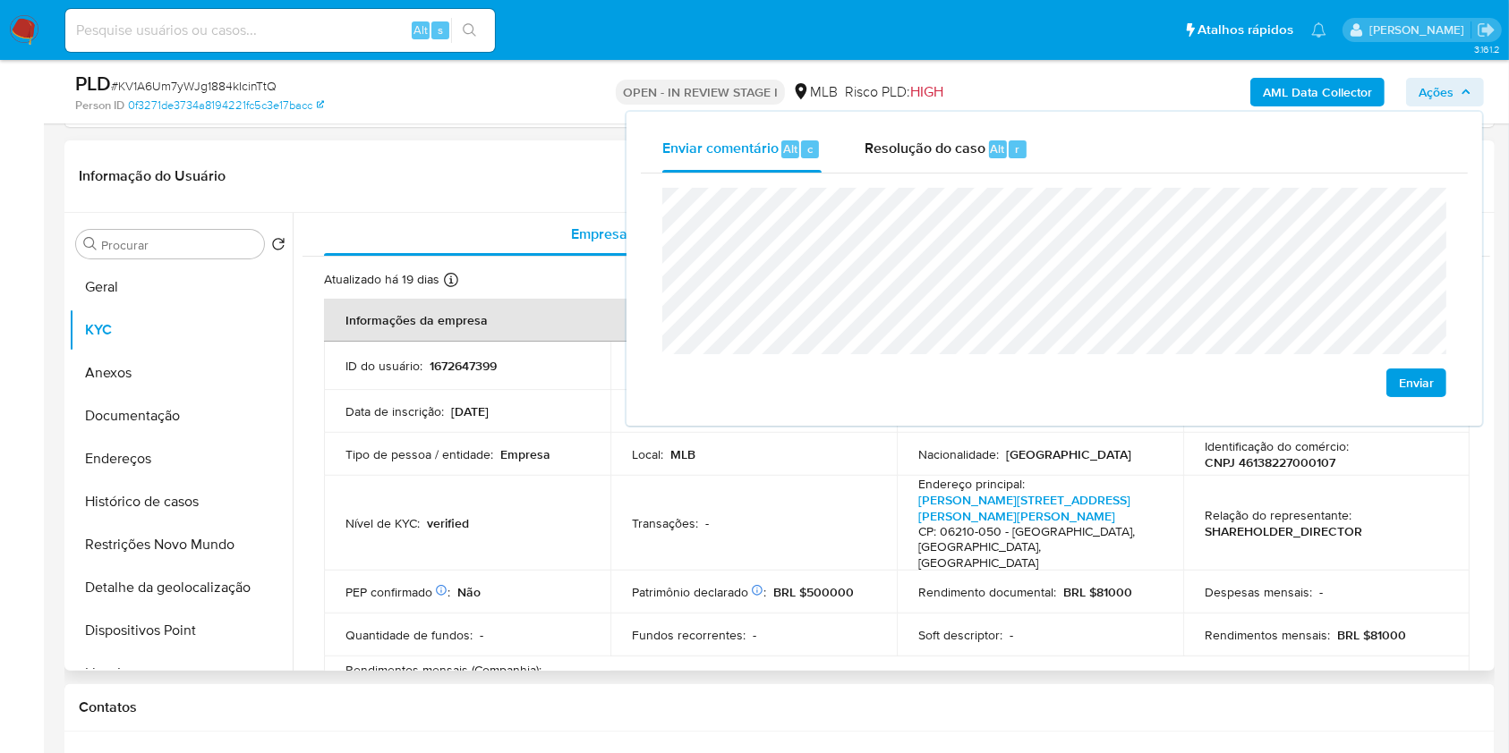
click at [556, 430] on td "Data de inscrição : 25/04/2022" at bounding box center [467, 411] width 286 height 43
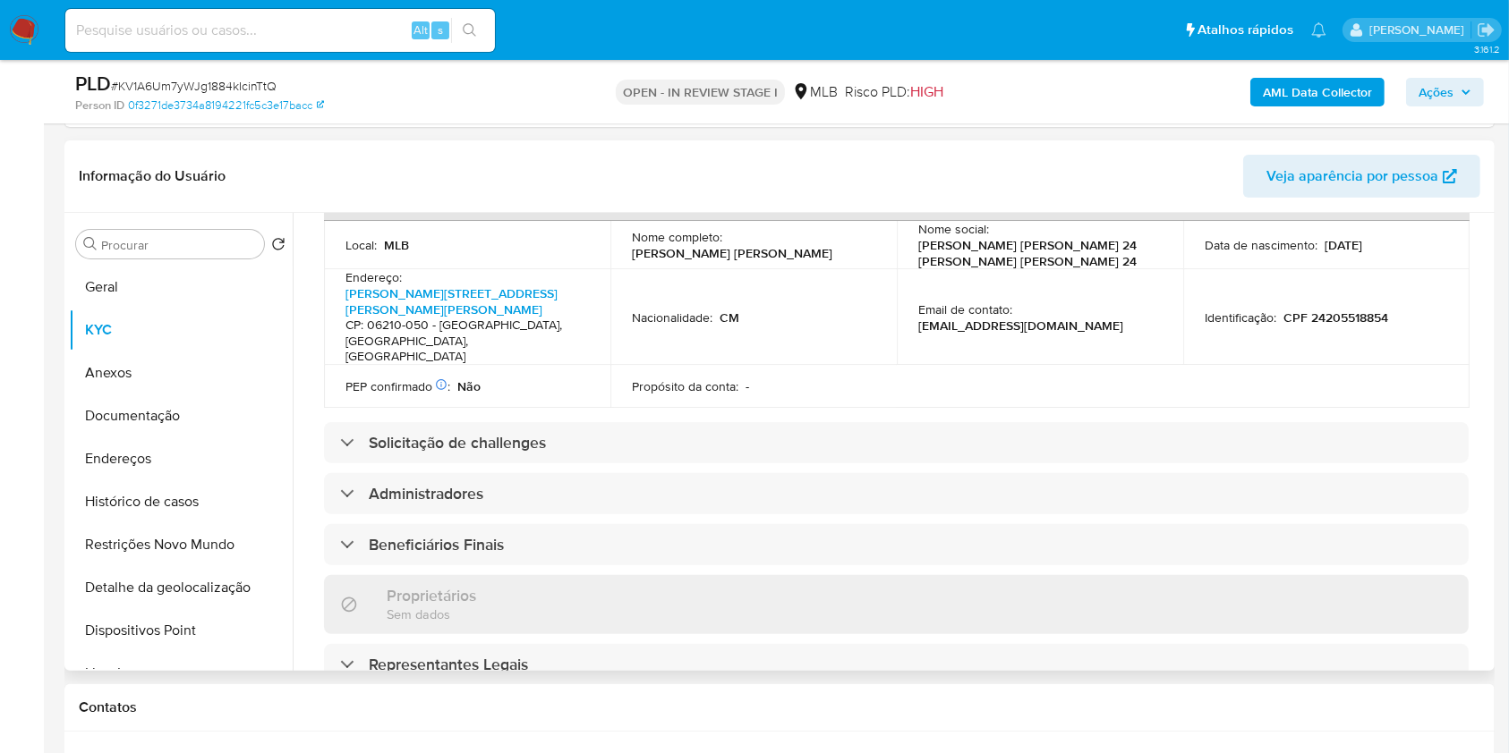
scroll to position [667, 0]
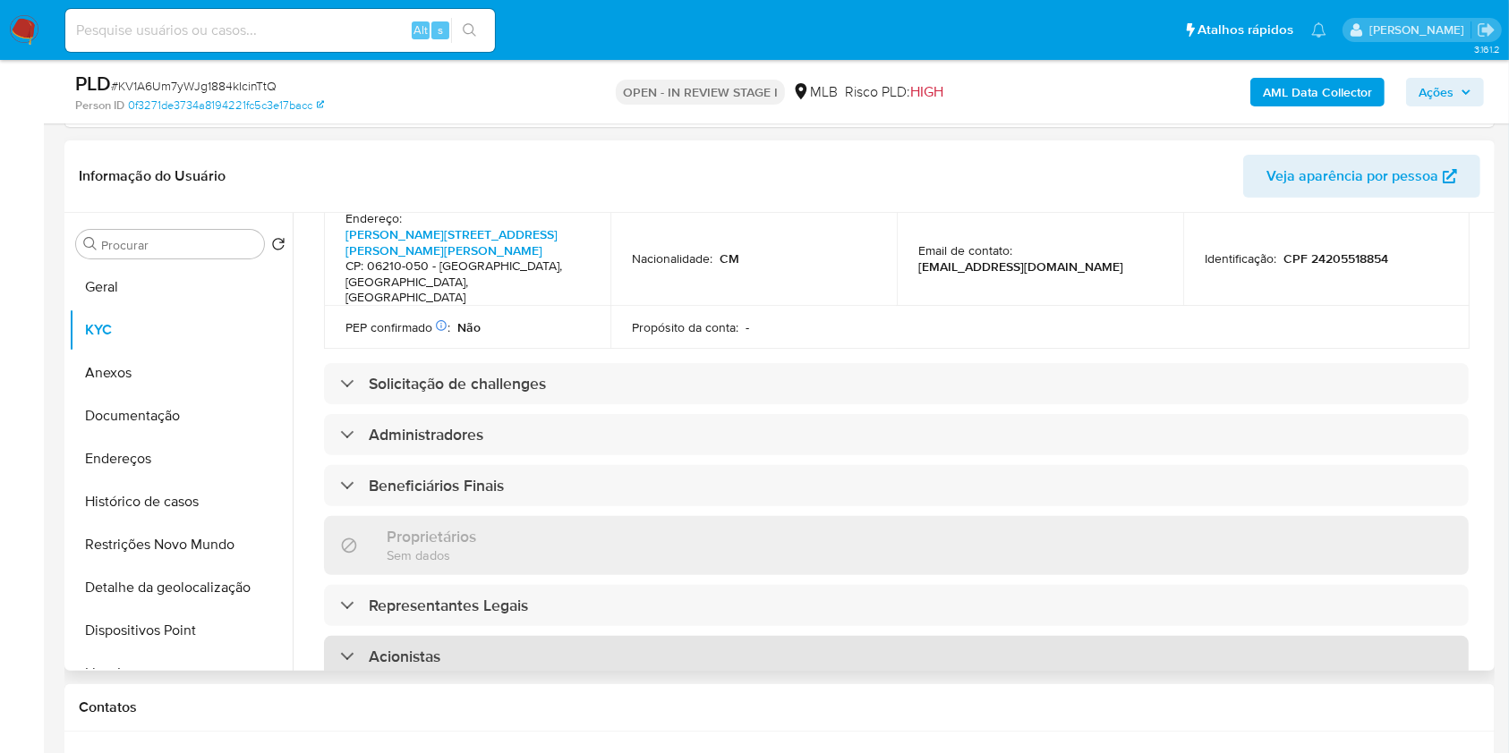
click at [558, 636] on div "Acionistas" at bounding box center [896, 656] width 1144 height 41
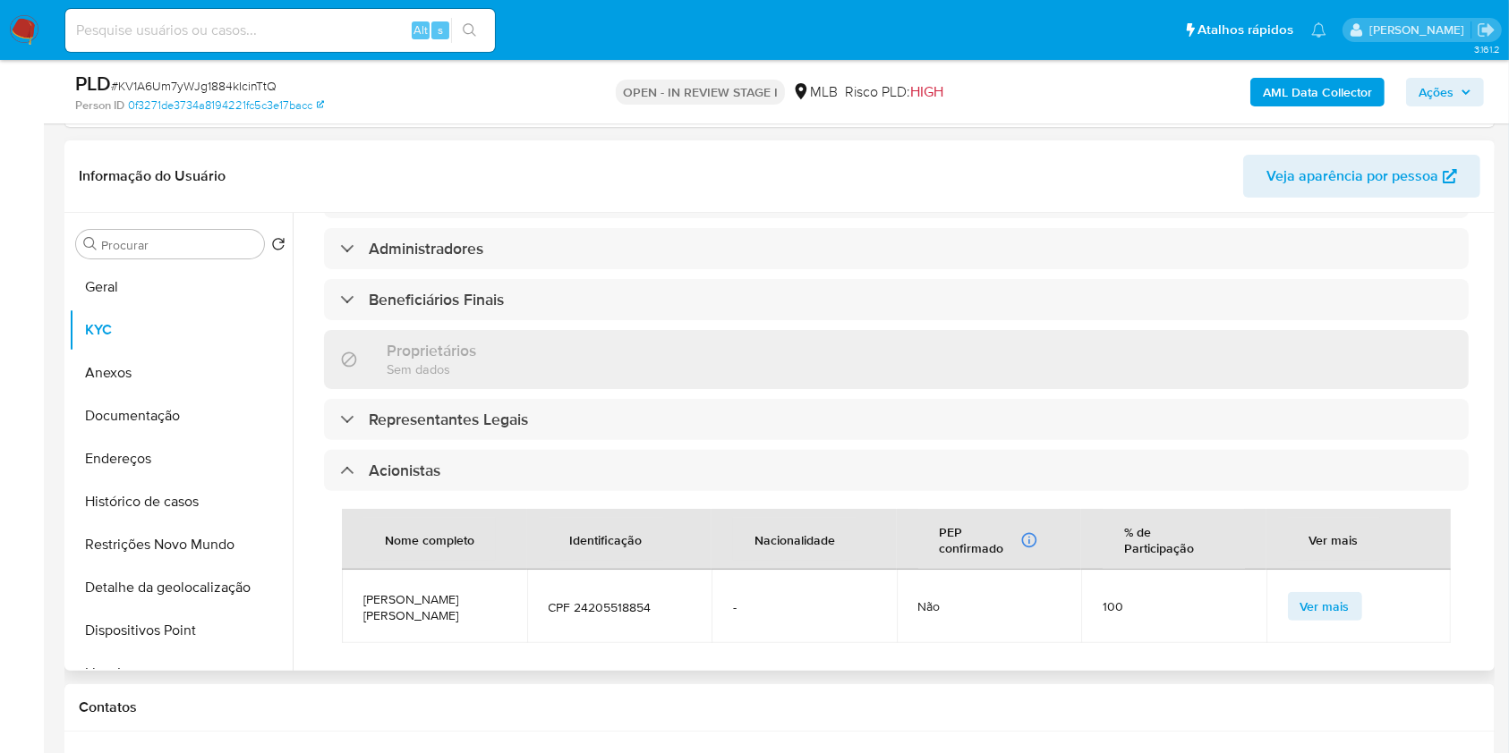
scroll to position [853, 0]
click at [616, 599] on span "CPF 24205518854" at bounding box center [619, 607] width 142 height 16
copy span "24205518854"
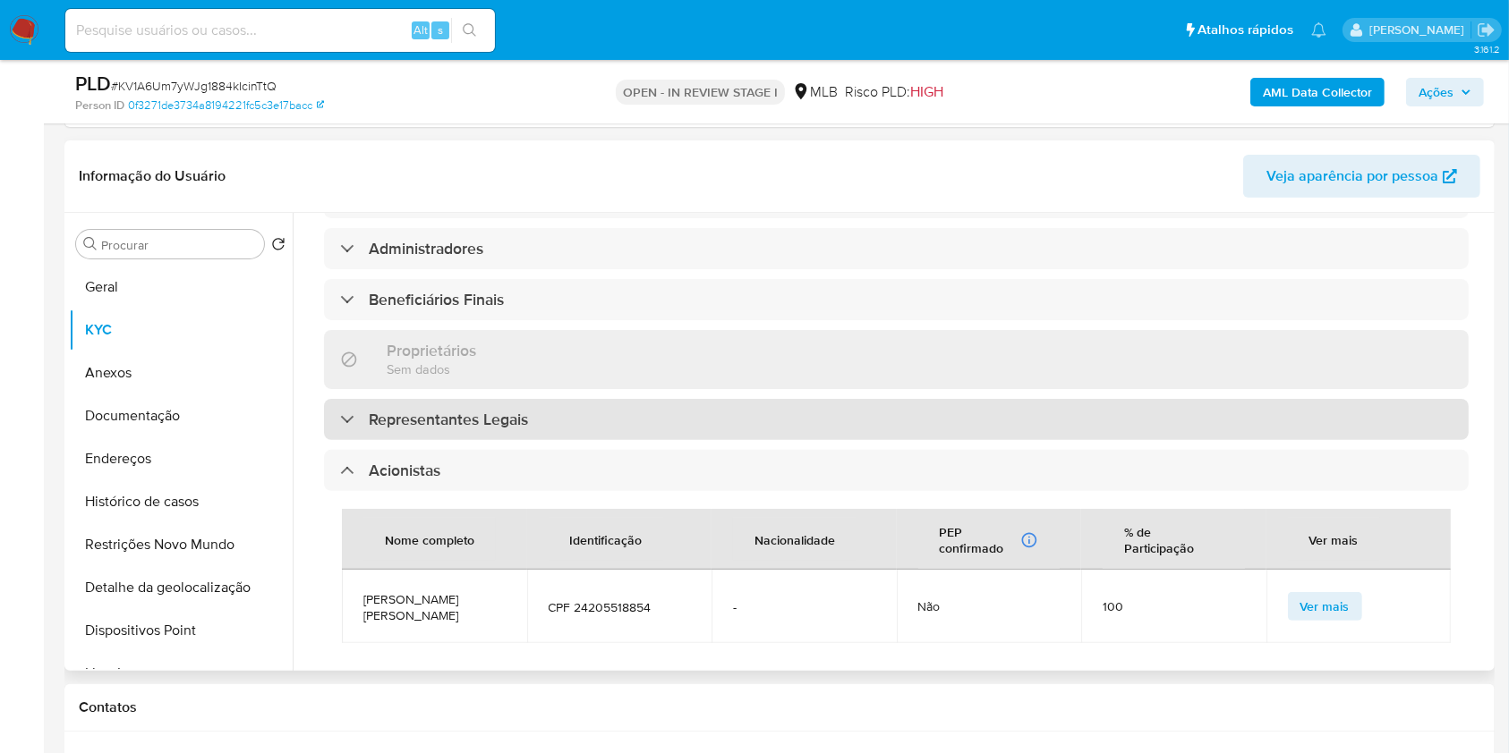
click at [596, 399] on div "Representantes Legais" at bounding box center [896, 419] width 1144 height 41
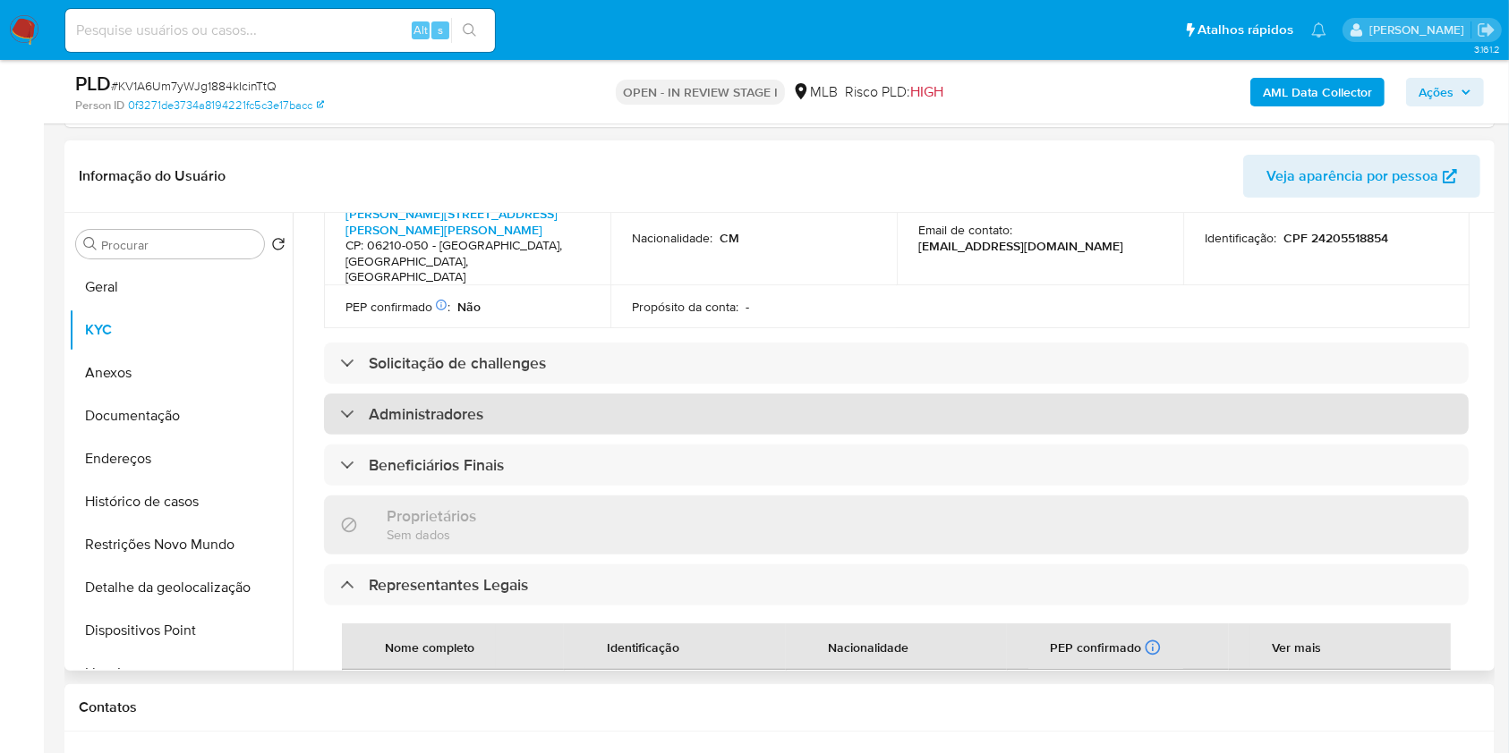
scroll to position [674, 0]
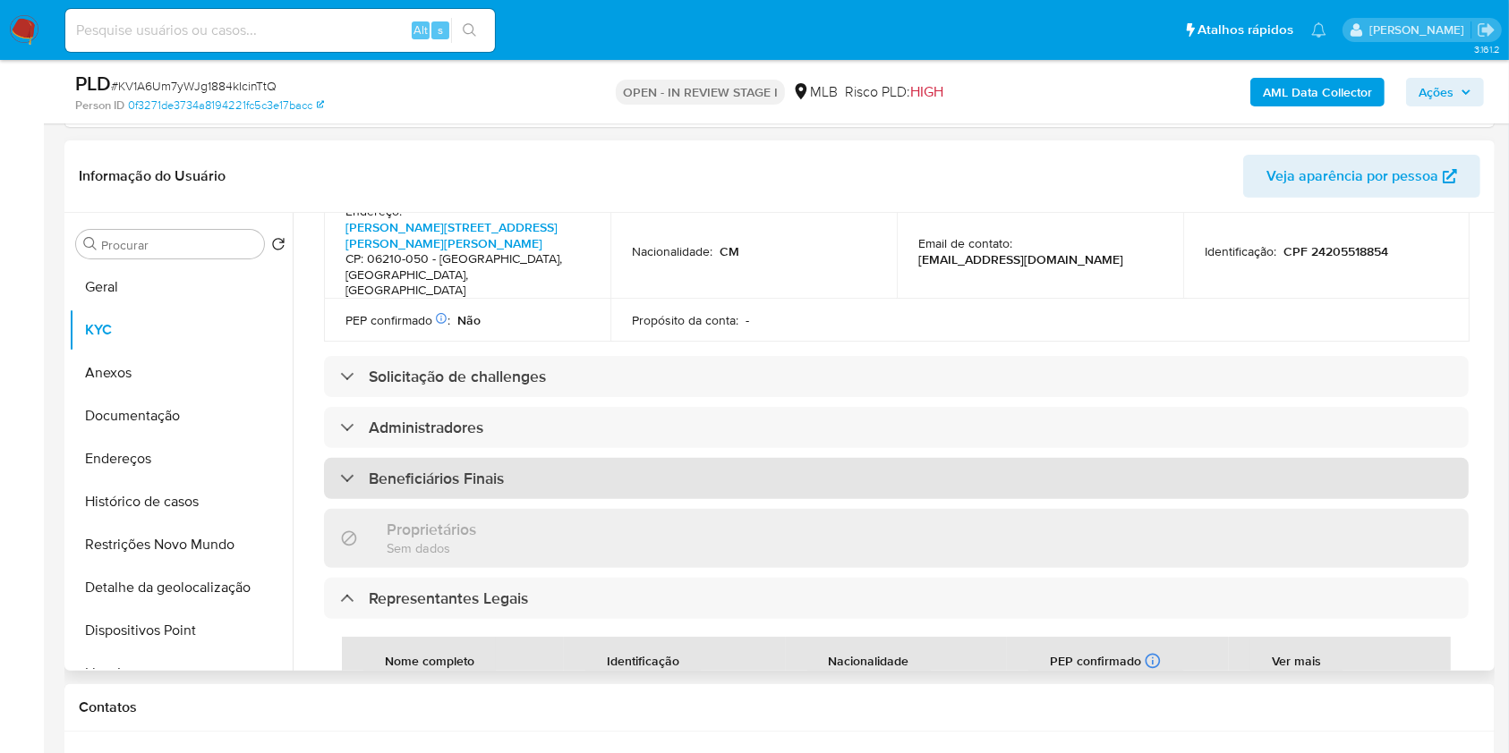
click at [619, 458] on div "Beneficiários Finais" at bounding box center [896, 478] width 1144 height 41
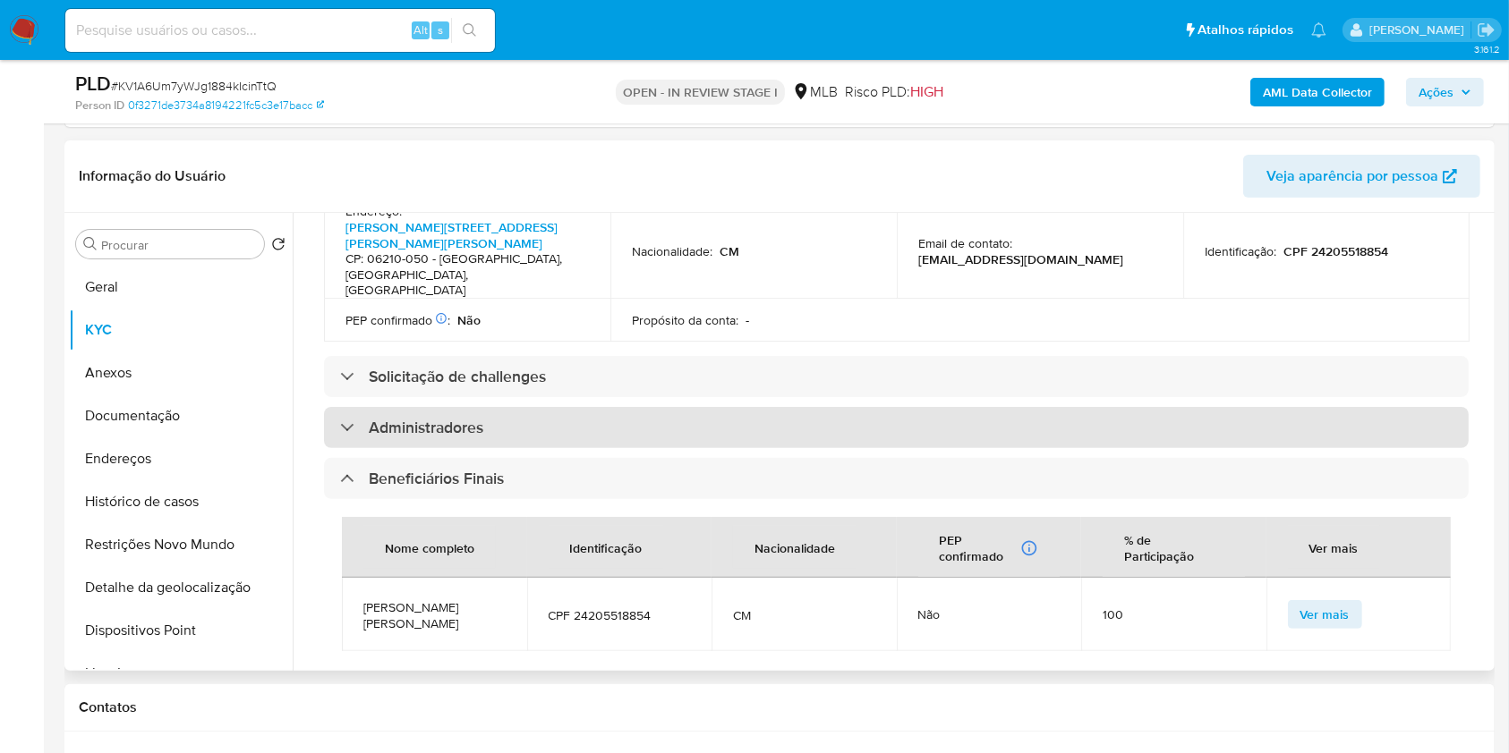
click at [645, 407] on div "Administradores" at bounding box center [896, 427] width 1144 height 41
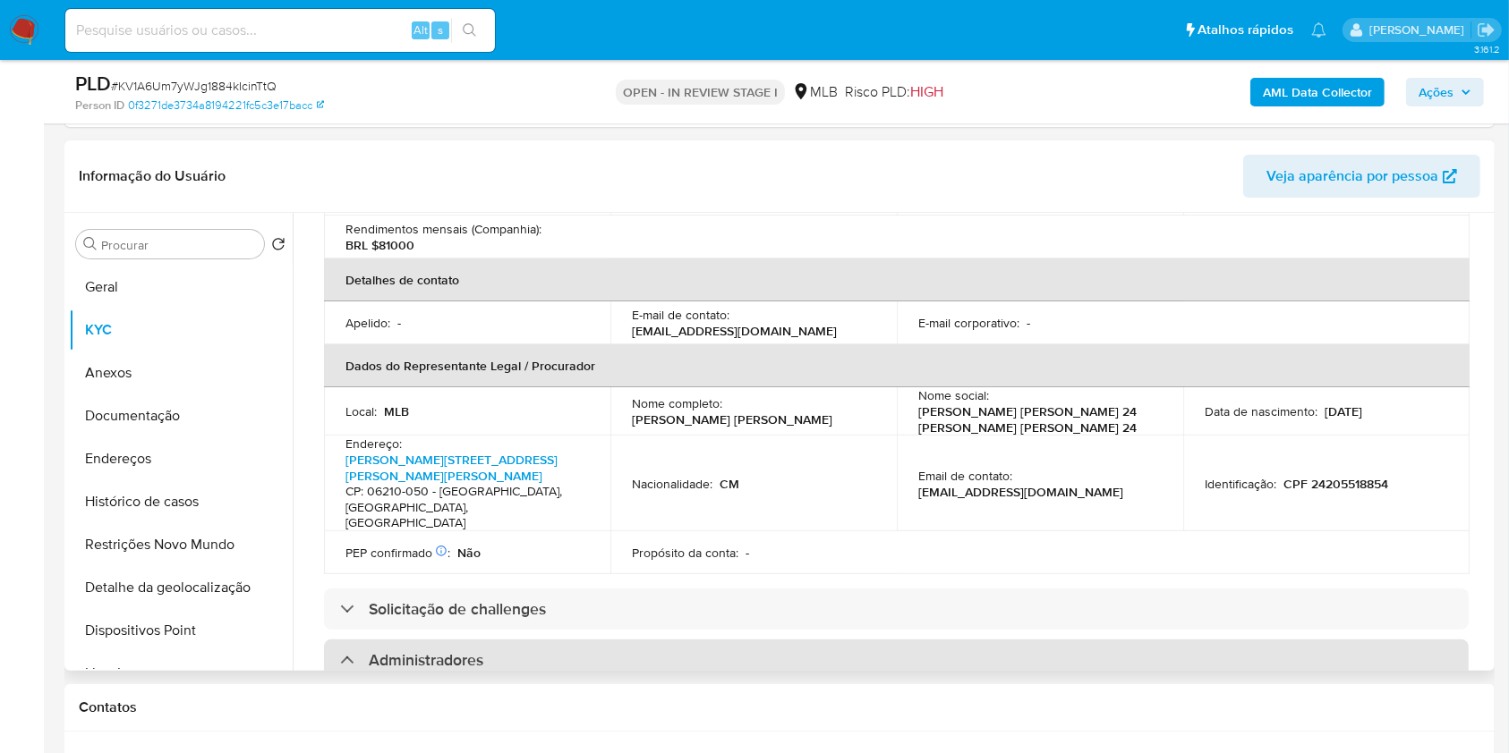
scroll to position [440, 0]
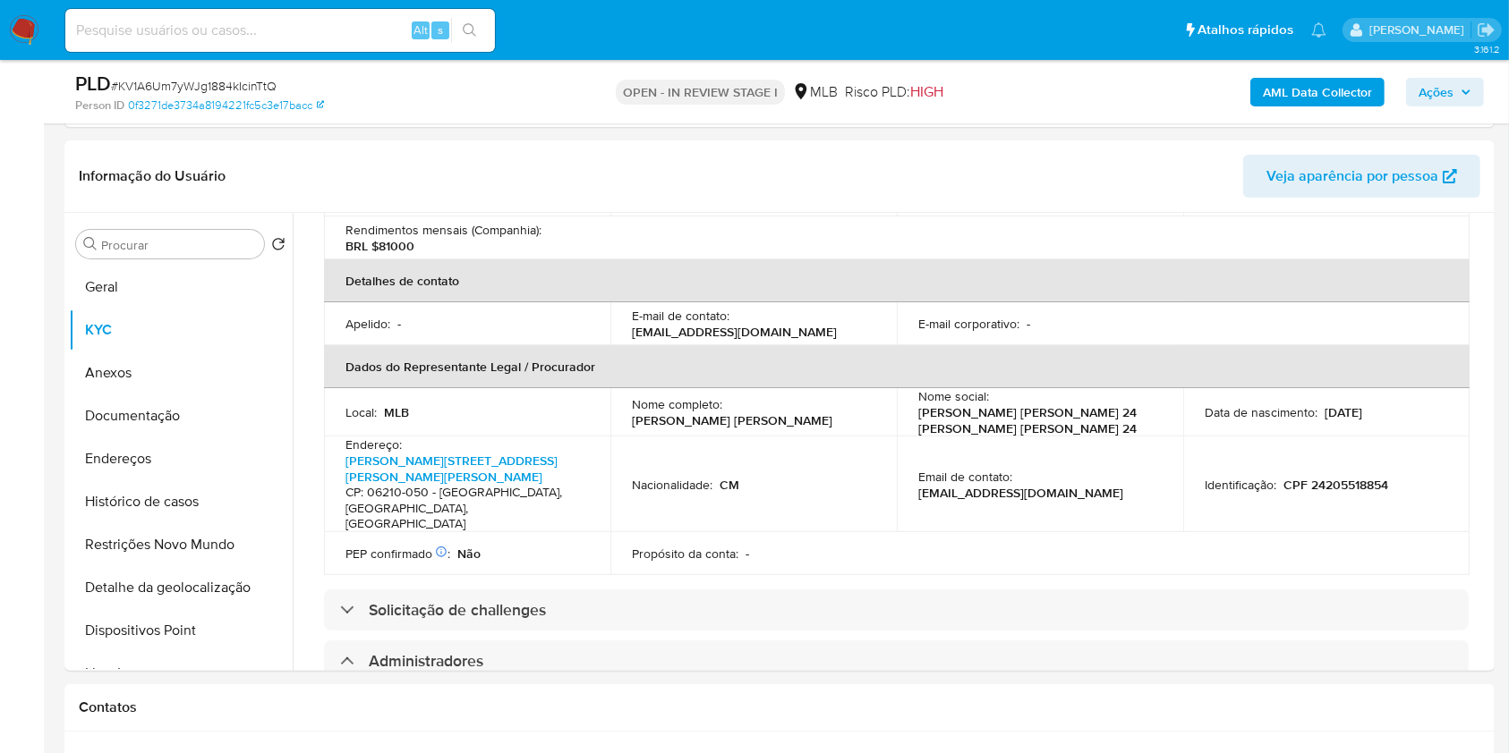
click at [1424, 97] on span "Ações" at bounding box center [1435, 92] width 35 height 29
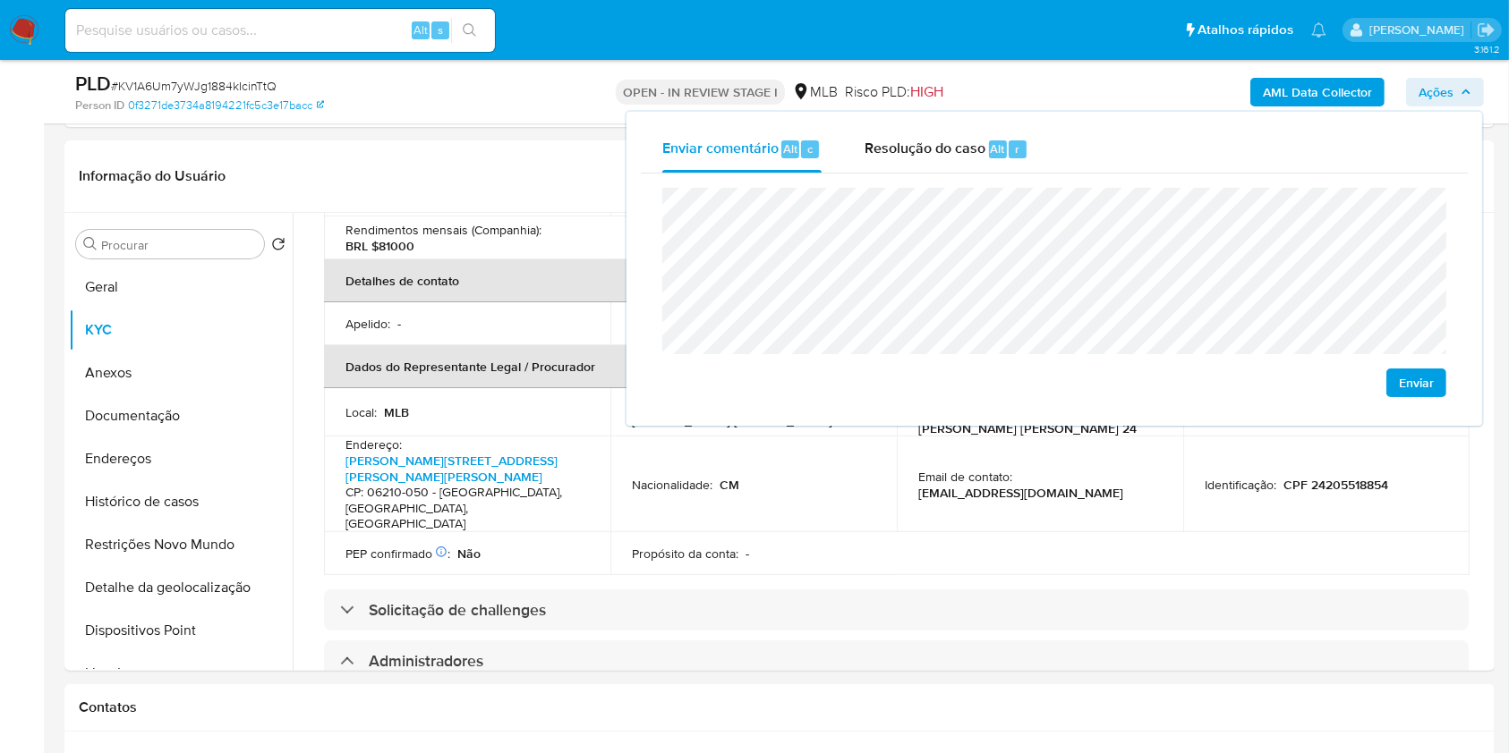
click at [0, 0] on lt-span "econômica" at bounding box center [0, 0] width 0 height 0
click at [778, 546] on div "Propósito da conta : -" at bounding box center [753, 554] width 243 height 16
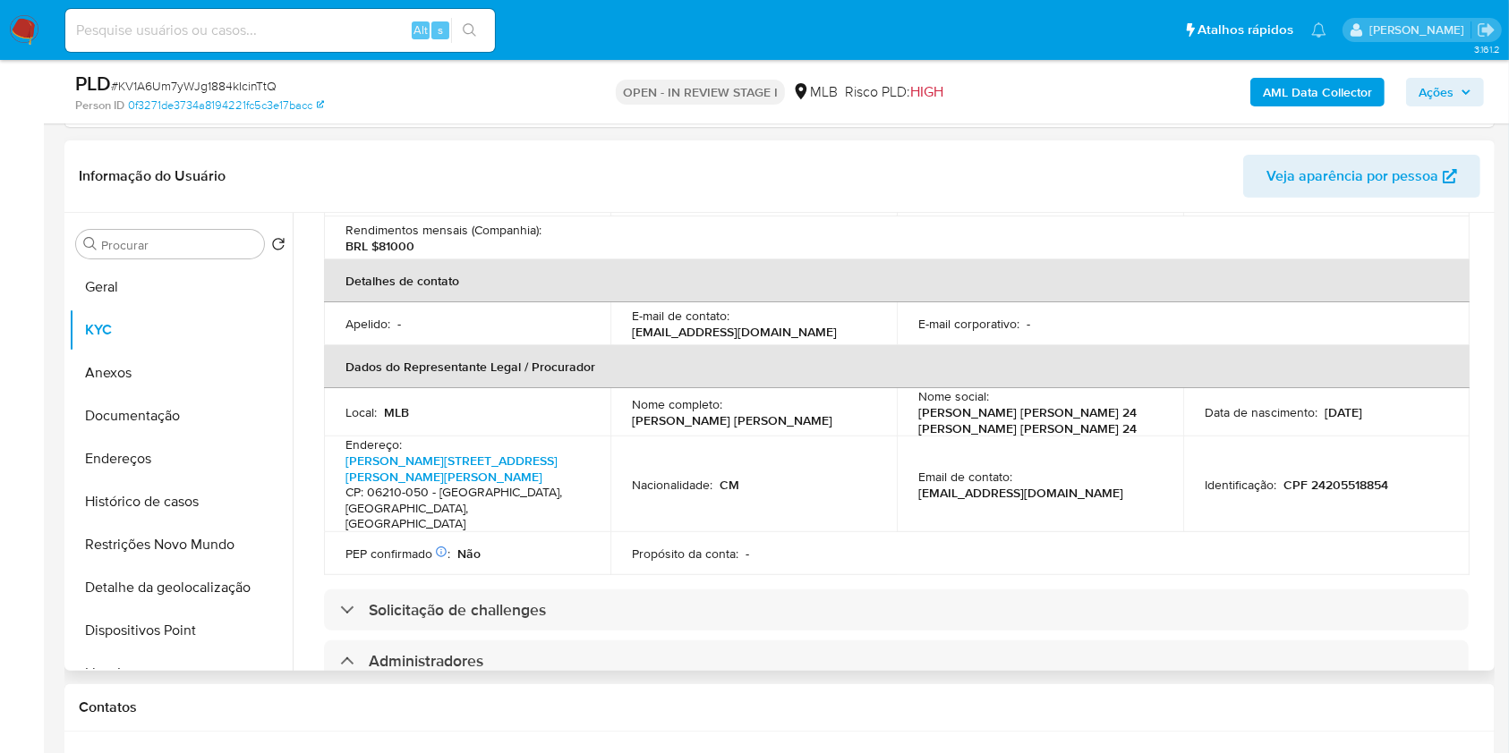
click at [467, 485] on h4 "CP: 06210-050 - Osasco, São Paulo, Brasil" at bounding box center [463, 508] width 236 height 47
copy h4 "Osasco"
click at [1467, 103] on span "Ações" at bounding box center [1444, 92] width 53 height 25
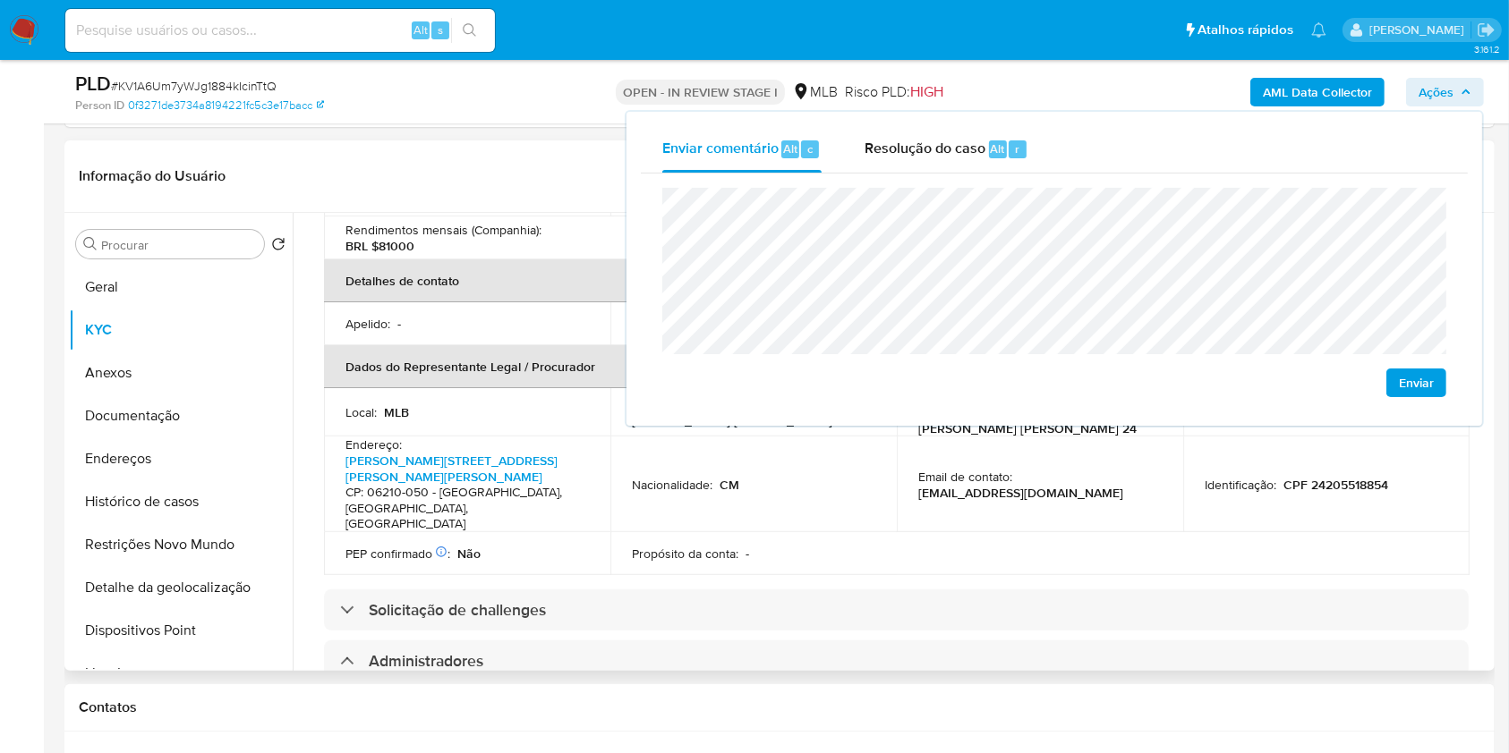
click at [1020, 473] on table "Informações da empresa ID do usuário : 1672647399 Nome do comércio : SIME PIERR…" at bounding box center [896, 217] width 1145 height 717
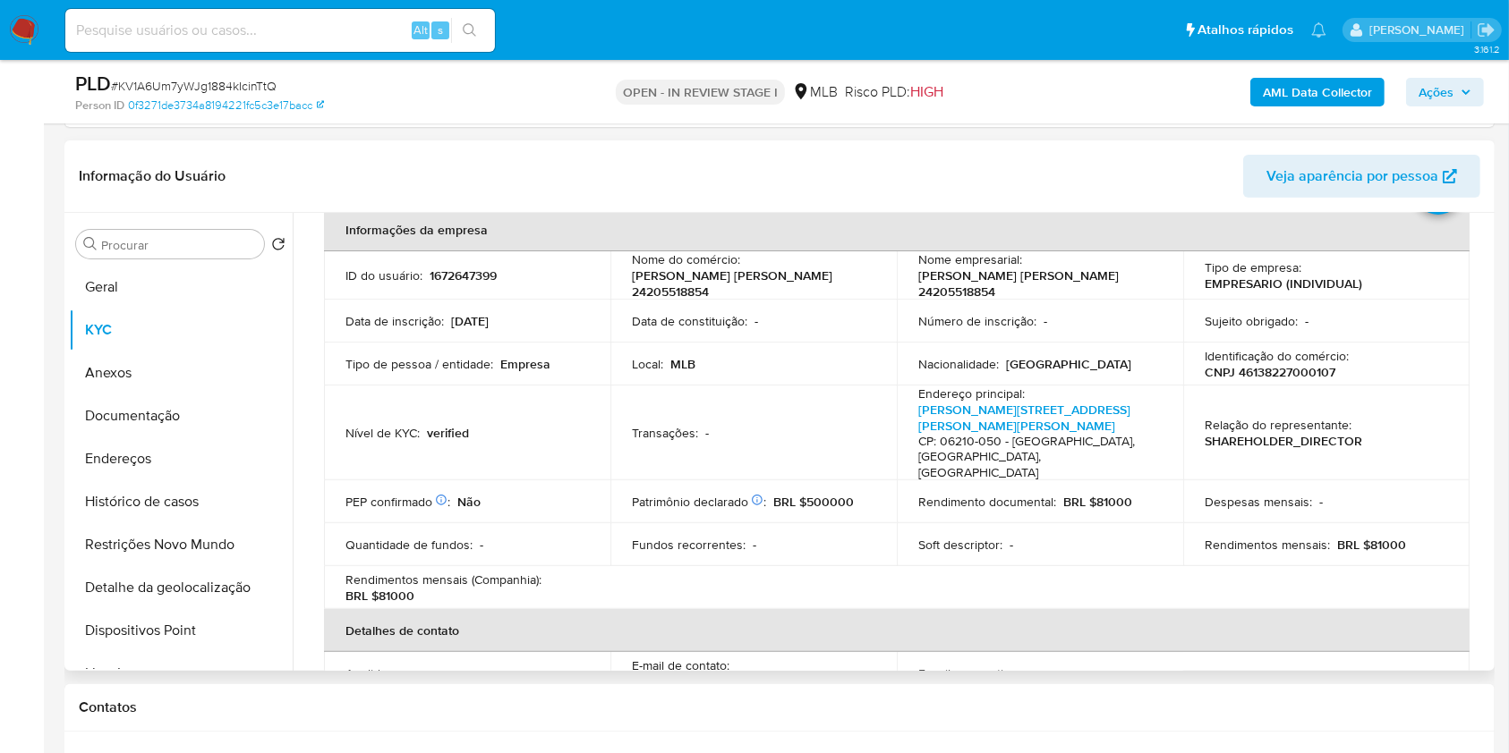
scroll to position [92, 0]
drag, startPoint x: 1360, startPoint y: 498, endPoint x: 1412, endPoint y: 496, distance: 52.0
click at [1411, 535] on div "Rendimentos mensais : BRL $81000" at bounding box center [1325, 543] width 243 height 16
copy p "81000"
click at [1450, 100] on span "Ações" at bounding box center [1435, 92] width 35 height 29
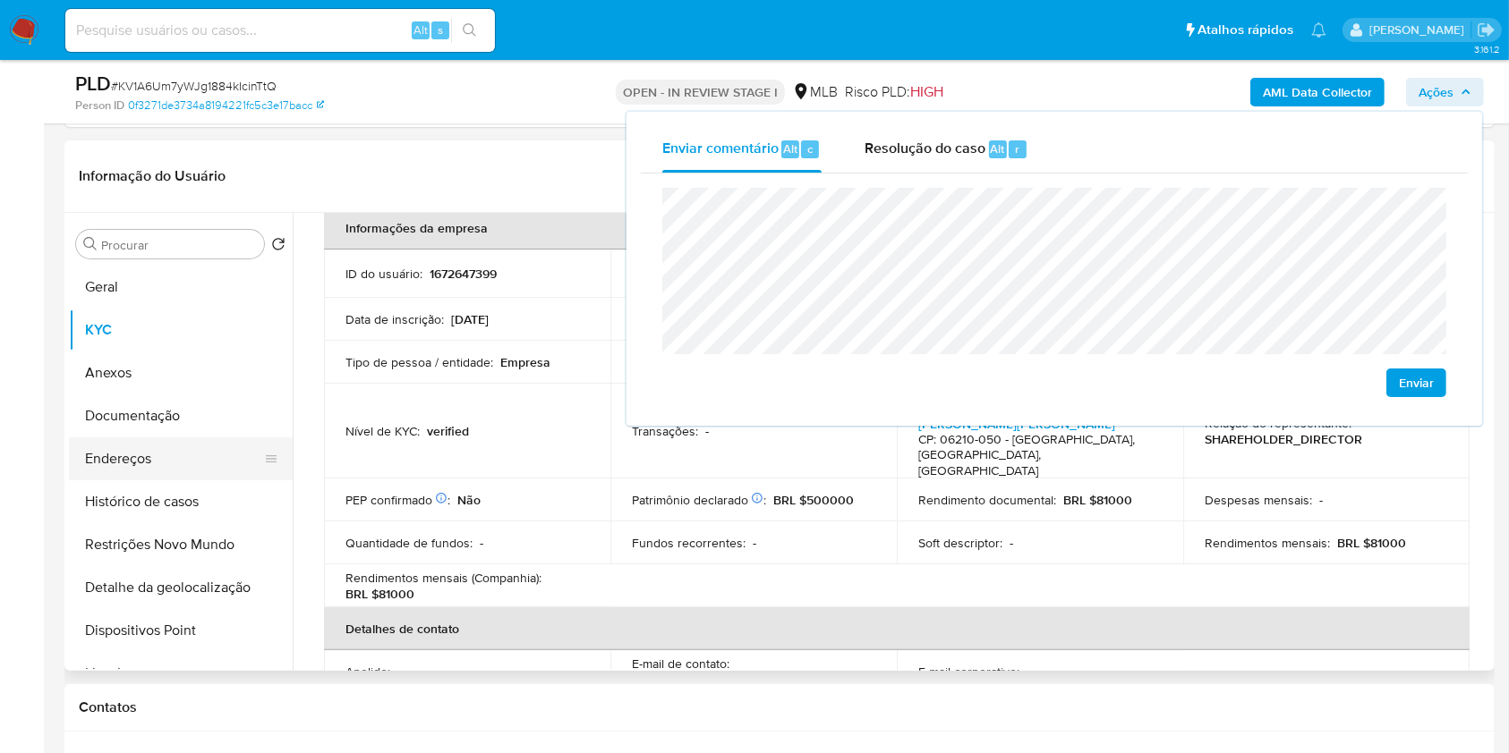
click at [194, 441] on button "Endereços" at bounding box center [173, 459] width 209 height 43
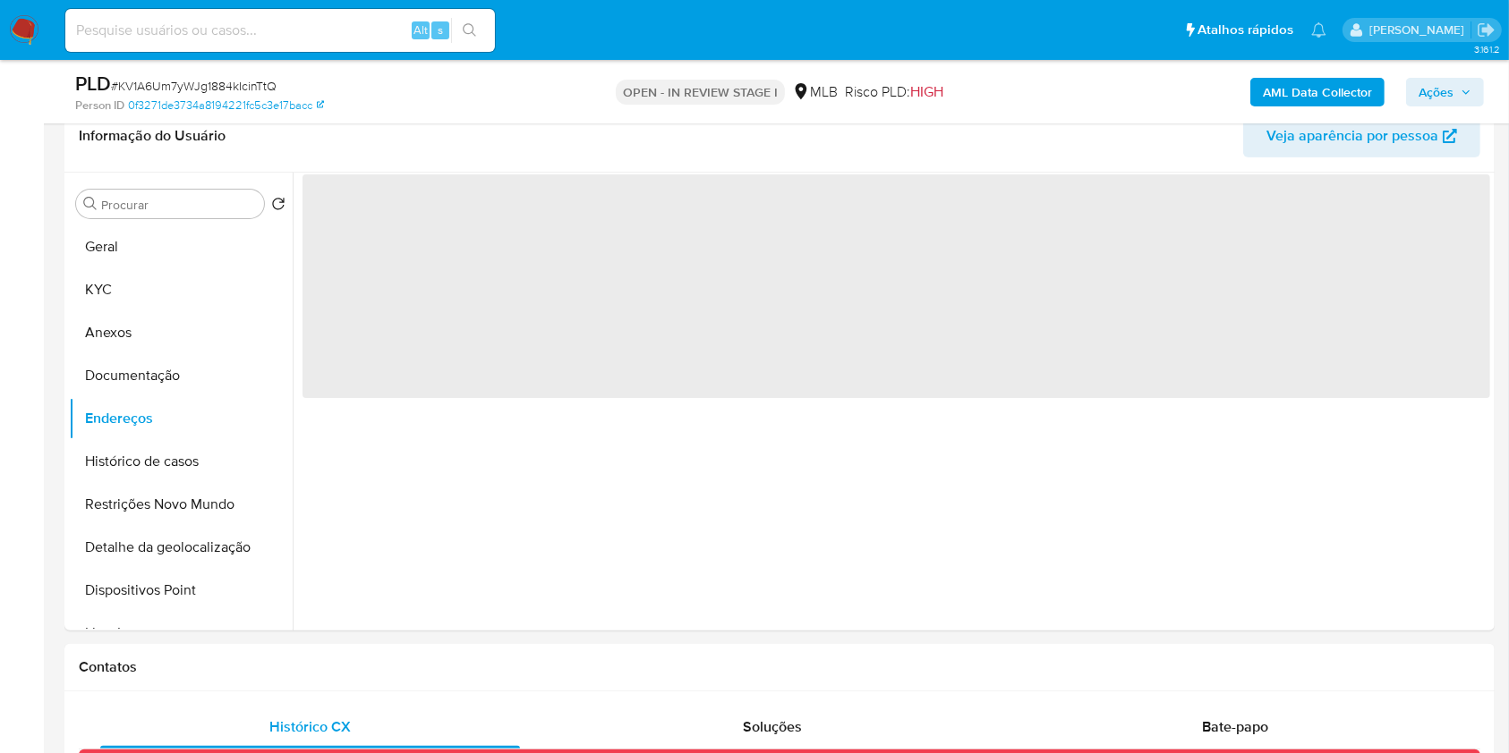
scroll to position [441, 0]
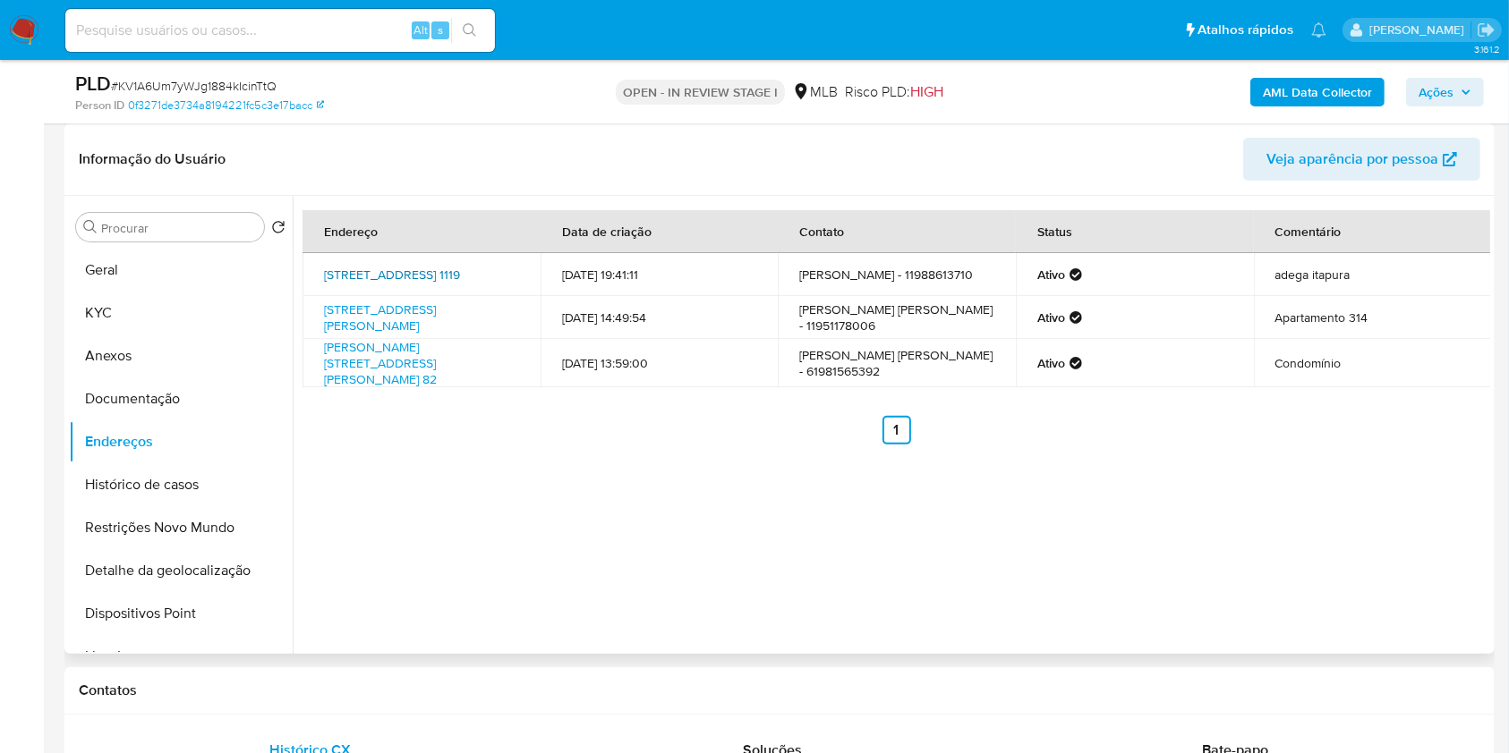
click at [437, 276] on link "Rua Itapura 1119, São Paulo, São Paulo, 03310000, Brasil 1119" at bounding box center [392, 275] width 136 height 18
click at [421, 304] on link "Rua Carlos Sampaio 157, São Paulo, São Paulo, 01333021, Brasil 157" at bounding box center [380, 318] width 112 height 34
click at [416, 376] on link "Rua Ana Zozi Toni 82, Osasco, São Paulo, 06210050, Brasil 82" at bounding box center [380, 363] width 113 height 50
click at [208, 381] on button "Documentação" at bounding box center [173, 399] width 209 height 43
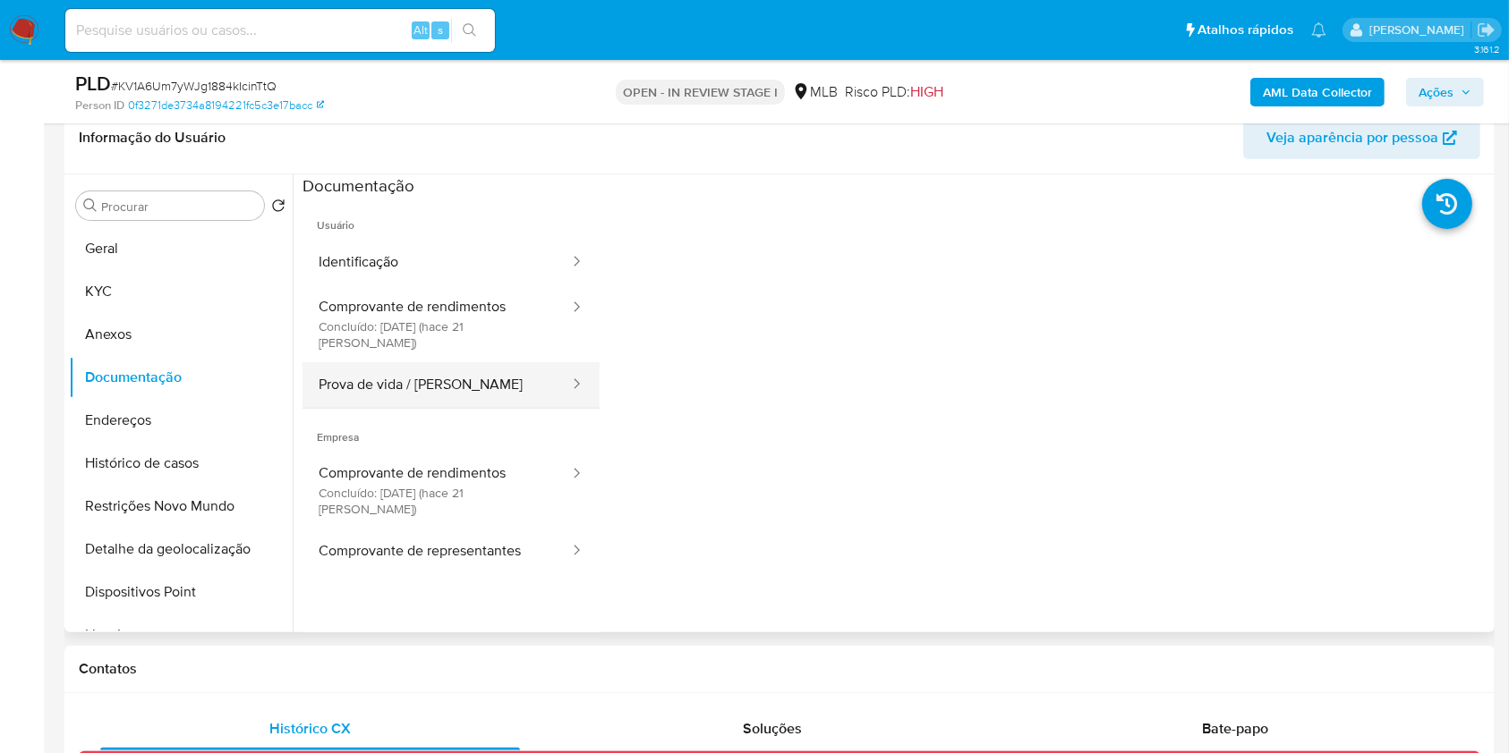
click at [470, 362] on button "Prova de vida / Selfie" at bounding box center [436, 385] width 268 height 46
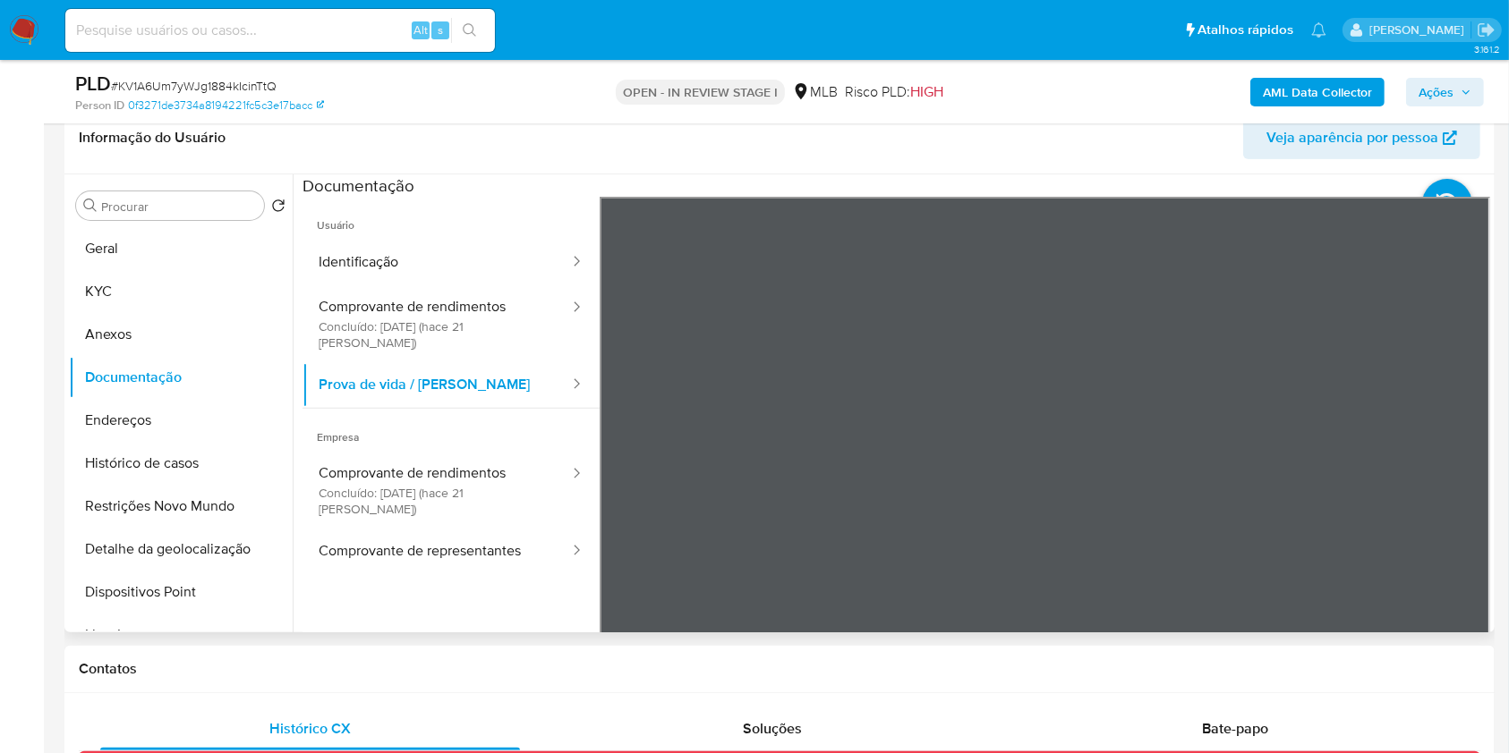
scroll to position [2, 0]
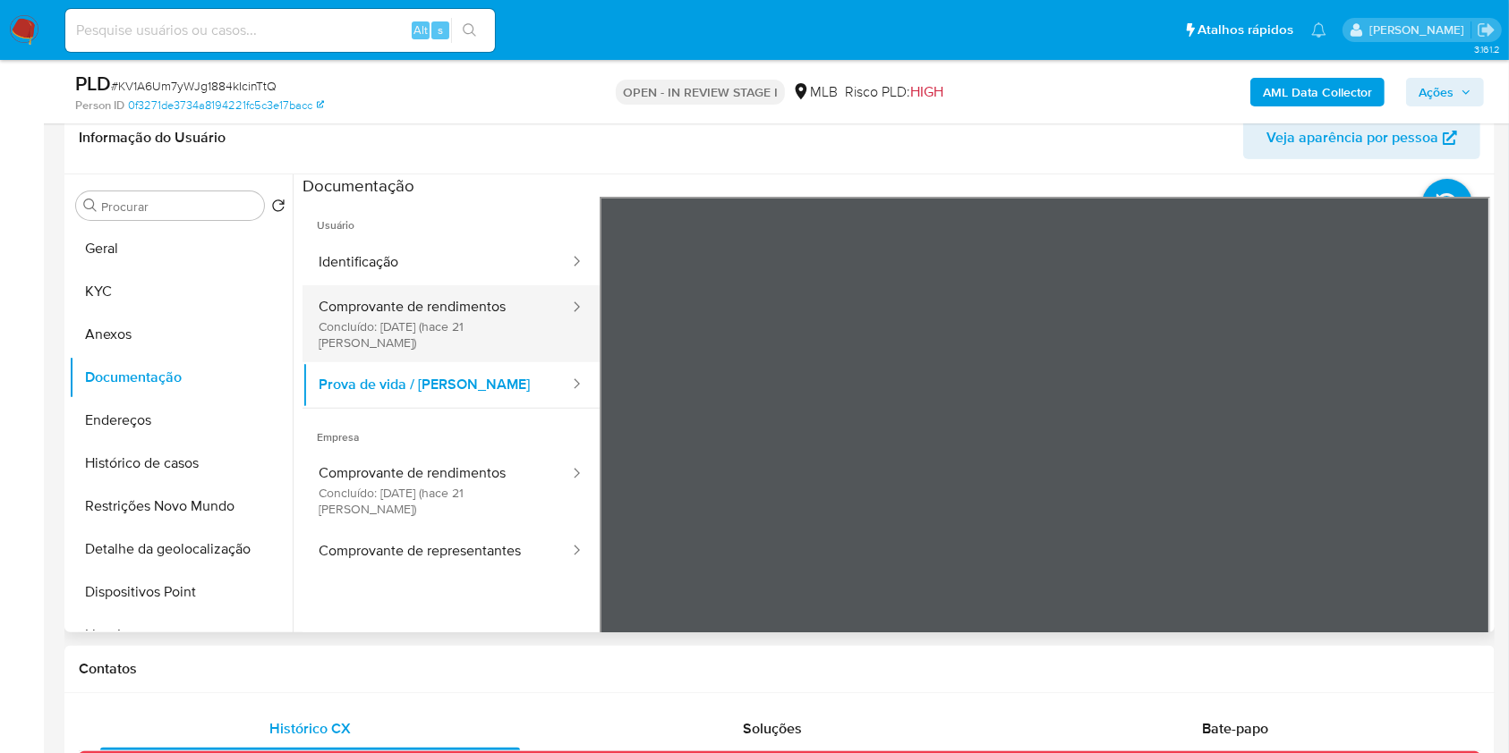
click at [417, 306] on button "Comprovante de rendimentos Concluído: 12/09/2025 (hace 21 días)" at bounding box center [436, 323] width 268 height 77
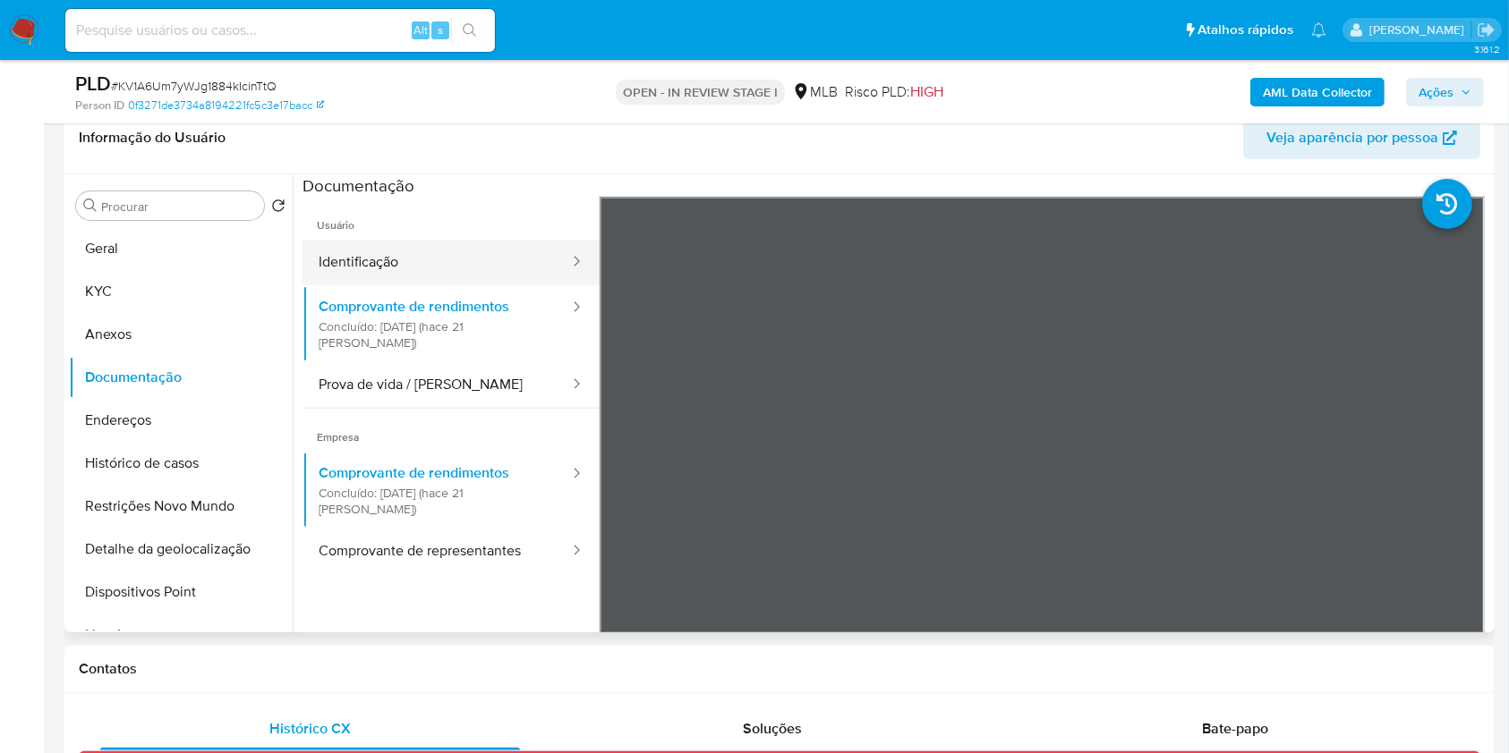
click at [463, 258] on button "Identificação" at bounding box center [436, 263] width 268 height 46
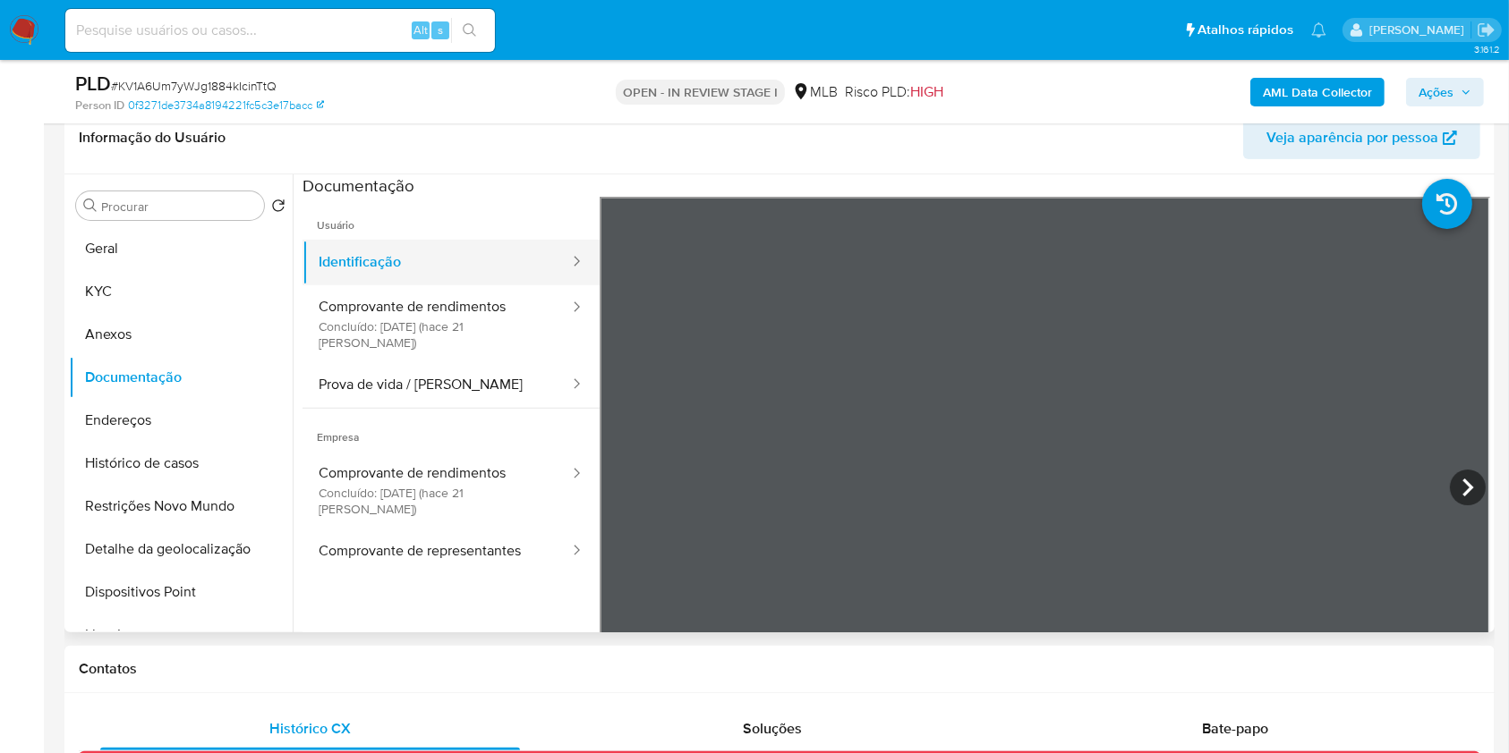
click at [463, 258] on button "Identificação" at bounding box center [436, 263] width 268 height 46
click at [171, 229] on button "Geral" at bounding box center [173, 248] width 209 height 43
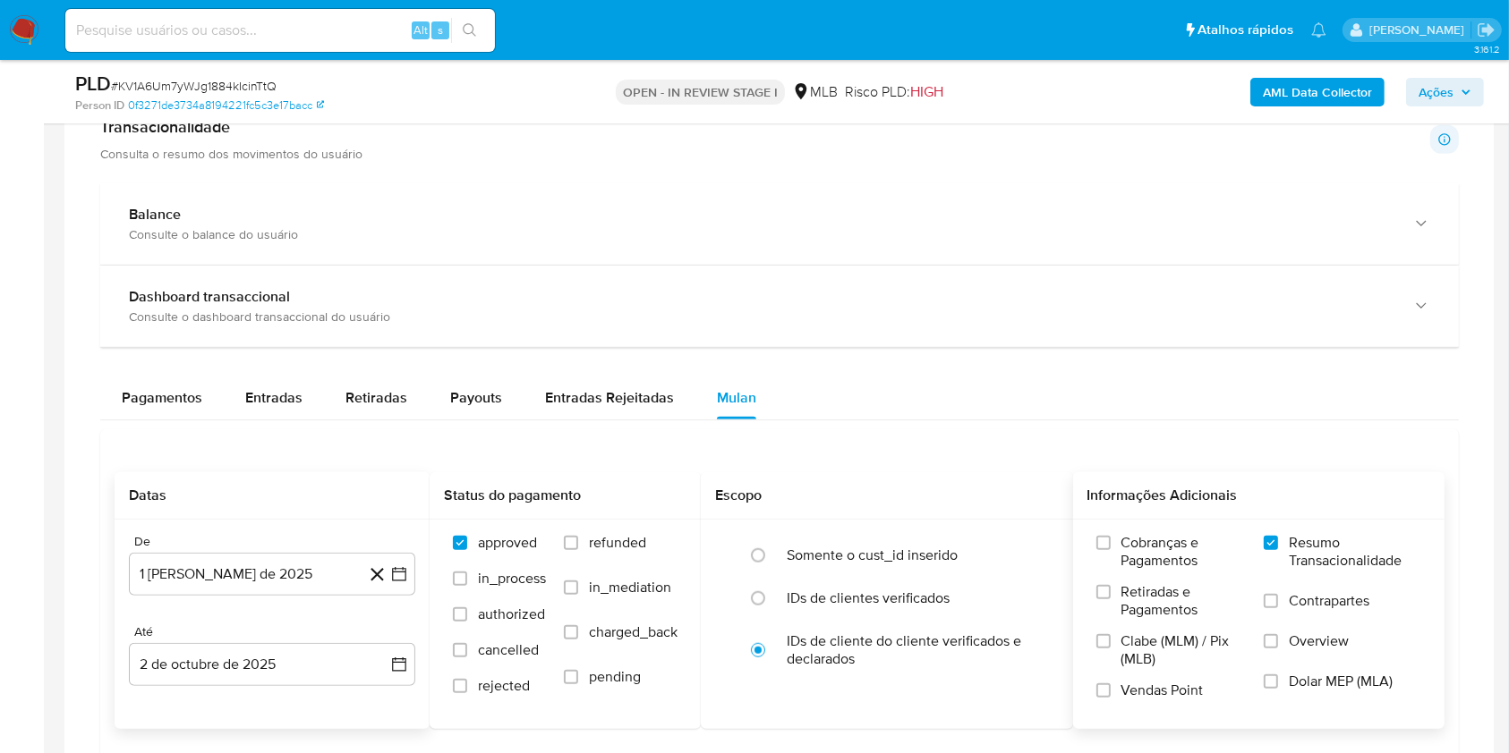
scroll to position [1332, 0]
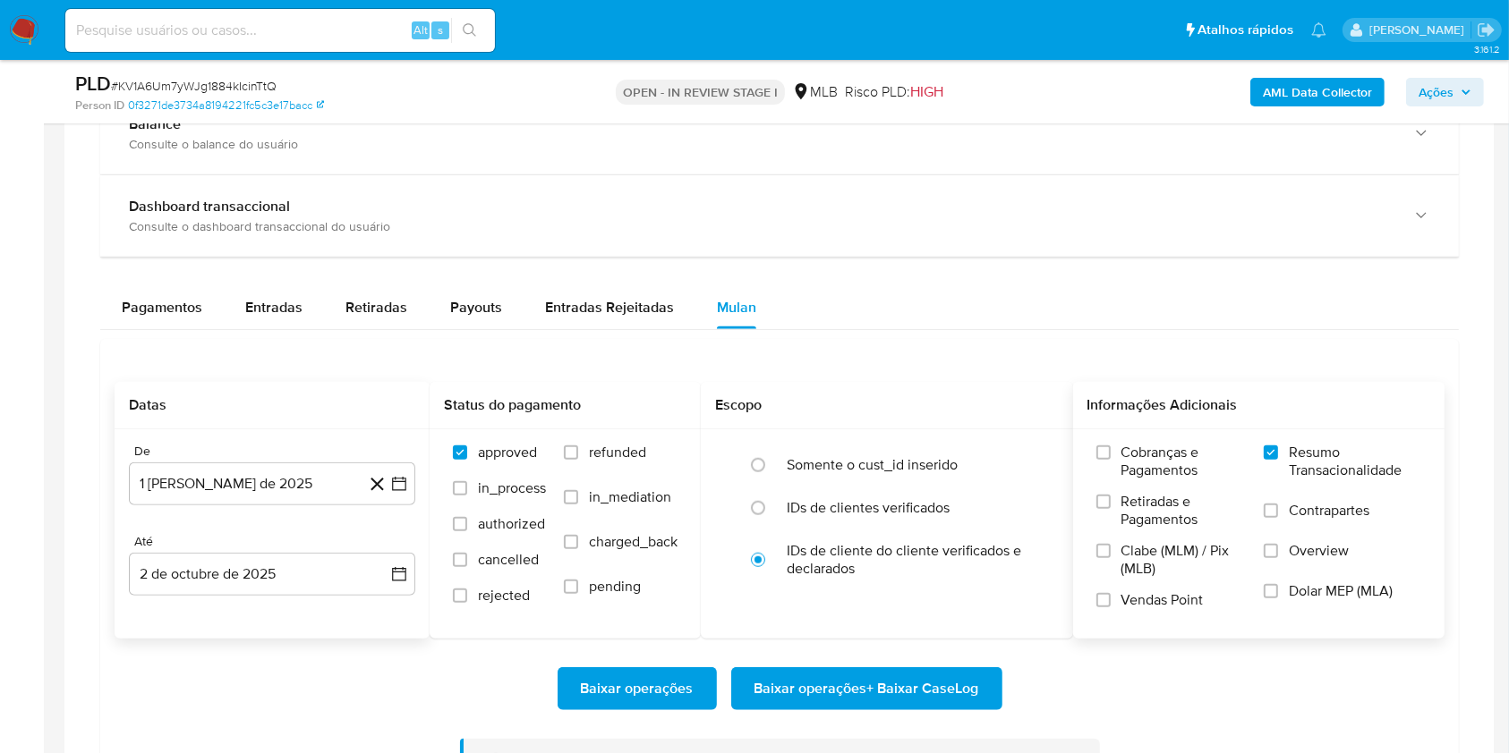
drag, startPoint x: 271, startPoint y: 311, endPoint x: 310, endPoint y: 333, distance: 44.1
click at [270, 311] on span "Entradas" at bounding box center [273, 307] width 57 height 21
select select "10"
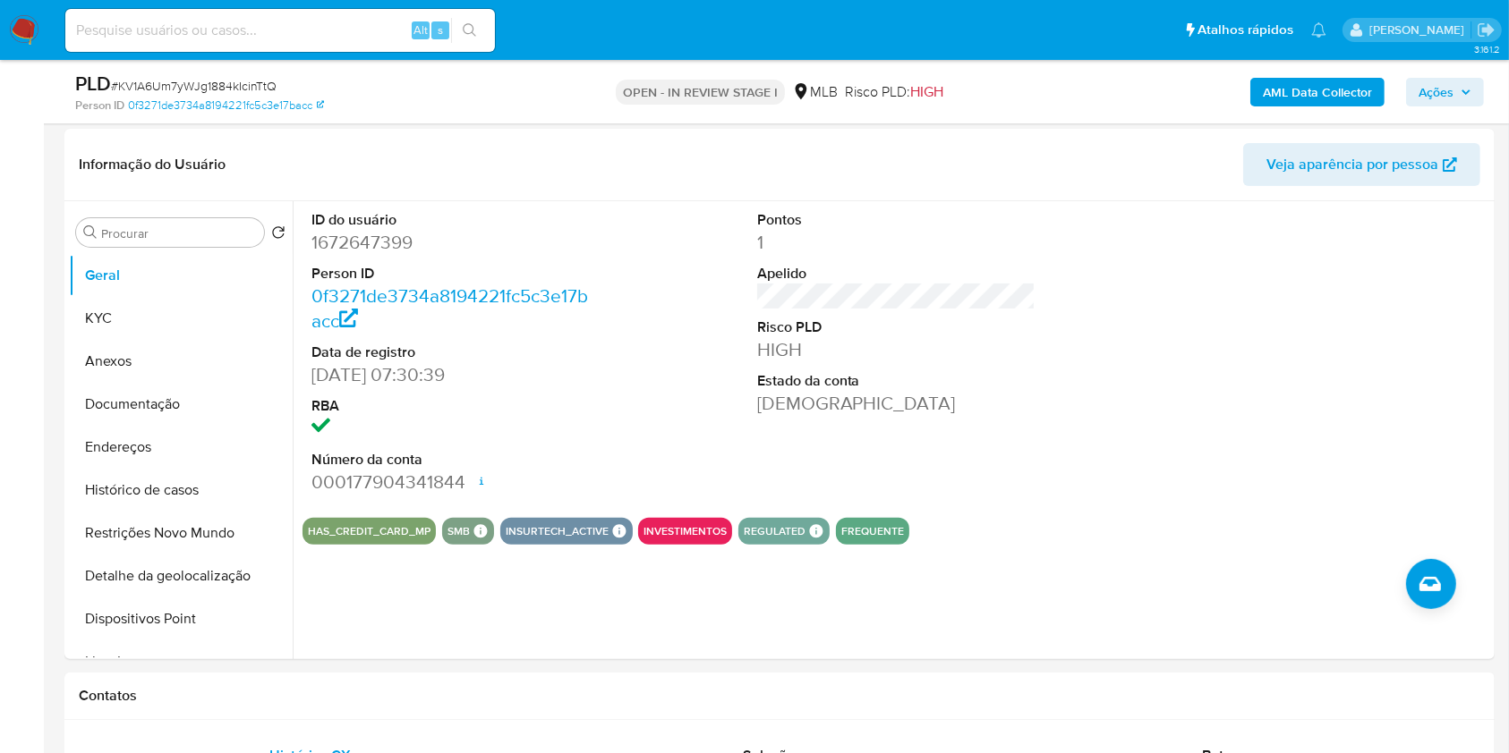
scroll to position [429, 0]
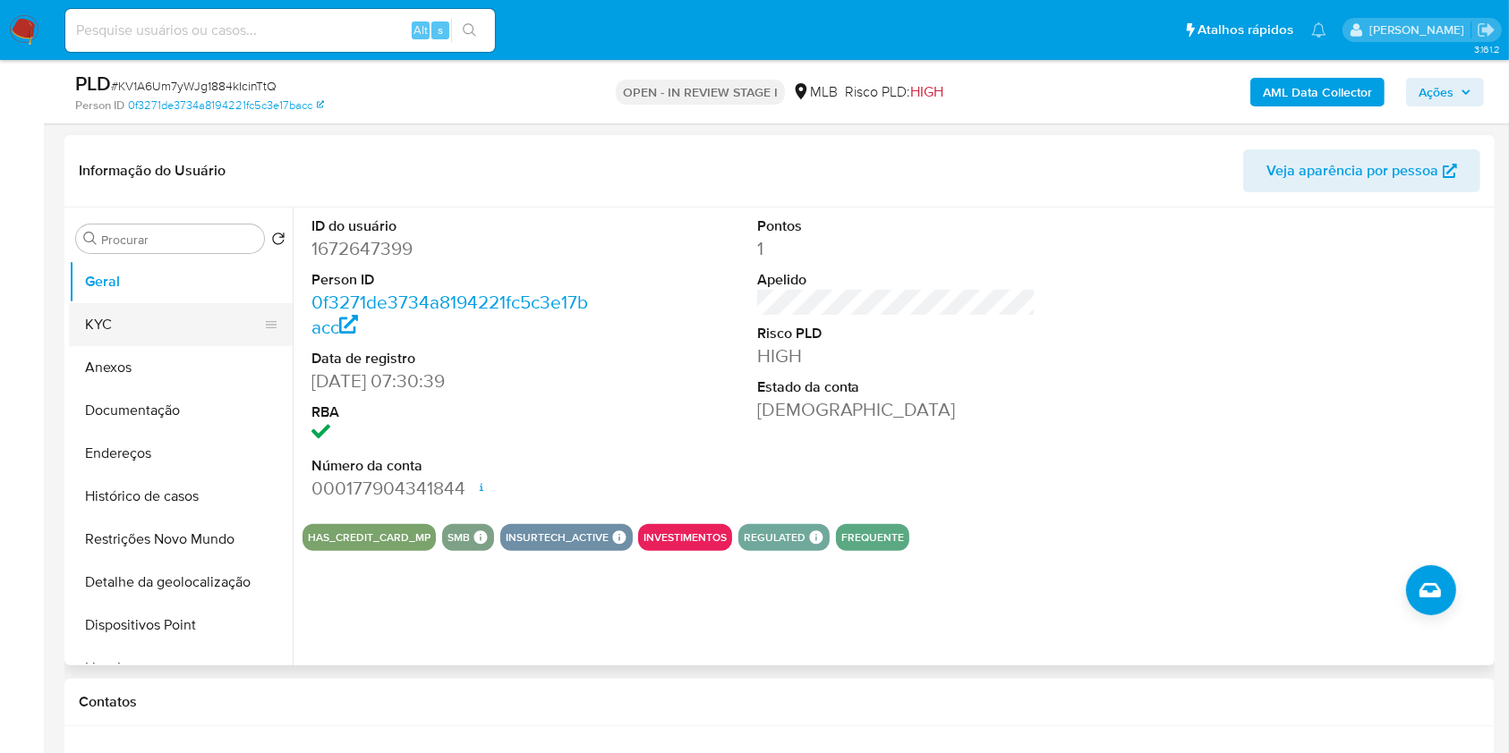
click at [197, 319] on button "KYC" at bounding box center [173, 324] width 209 height 43
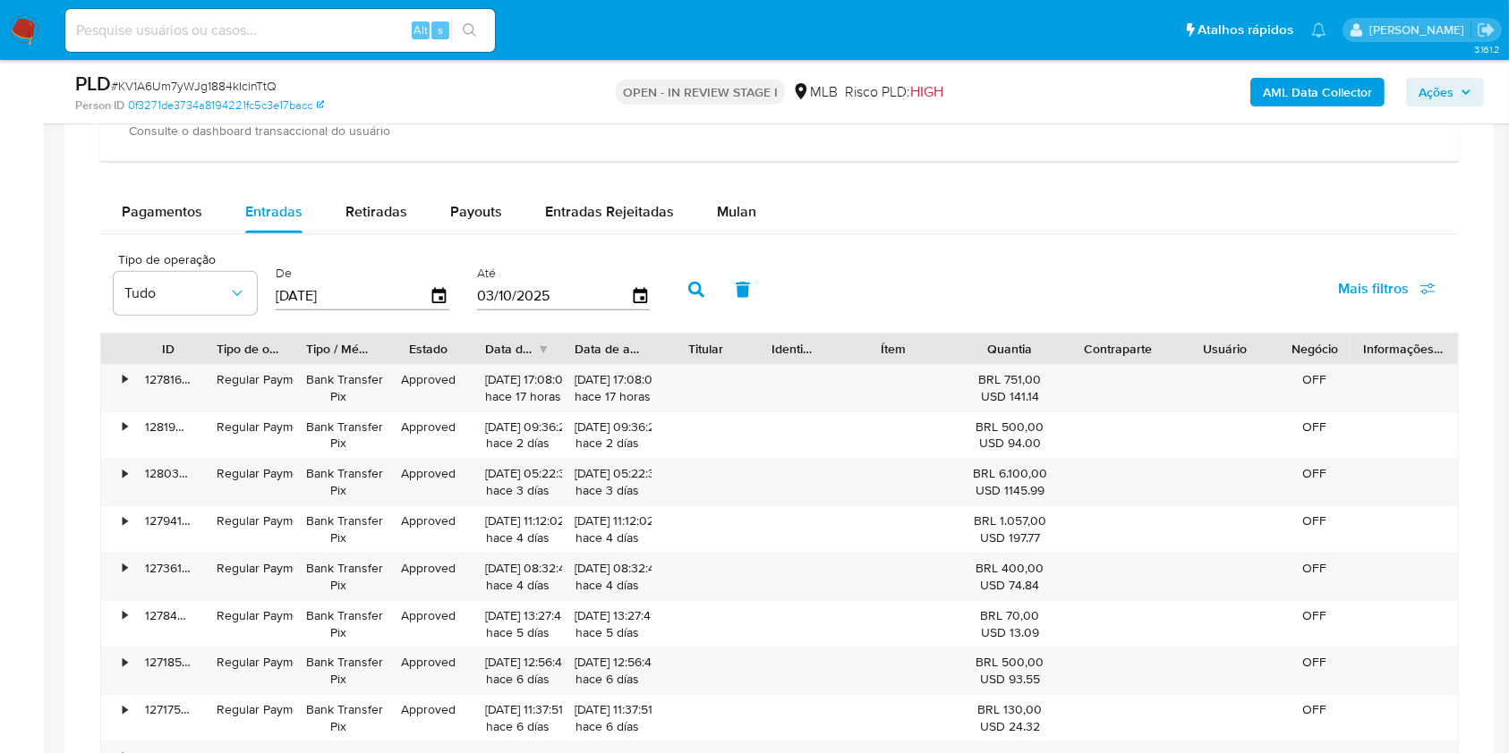
scroll to position [1432, 0]
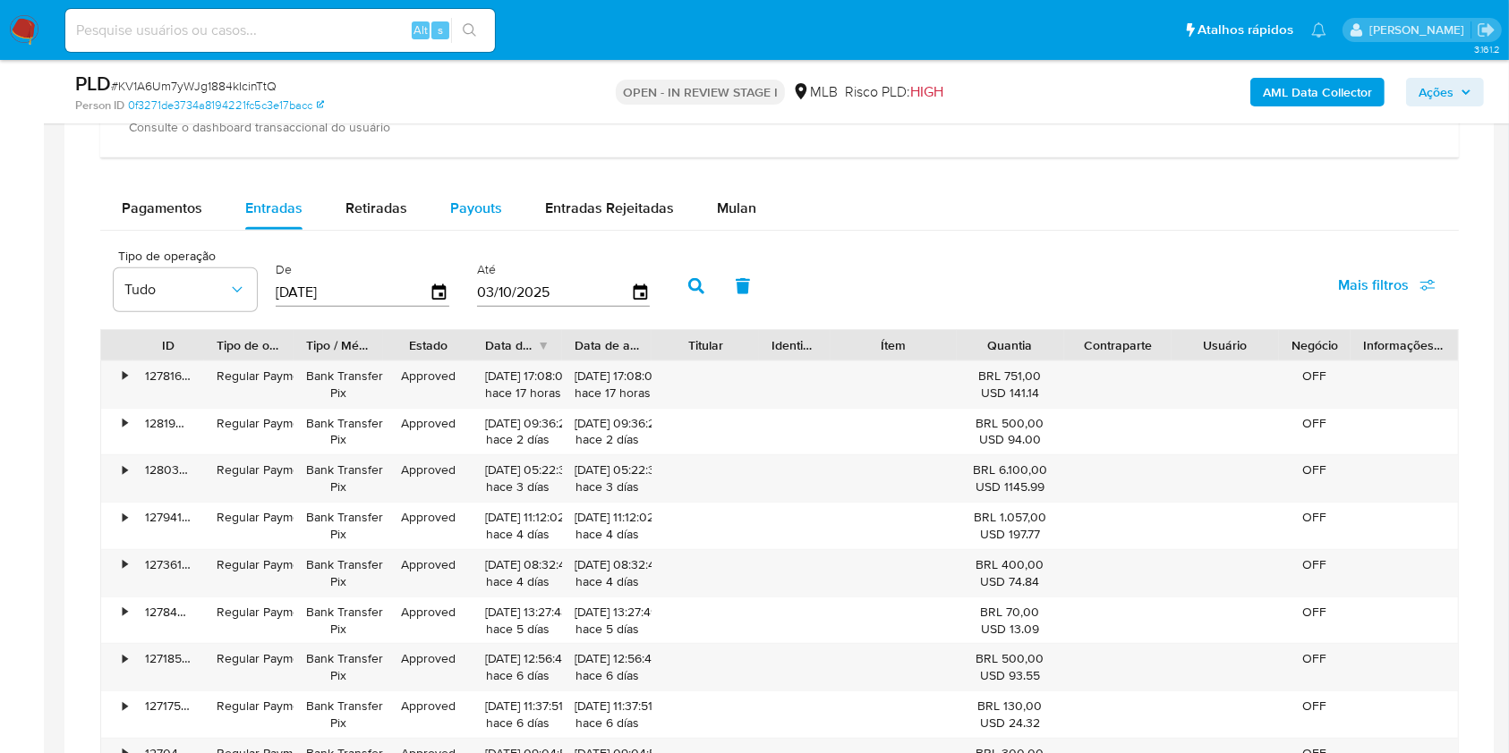
click at [467, 189] on div "Payouts" at bounding box center [476, 208] width 52 height 43
select select "10"
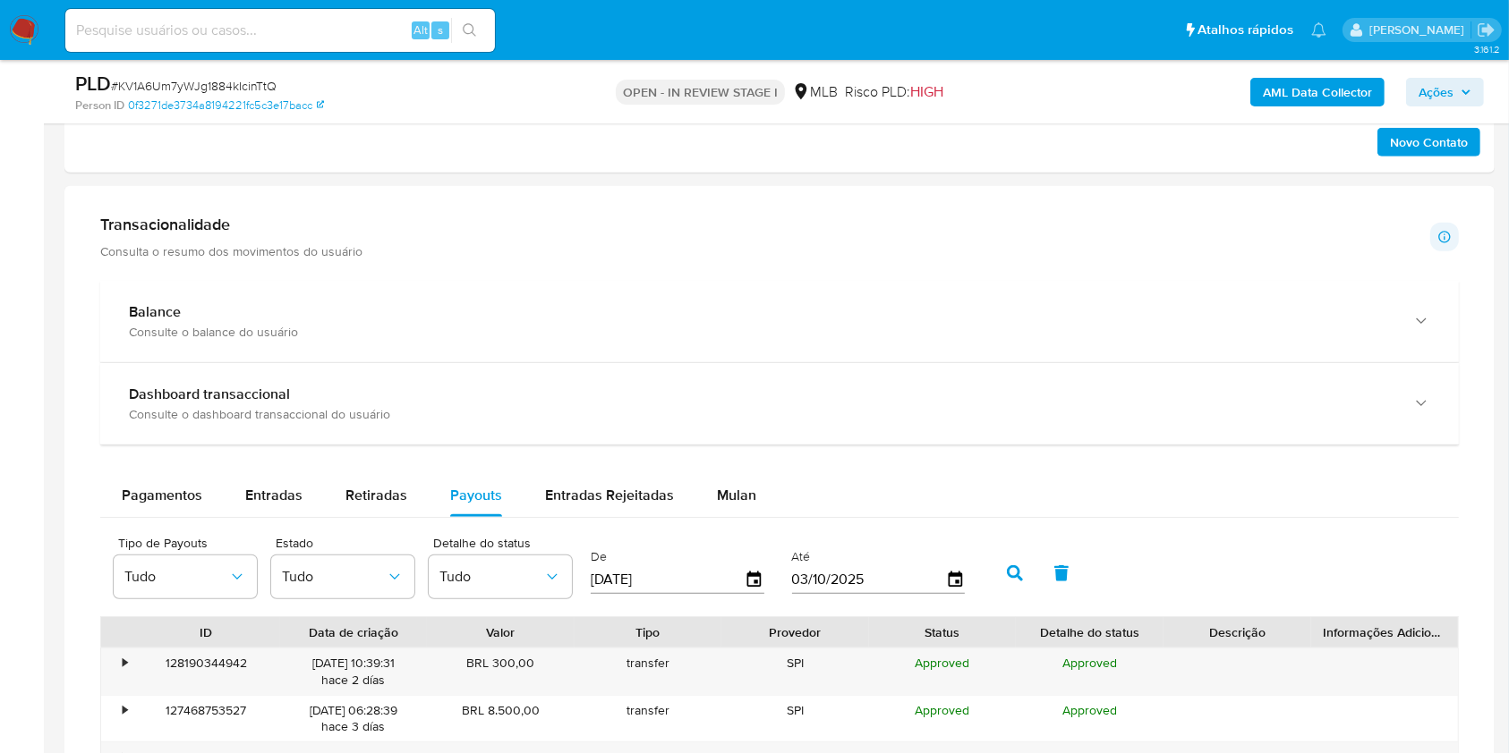
scroll to position [1183, 0]
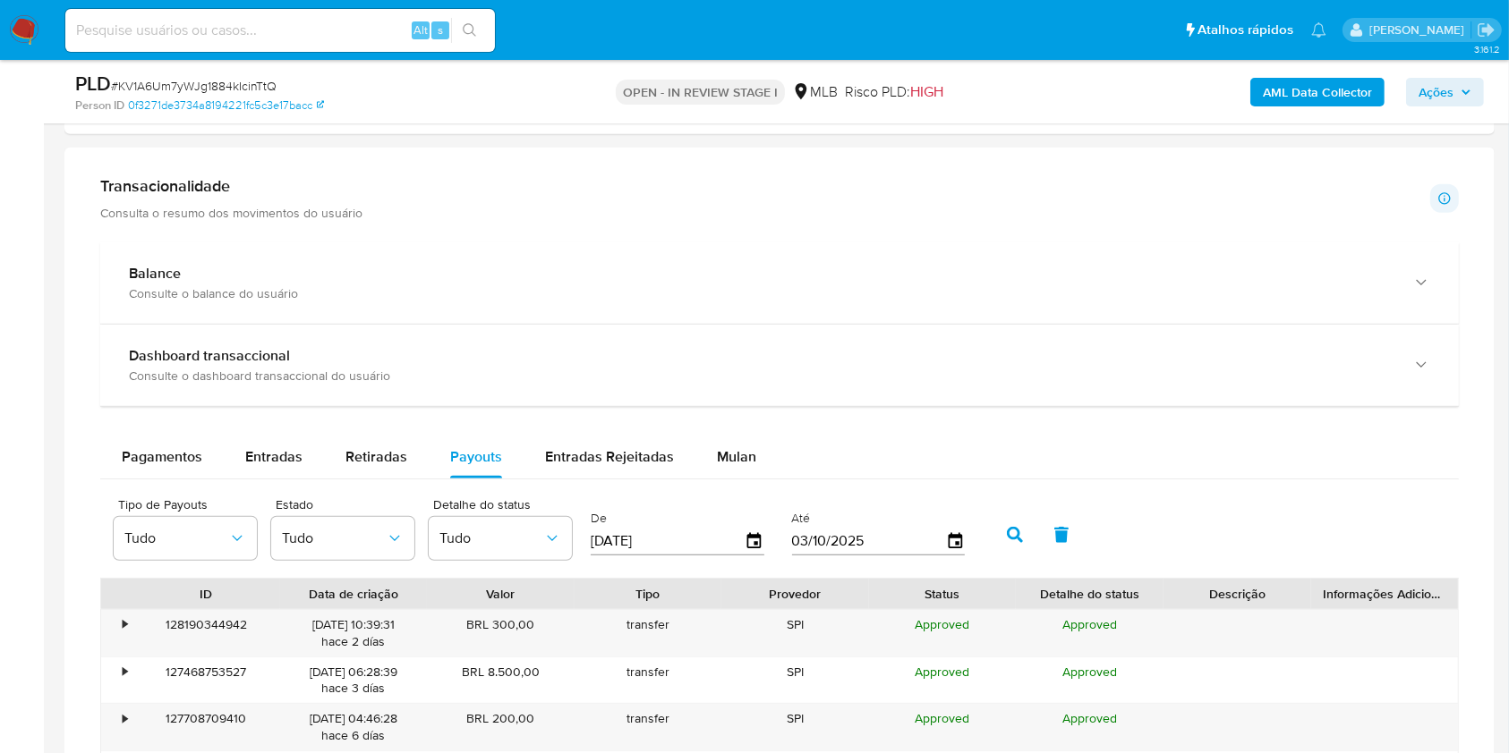
drag, startPoint x: 593, startPoint y: 447, endPoint x: 1526, endPoint y: 320, distance: 941.0
click at [594, 447] on span "Entradas Rejeitadas" at bounding box center [609, 456] width 129 height 21
select select "10"
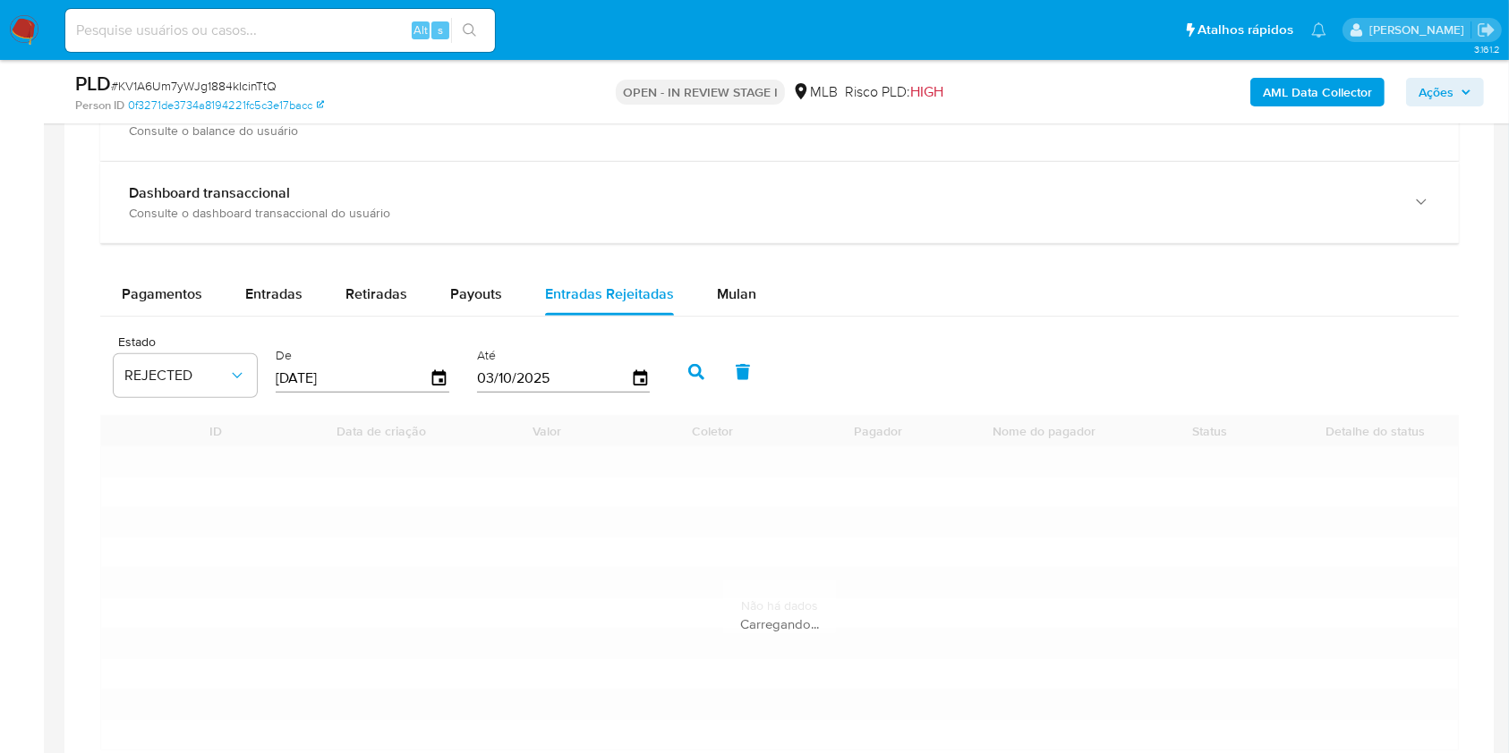
scroll to position [1447, 0]
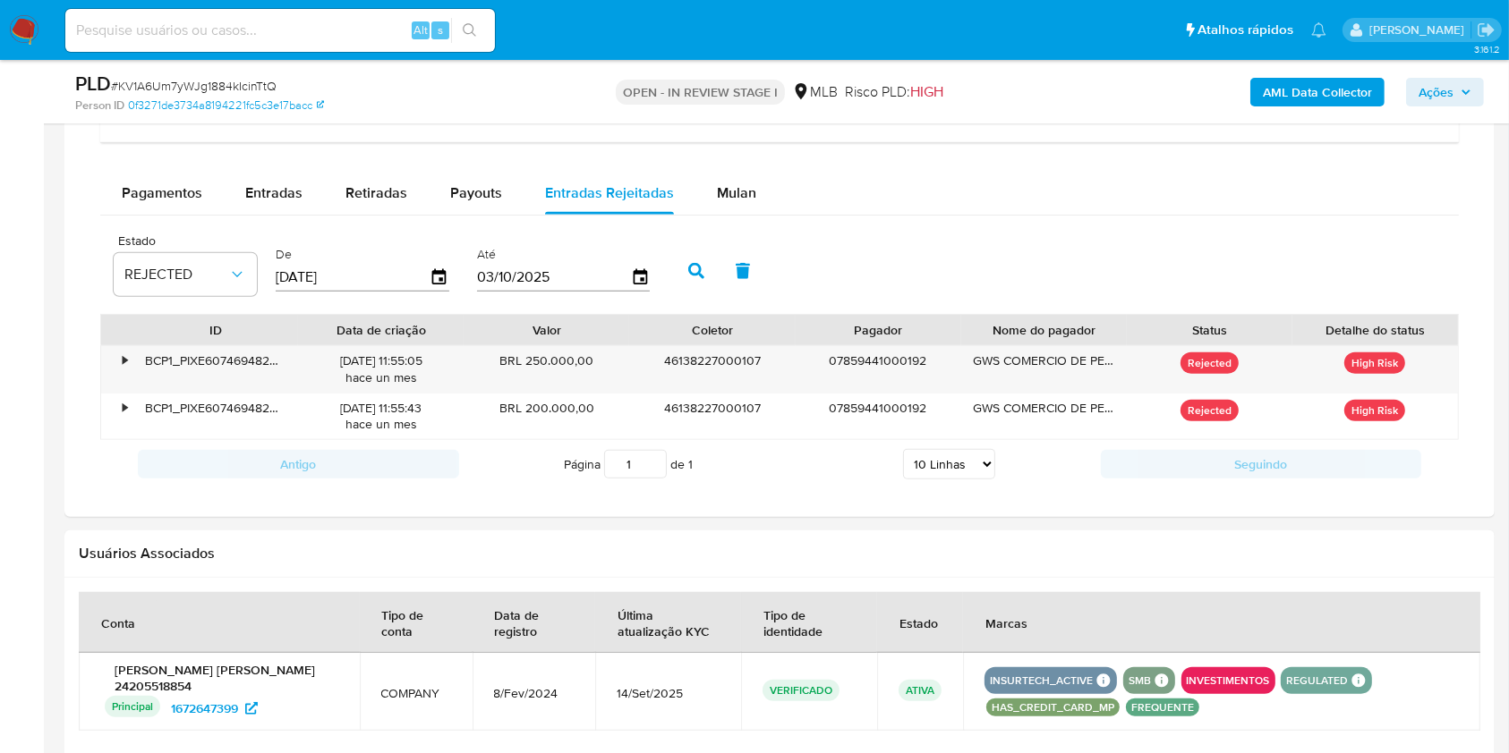
drag, startPoint x: 386, startPoint y: 363, endPoint x: 328, endPoint y: 356, distance: 57.7
click at [317, 358] on div "18/08/2025 11:55:05 hace un mes" at bounding box center [380, 370] width 140 height 34
click at [66, 476] on div at bounding box center [779, 201] width 1430 height 634
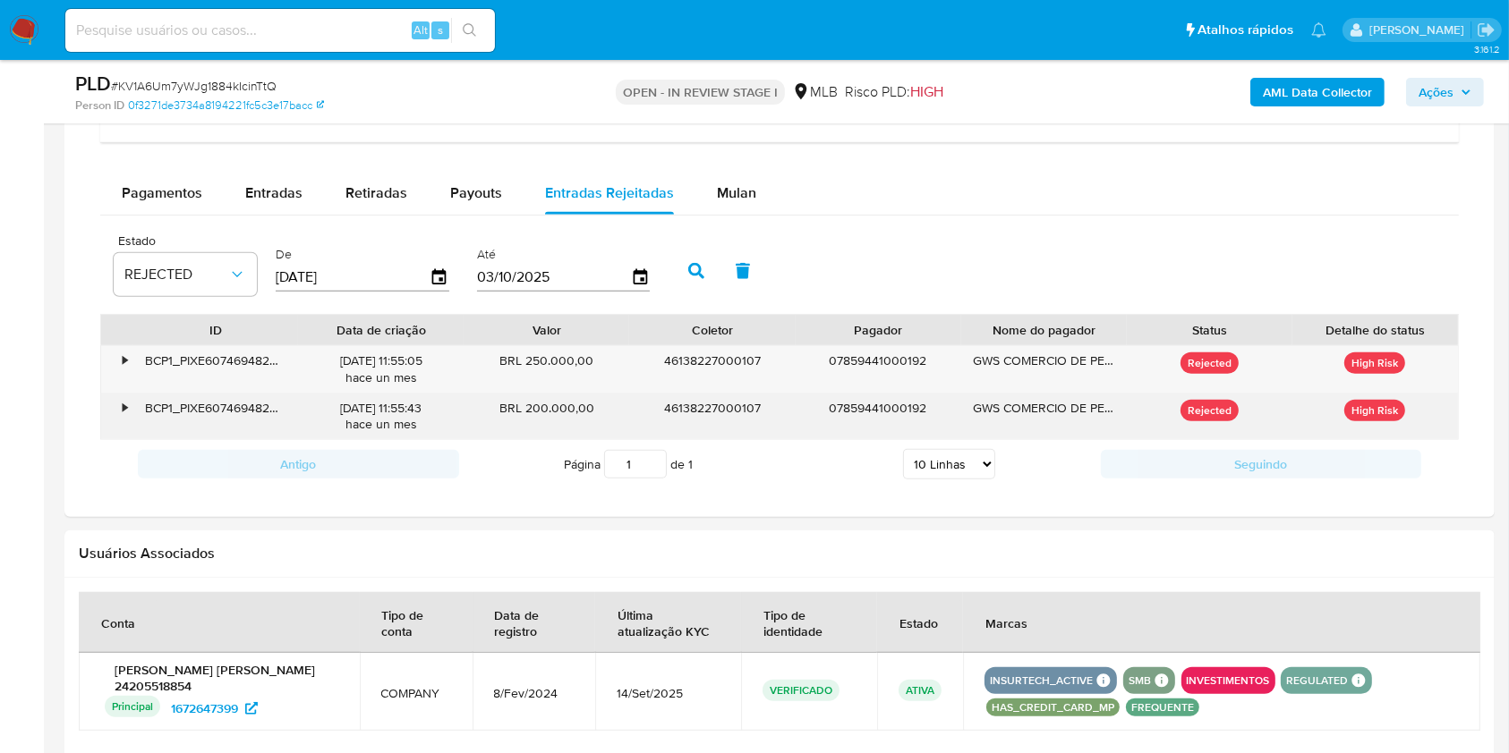
drag, startPoint x: 526, startPoint y: 361, endPoint x: 630, endPoint y: 395, distance: 108.9
click at [616, 361] on div "BRL 250.000,00" at bounding box center [546, 369] width 166 height 47
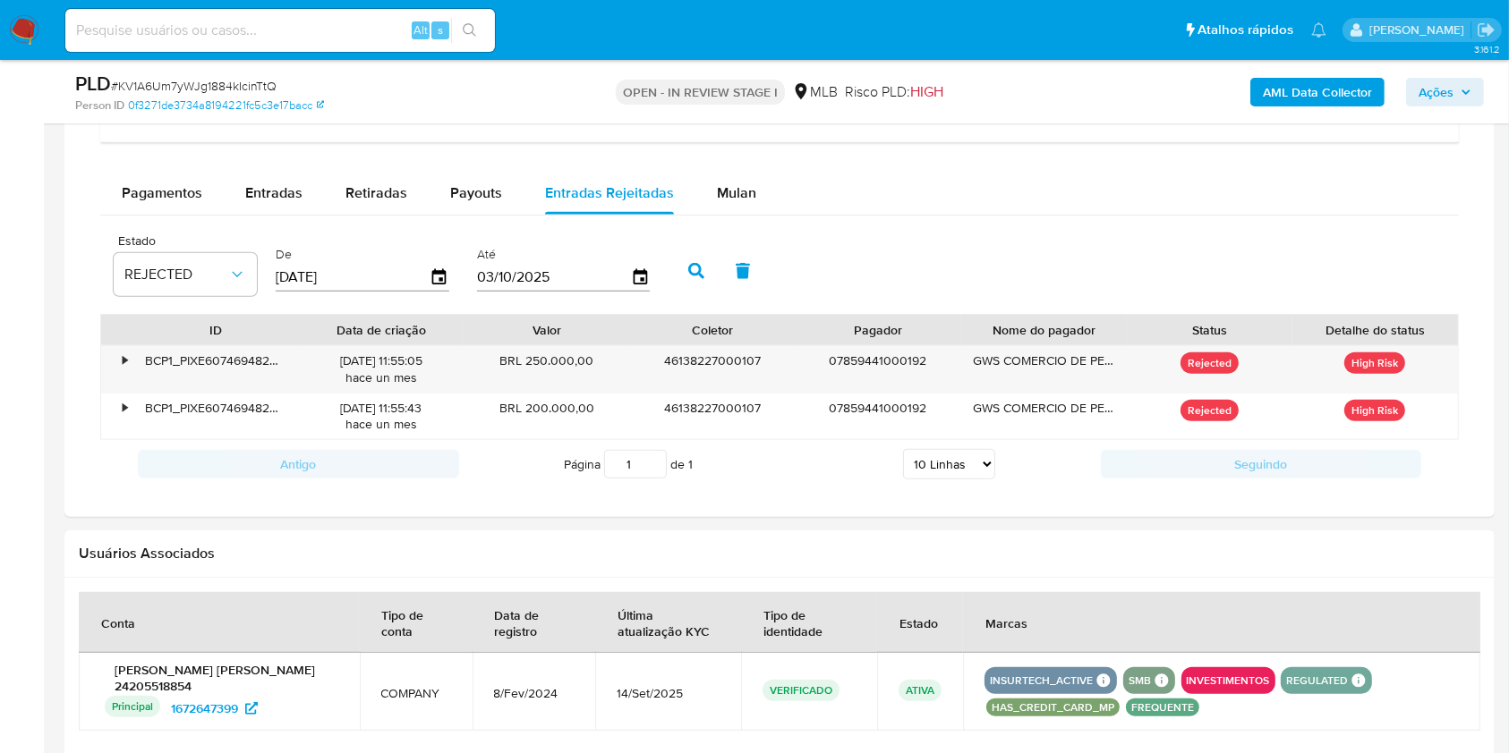
click at [134, 491] on div "Transacionalidade Consulta o resumo dos movimentos do usuário Informações trans…" at bounding box center [779, 201] width 1401 height 606
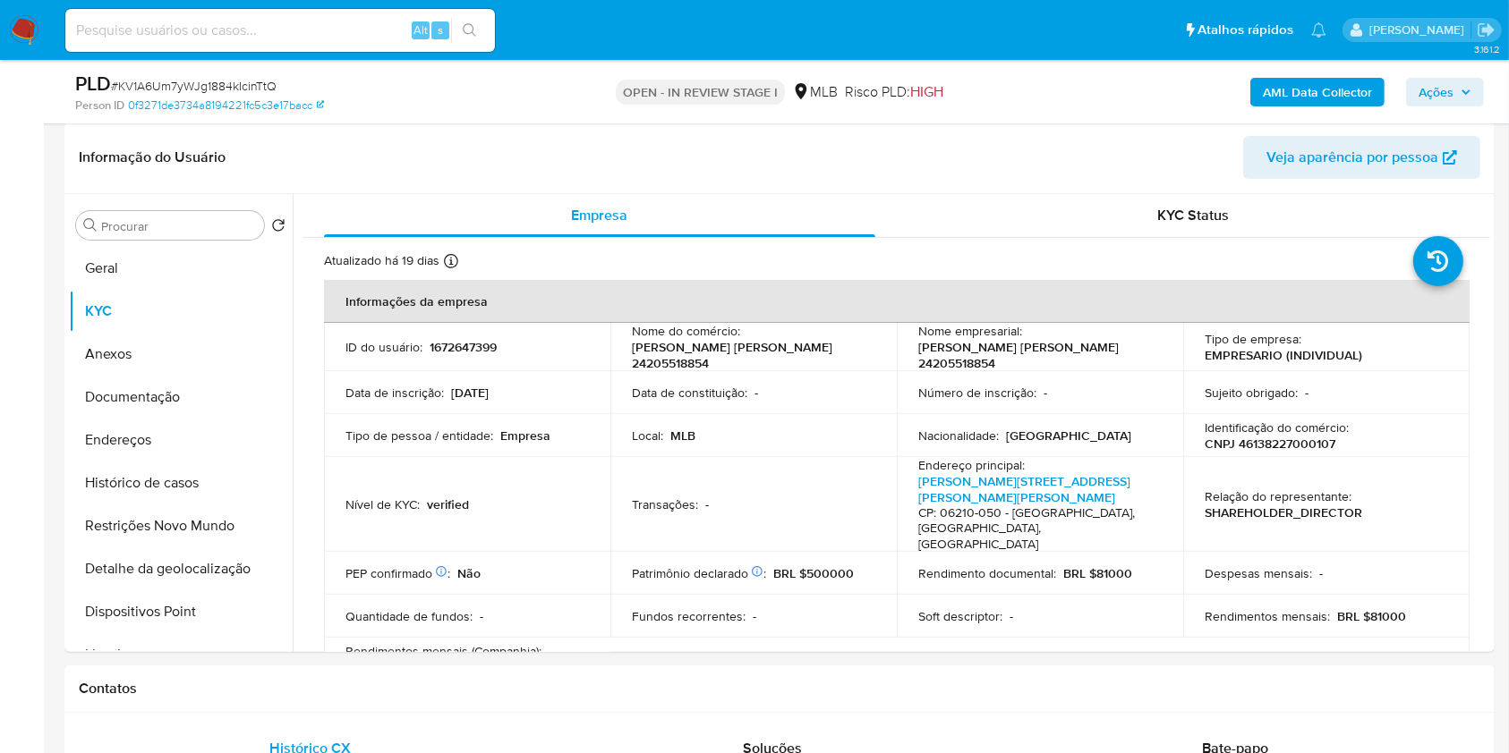
scroll to position [336, 0]
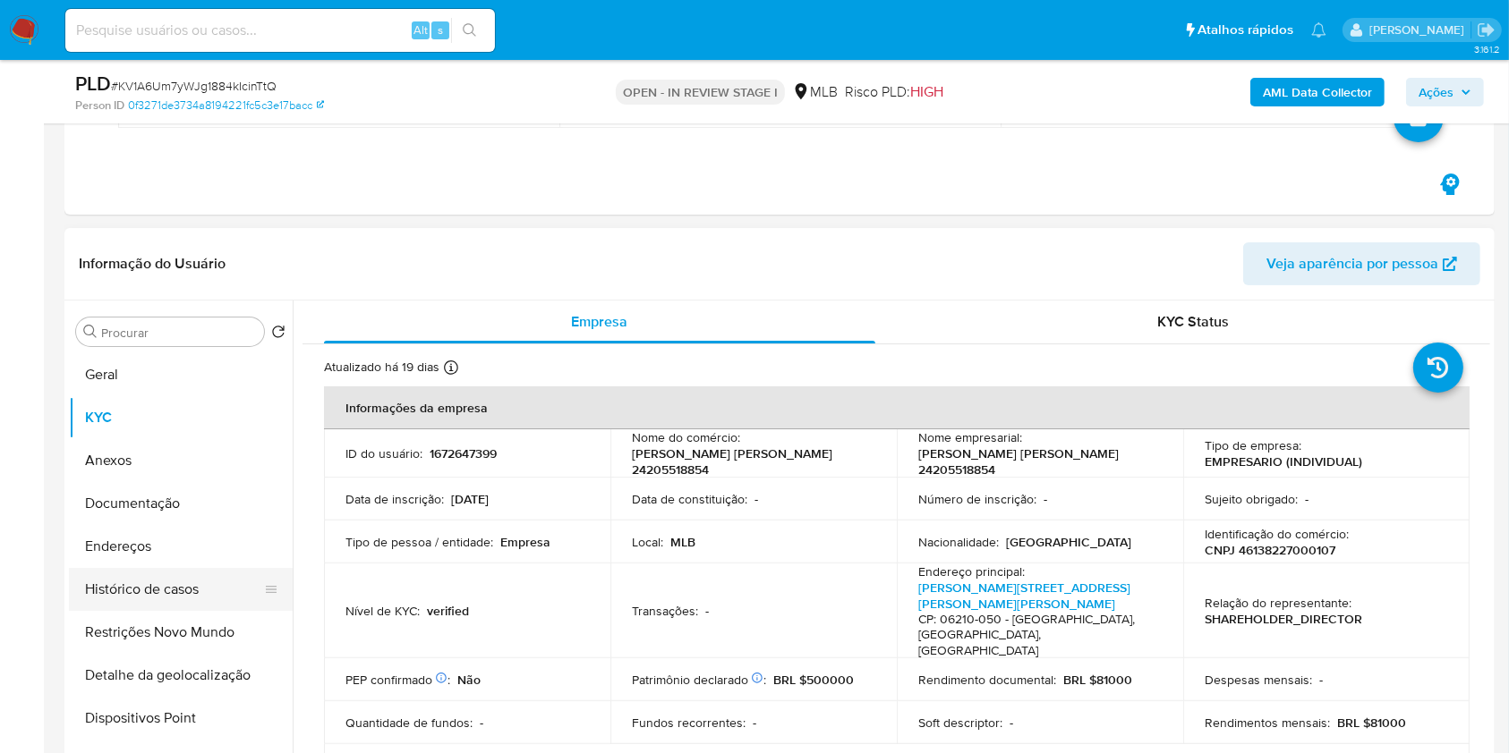
click at [166, 601] on button "Histórico de casos" at bounding box center [173, 589] width 209 height 43
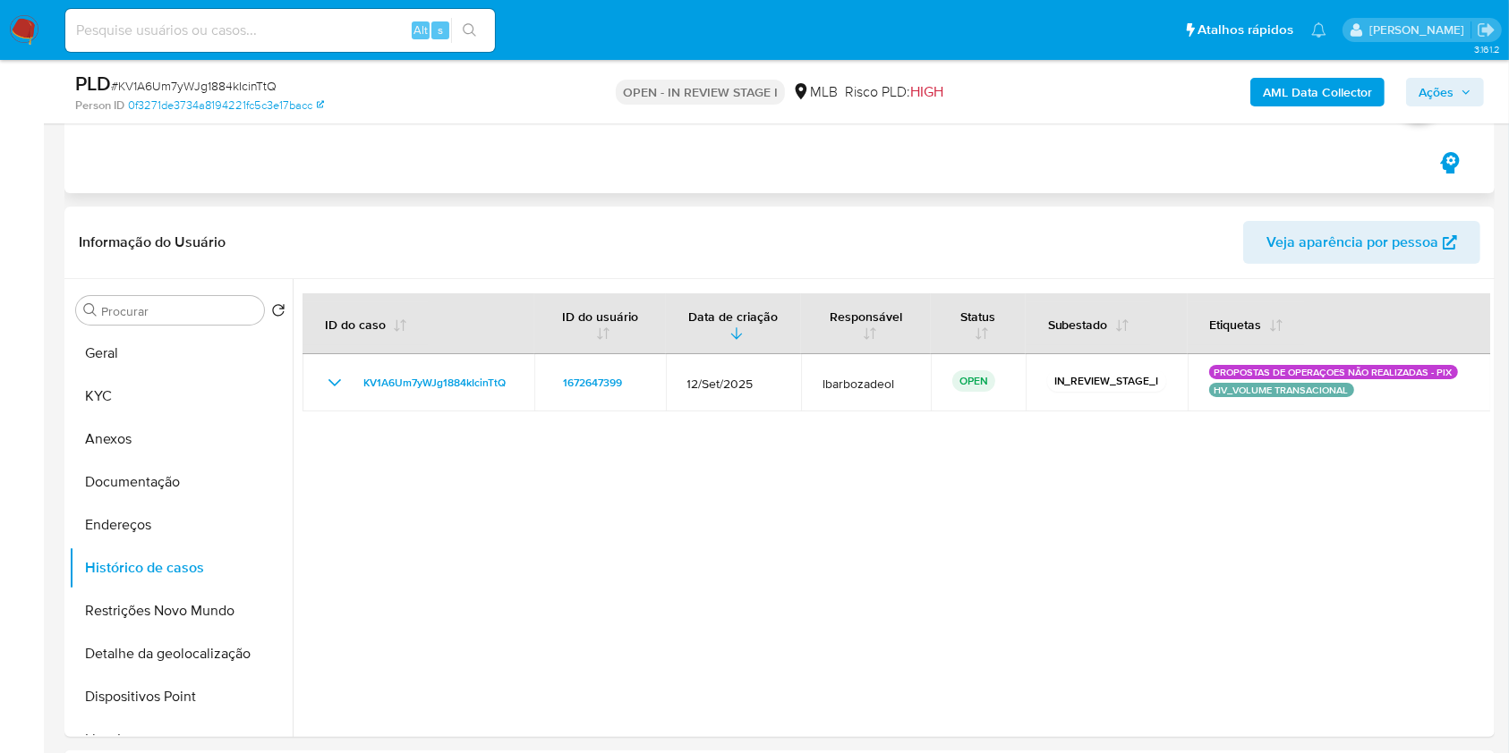
scroll to position [401, 0]
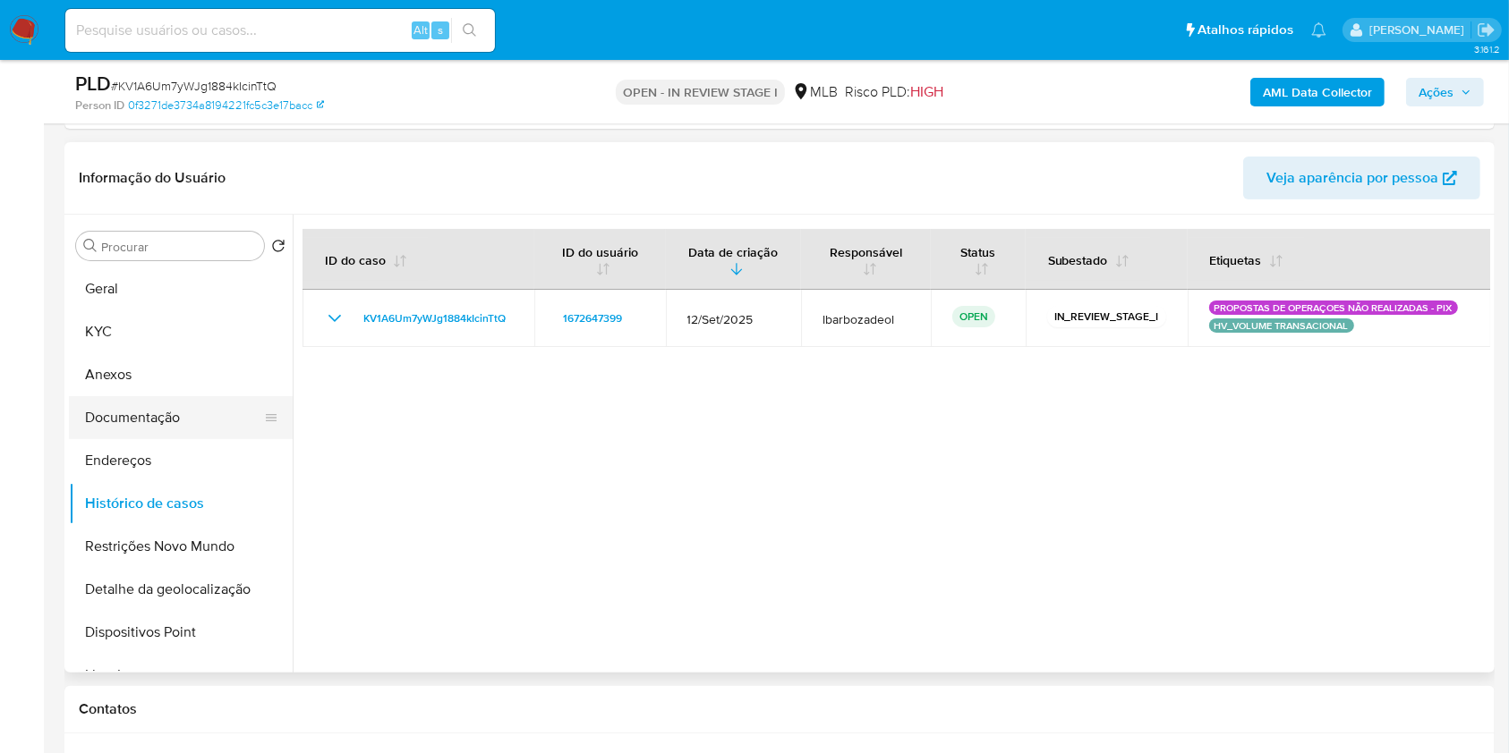
click at [157, 416] on button "Documentação" at bounding box center [173, 417] width 209 height 43
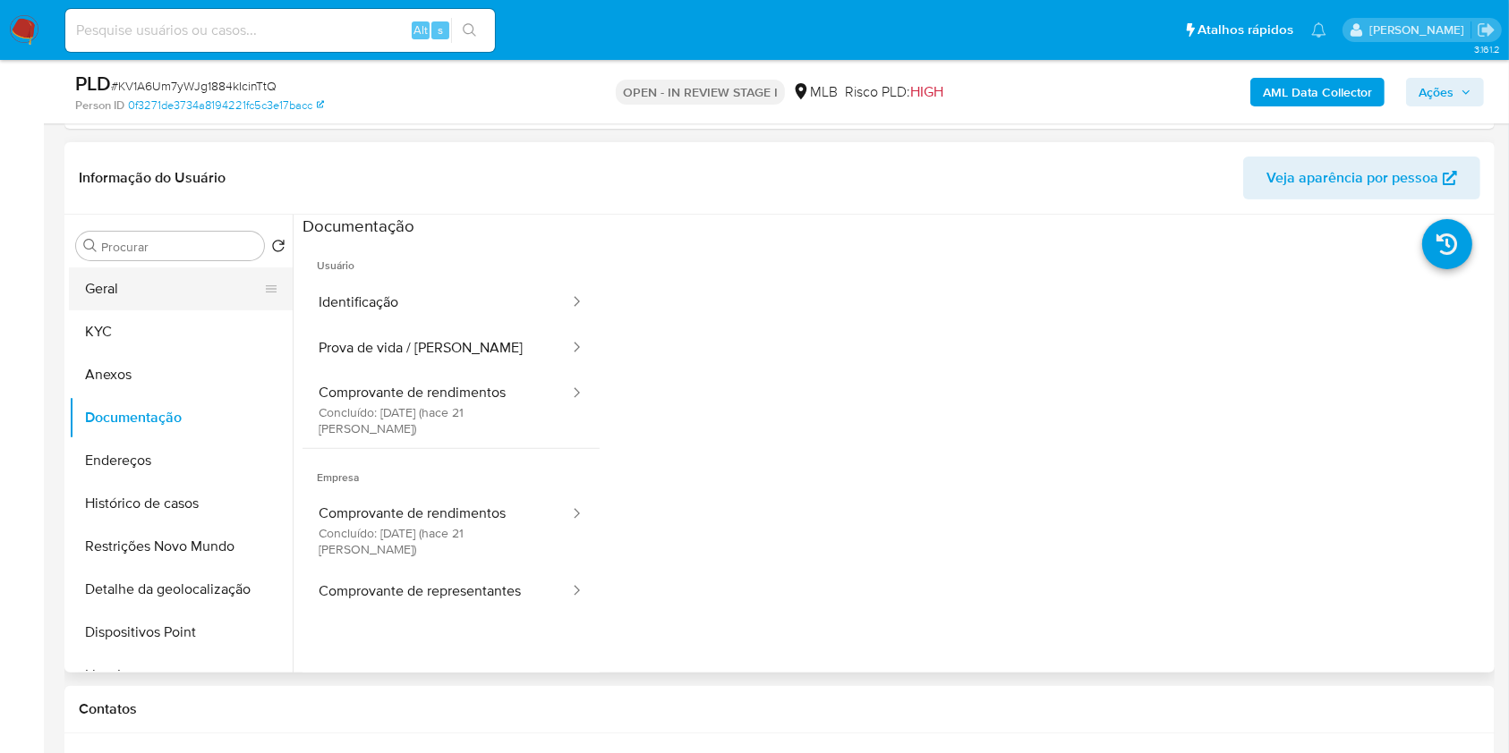
click at [216, 283] on button "Geral" at bounding box center [173, 289] width 209 height 43
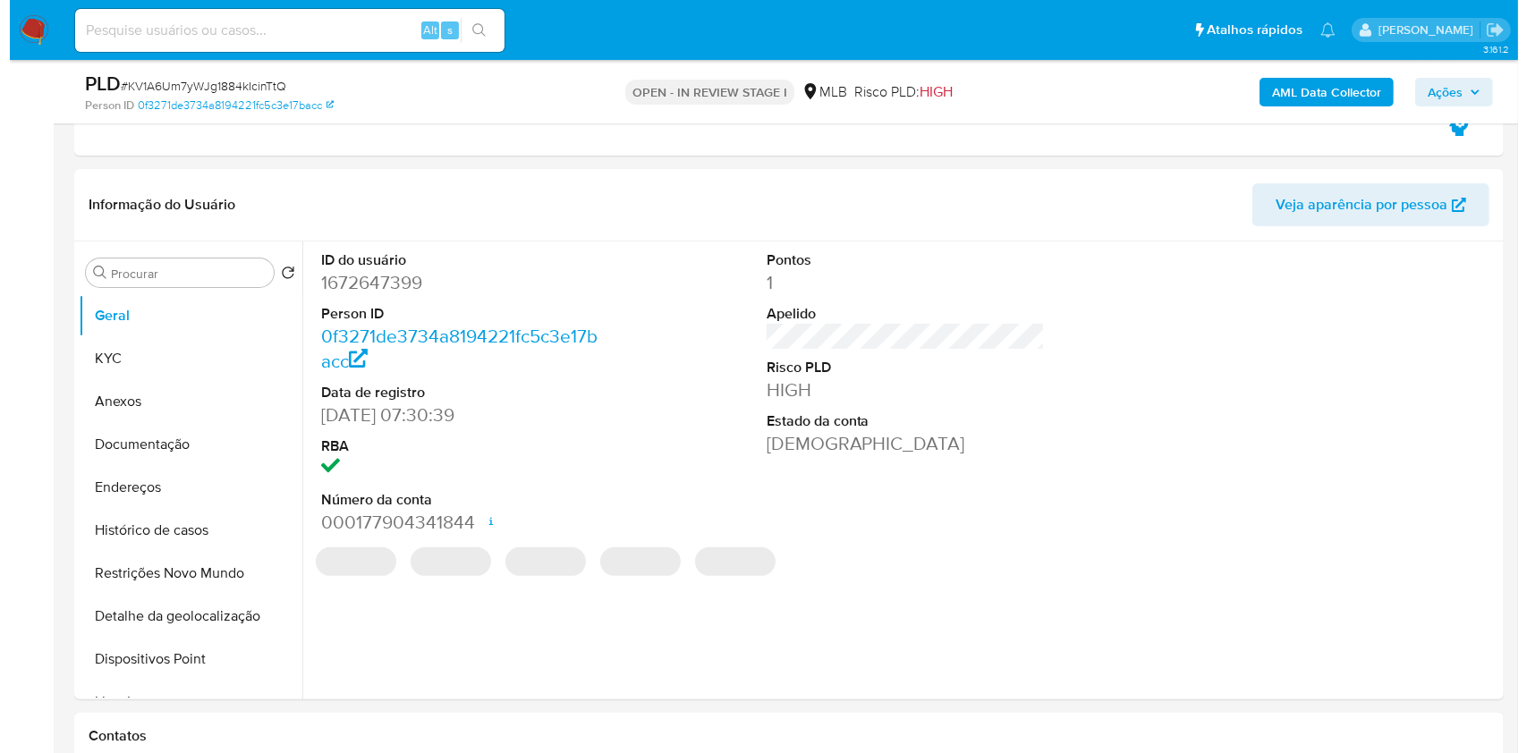
scroll to position [395, 0]
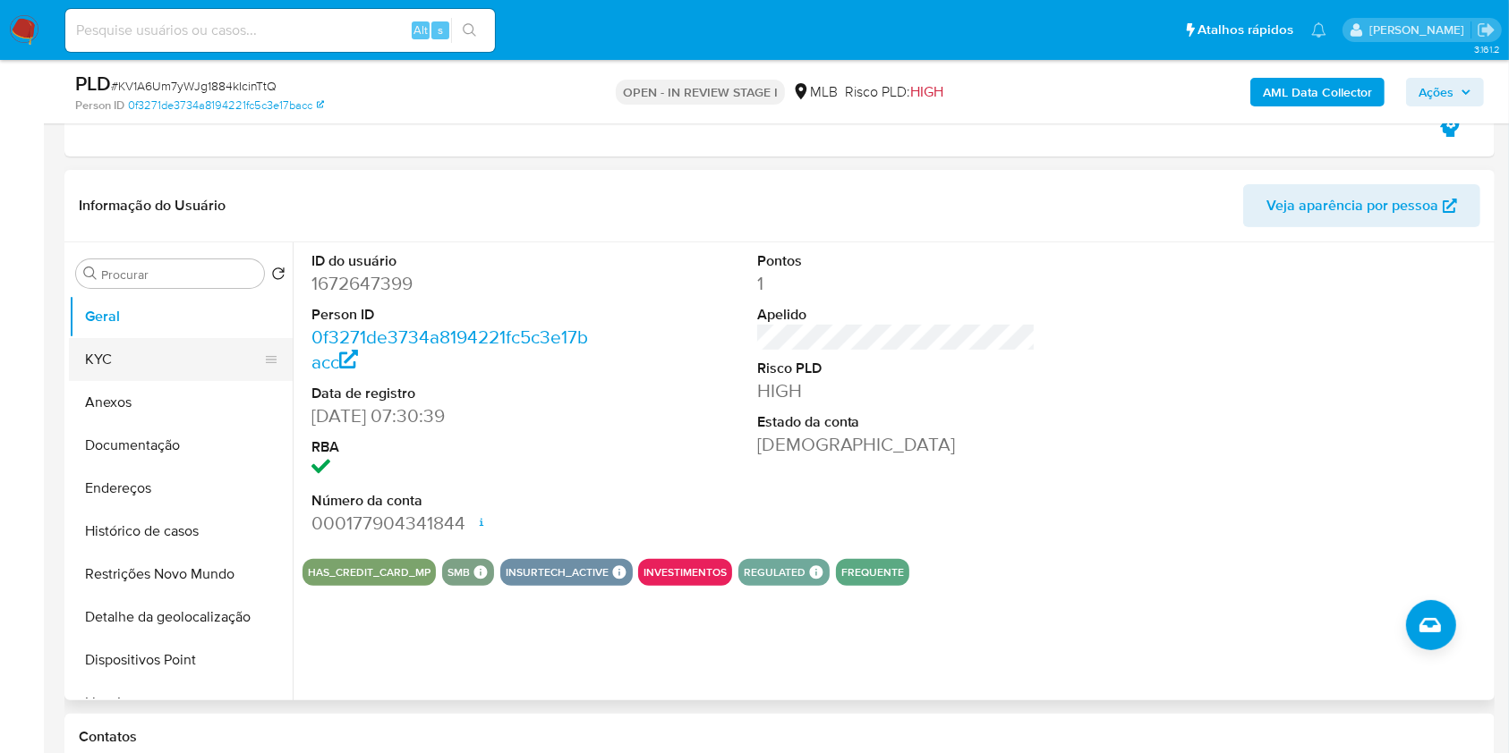
click at [214, 356] on button "KYC" at bounding box center [173, 359] width 209 height 43
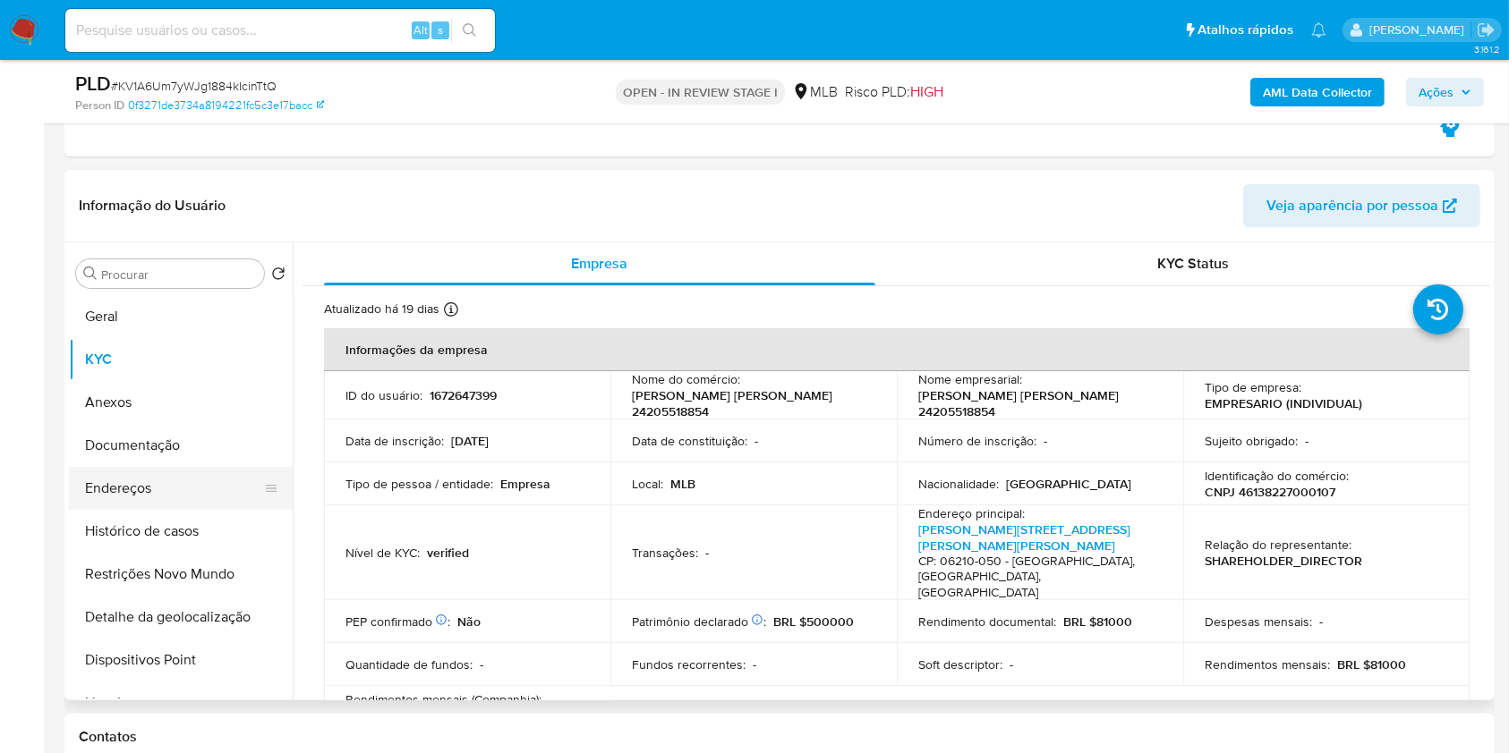
click at [179, 494] on button "Endereços" at bounding box center [173, 488] width 209 height 43
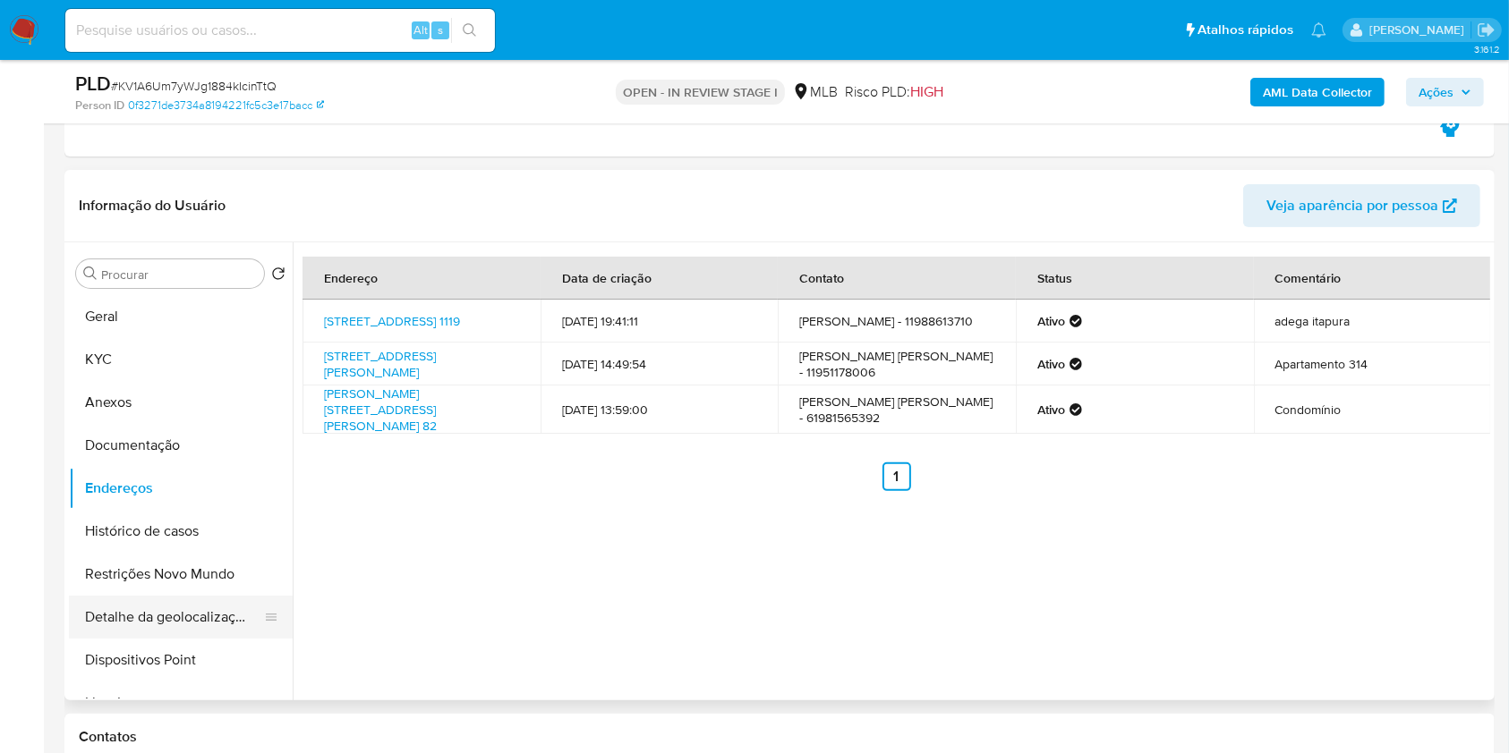
click at [193, 618] on button "Detalhe da geolocalização" at bounding box center [173, 617] width 209 height 43
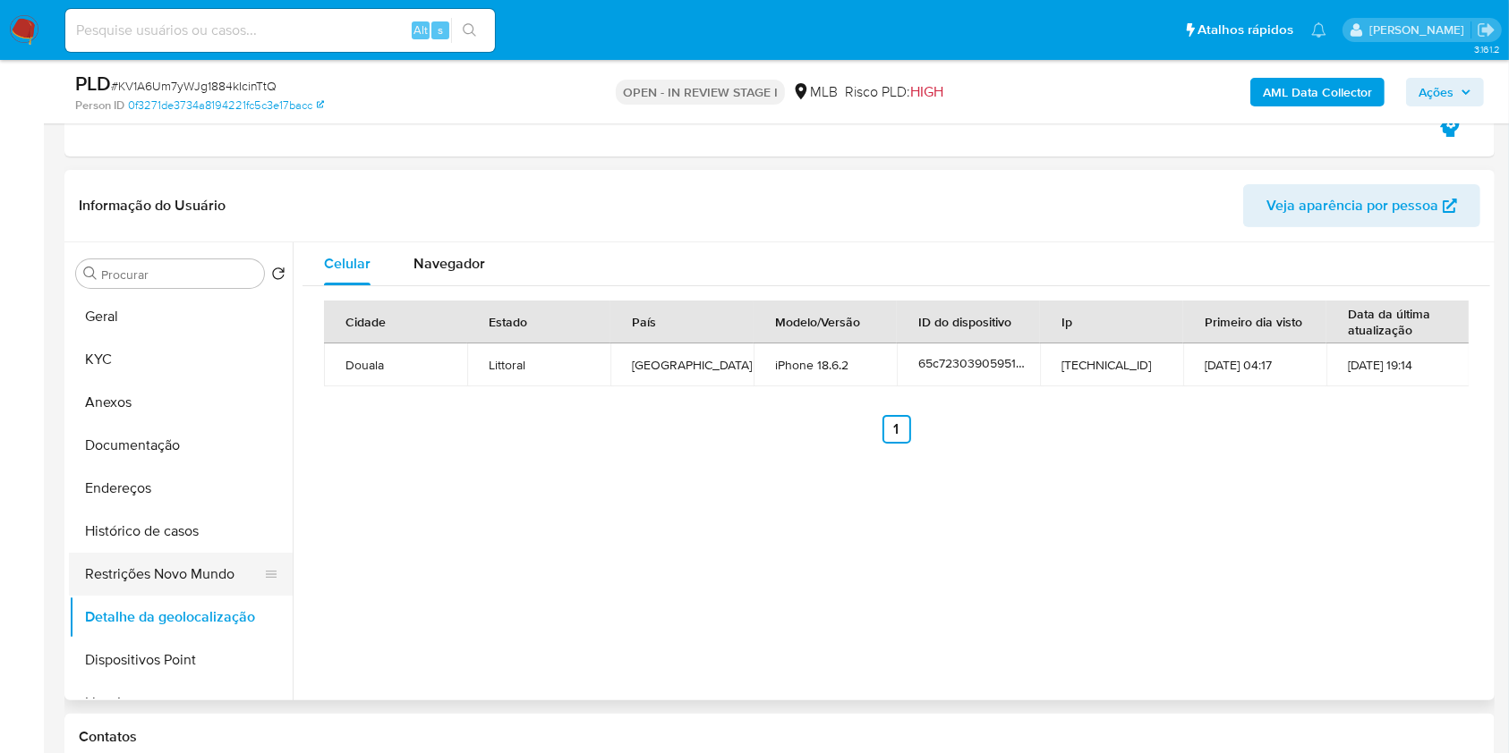
click at [175, 572] on button "Restrições Novo Mundo" at bounding box center [173, 574] width 209 height 43
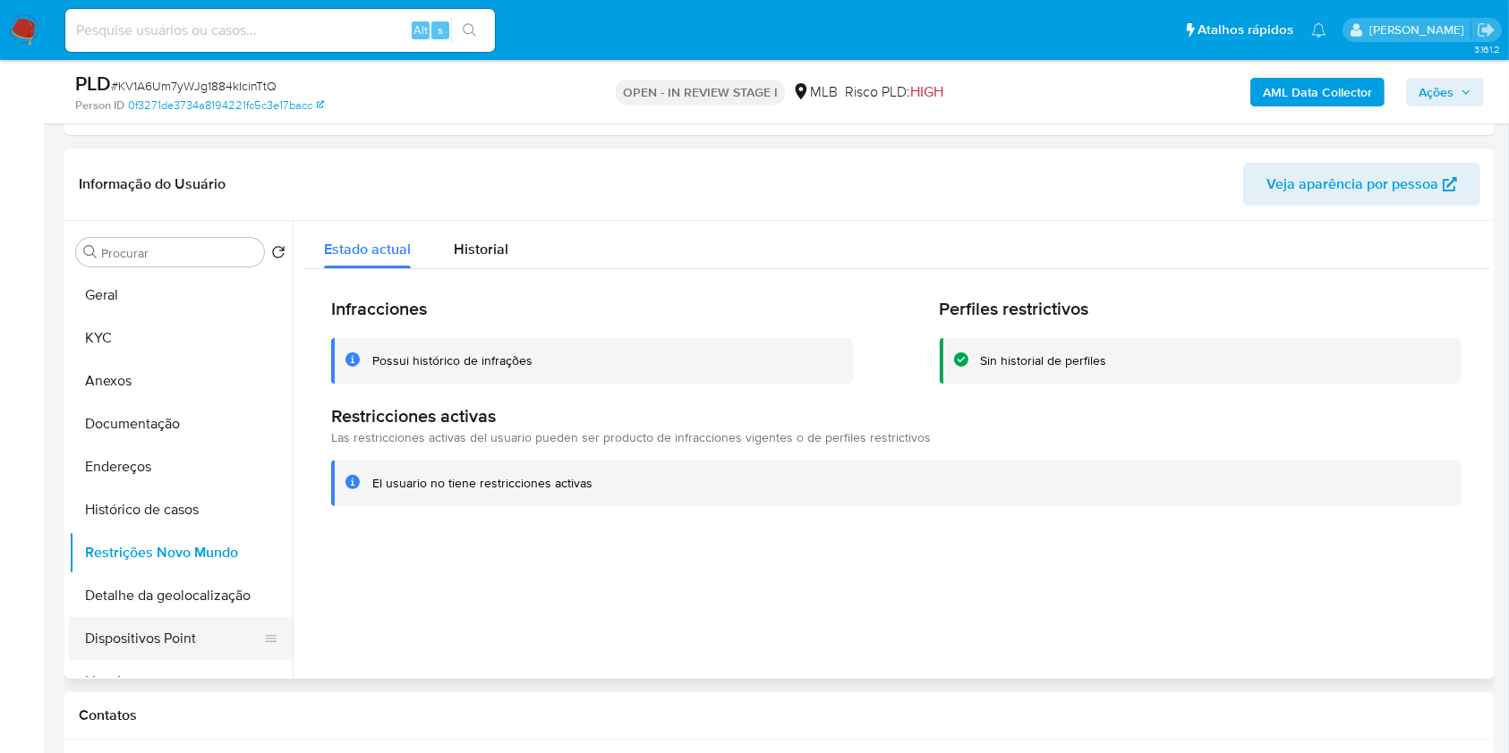
click at [151, 638] on button "Dispositivos Point" at bounding box center [173, 638] width 209 height 43
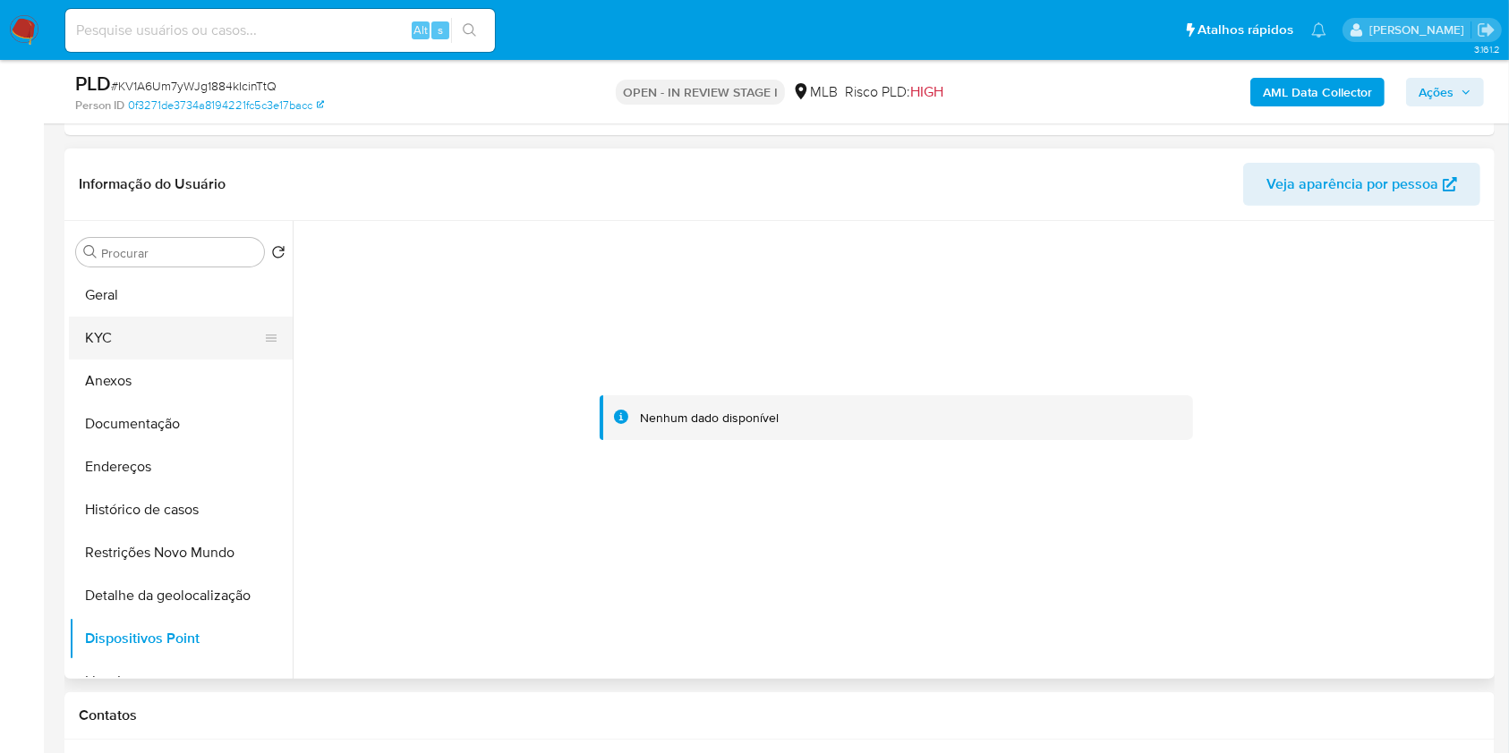
click at [206, 319] on button "KYC" at bounding box center [173, 338] width 209 height 43
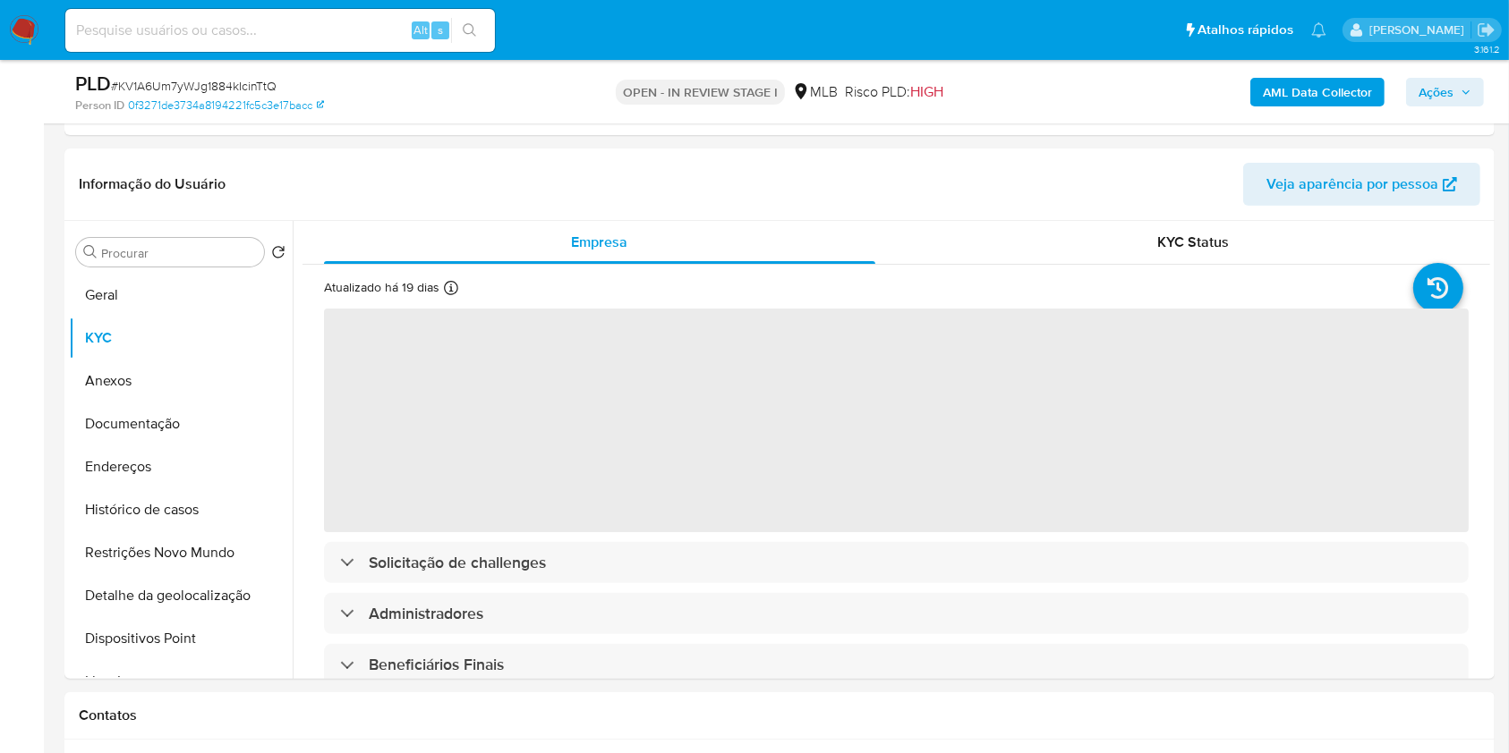
click at [1456, 103] on span "Ações" at bounding box center [1444, 92] width 53 height 25
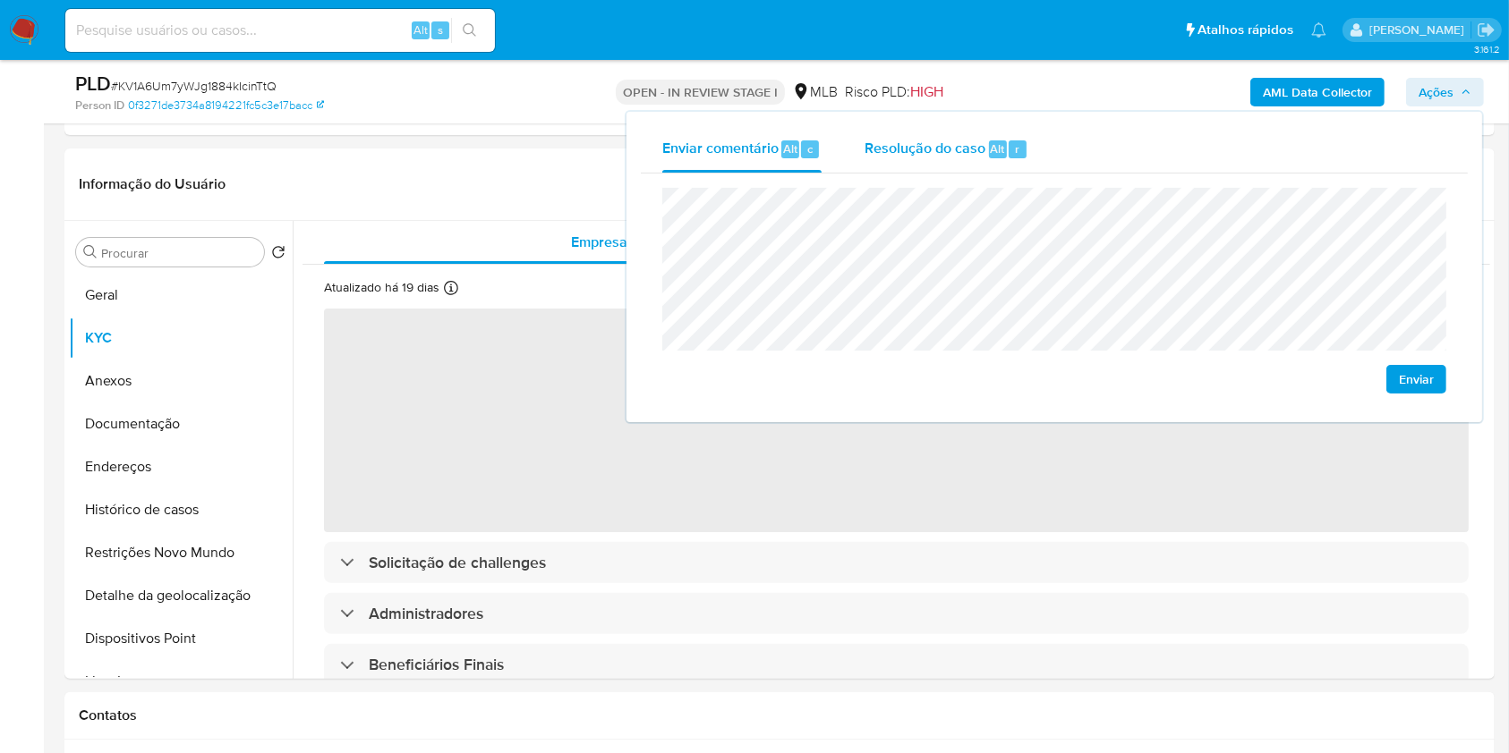
click at [948, 144] on span "Resolução do caso" at bounding box center [924, 148] width 121 height 21
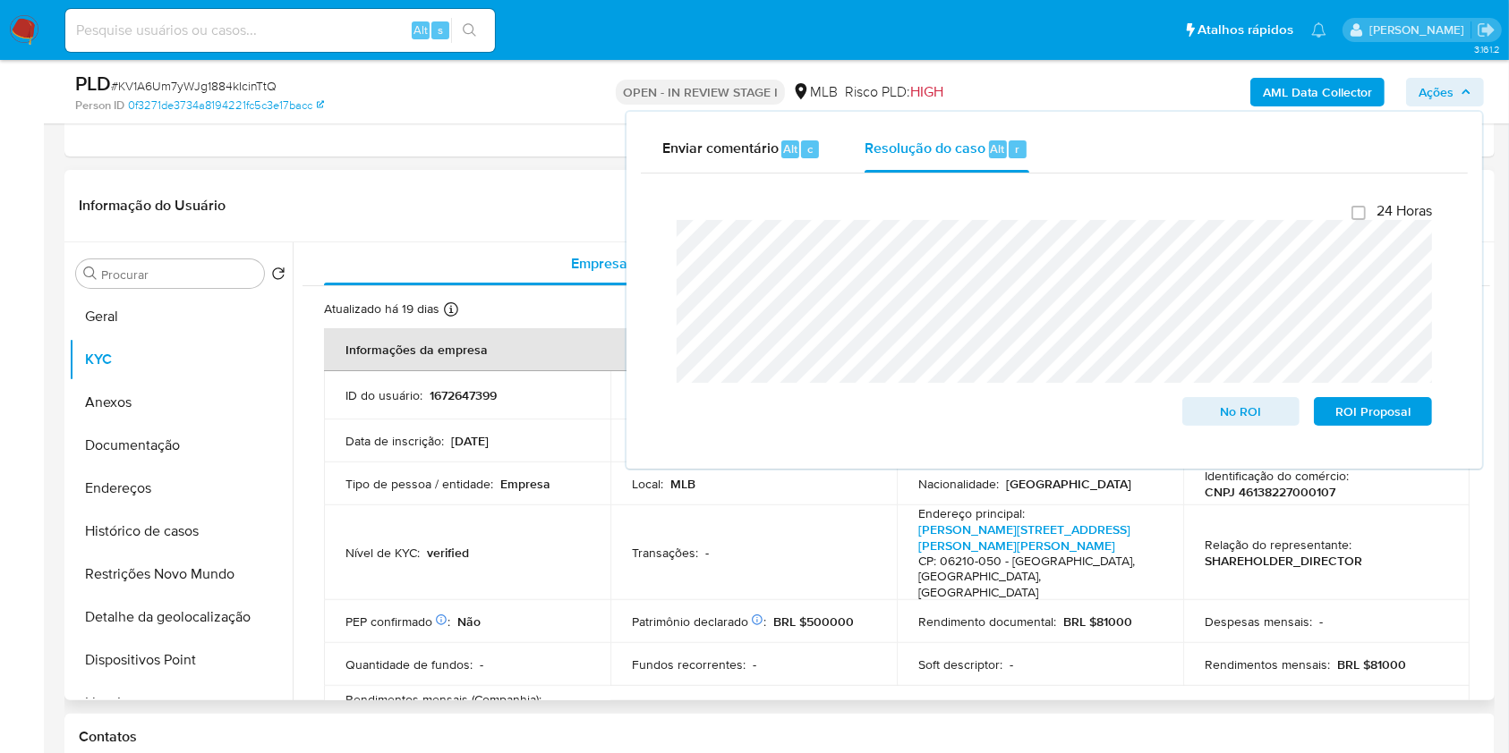
click at [540, 223] on header "Informação do Usuário Veja aparência por pessoa" at bounding box center [779, 205] width 1401 height 43
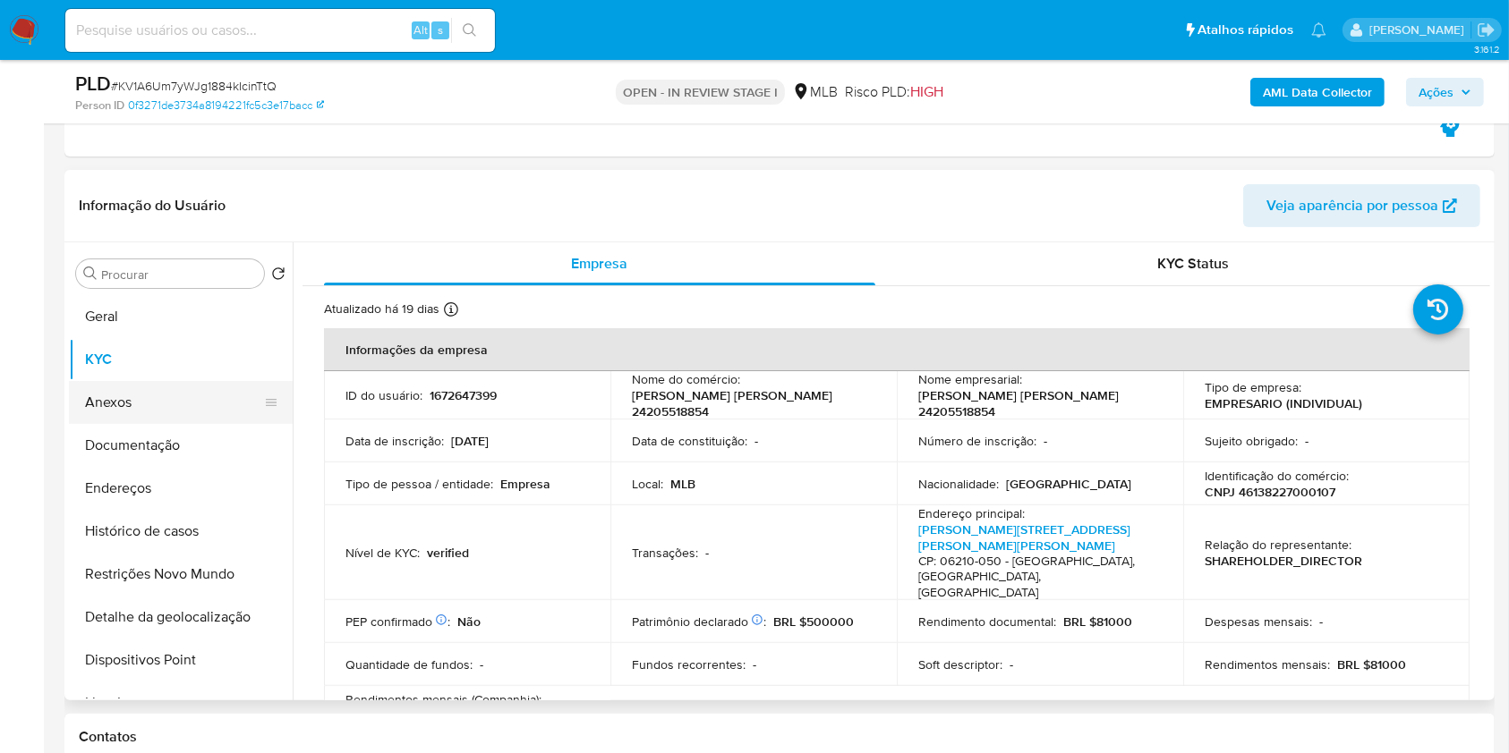
click at [205, 403] on button "Anexos" at bounding box center [173, 402] width 209 height 43
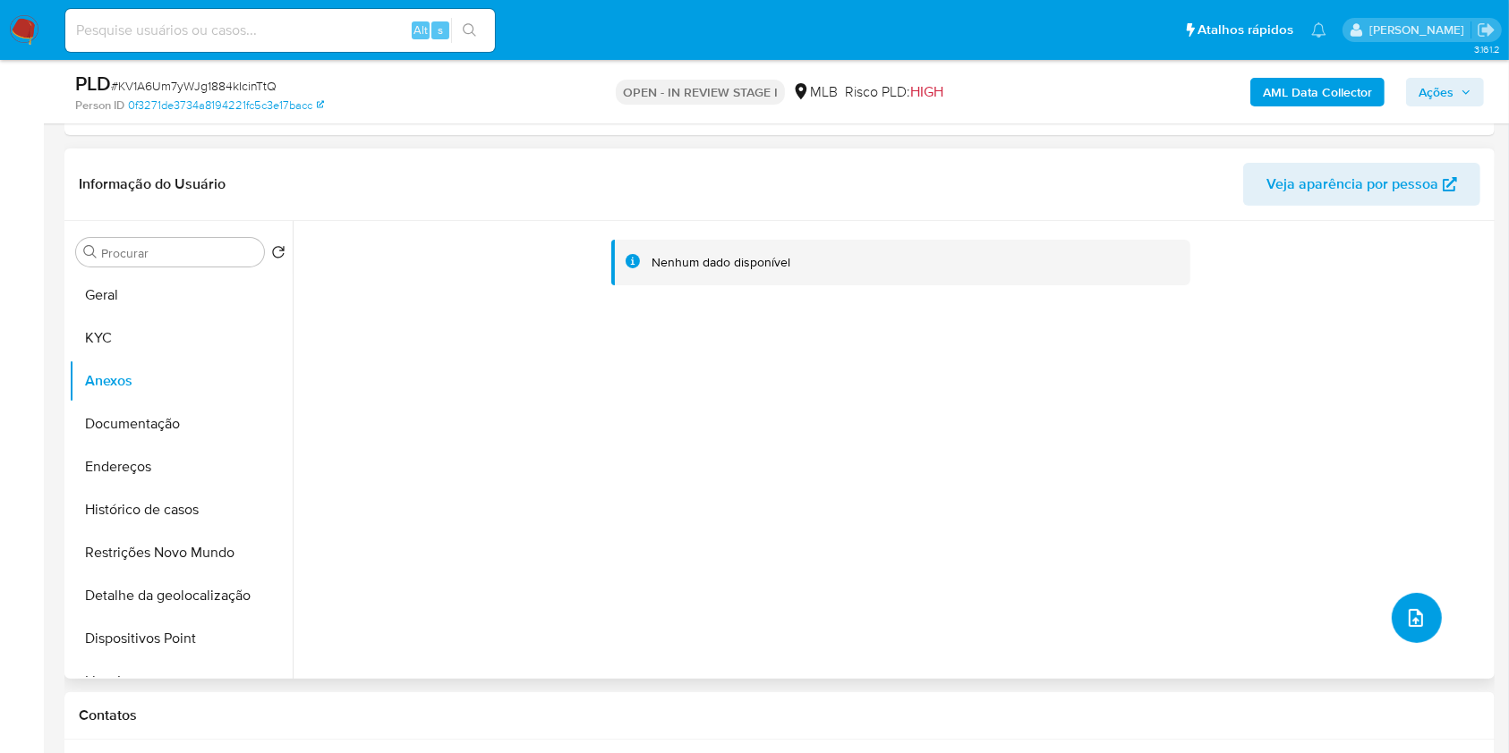
click at [1413, 619] on icon "upload-file" at bounding box center [1415, 618] width 21 height 21
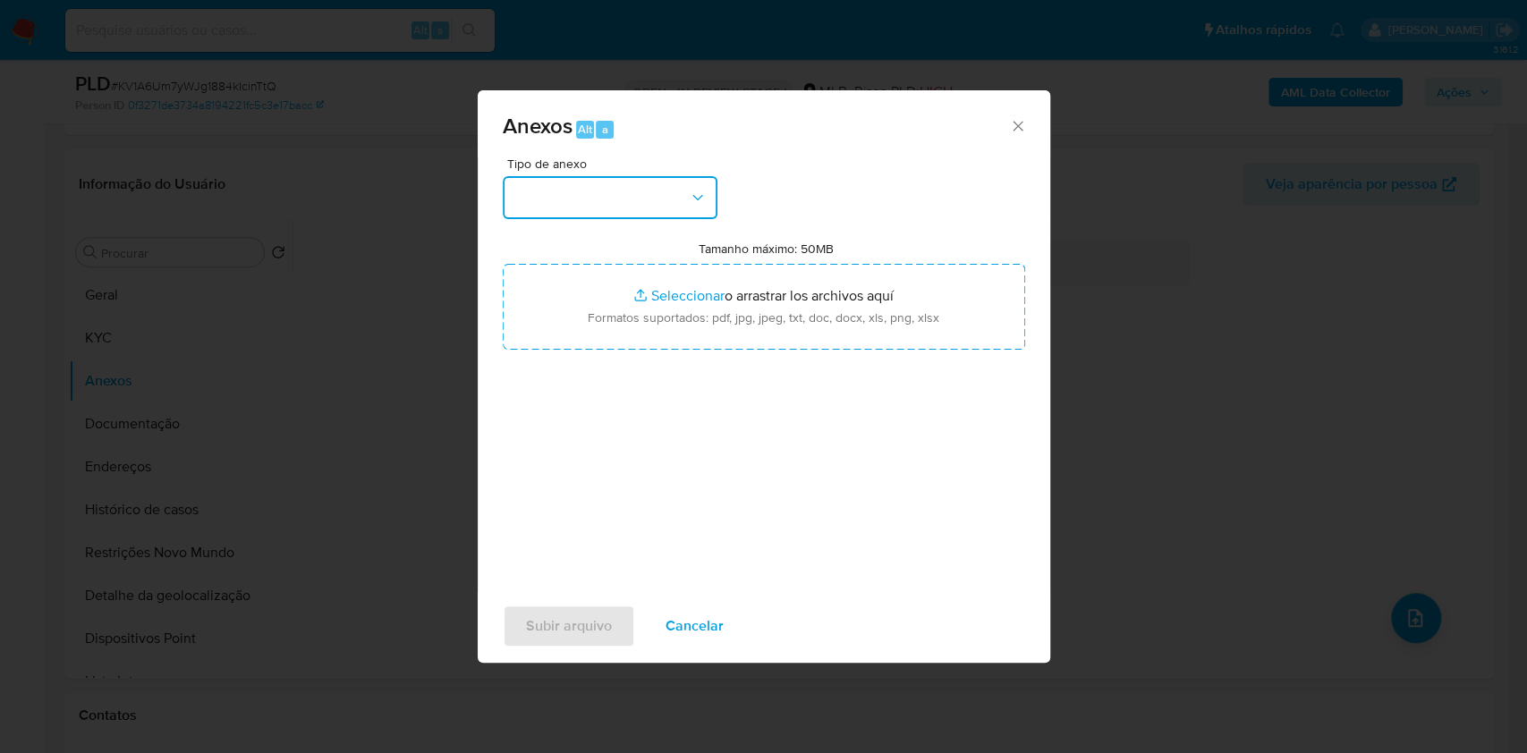
click at [716, 205] on button "button" at bounding box center [610, 197] width 215 height 43
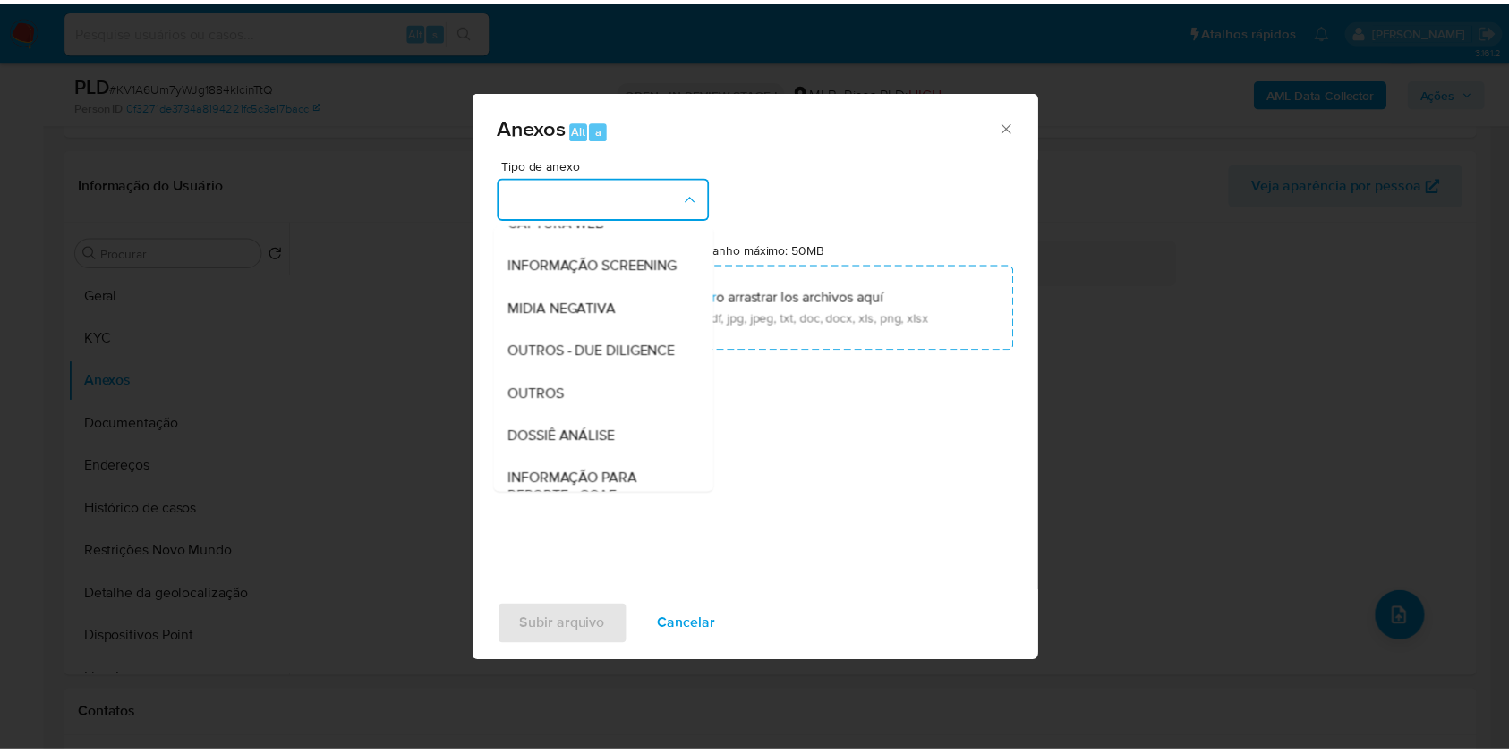
scroll to position [275, 0]
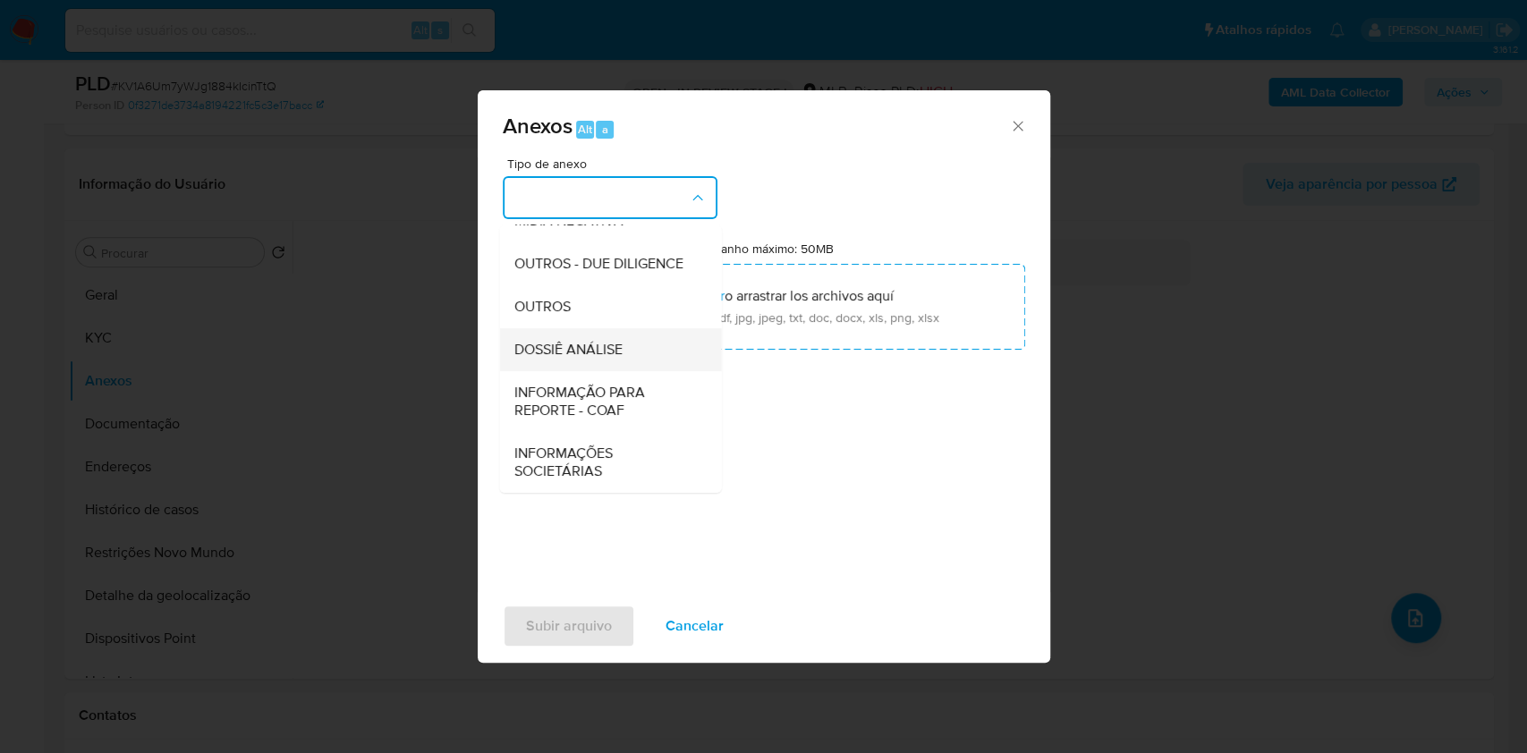
click at [641, 346] on div "DOSSIÊ ANÁLISE" at bounding box center [605, 349] width 183 height 43
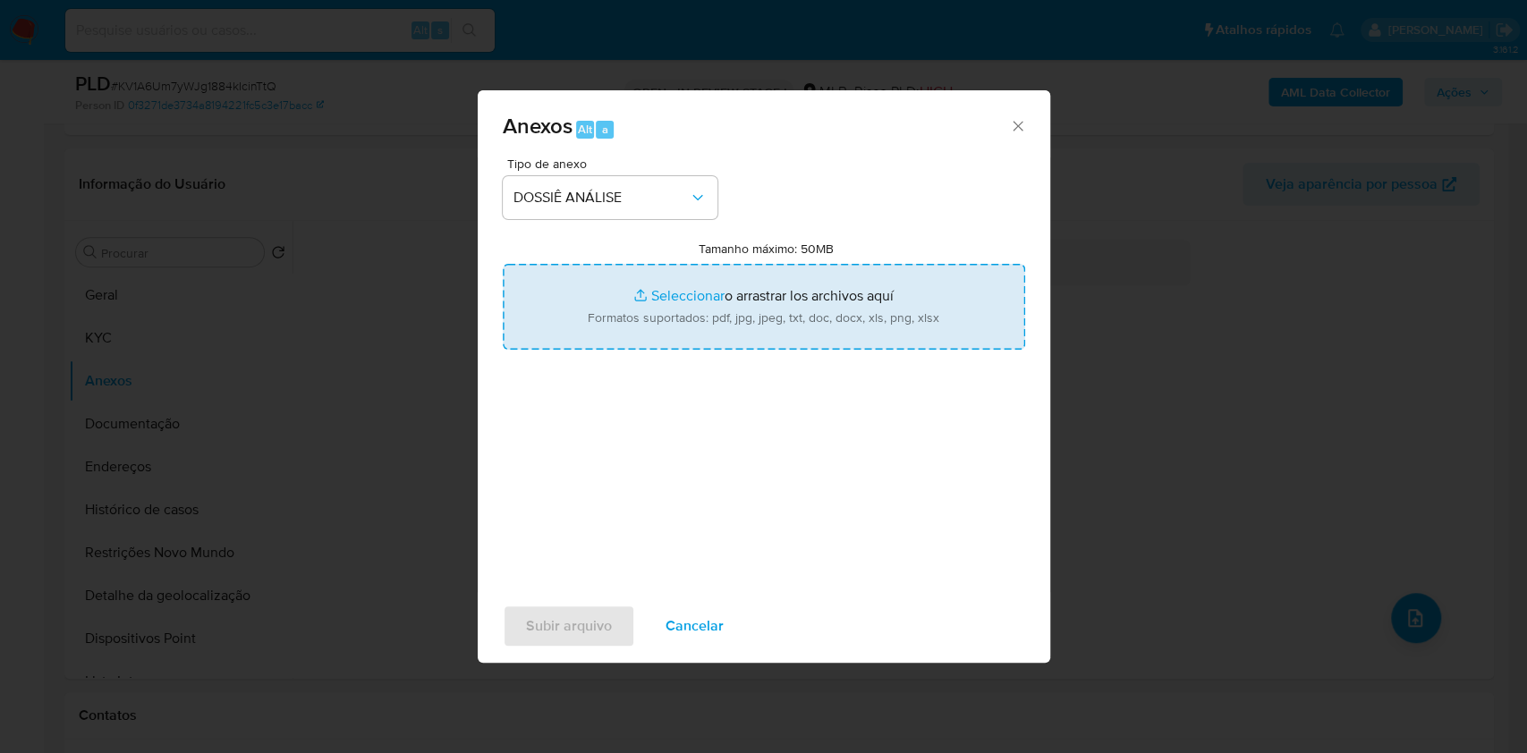
click at [659, 314] on input "Tamanho máximo: 50MB Seleccionar archivos" at bounding box center [764, 307] width 523 height 86
type input "C:\fakepath\SAR - XXXX - CNPJ 46138227000107 - SIME PIERRE DJOUMESSI KENNE 2420…"
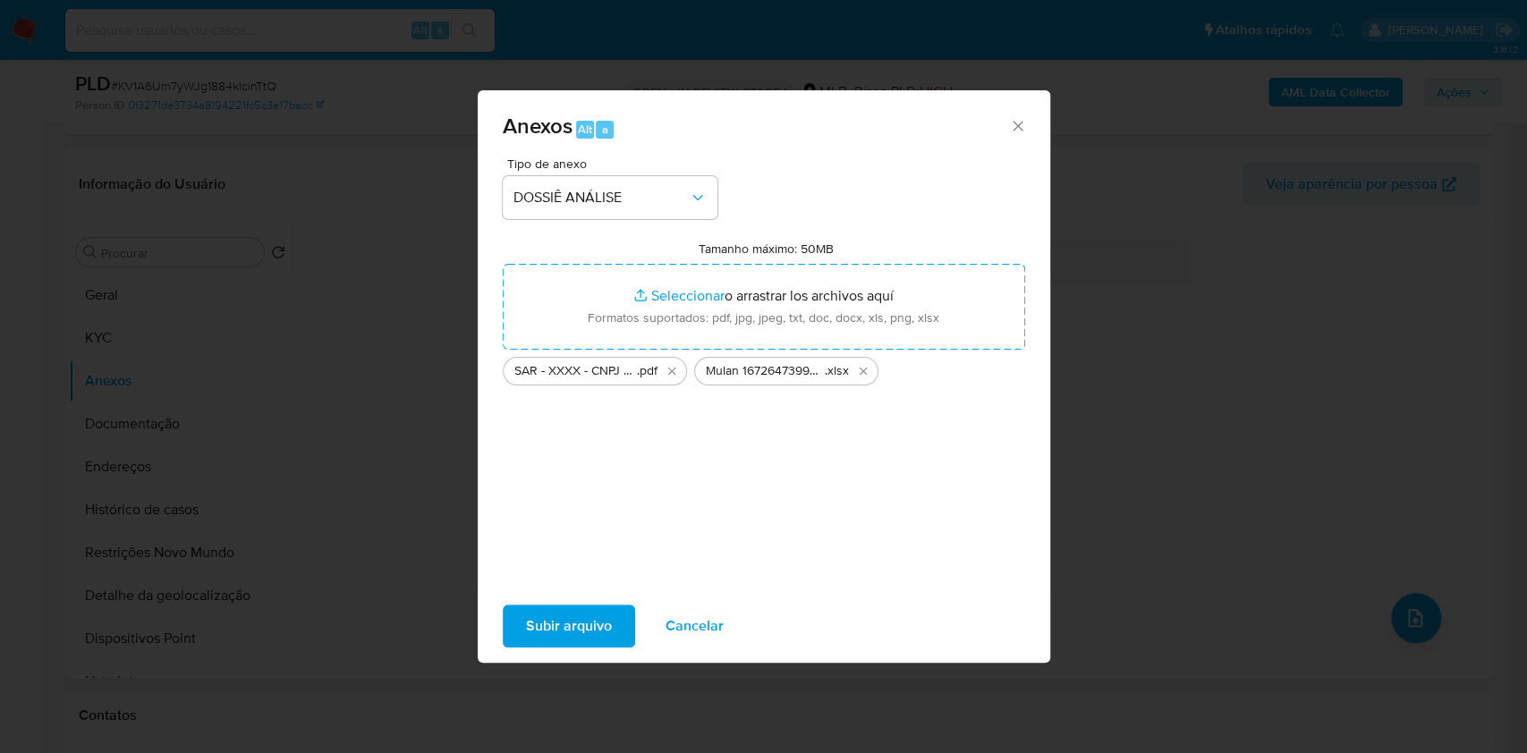
click at [555, 641] on span "Subir arquivo" at bounding box center [569, 626] width 86 height 39
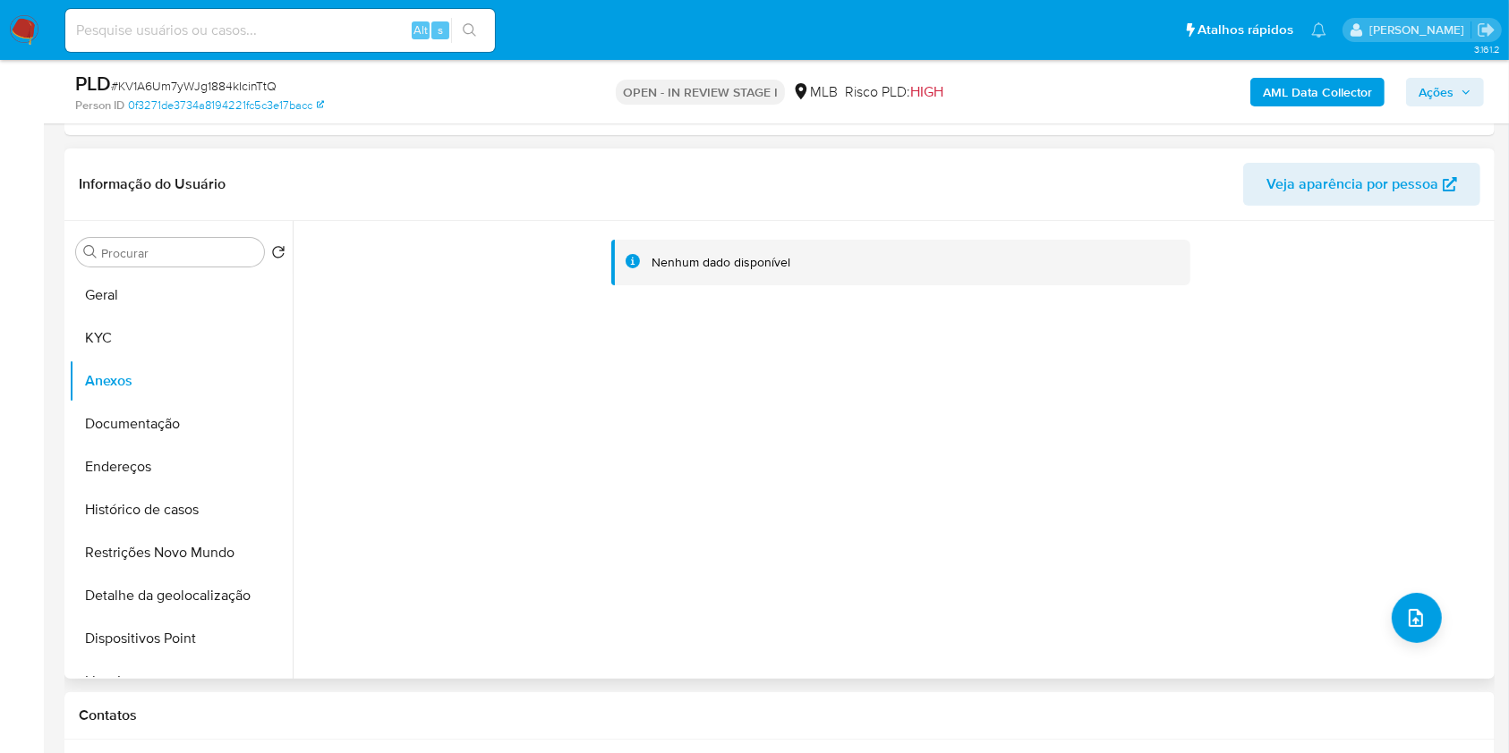
click at [1464, 285] on div "Nenhum dado disponível" at bounding box center [896, 271] width 1159 height 72
click at [1439, 89] on span "Ações" at bounding box center [1435, 92] width 35 height 29
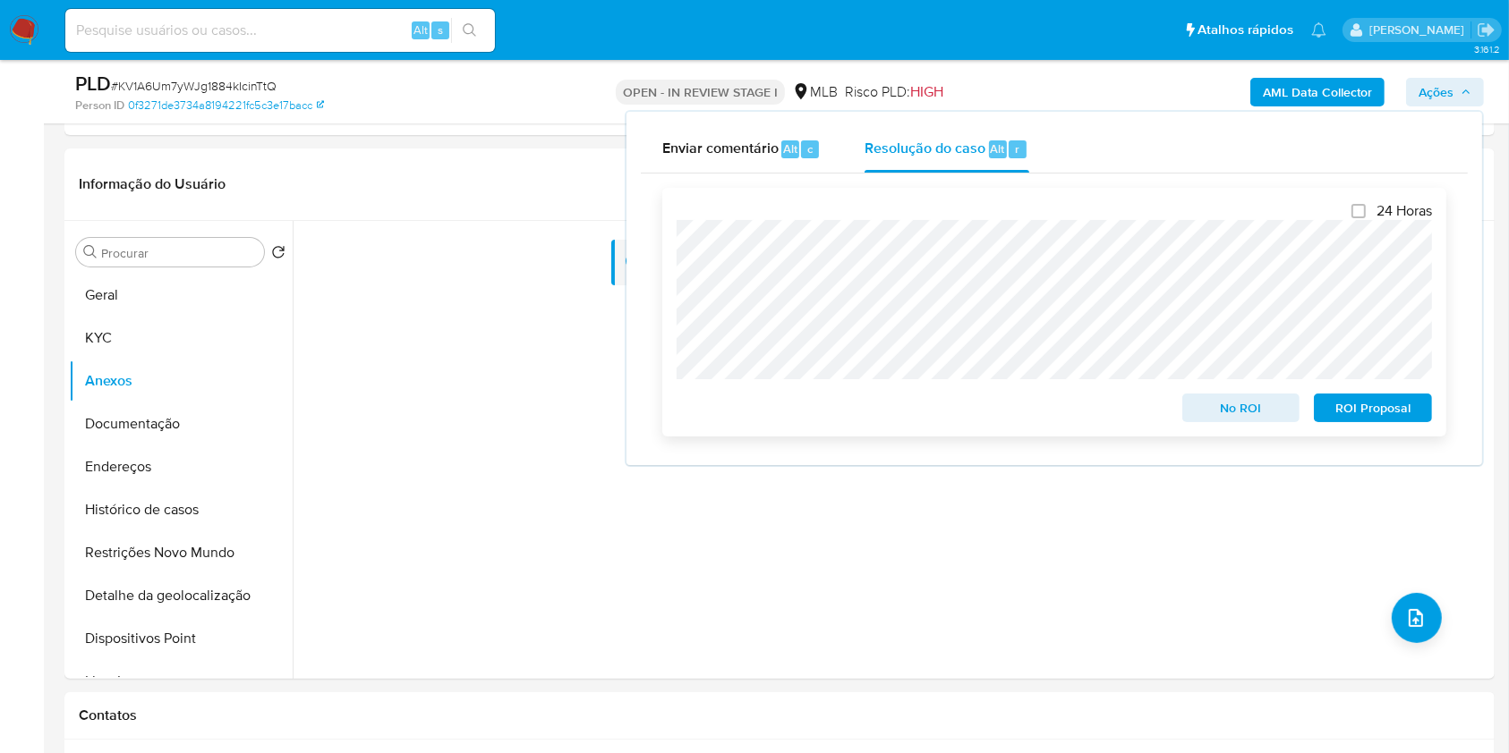
click at [1356, 416] on span "ROI Proposal" at bounding box center [1372, 407] width 93 height 25
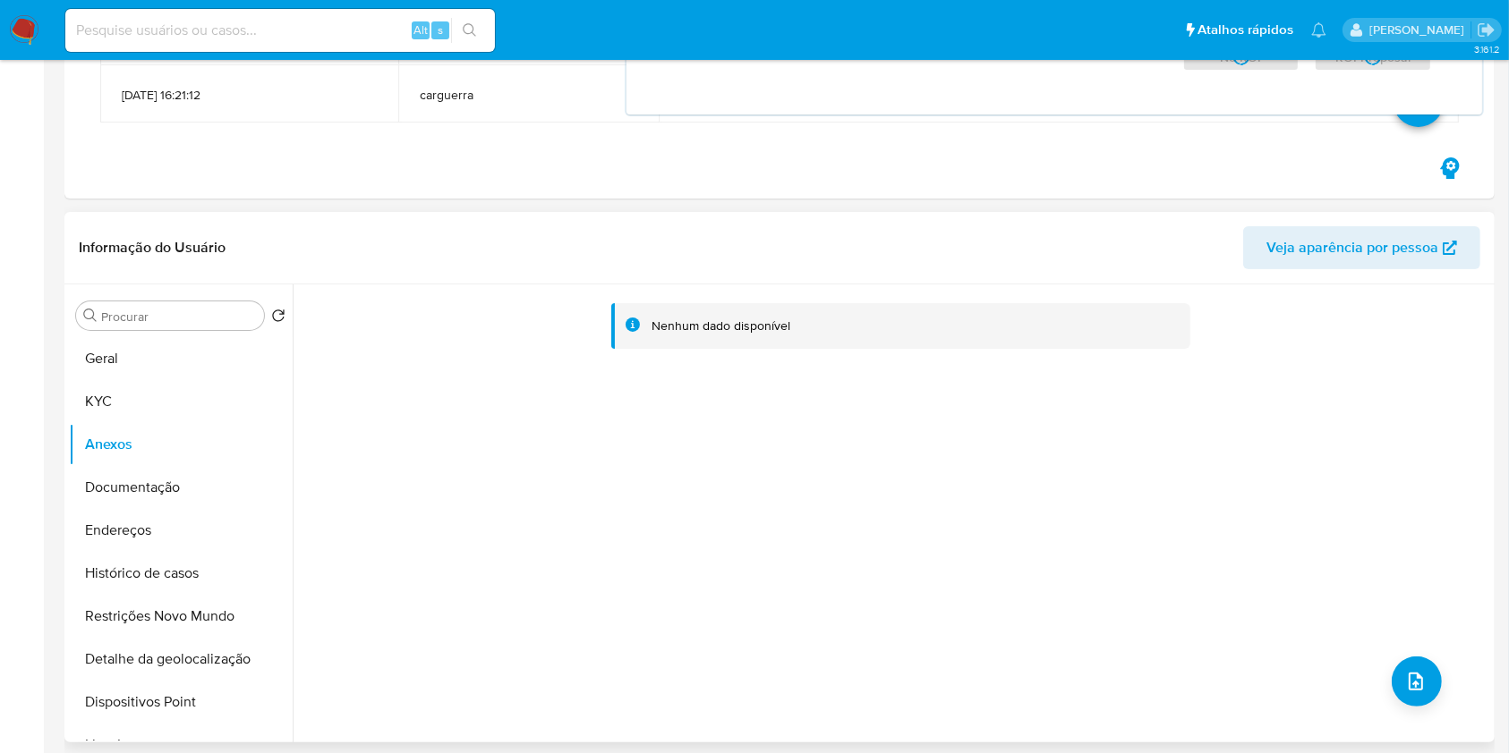
scroll to position [0, 0]
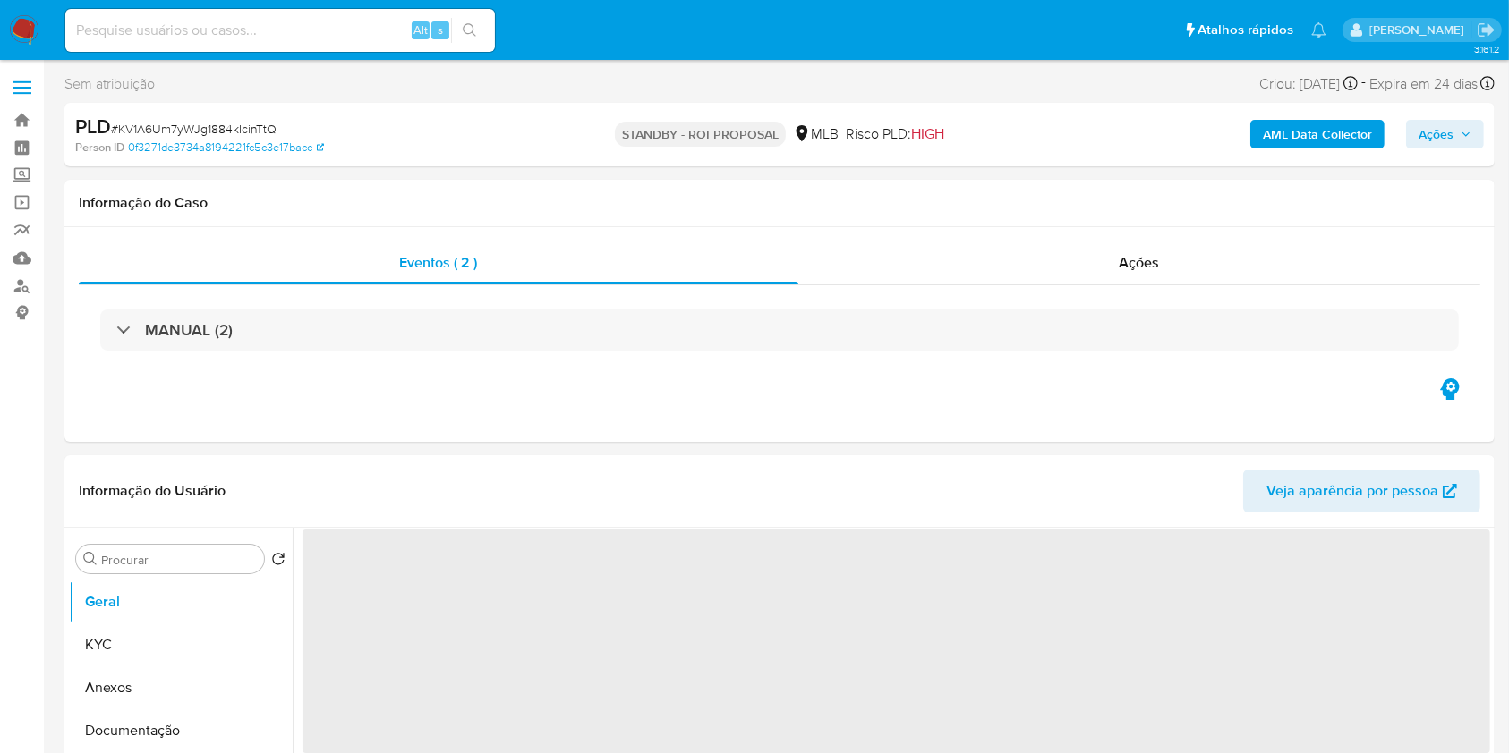
select select "10"
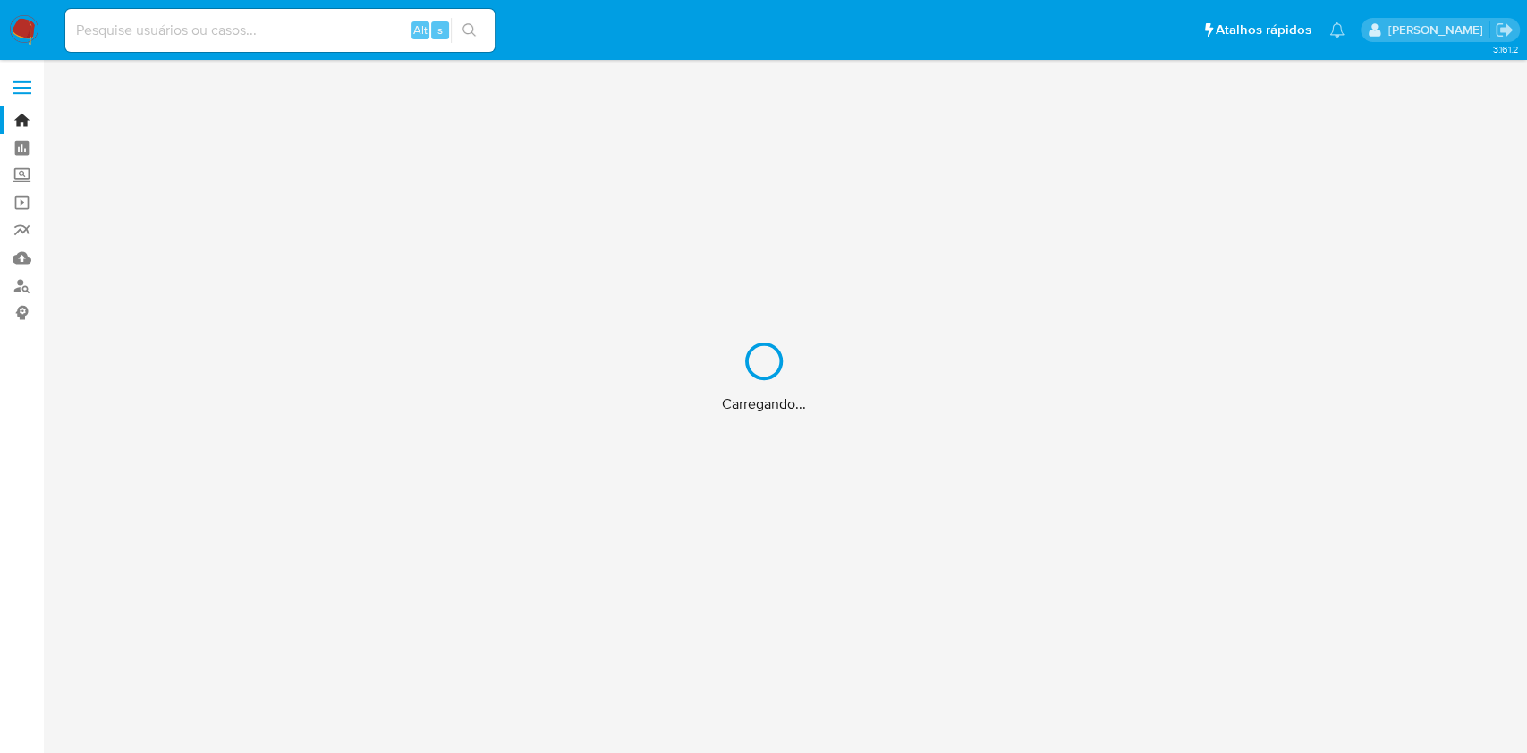
click at [11, 134] on div "Carregando..." at bounding box center [763, 376] width 1527 height 753
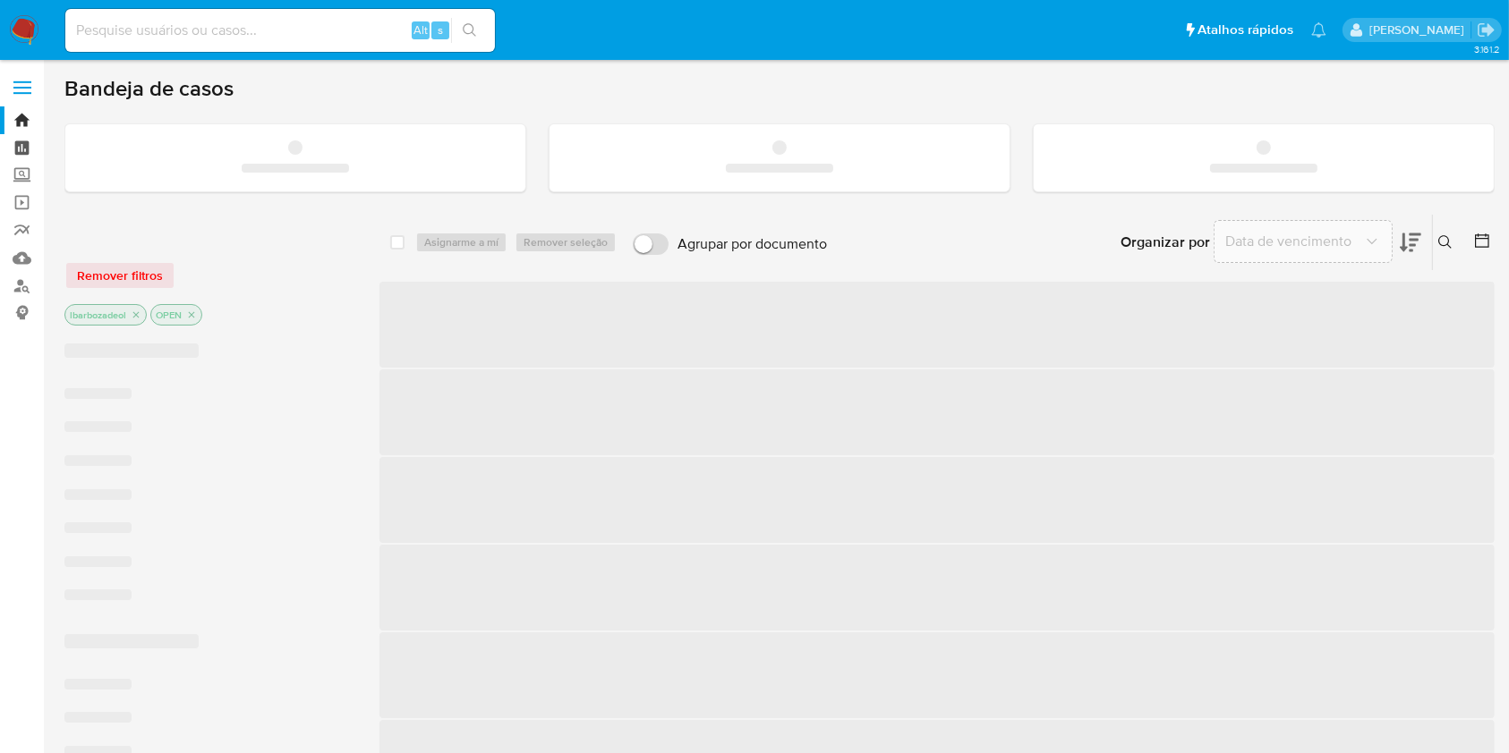
click at [15, 136] on link "Painel" at bounding box center [106, 148] width 213 height 28
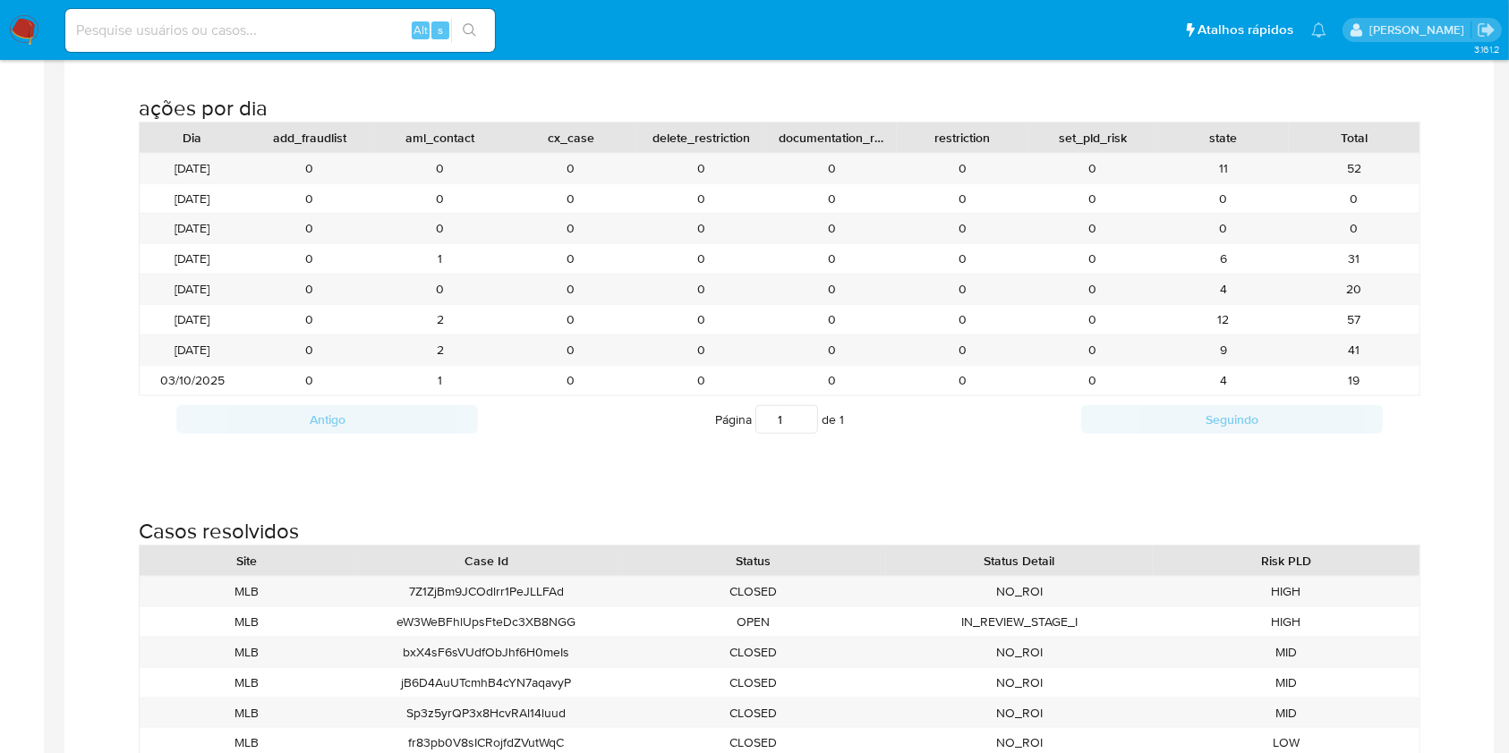
scroll to position [2019, 0]
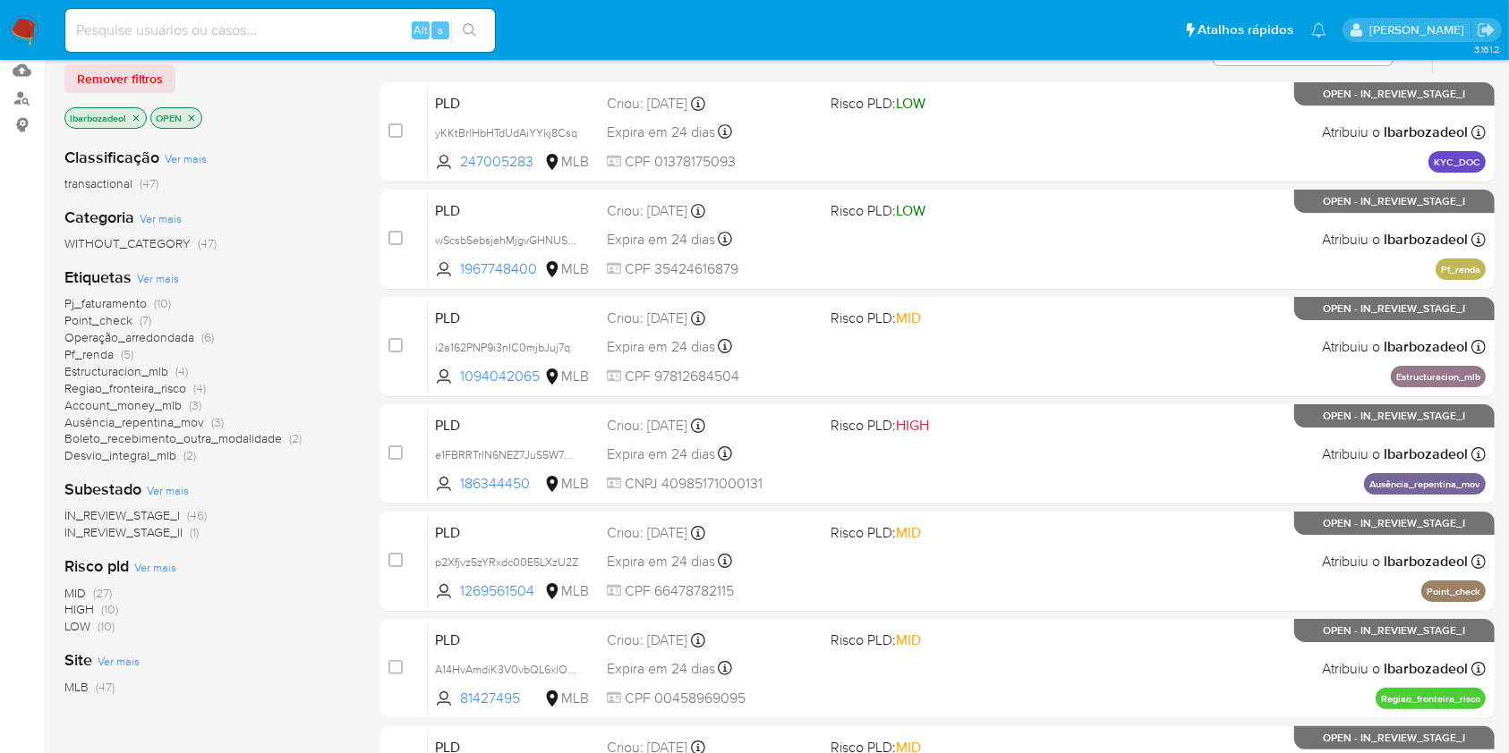
scroll to position [190, 0]
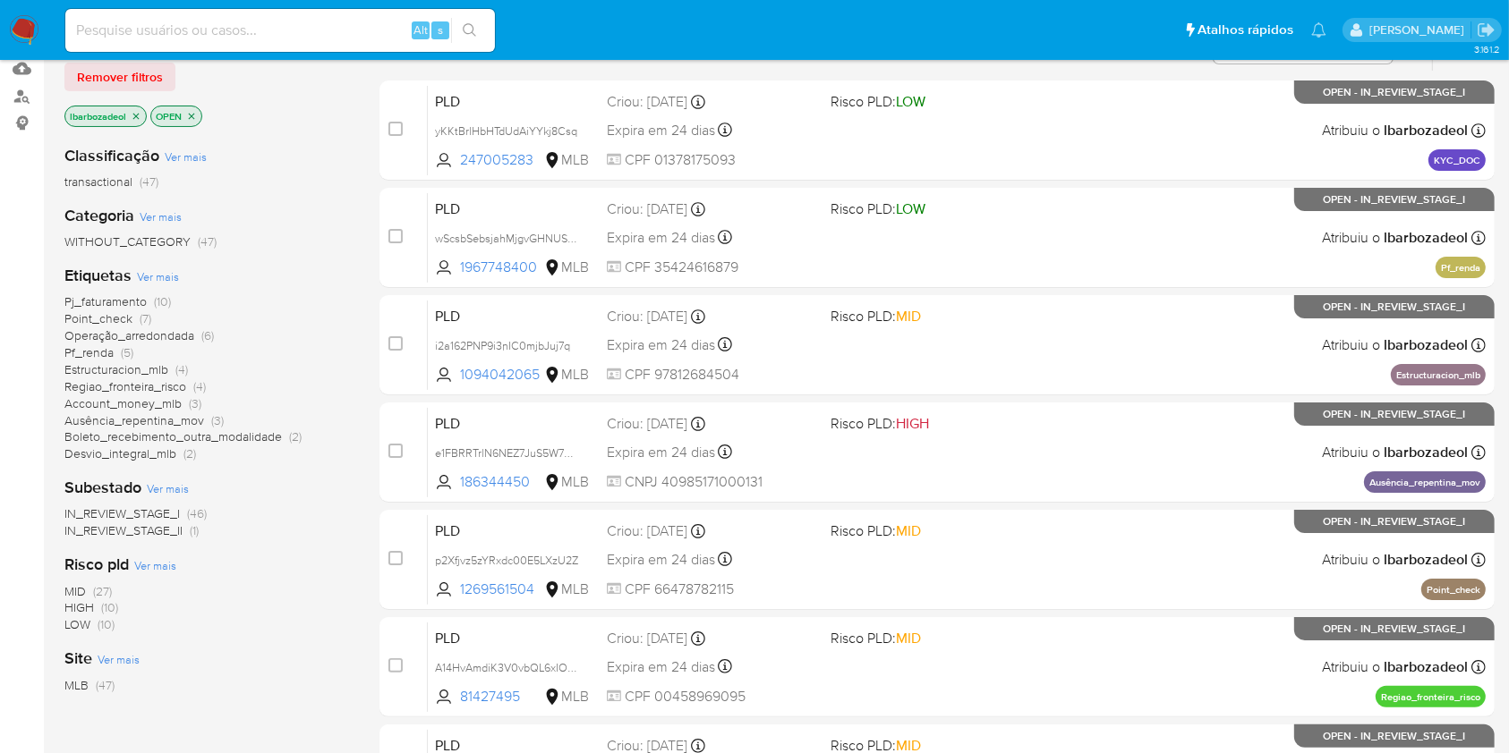
click at [123, 346] on span "(5)" at bounding box center [127, 353] width 13 height 18
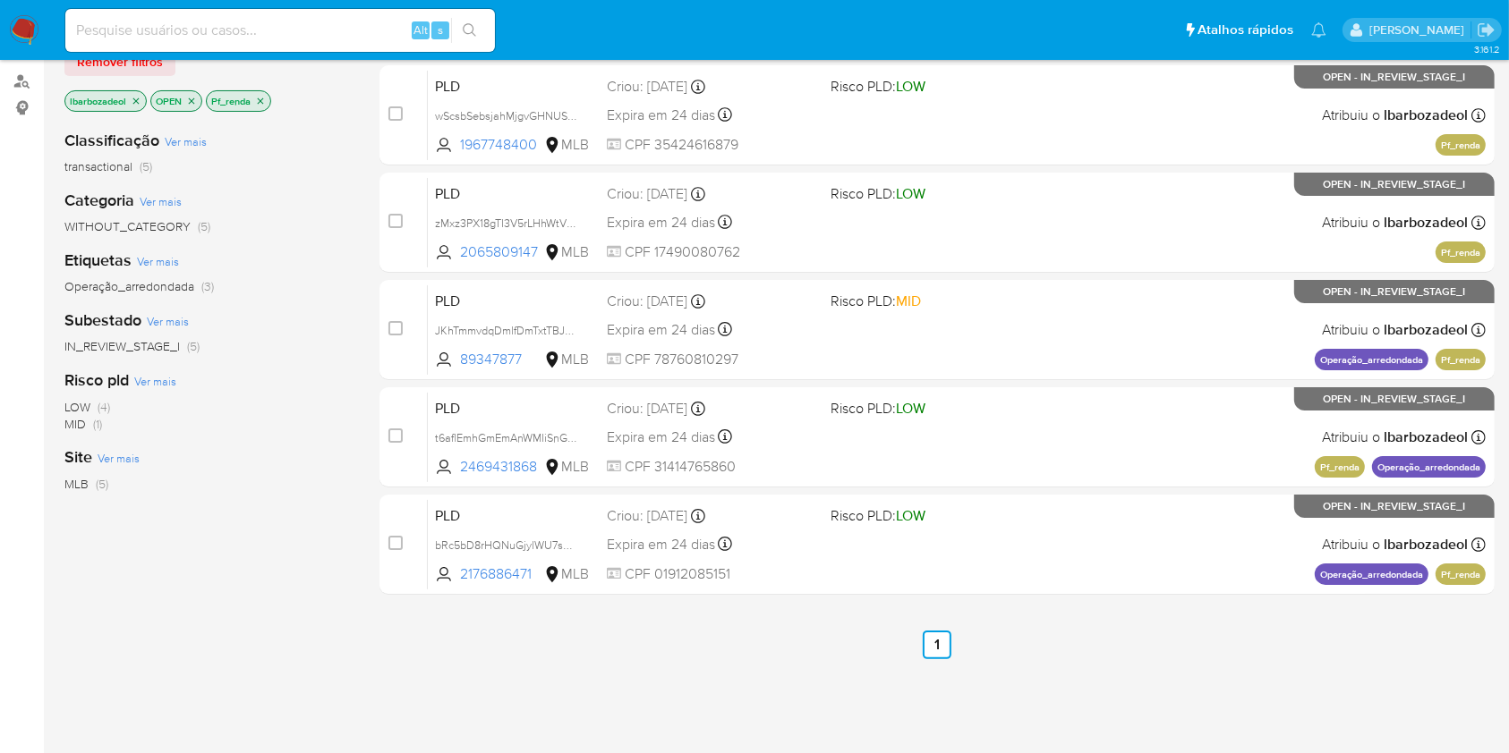
scroll to position [204, 0]
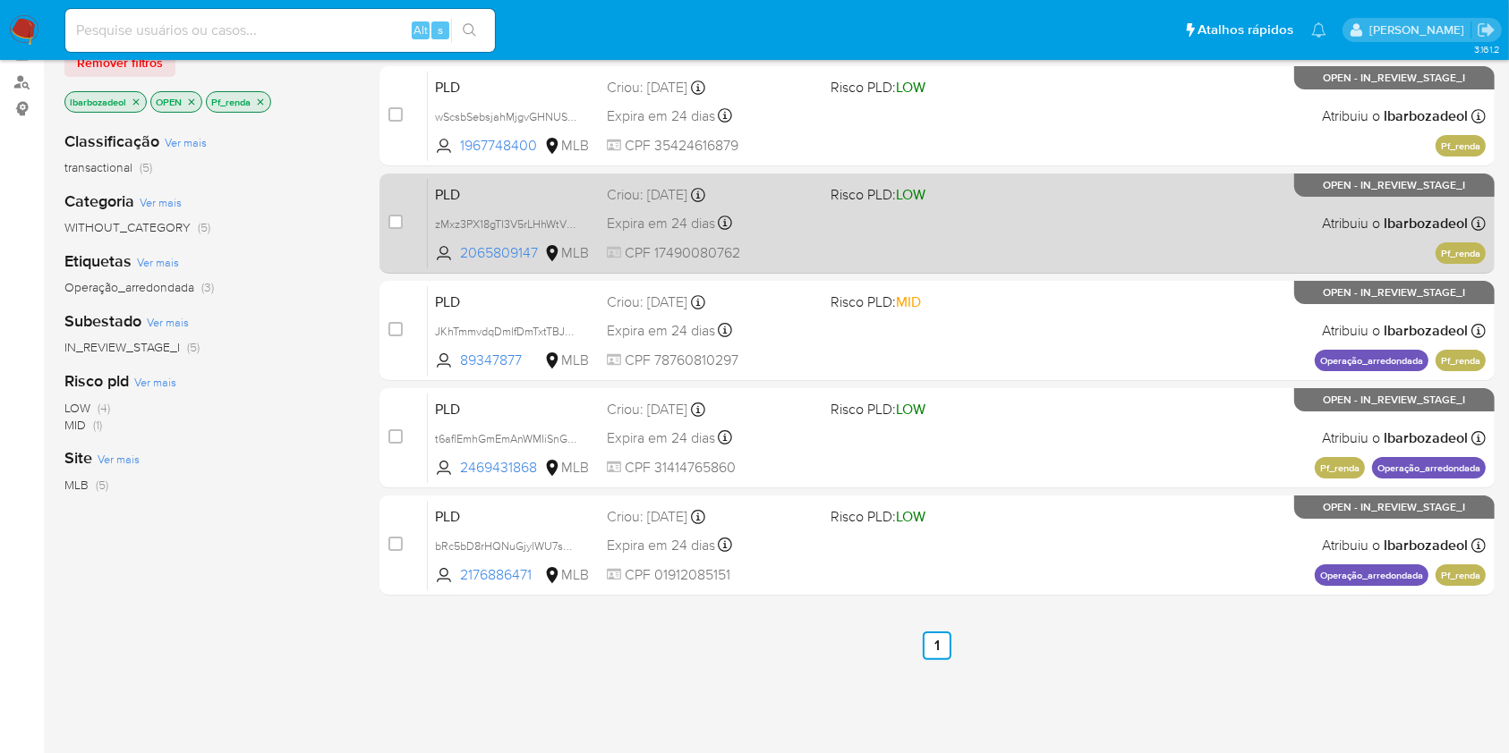
click at [982, 190] on span "Risco PLD: LOW" at bounding box center [934, 193] width 208 height 23
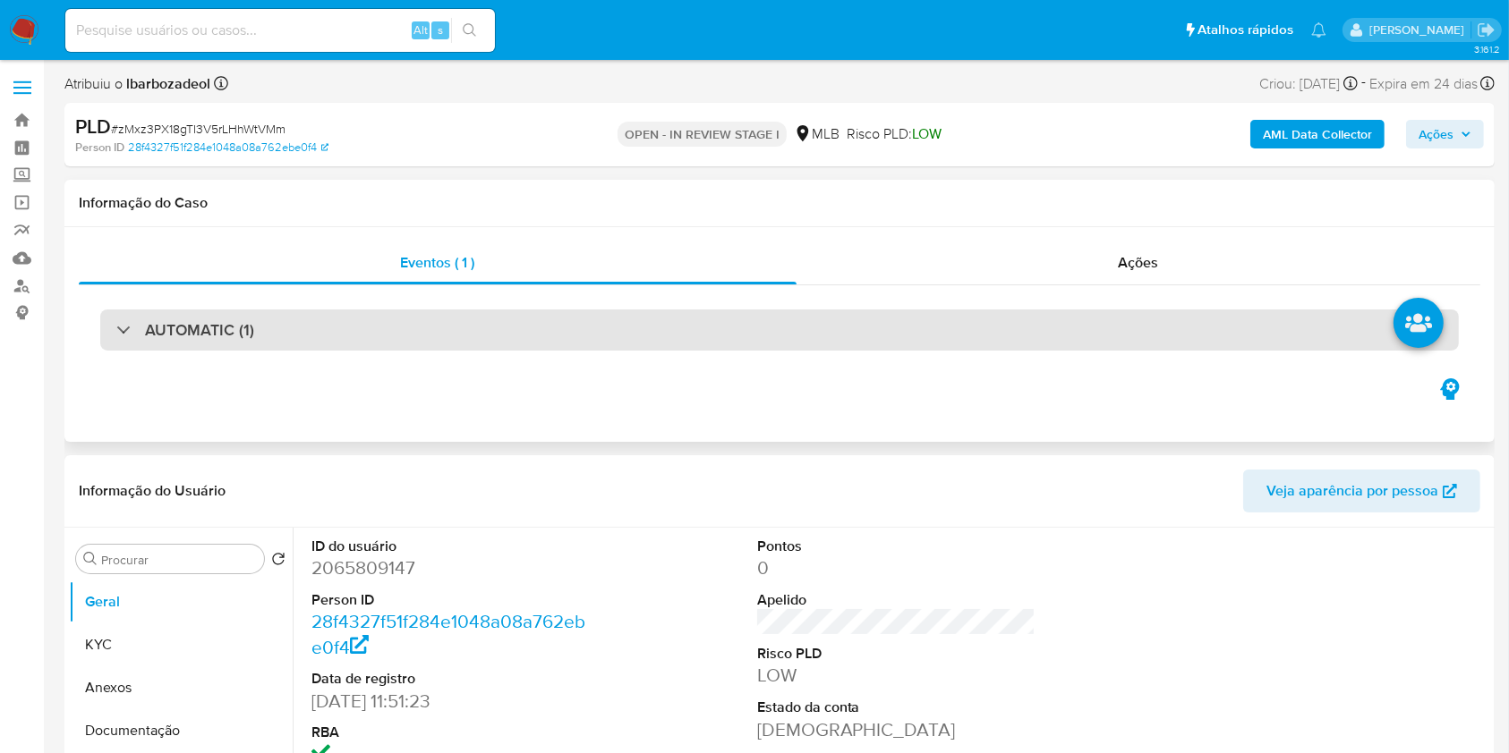
click at [743, 338] on div "AUTOMATIC (1)" at bounding box center [779, 330] width 1358 height 41
select select "10"
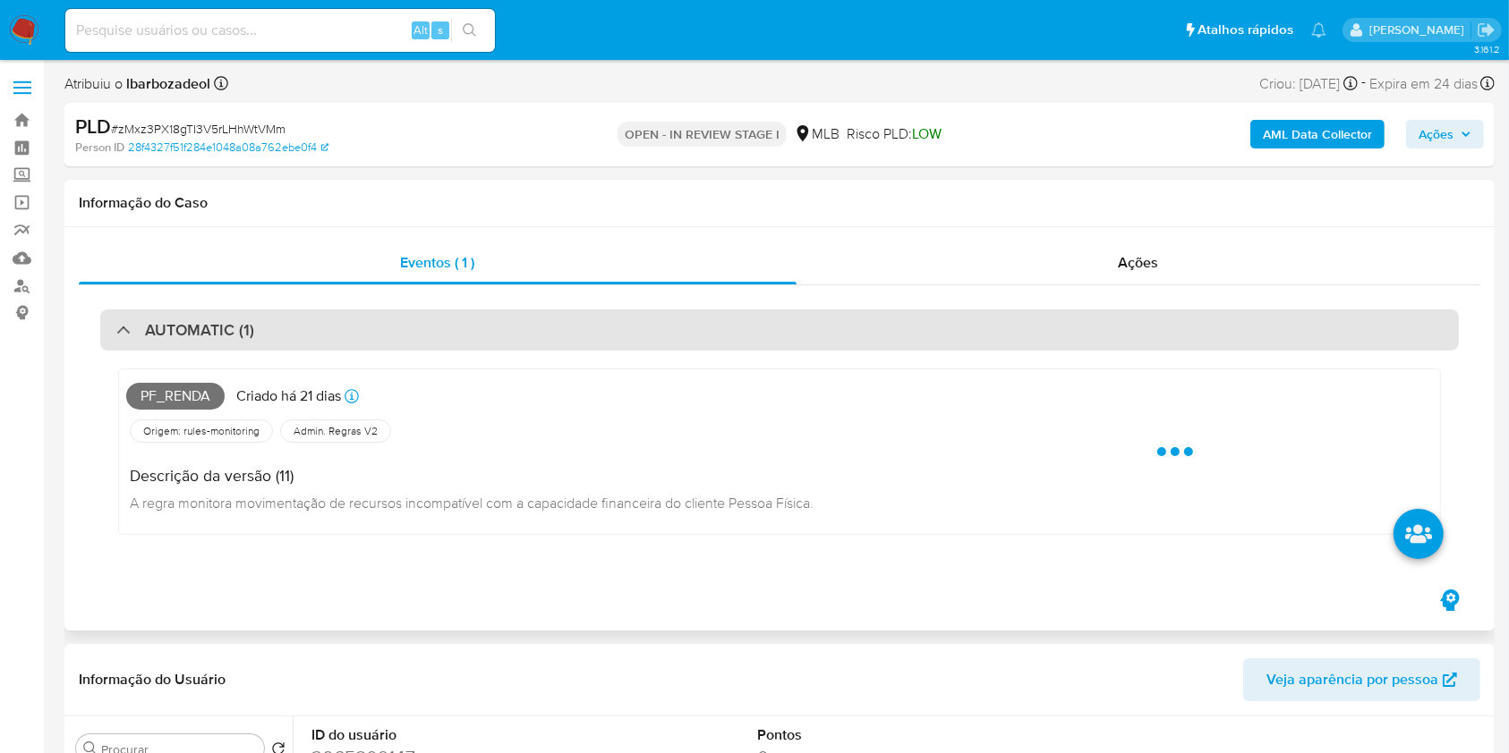
click at [743, 338] on div "AUTOMATIC (1)" at bounding box center [779, 330] width 1358 height 41
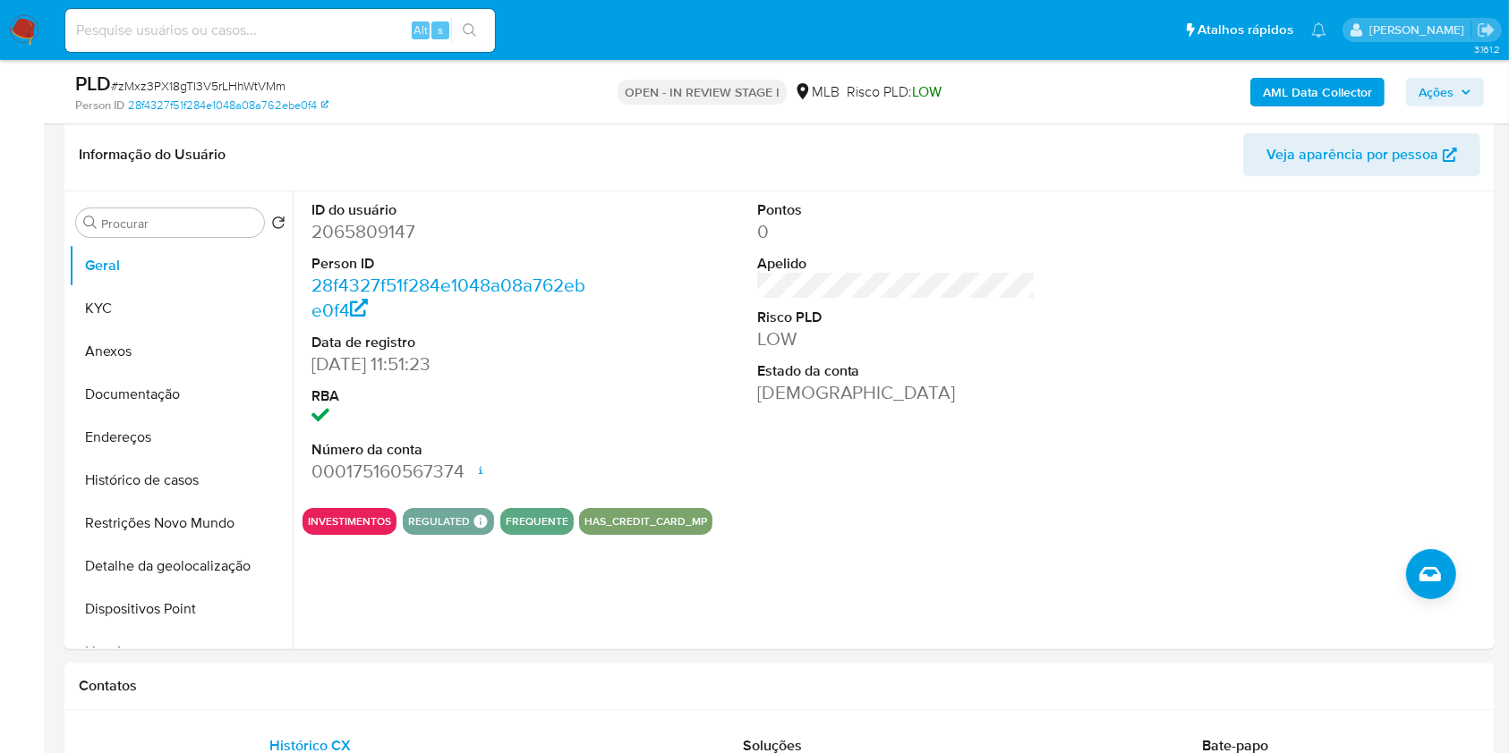
scroll to position [274, 0]
click at [181, 301] on button "KYC" at bounding box center [173, 307] width 209 height 43
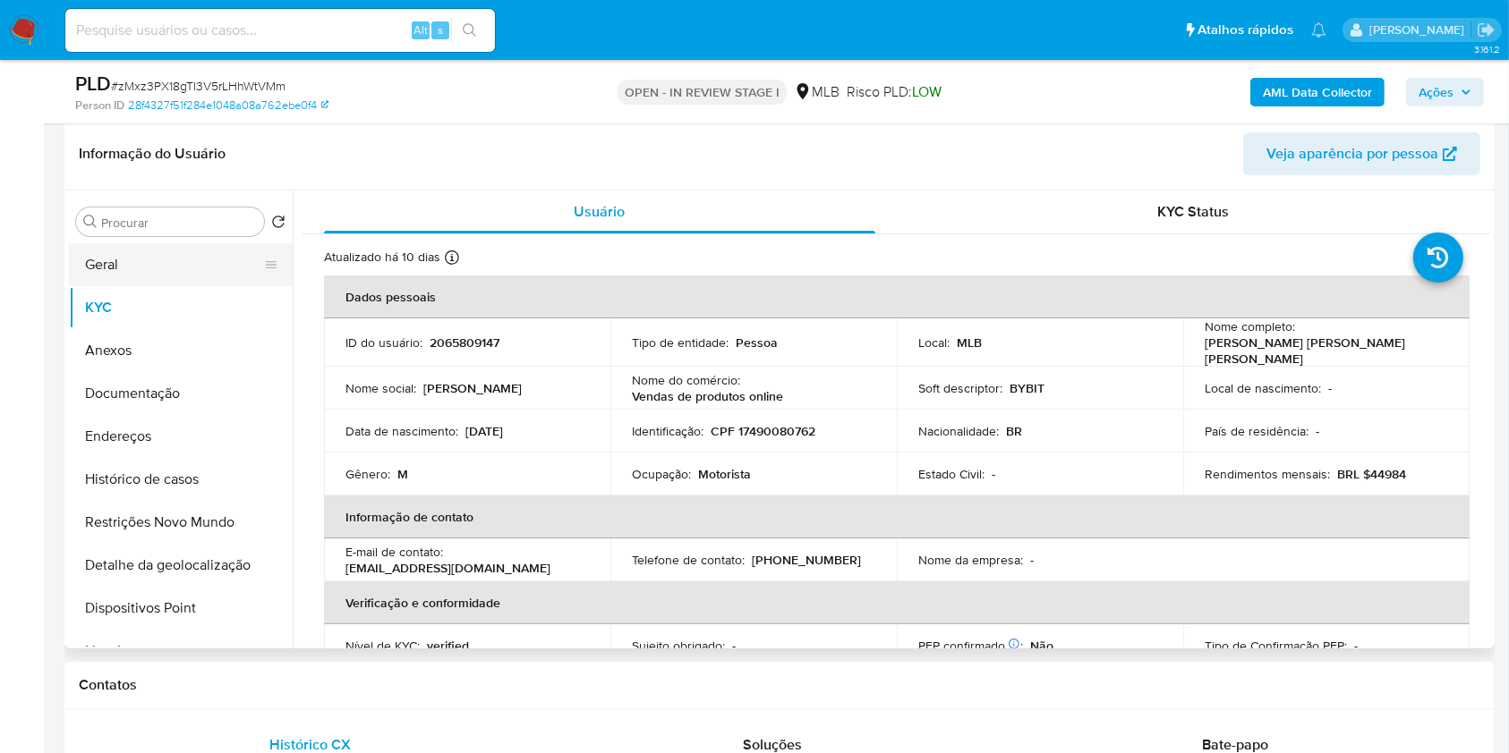
click at [208, 268] on button "Geral" at bounding box center [173, 264] width 209 height 43
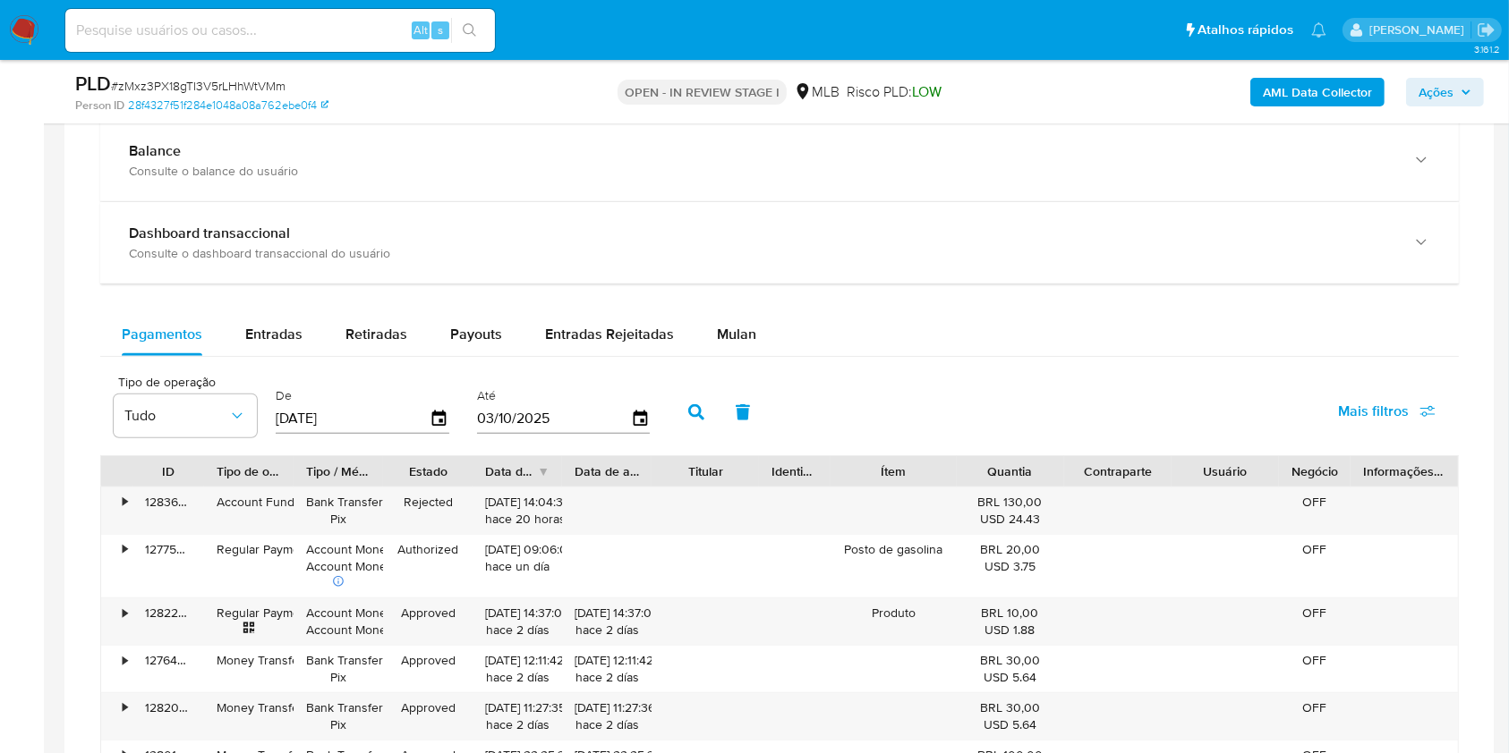
scroll to position [1314, 0]
click at [742, 354] on div "Mulan" at bounding box center [736, 337] width 39 height 43
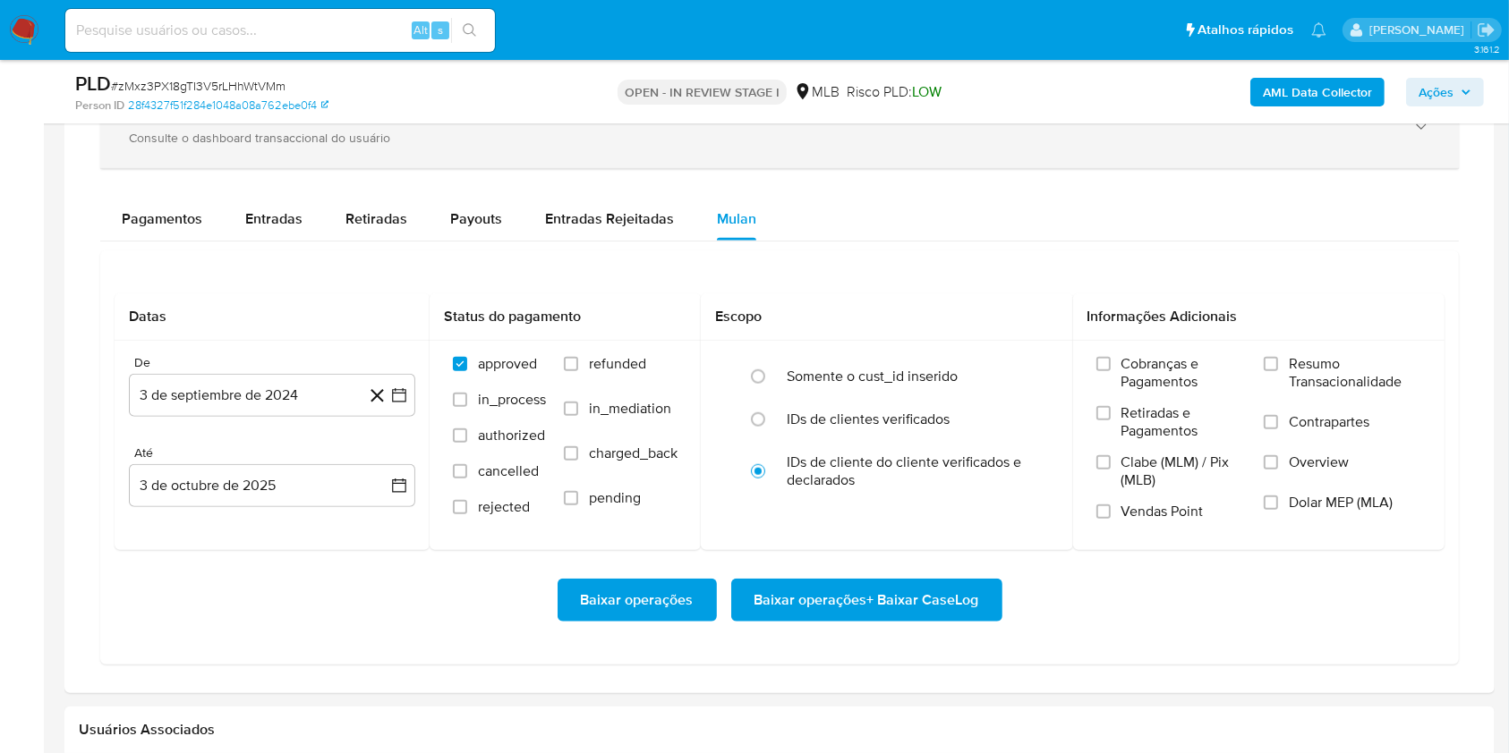
scroll to position [1445, 0]
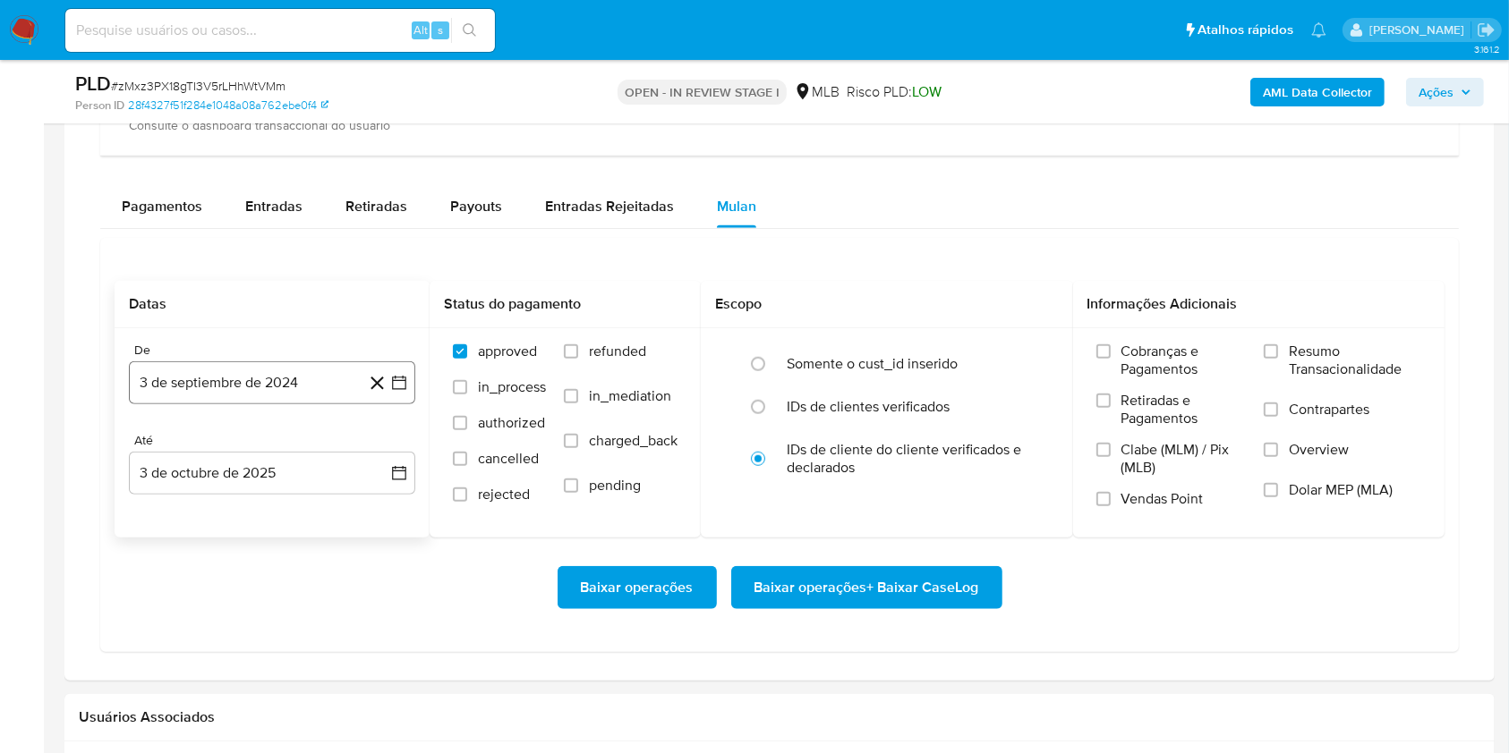
click at [293, 397] on button "3 de septiembre de 2024" at bounding box center [272, 382] width 286 height 43
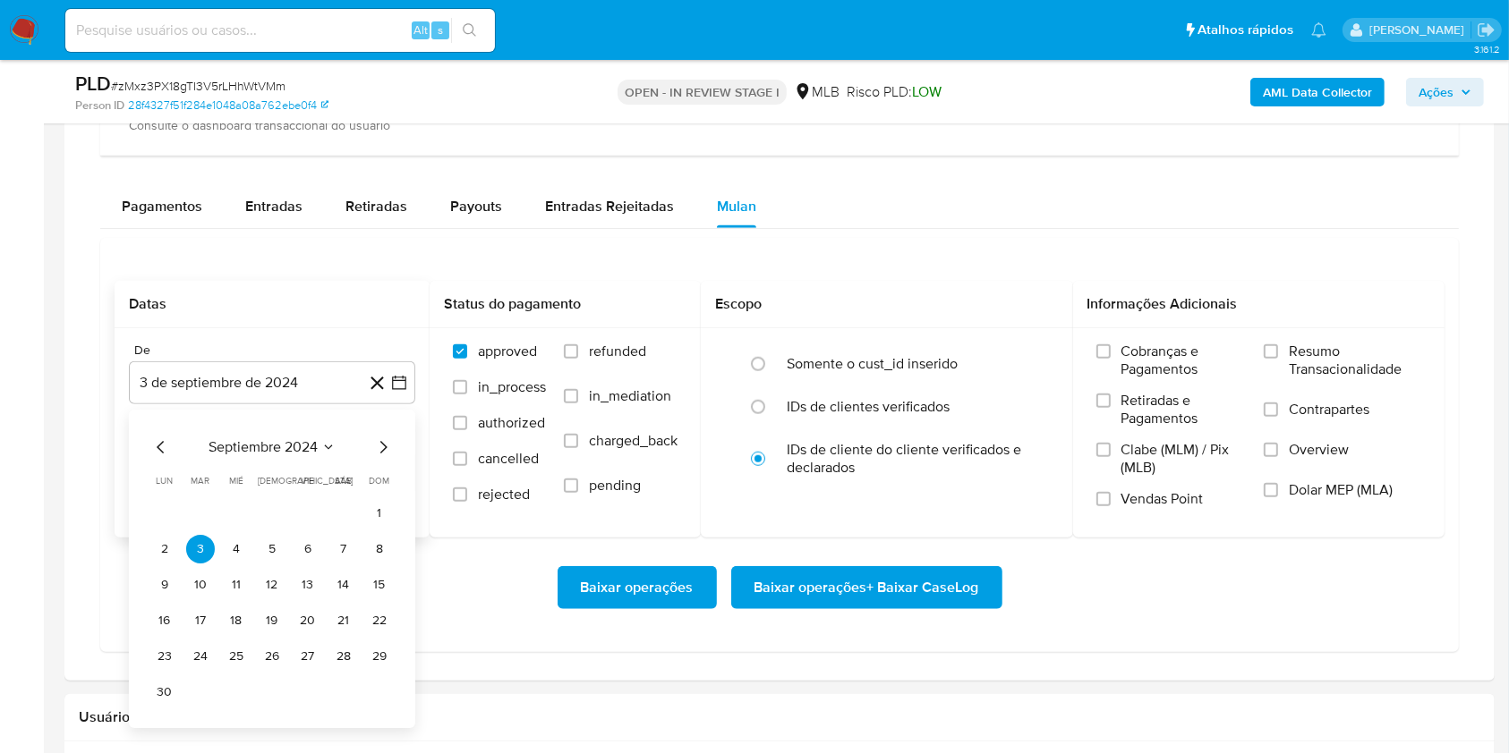
click at [282, 446] on span "septiembre 2024" at bounding box center [262, 447] width 109 height 18
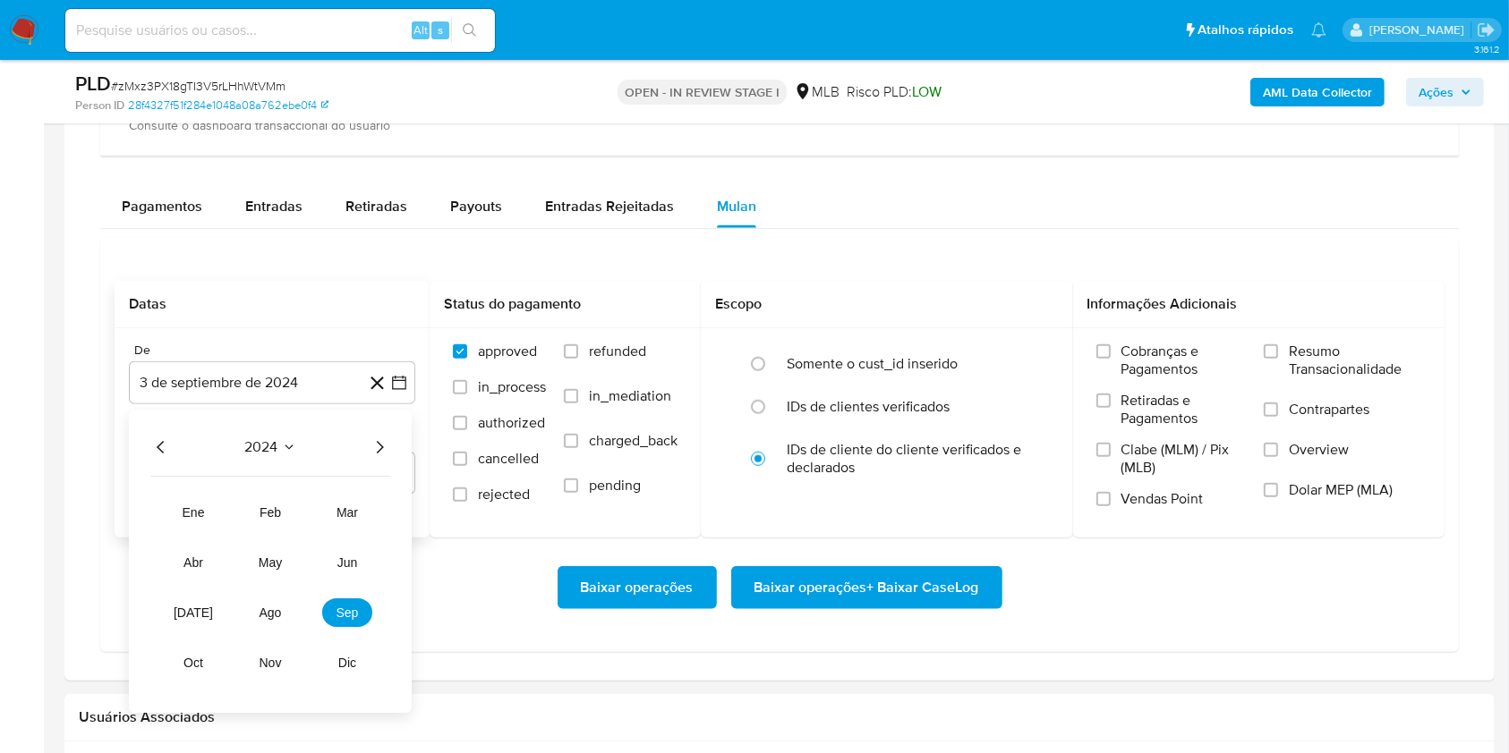
click at [386, 445] on icon "Año siguiente" at bounding box center [379, 447] width 21 height 21
click at [284, 618] on button "ago" at bounding box center [270, 613] width 50 height 29
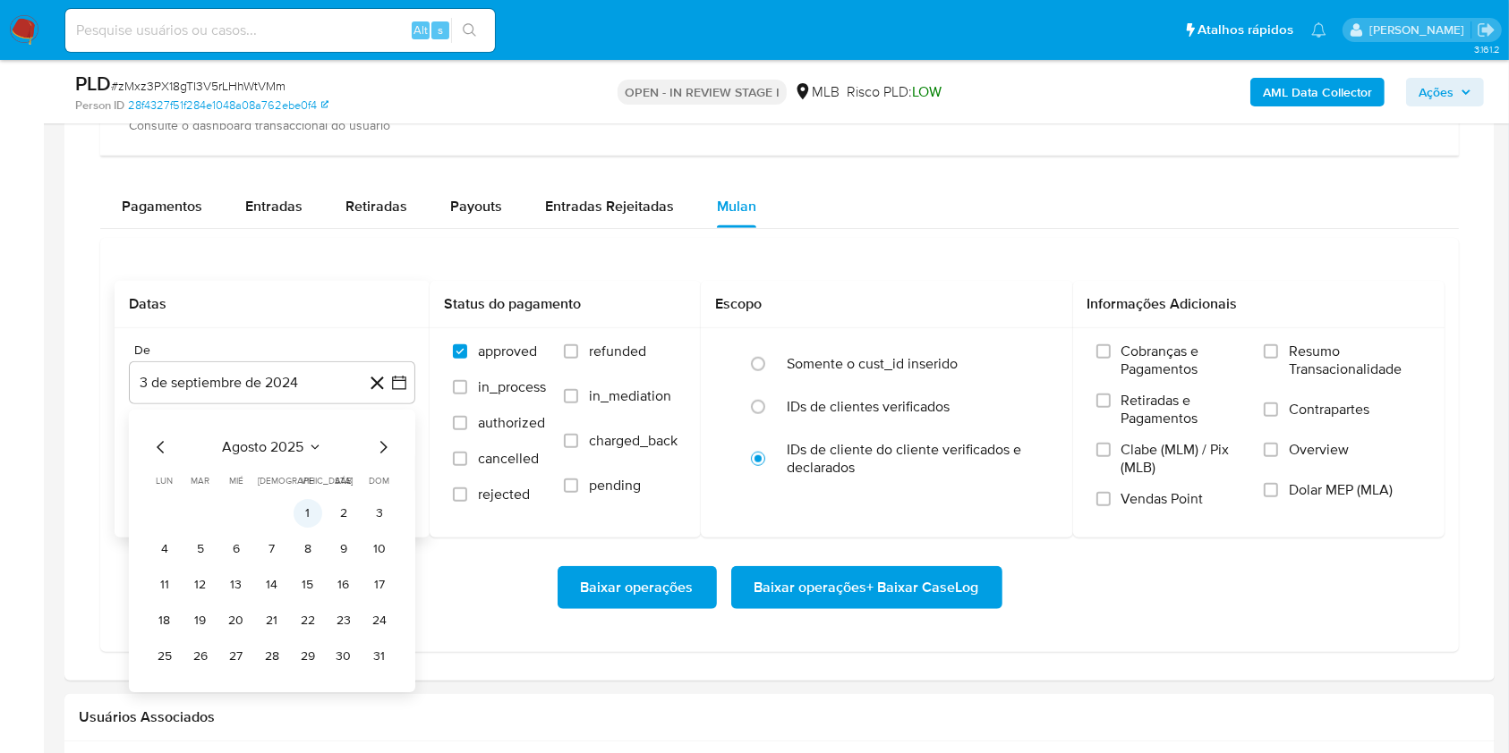
click at [300, 512] on button "1" at bounding box center [307, 513] width 29 height 29
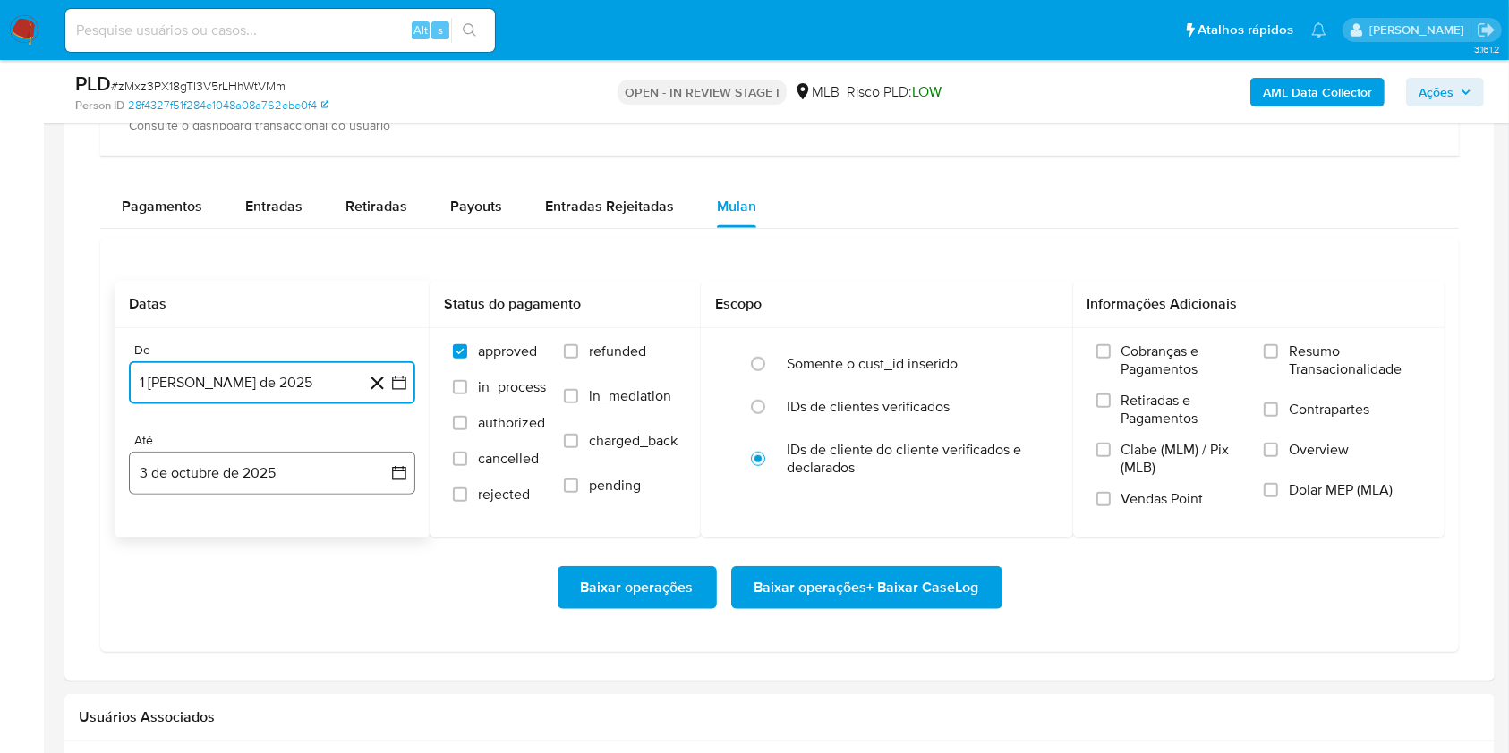
click at [249, 472] on button "3 de octubre de 2025" at bounding box center [272, 473] width 286 height 43
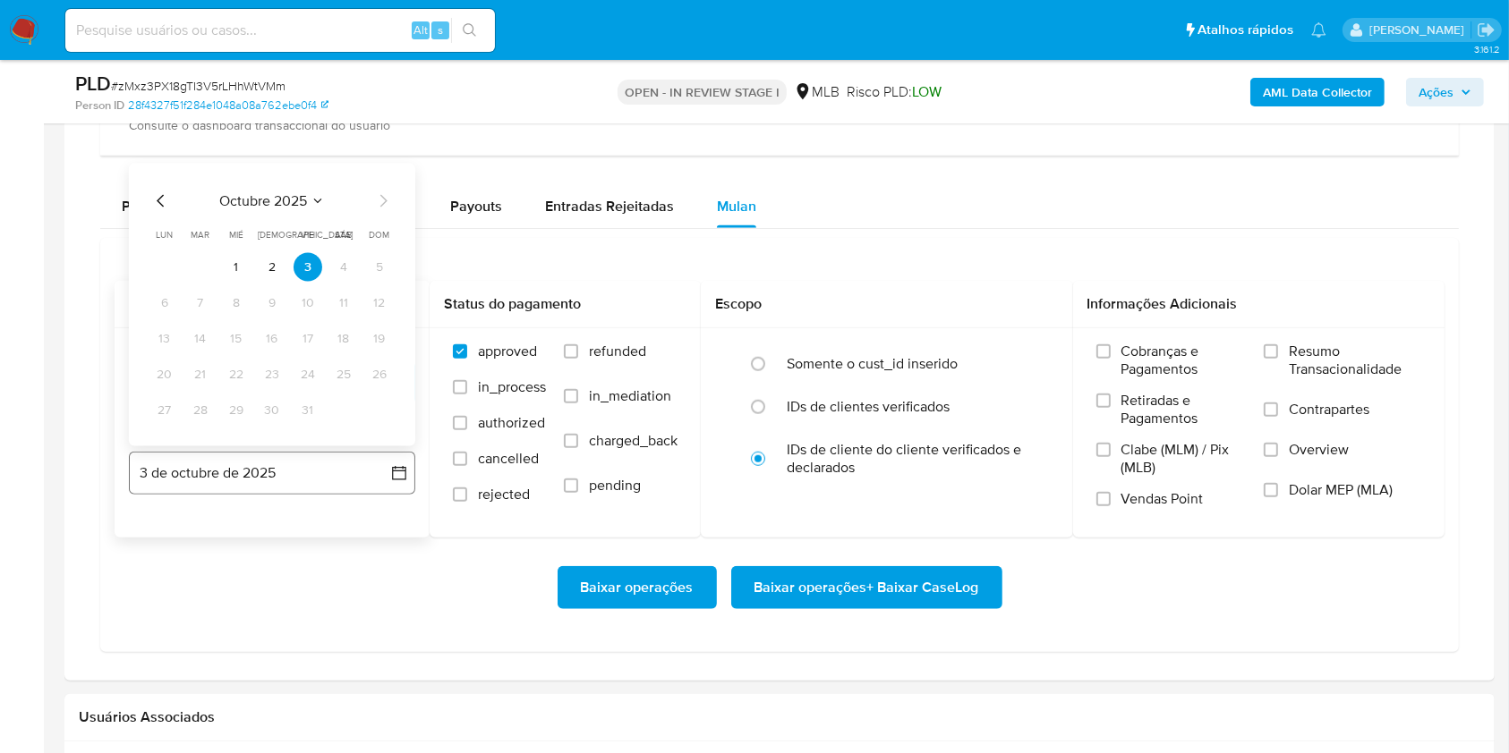
click at [249, 472] on button "3 de octubre de 2025" at bounding box center [272, 473] width 286 height 43
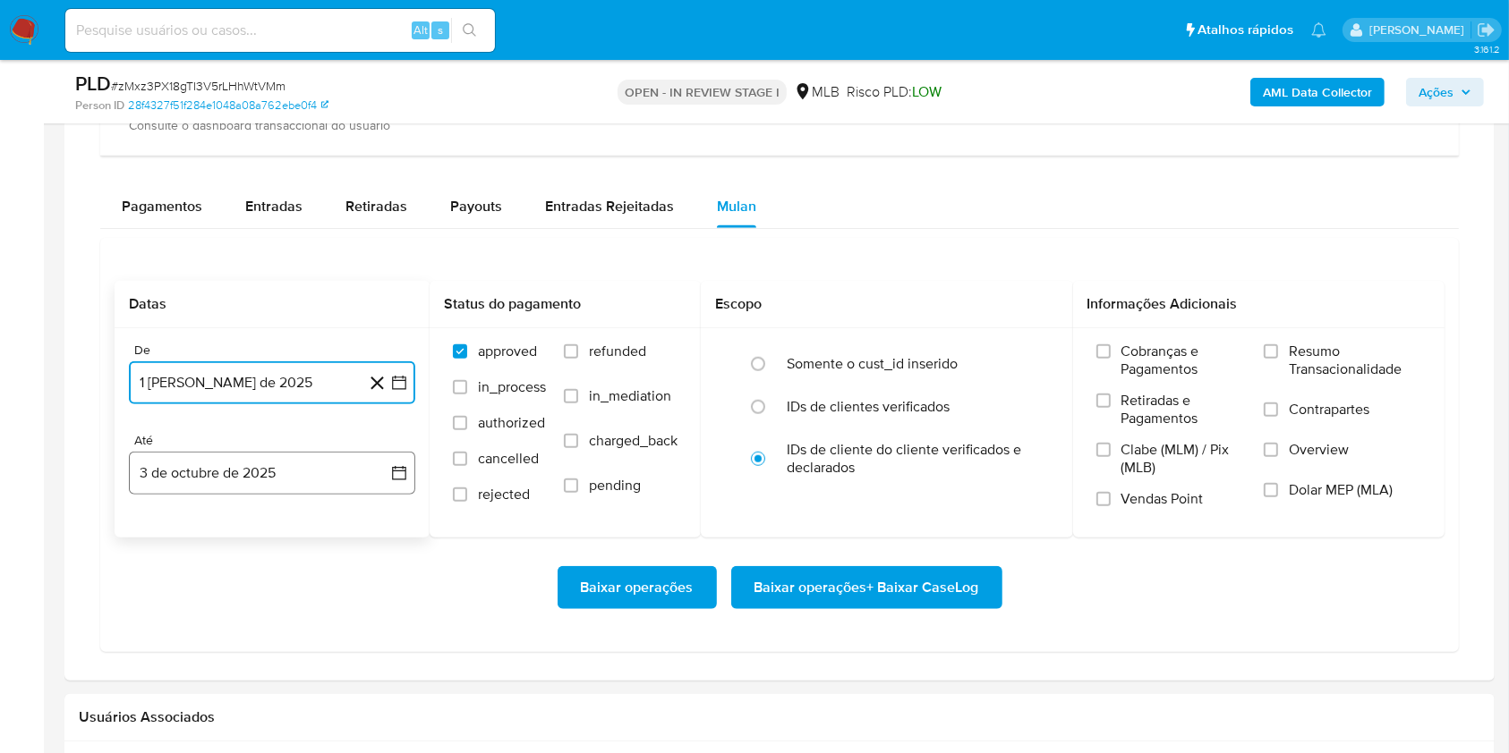
click at [249, 472] on button "3 de octubre de 2025" at bounding box center [272, 473] width 286 height 43
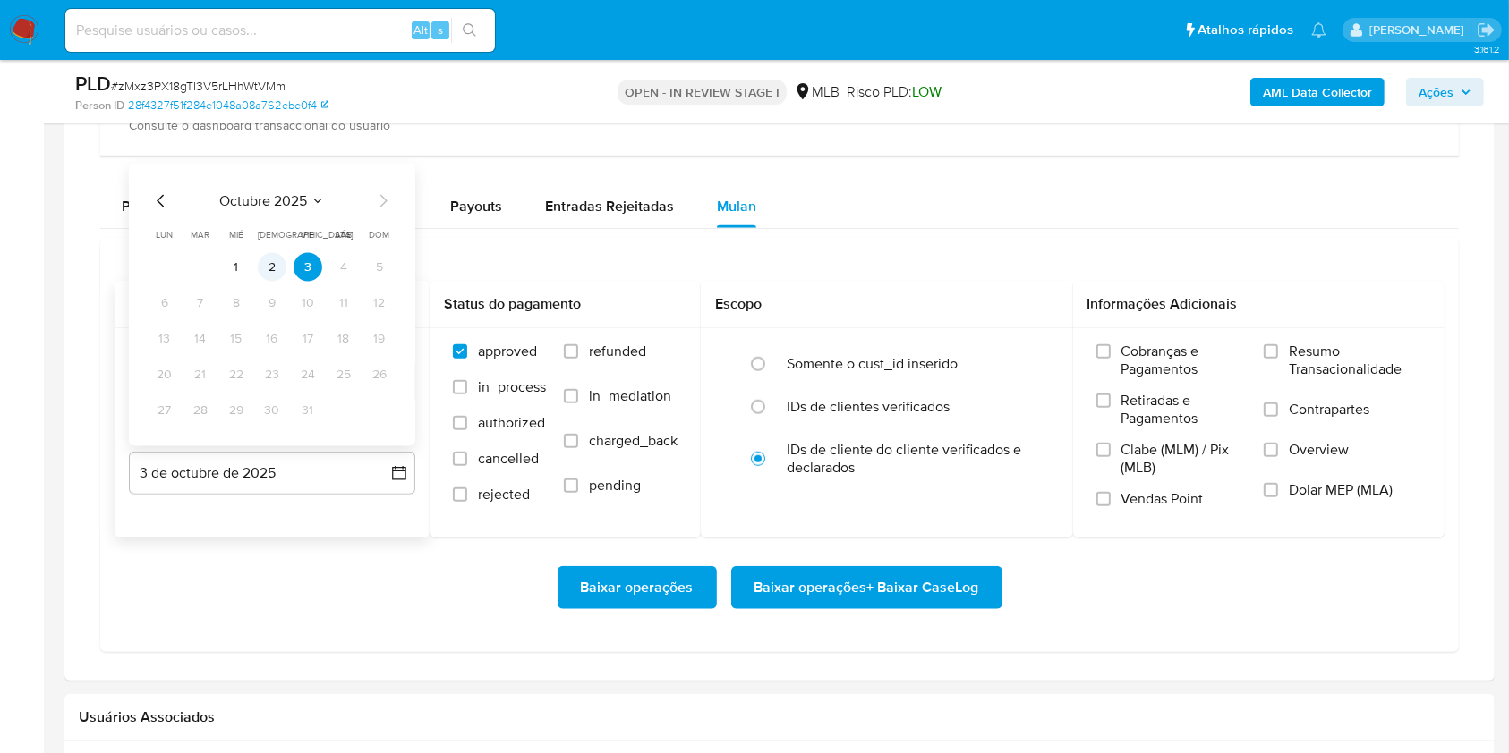
click at [268, 264] on button "2" at bounding box center [272, 267] width 29 height 29
click at [1298, 356] on span "Resumo Transacionalidade" at bounding box center [1354, 361] width 132 height 36
click at [1278, 356] on input "Resumo Transacionalidade" at bounding box center [1270, 351] width 14 height 14
click at [964, 582] on span "Baixar operações + Baixar CaseLog" at bounding box center [866, 587] width 225 height 39
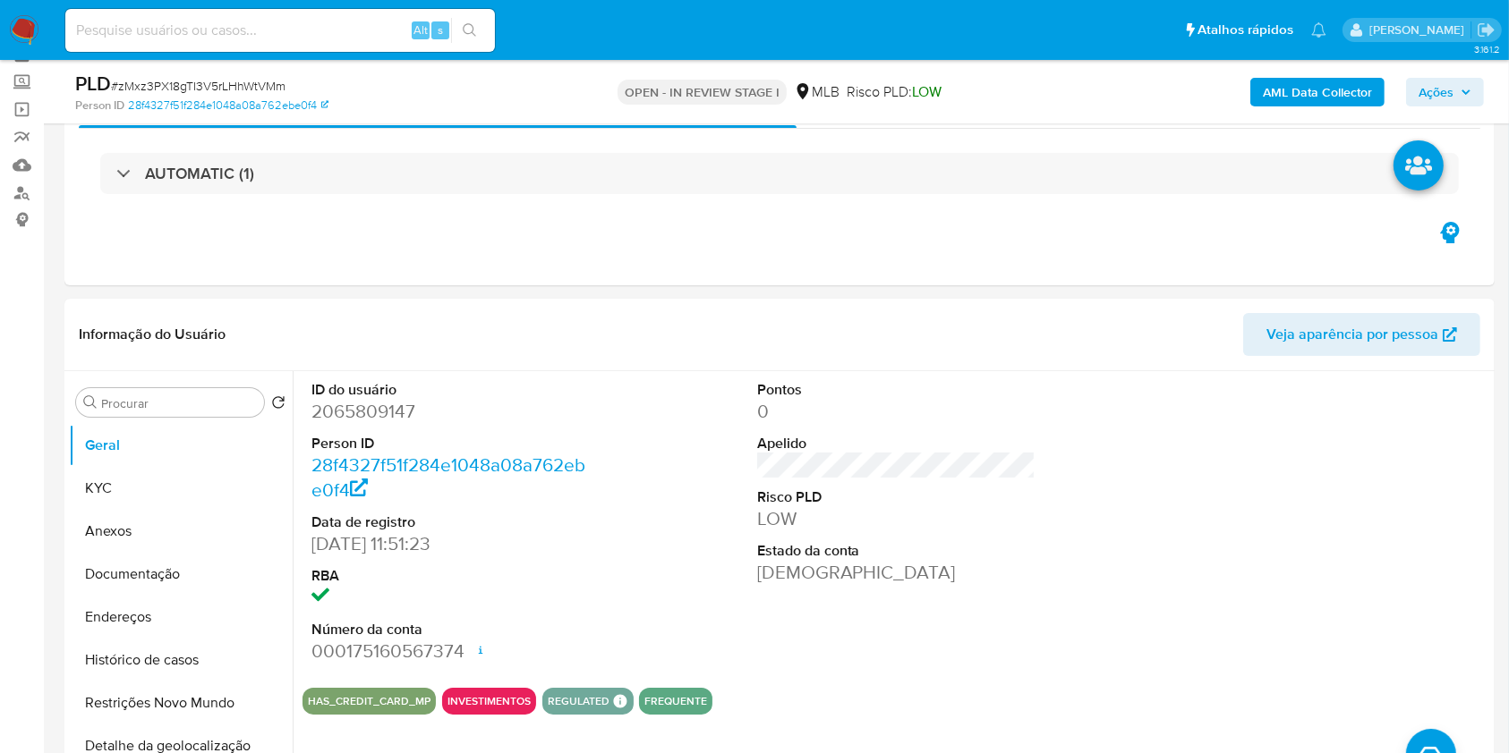
scroll to position [0, 0]
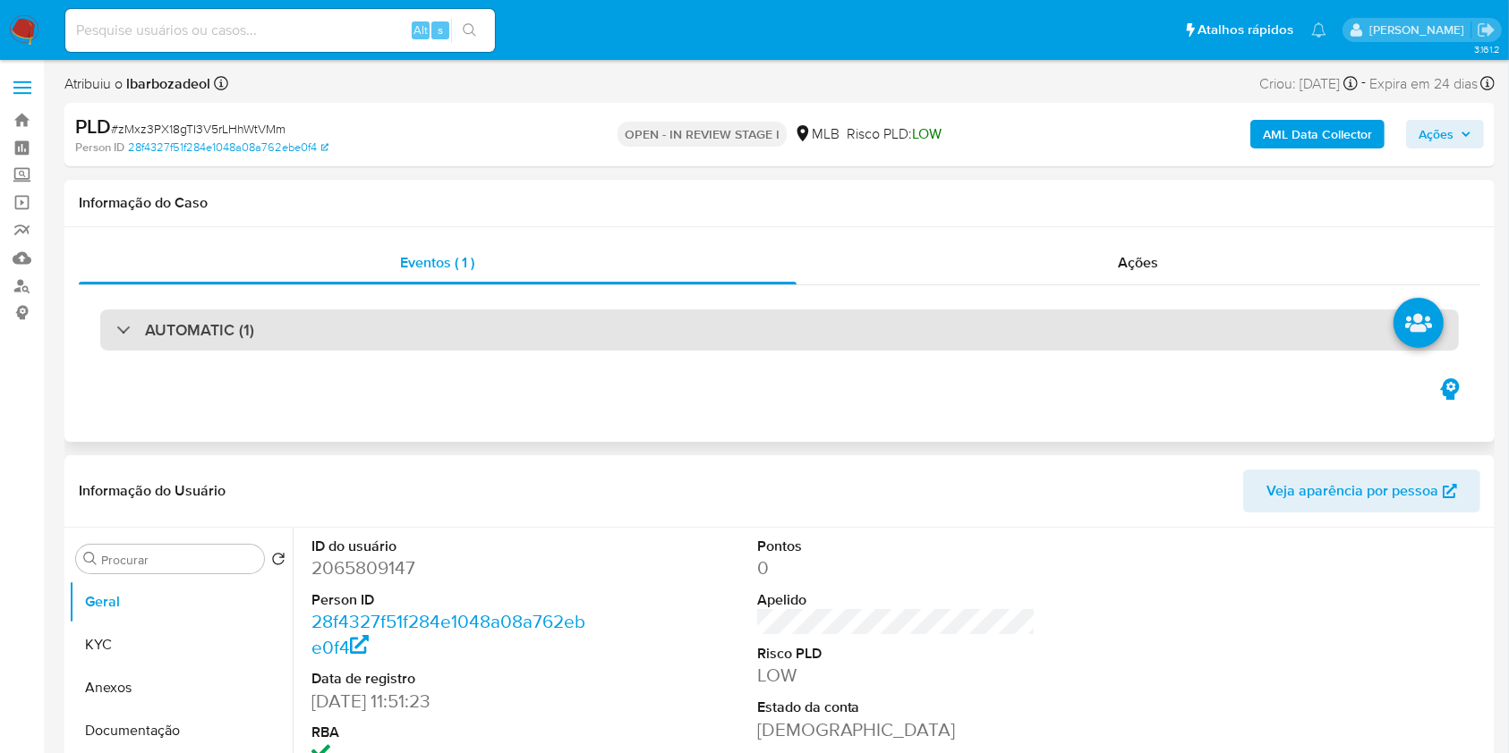
click at [675, 334] on div "AUTOMATIC (1)" at bounding box center [779, 330] width 1358 height 41
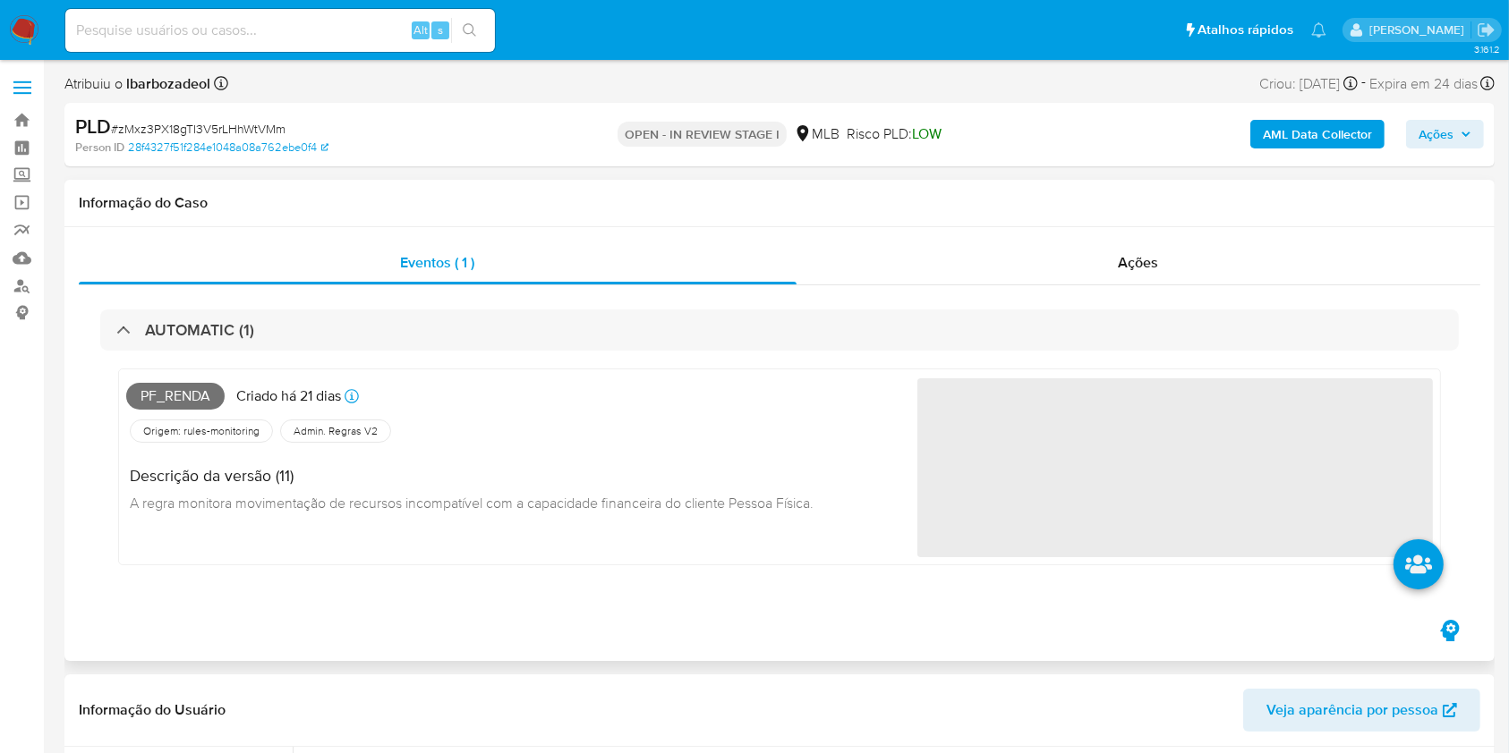
click at [166, 395] on span "Pf_renda" at bounding box center [175, 396] width 98 height 27
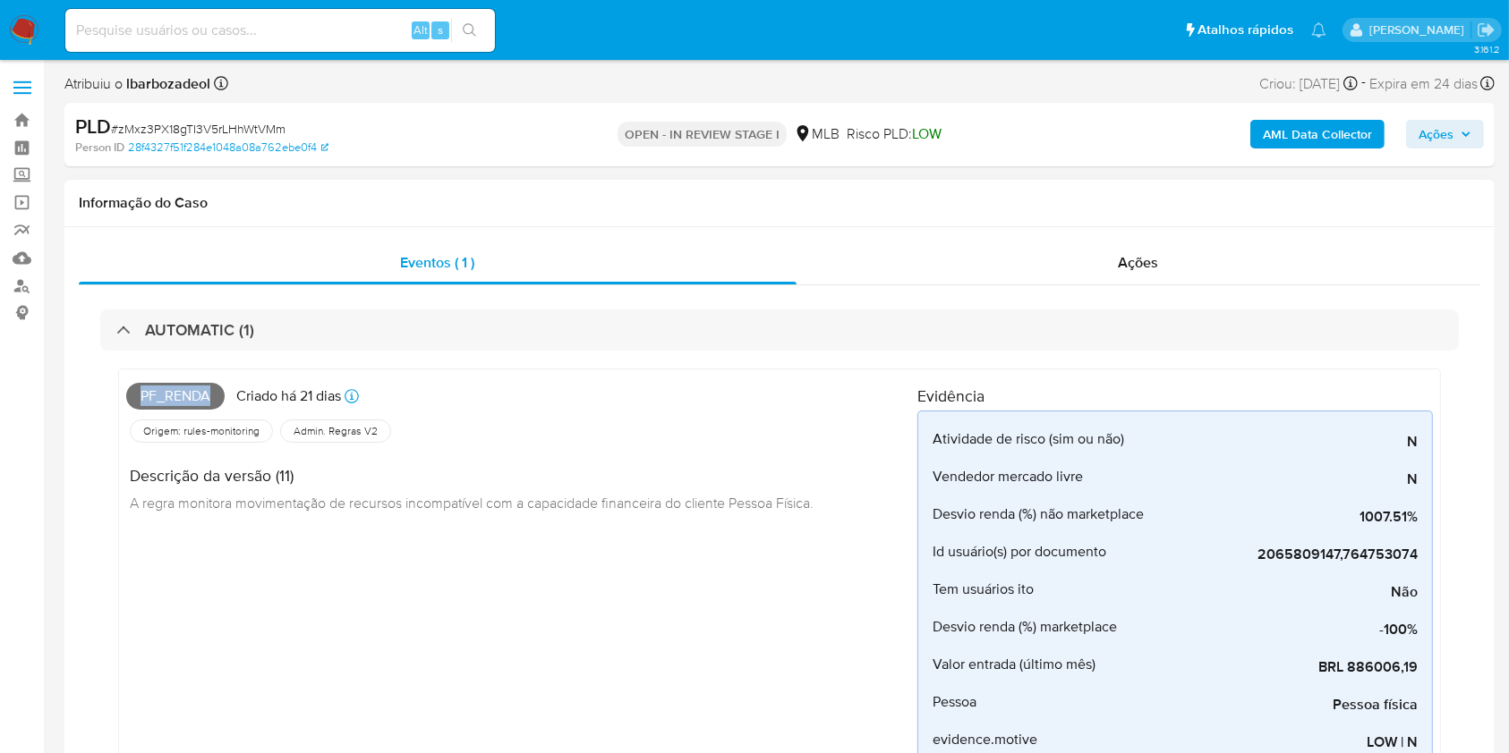
click at [166, 395] on span "Pf_renda" at bounding box center [175, 396] width 98 height 27
copy span "Pf_renda"
click at [1422, 123] on span "Ações" at bounding box center [1435, 134] width 35 height 29
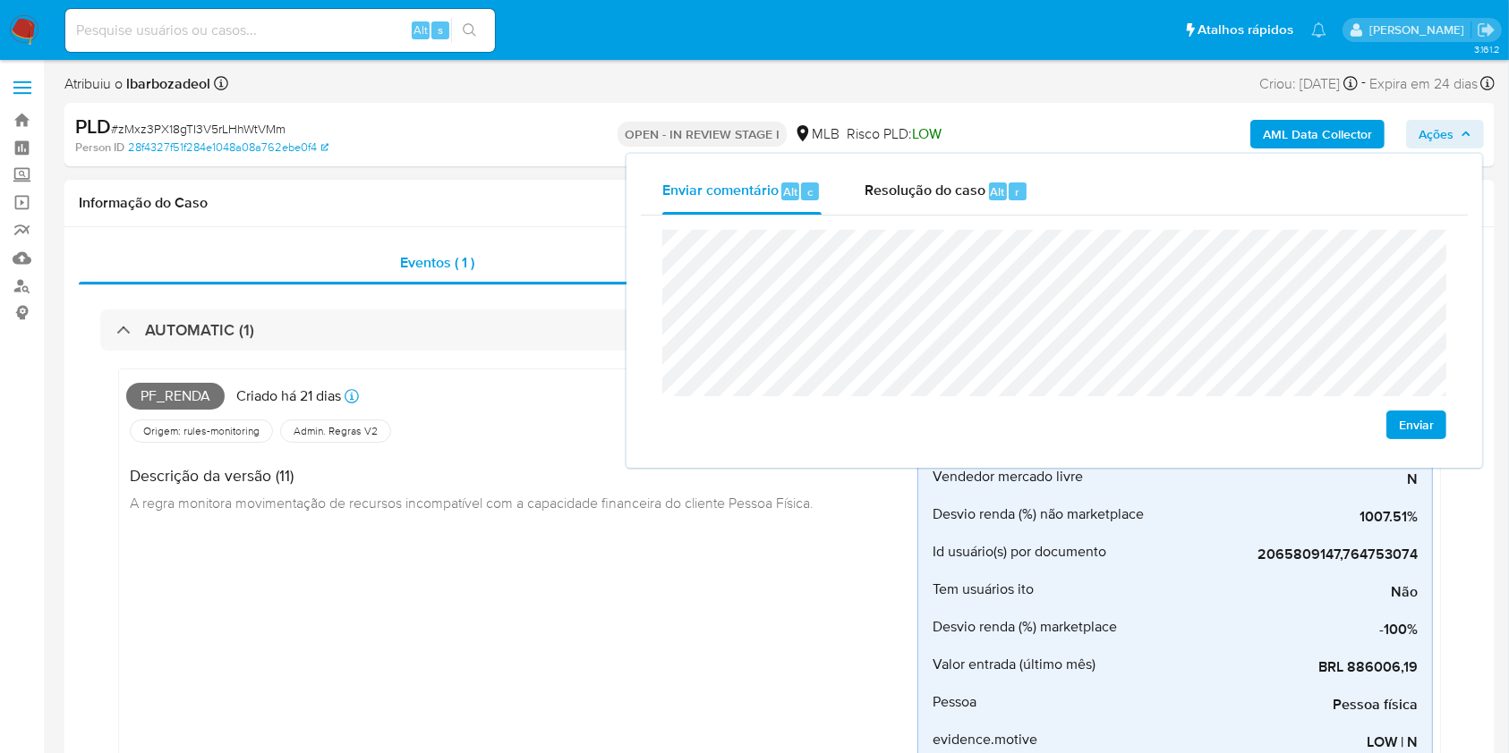
click at [781, 562] on div "Pf_renda [PERSON_NAME] 21 [PERSON_NAME] [PERSON_NAME]: [DATE] 00:23:44 Origem: …" at bounding box center [521, 685] width 791 height 617
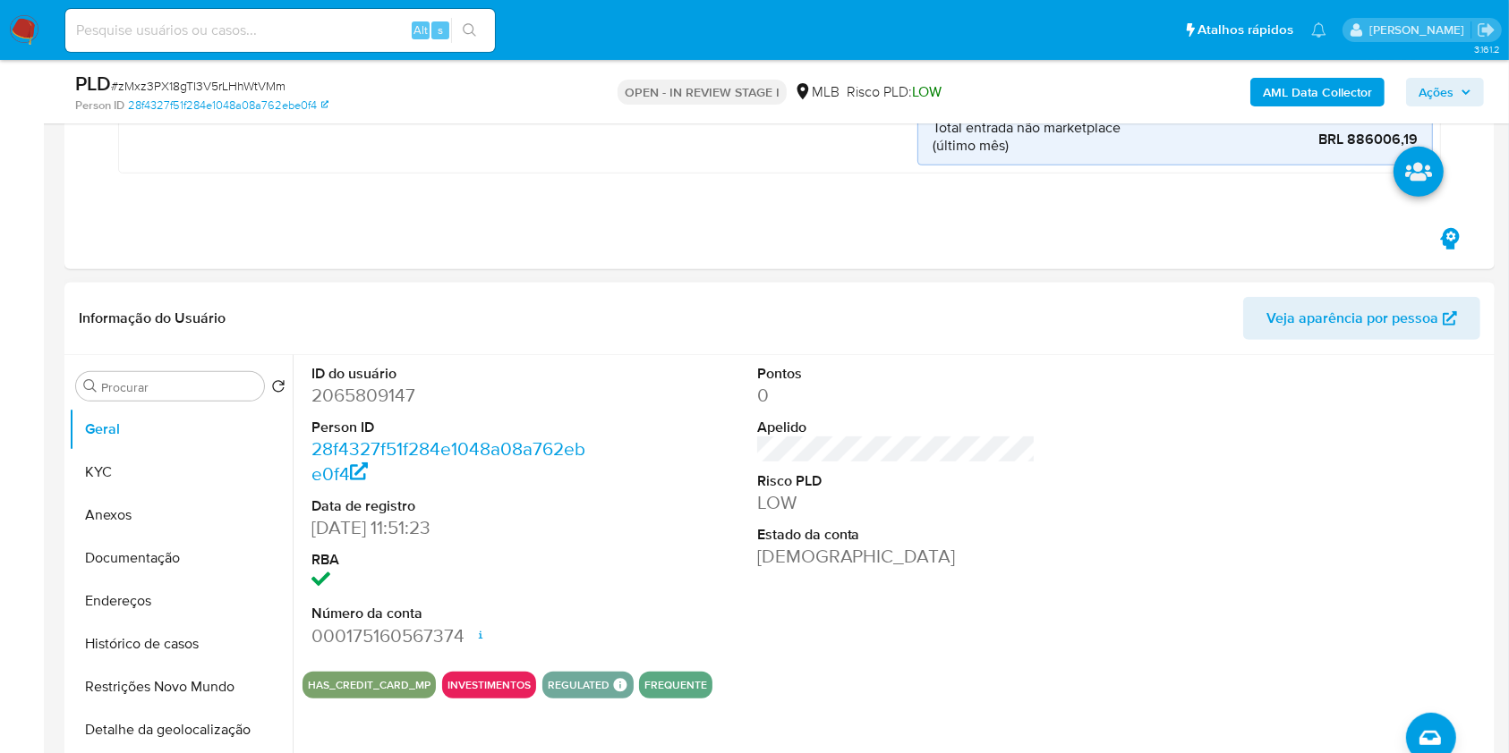
scroll to position [954, 0]
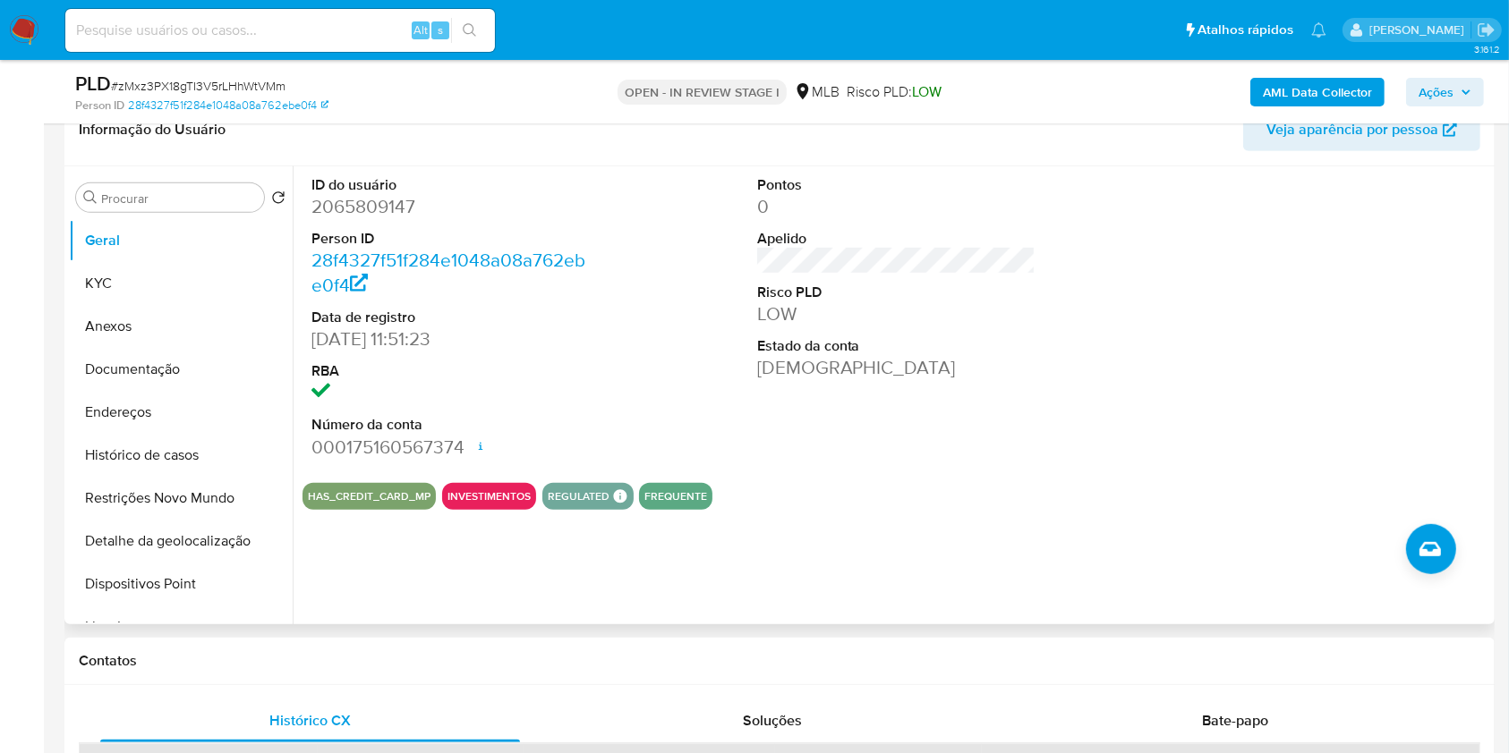
drag, startPoint x: 463, startPoint y: 446, endPoint x: 312, endPoint y: 201, distance: 287.3
click at [312, 201] on dl "ID do usuário 2065809147 Person ID 28f4327f51f284e1048a08a762ebe0f4 Data de reg…" at bounding box center [450, 317] width 279 height 285
click at [312, 201] on dd "2065809147" at bounding box center [450, 206] width 279 height 25
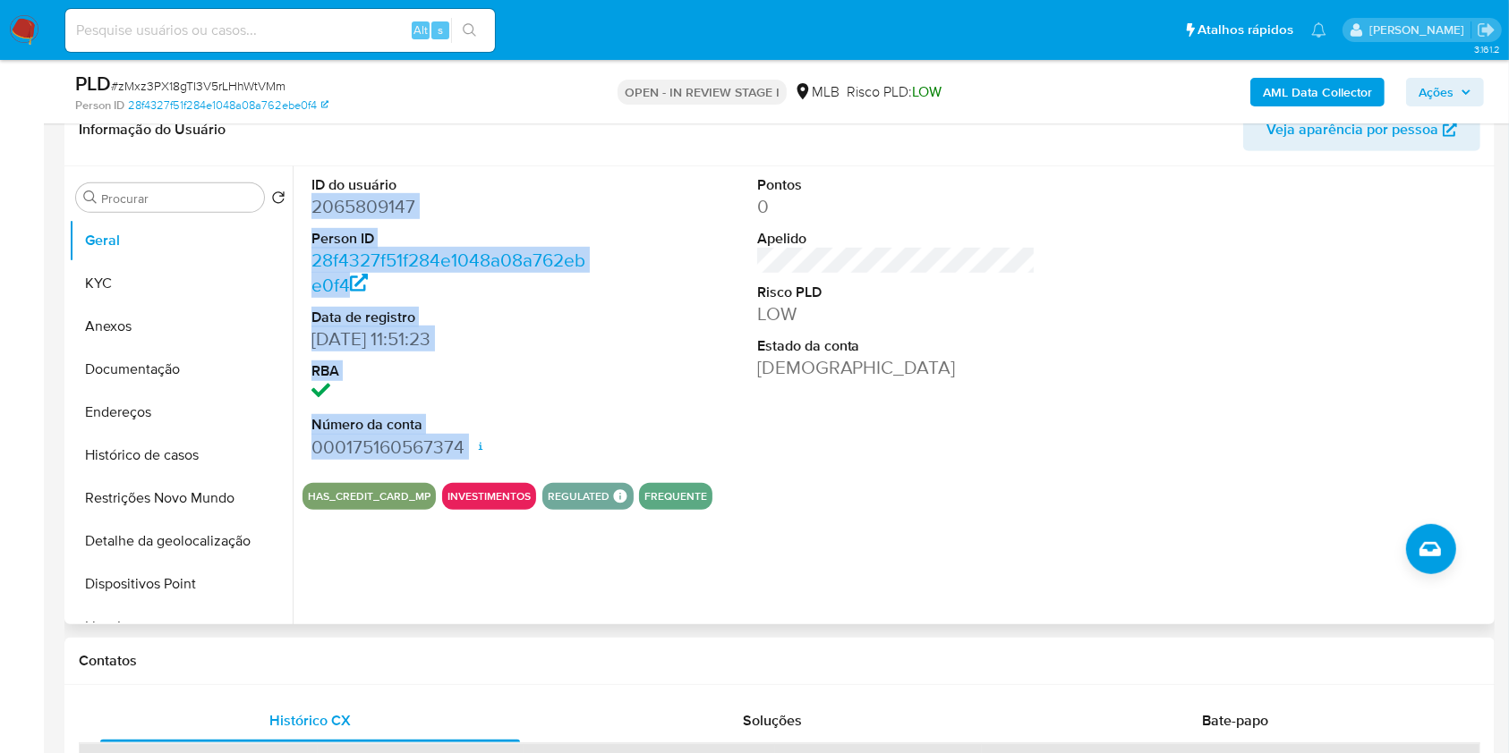
drag, startPoint x: 312, startPoint y: 201, endPoint x: 472, endPoint y: 441, distance: 287.9
click at [472, 441] on dl "ID do usuário 2065809147 Person ID 28f4327f51f284e1048a08a762ebe0f4 Data de reg…" at bounding box center [450, 317] width 279 height 285
copy dl "2065809147 Person ID 28f4327f51f284e1048a08a762ebe0f4 Data de registro [DATE] 1…"
click at [1467, 89] on icon "button" at bounding box center [1465, 92] width 11 height 11
